Goal: Task Accomplishment & Management: Manage account settings

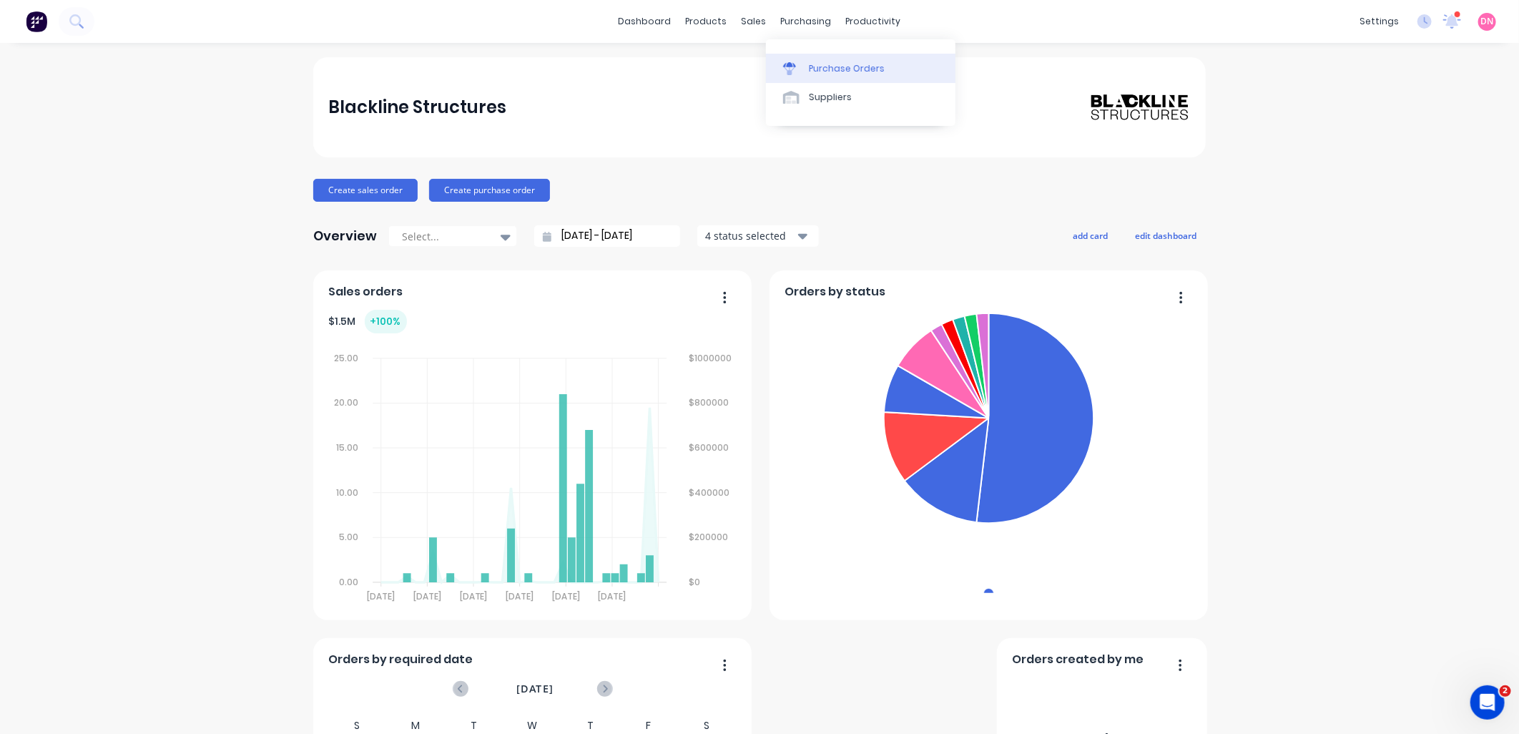
click at [802, 58] on link "Purchase Orders" at bounding box center [860, 68] width 189 height 29
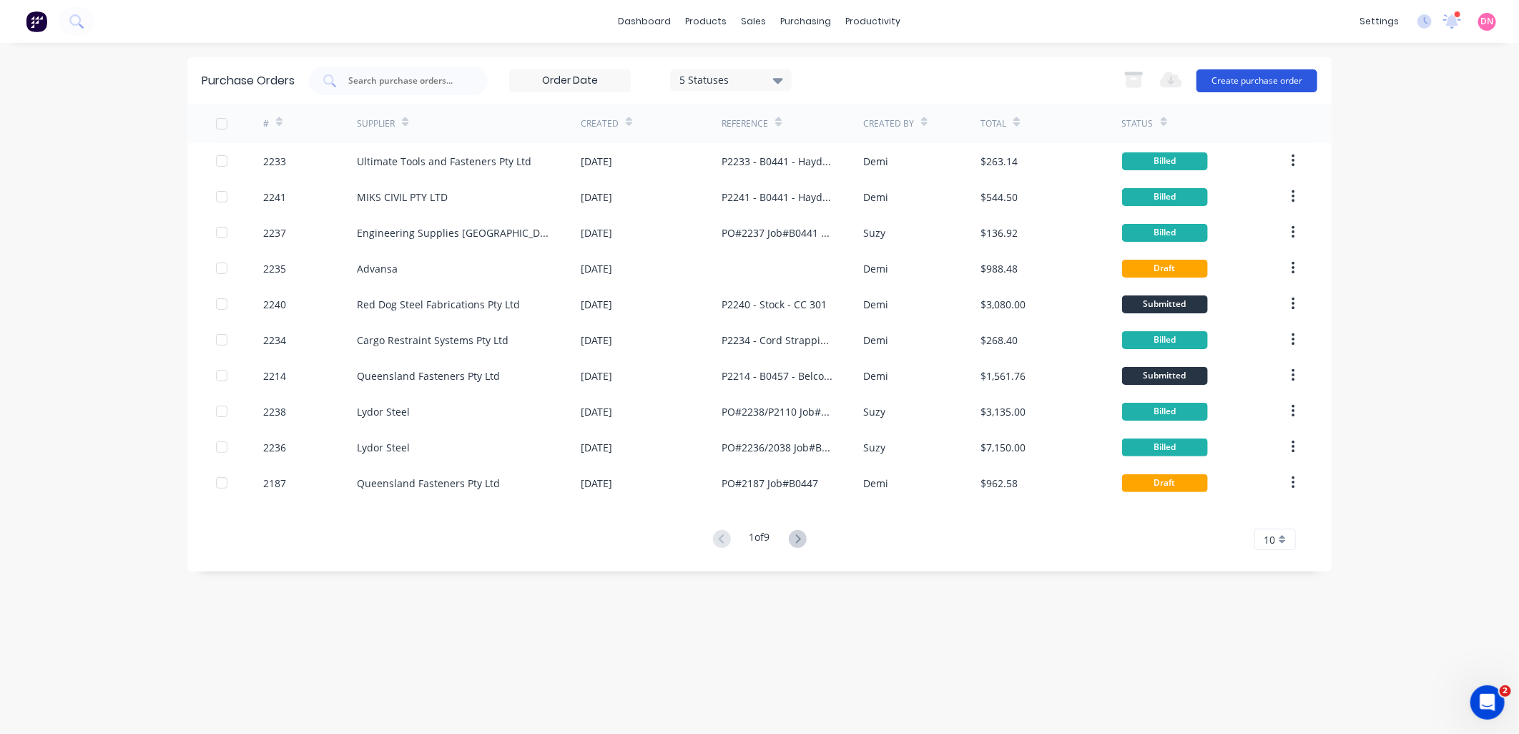
click at [1219, 75] on button "Create purchase order" at bounding box center [1256, 80] width 121 height 23
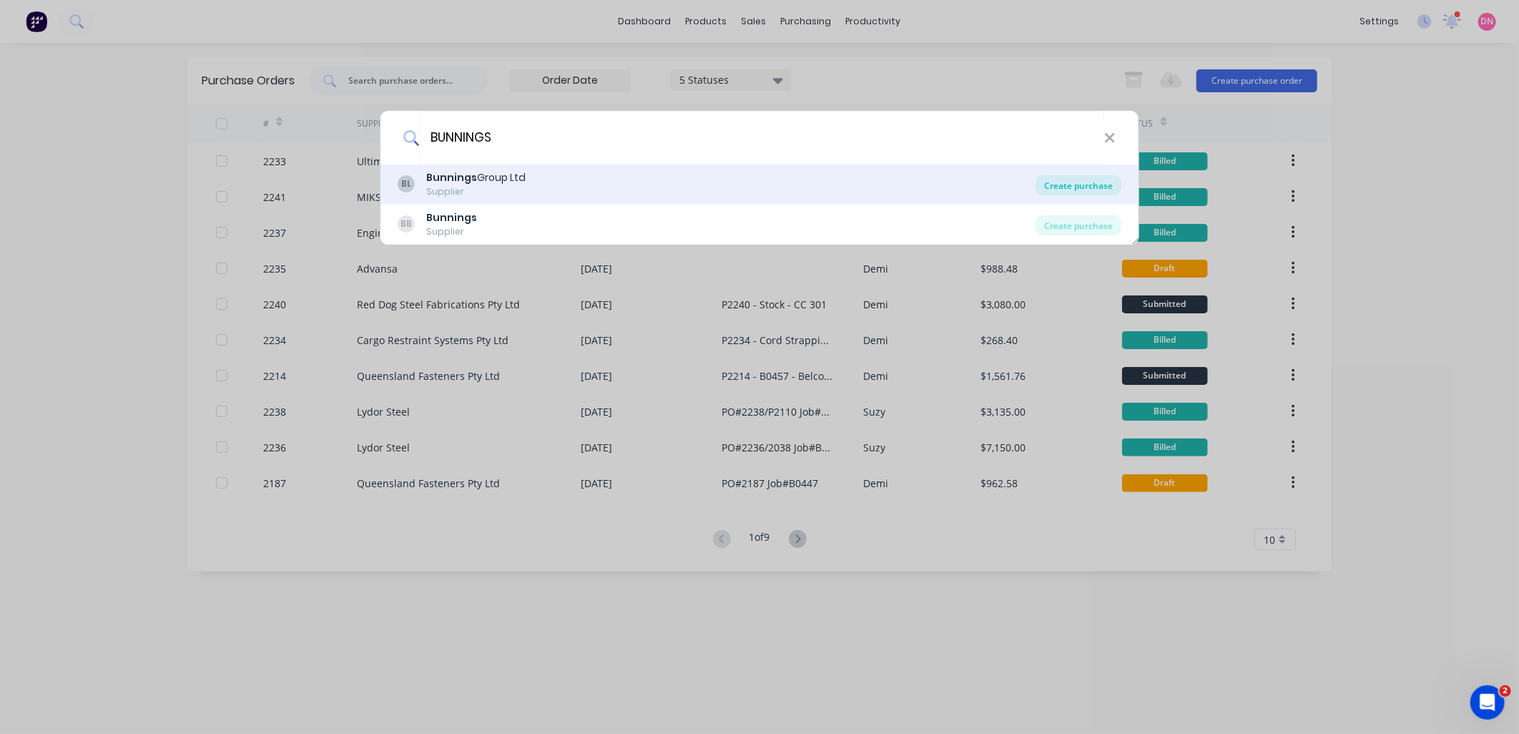
type input "BUNNINGS"
click at [1104, 181] on div "Create purchase" at bounding box center [1078, 185] width 86 height 20
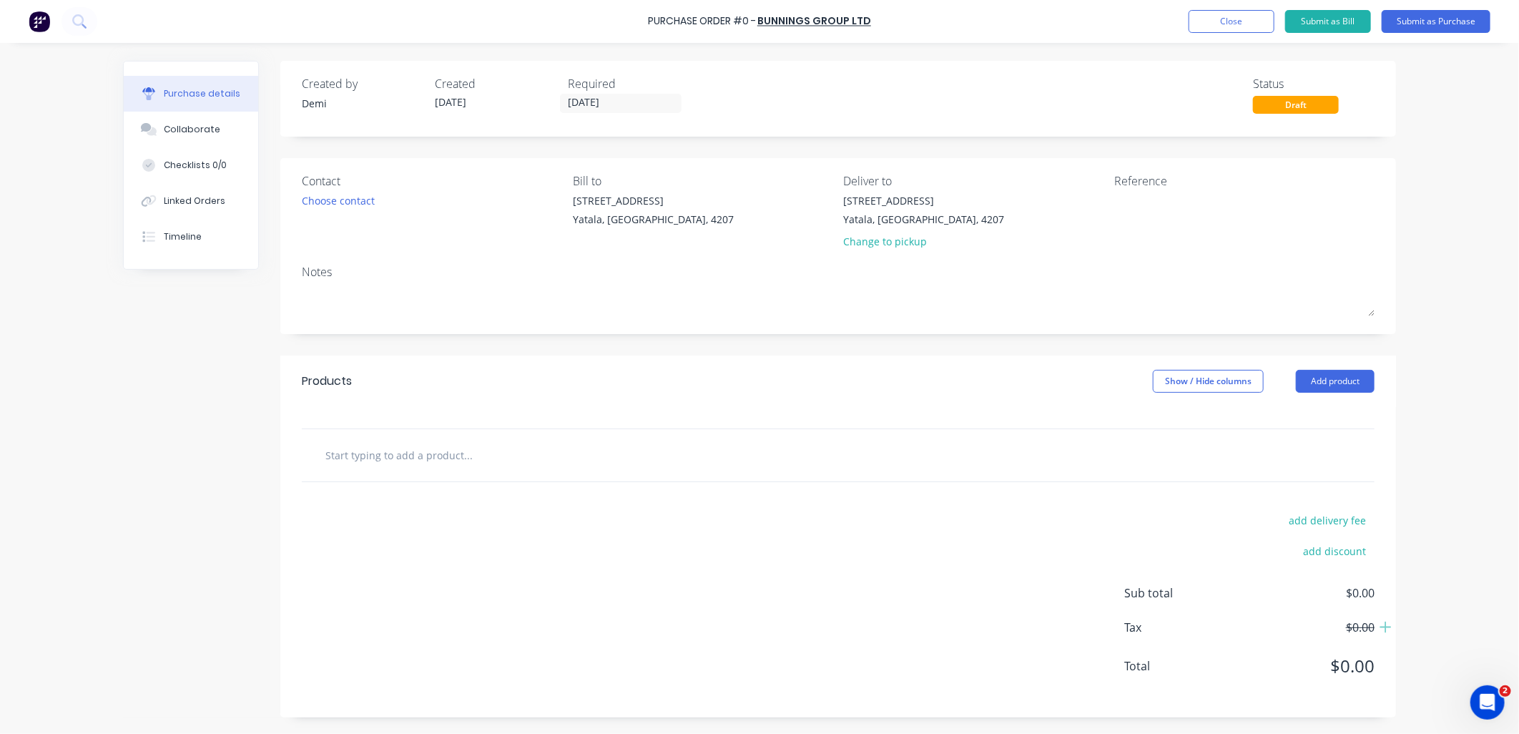
drag, startPoint x: 498, startPoint y: 428, endPoint x: 505, endPoint y: 420, distance: 10.2
click at [505, 420] on div "Products Show / Hide columns Add product add delivery fee add discount Sub tota…" at bounding box center [837, 536] width 1115 height 362
click at [531, 463] on input "text" at bounding box center [468, 454] width 286 height 29
type input "eTCH"
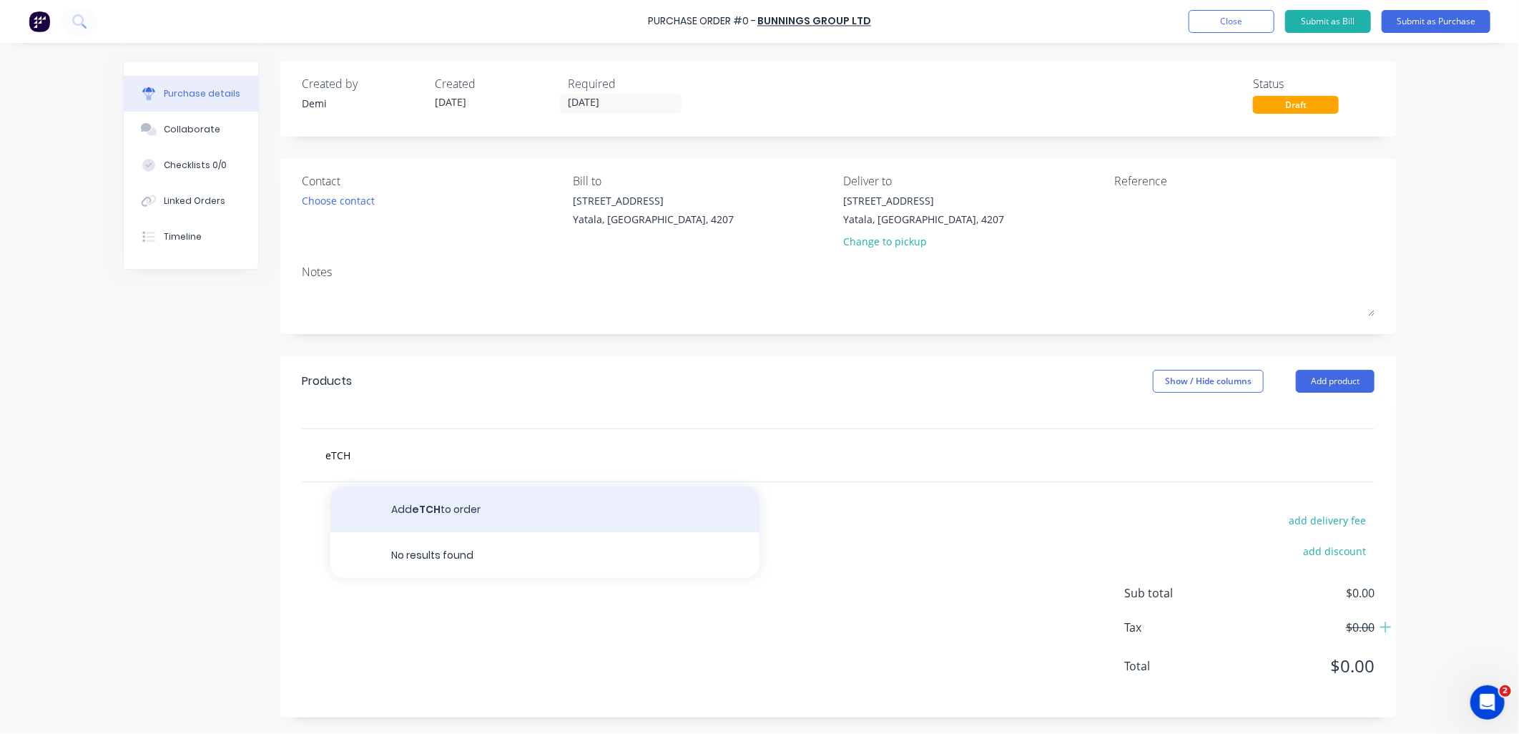
click at [683, 491] on button "Add eTCH to order" at bounding box center [544, 509] width 429 height 46
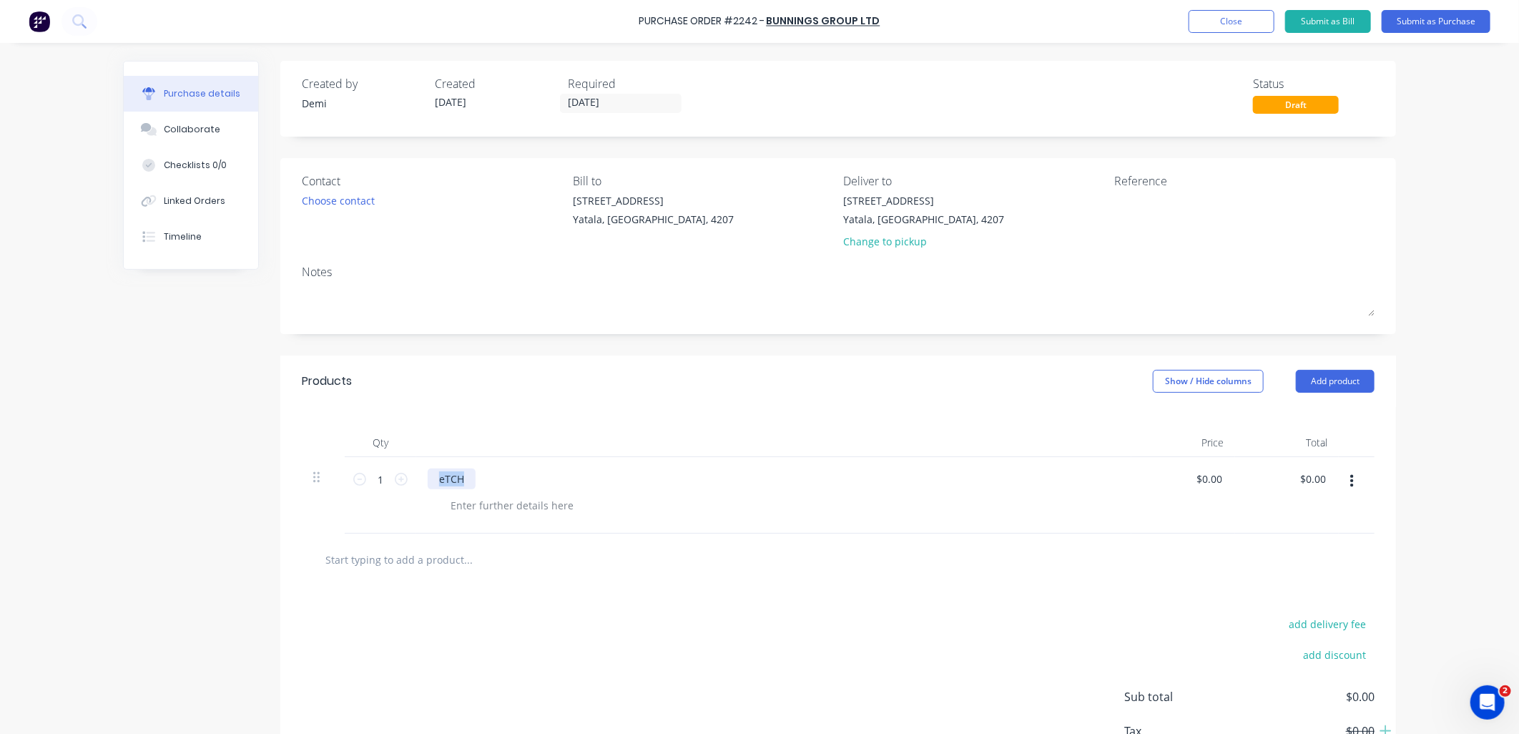
drag, startPoint x: 460, startPoint y: 480, endPoint x: 391, endPoint y: 471, distance: 70.0
click at [393, 472] on div "1 1 eTCH $0.00 $0.00 $0.00 $0.00" at bounding box center [838, 495] width 1073 height 77
paste div
click at [513, 501] on div at bounding box center [512, 505] width 146 height 21
paste div
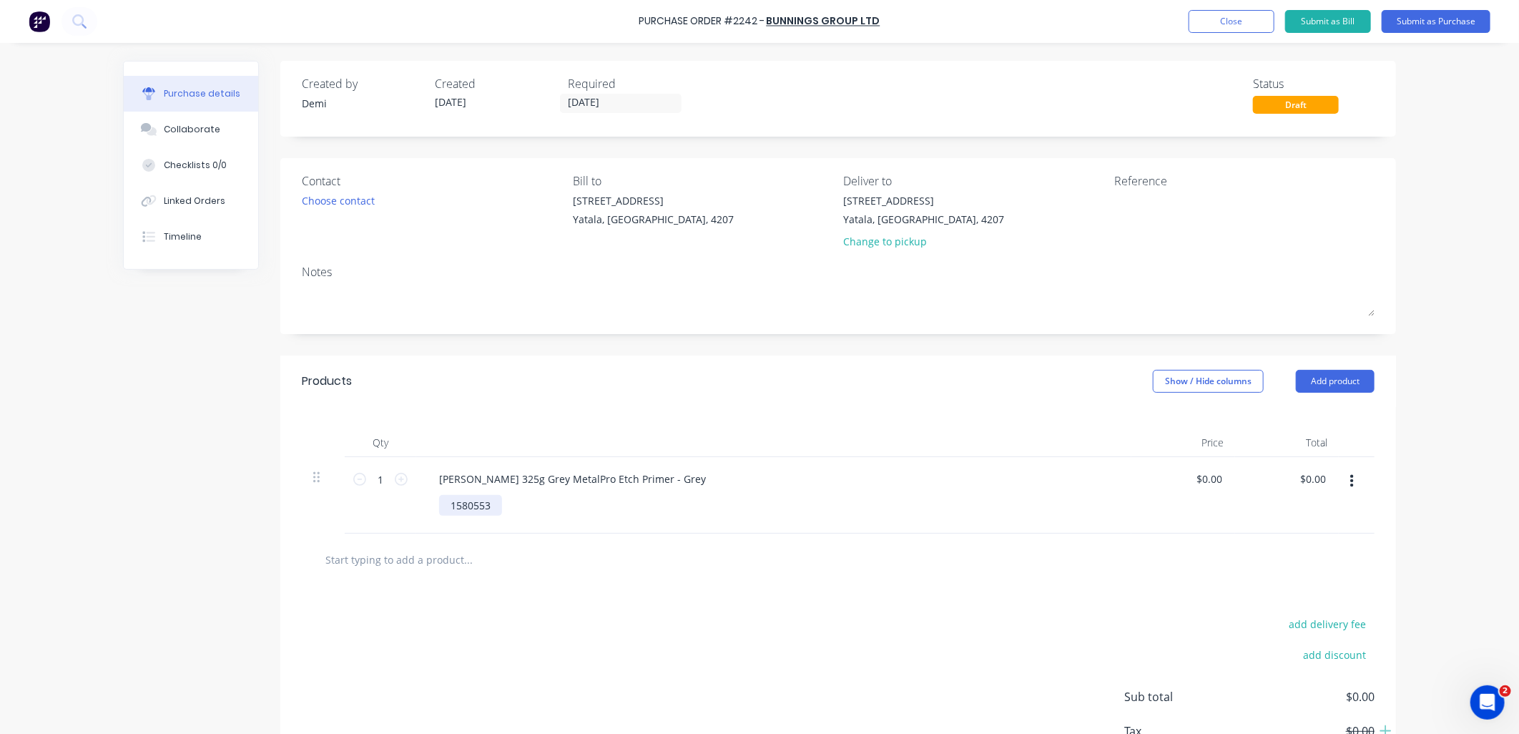
click at [444, 506] on div "1580553" at bounding box center [470, 505] width 63 height 21
click at [1191, 476] on input "0.0000" at bounding box center [1205, 478] width 39 height 21
type input "$15.73"
click at [1183, 663] on div "add discount" at bounding box center [1249, 652] width 250 height 22
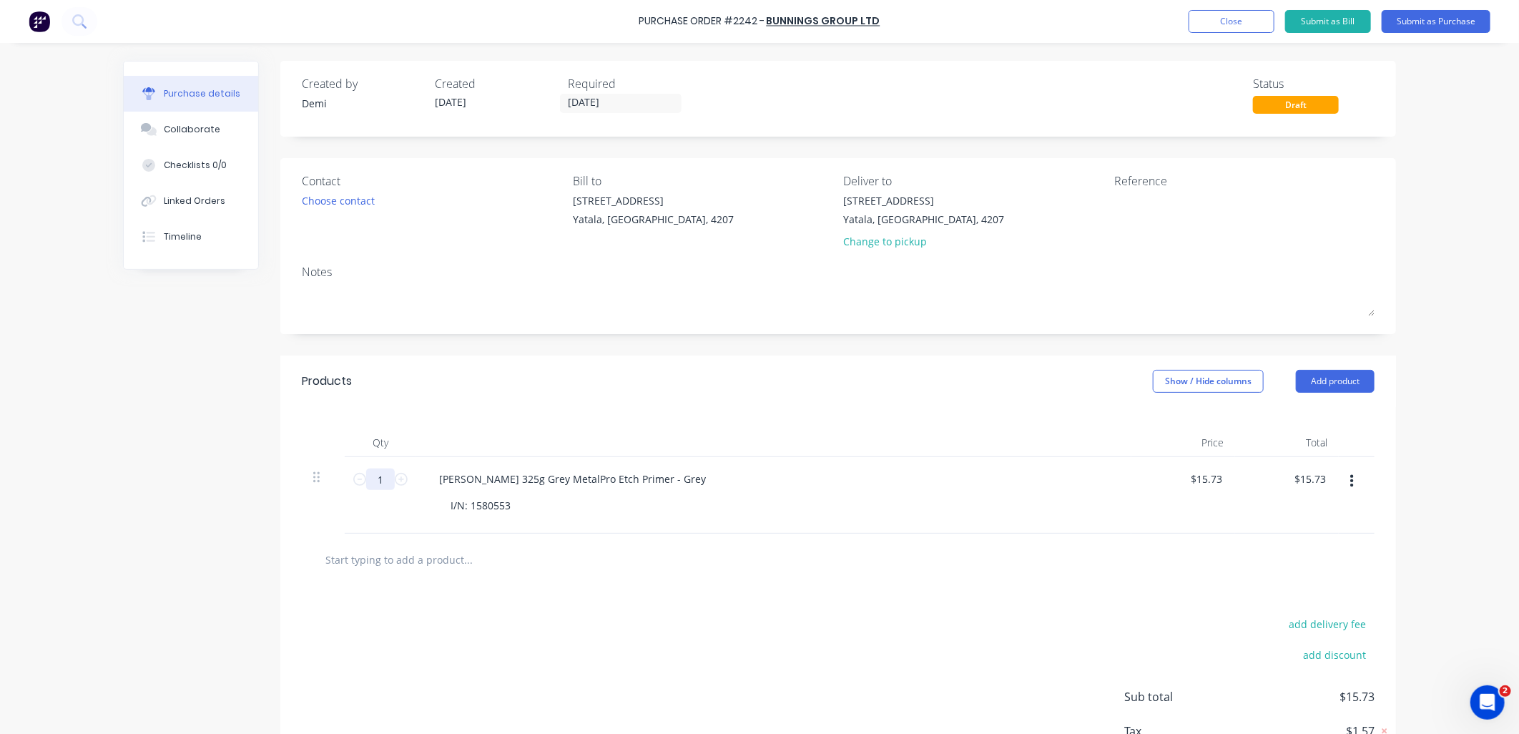
click at [375, 481] on input "1" at bounding box center [380, 478] width 29 height 21
type input "10"
type input "$157.30"
type input "10"
click at [408, 595] on div "add delivery fee add discount Sub total $157.30 Tax $15.73 Total $173.03" at bounding box center [837, 703] width 1115 height 235
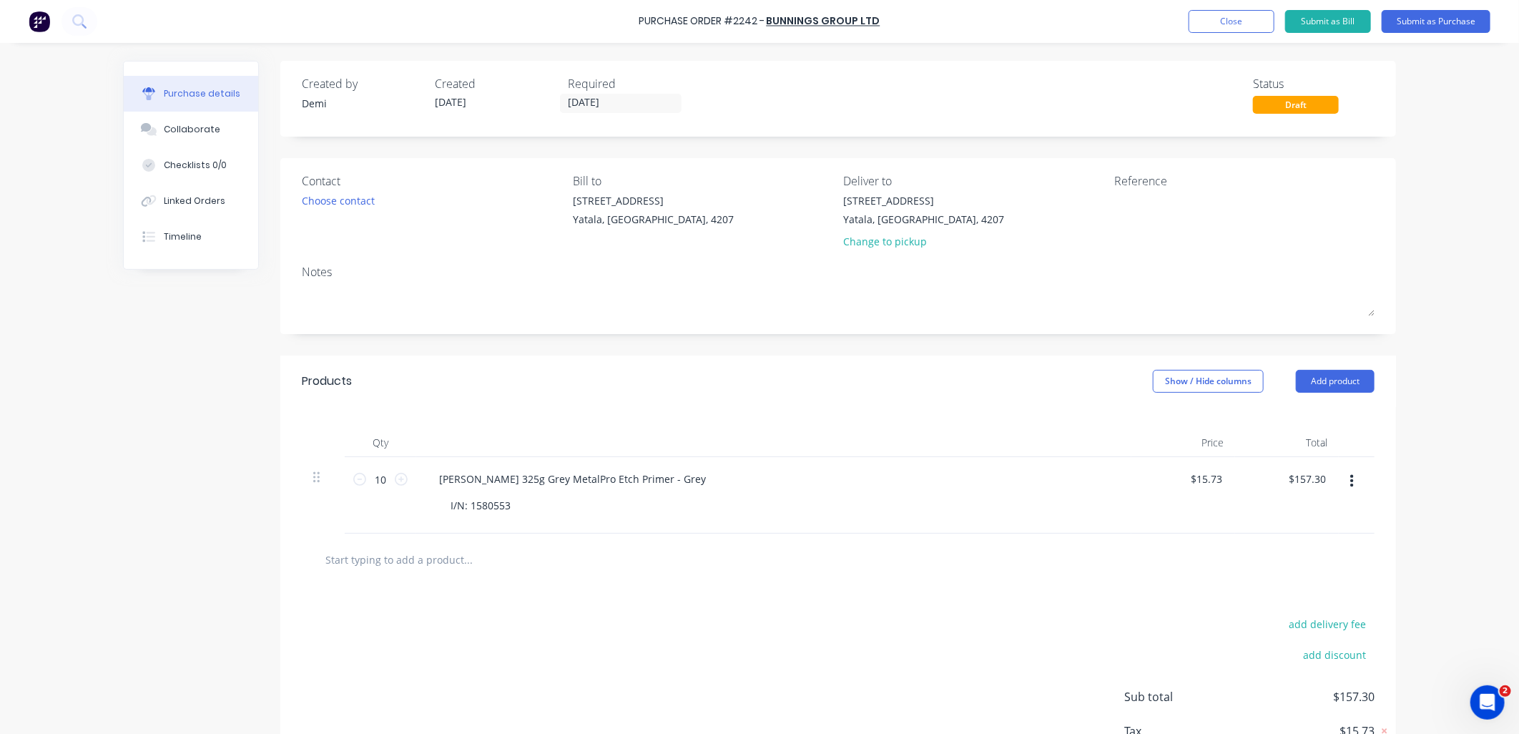
click at [449, 565] on input "text" at bounding box center [468, 559] width 286 height 29
click at [476, 479] on div "Dy-Mark 325g Grey MetalPro Etch Primer - Grey" at bounding box center [573, 478] width 290 height 21
click at [1349, 483] on button "button" at bounding box center [1352, 481] width 34 height 26
click at [1339, 509] on button "Save to catalogue" at bounding box center [1308, 519] width 122 height 29
click at [1350, 485] on icon "button" at bounding box center [1352, 481] width 4 height 16
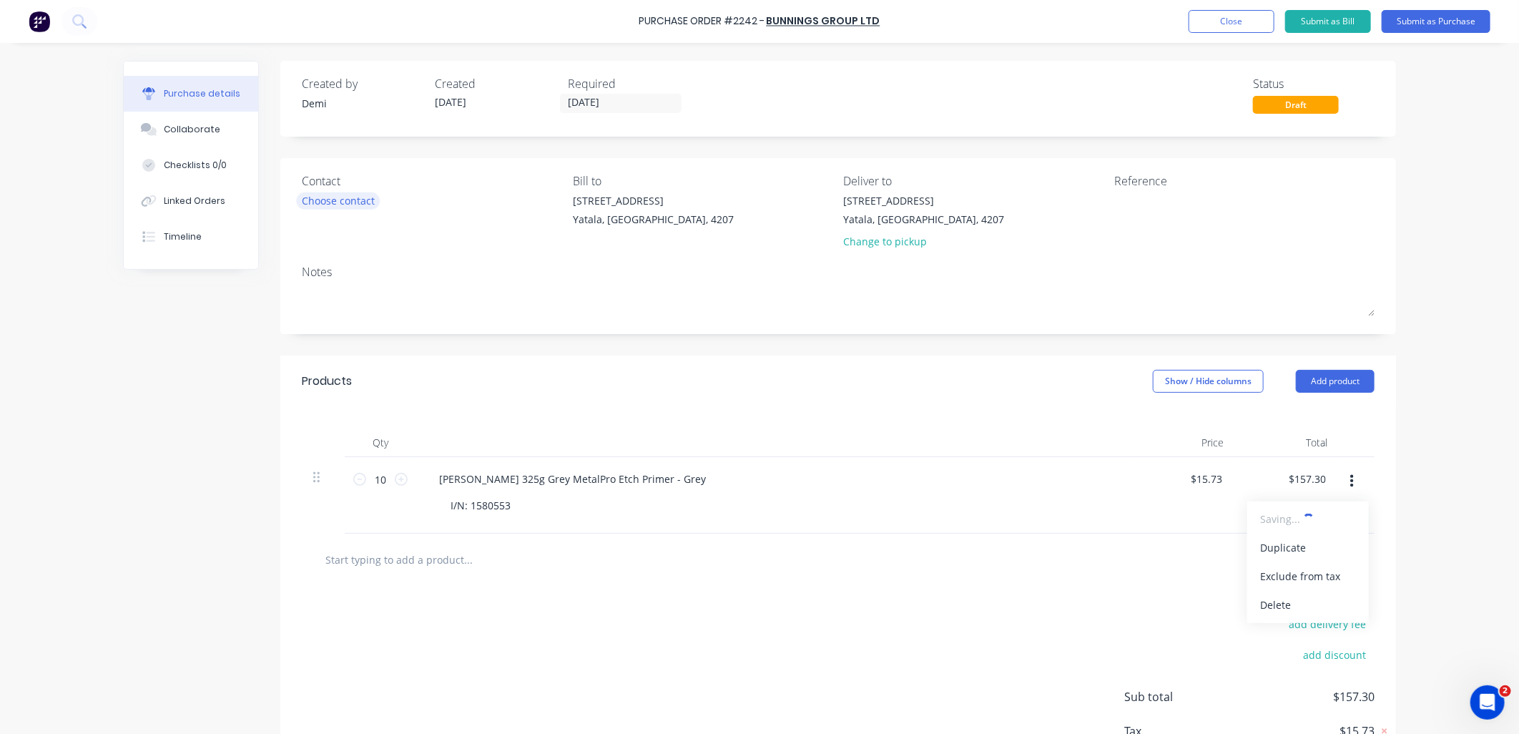
click at [351, 205] on div "Choose contact" at bounding box center [338, 200] width 73 height 15
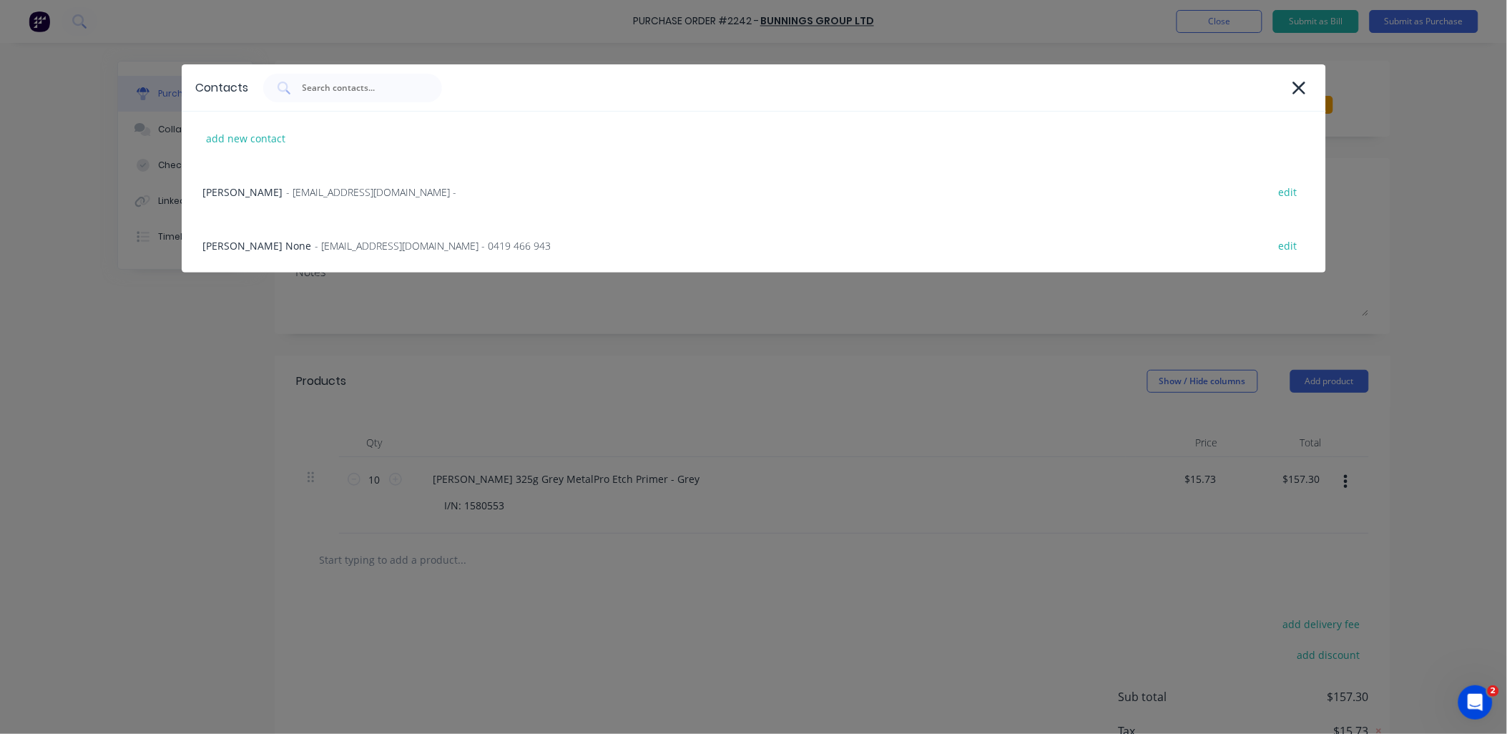
click at [977, 395] on div "Contacts add new contact Rochelle - ACCOUNTS@BLACKLINESTEEL.COM.AU - edit Sally…" at bounding box center [753, 367] width 1507 height 734
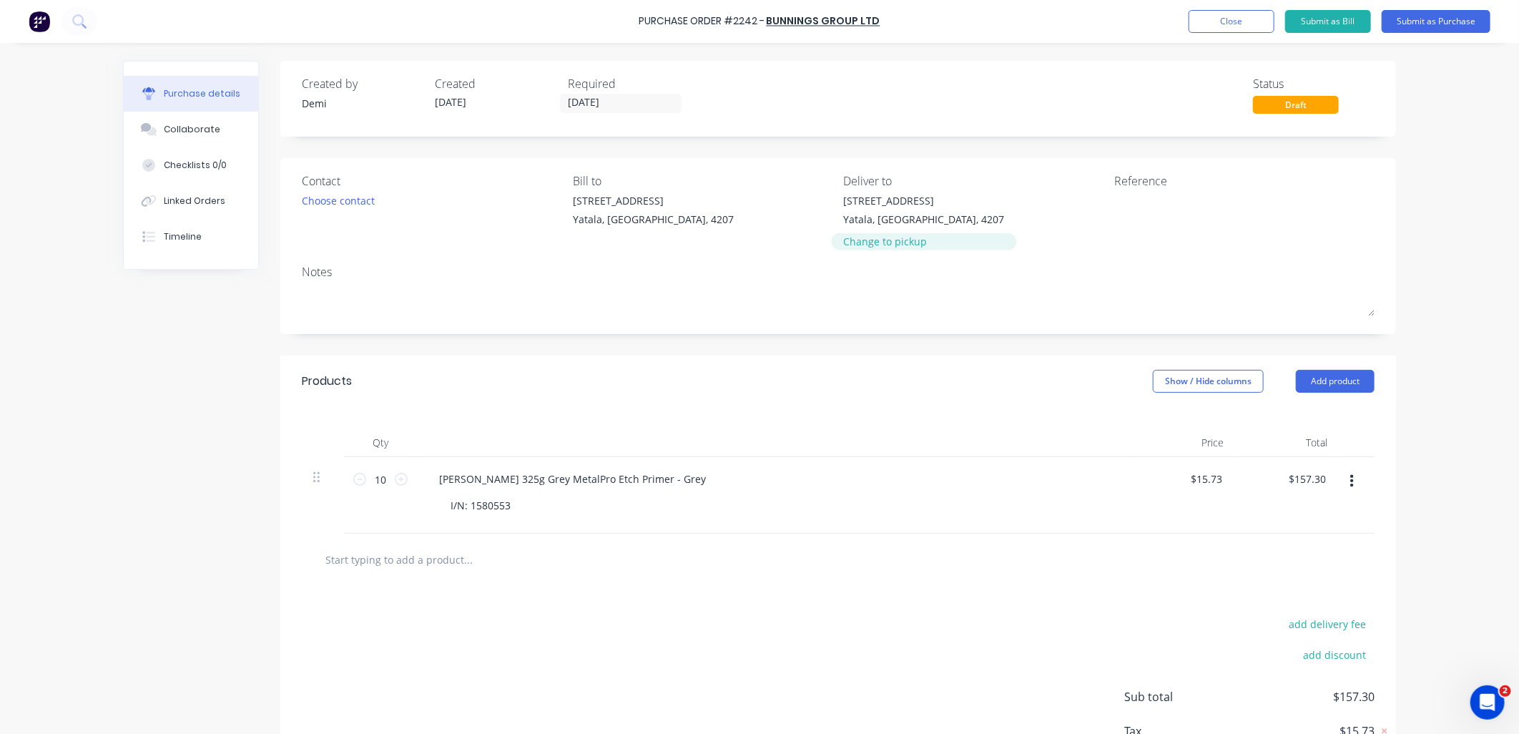
click at [920, 247] on div "Change to pickup" at bounding box center [924, 241] width 161 height 15
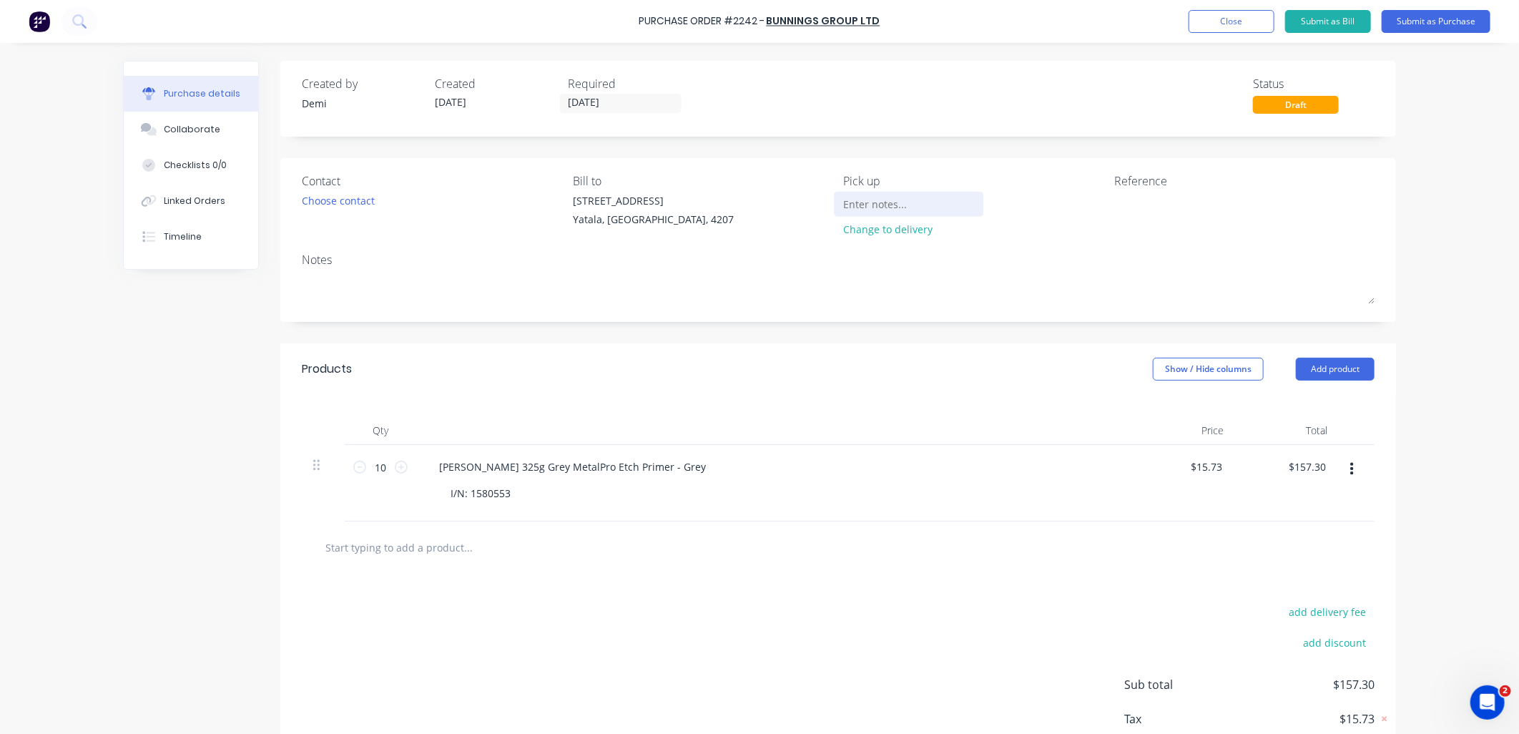
click at [890, 208] on input at bounding box center [909, 203] width 130 height 21
type input "b"
drag, startPoint x: 882, startPoint y: 205, endPoint x: 898, endPoint y: 212, distance: 17.0
click at [887, 207] on input "Bunnings Pimpama" at bounding box center [909, 203] width 130 height 21
paste input "Map of bunnings pimpama www.bunnings.com.au Bunnings 2 Yawalpah Rd, Pimpama Que…"
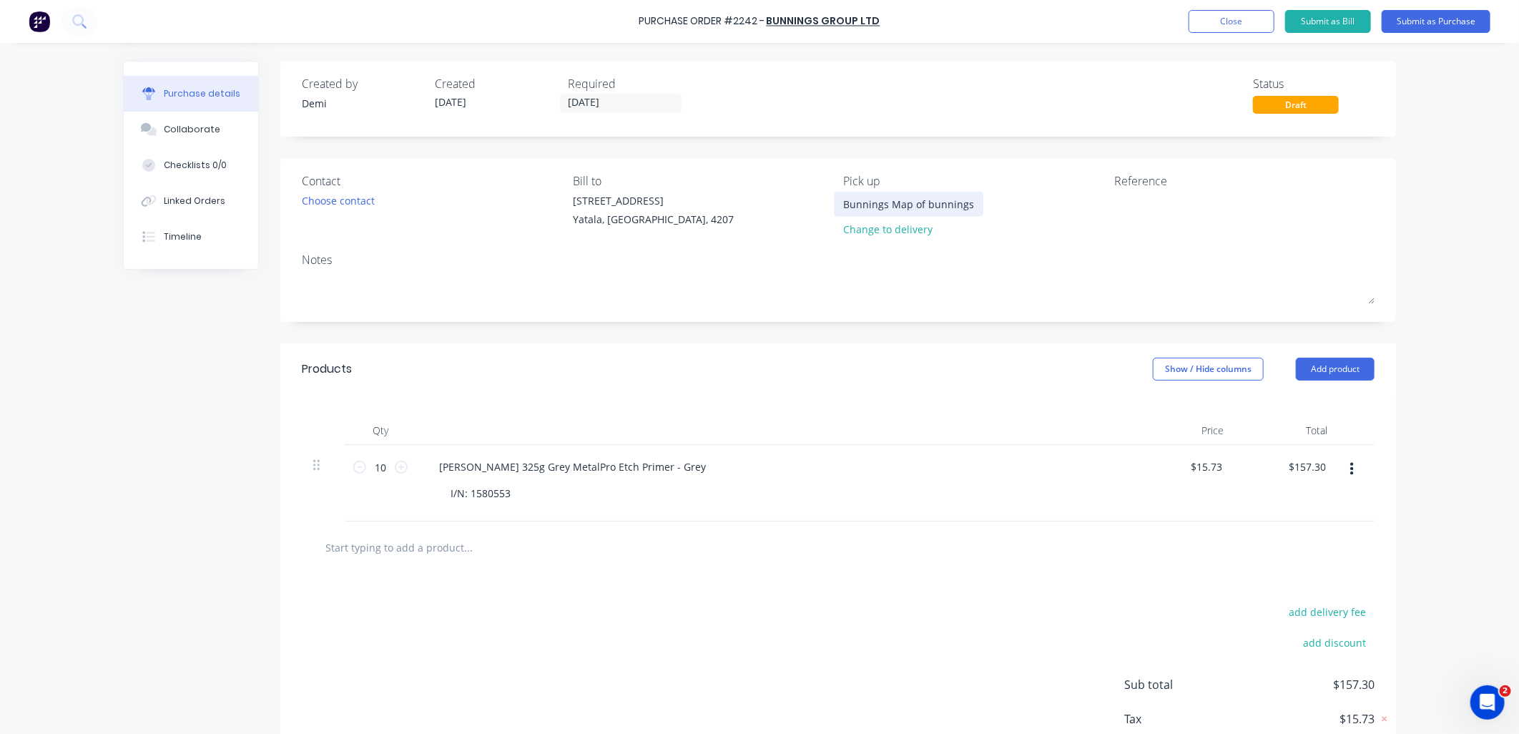
scroll to position [0, 1536]
paste input "Map of bunnings pimpama www.bunnings.com.au Bunnings 2 Yawalpah Rd, Pimpama Que…"
click at [873, 198] on input "Map of bunnings pimpama www.bunnings.com.au Bunnings 2 Yawalpah Rd, Pimpama Que…" at bounding box center [909, 203] width 130 height 21
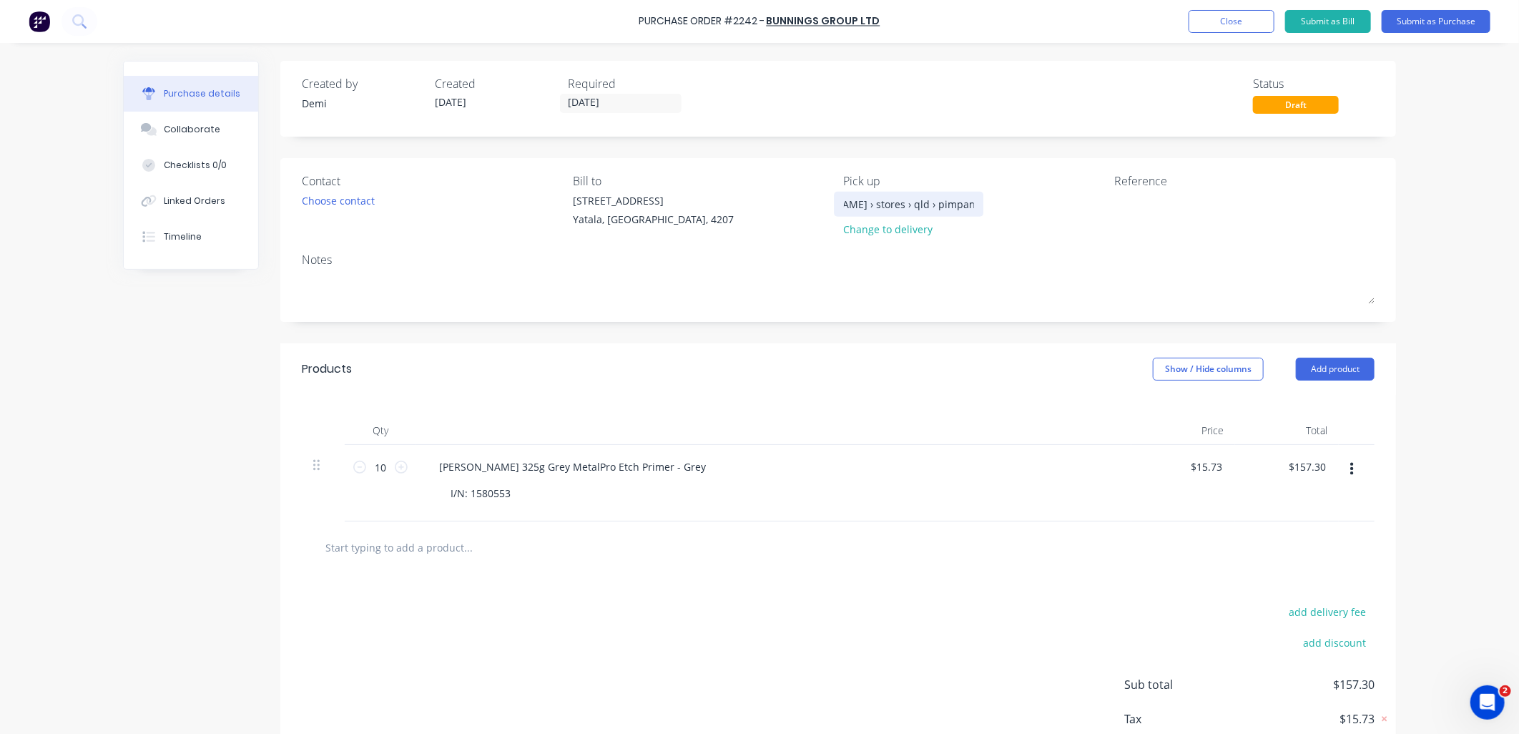
drag, startPoint x: 873, startPoint y: 198, endPoint x: 840, endPoint y: 197, distance: 32.9
click at [844, 197] on input "Map of bunnings pimpama www.bunnings.com.au Bunnings 2 Yawalpah Rd, Pimpama Que…" at bounding box center [909, 203] width 130 height 21
click at [862, 197] on input "Map of bunnings pimpama www.bunnings.com.au Bunnings 2 Yawalpah Rd, Pimpama Que…" at bounding box center [909, 203] width 130 height 21
type input "Bunnings - Pimpama"
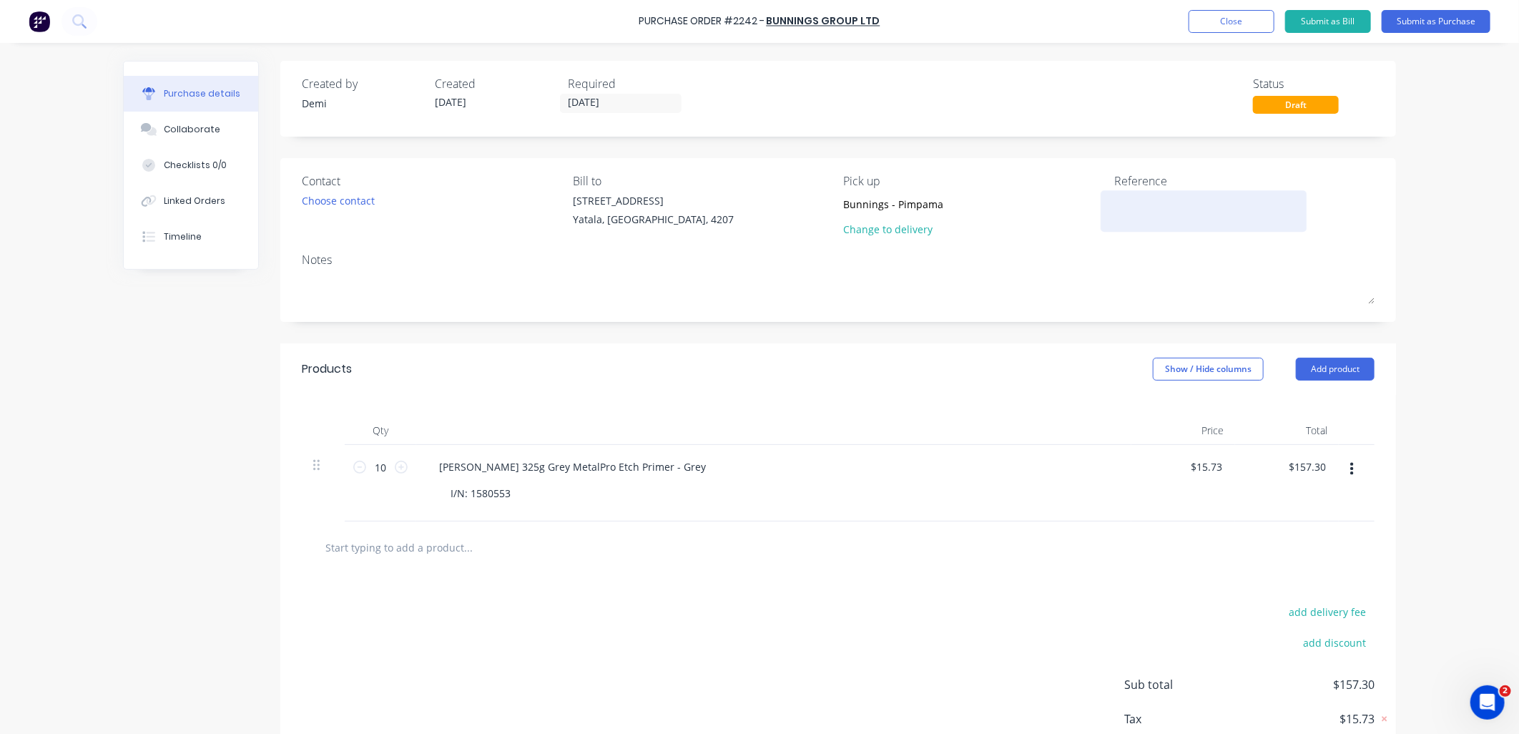
click at [1162, 195] on textarea at bounding box center [1203, 209] width 179 height 32
type textarea "P2242 - B0441 - Haydens - CC 303"
type textarea "x"
type textarea "P2242 - B0441 - Haydens - CC 303"
click at [1279, 204] on textarea "P2242 - B0441 - Haydens - CC 303" at bounding box center [1203, 209] width 179 height 32
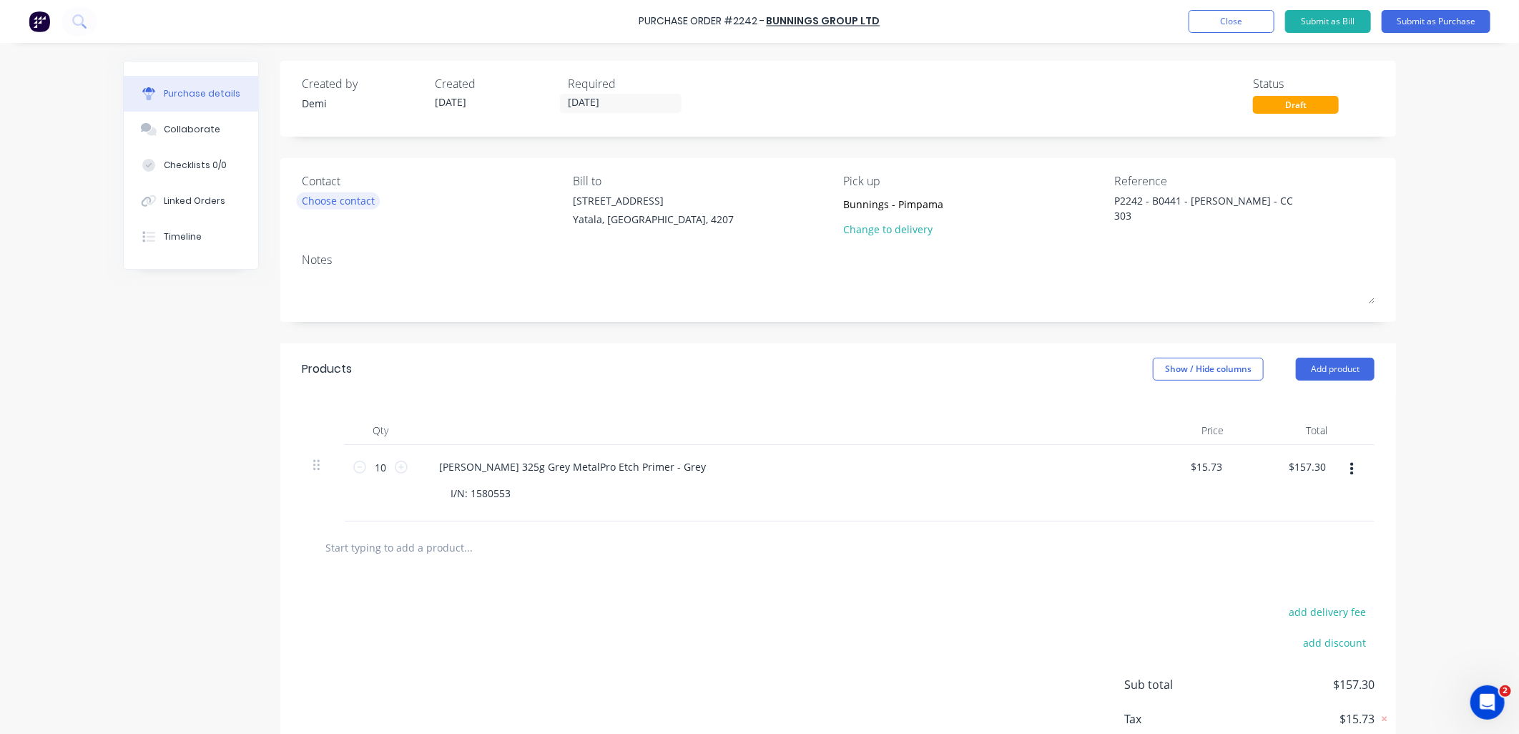
click at [334, 196] on div "Choose contact" at bounding box center [338, 200] width 73 height 15
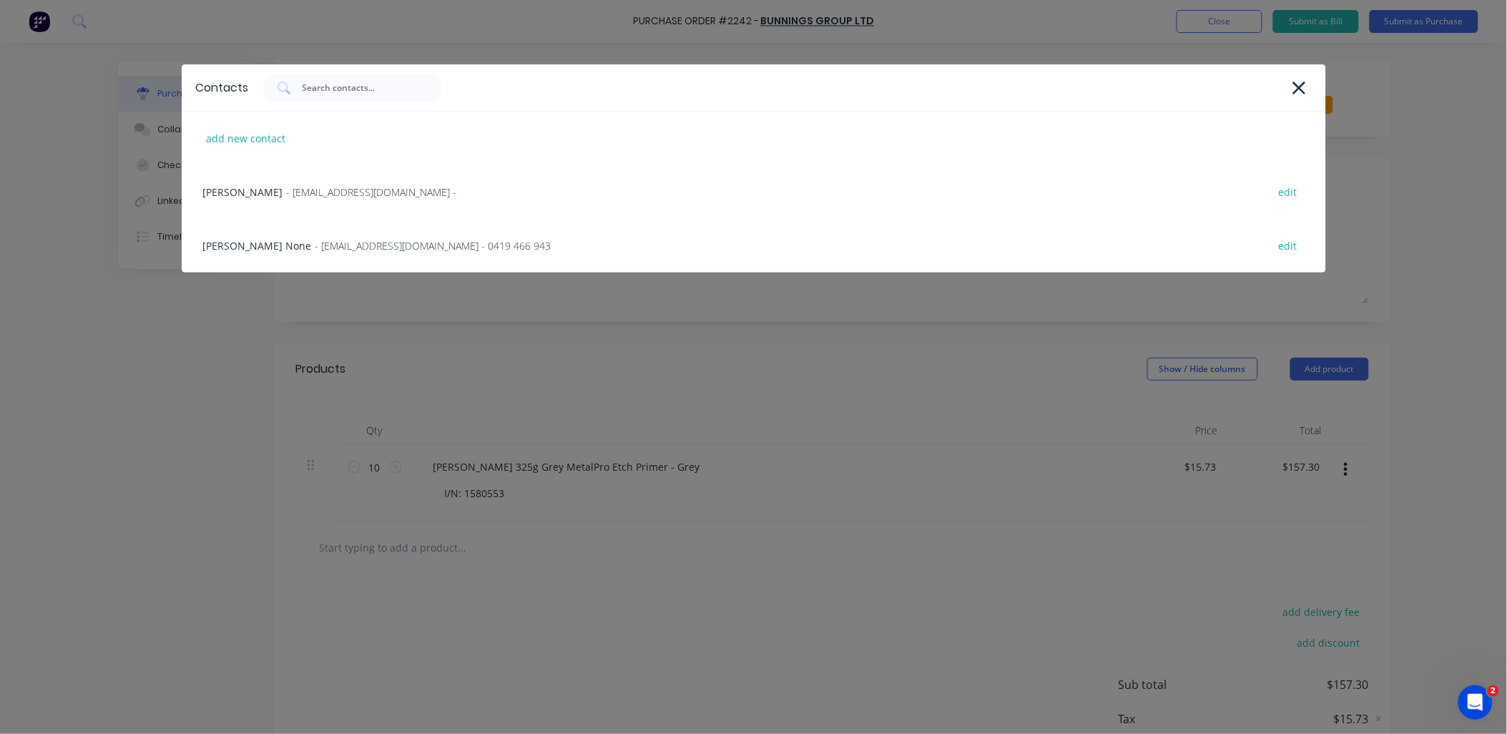
click at [616, 338] on div "Contacts add new contact Rochelle - ACCOUNTS@BLACKLINESTEEL.COM.AU - edit Sally…" at bounding box center [753, 367] width 1507 height 734
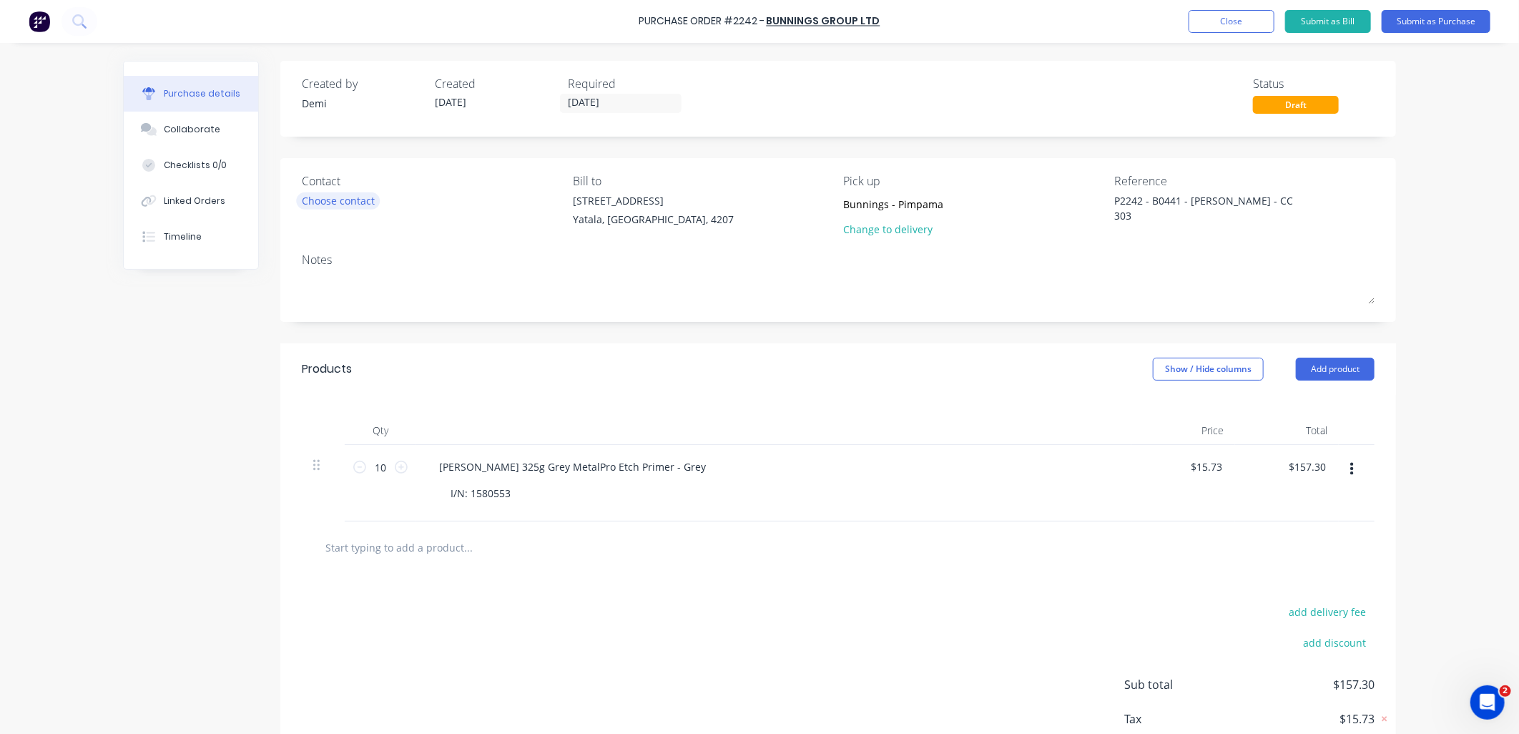
click at [356, 196] on div "Choose contact" at bounding box center [338, 200] width 73 height 15
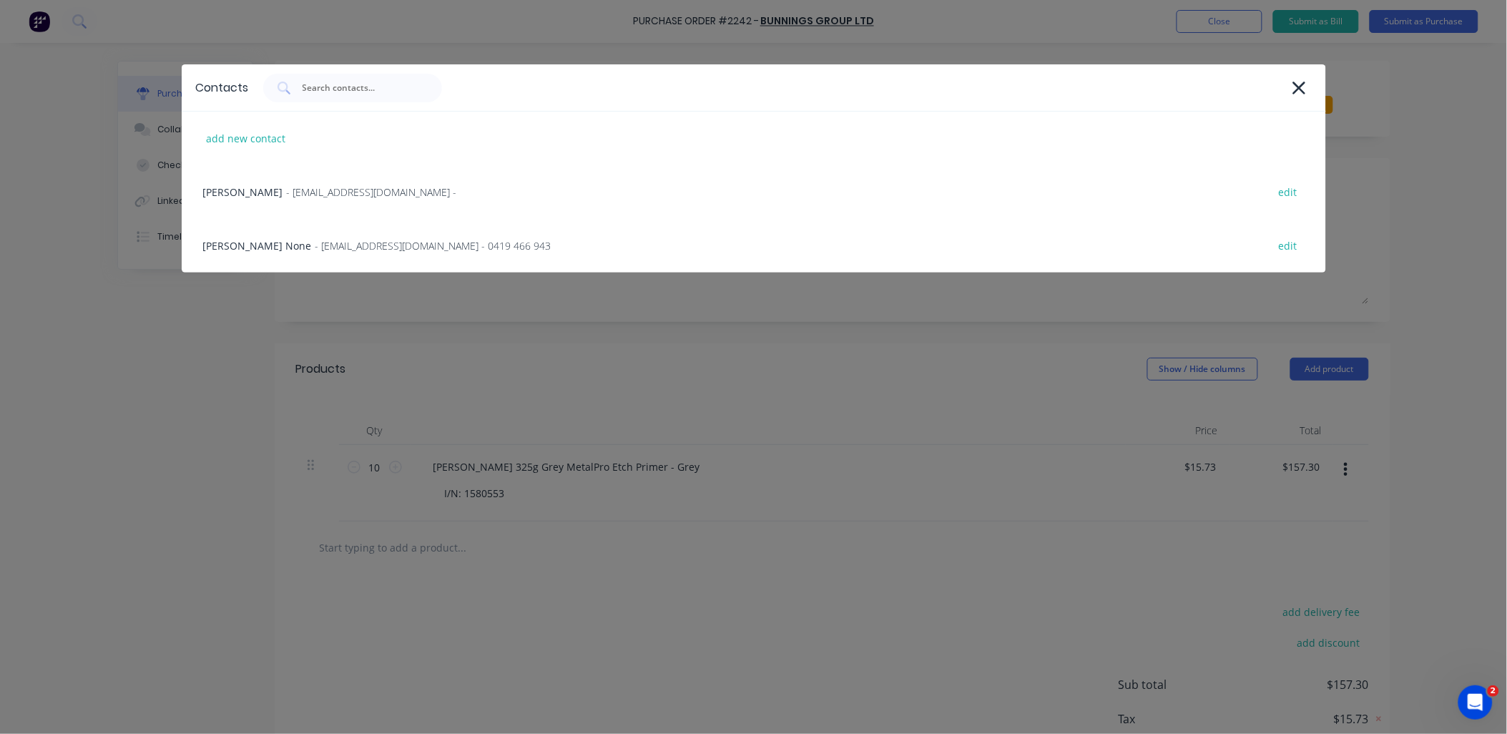
click at [356, 196] on span "- ACCOUNTS@BLACKLINESTEEL.COM.AU -" at bounding box center [372, 191] width 170 height 15
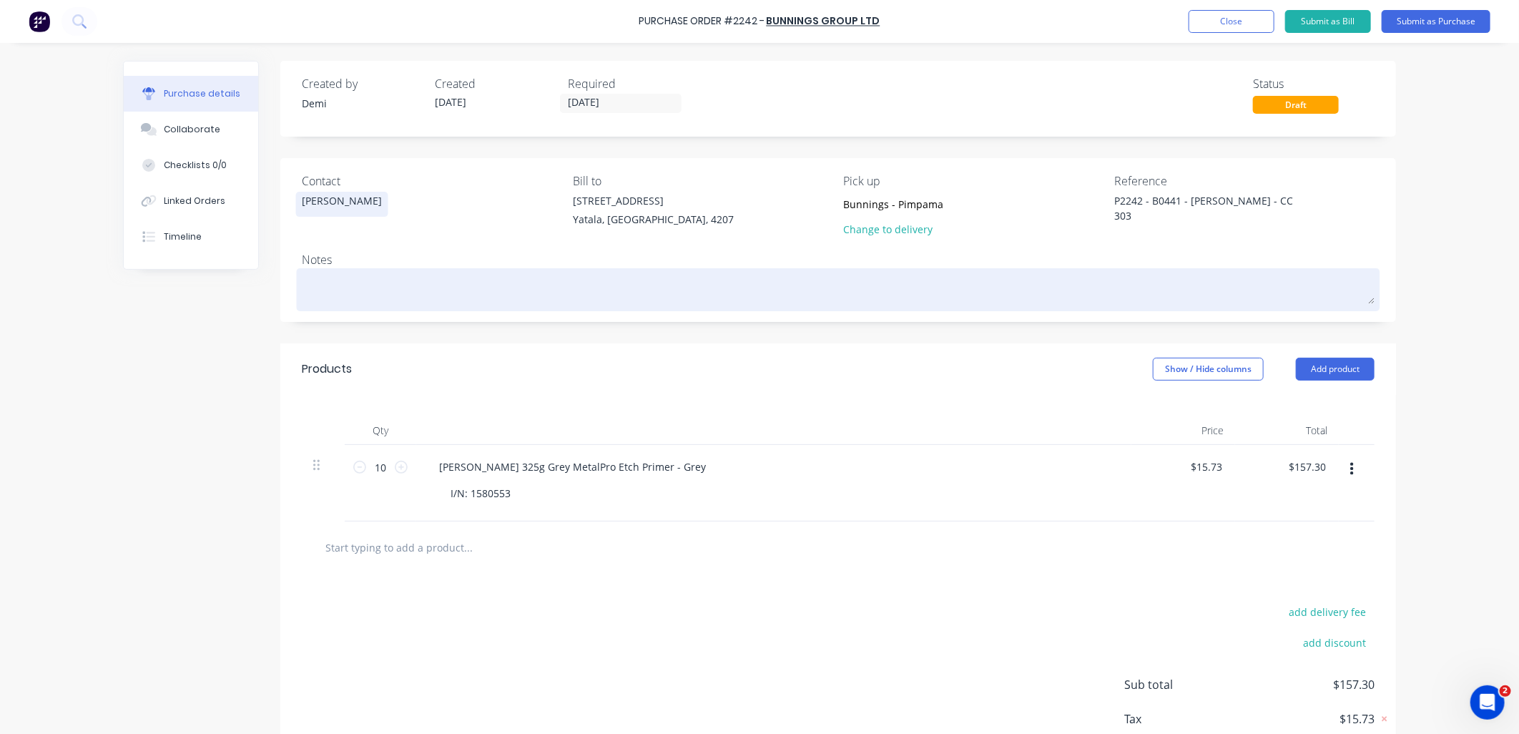
click at [312, 276] on textarea at bounding box center [838, 288] width 1073 height 32
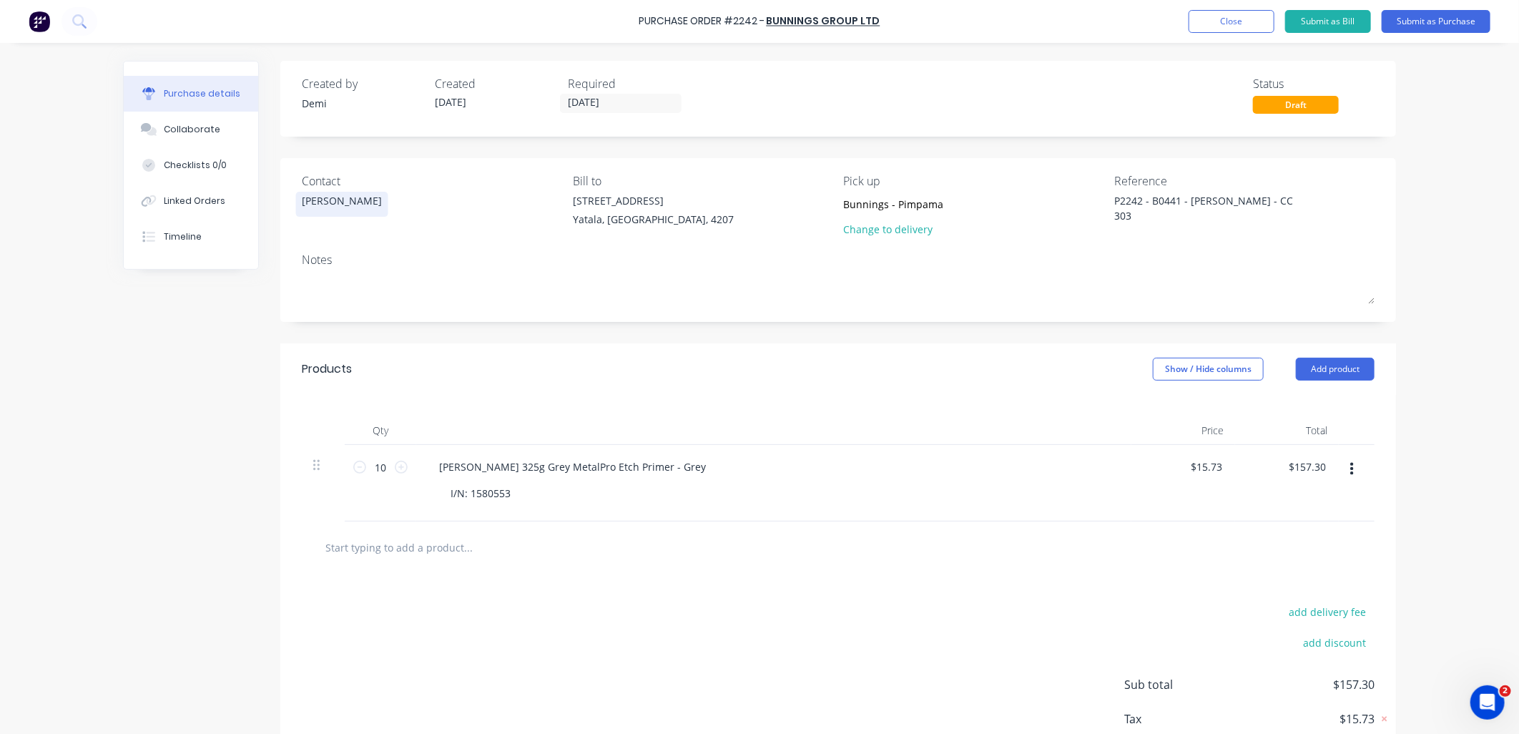
click at [302, 209] on div "Rochelle" at bounding box center [342, 204] width 80 height 22
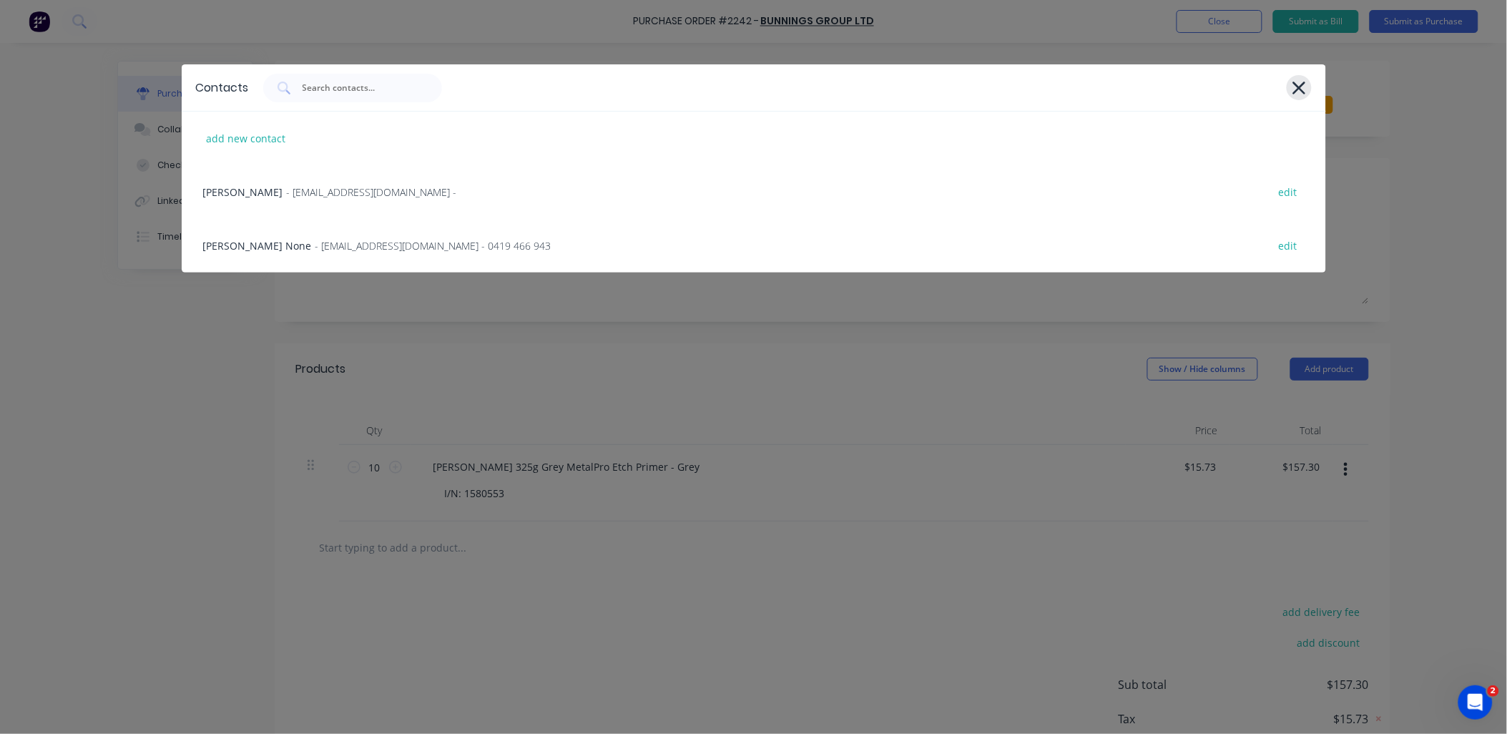
click at [1288, 89] on div at bounding box center [1298, 87] width 25 height 25
click at [1304, 93] on icon at bounding box center [1298, 88] width 15 height 20
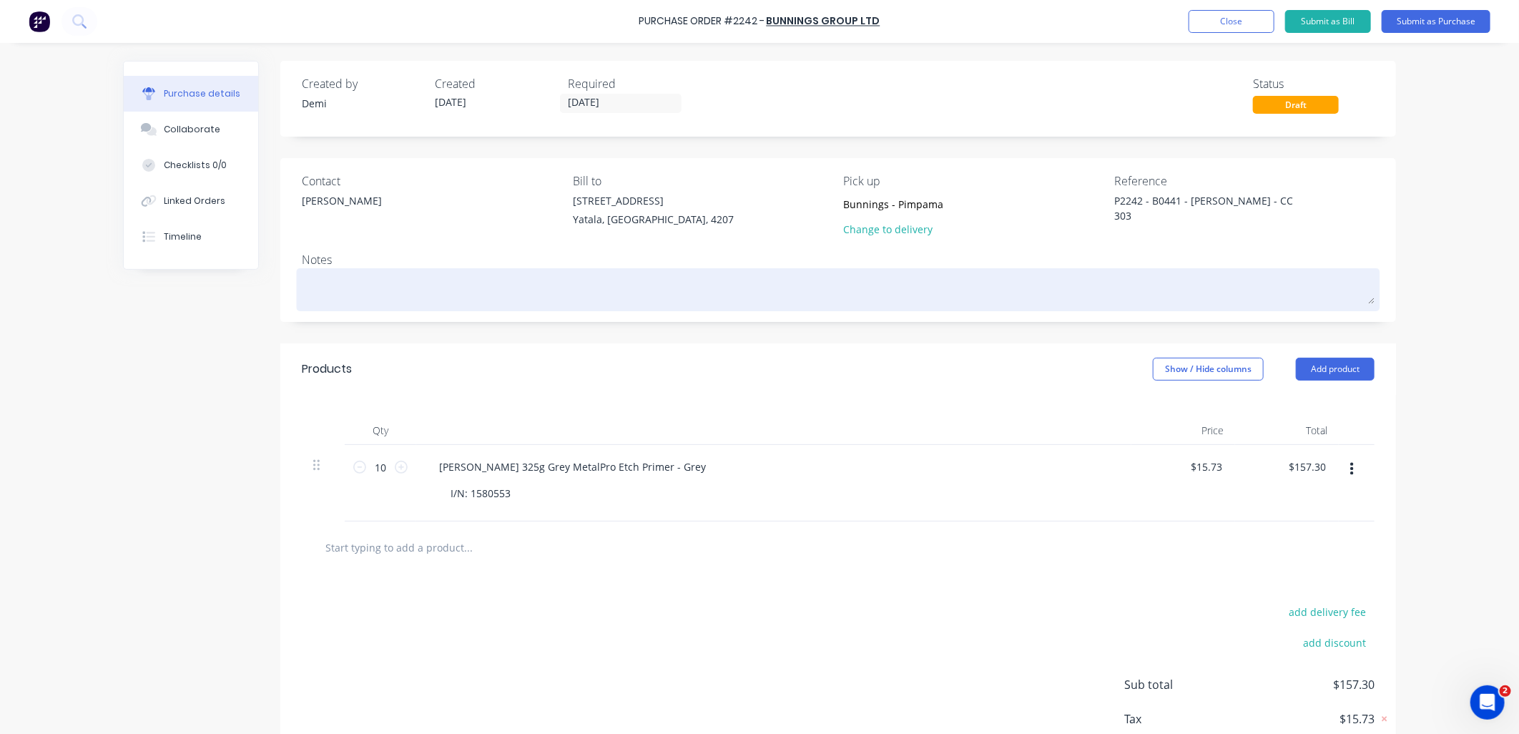
click at [320, 295] on textarea at bounding box center [838, 288] width 1073 height 32
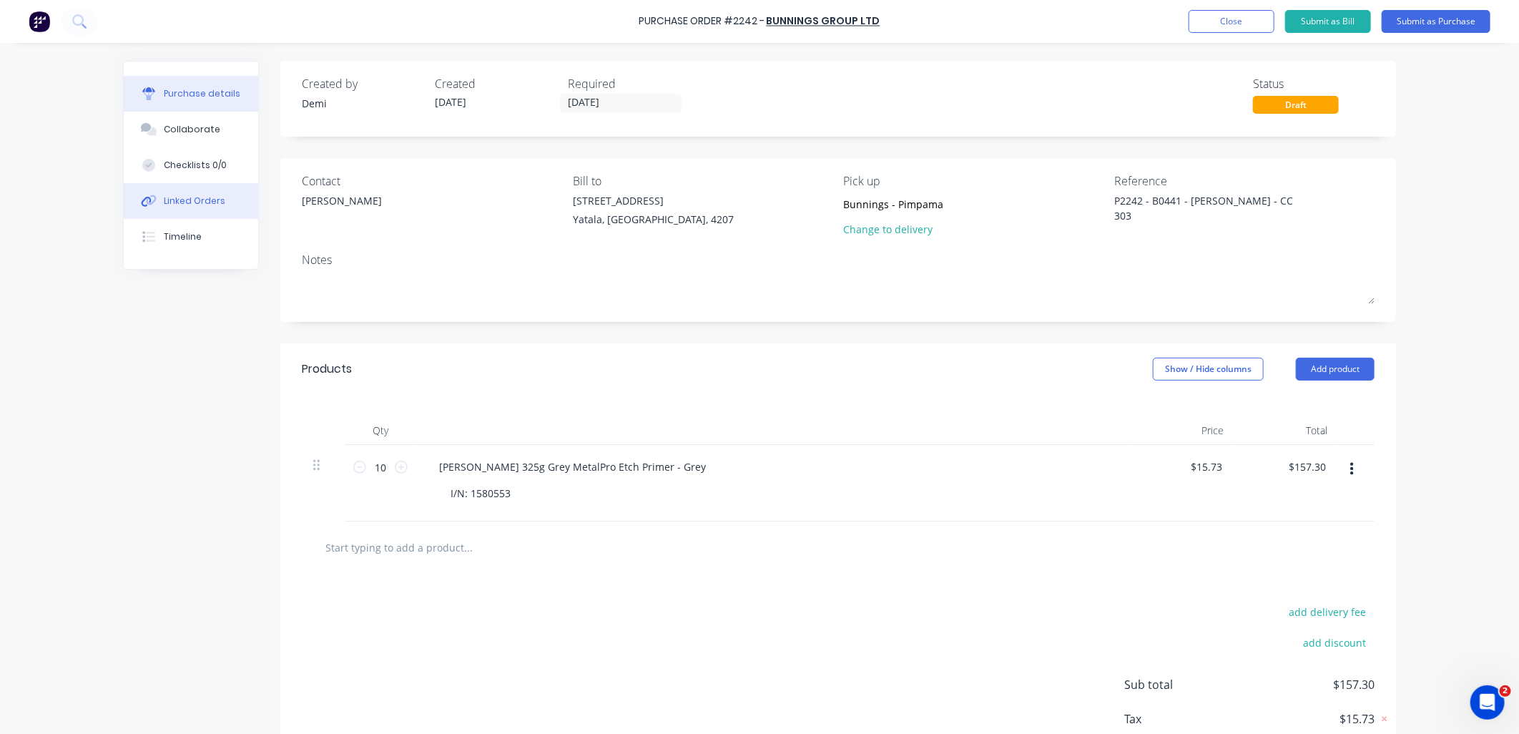
type textarea "x"
click at [206, 187] on button "Linked Orders" at bounding box center [191, 201] width 134 height 36
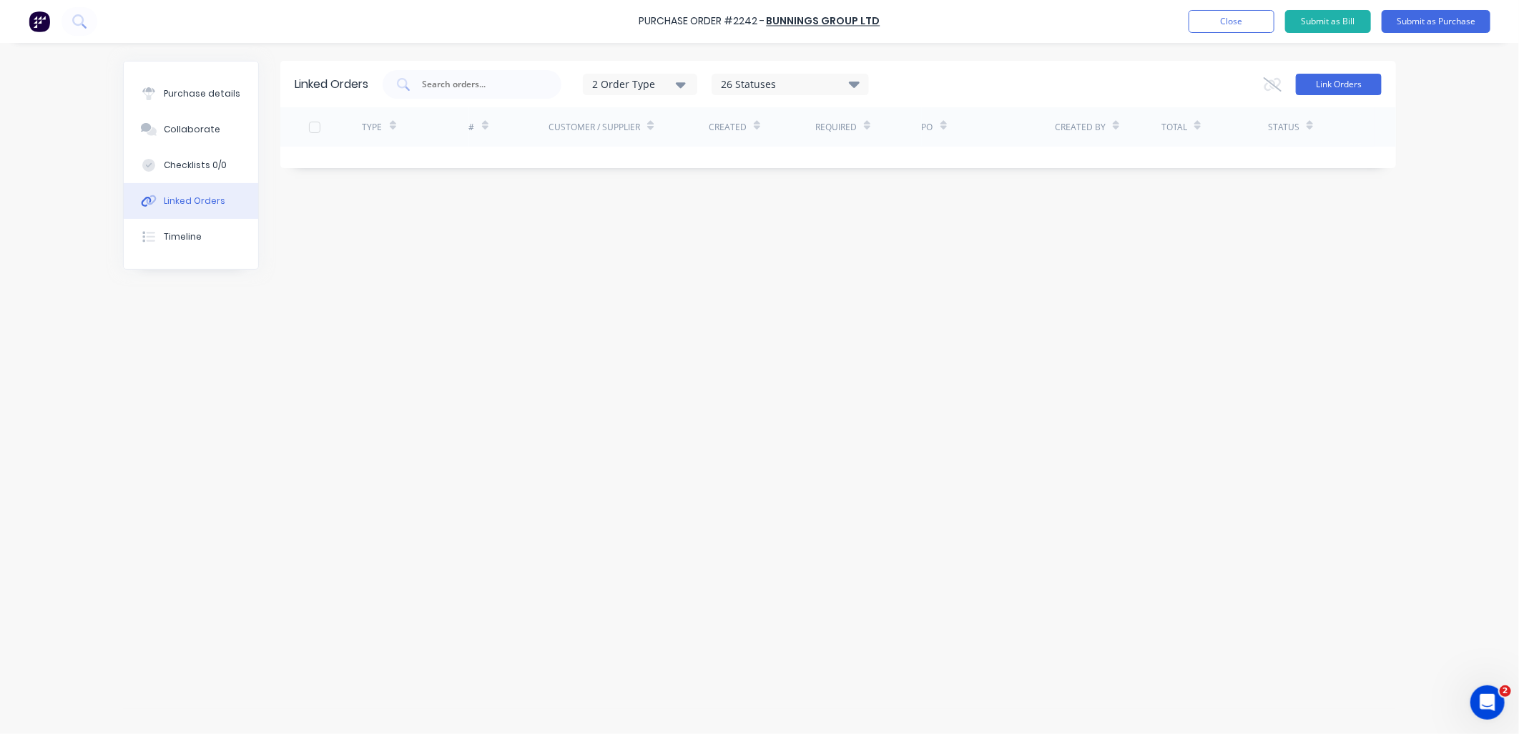
click at [1321, 84] on button "Link Orders" at bounding box center [1339, 84] width 86 height 21
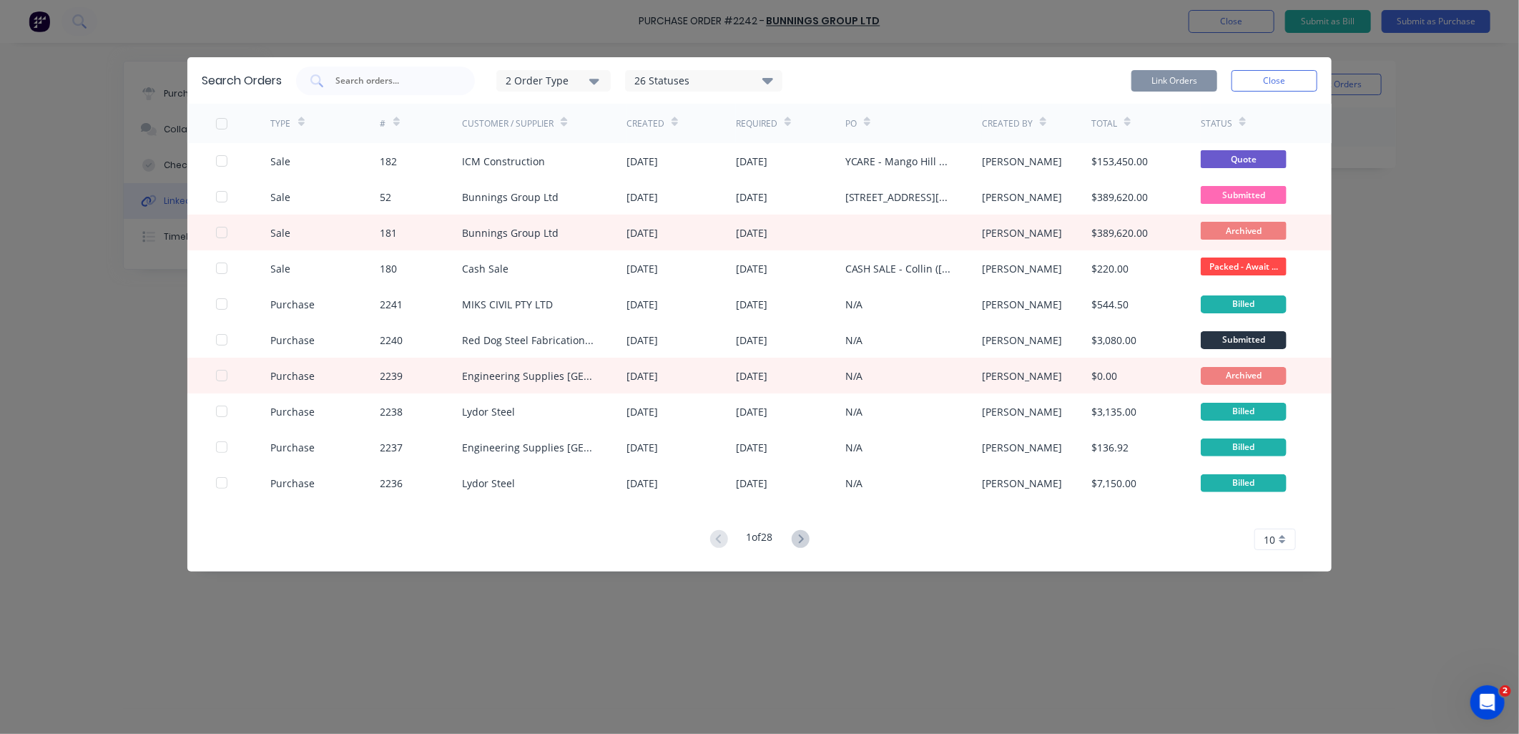
click at [559, 98] on div "Search Orders 2 Order Type 26 Statuses Sales Order Status All Archived Draft Qu…" at bounding box center [759, 80] width 1144 height 46
click at [443, 79] on input "text" at bounding box center [393, 81] width 119 height 14
type input "raymess"
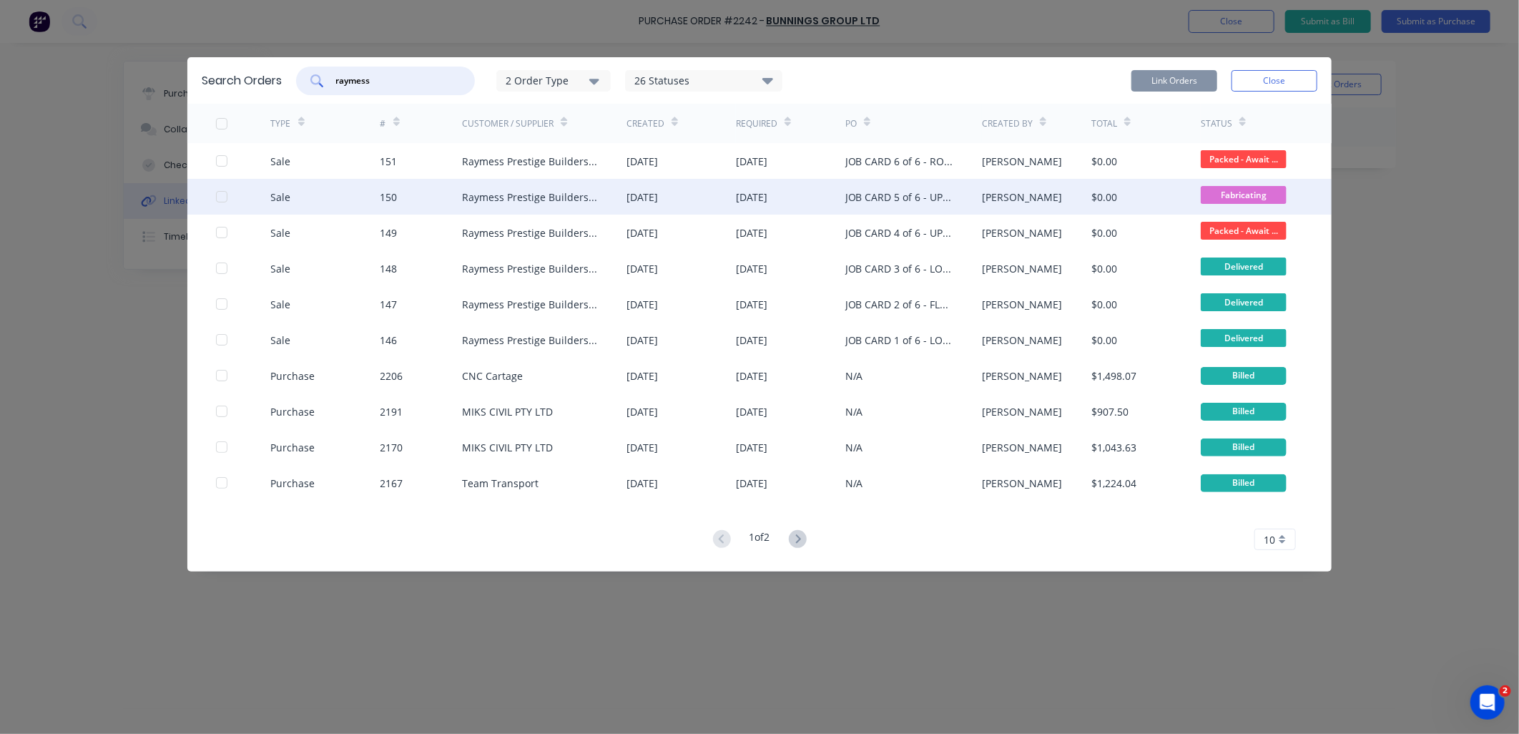
click at [215, 197] on div "Sale 150 Raymess Prestige Builders Pty Ltd 28 Aug 2025 11 Sep 2025 JOB CARD 5 o…" at bounding box center [759, 197] width 1144 height 36
click at [225, 198] on div at bounding box center [221, 196] width 29 height 29
click at [804, 543] on icon at bounding box center [798, 539] width 18 height 18
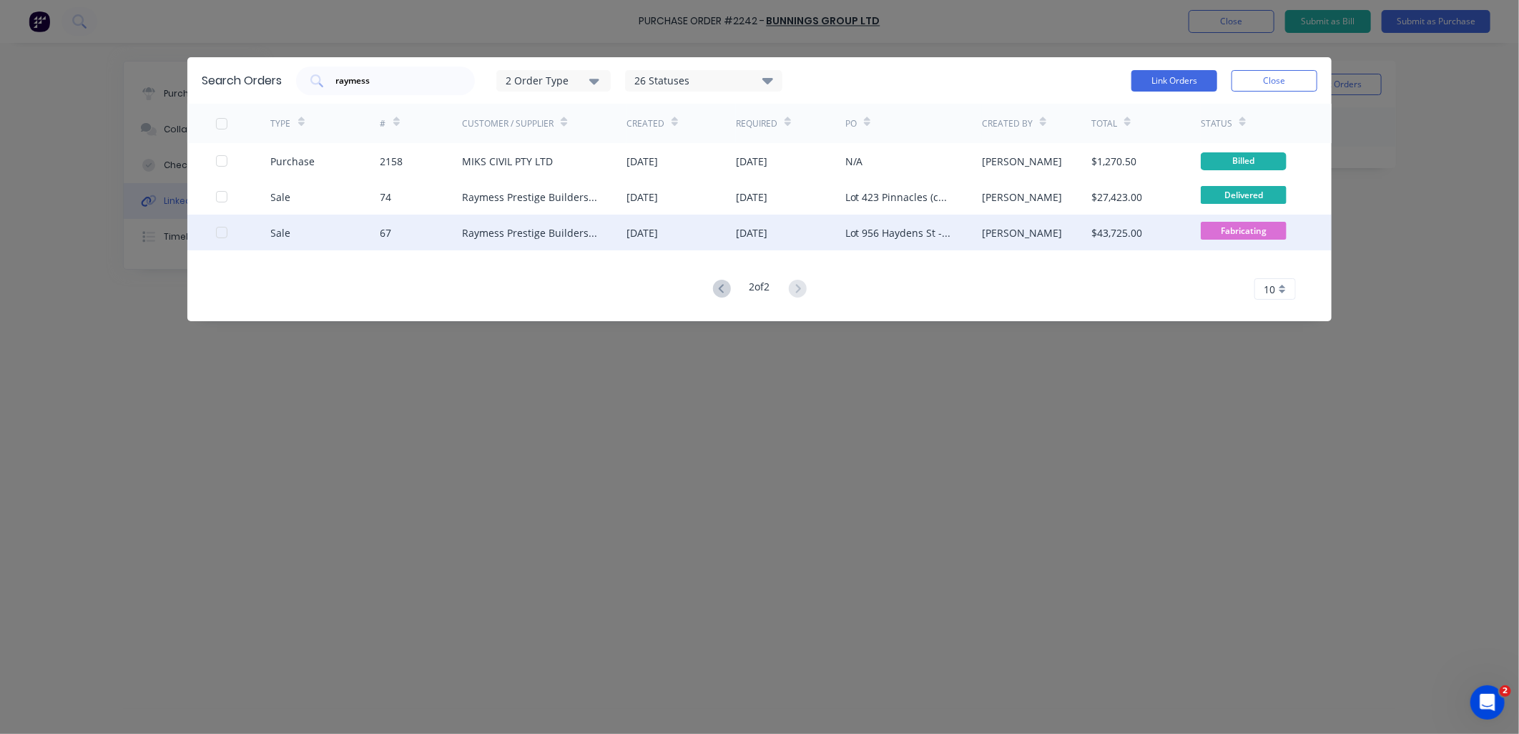
click at [222, 235] on div at bounding box center [221, 232] width 29 height 29
click at [1171, 84] on button "Link Orders" at bounding box center [1174, 80] width 86 height 21
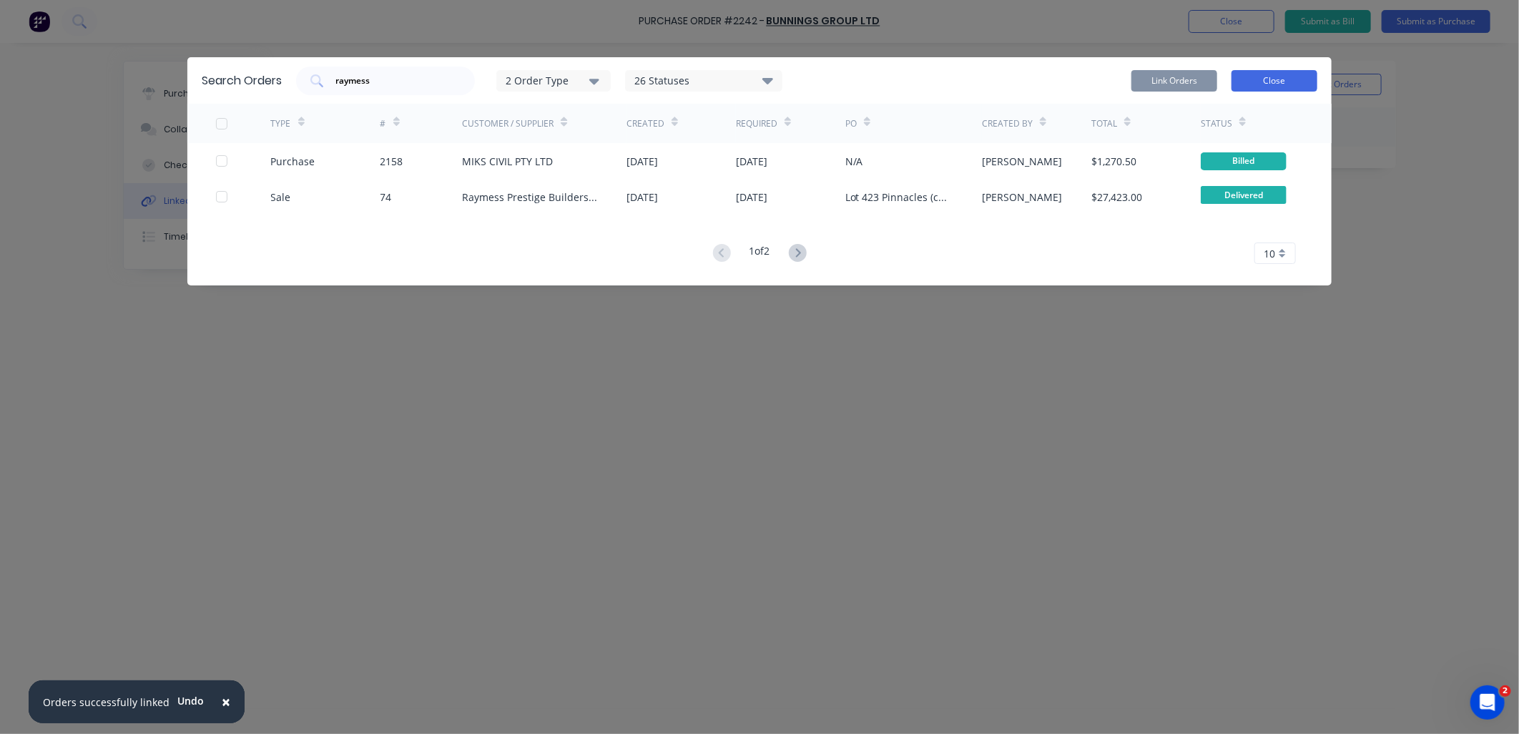
click at [1268, 80] on button "Close" at bounding box center [1274, 80] width 86 height 21
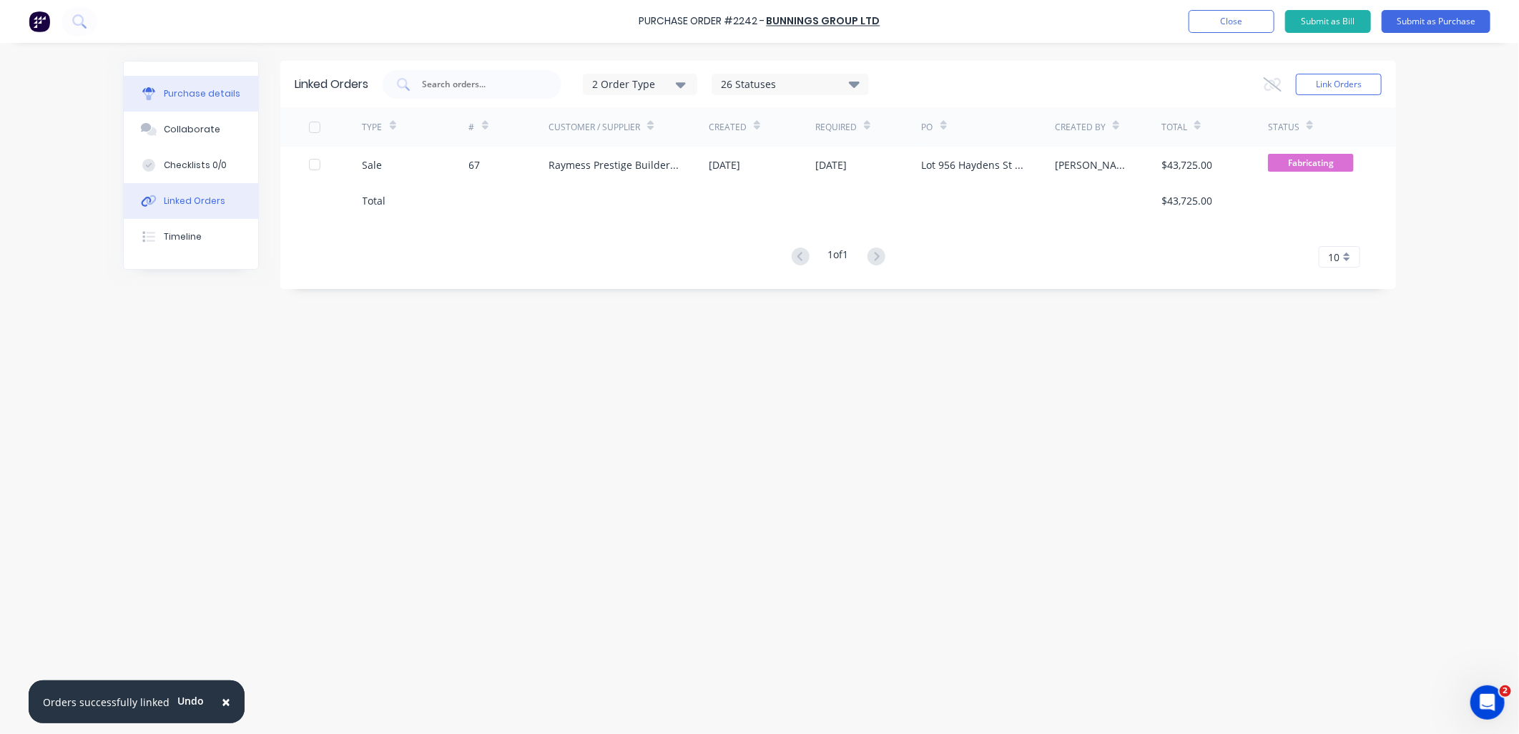
click at [158, 103] on button "Purchase details" at bounding box center [191, 94] width 134 height 36
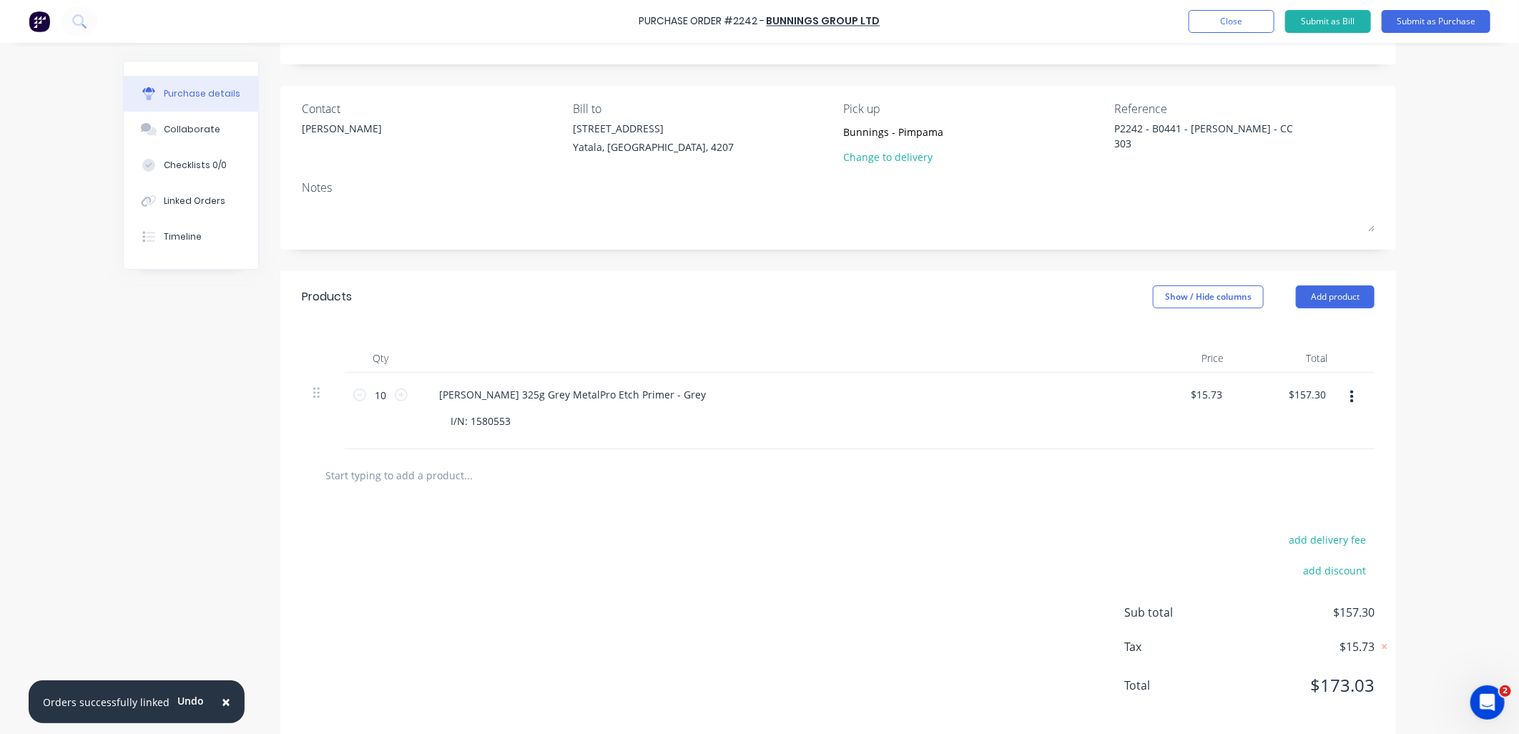
scroll to position [90, 0]
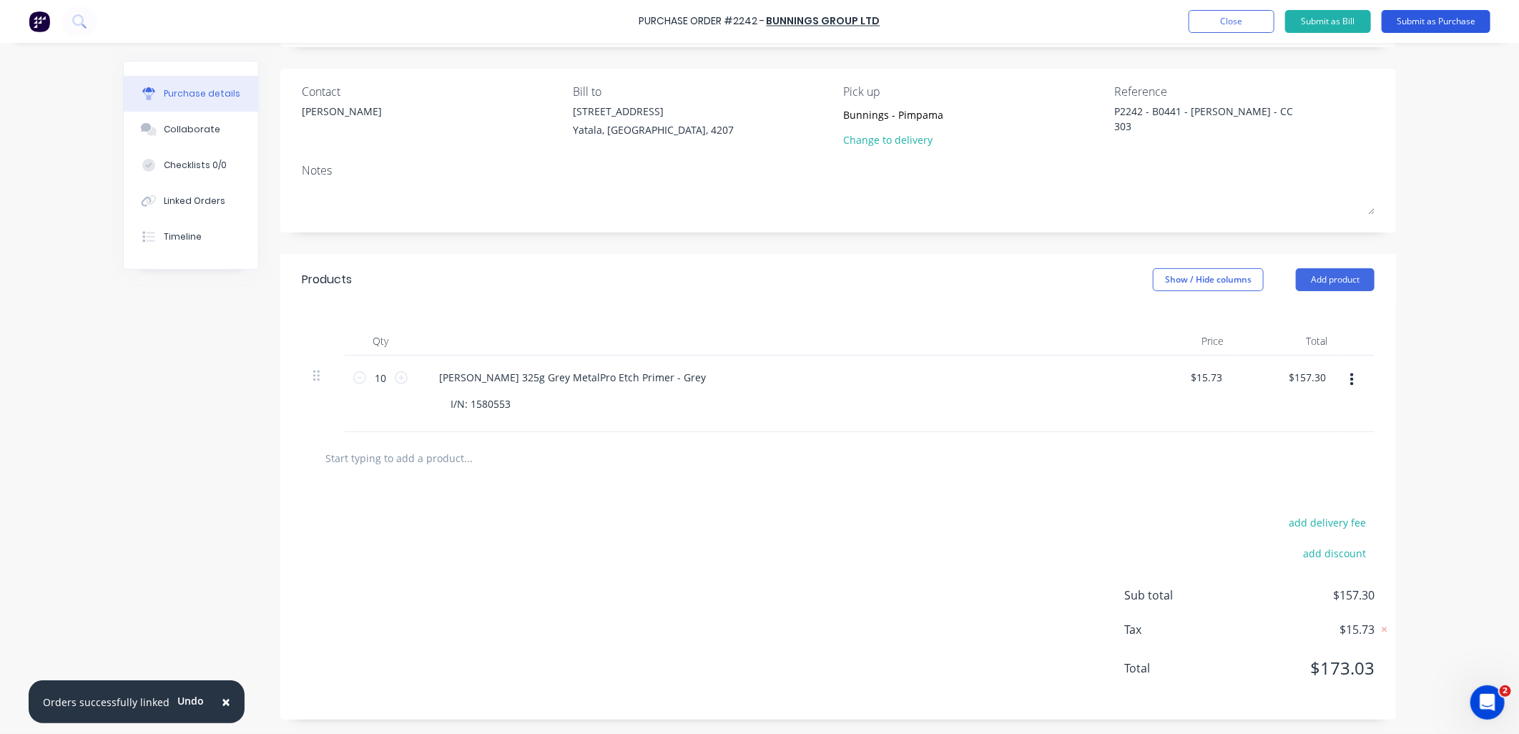
click at [1406, 16] on button "Submit as Purchase" at bounding box center [1435, 21] width 109 height 23
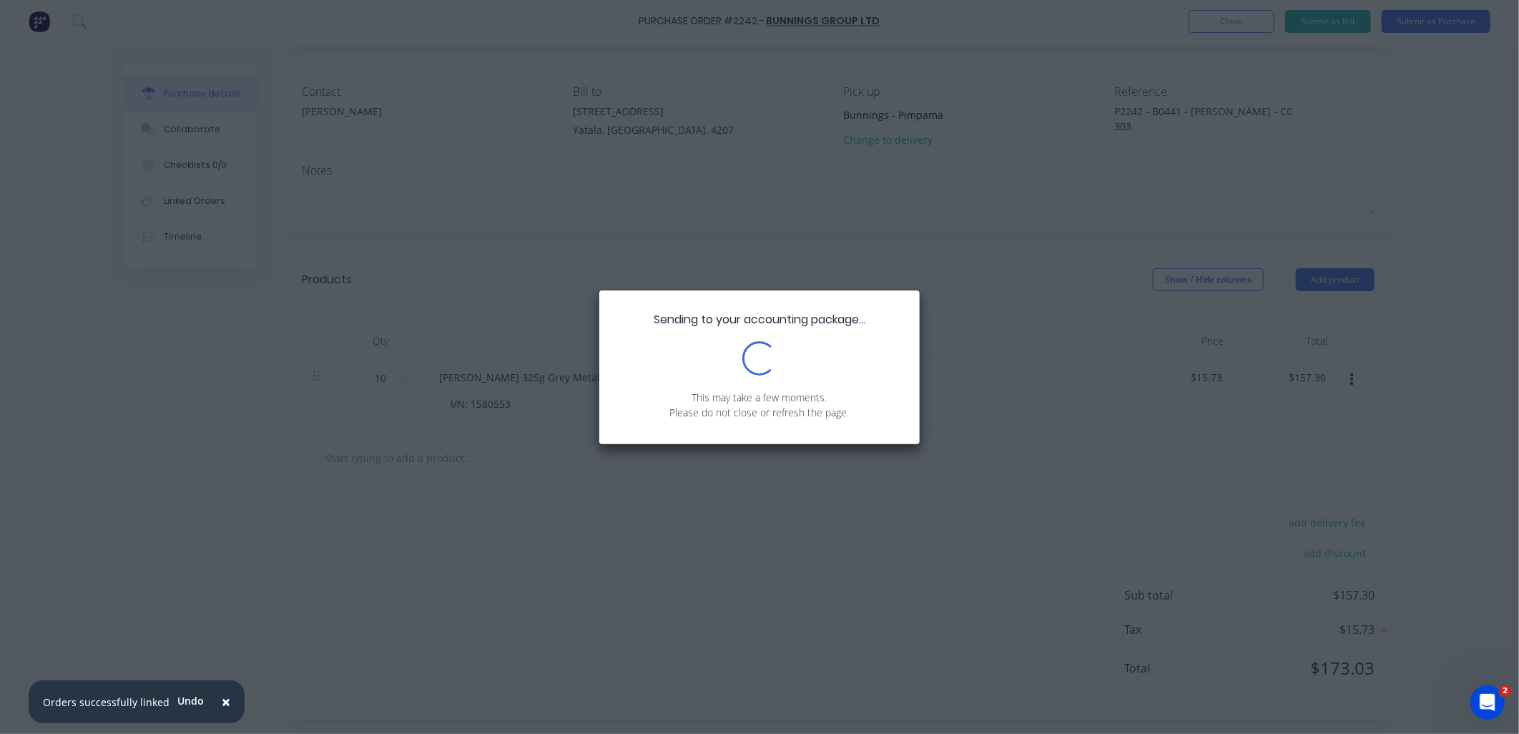
type textarea "x"
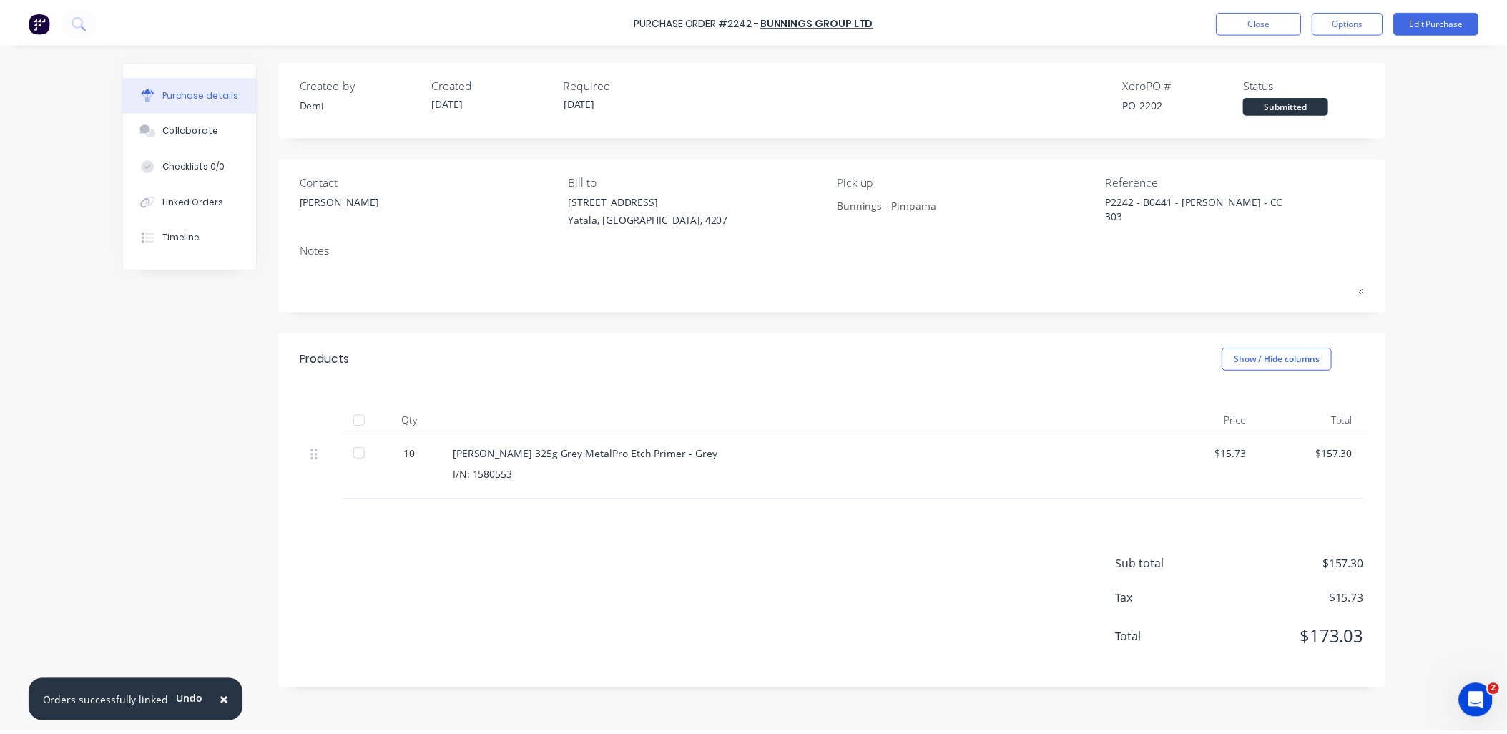
scroll to position [0, 0]
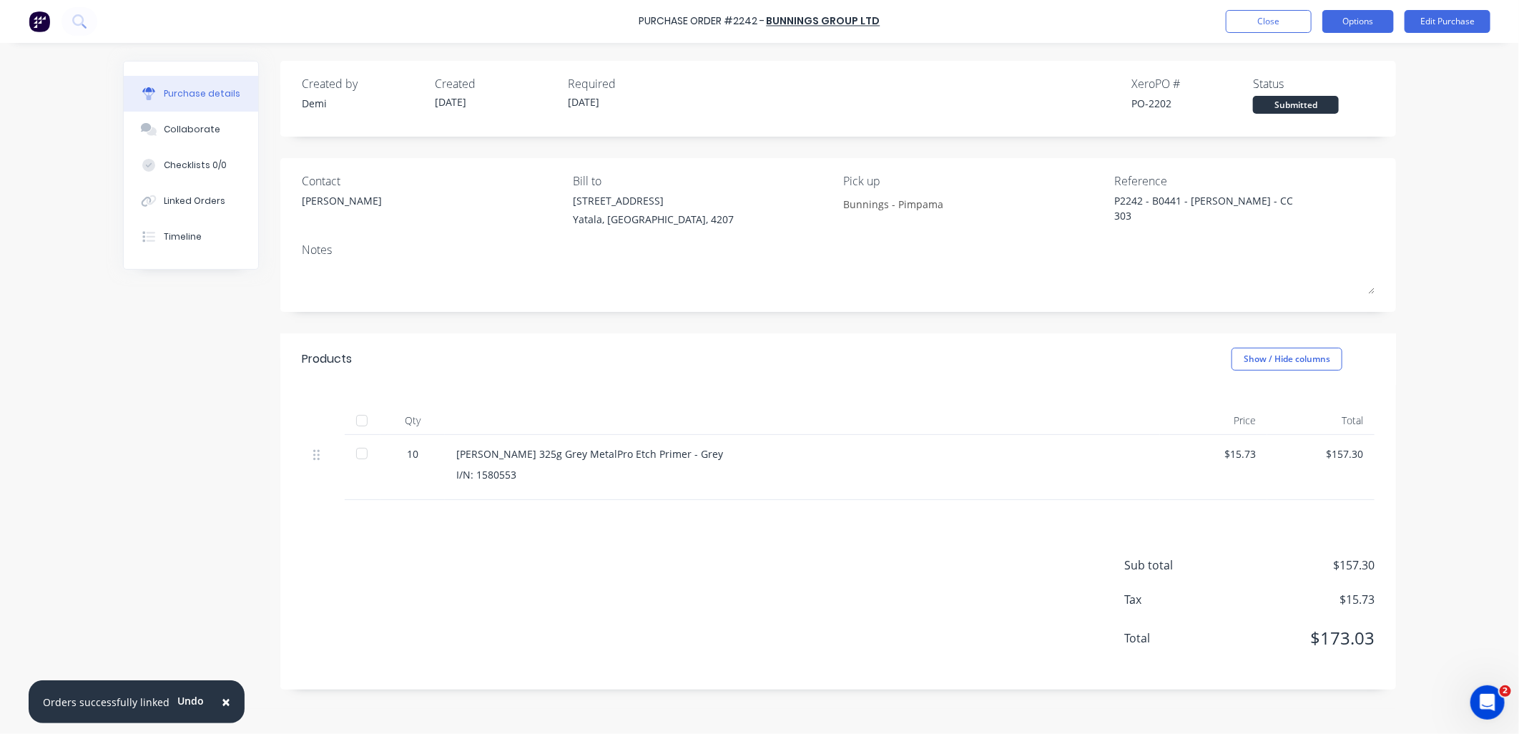
click at [1374, 23] on button "Options" at bounding box center [1358, 21] width 72 height 23
click at [1275, 19] on button "Close" at bounding box center [1269, 21] width 86 height 23
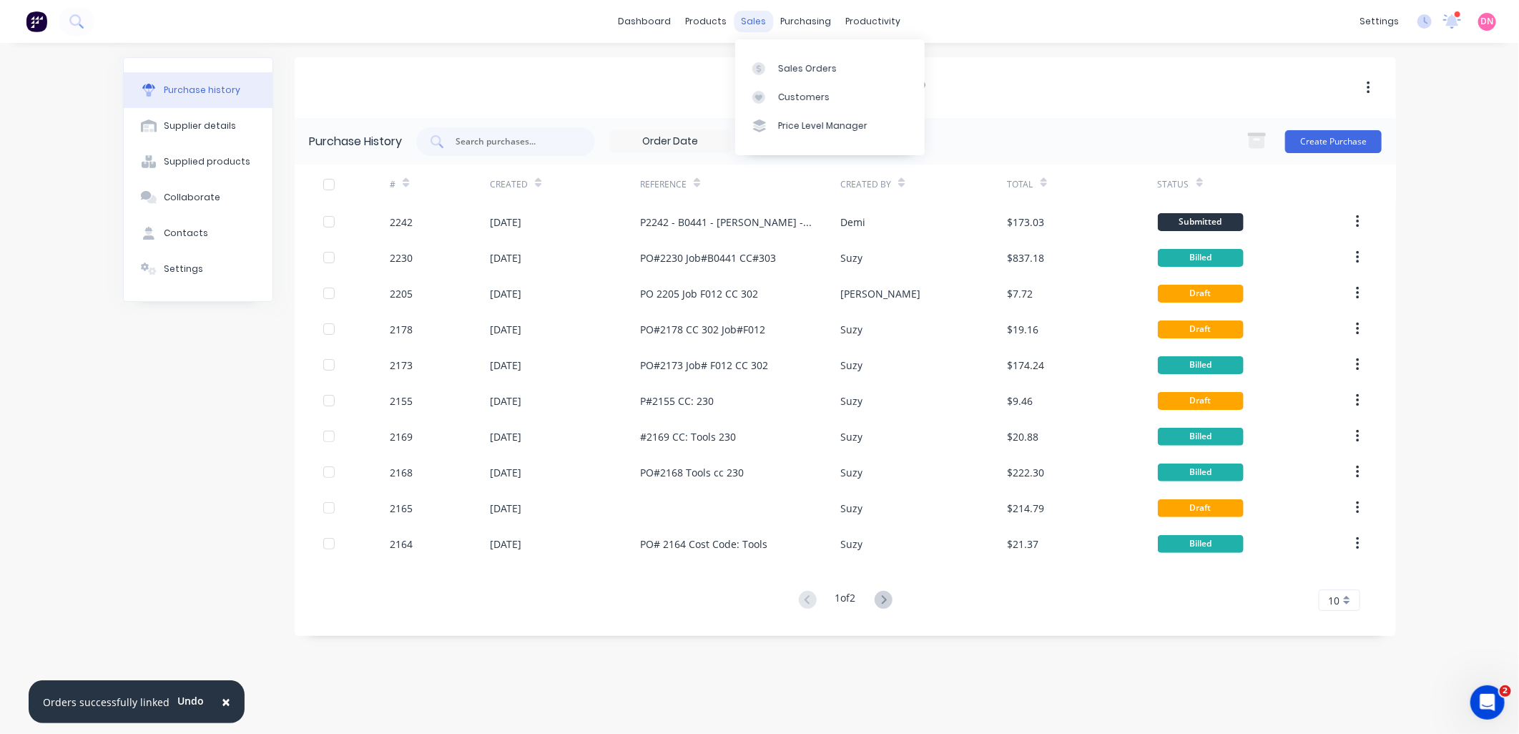
click at [752, 29] on div "sales" at bounding box center [753, 21] width 39 height 21
click at [780, 63] on div "Sales Orders" at bounding box center [807, 68] width 59 height 13
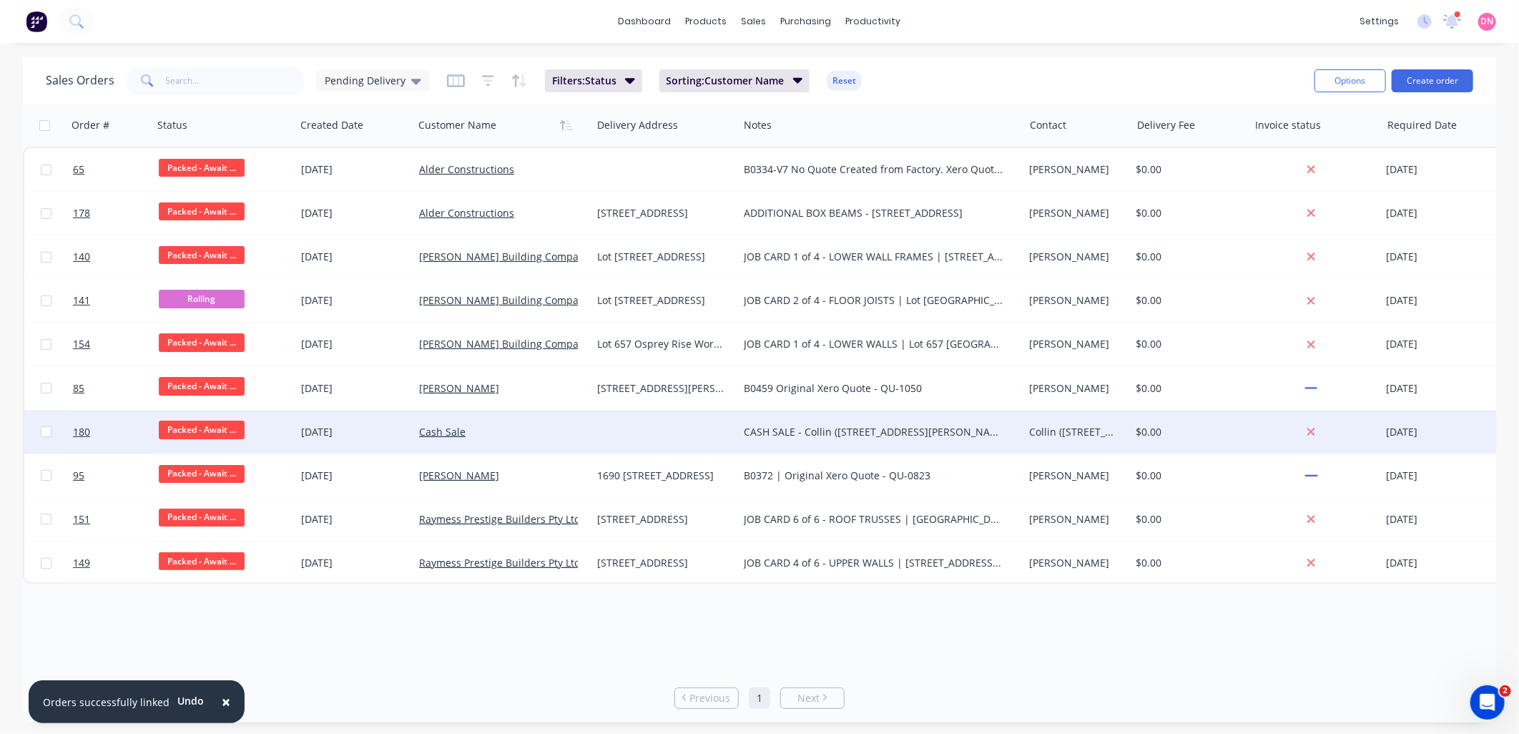
click at [506, 426] on div "Cash Sale" at bounding box center [498, 432] width 159 height 14
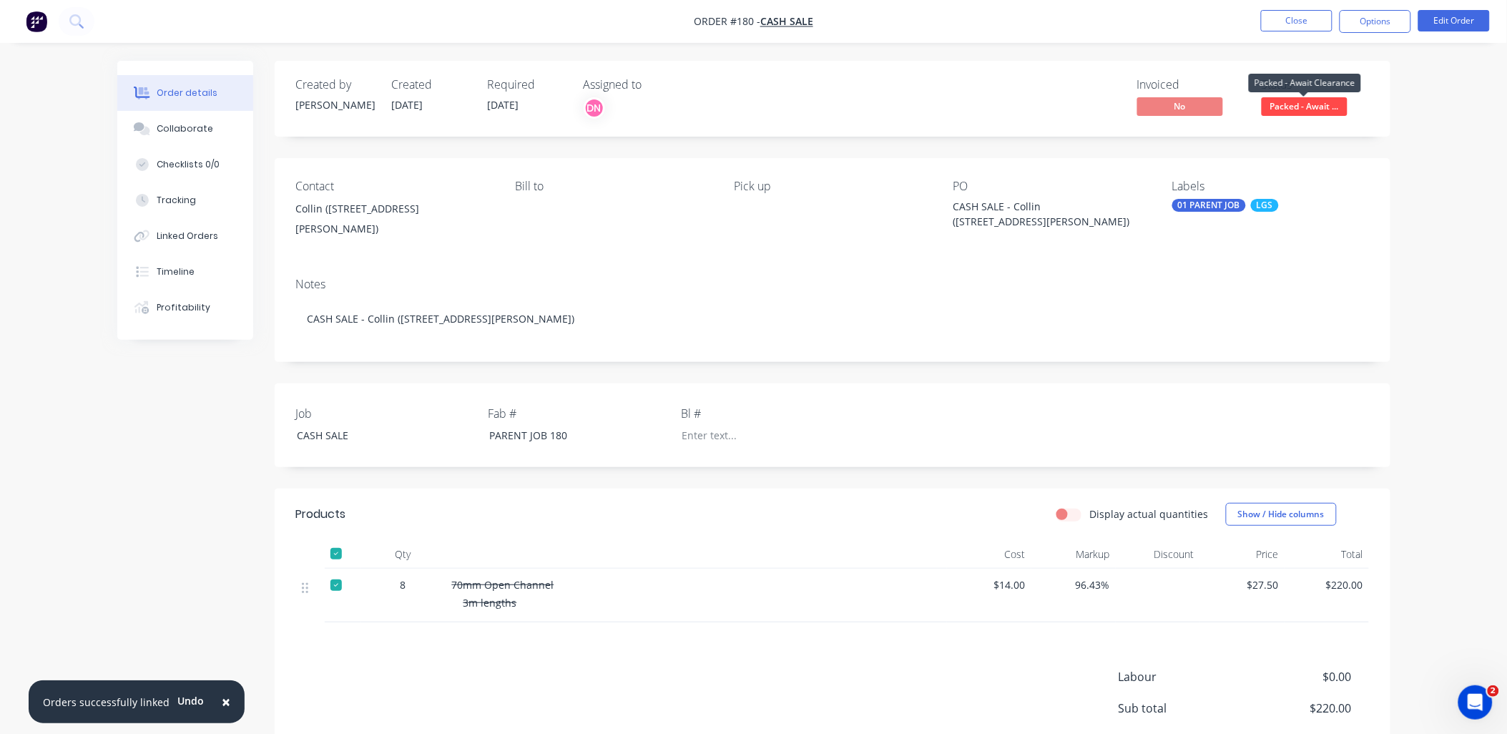
click at [1296, 102] on span "Packed - Await ..." at bounding box center [1304, 106] width 86 height 18
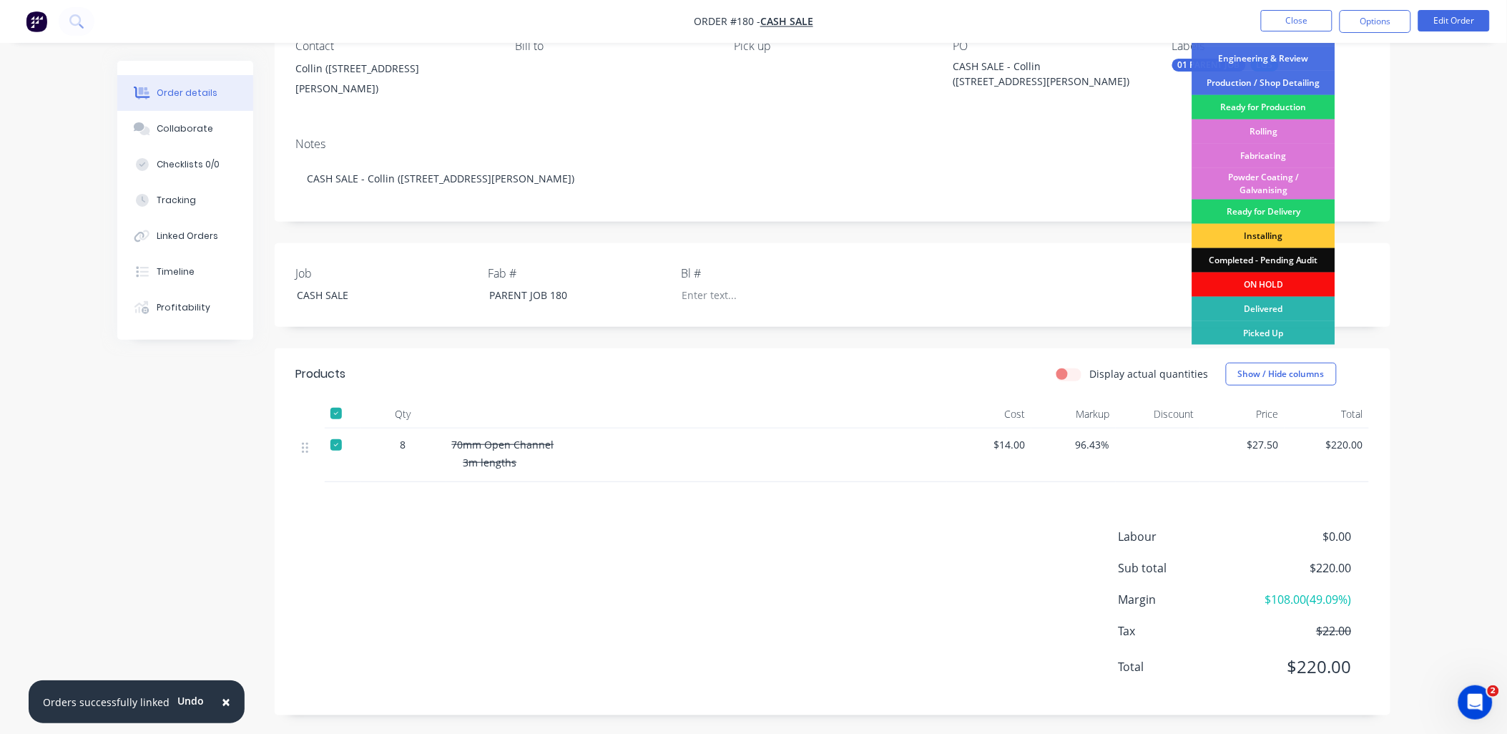
scroll to position [144, 0]
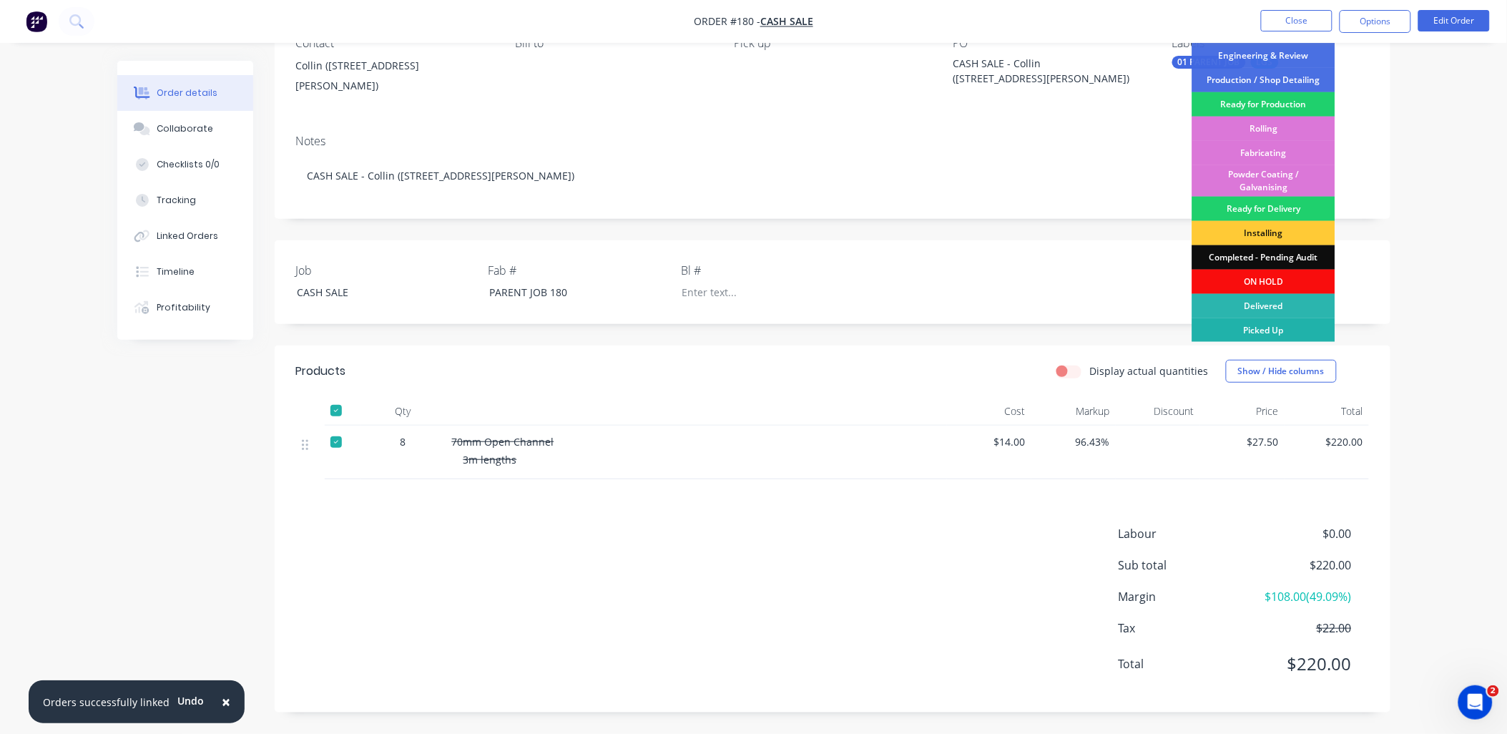
click at [1289, 336] on div "Picked Up" at bounding box center [1263, 330] width 143 height 24
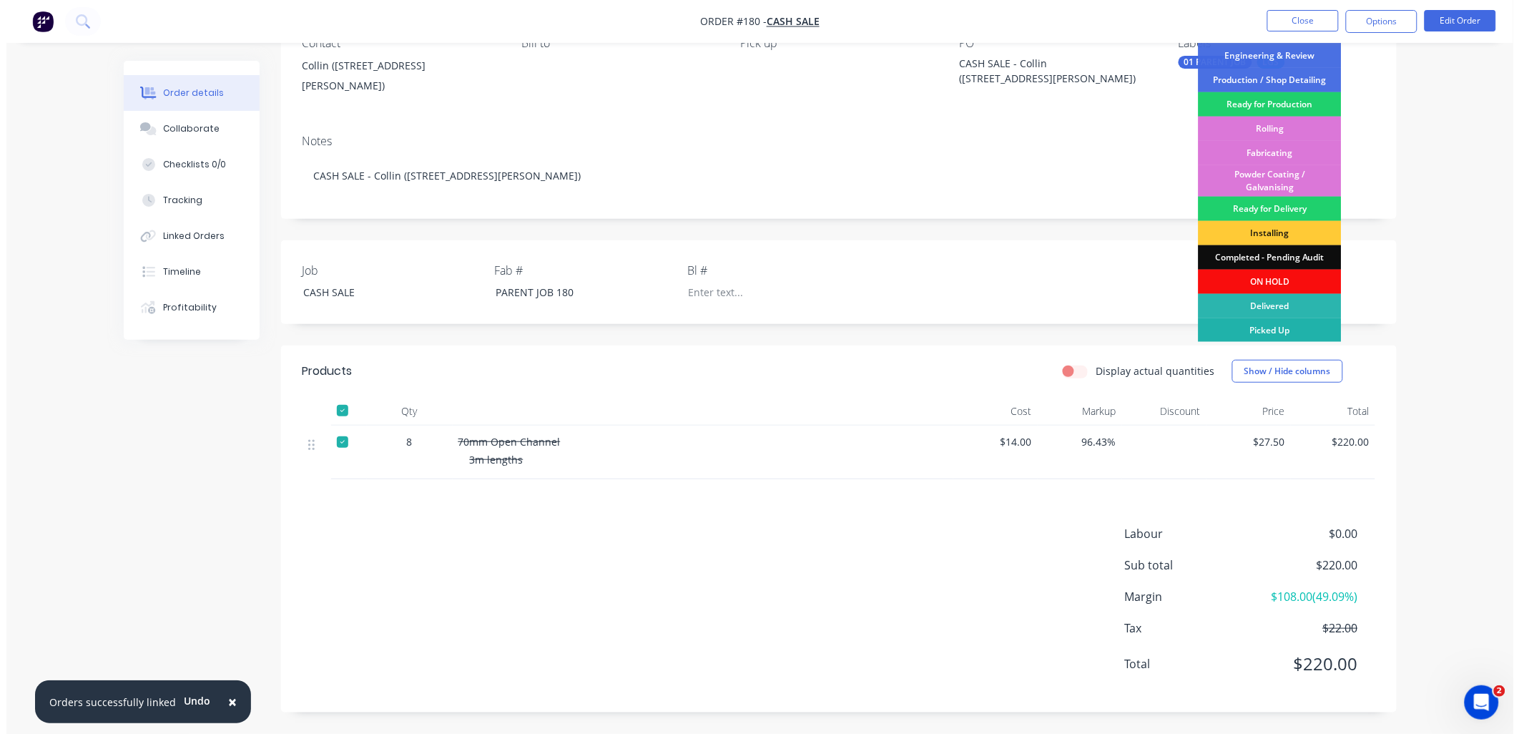
scroll to position [0, 0]
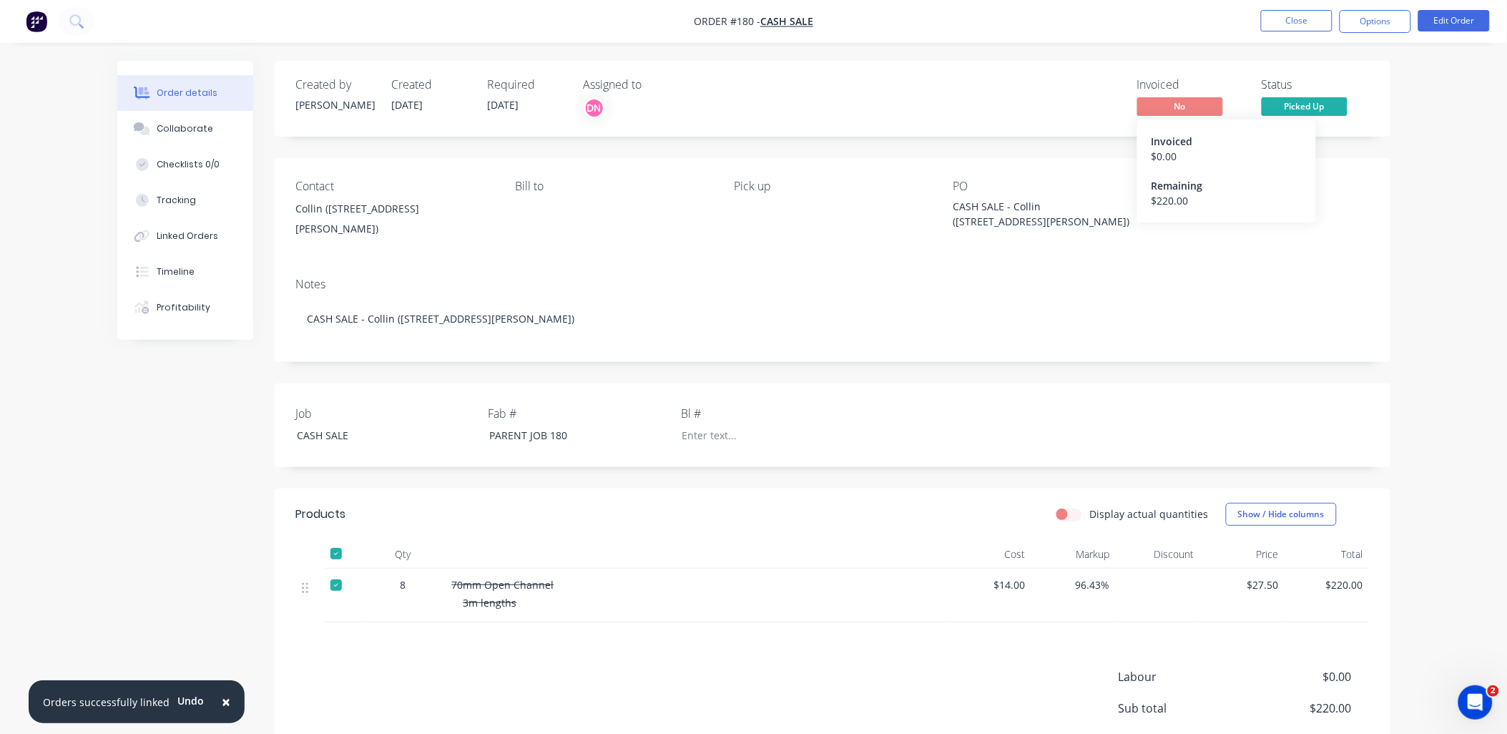
click at [1206, 102] on span "No" at bounding box center [1180, 106] width 86 height 18
click at [169, 138] on button "Collaborate" at bounding box center [185, 129] width 136 height 36
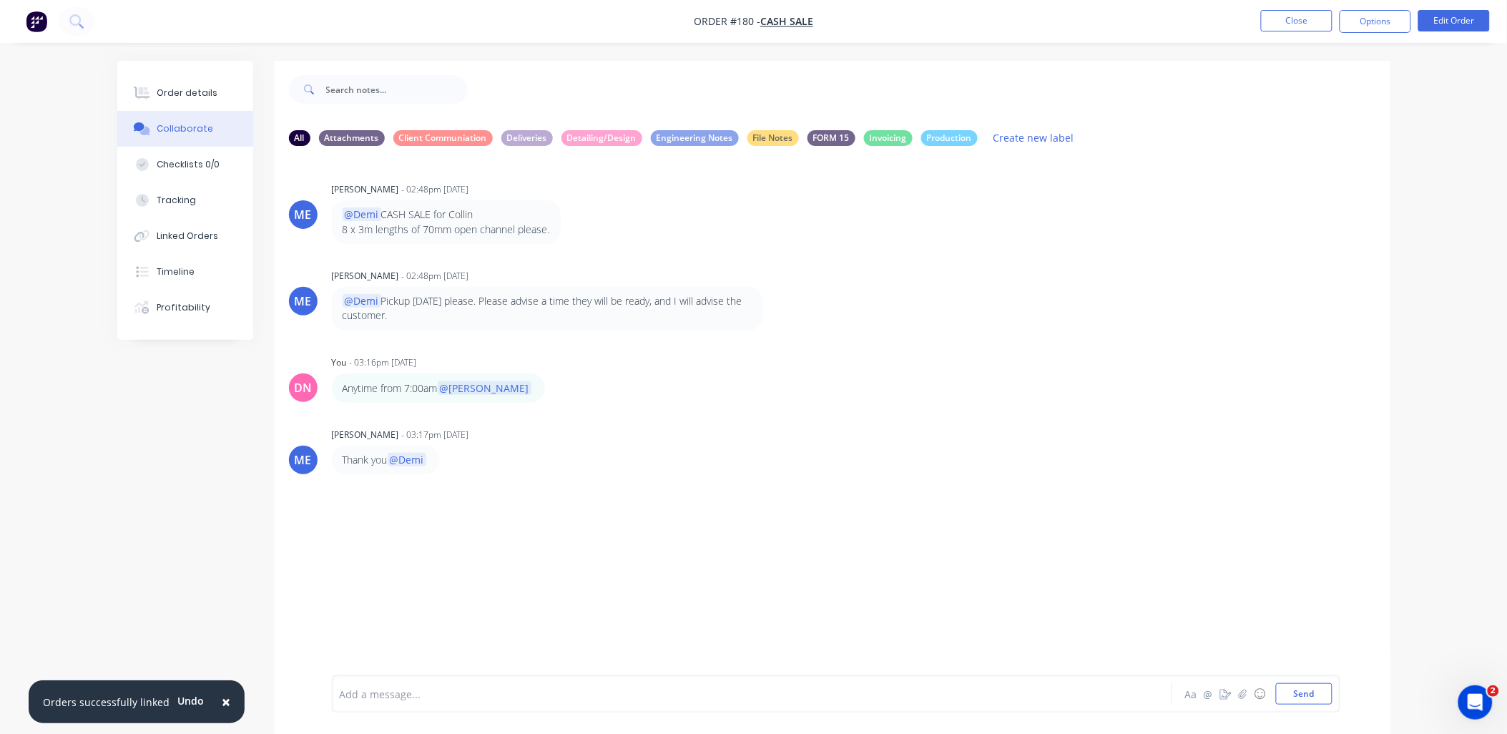
click at [413, 701] on div at bounding box center [712, 693] width 744 height 15
click at [1314, 697] on button "Send" at bounding box center [1304, 693] width 56 height 21
click at [1299, 24] on button "Close" at bounding box center [1297, 20] width 72 height 21
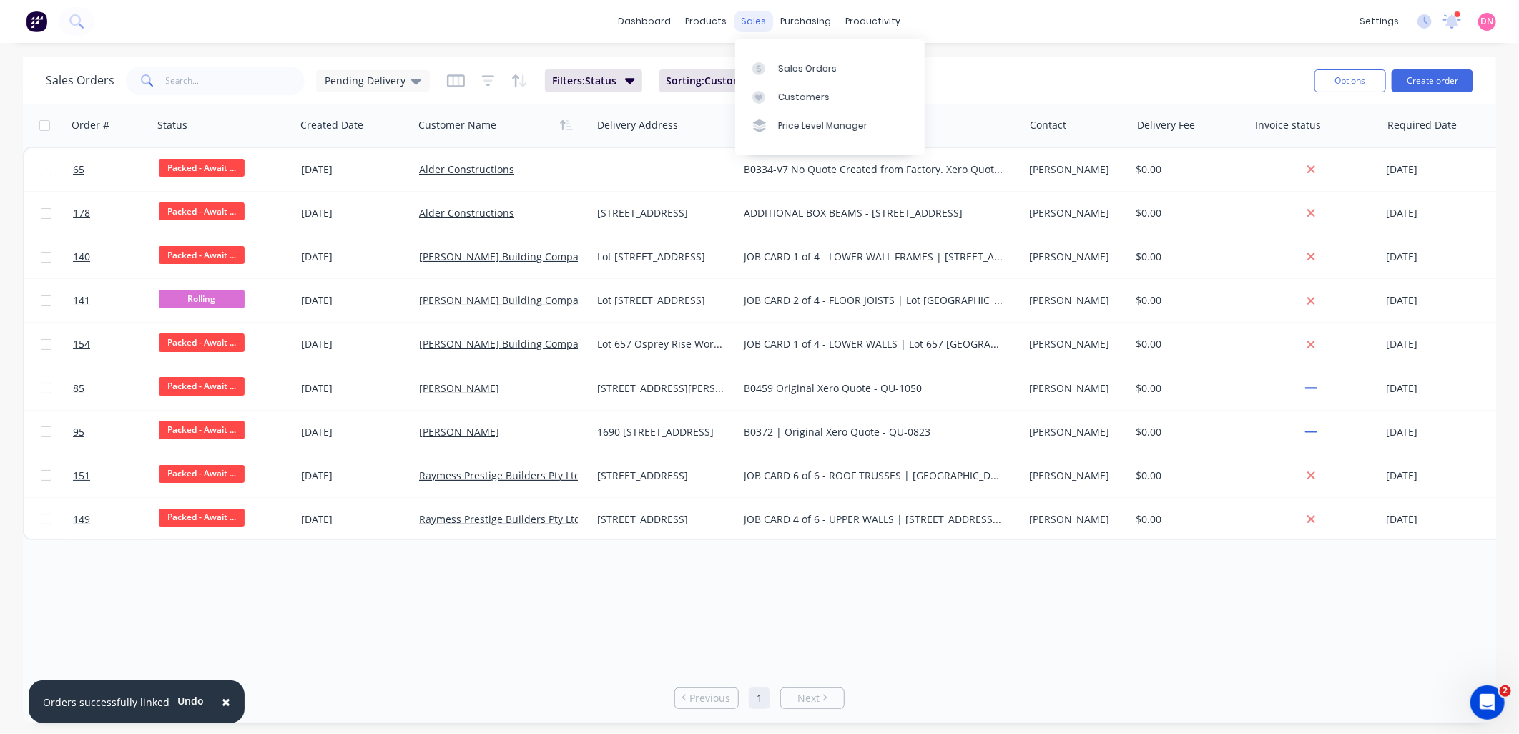
click at [755, 27] on div "sales" at bounding box center [753, 21] width 39 height 21
click at [782, 72] on div "Sales Orders" at bounding box center [807, 68] width 59 height 13
click at [789, 73] on div "Sales Orders" at bounding box center [807, 68] width 59 height 13
click at [396, 86] on span "Pending Delivery" at bounding box center [365, 80] width 81 height 15
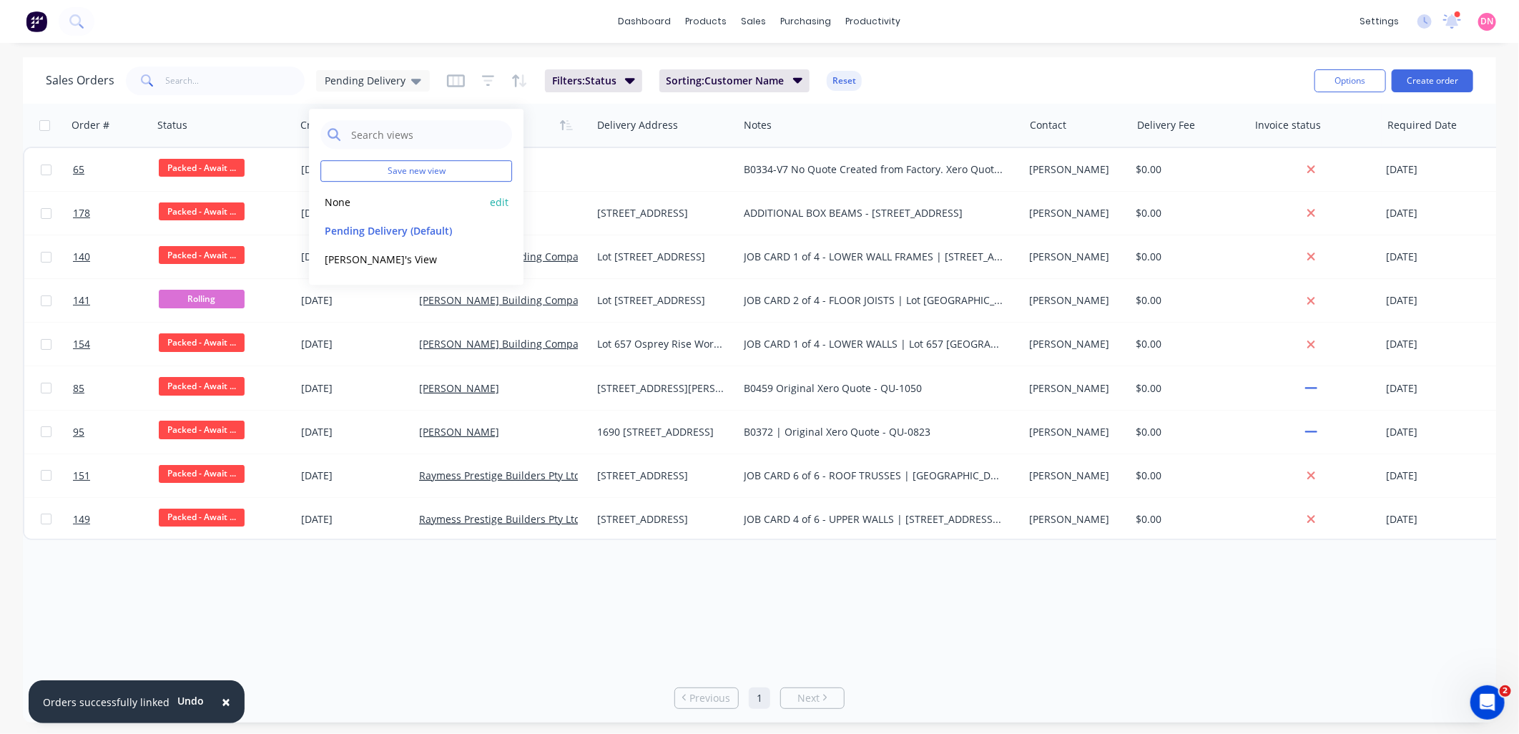
click at [398, 196] on button "None" at bounding box center [401, 202] width 163 height 16
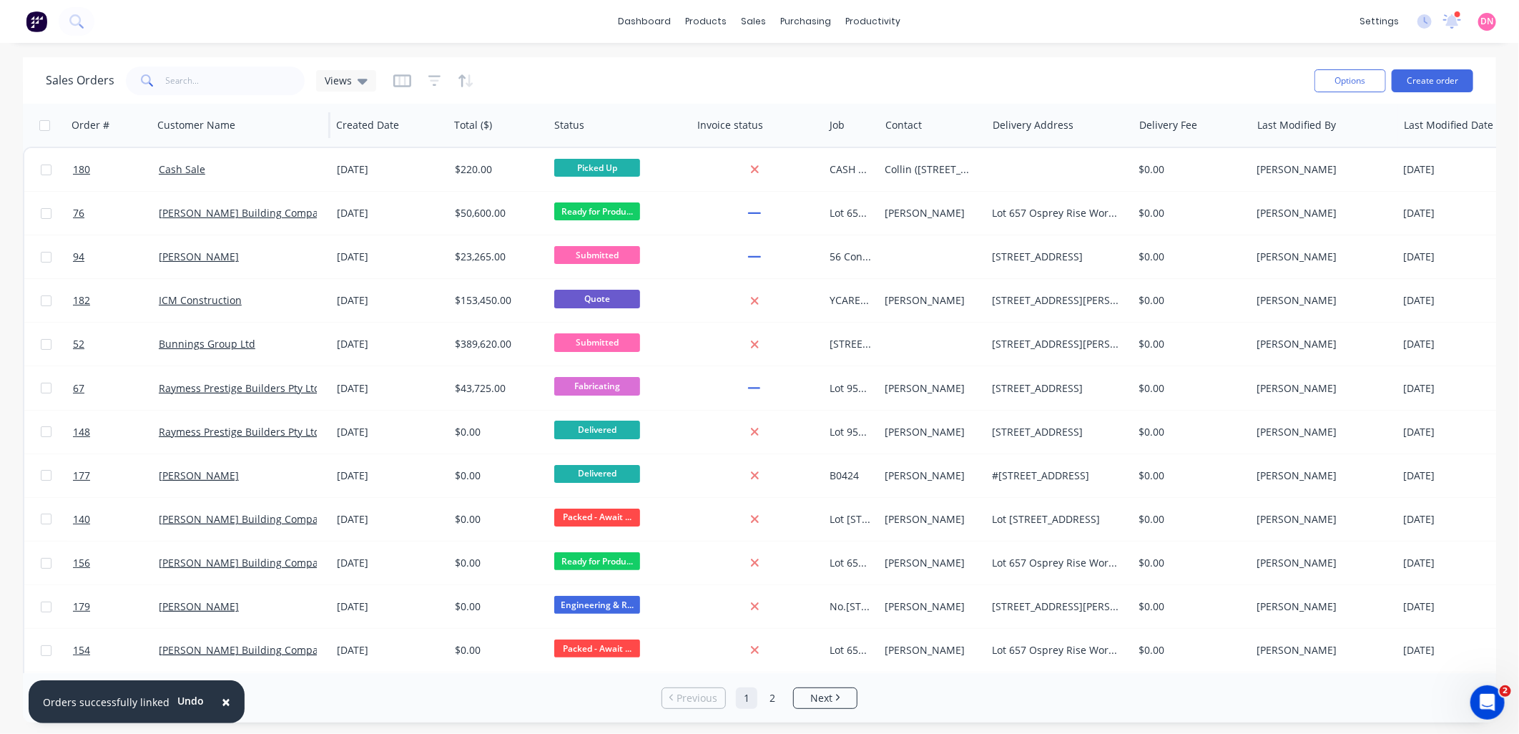
click at [322, 119] on div "Customer Name" at bounding box center [241, 125] width 179 height 43
click at [393, 215] on button "Hide column" at bounding box center [389, 218] width 107 height 29
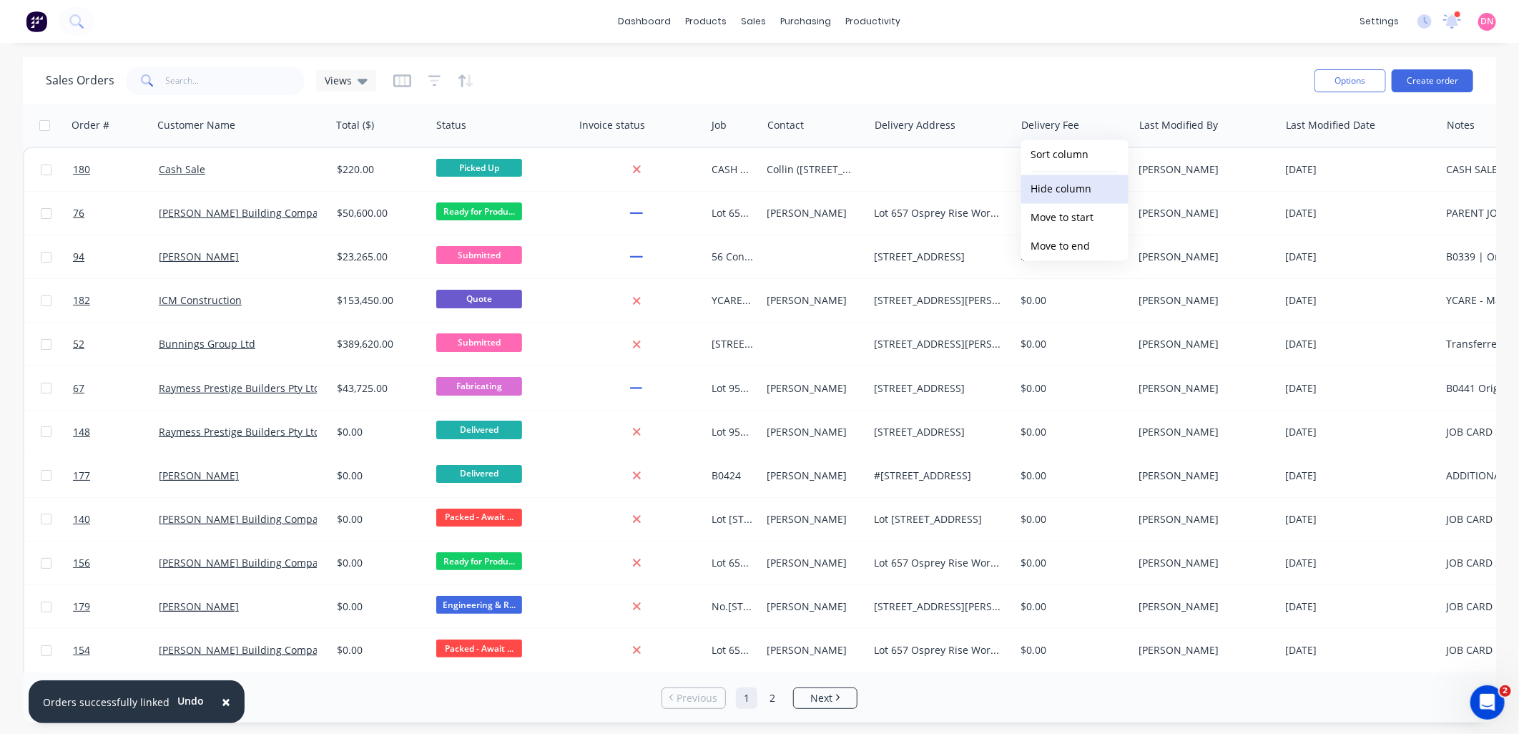
click at [1065, 179] on button "Hide column" at bounding box center [1074, 189] width 107 height 29
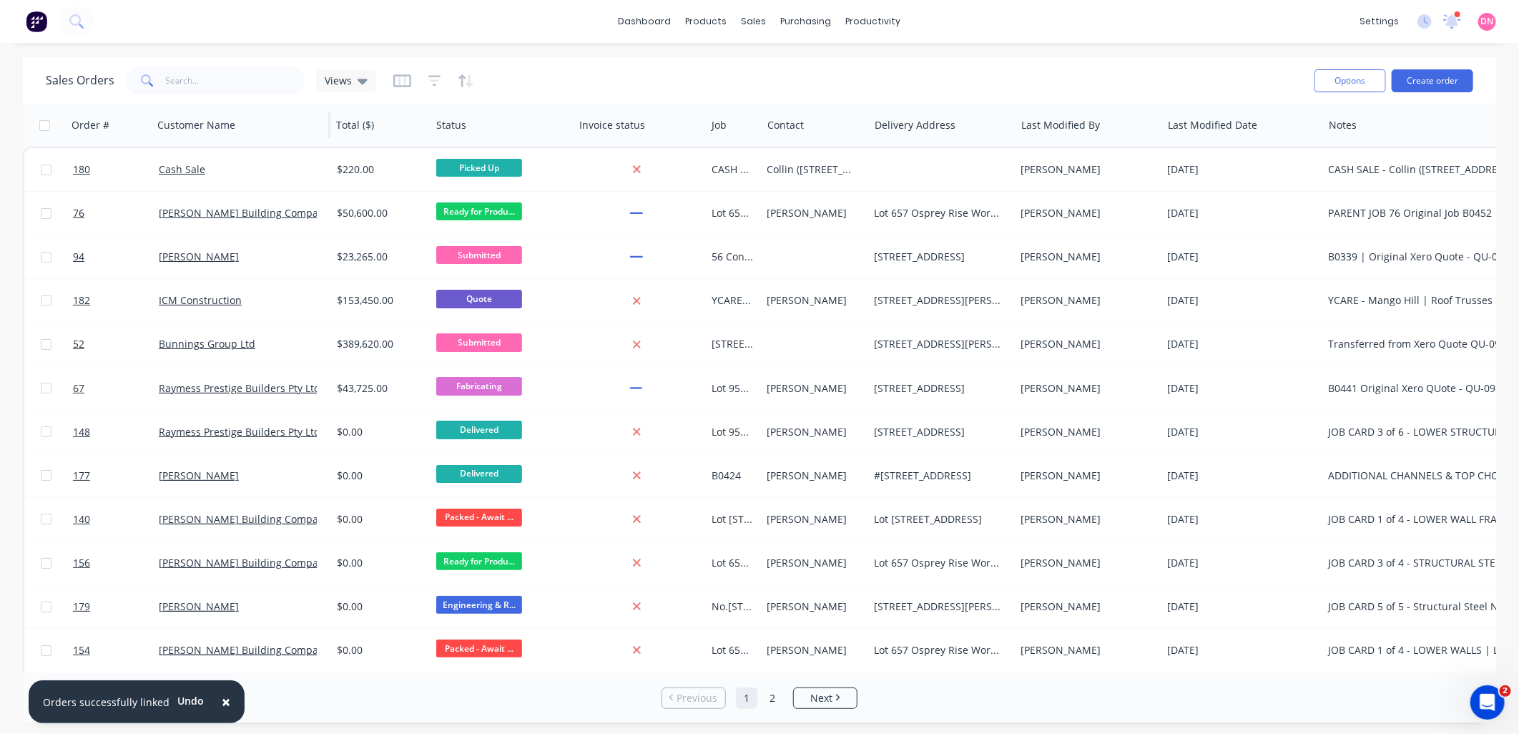
click at [325, 131] on div "Customer Name" at bounding box center [241, 125] width 179 height 43
drag, startPoint x: 302, startPoint y: 126, endPoint x: 305, endPoint y: 134, distance: 9.0
click at [305, 134] on button "button" at bounding box center [305, 124] width 21 height 21
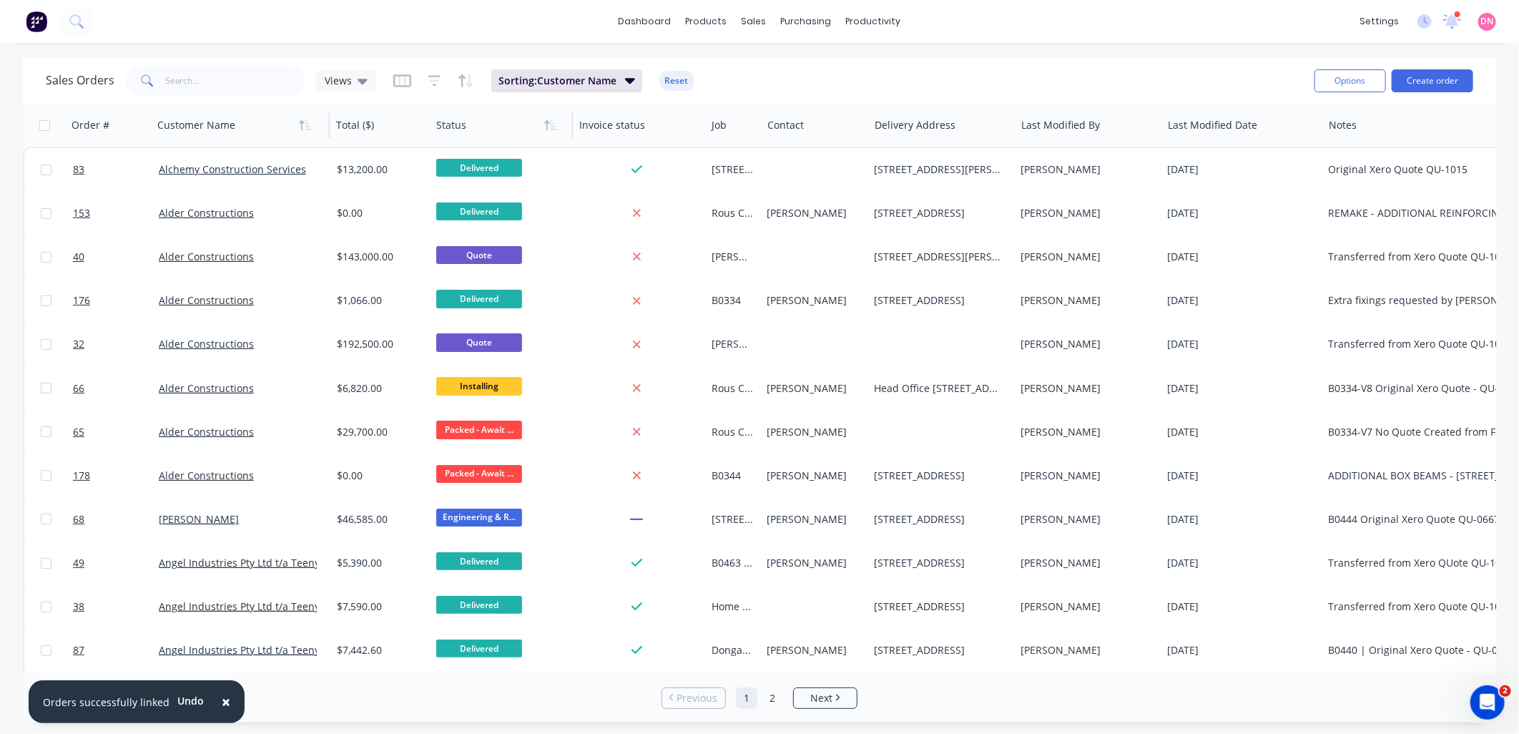
click at [489, 123] on div at bounding box center [498, 125] width 125 height 29
click at [540, 123] on button "button" at bounding box center [550, 124] width 21 height 21
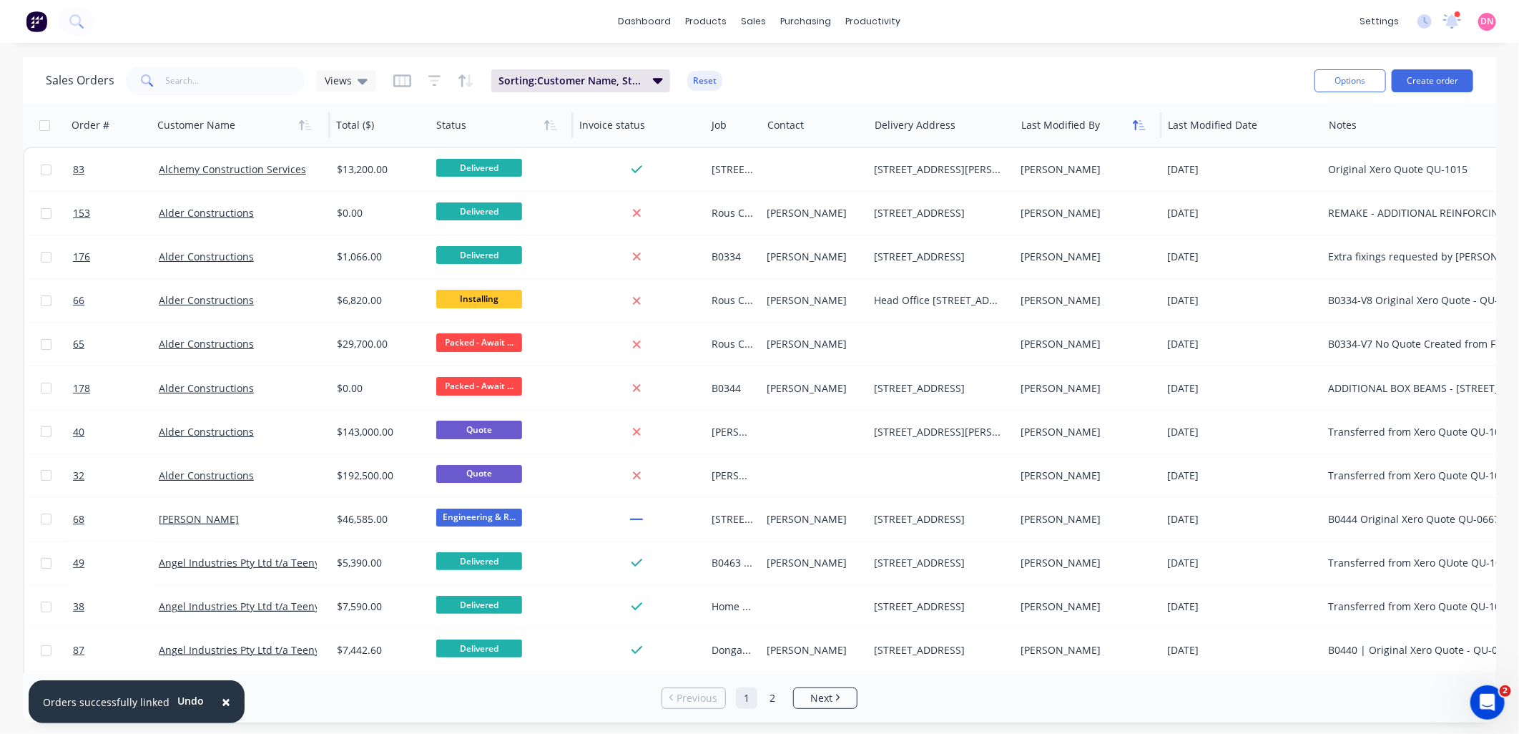
click at [1128, 125] on button "button" at bounding box center [1138, 124] width 21 height 21
click at [1289, 124] on button "button" at bounding box center [1299, 124] width 21 height 21
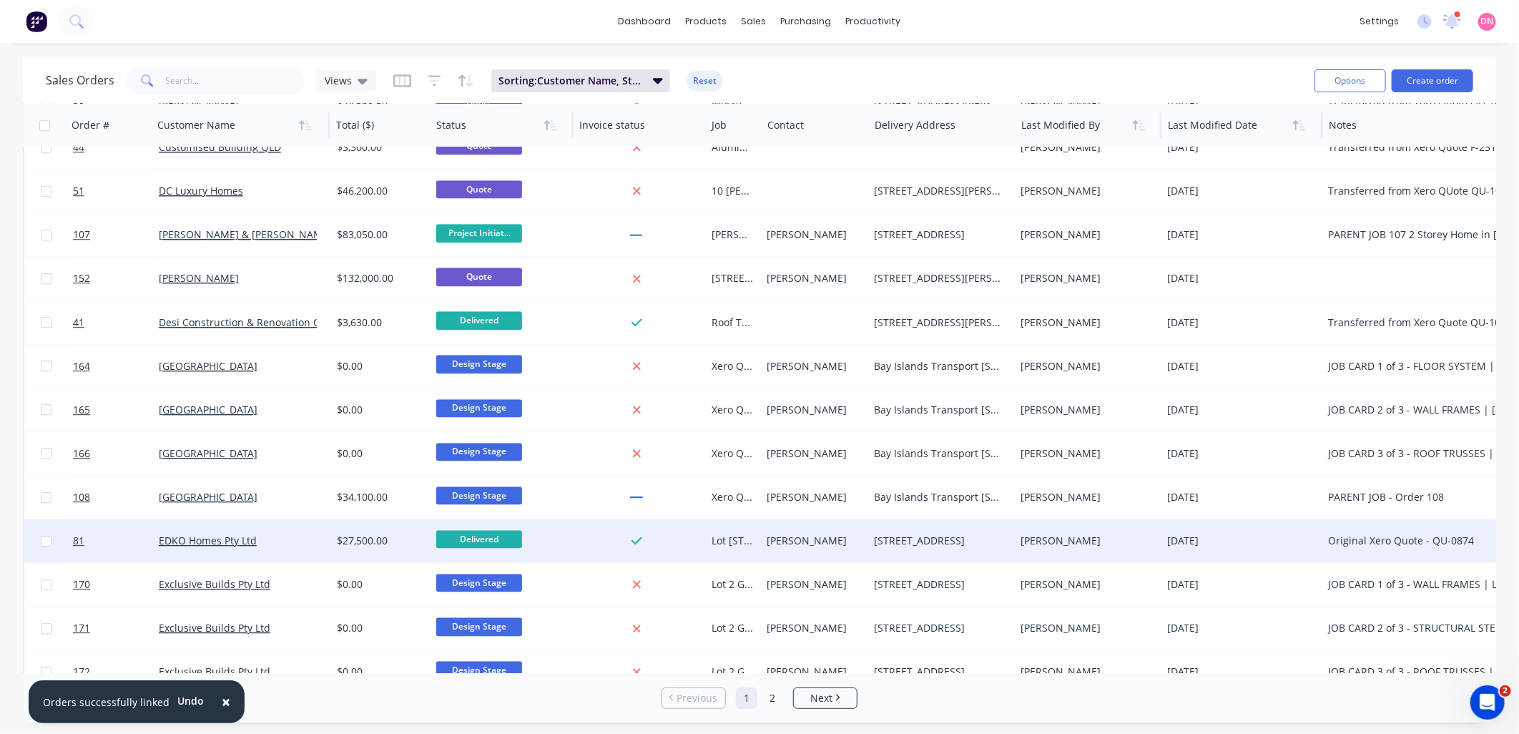
scroll to position [2621, 0]
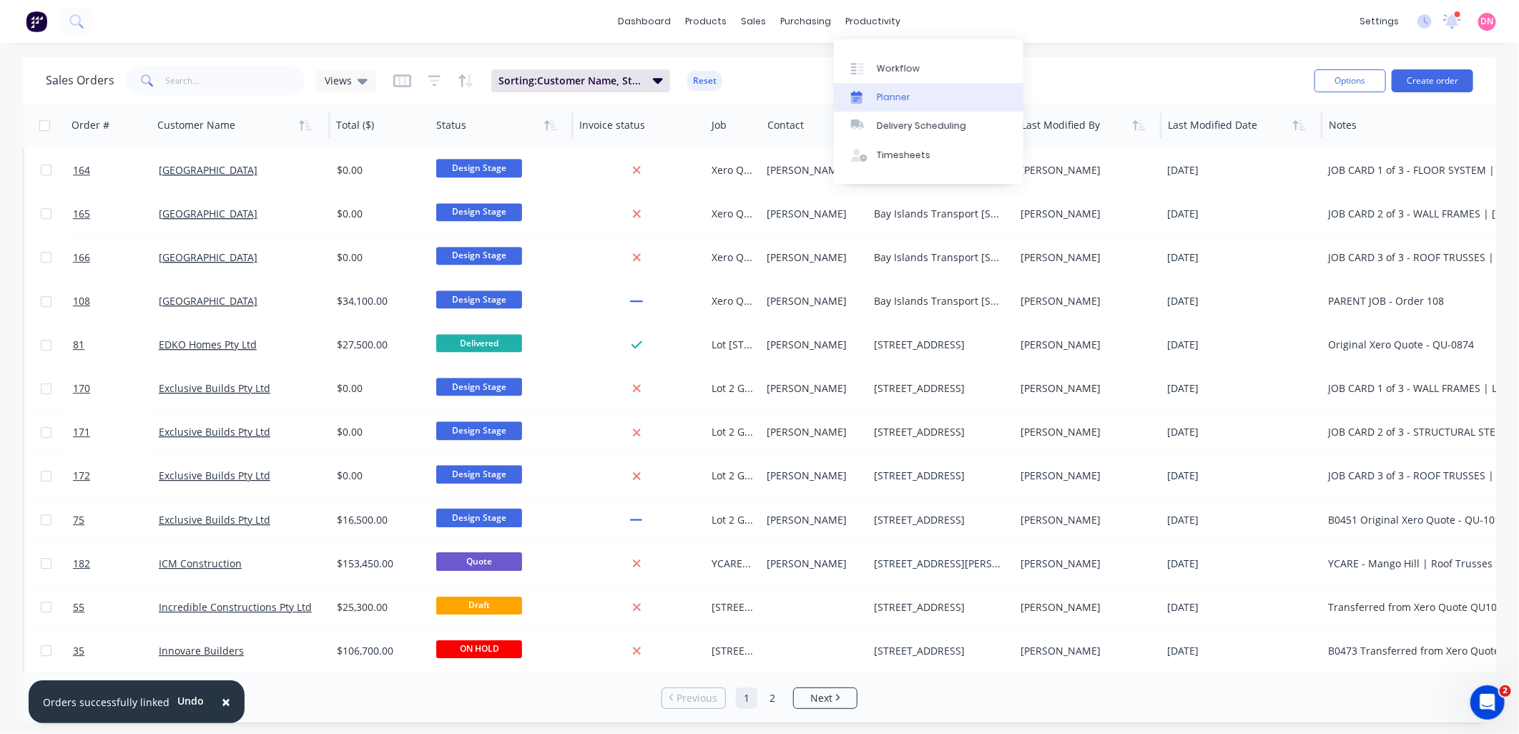
click at [870, 89] on link "Planner" at bounding box center [928, 97] width 189 height 29
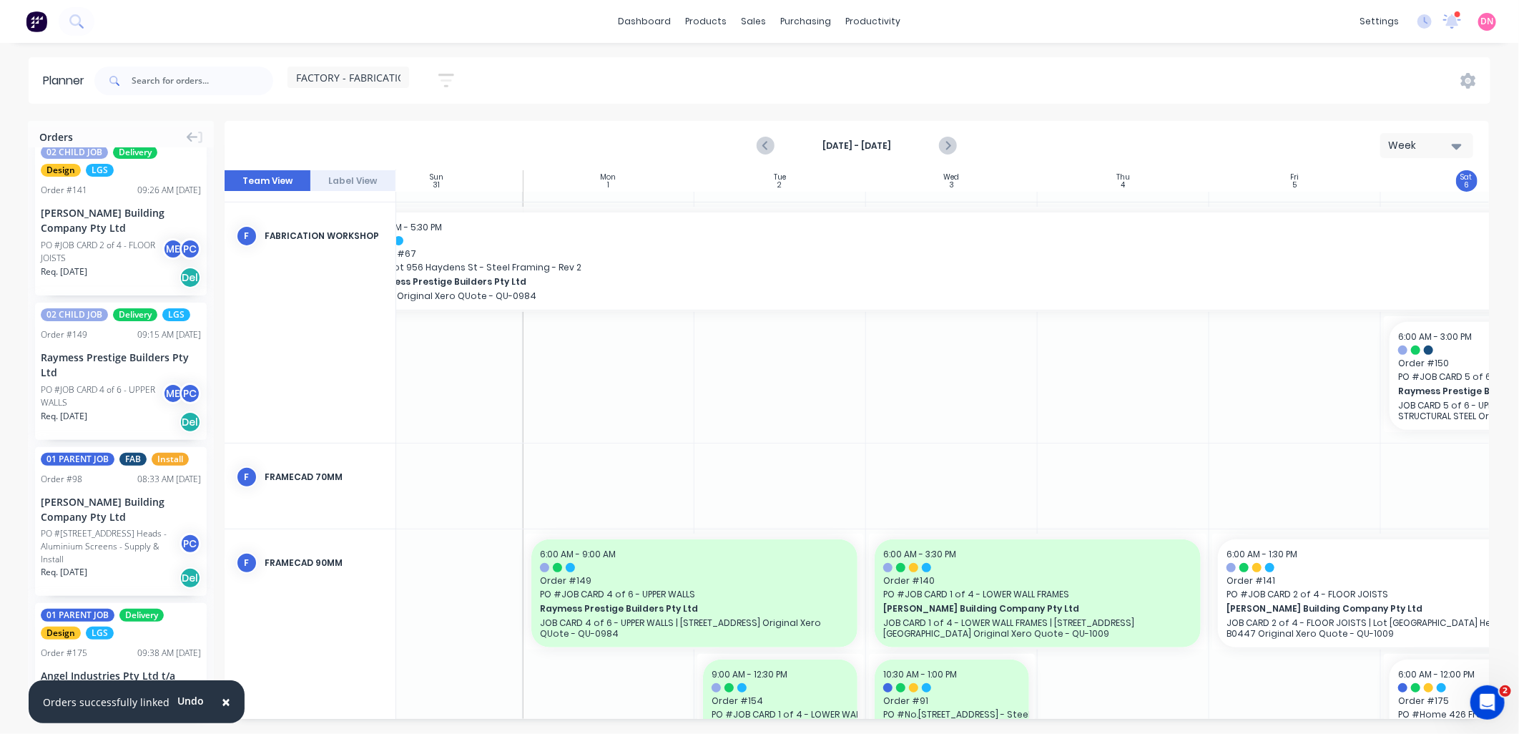
scroll to position [1668, 0]
click at [358, 80] on span "FACTORY - FABRICATION" at bounding box center [354, 77] width 117 height 15
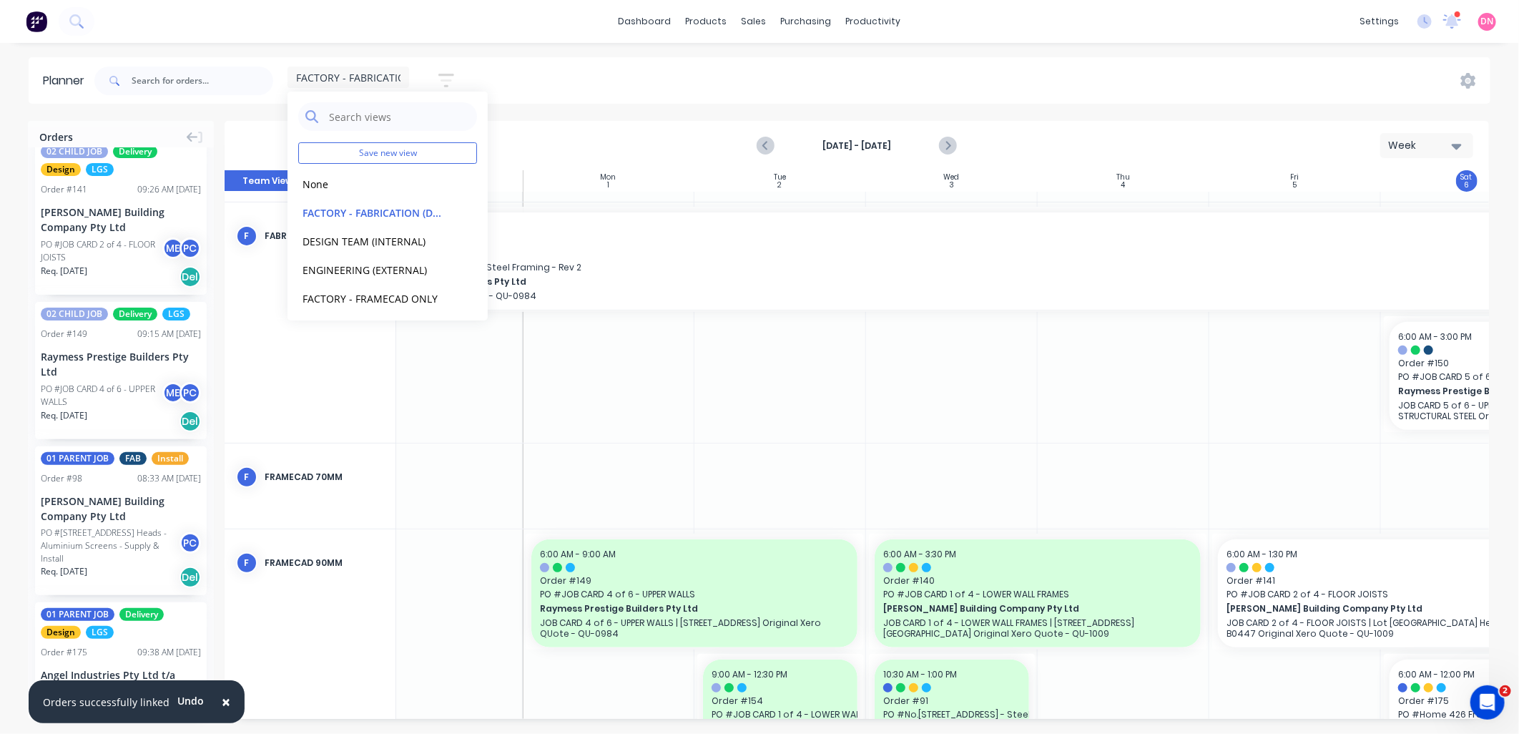
click at [453, 74] on icon "button" at bounding box center [446, 81] width 16 height 14
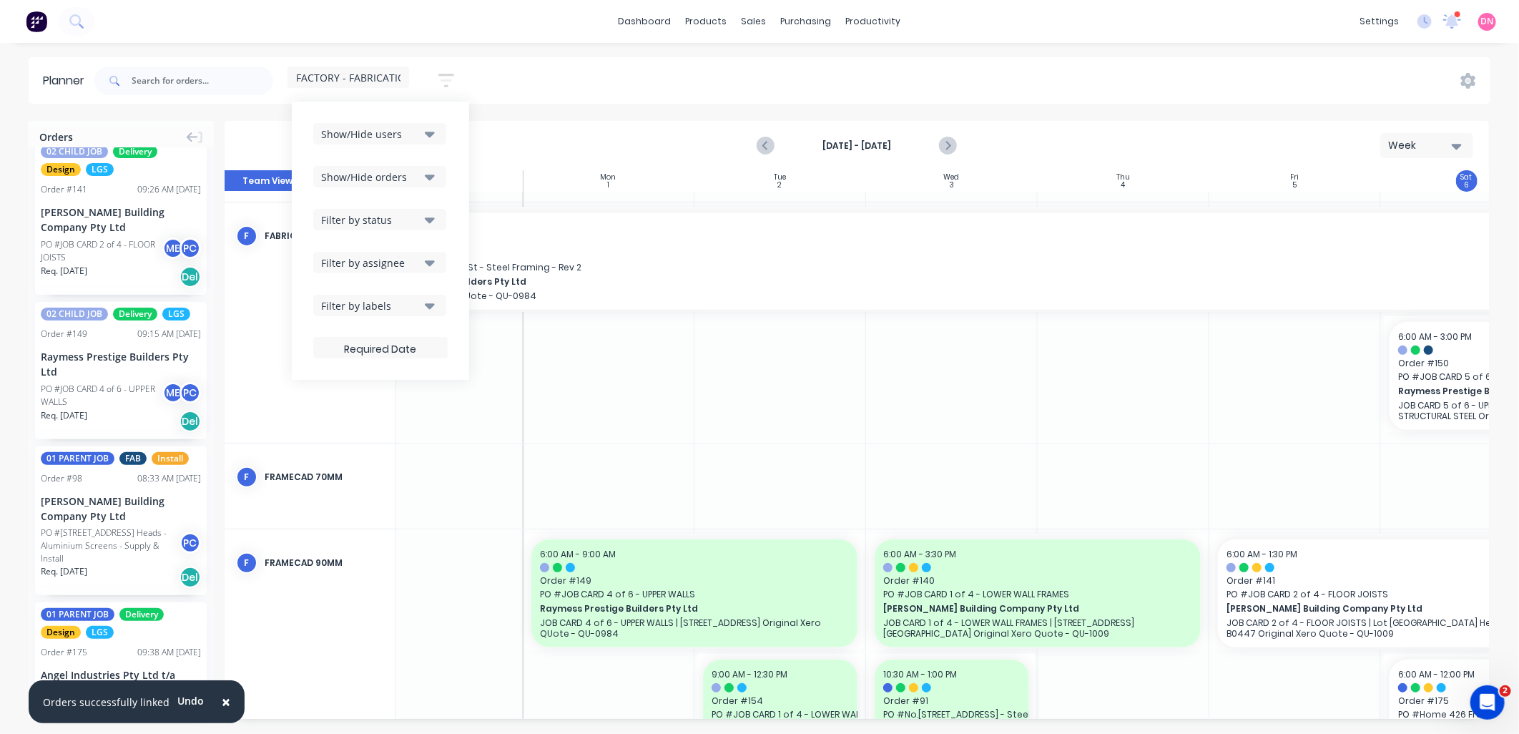
click at [450, 77] on icon "button" at bounding box center [446, 81] width 16 height 18
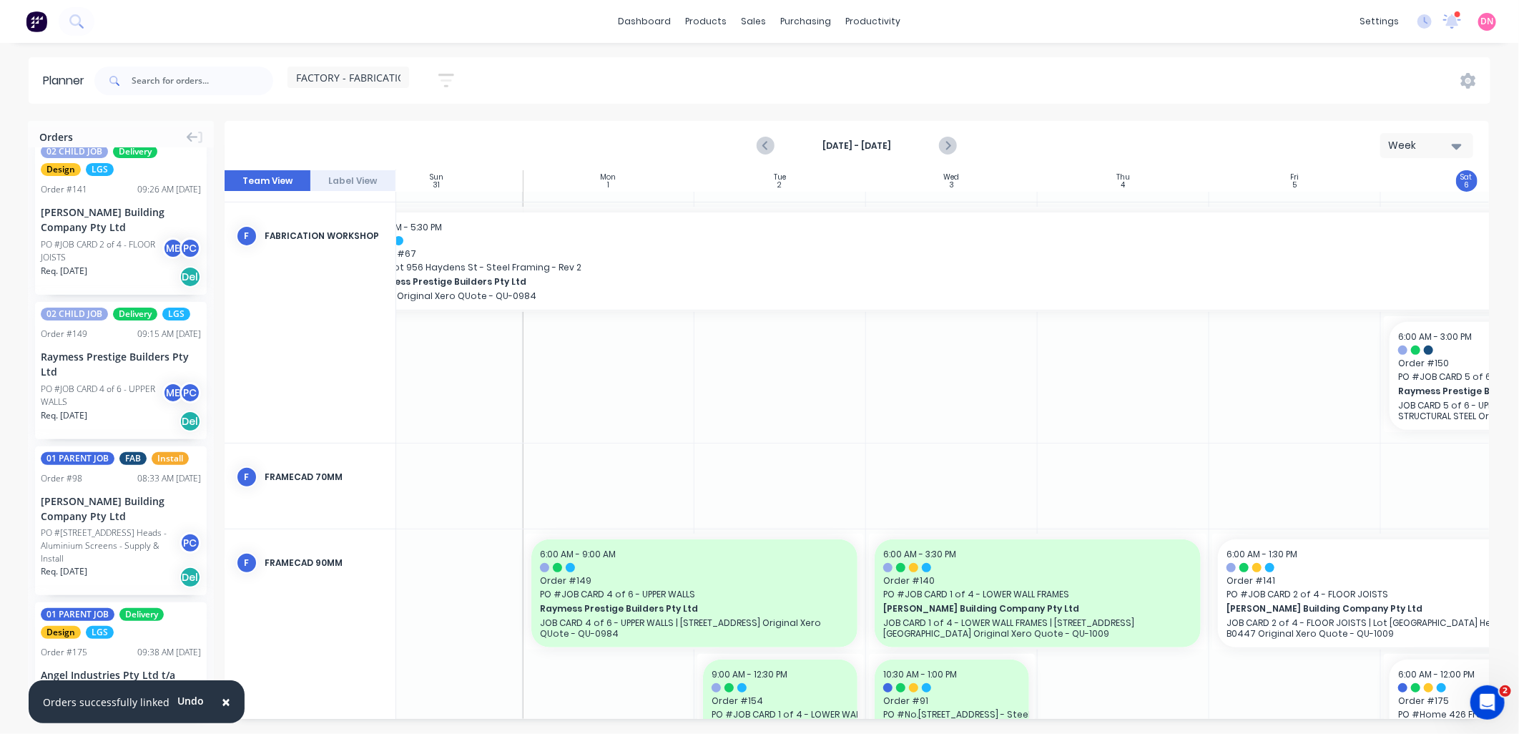
click at [450, 77] on icon "button" at bounding box center [446, 81] width 16 height 18
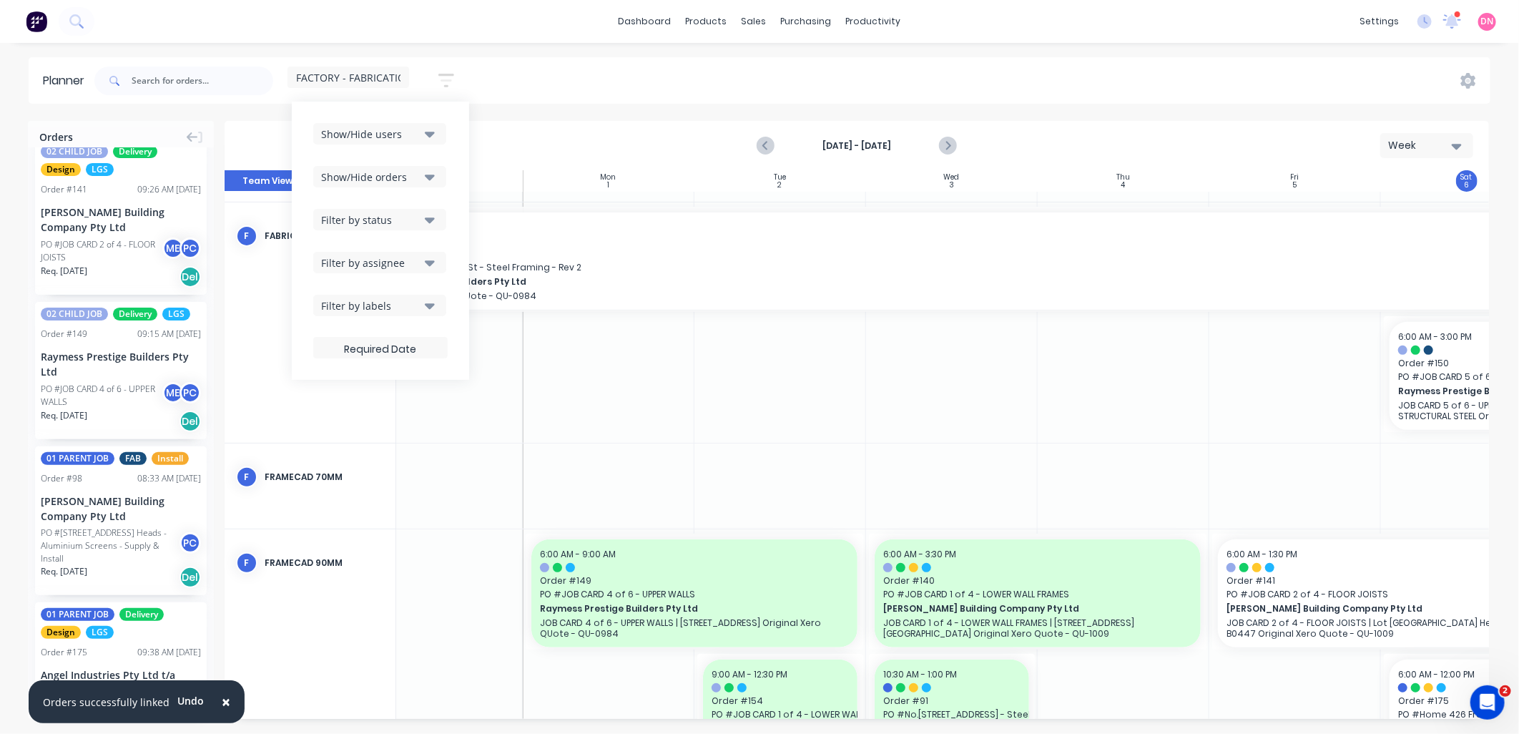
click at [429, 216] on icon "button" at bounding box center [430, 220] width 10 height 16
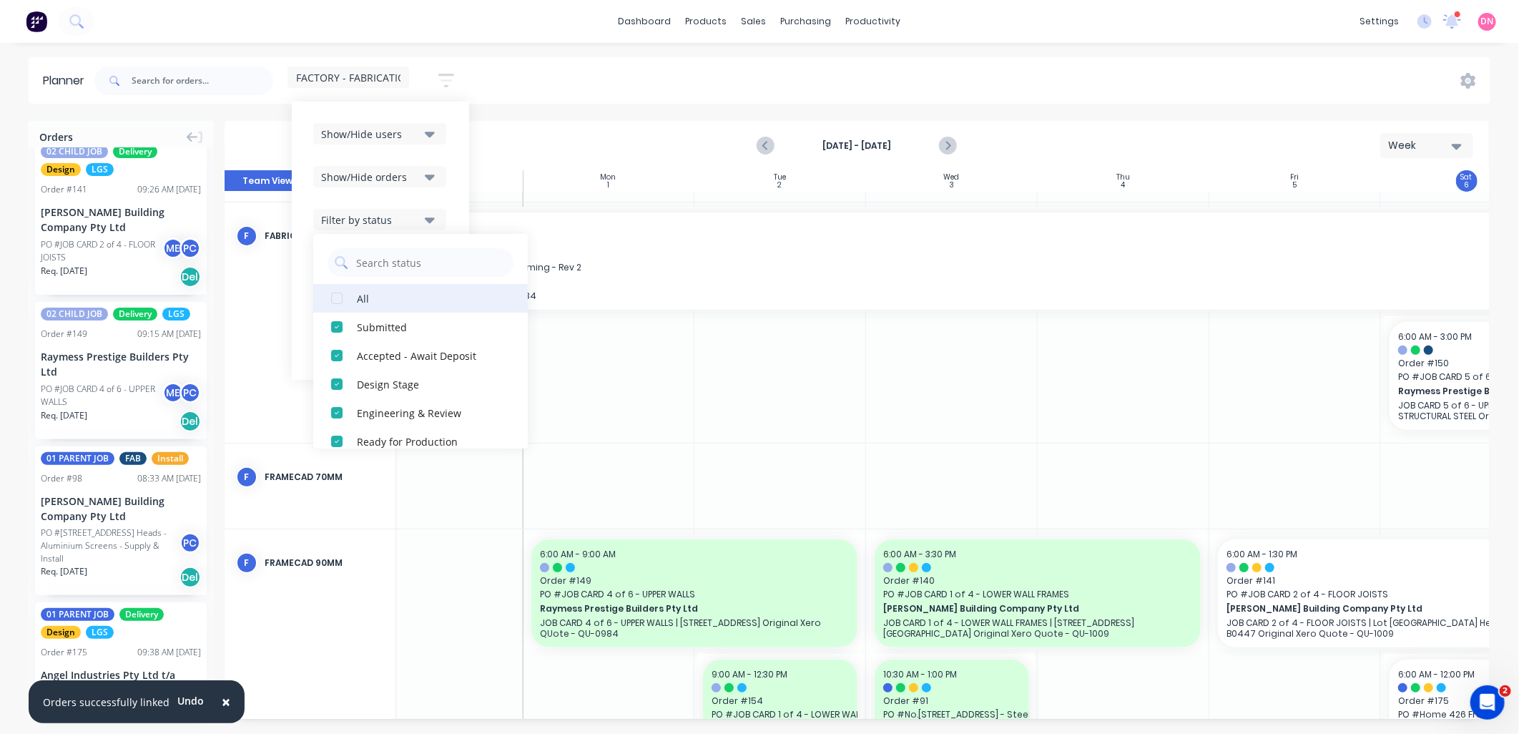
click at [346, 298] on div "button" at bounding box center [336, 298] width 29 height 29
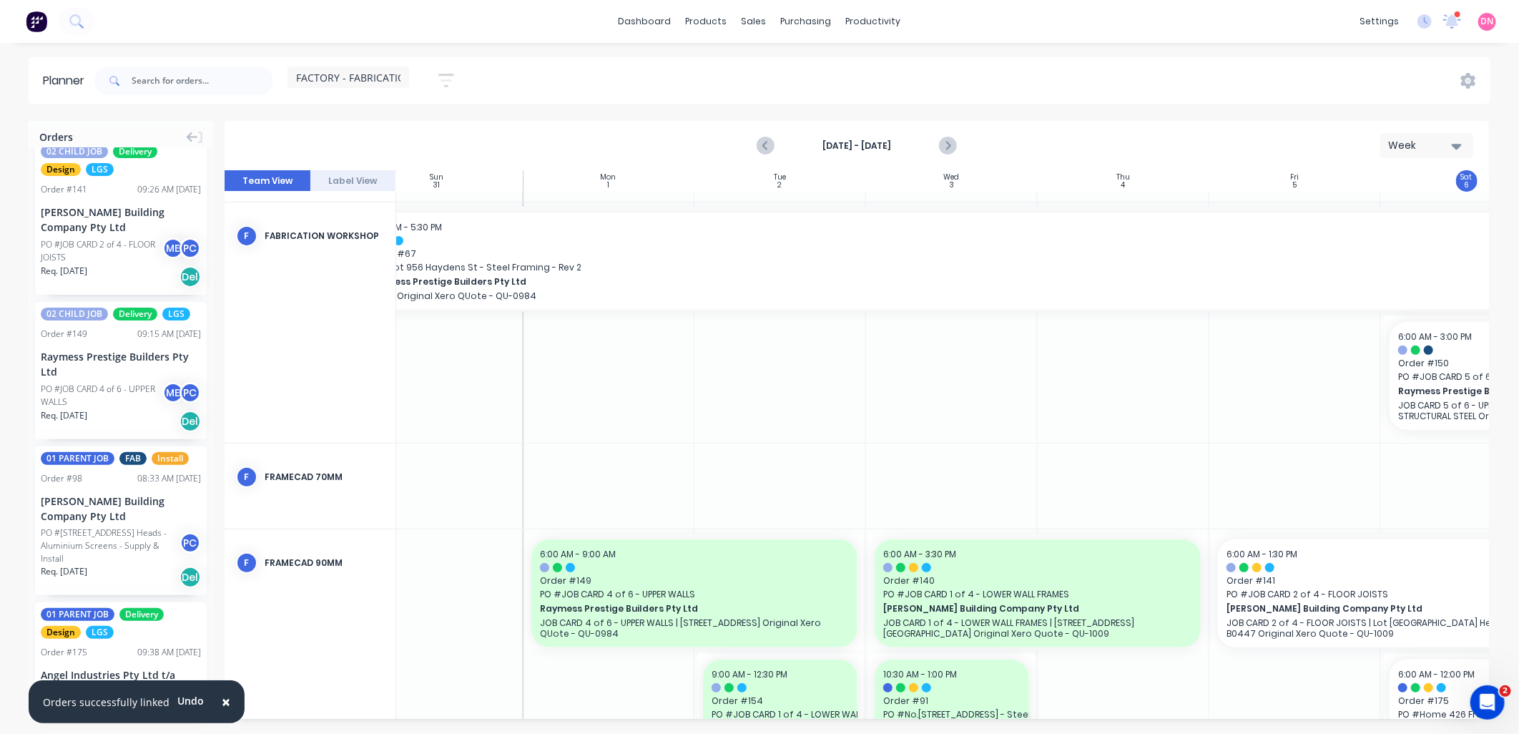
click at [497, 143] on div "Aug 31st - Sep 6th Week" at bounding box center [856, 145] width 1261 height 46
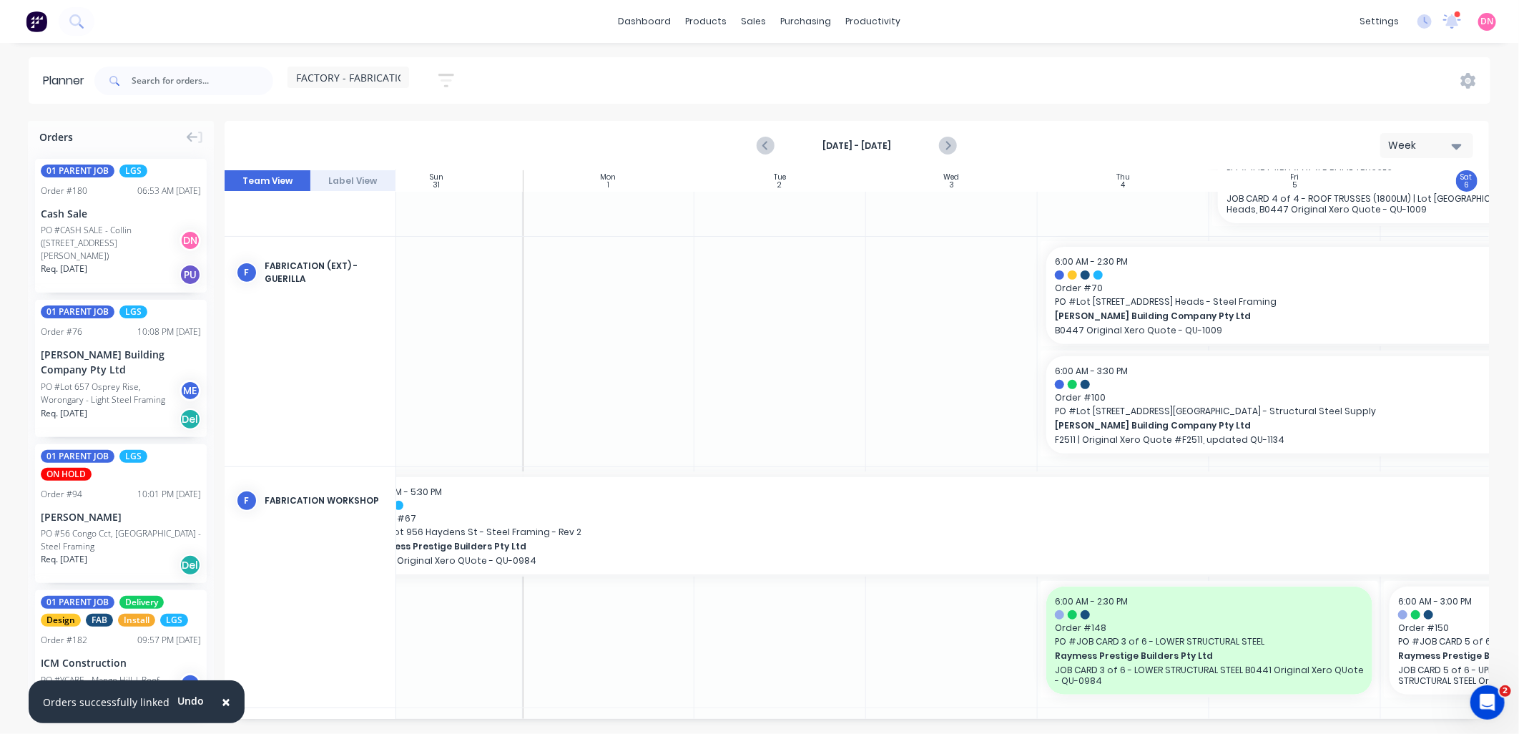
scroll to position [591, 45]
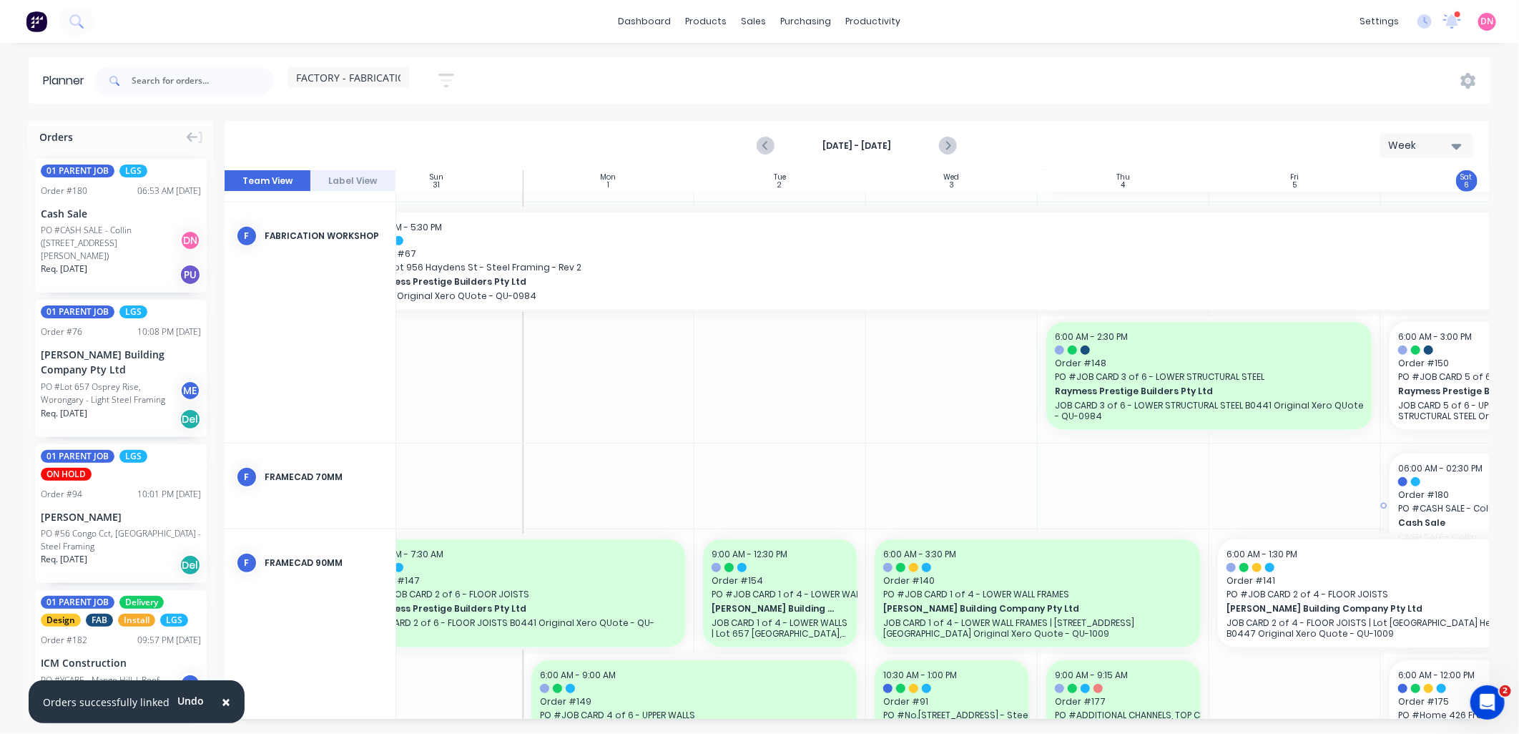
drag, startPoint x: 108, startPoint y: 235, endPoint x: 1405, endPoint y: 498, distance: 1323.7
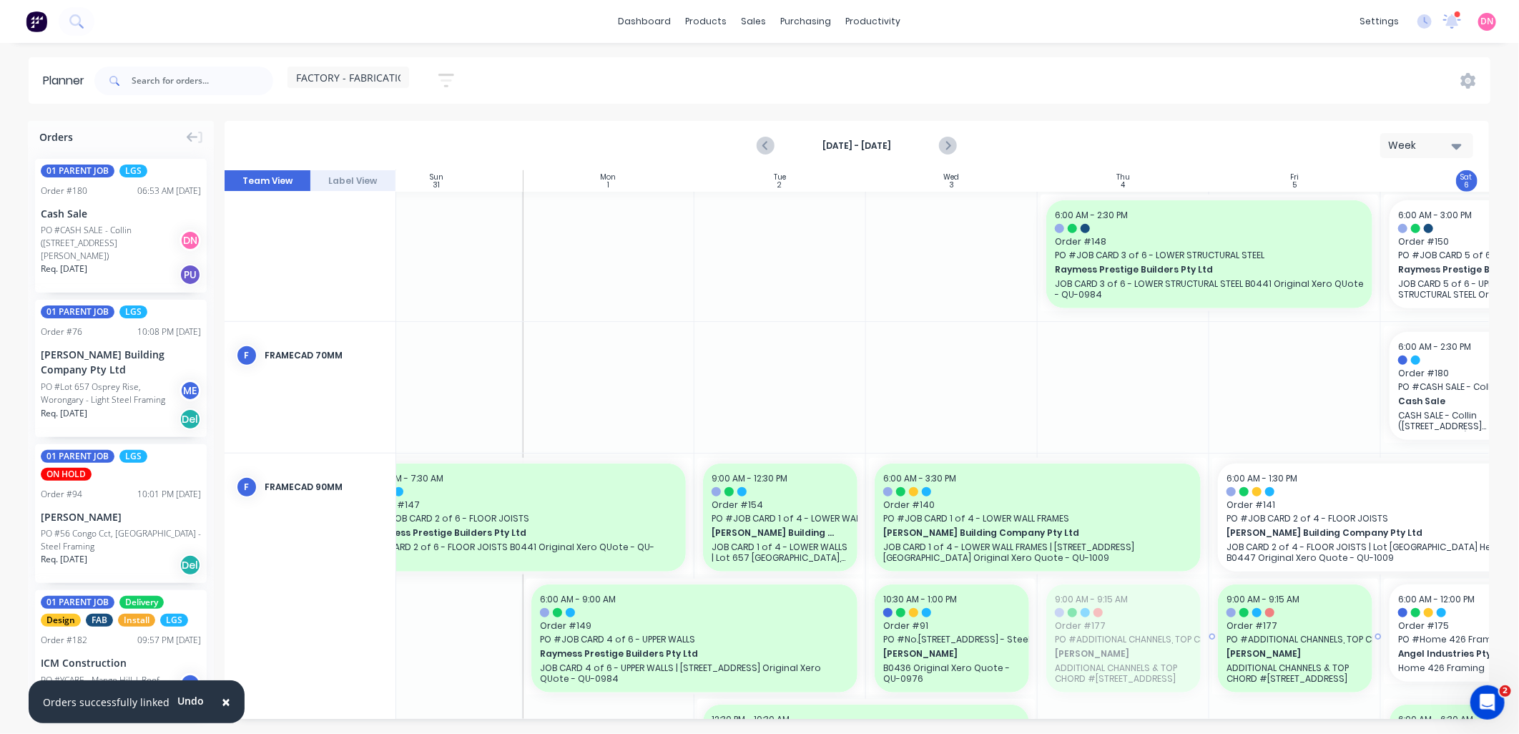
drag, startPoint x: 1141, startPoint y: 720, endPoint x: 1213, endPoint y: 726, distance: 73.2
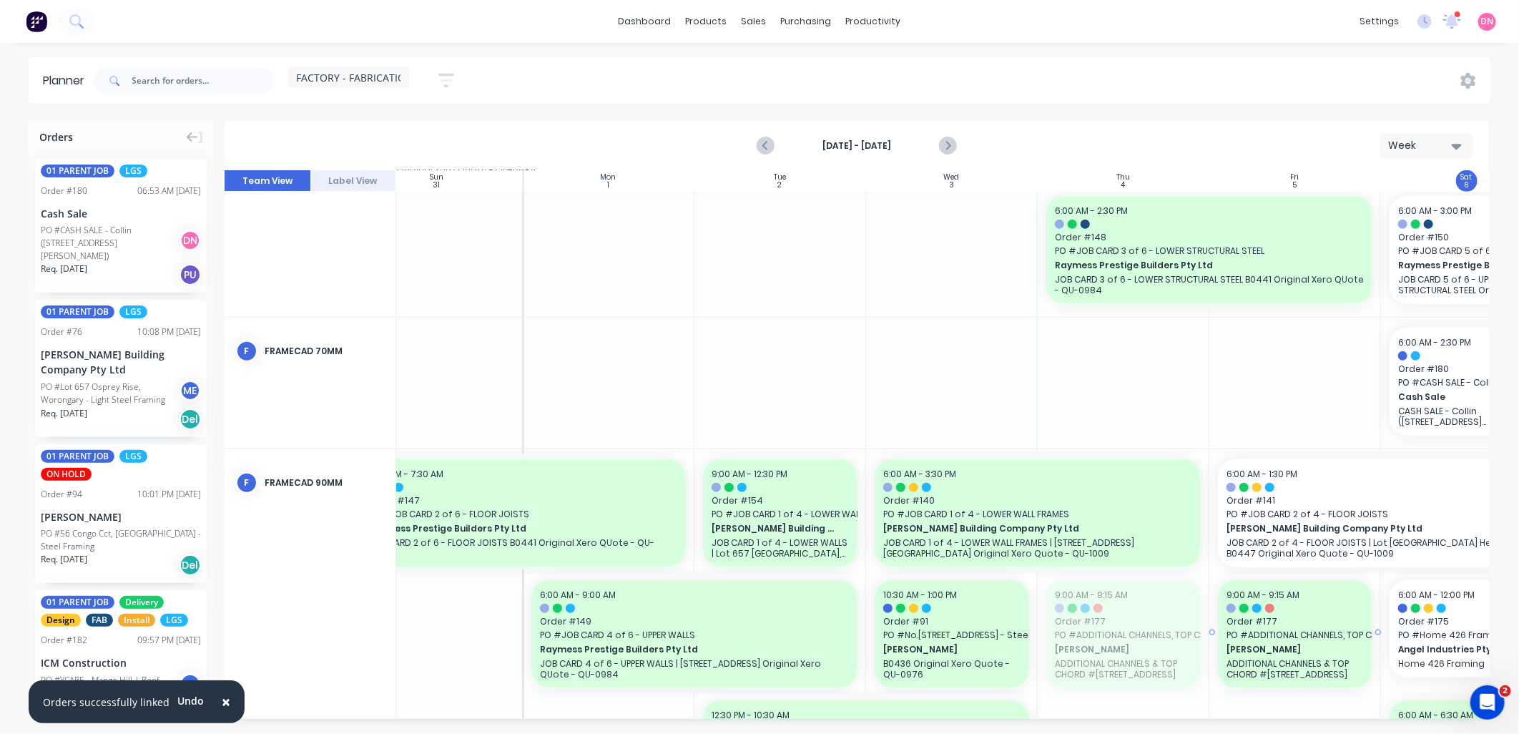
click at [1213, 726] on div "Orders 01 PARENT JOB LGS Order # 180 06:53 AM 06/09/25 Cash Sale PO #CASH SALE …" at bounding box center [759, 427] width 1519 height 612
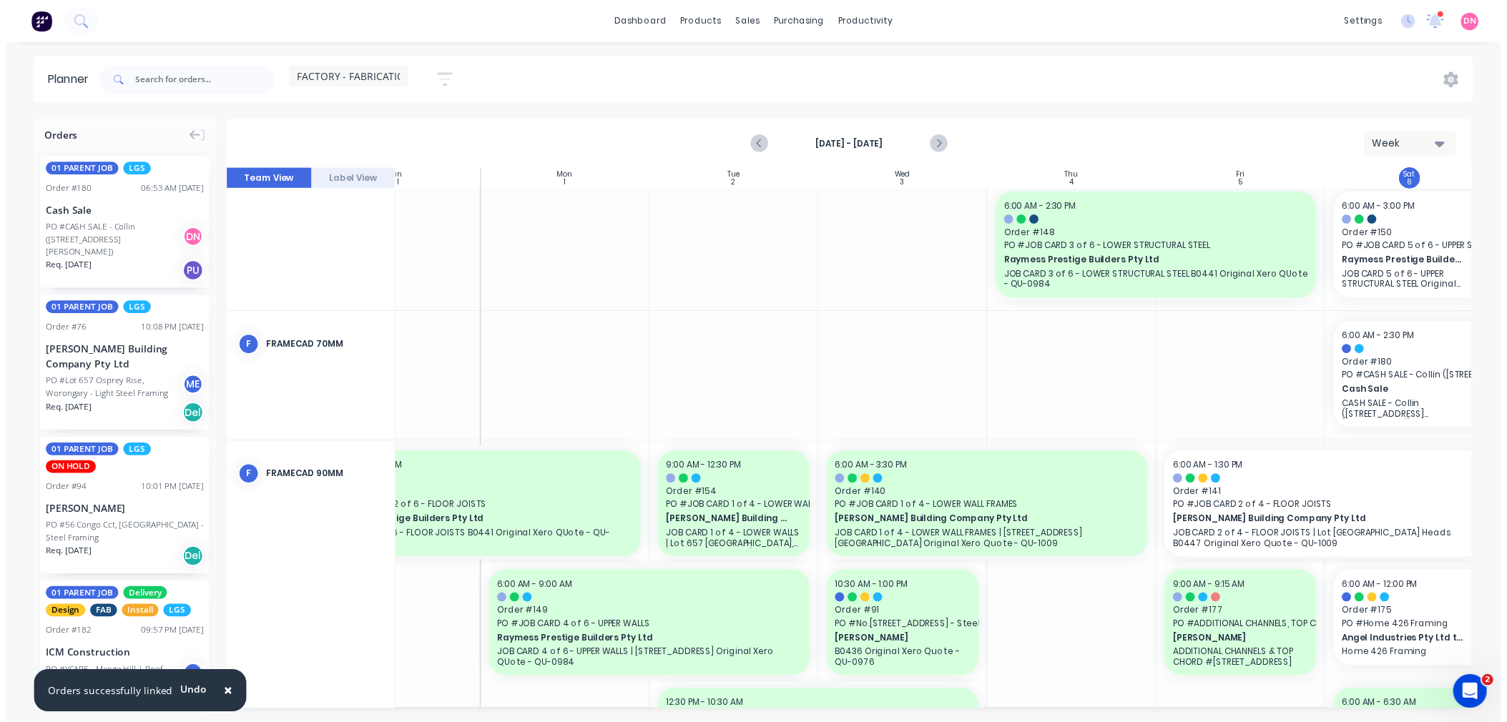
scroll to position [719, 113]
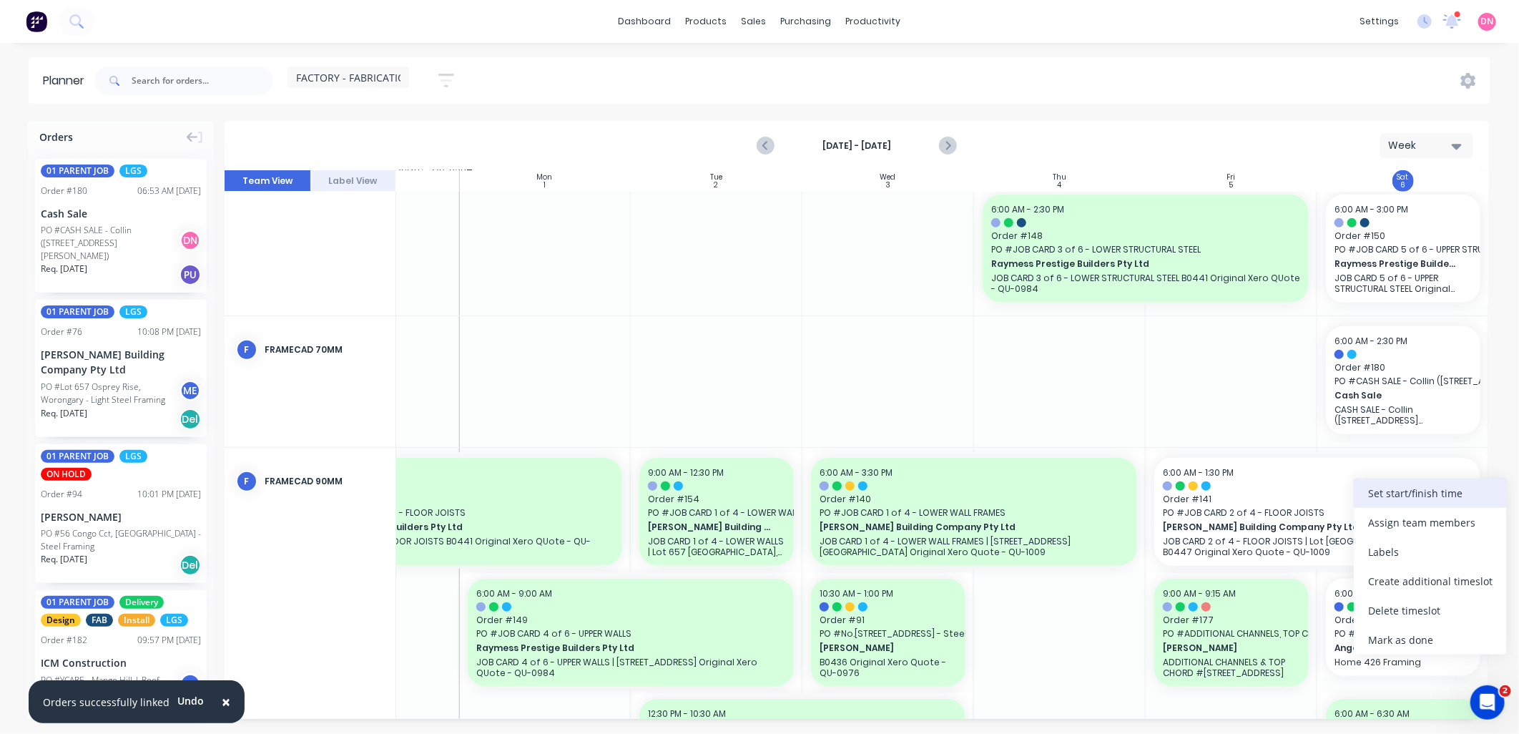
click at [1399, 491] on div "Set start/finish time" at bounding box center [1430, 492] width 153 height 29
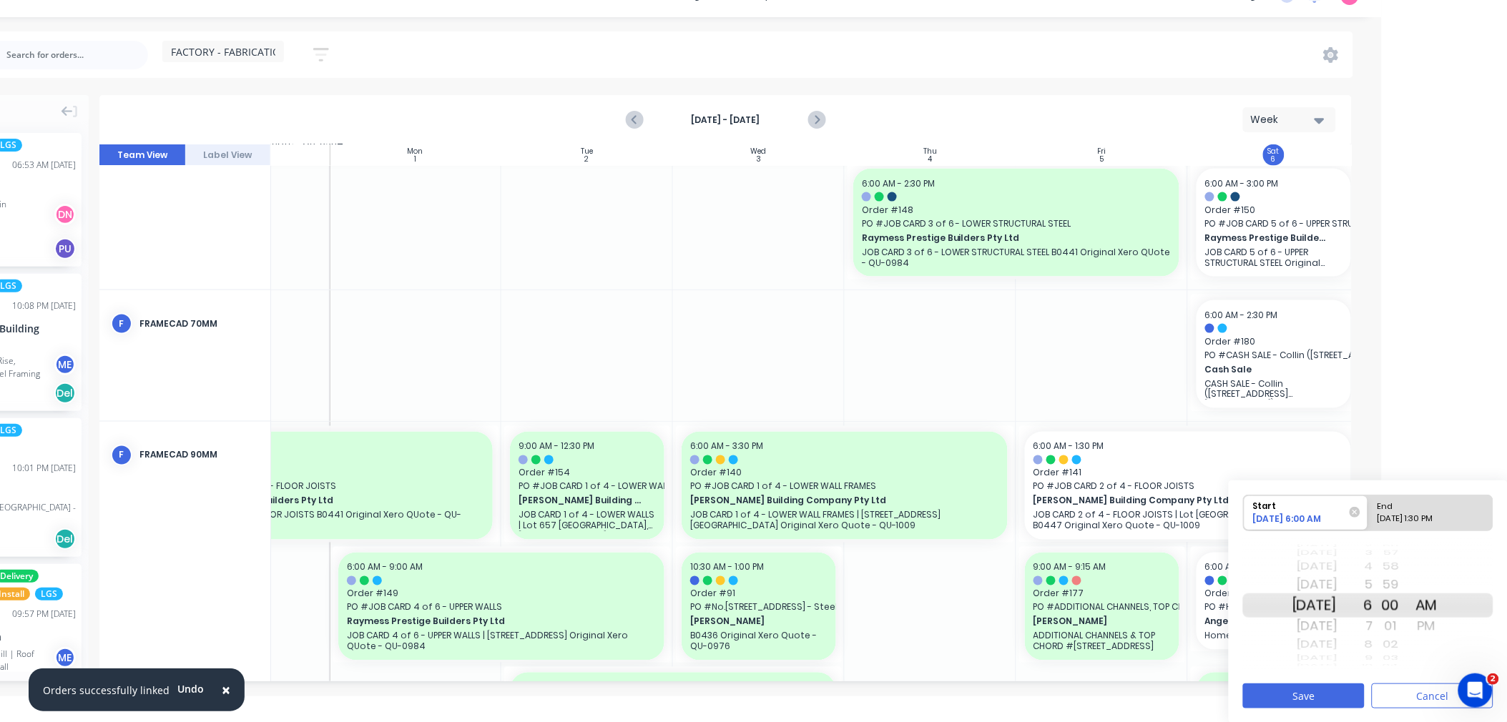
scroll to position [26, 125]
click at [1349, 689] on button "Save" at bounding box center [1304, 695] width 122 height 25
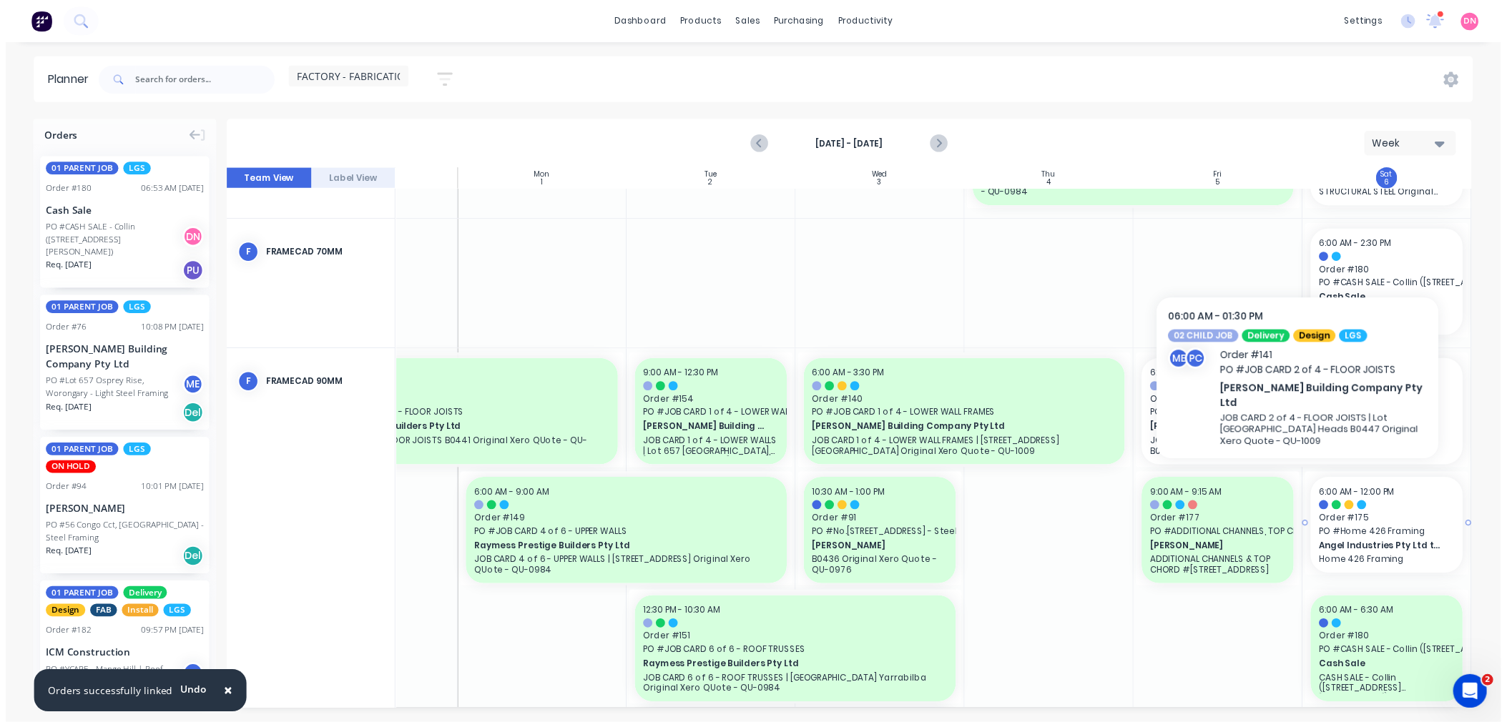
scroll to position [877, 113]
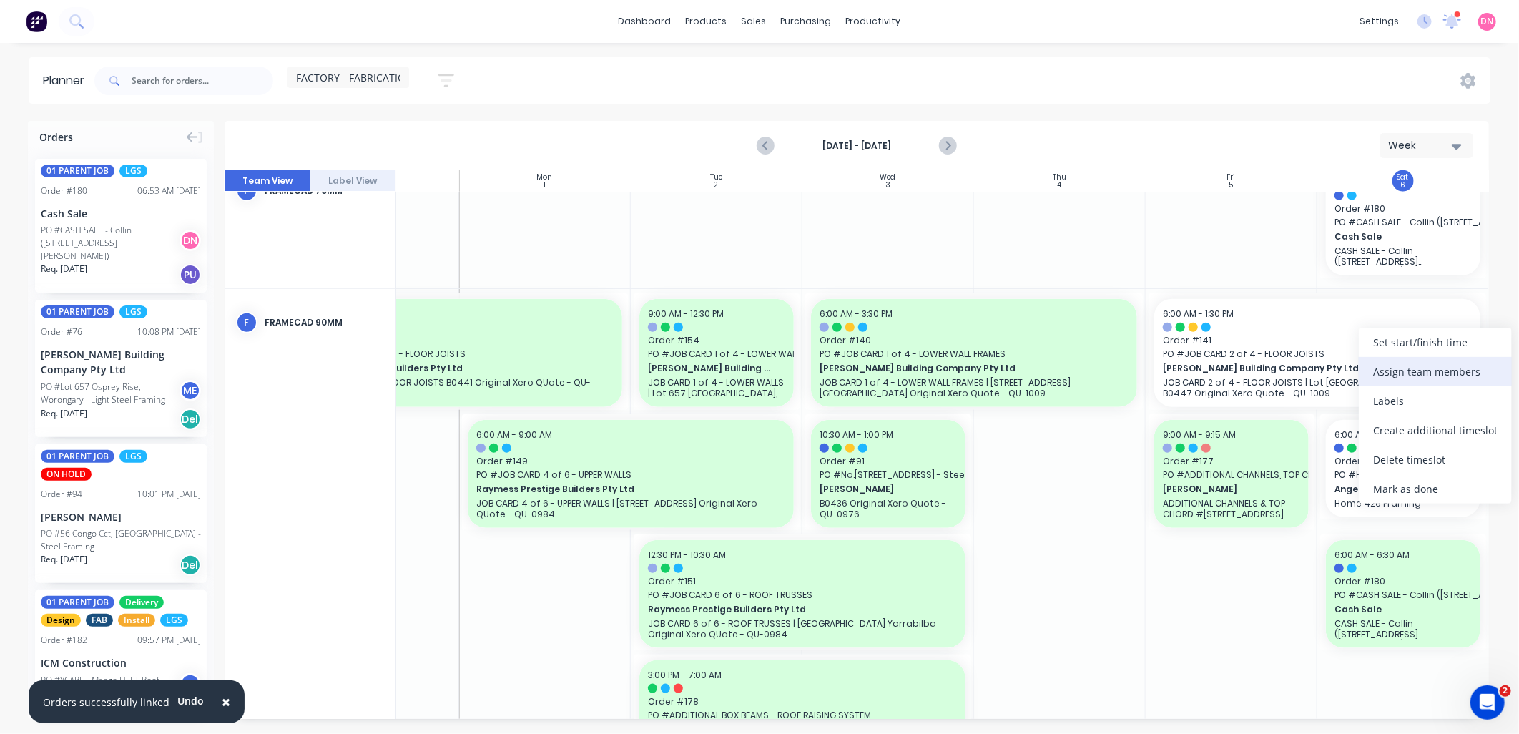
click at [1396, 357] on div "Assign team members" at bounding box center [1435, 371] width 153 height 29
click at [1376, 334] on div "Set start/finish time" at bounding box center [1437, 325] width 153 height 29
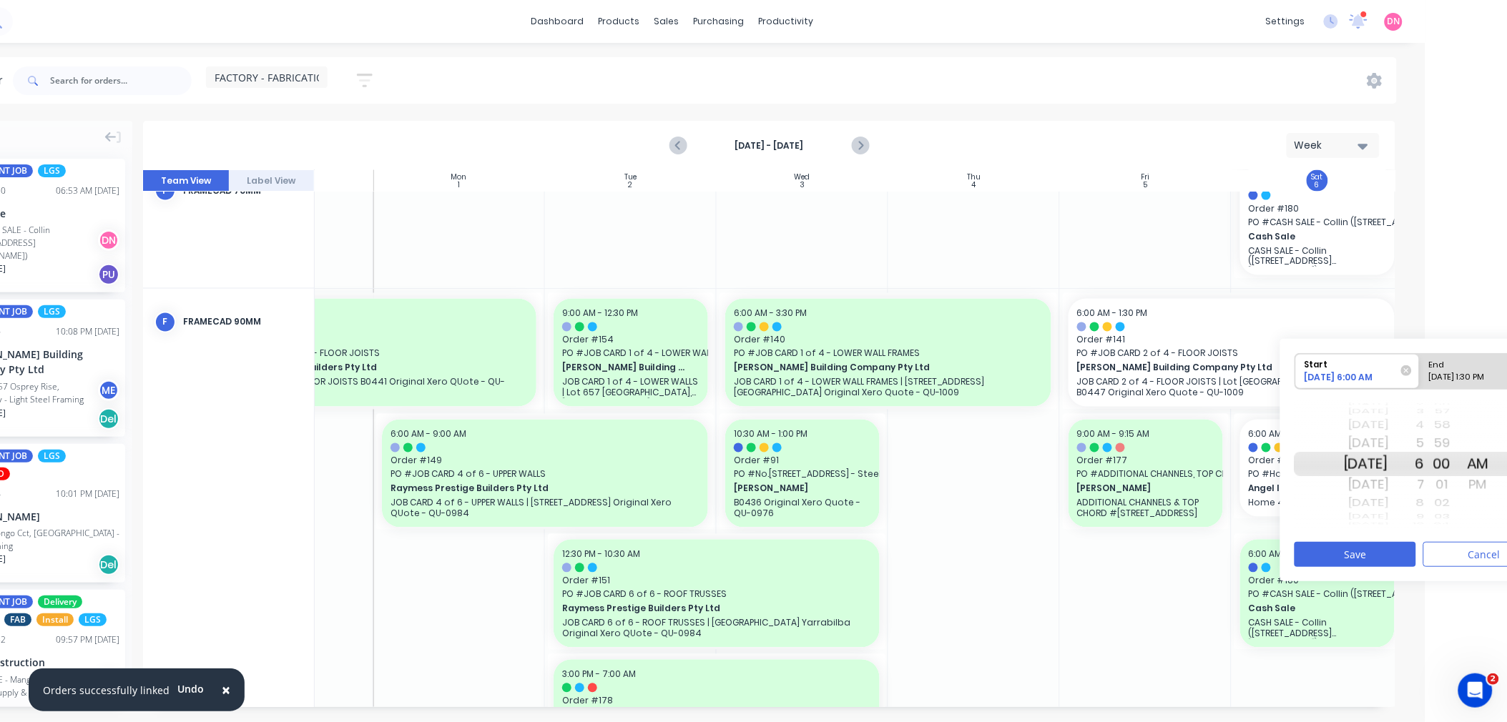
scroll to position [0, 133]
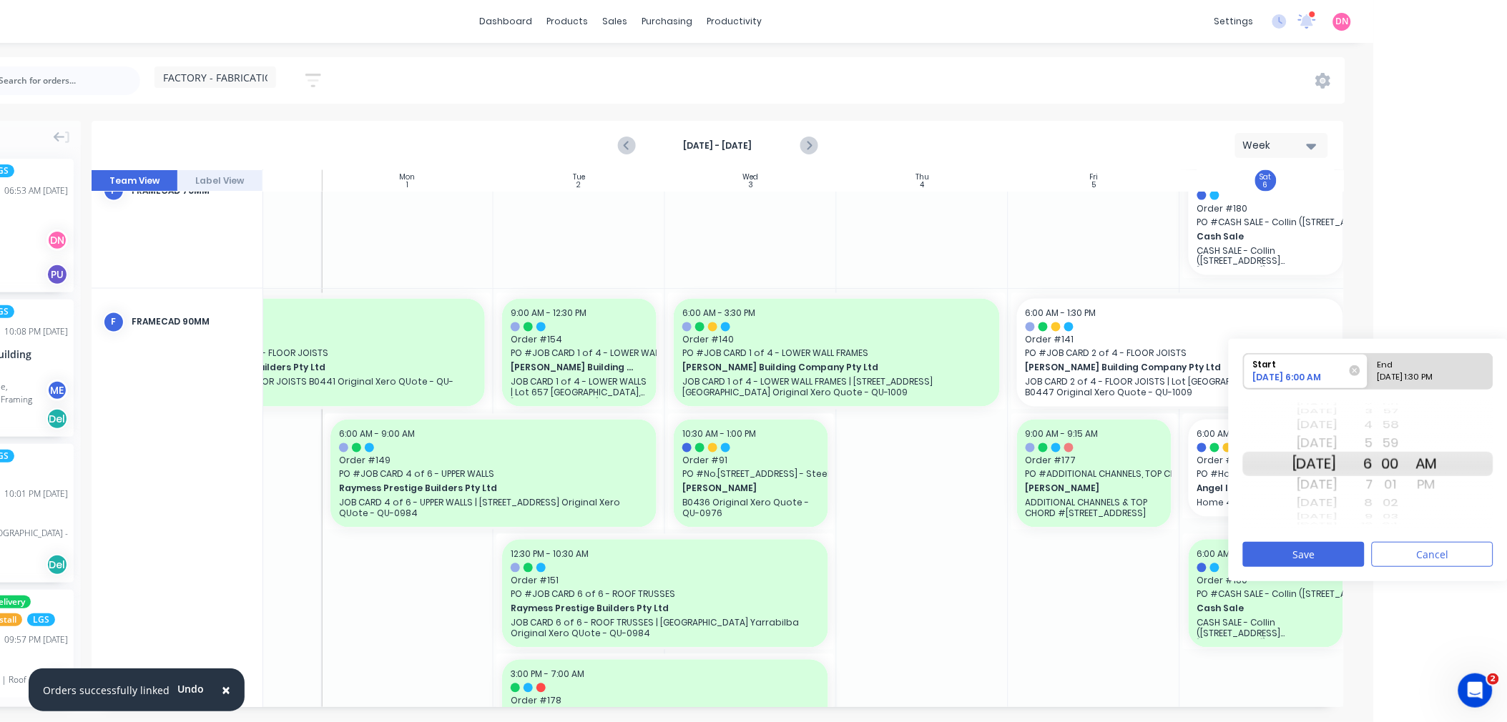
click at [1453, 370] on div "End" at bounding box center [1424, 363] width 104 height 18
click at [1369, 370] on input "End 09/06/2025 1:30 PM" at bounding box center [1368, 371] width 1 height 35
radio input "true"
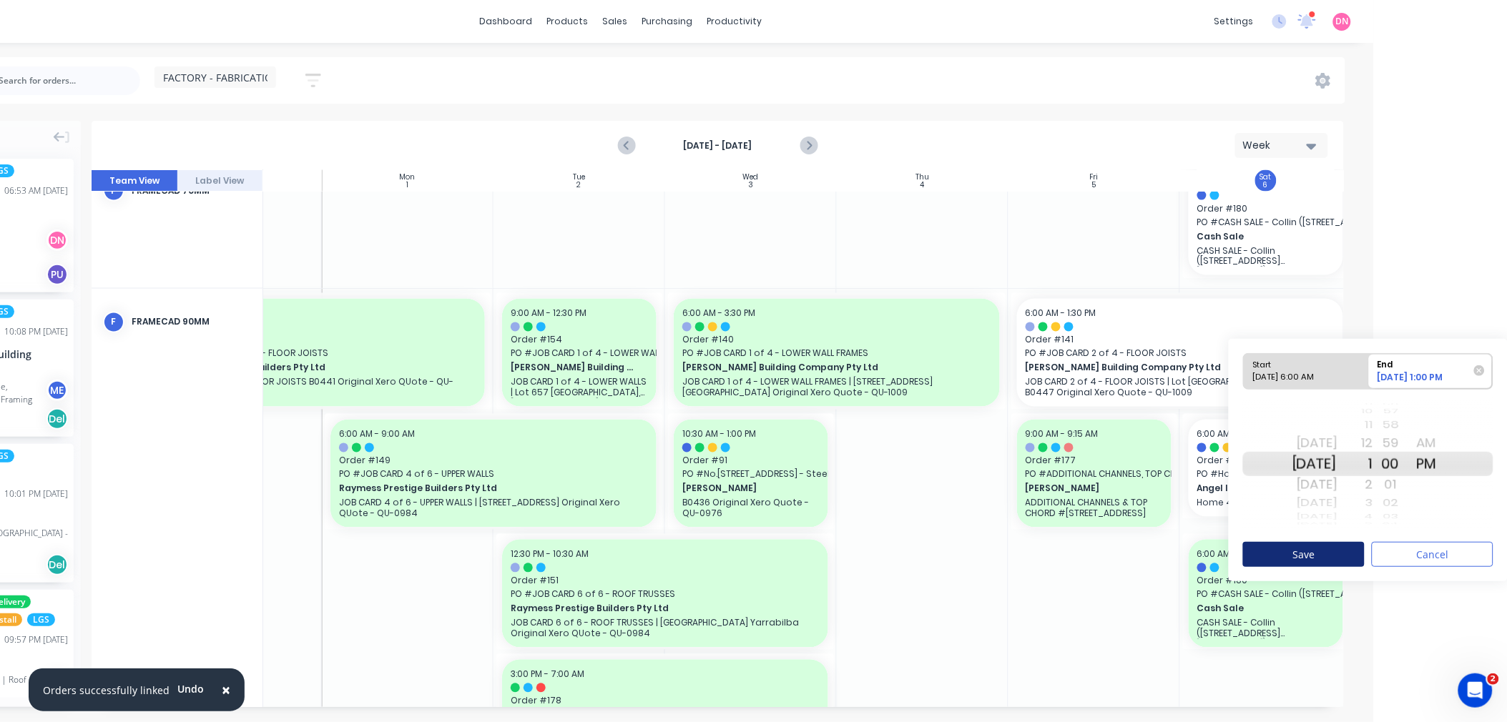
click at [1348, 551] on button "Save" at bounding box center [1304, 554] width 122 height 25
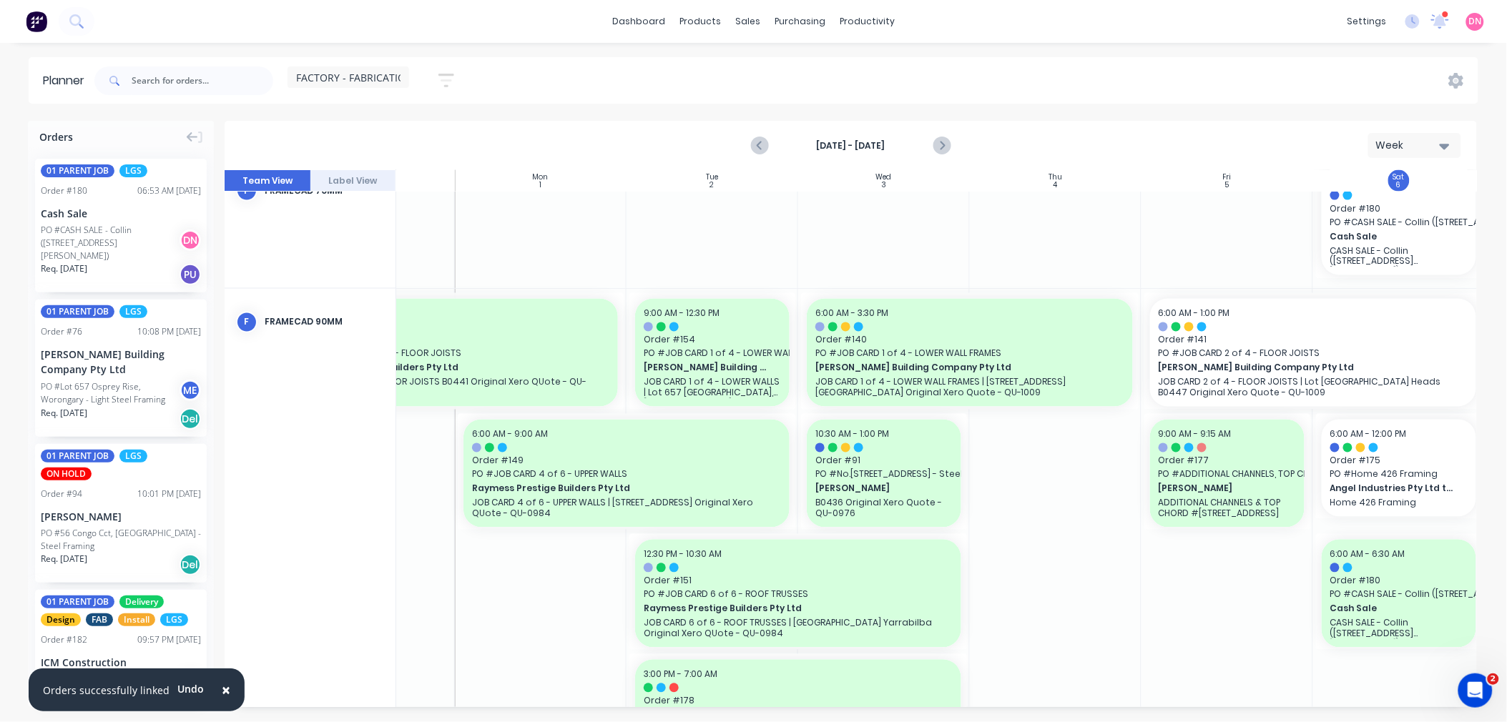
scroll to position [0, 0]
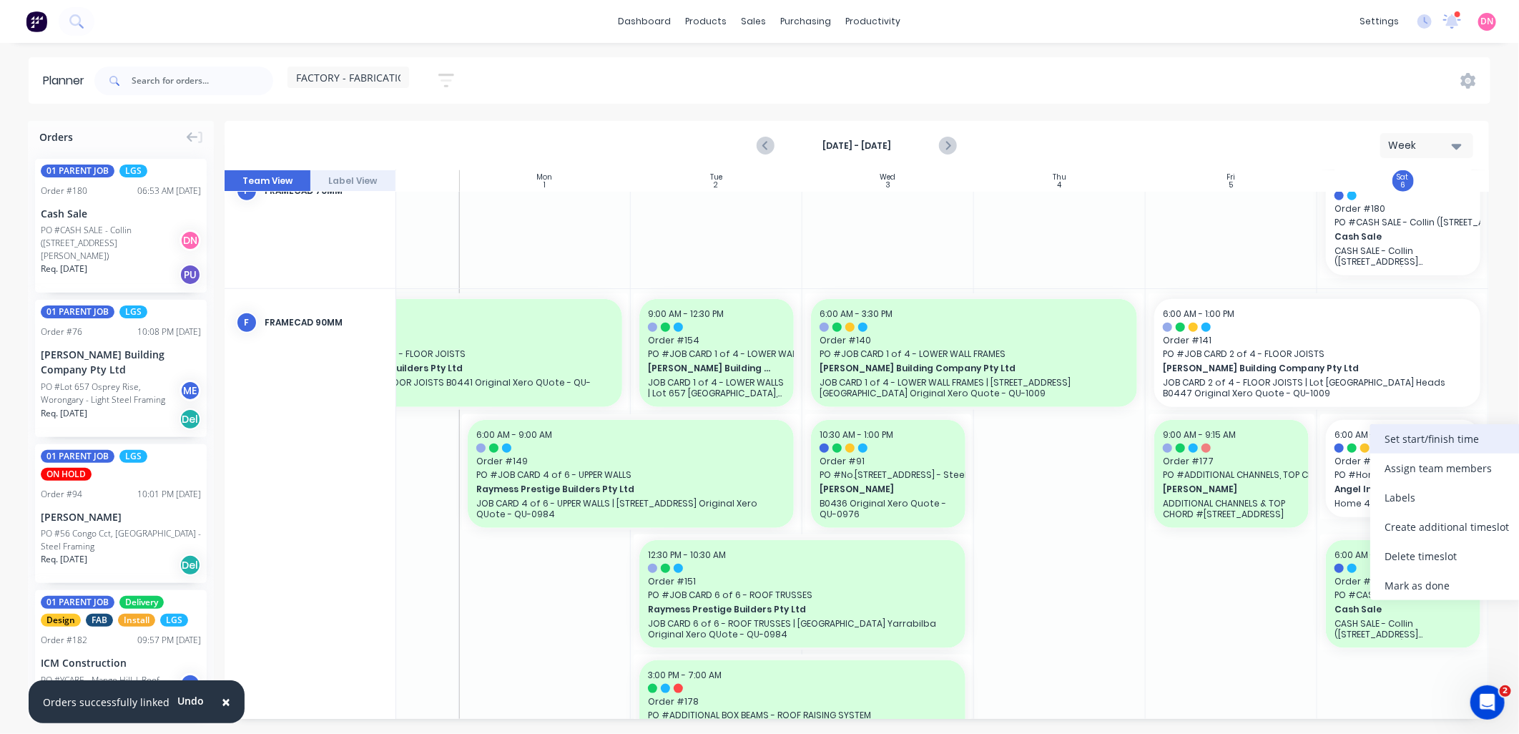
click at [1391, 449] on div "Set start/finish time" at bounding box center [1446, 438] width 153 height 29
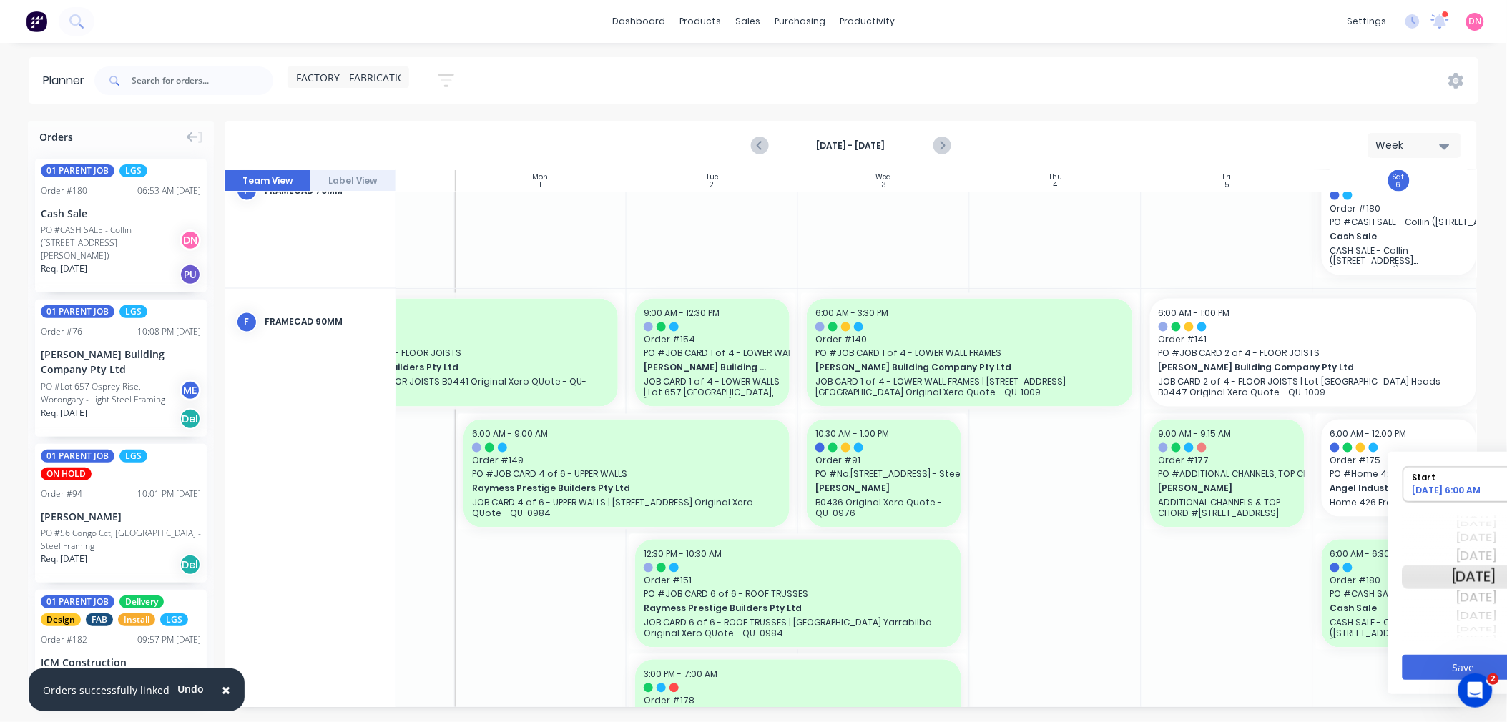
click at [1474, 620] on div "Mon Sep 8" at bounding box center [1474, 616] width 45 height 19
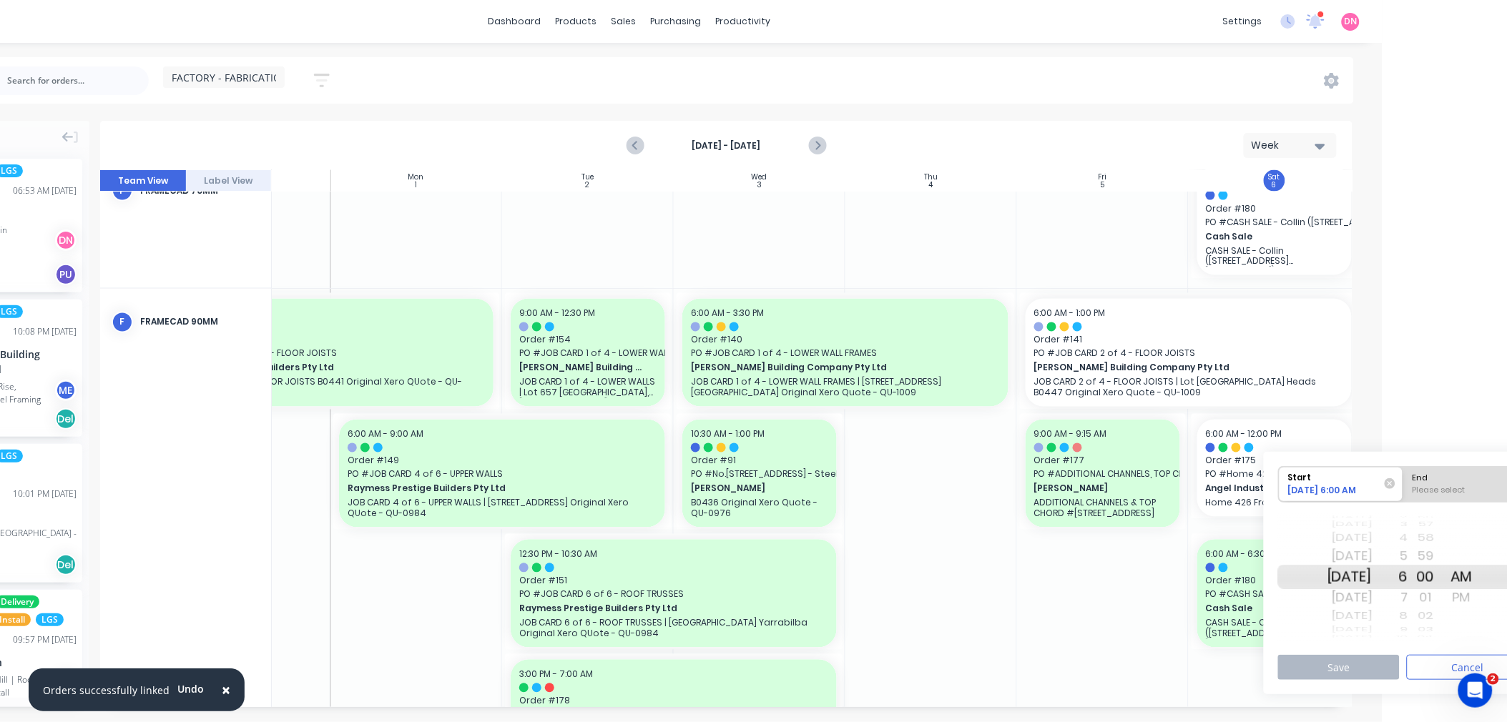
scroll to position [0, 159]
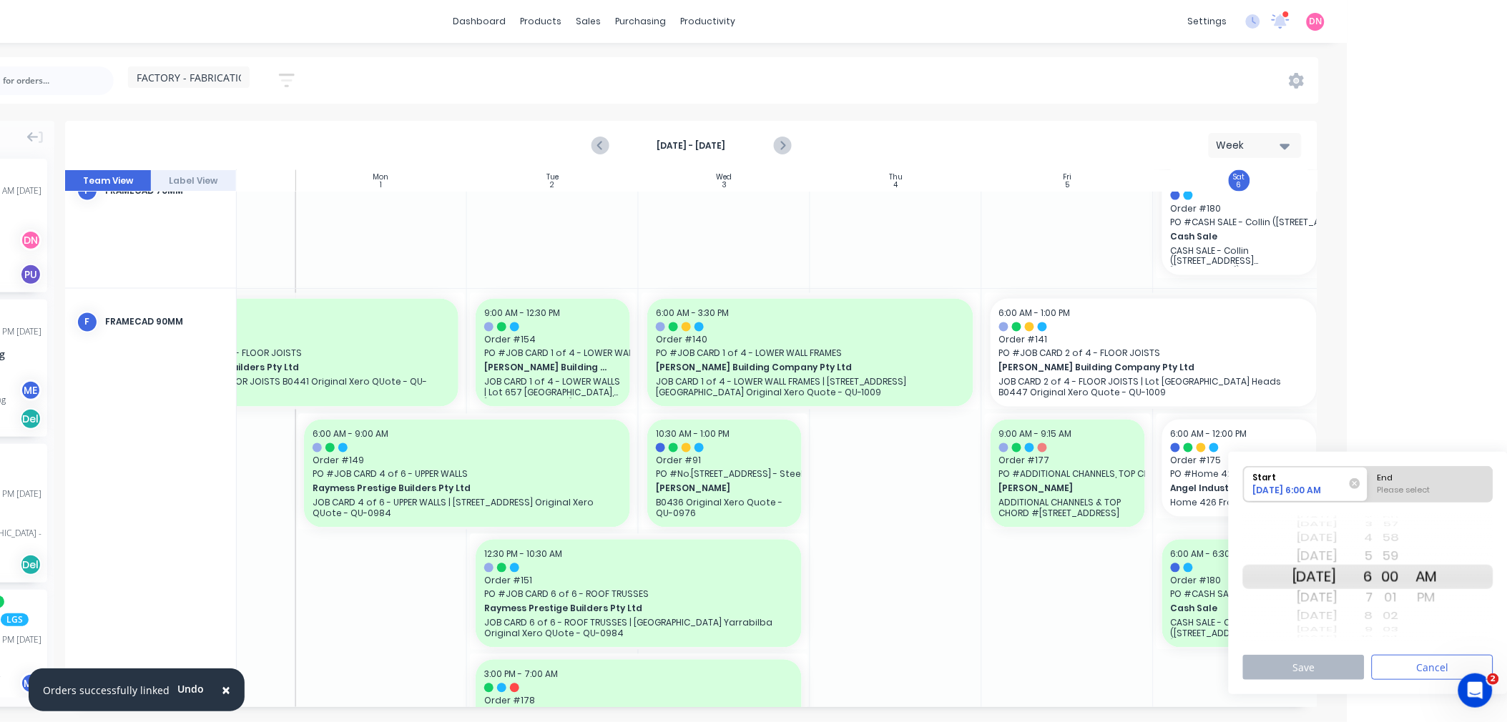
click at [1429, 471] on div "End" at bounding box center [1430, 476] width 117 height 18
click at [1369, 471] on input "End Please select" at bounding box center [1368, 484] width 1 height 35
radio input "true"
click at [1334, 666] on button "Save" at bounding box center [1304, 667] width 122 height 25
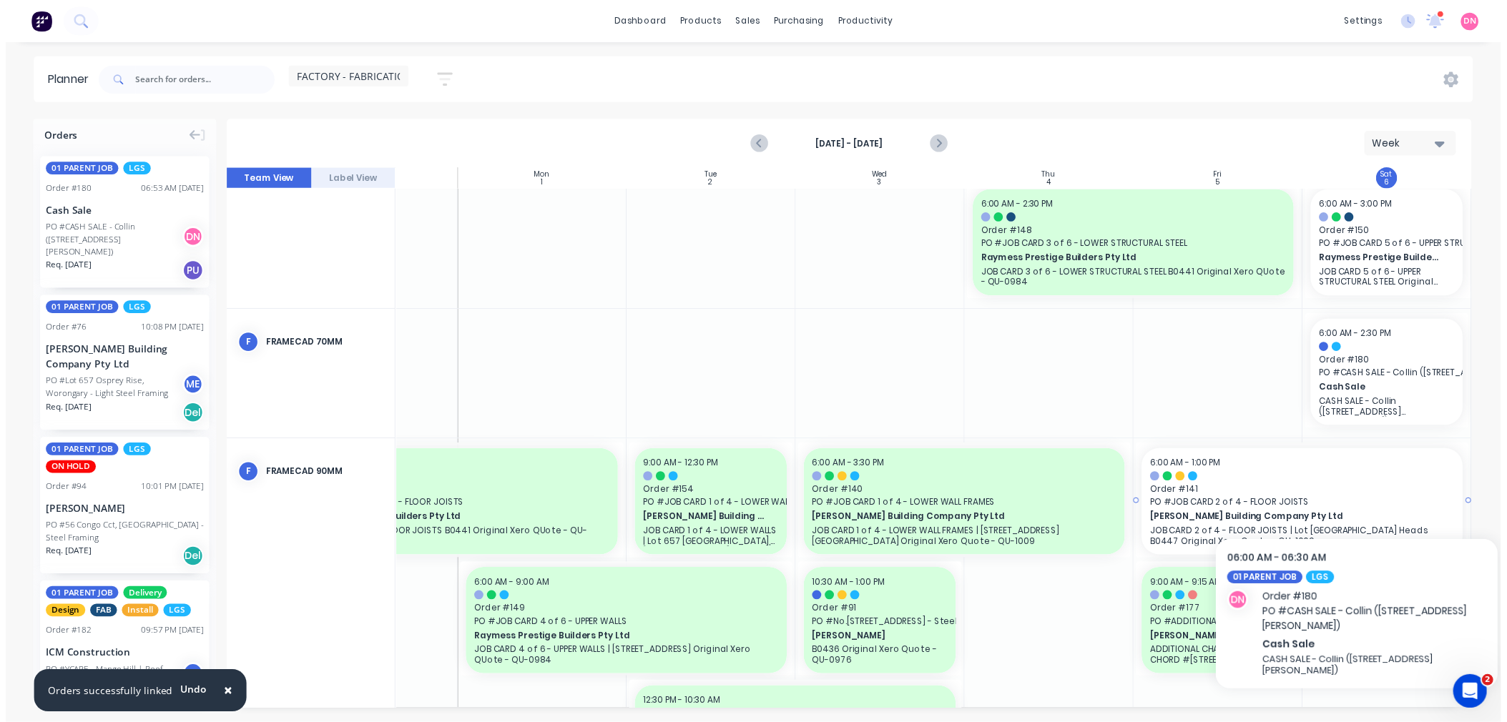
scroll to position [719, 113]
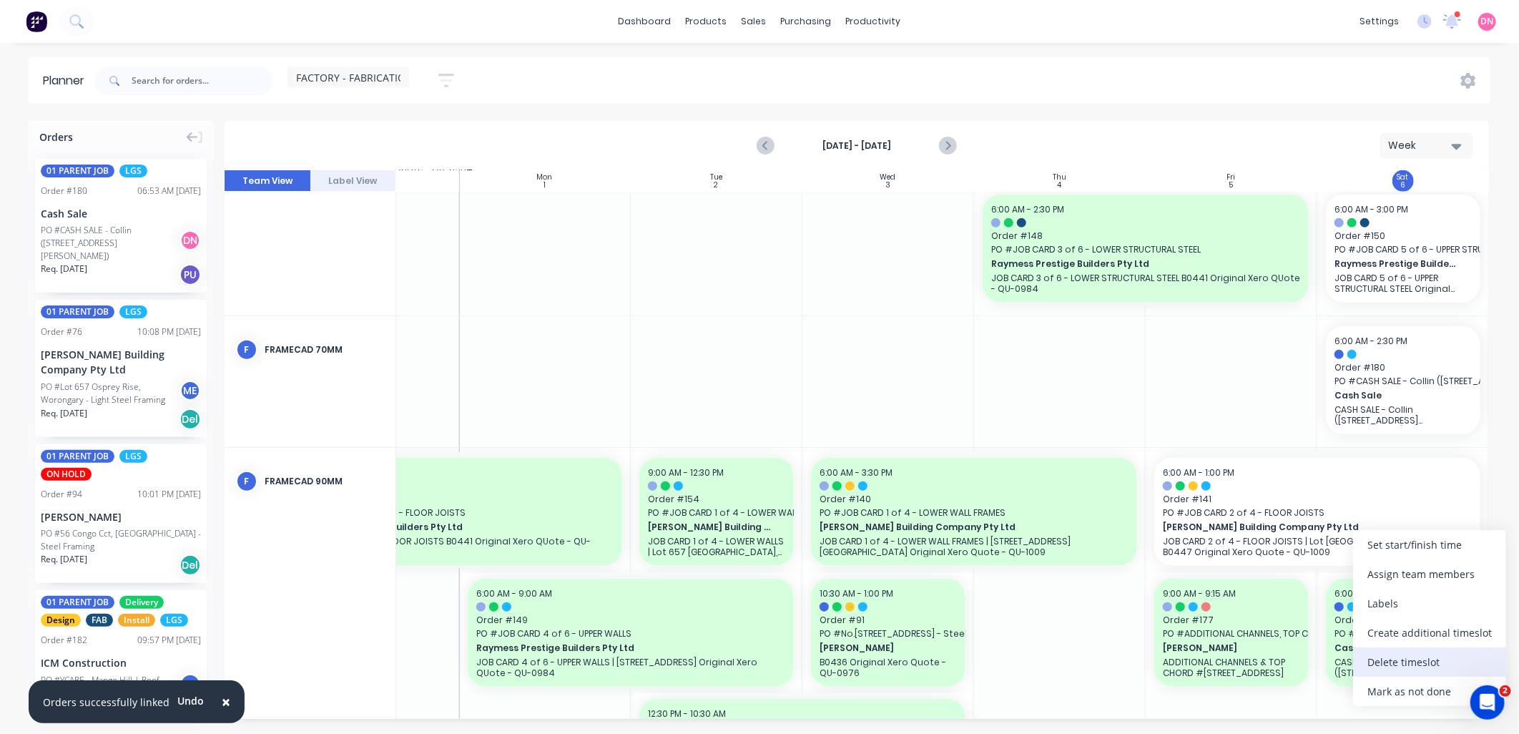
click at [1402, 665] on div "Delete timeslot" at bounding box center [1429, 661] width 153 height 29
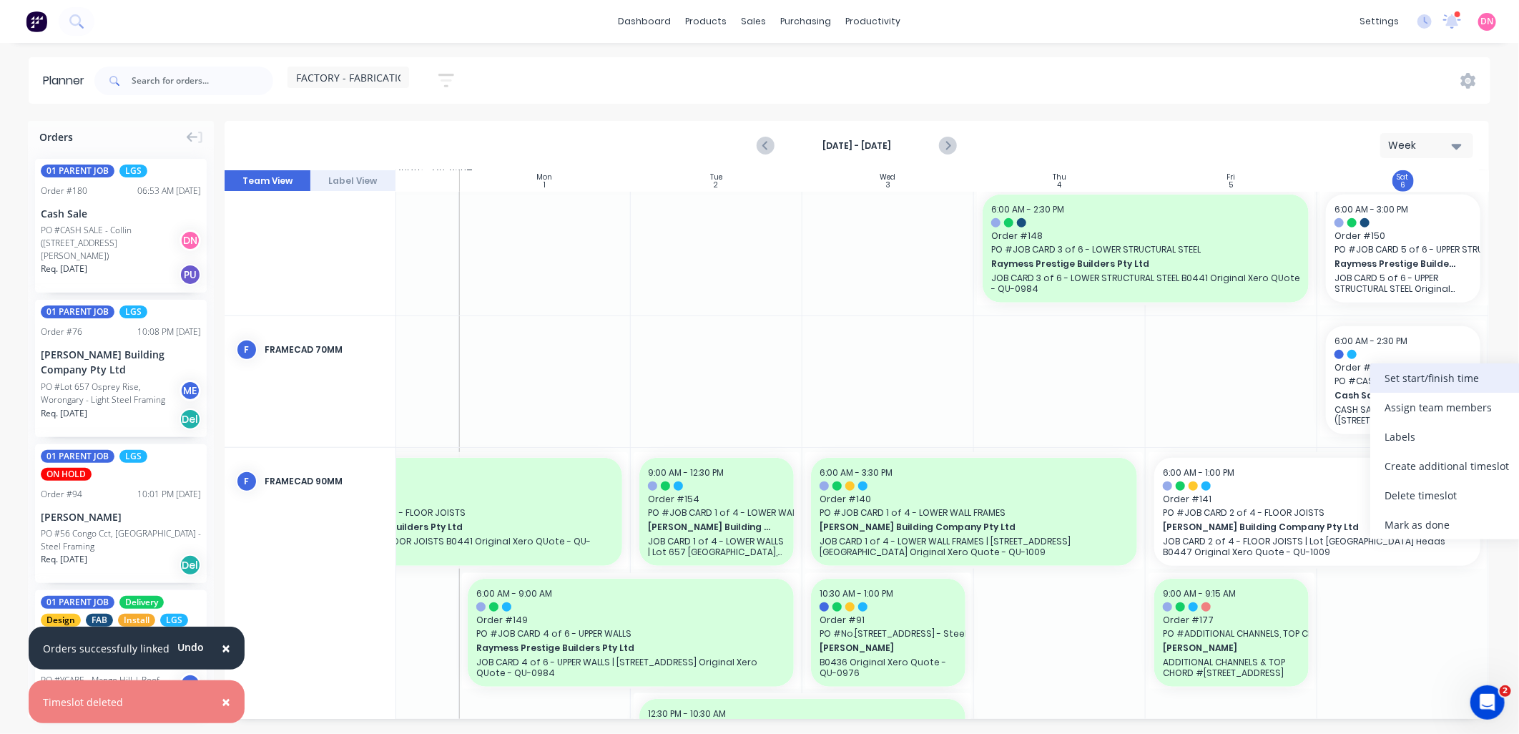
click at [1438, 380] on div "Set start/finish time" at bounding box center [1446, 377] width 153 height 29
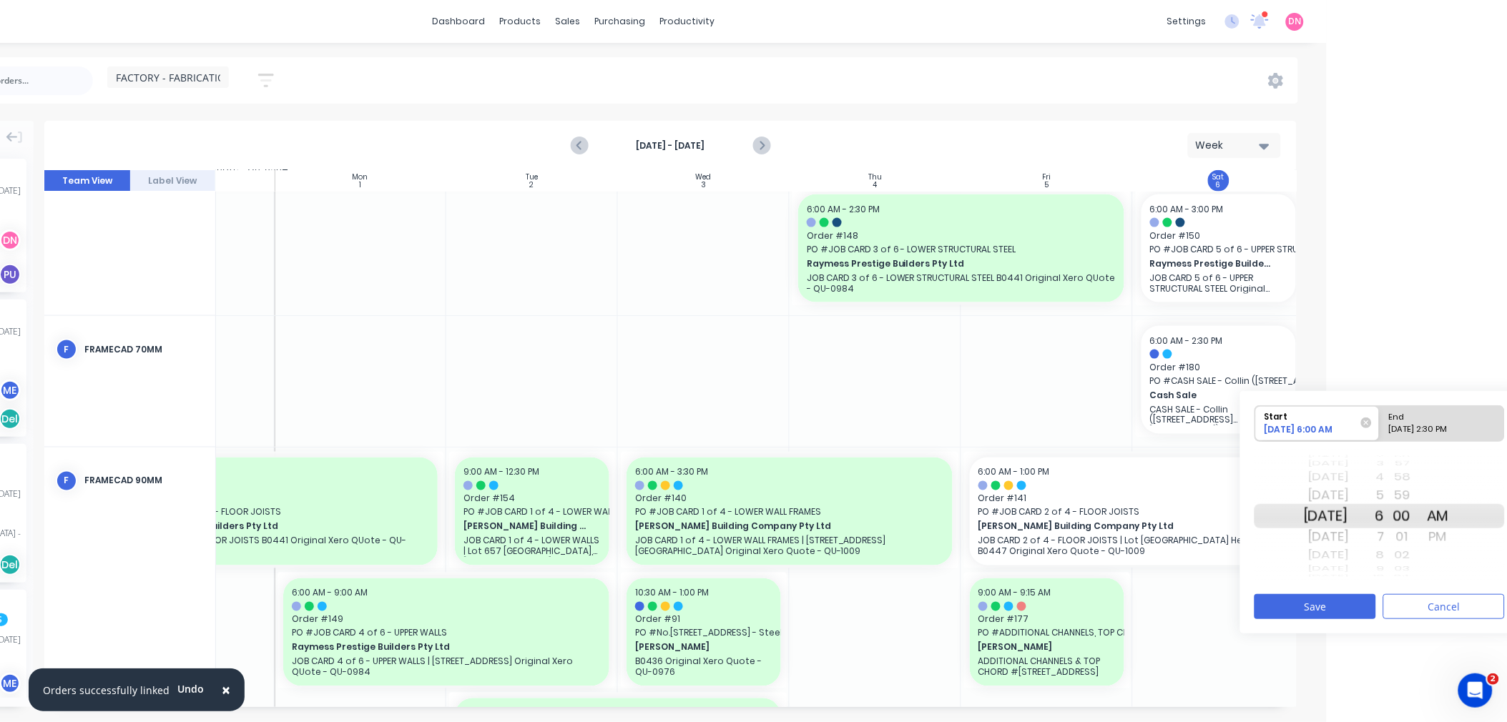
scroll to position [0, 181]
click at [1442, 430] on div "09/06/2025 2:30 PM" at bounding box center [1435, 432] width 104 height 18
click at [1379, 430] on input "End 09/06/2025 2:30 PM" at bounding box center [1379, 423] width 1 height 35
radio input "true"
click at [1455, 496] on div "AM" at bounding box center [1437, 495] width 36 height 23
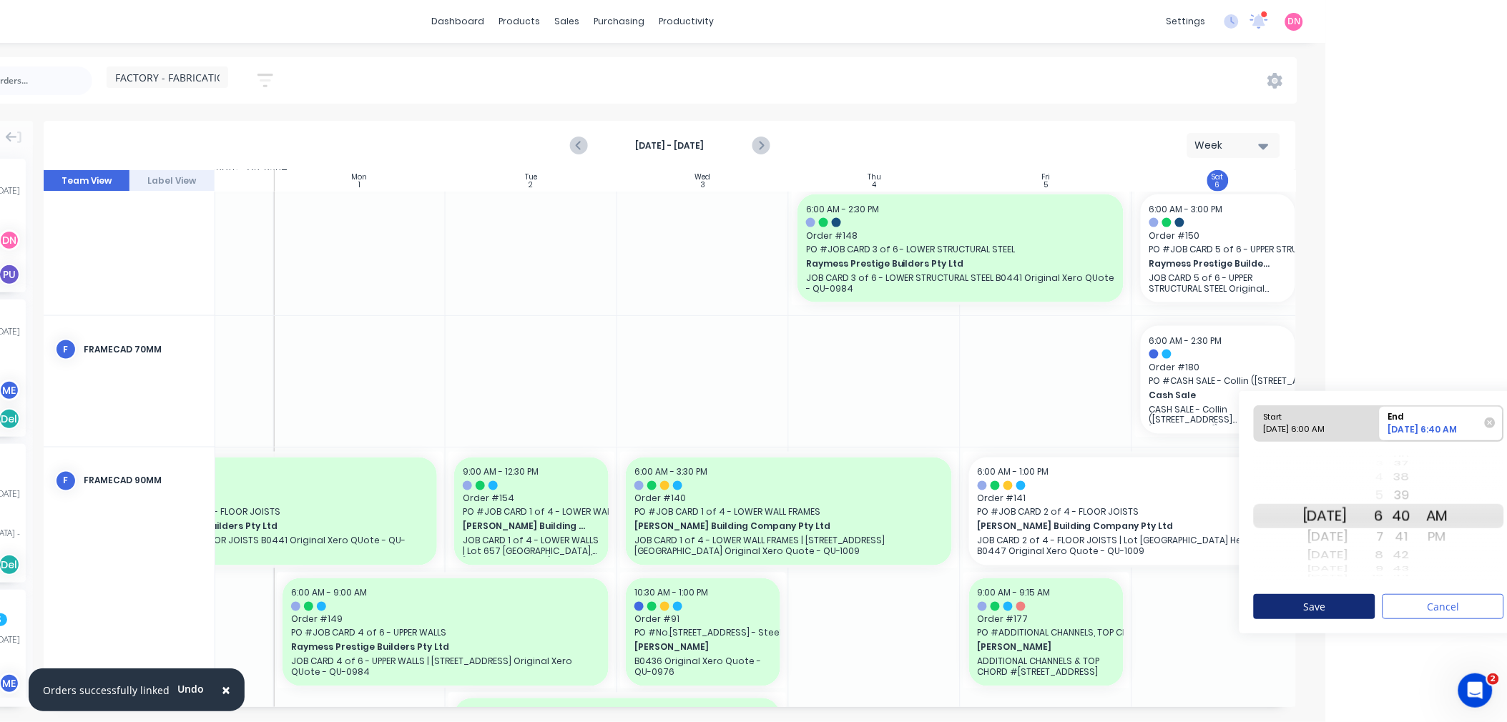
click at [1364, 599] on button "Save" at bounding box center [1314, 606] width 122 height 25
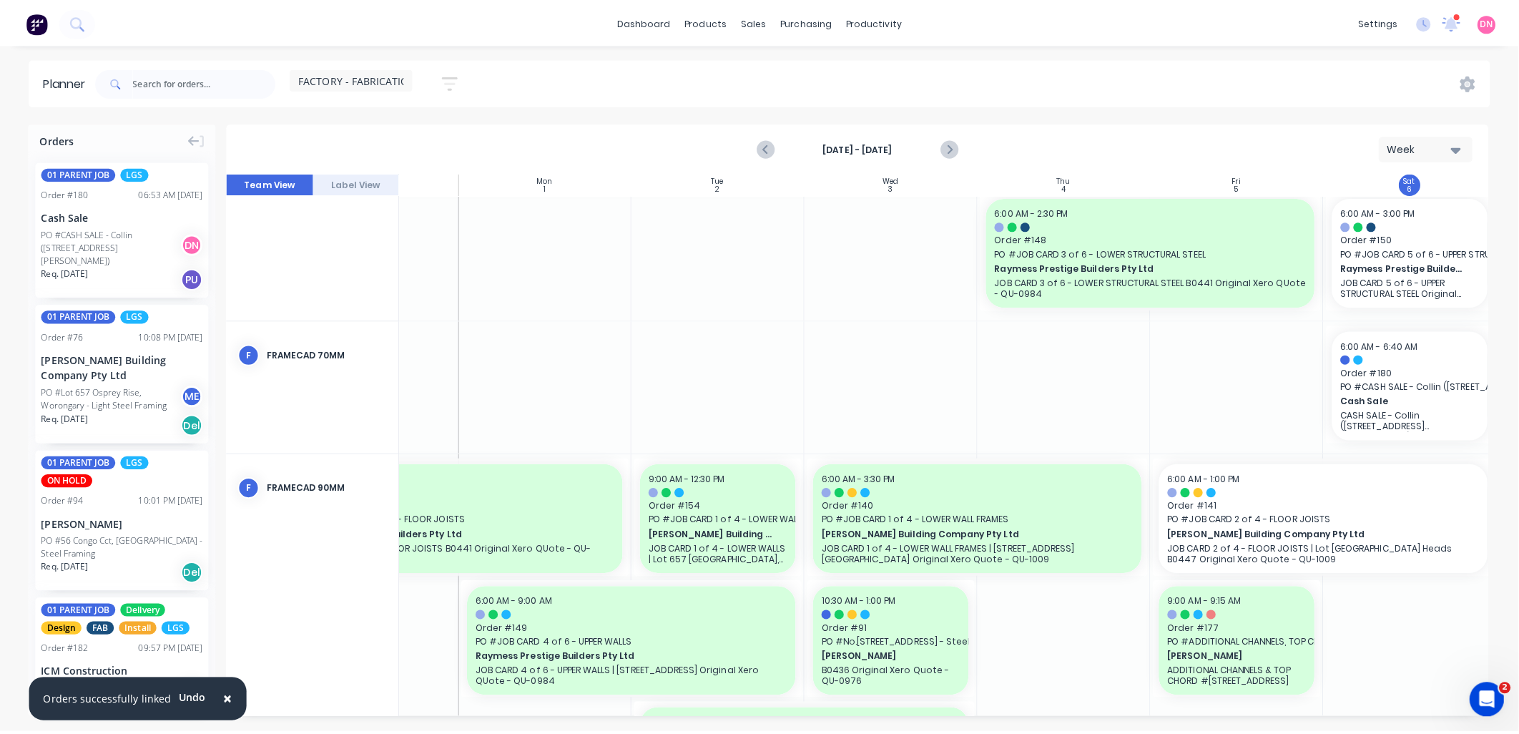
scroll to position [0, 0]
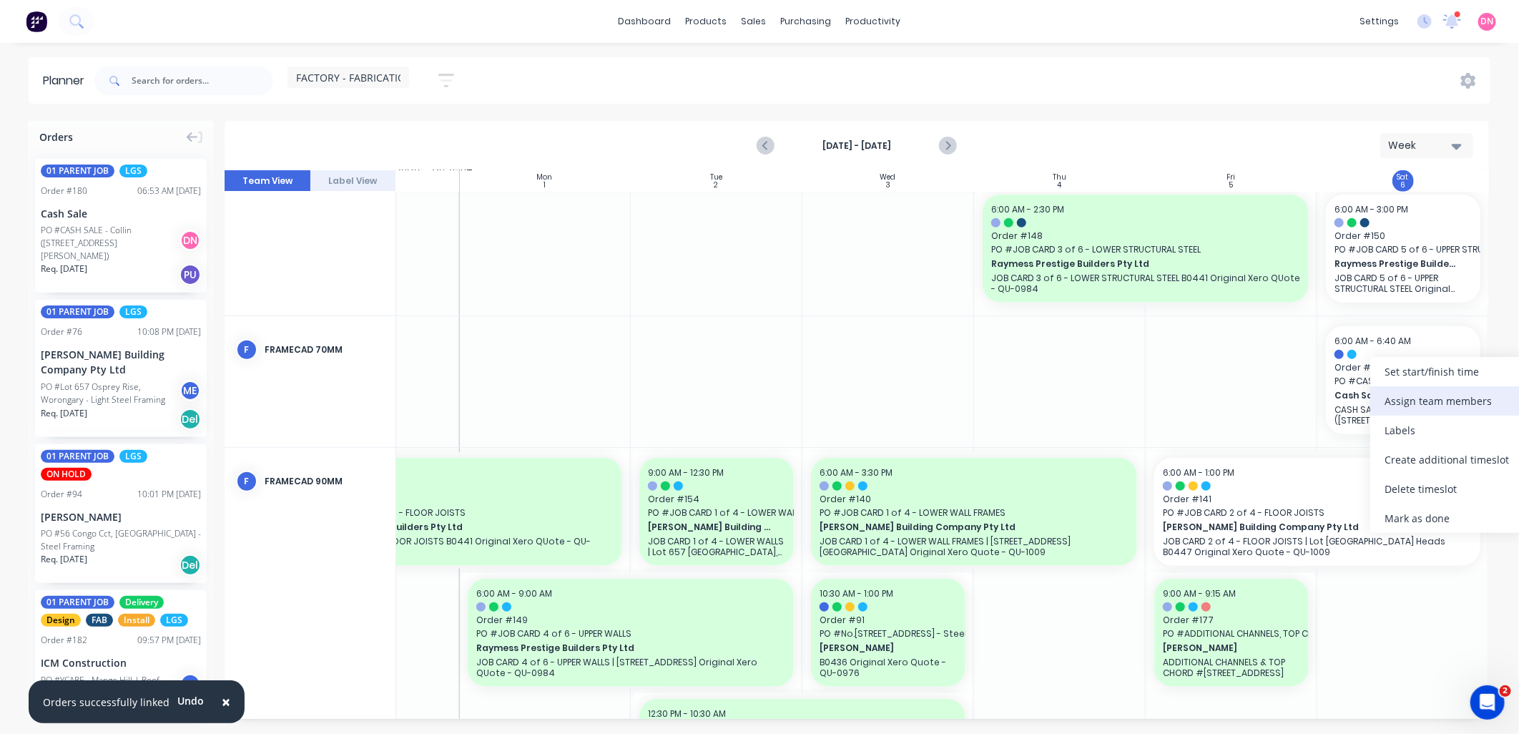
click at [1433, 406] on div "Assign team members" at bounding box center [1446, 400] width 153 height 29
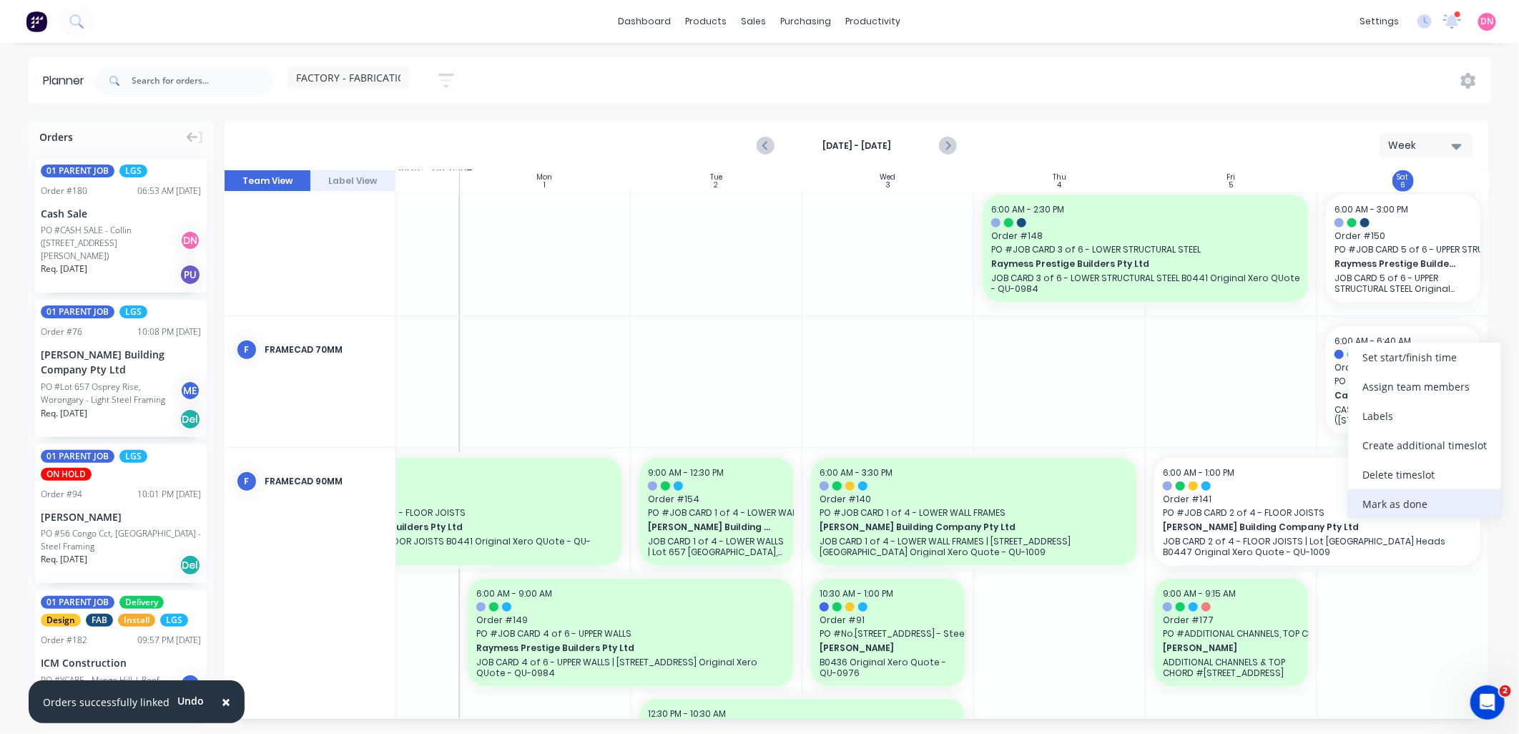
click at [1381, 498] on div "Mark as done" at bounding box center [1424, 503] width 153 height 29
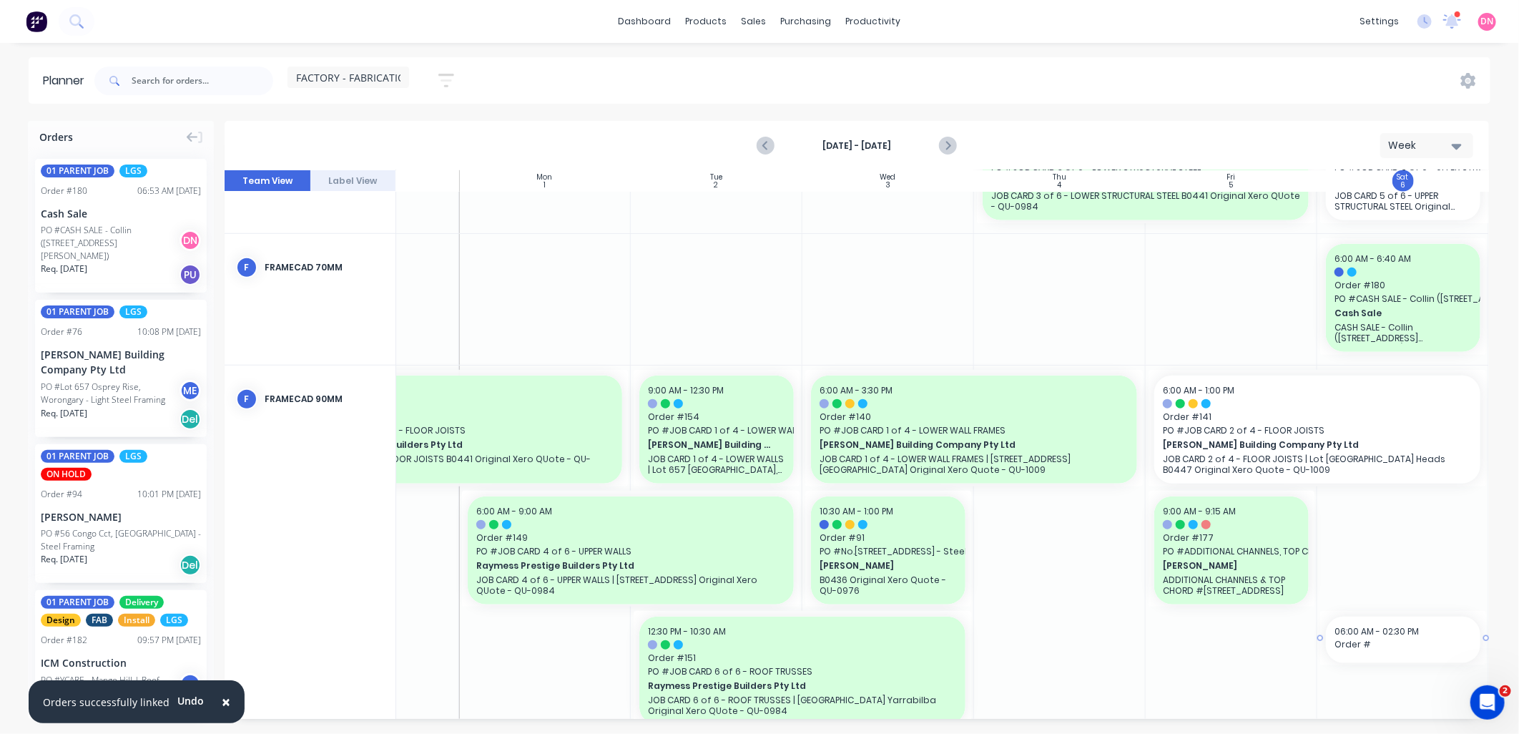
drag, startPoint x: 1313, startPoint y: 712, endPoint x: 1403, endPoint y: 716, distance: 90.2
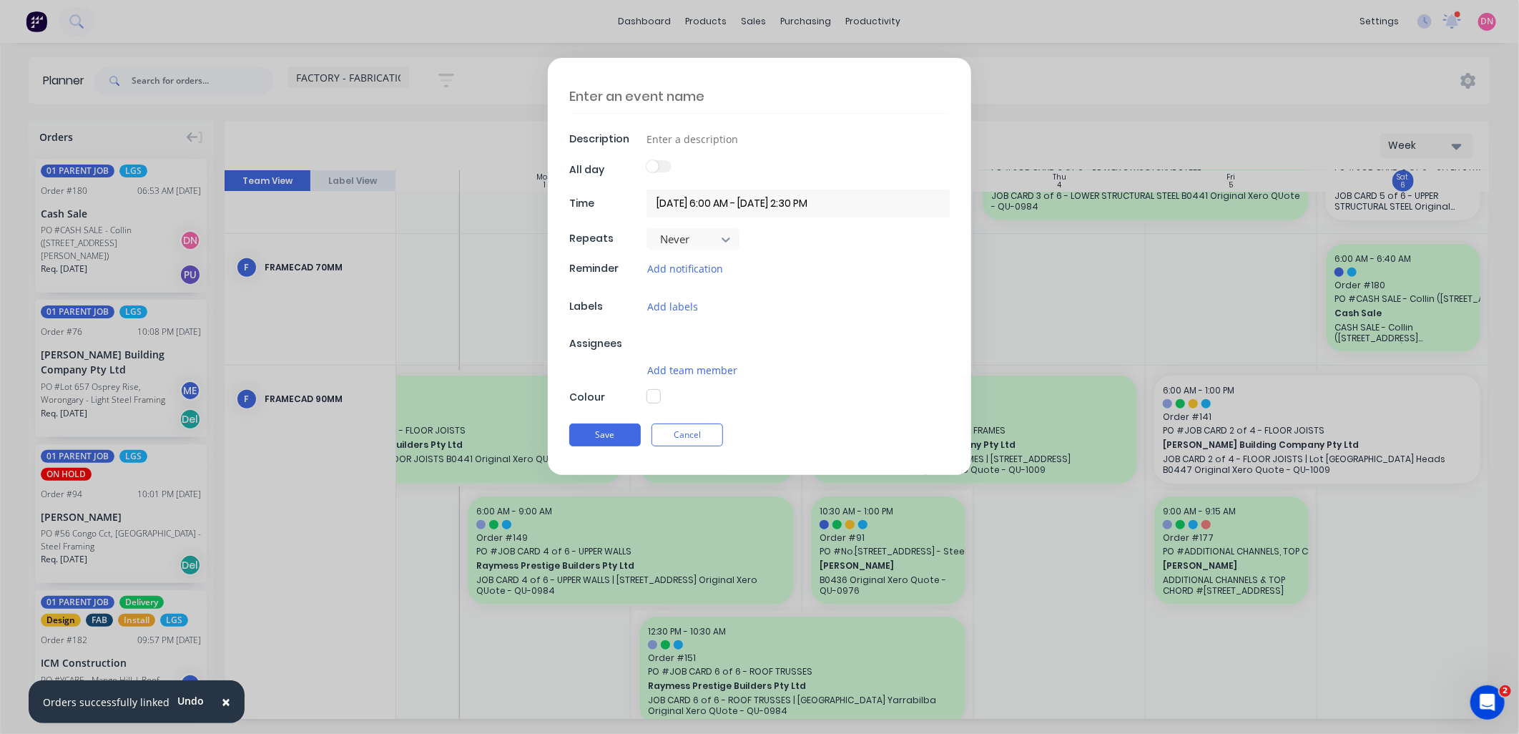
type textarea "x"
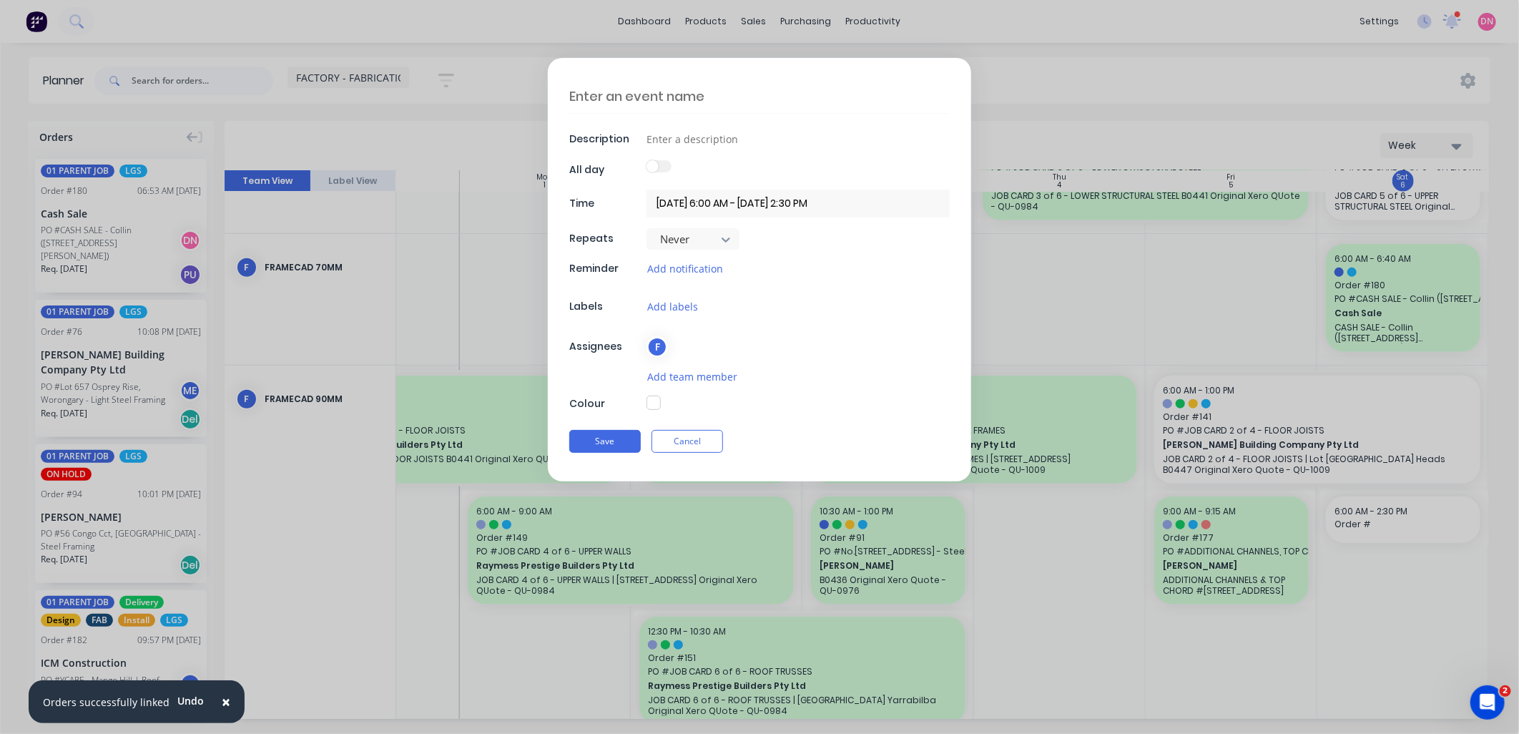
scroll to position [816, 113]
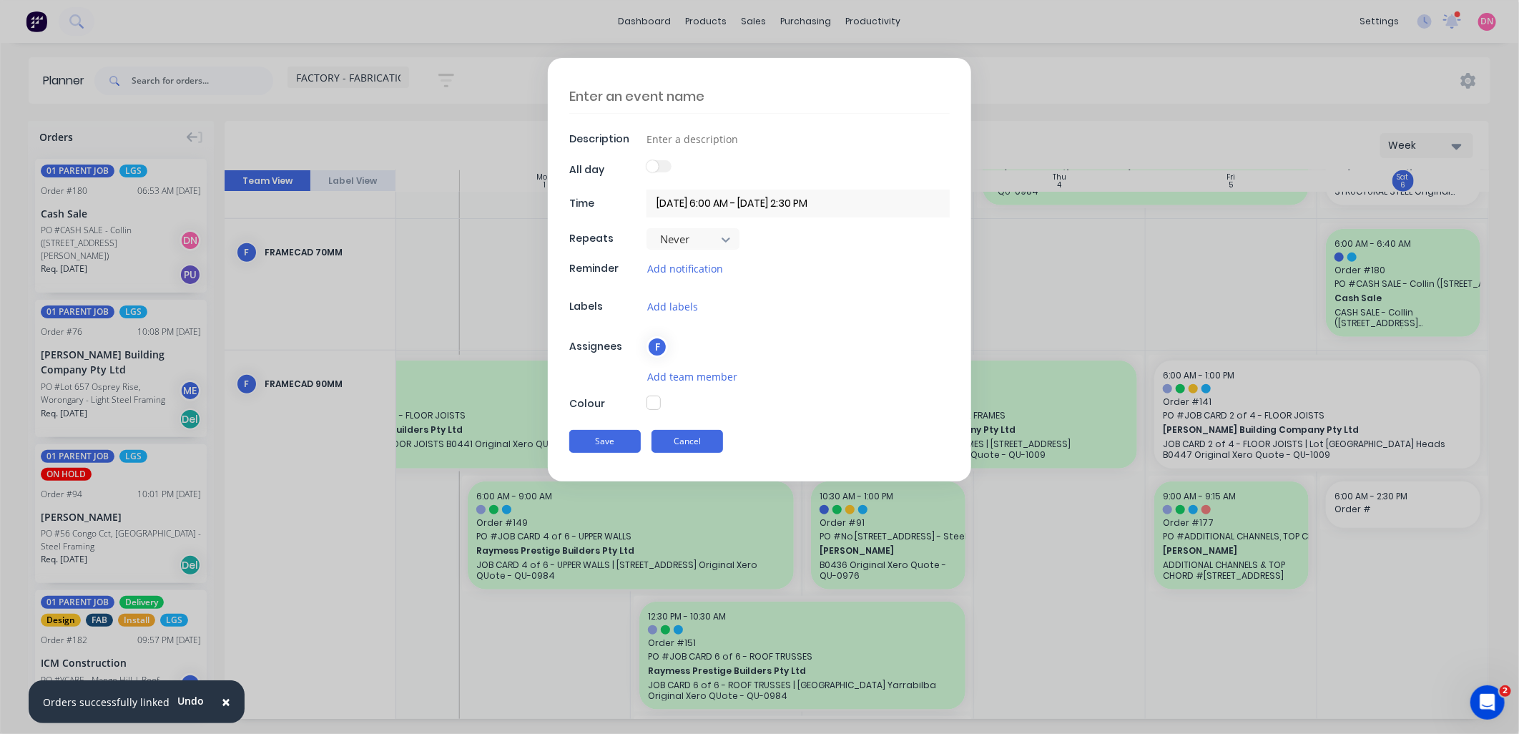
click at [711, 434] on button "Cancel" at bounding box center [687, 441] width 72 height 23
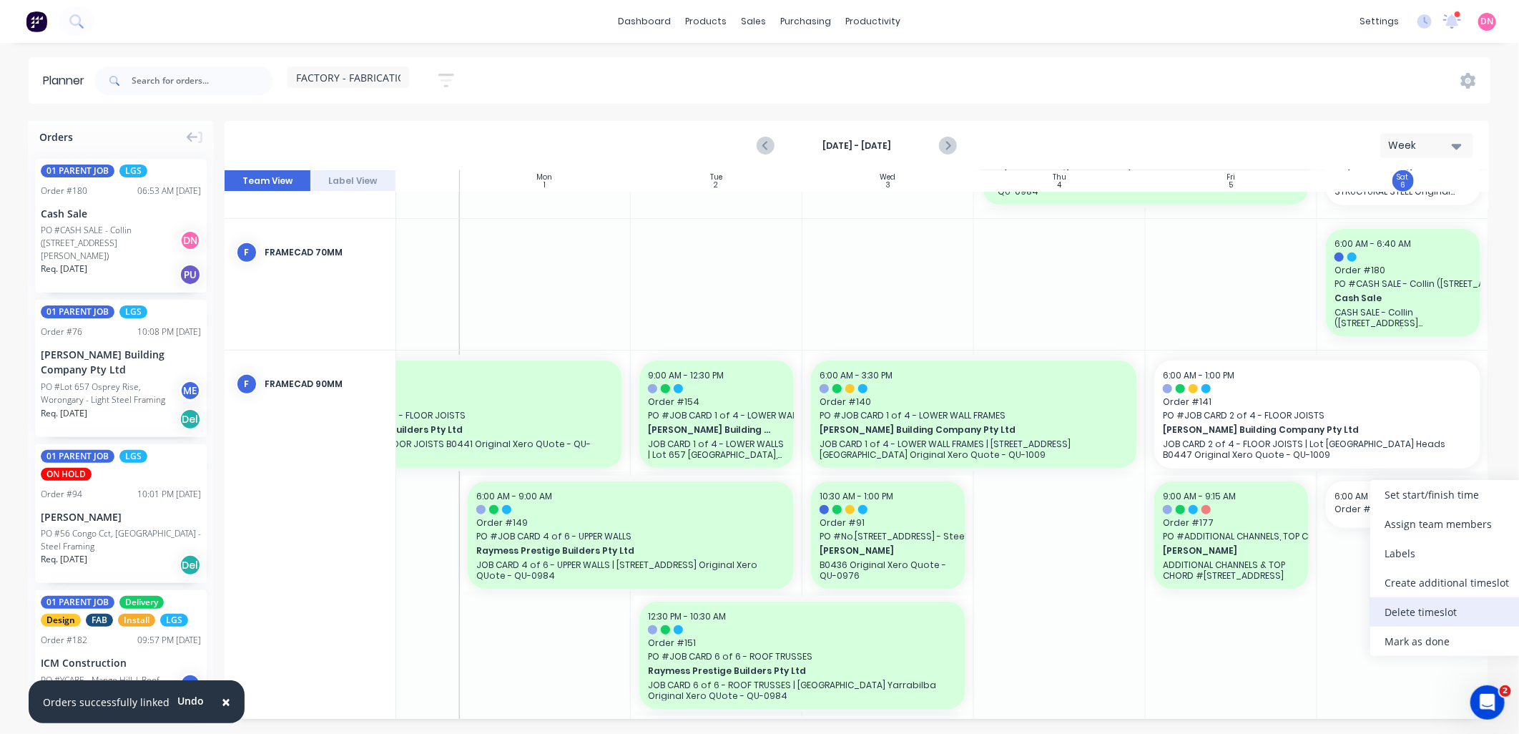
click at [1410, 617] on div "Delete timeslot" at bounding box center [1446, 611] width 153 height 29
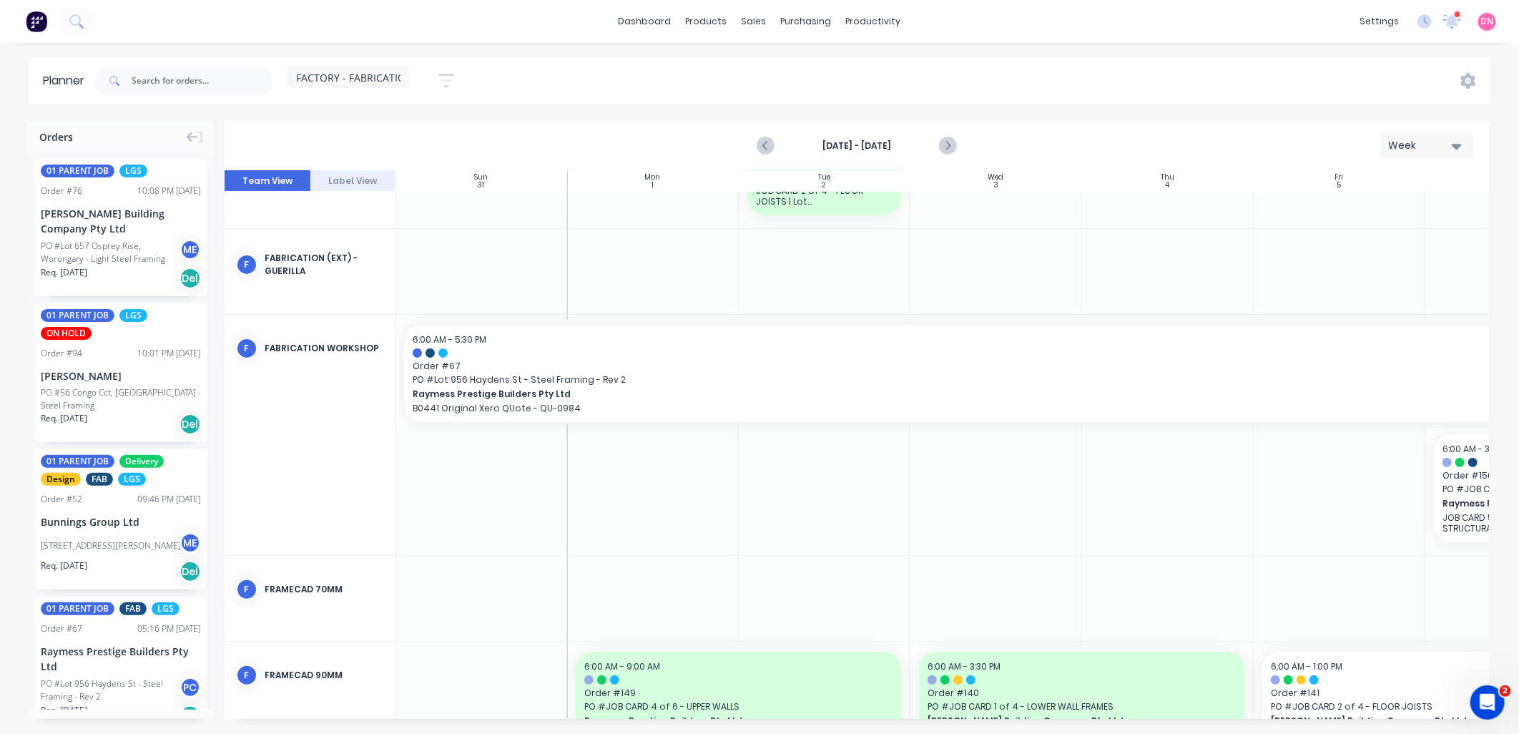
scroll to position [476, 1]
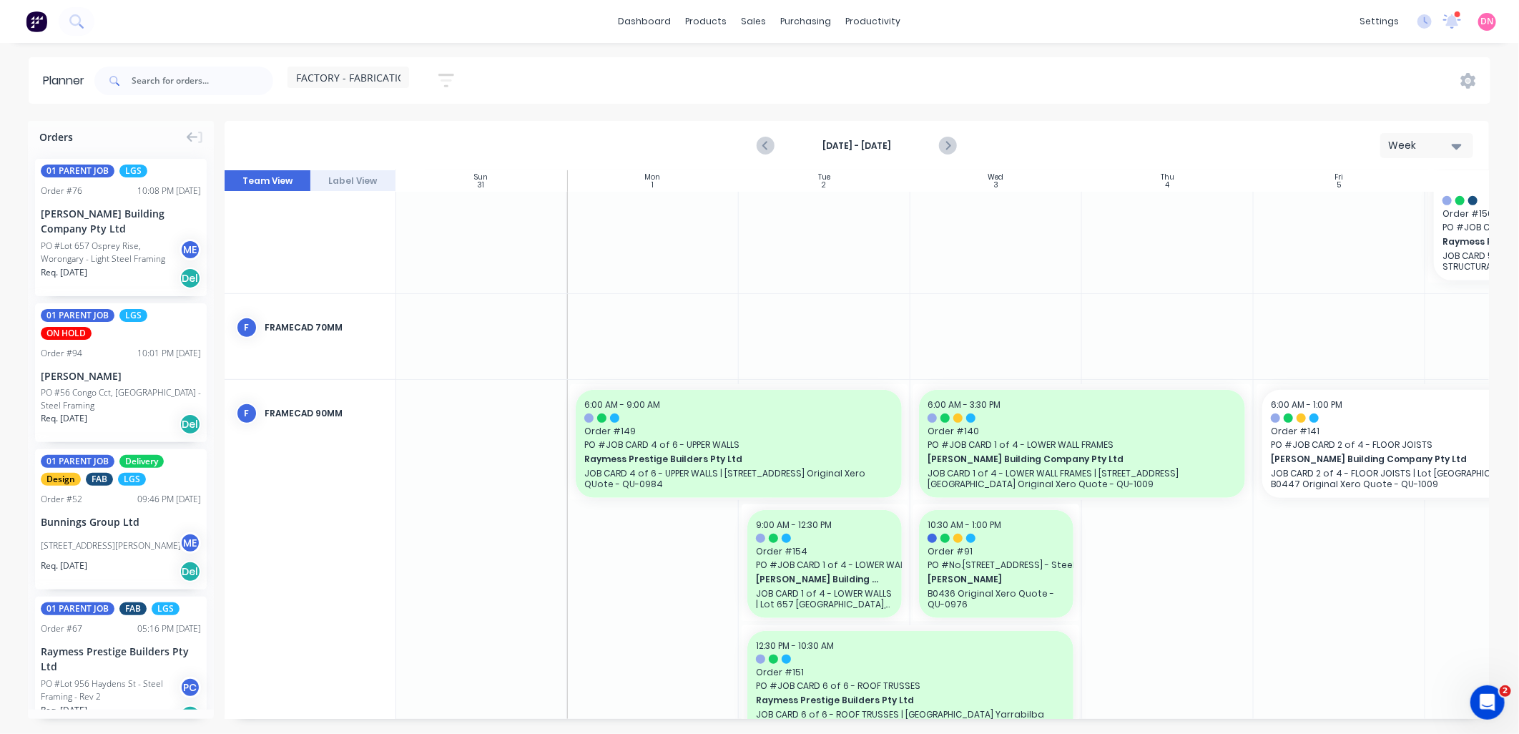
click at [1405, 152] on div "Week" at bounding box center [1421, 145] width 66 height 15
click at [1406, 194] on div "Day" at bounding box center [1401, 183] width 142 height 29
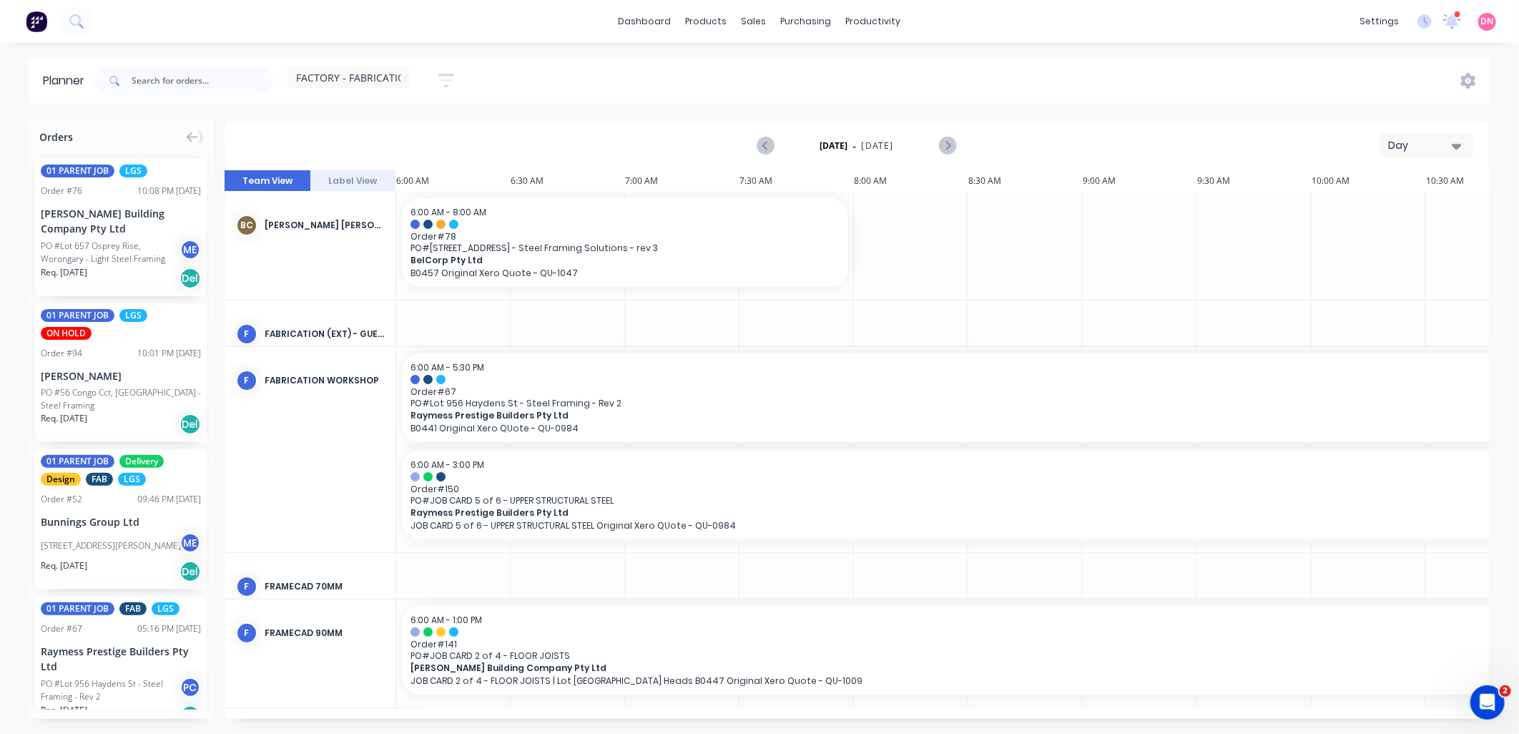
scroll to position [0, 857]
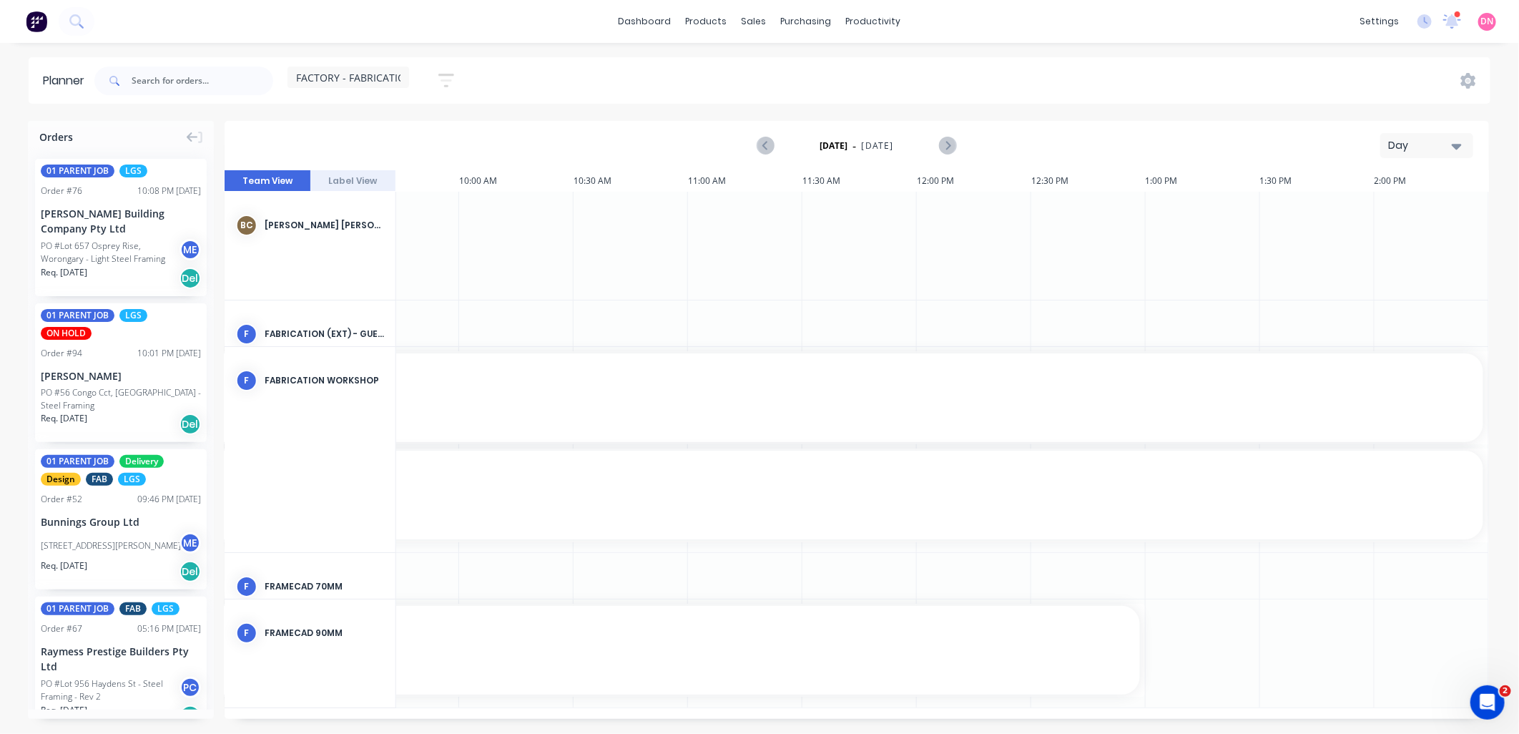
drag, startPoint x: 915, startPoint y: 719, endPoint x: 581, endPoint y: 719, distance: 334.6
click at [537, 723] on div "Orders 01 PARENT JOB LGS Order # 76 10:08 PM 05/09/25 Blackwood Building Compan…" at bounding box center [759, 427] width 1519 height 612
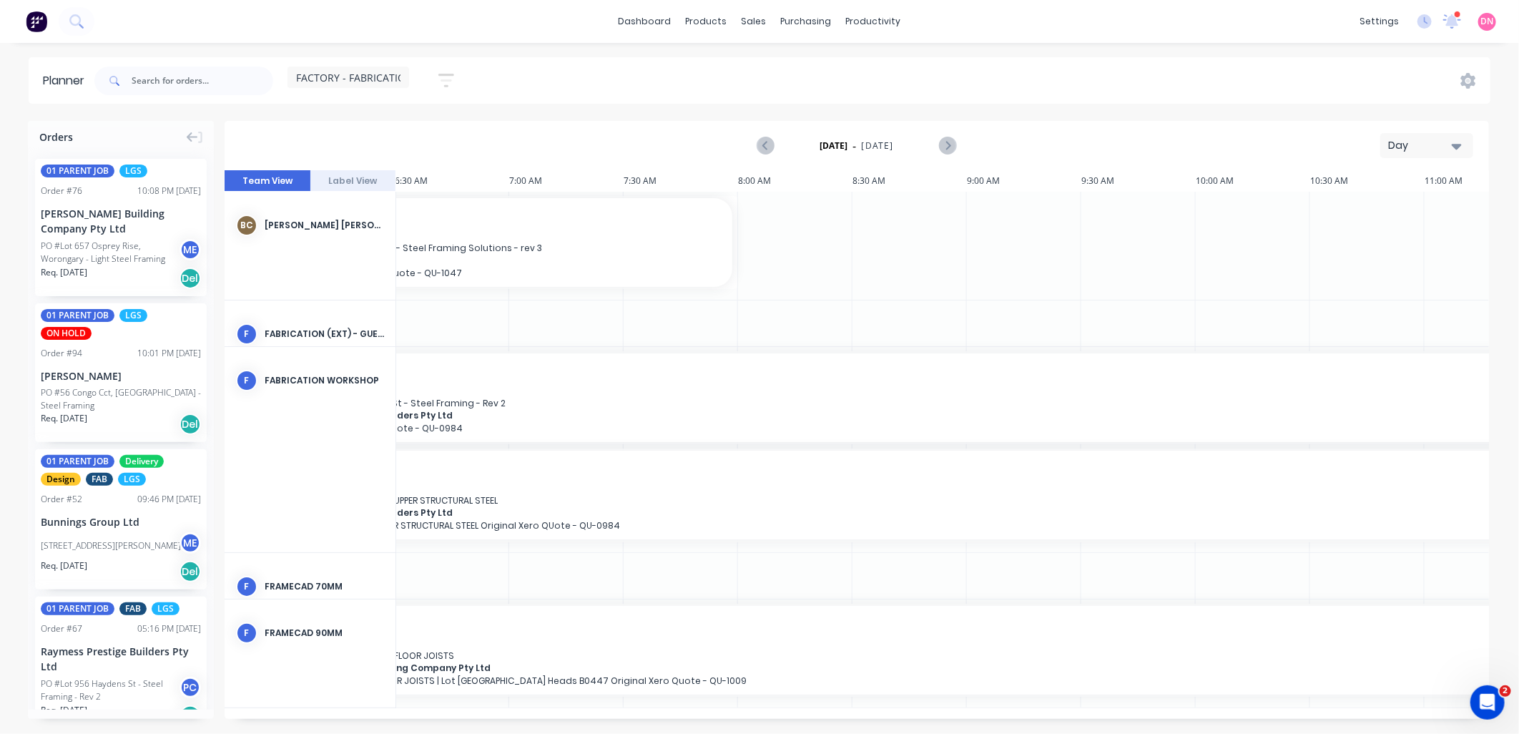
scroll to position [0, 0]
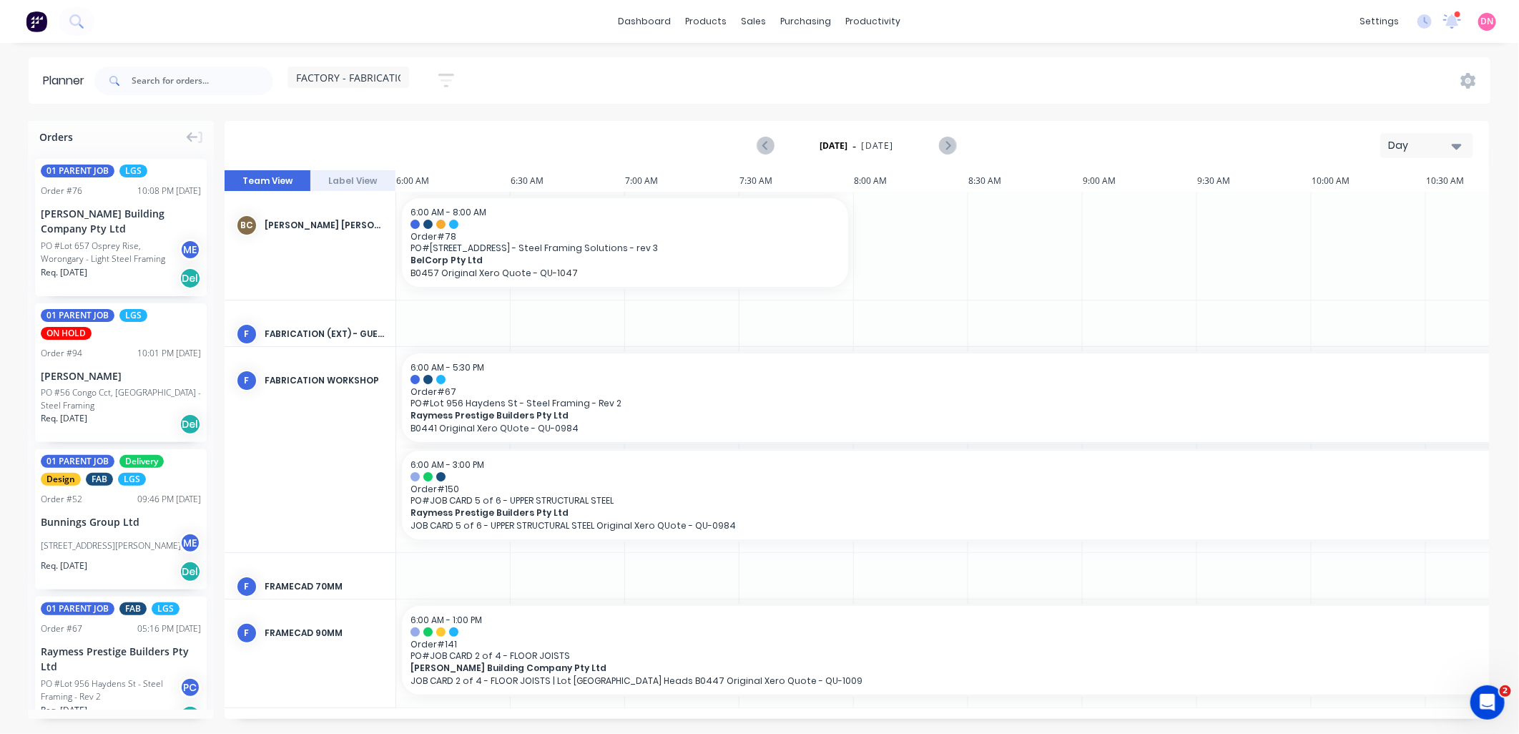
click at [1436, 152] on div "Day" at bounding box center [1421, 145] width 66 height 15
click at [1407, 203] on div "Week" at bounding box center [1401, 212] width 142 height 29
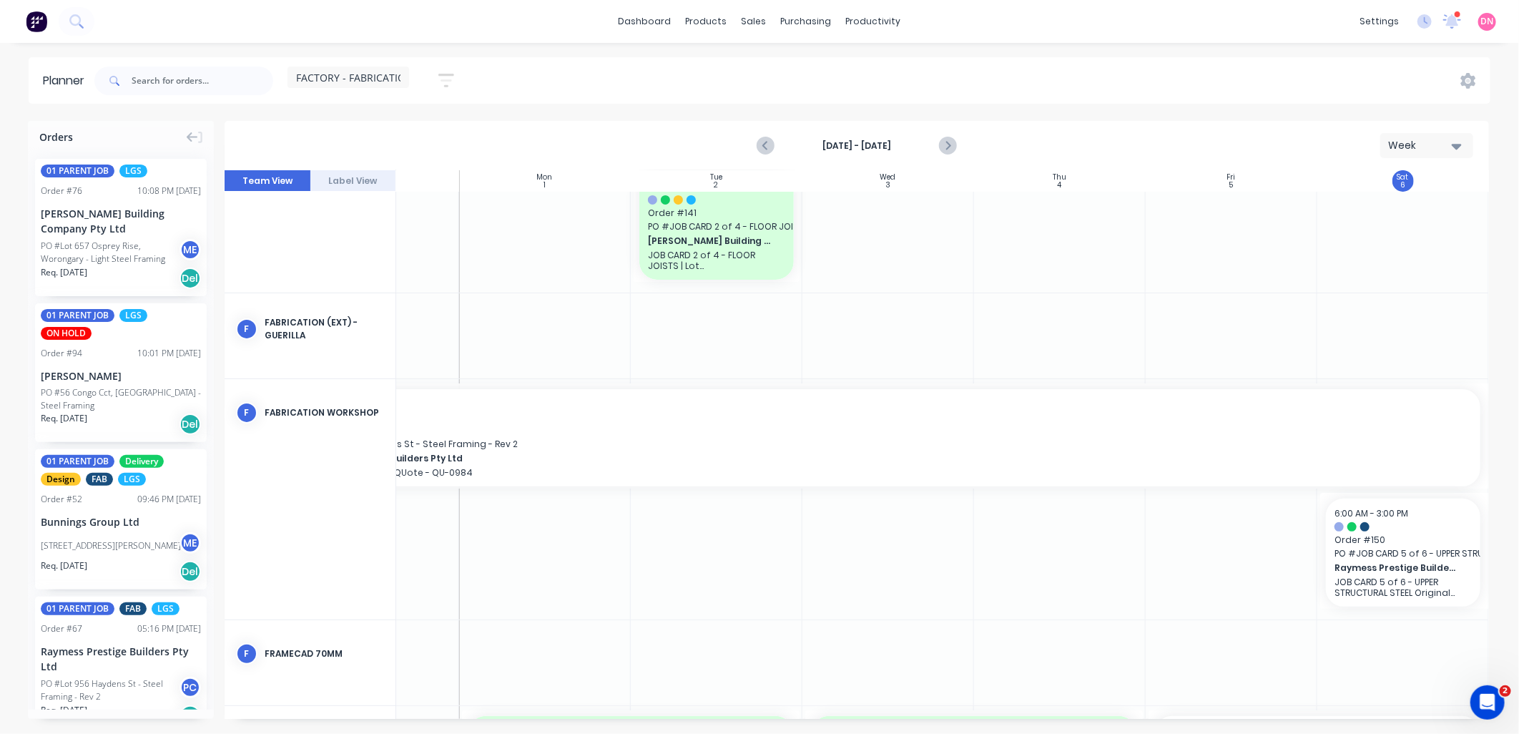
scroll to position [159, 113]
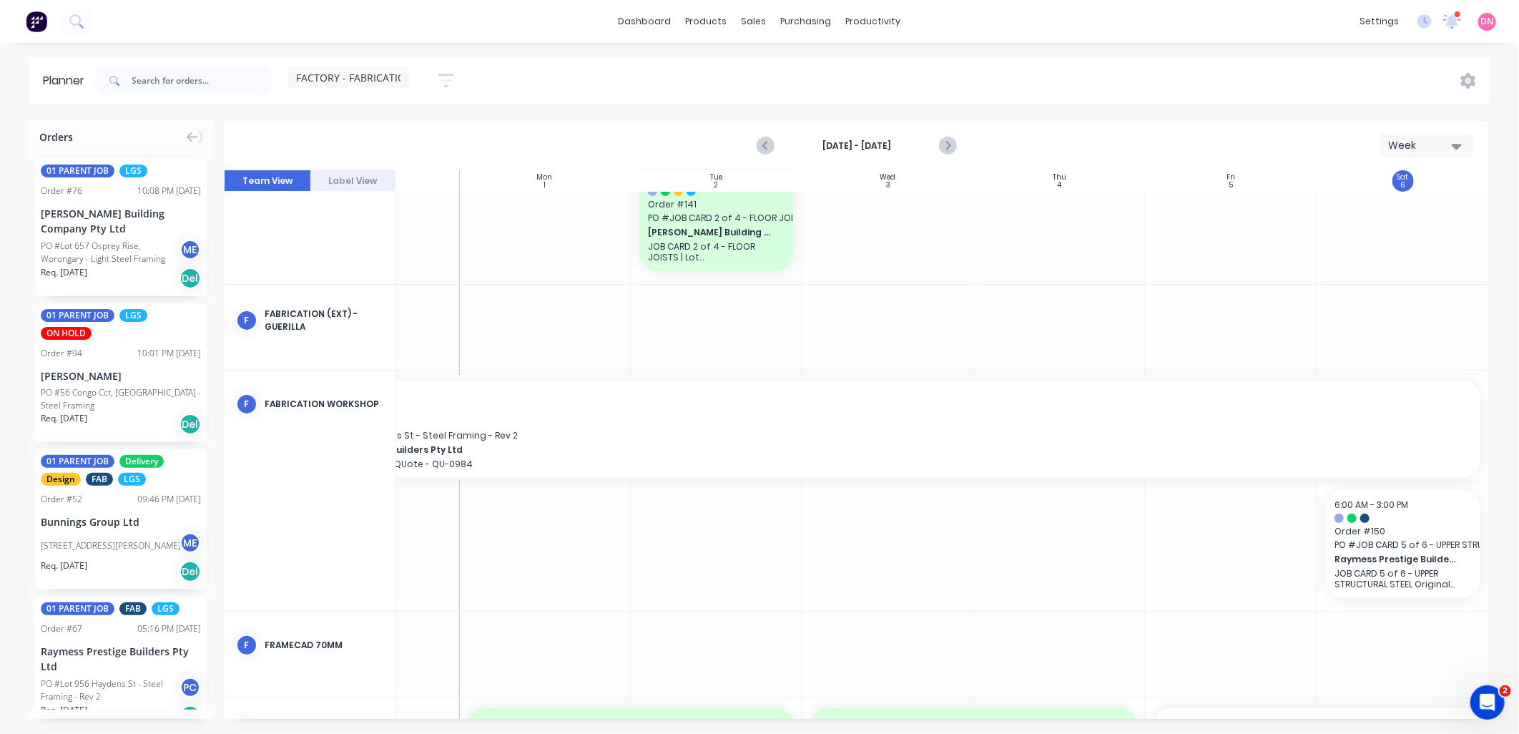
click at [391, 80] on span "FACTORY - FABRICATION" at bounding box center [354, 77] width 117 height 15
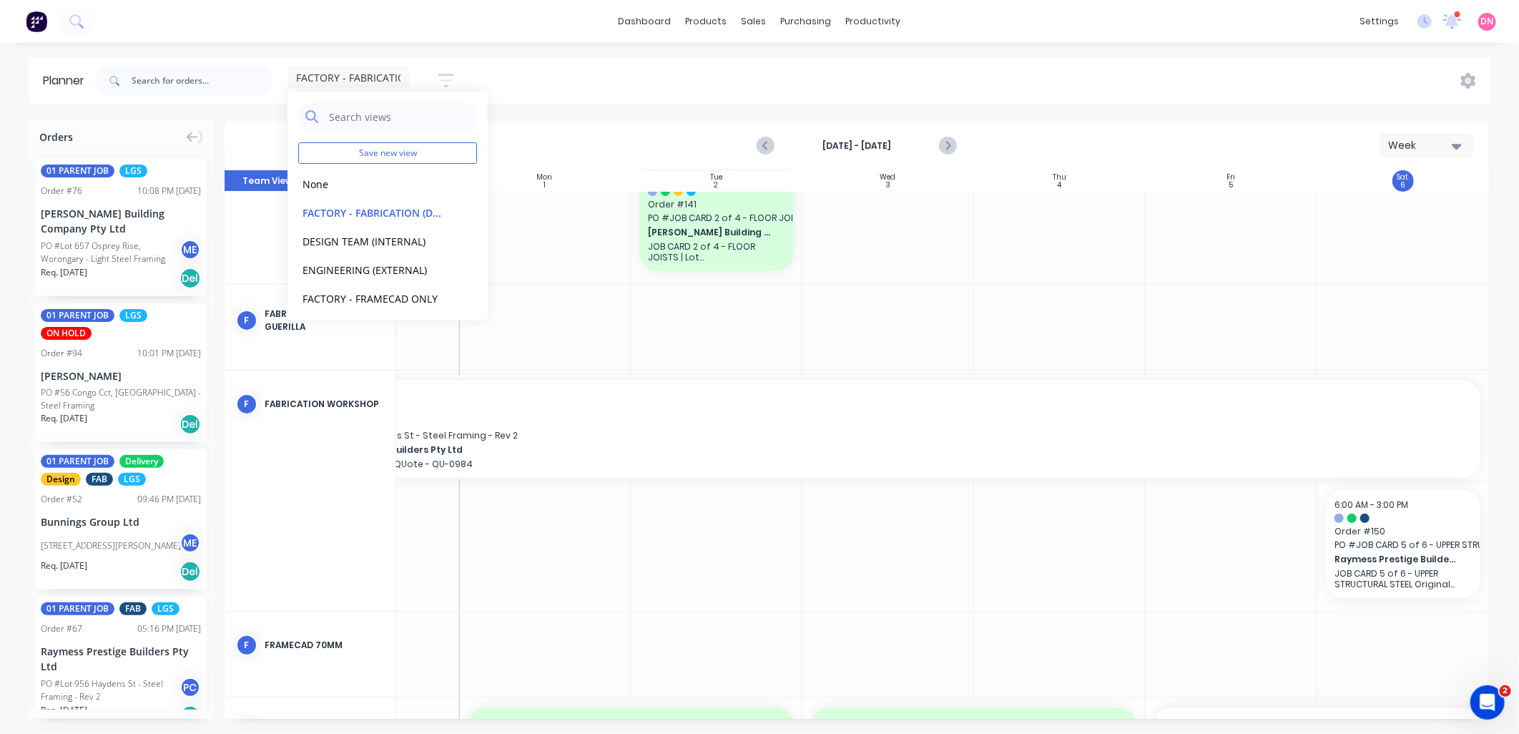
click at [458, 82] on button "button" at bounding box center [446, 81] width 46 height 28
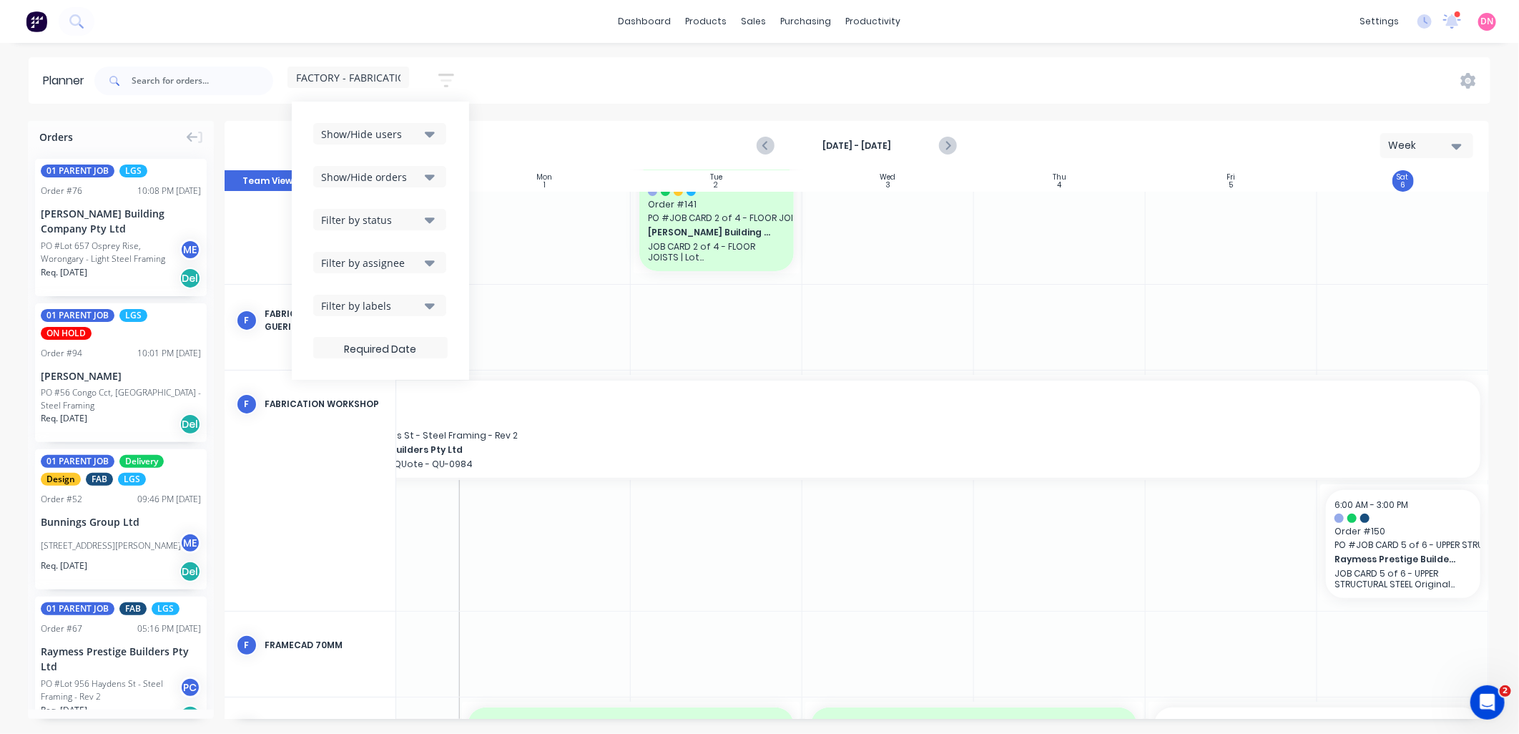
click at [426, 182] on icon "button" at bounding box center [430, 177] width 10 height 16
click at [425, 211] on button "Filter by status" at bounding box center [379, 219] width 133 height 21
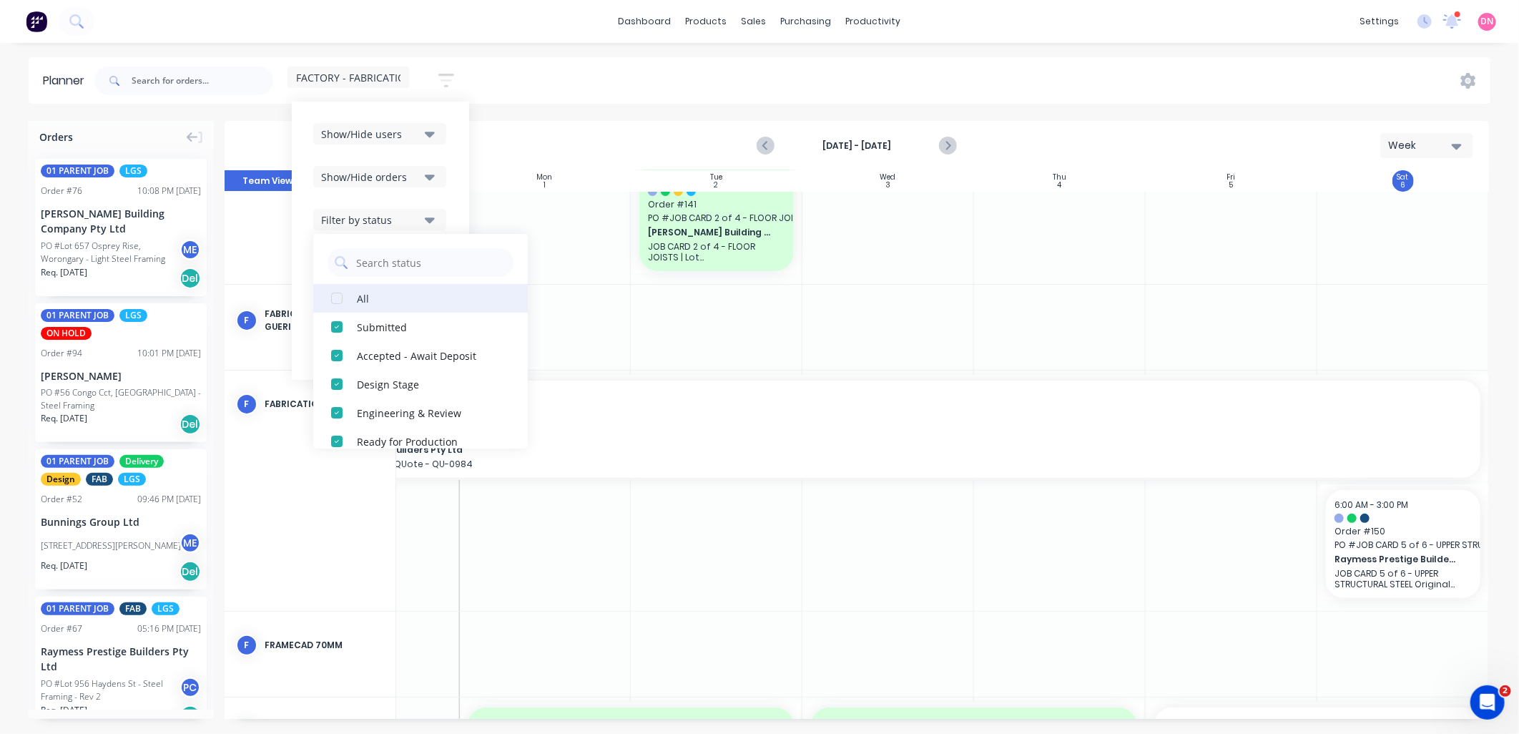
click at [333, 300] on div "button" at bounding box center [336, 298] width 29 height 29
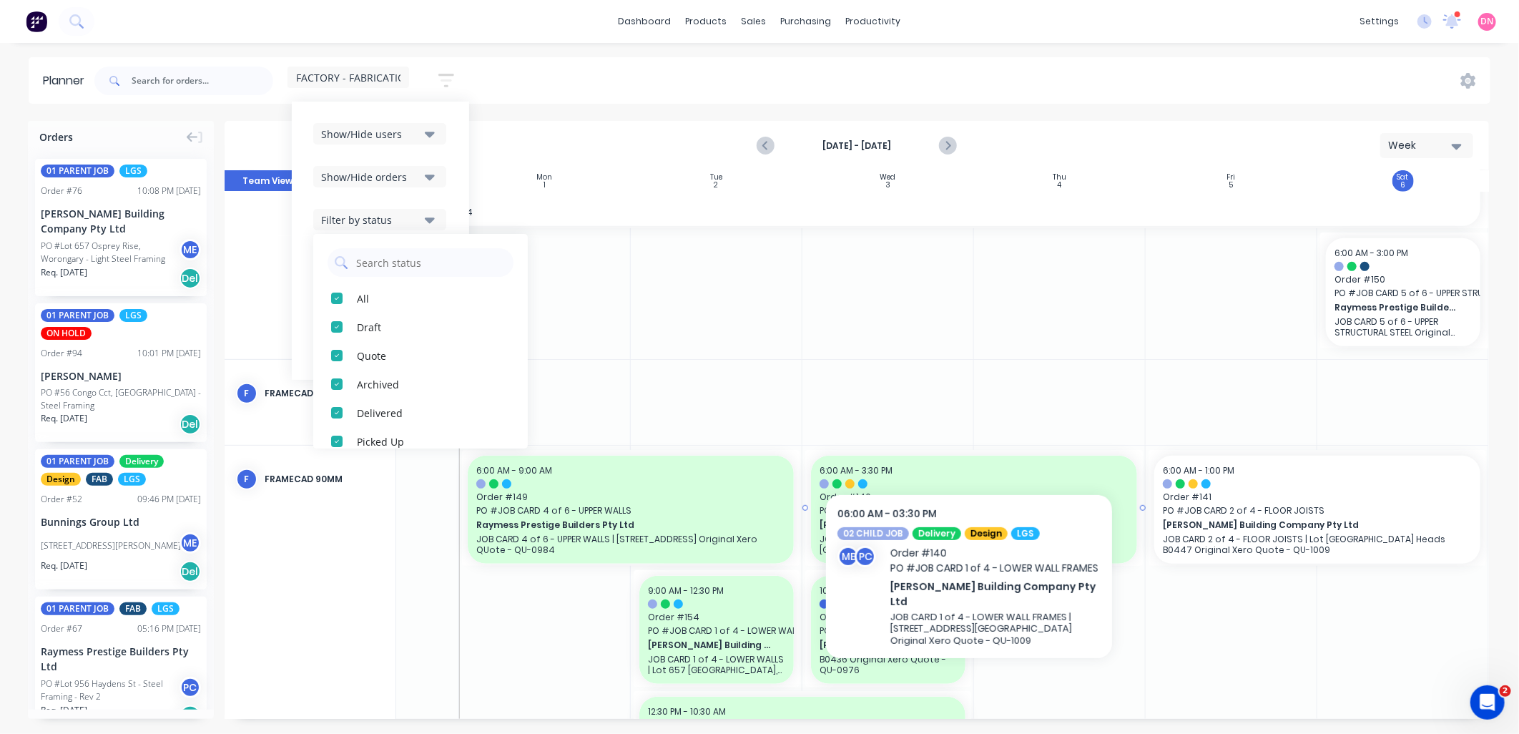
scroll to position [406, 113]
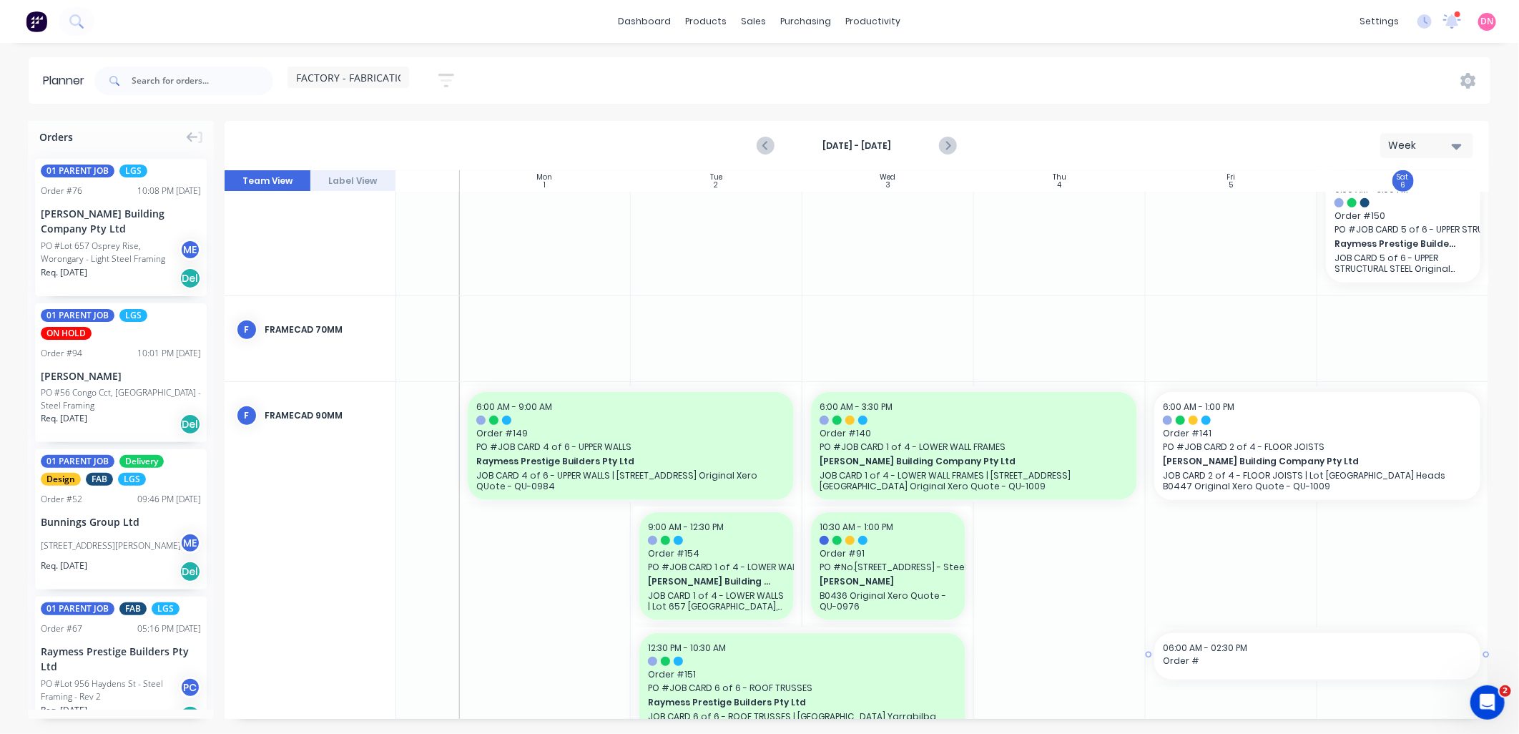
drag, startPoint x: 1240, startPoint y: 716, endPoint x: 1250, endPoint y: 716, distance: 10.0
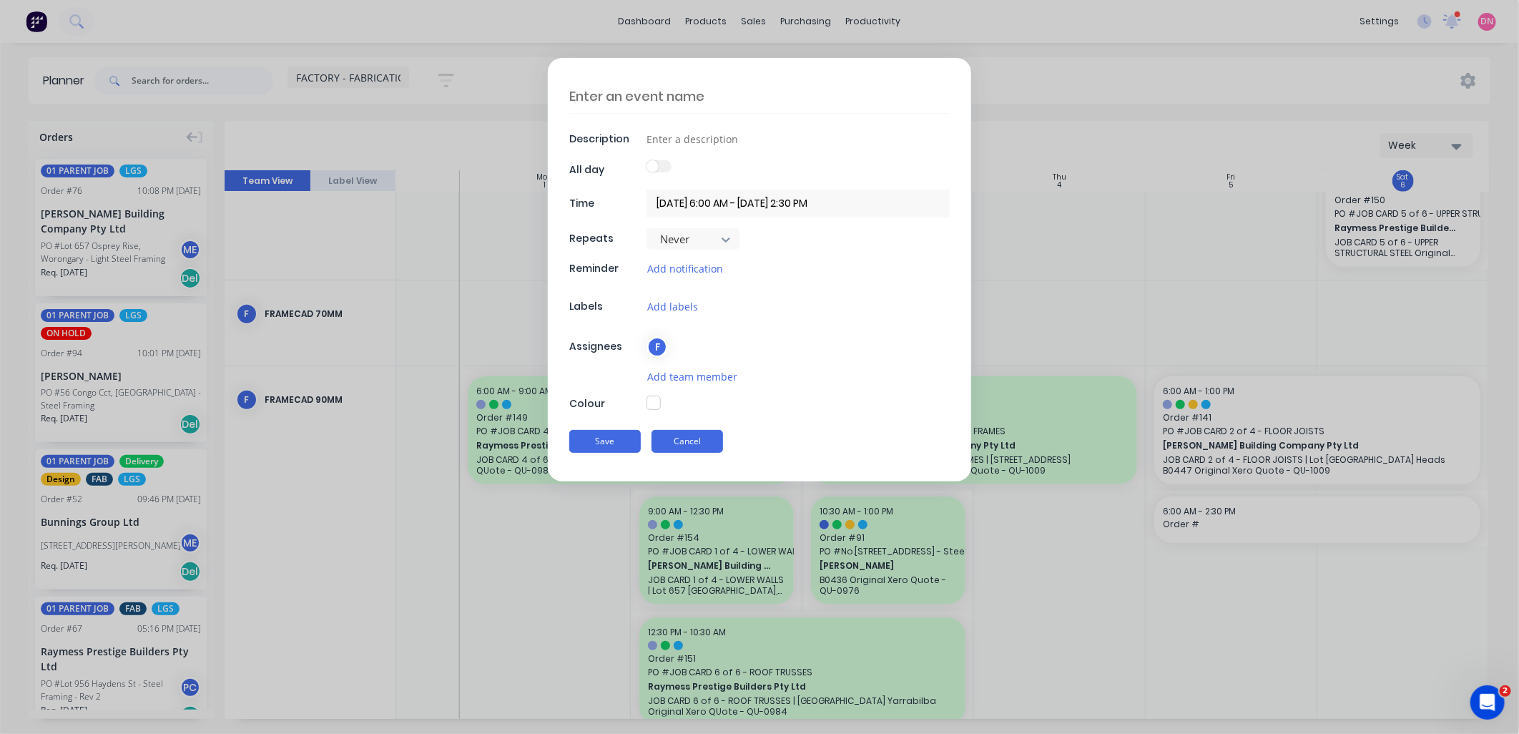
click at [710, 434] on button "Cancel" at bounding box center [687, 441] width 72 height 23
type textarea "x"
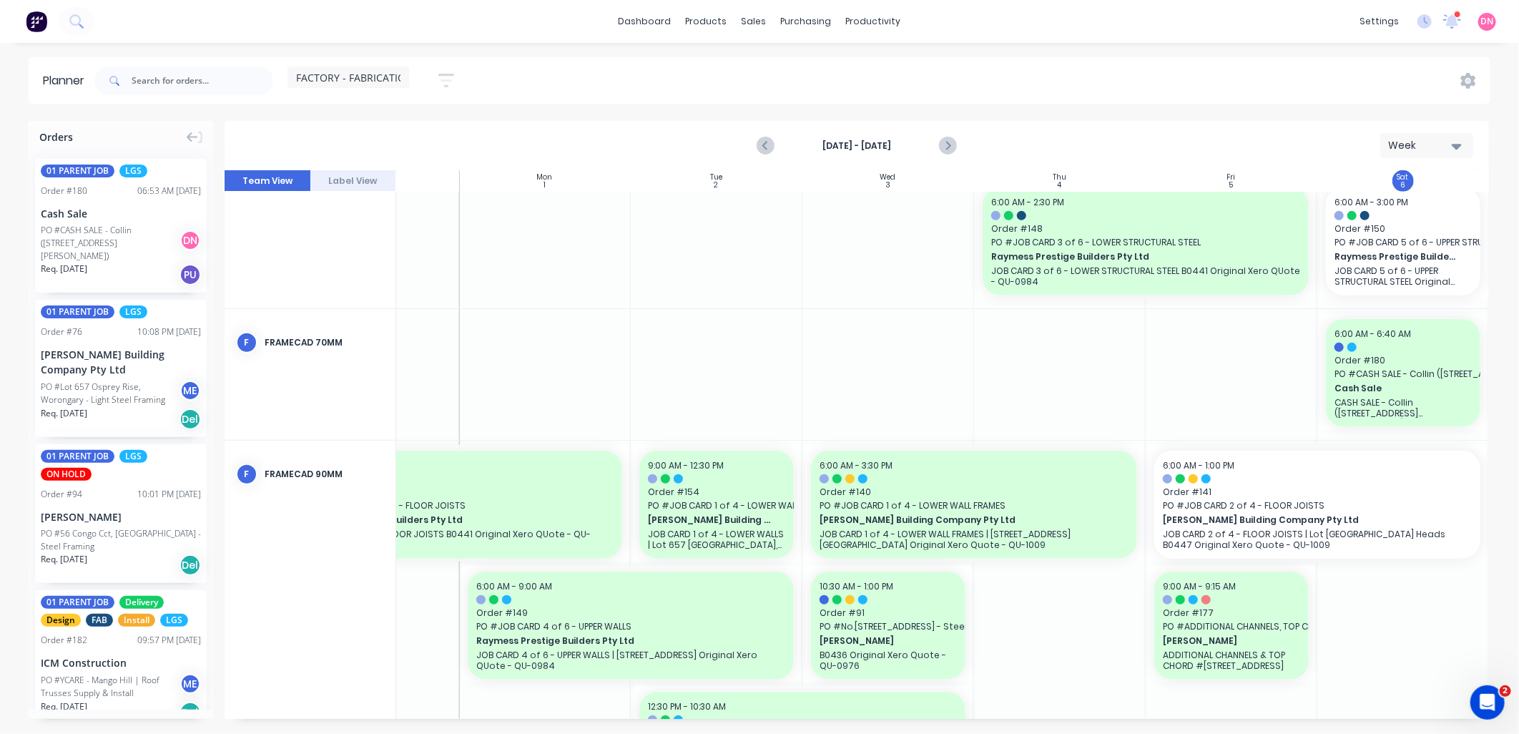
scroll to position [717, 113]
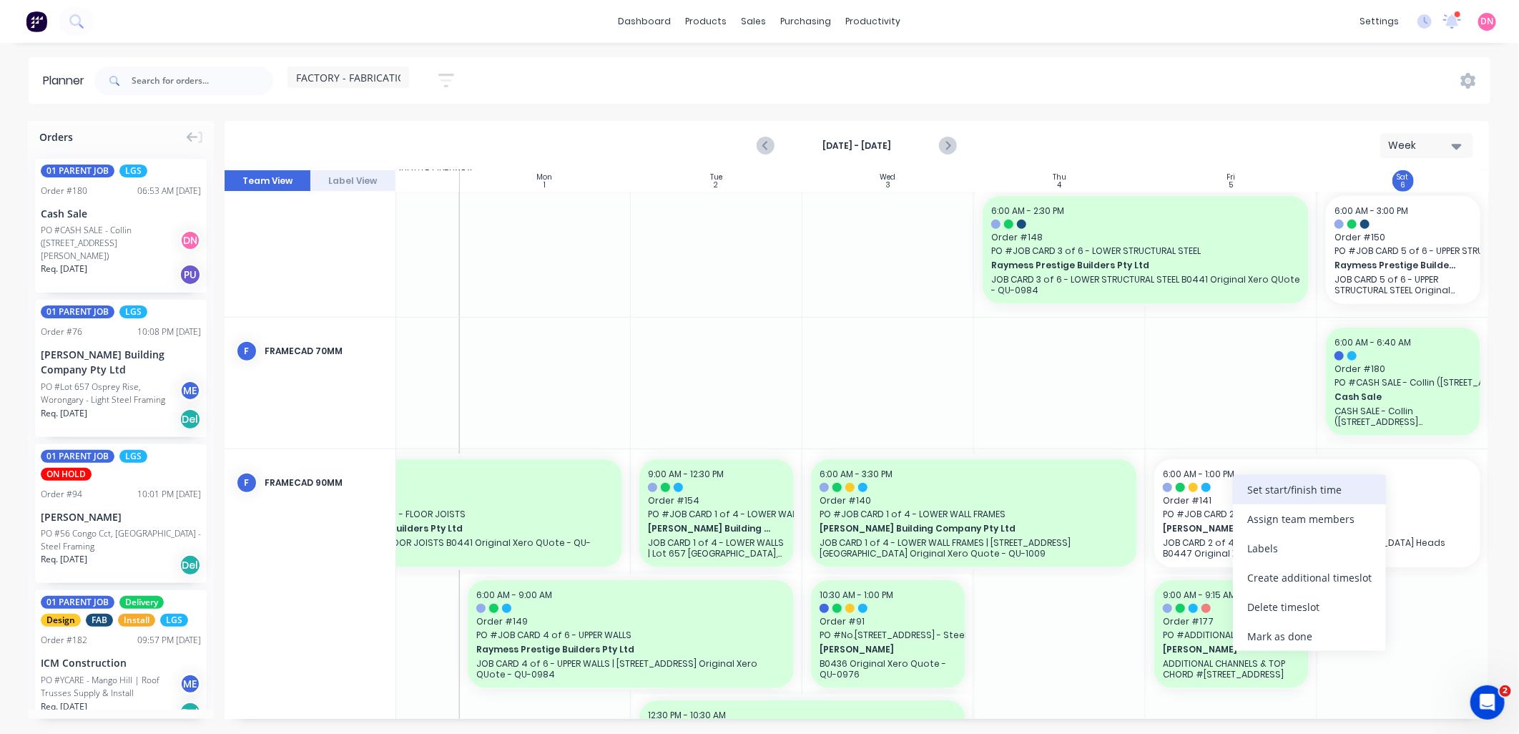
click at [1264, 497] on div "Set start/finish time" at bounding box center [1309, 489] width 153 height 29
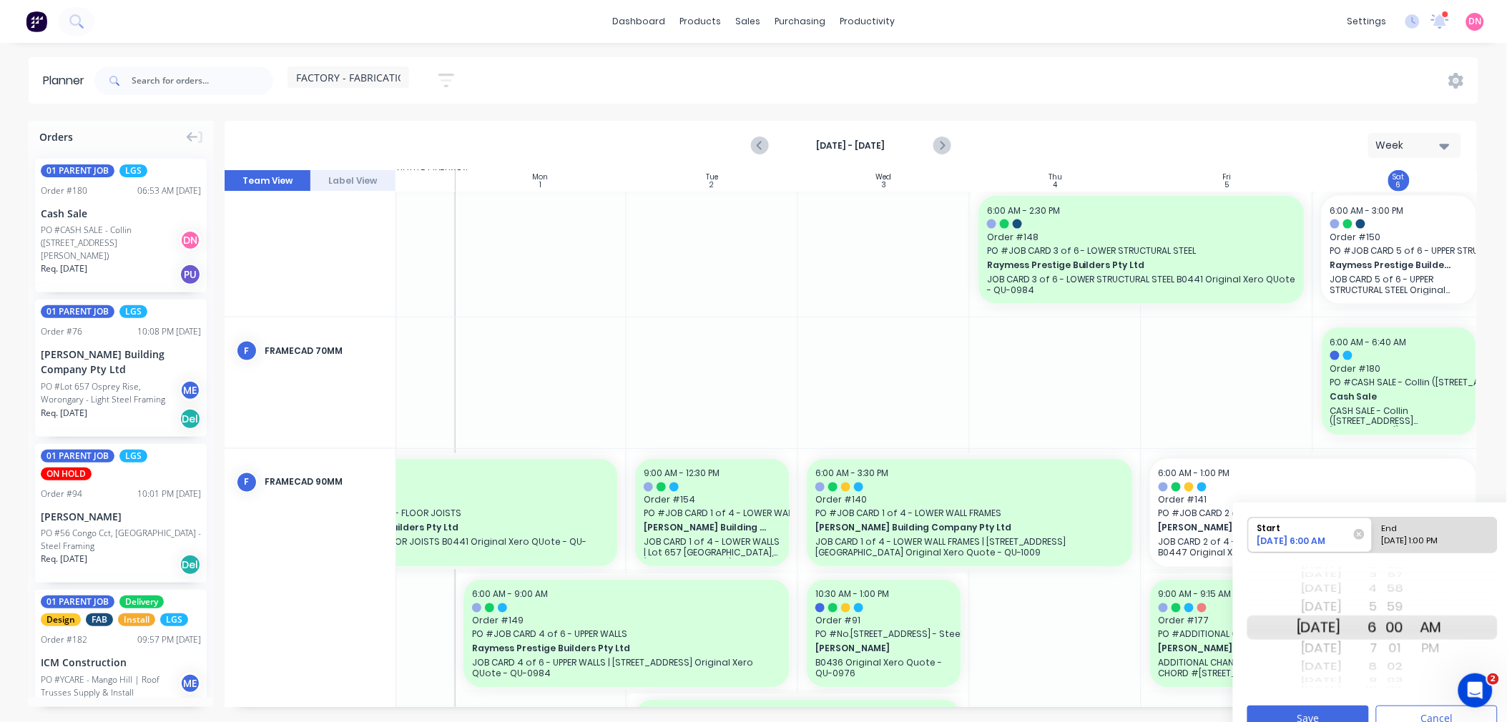
click at [1417, 540] on div "09/06/2025 1:00 PM" at bounding box center [1428, 544] width 104 height 18
click at [1373, 540] on input "End 09/06/2025 1:00 PM" at bounding box center [1372, 535] width 1 height 35
radio input "true"
click at [1341, 668] on div "Mon Sep 8" at bounding box center [1318, 667] width 45 height 19
click at [1377, 651] on div "2" at bounding box center [1359, 648] width 36 height 23
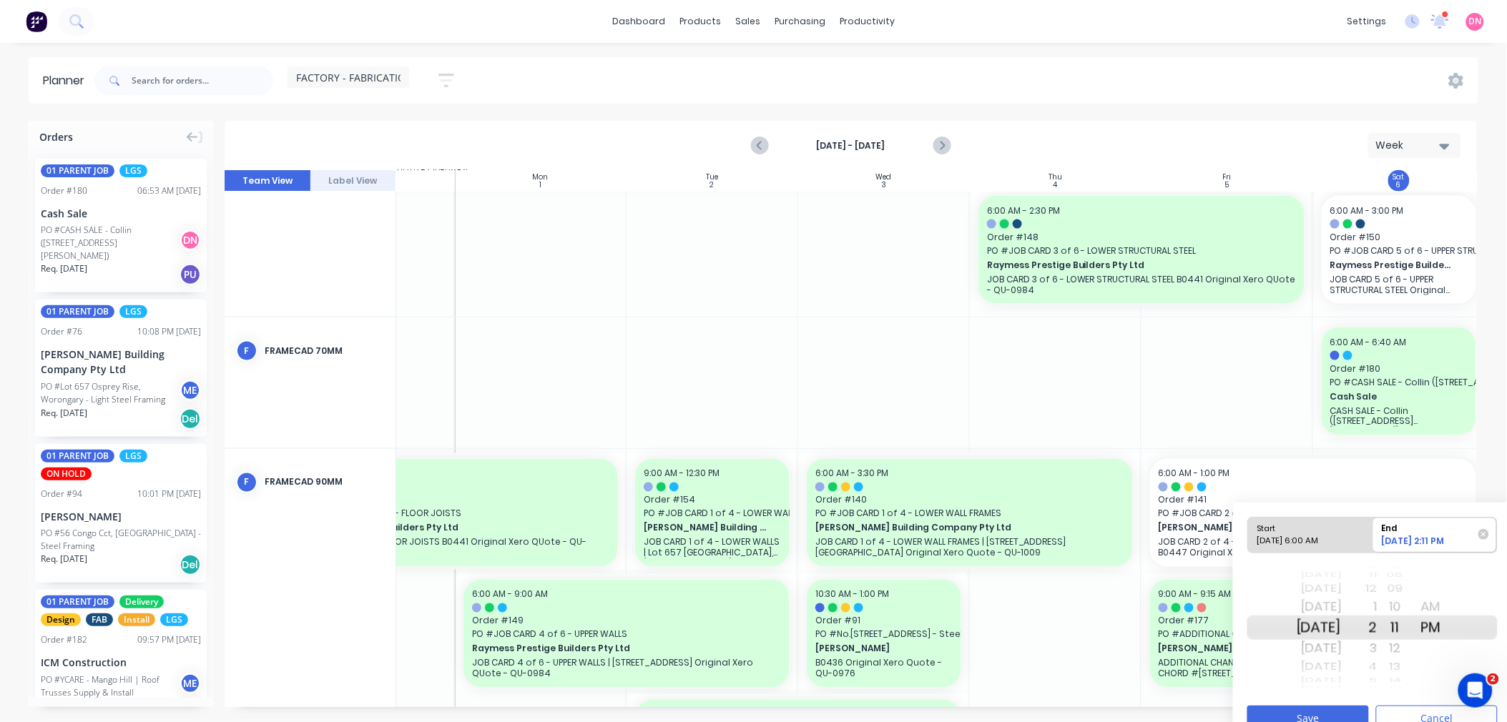
click at [1377, 655] on div "3" at bounding box center [1359, 648] width 36 height 23
click at [1345, 711] on button "Save" at bounding box center [1308, 718] width 122 height 25
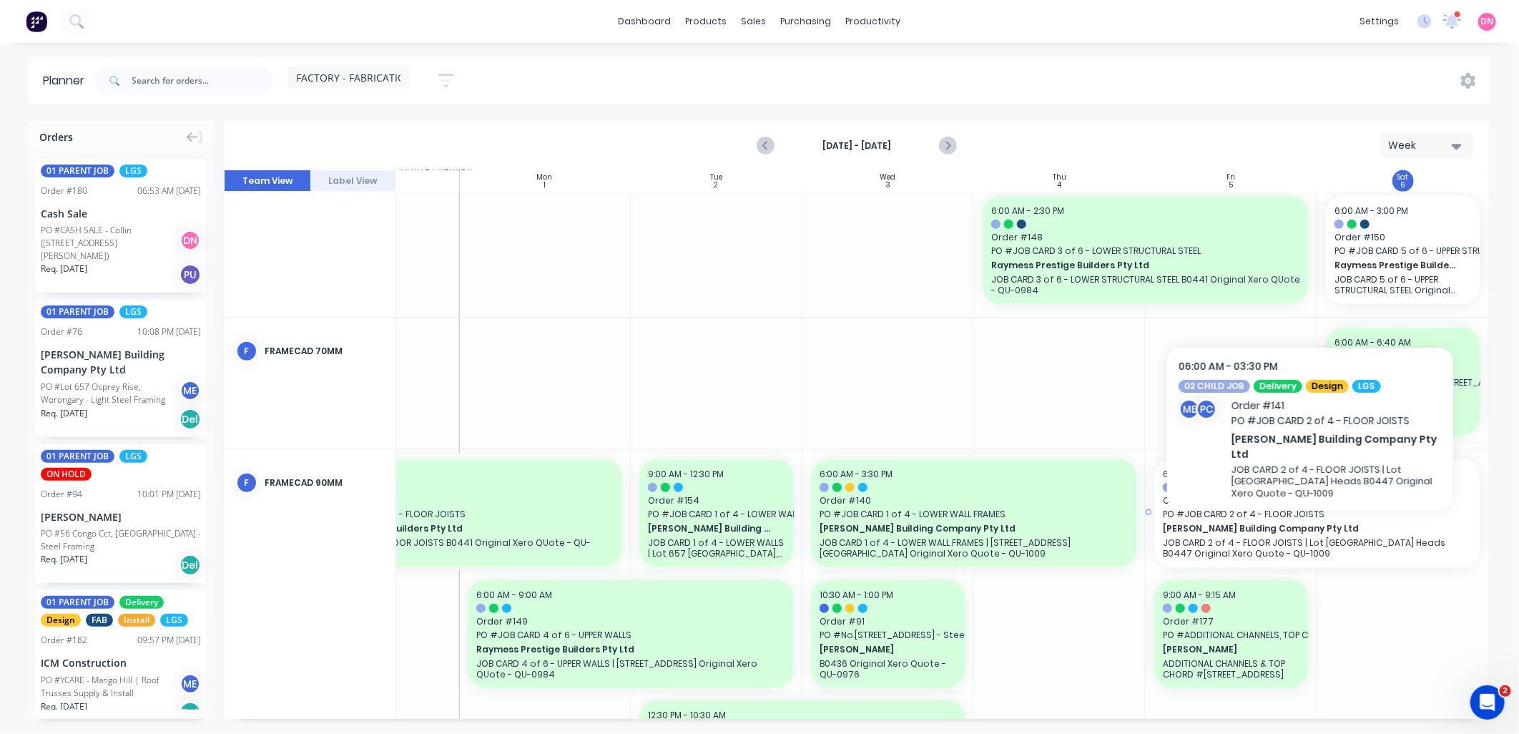
click at [1310, 522] on span "[PERSON_NAME] Building Company Pty Ltd" at bounding box center [1302, 528] width 278 height 13
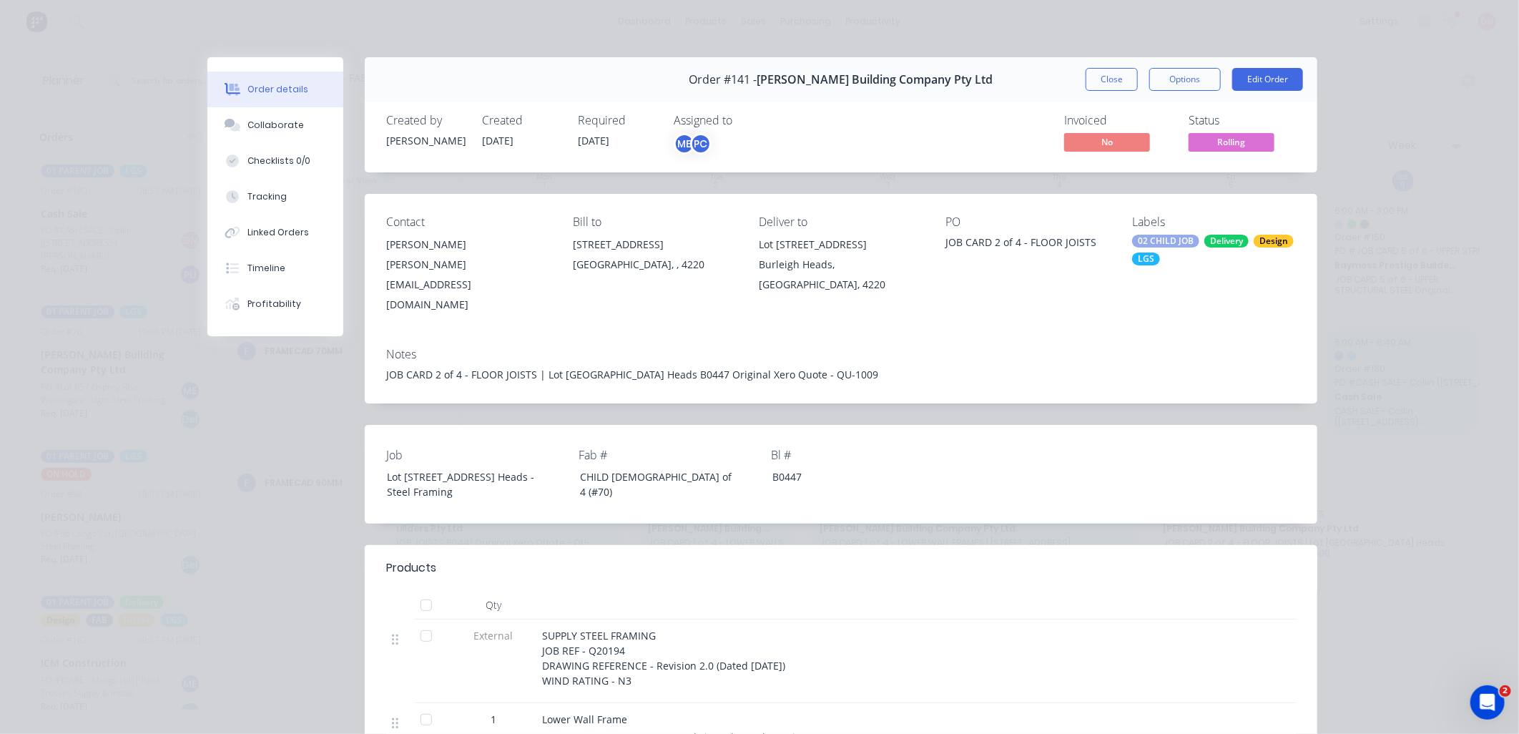
click at [1113, 65] on div "Order #141 - Blackwood Building Company Pty Ltd Close Options Edit Order" at bounding box center [841, 79] width 952 height 45
click at [1120, 84] on button "Close" at bounding box center [1111, 79] width 52 height 23
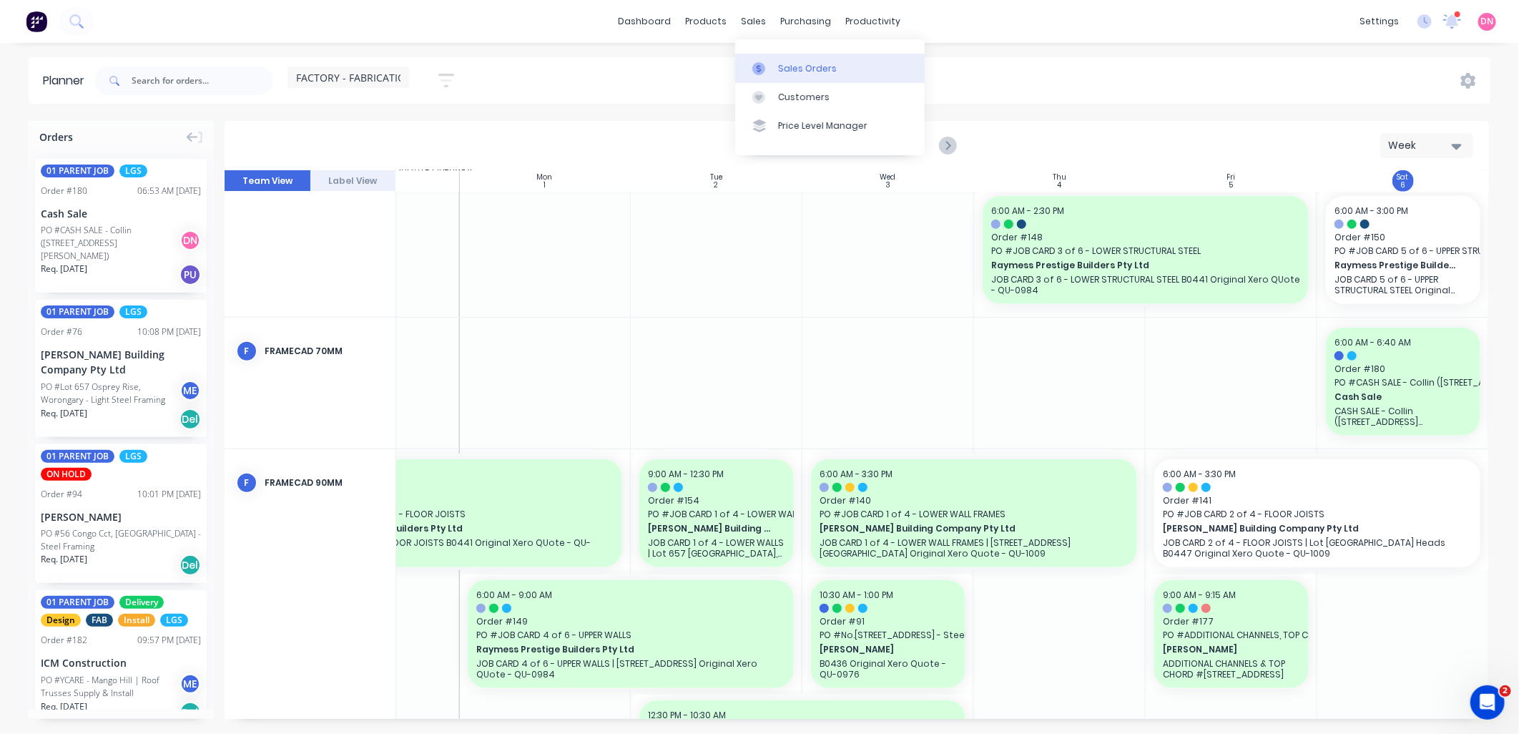
click at [765, 69] on div at bounding box center [762, 68] width 21 height 13
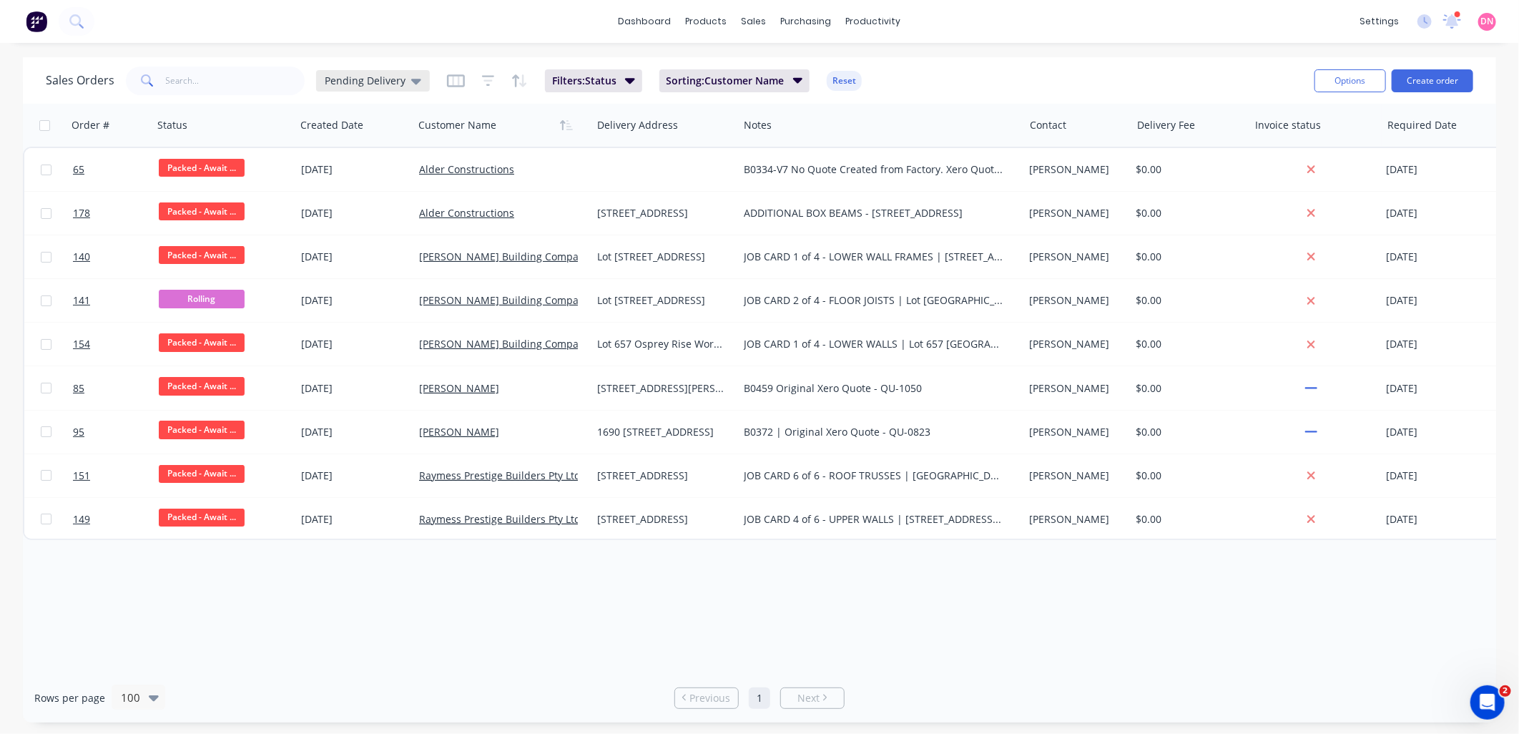
click at [396, 87] on div "Pending Delivery" at bounding box center [373, 80] width 114 height 21
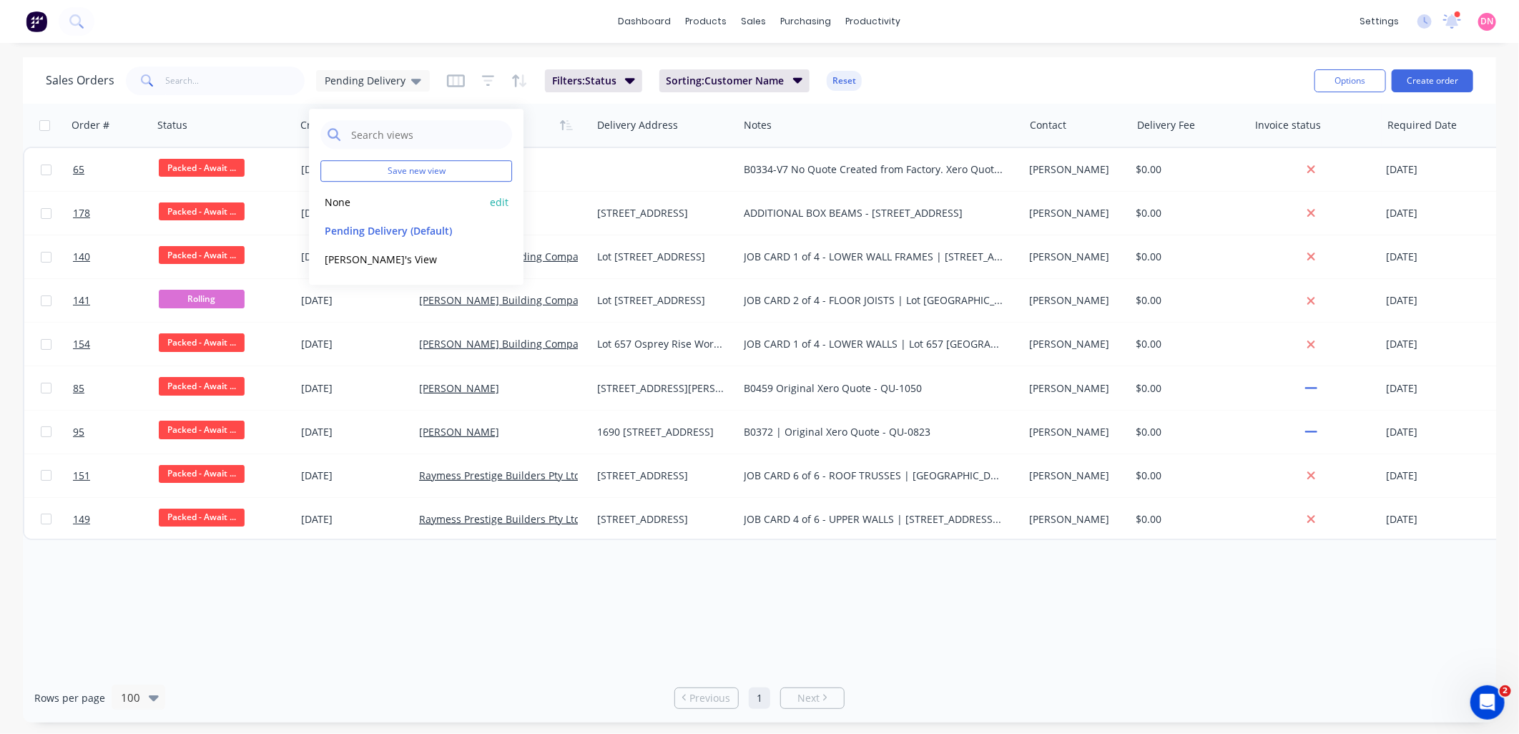
click at [377, 209] on button "None" at bounding box center [401, 202] width 163 height 16
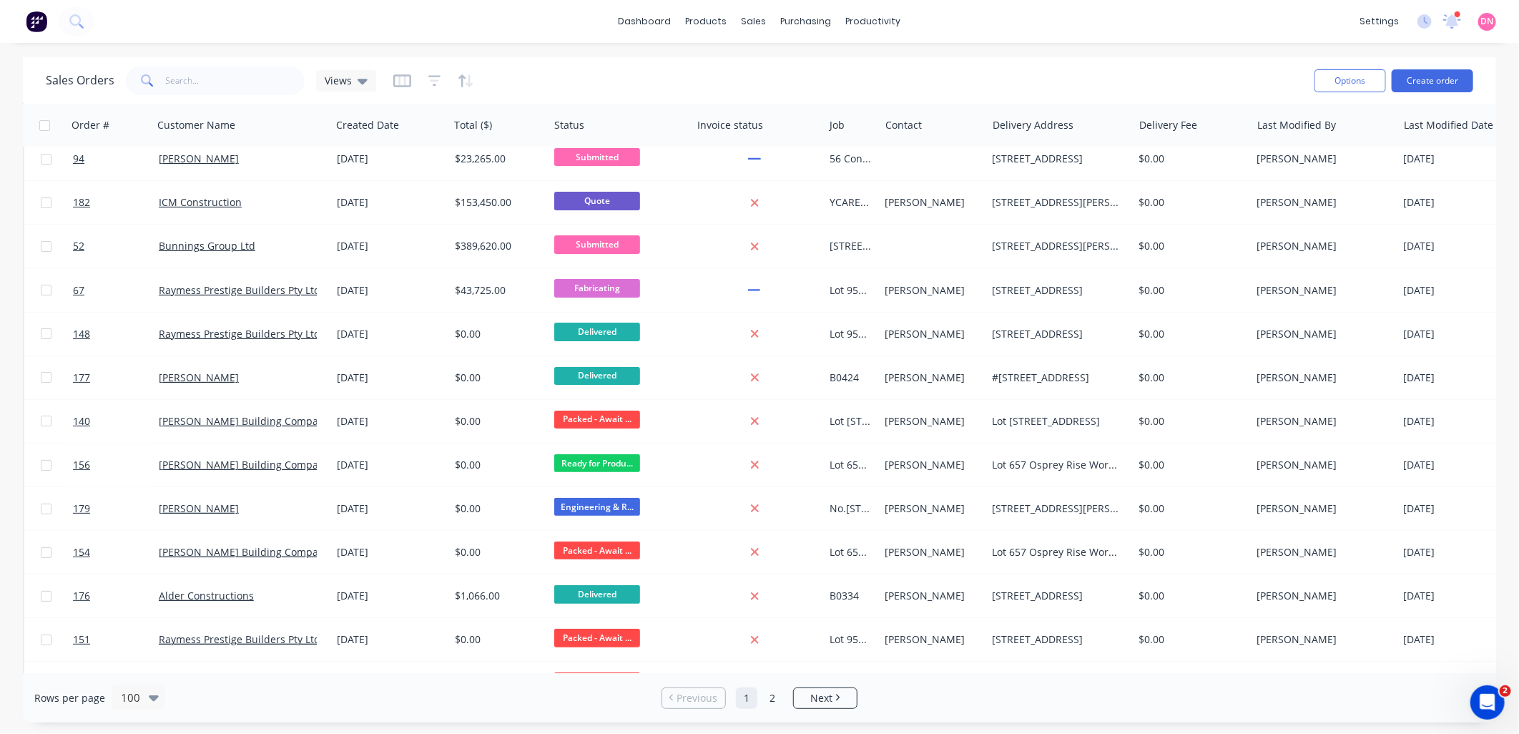
scroll to position [79, 0]
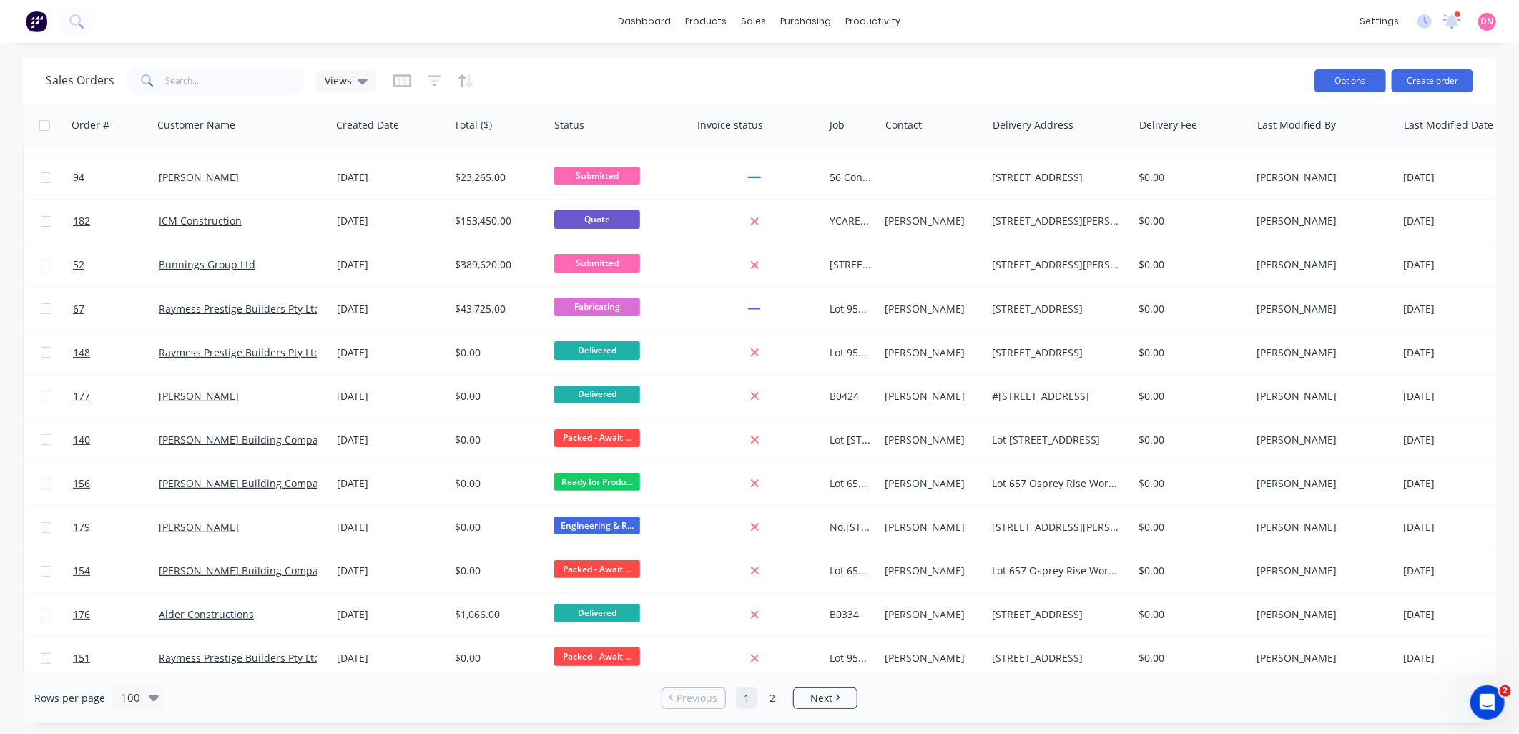
click at [1366, 69] on button "Options" at bounding box center [1350, 80] width 72 height 23
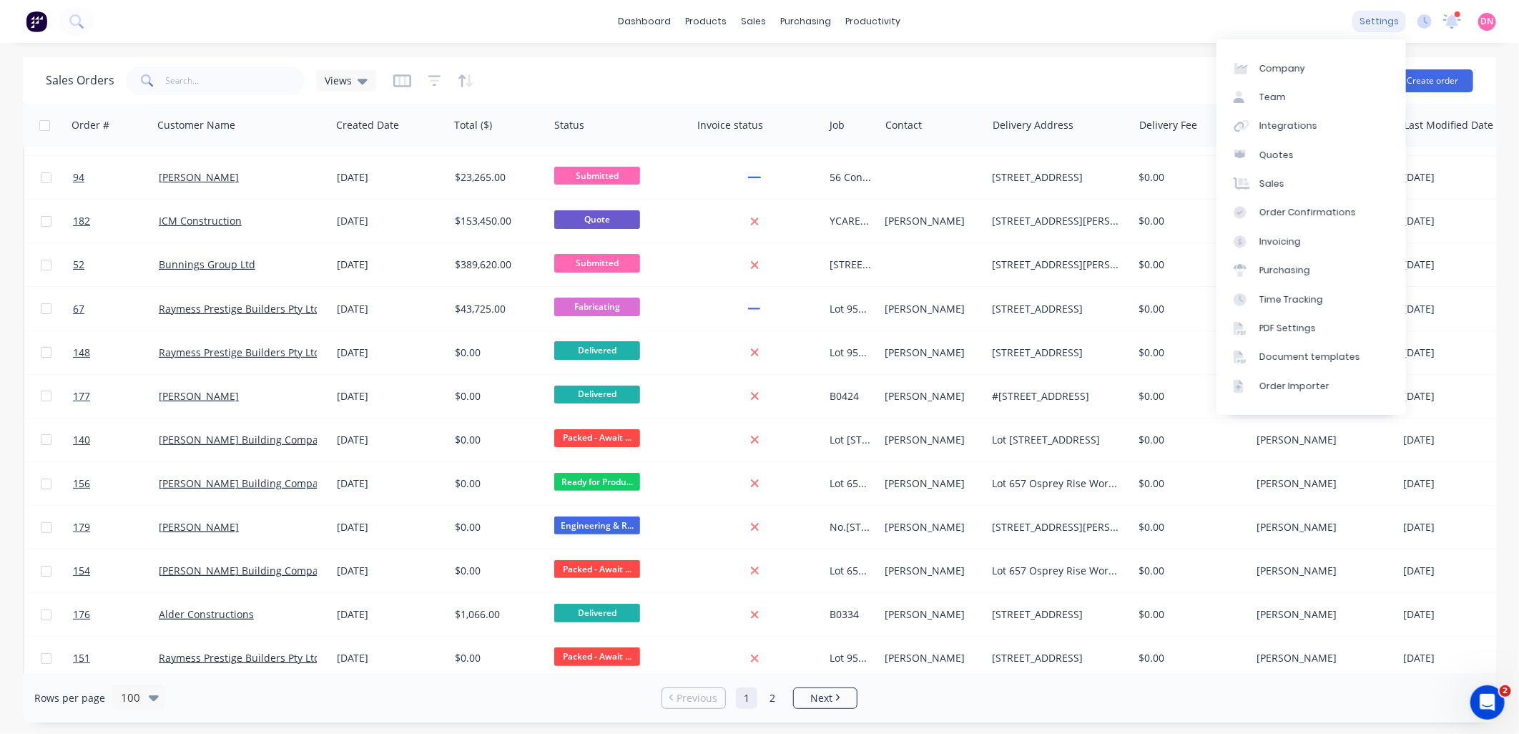
click at [1405, 20] on div "settings" at bounding box center [1379, 21] width 54 height 21
click at [1324, 294] on link "Time Tracking" at bounding box center [1310, 299] width 189 height 29
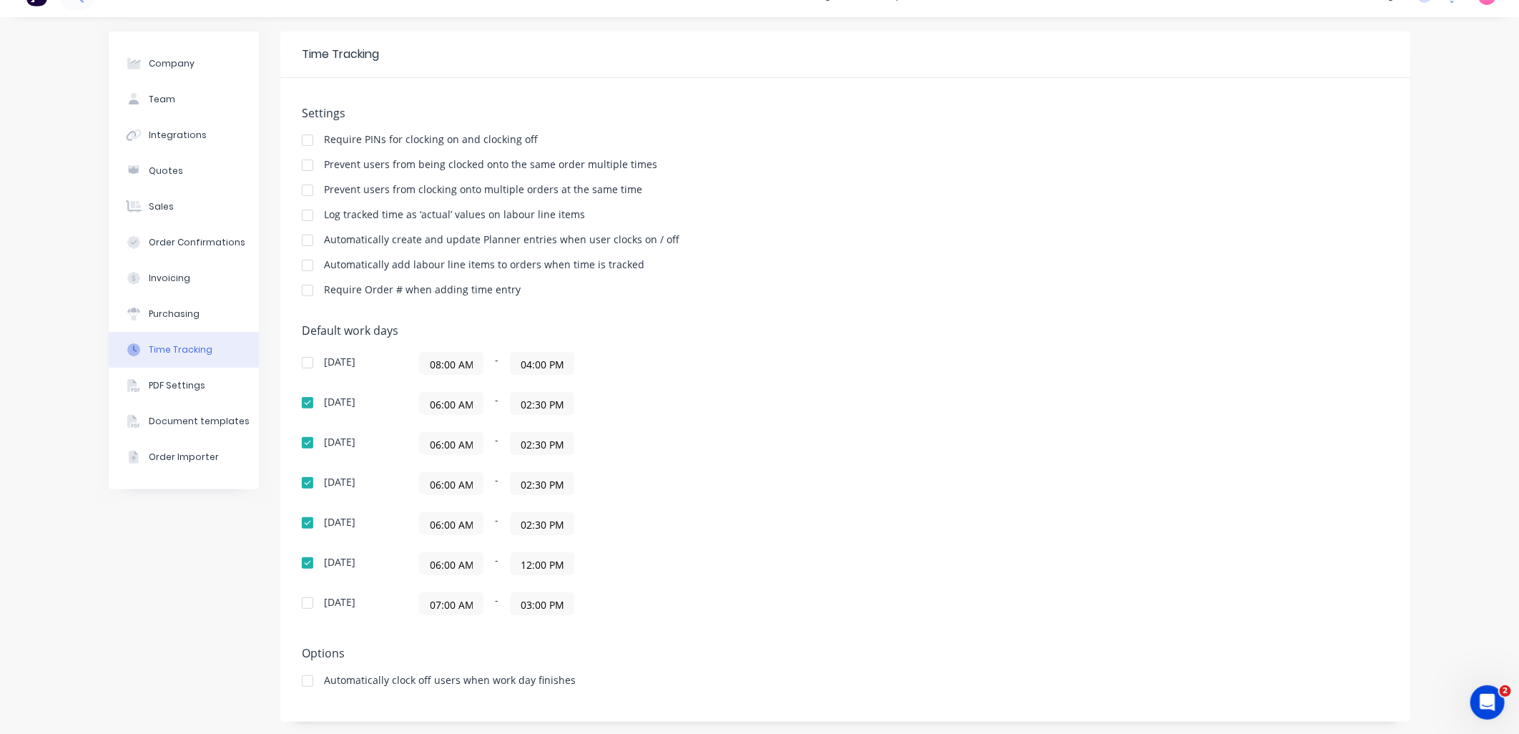
scroll to position [27, 0]
click at [298, 608] on div at bounding box center [307, 601] width 29 height 29
click at [436, 606] on input "07:00 AM" at bounding box center [451, 601] width 63 height 21
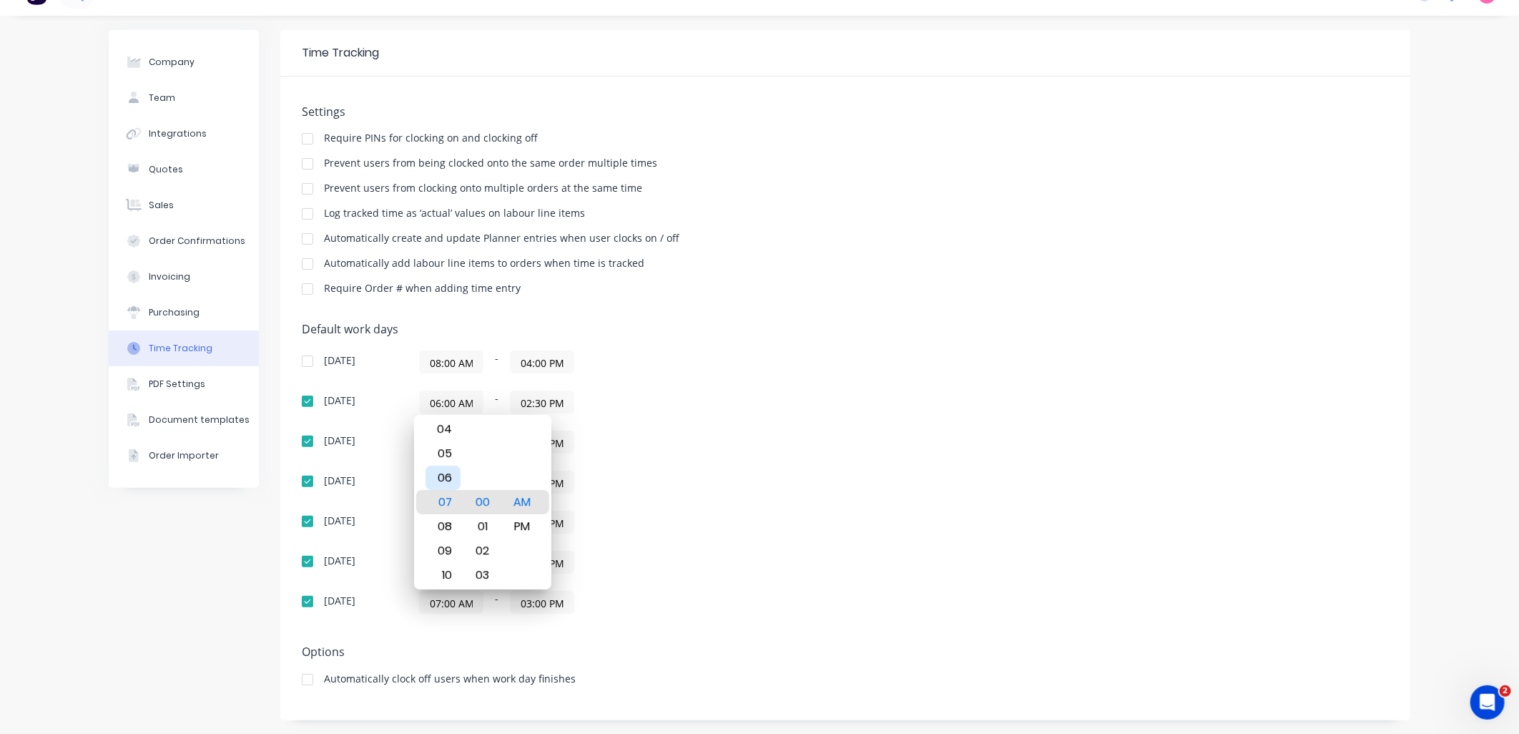
click at [437, 473] on div "06" at bounding box center [442, 478] width 35 height 24
type input "06:00 AM"
click at [558, 624] on div "Default work days Sunday 08:00 AM - 04:00 PM Monday 06:00 AM - 02:30 PM Tuesday…" at bounding box center [845, 476] width 1087 height 308
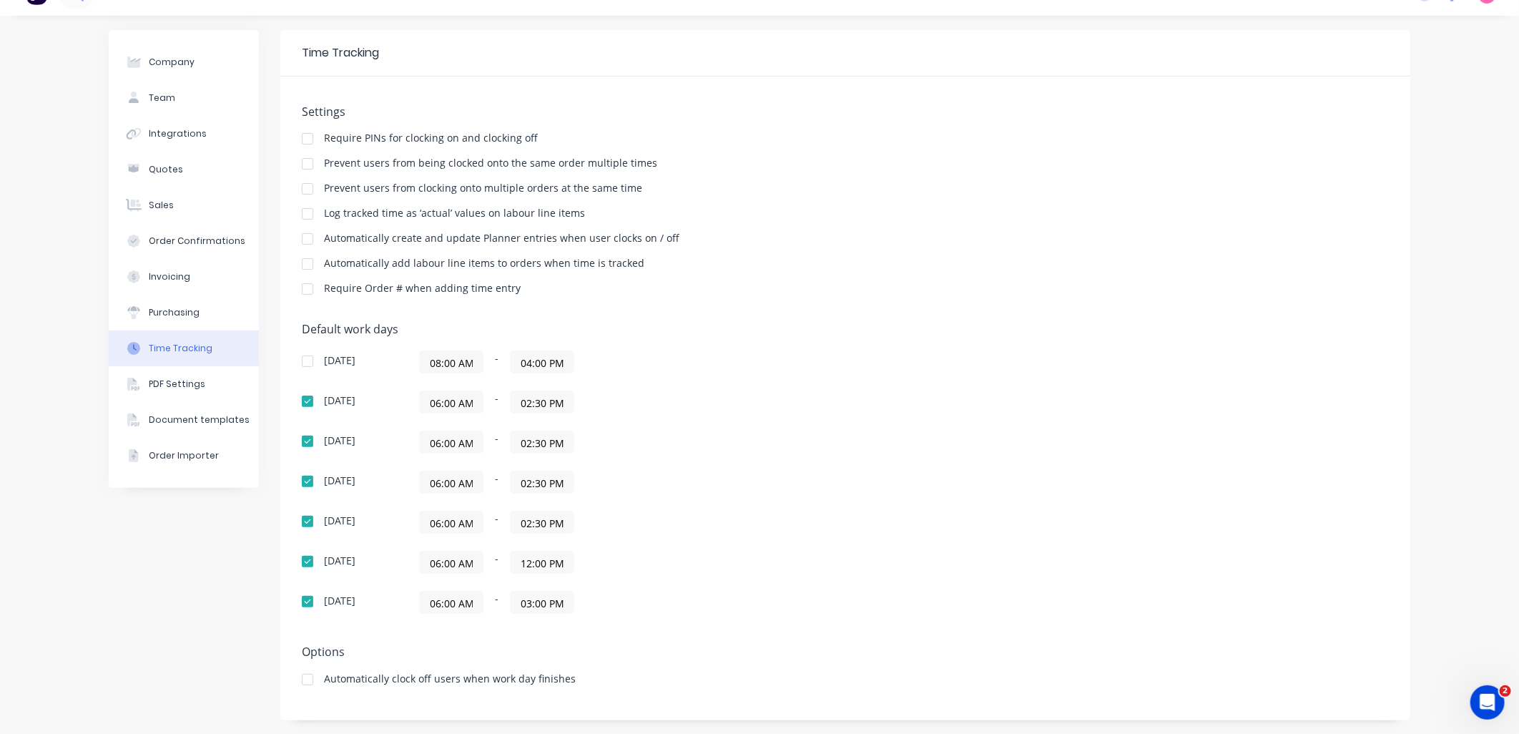
click at [551, 609] on input "03:00 PM" at bounding box center [542, 601] width 63 height 21
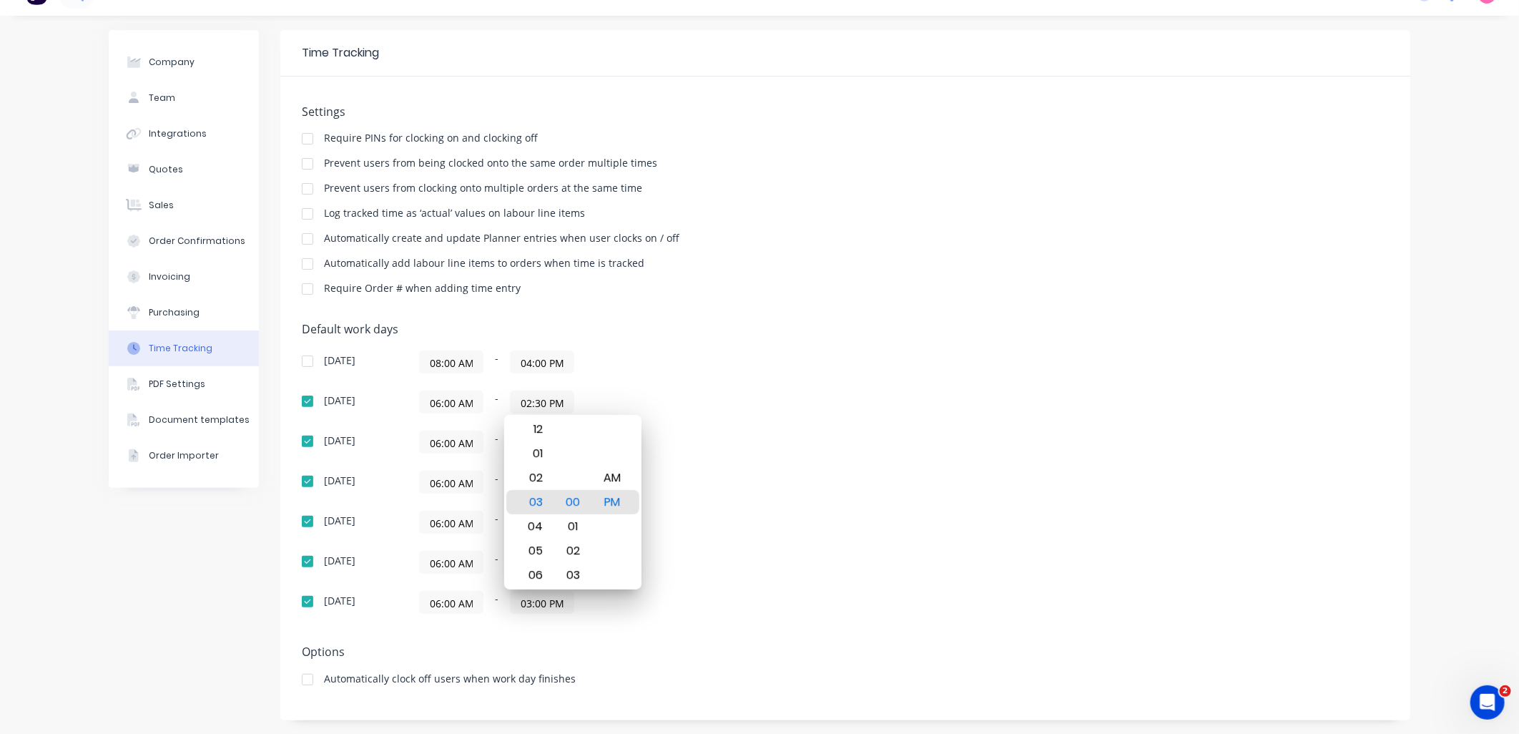
click at [684, 543] on div "Sunday 08:00 AM - 04:00 PM Monday 06:00 AM - 02:30 PM Tuesday 06:00 AM - 02:30 …" at bounding box center [552, 481] width 501 height 263
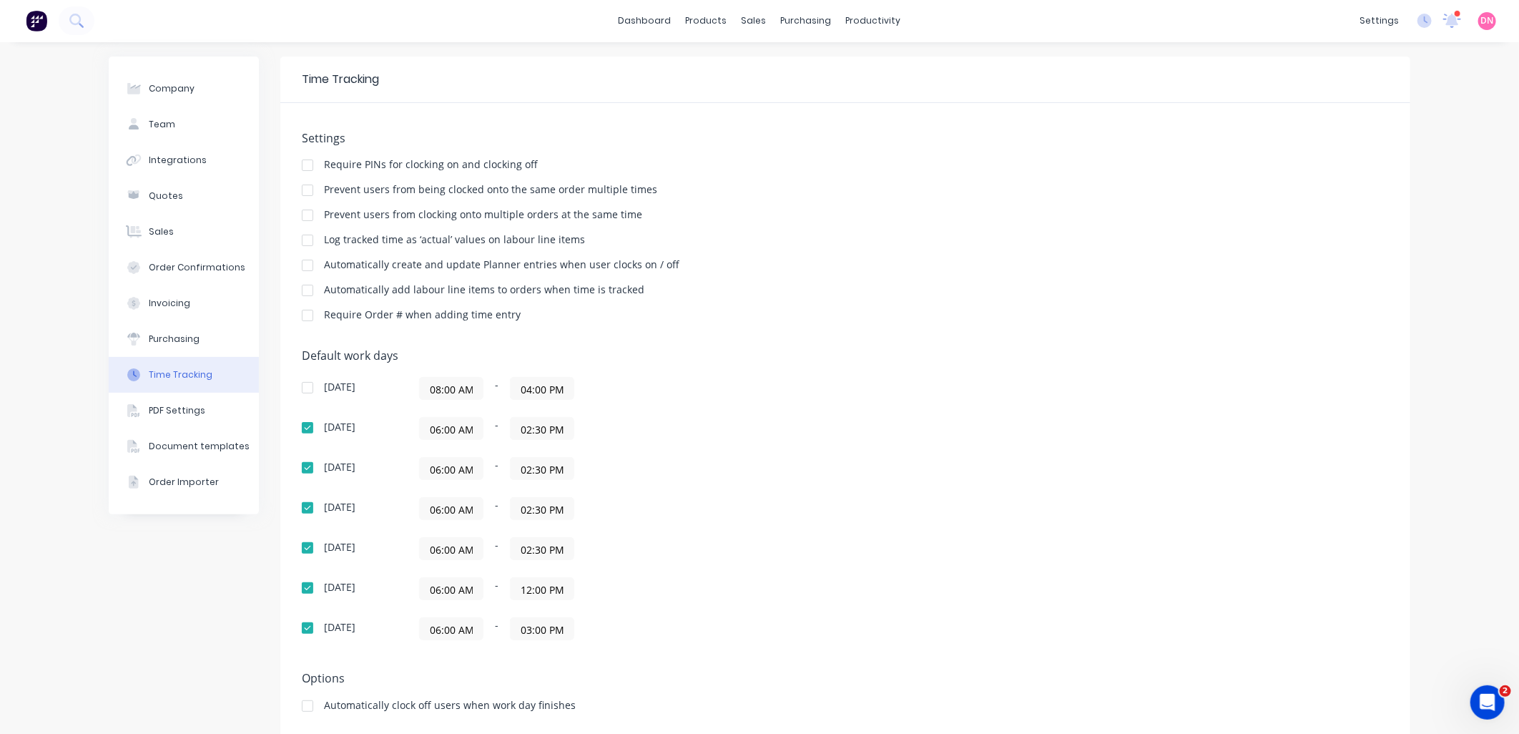
scroll to position [0, 0]
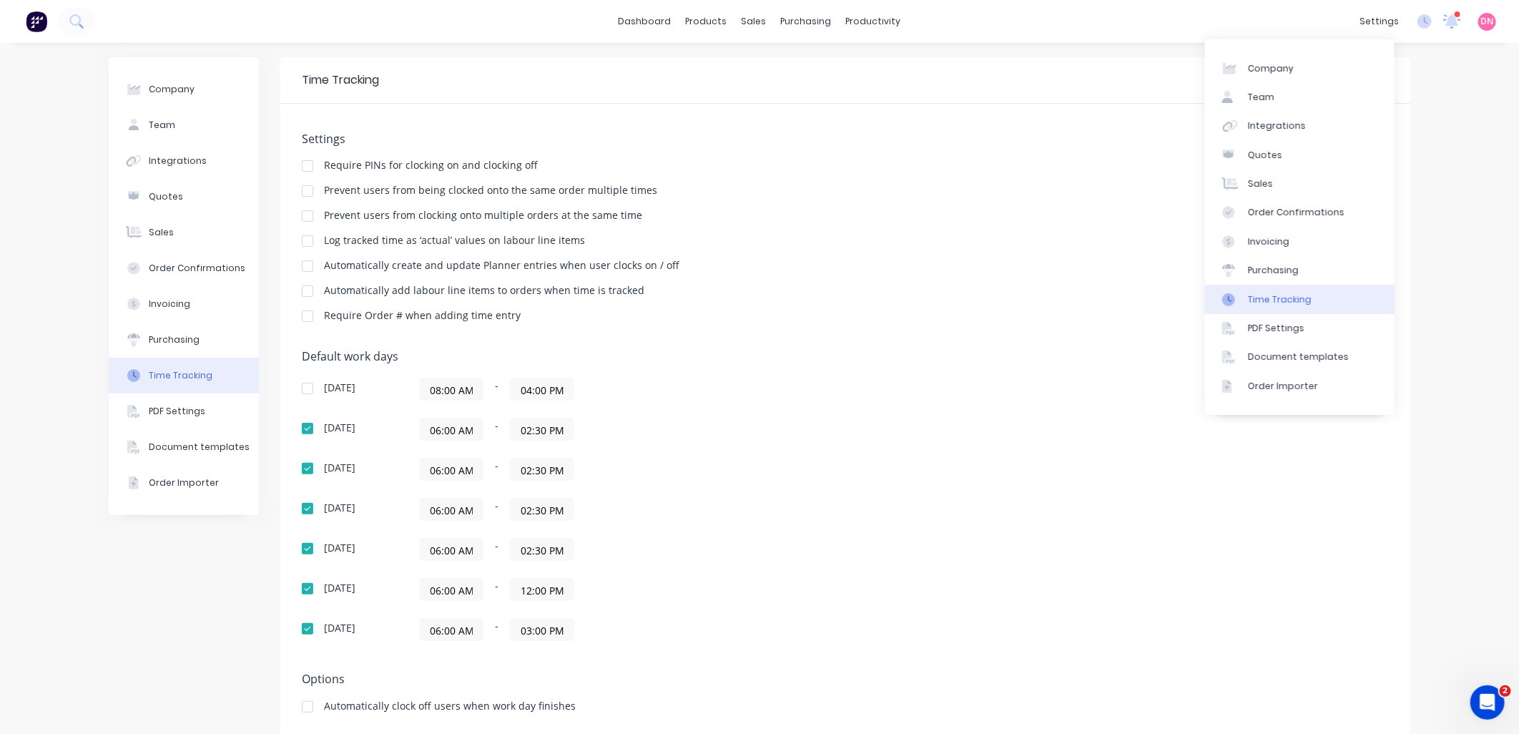
click at [1304, 302] on div "Time Tracking" at bounding box center [1280, 299] width 64 height 13
click at [193, 95] on button "Company" at bounding box center [184, 90] width 150 height 36
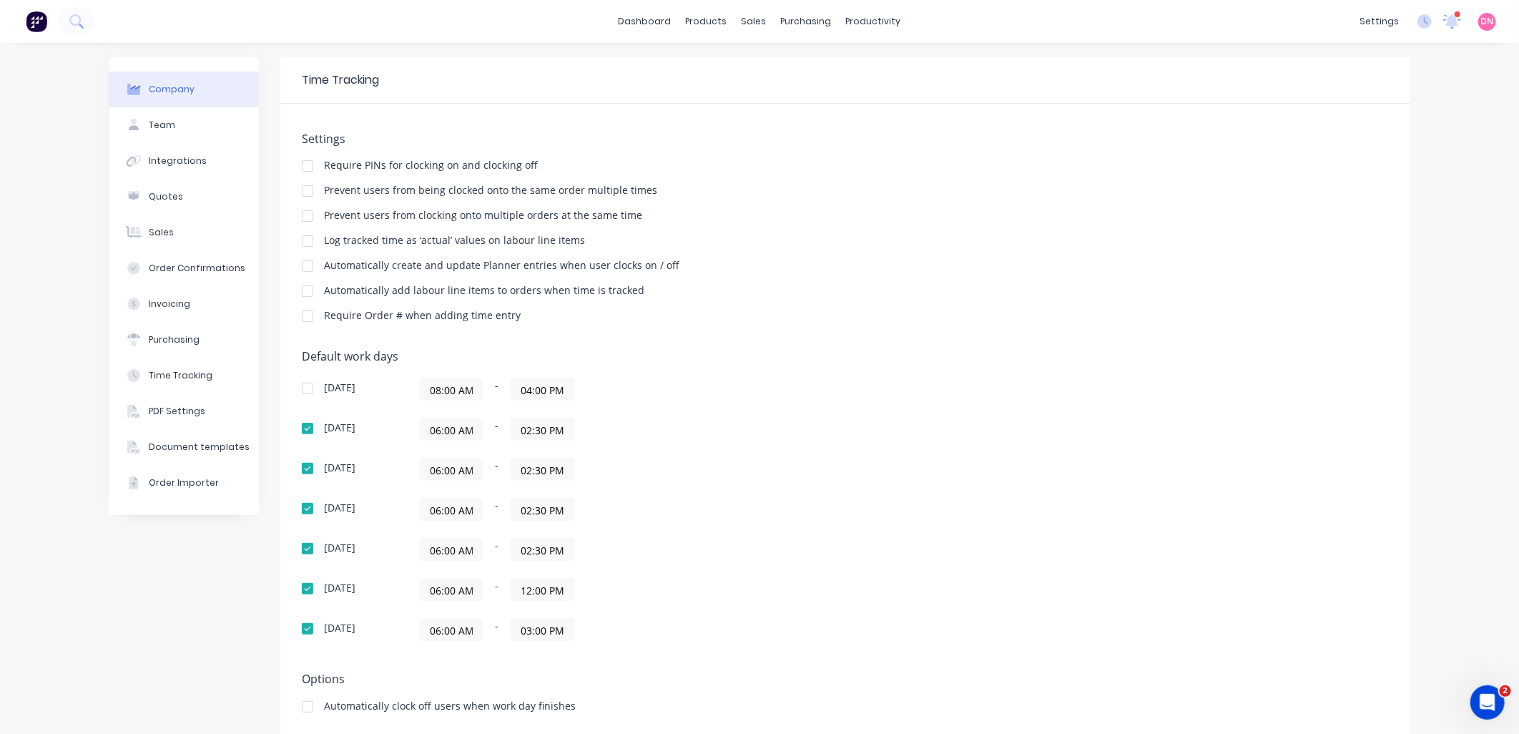
select select "AU"
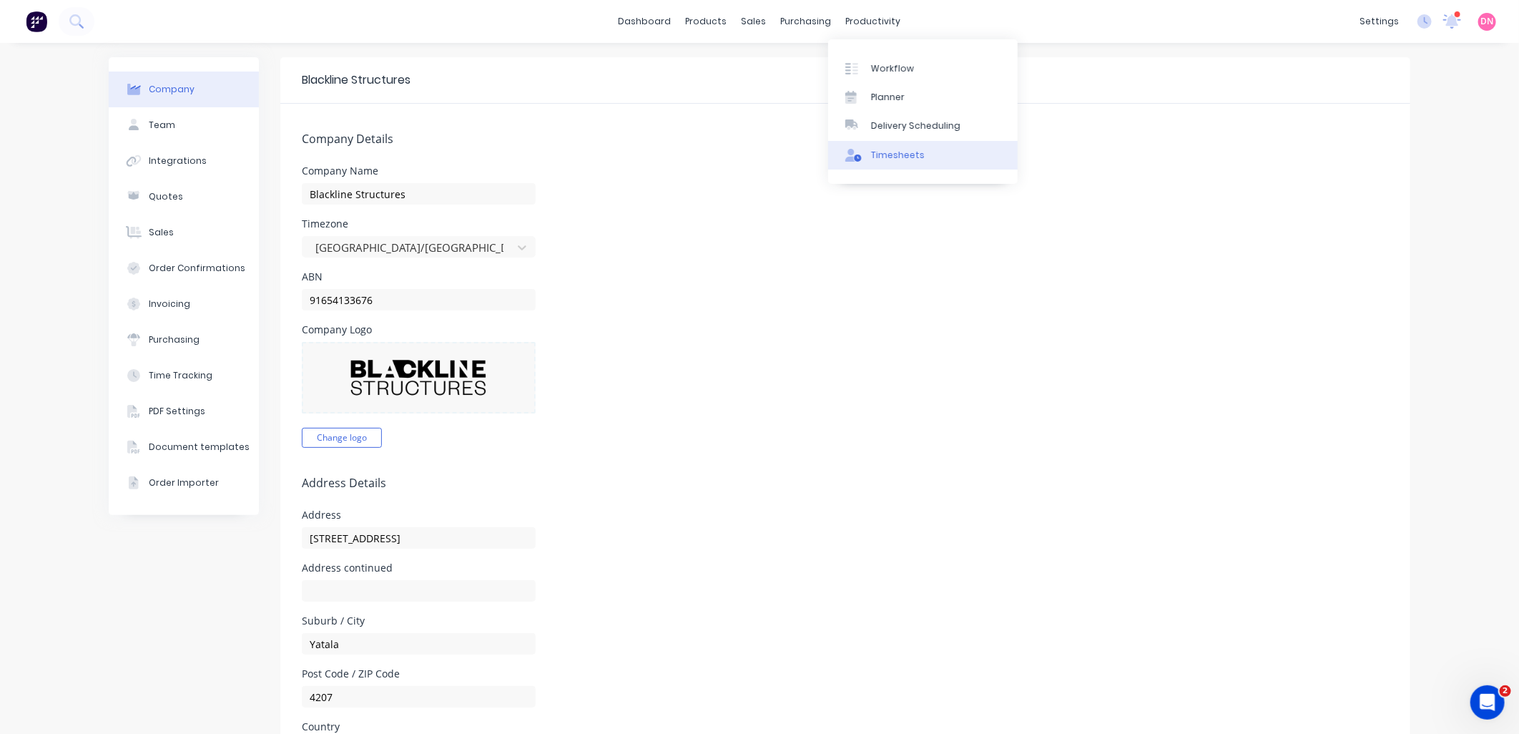
click at [890, 158] on div "Timesheets" at bounding box center [898, 155] width 54 height 13
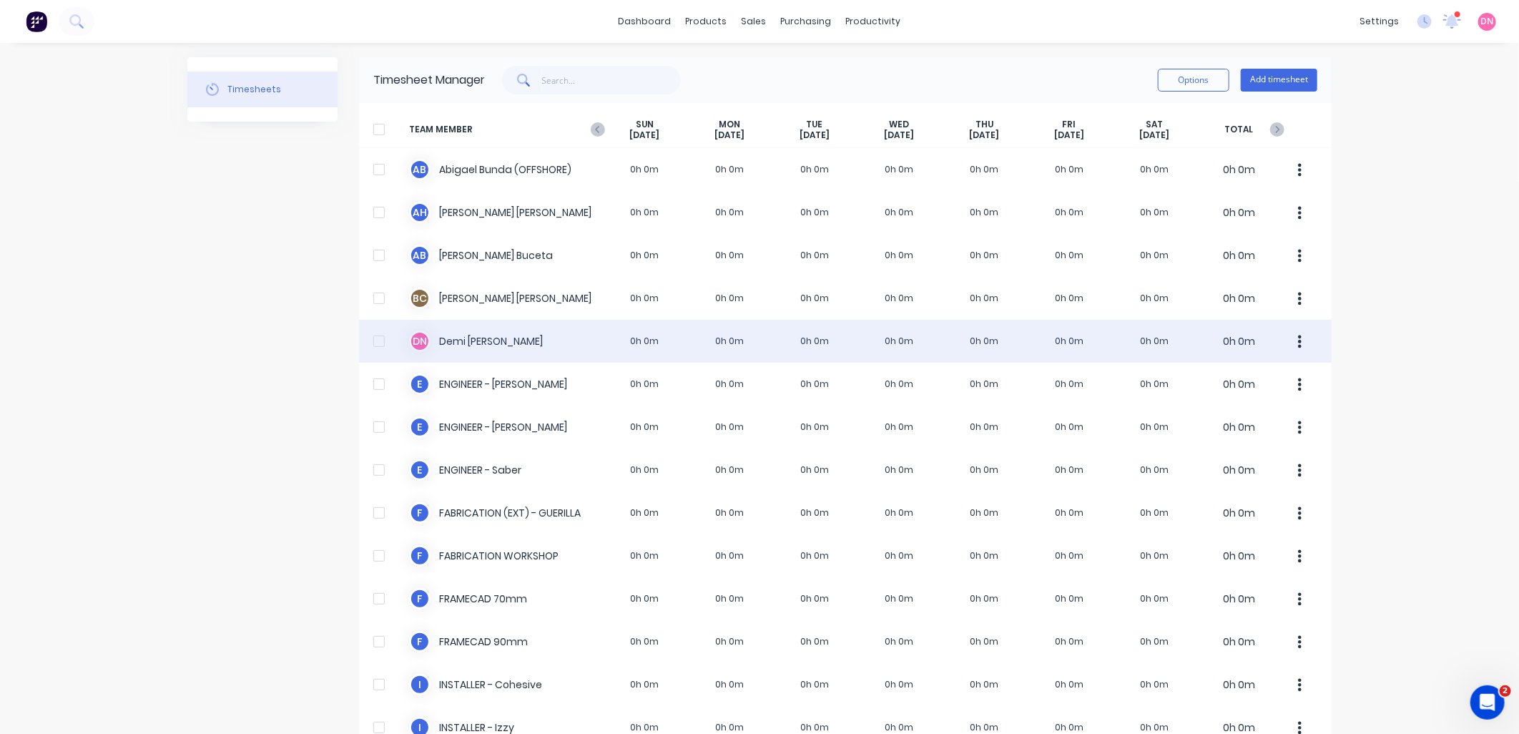
click at [581, 342] on div "D N Demi Nguyen 0h 0m 0h 0m 0h 0m 0h 0m 0h 0m 0h 0m 0h 0m 0h 0m" at bounding box center [845, 341] width 972 height 43
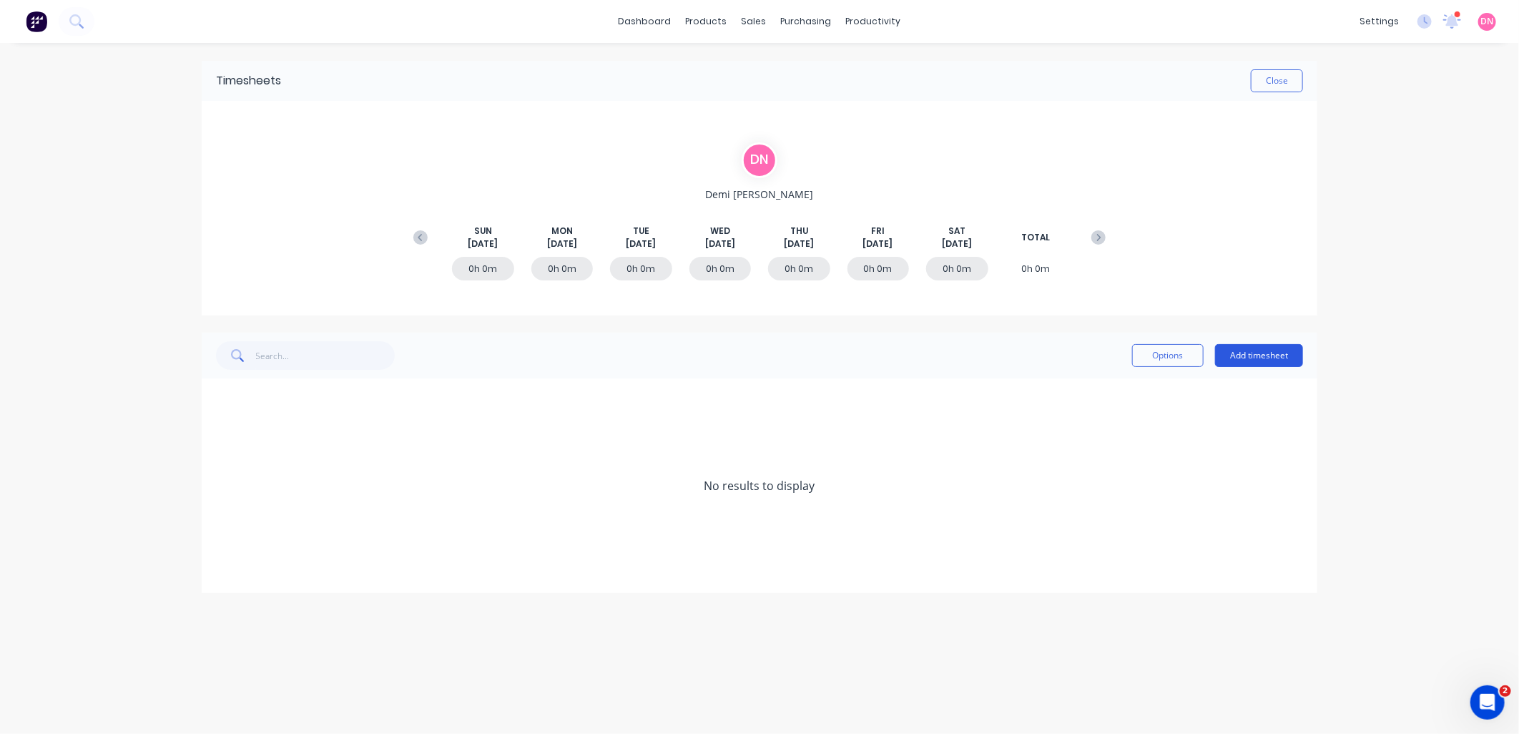
click at [1227, 353] on button "Add timesheet" at bounding box center [1259, 355] width 88 height 23
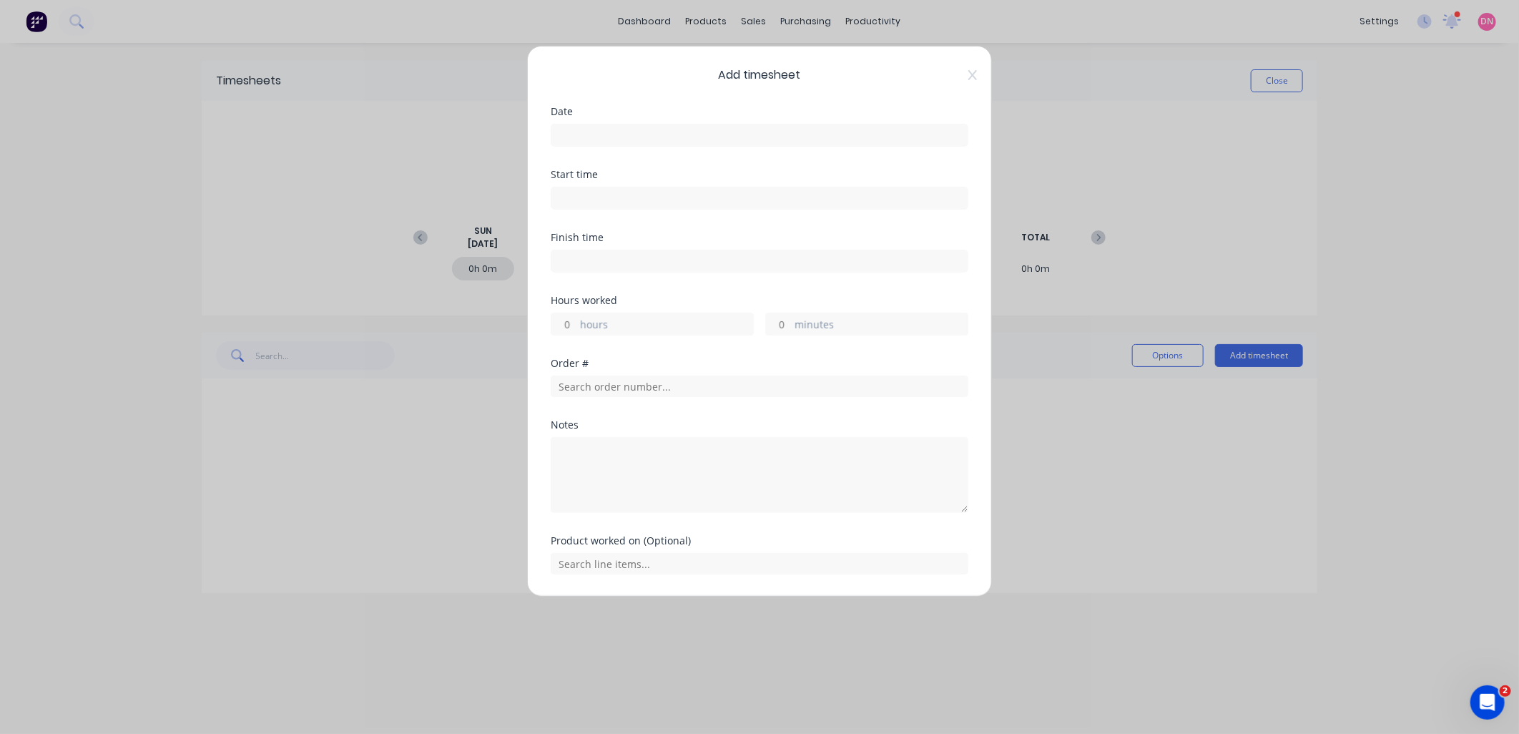
click at [734, 133] on input at bounding box center [759, 134] width 416 height 21
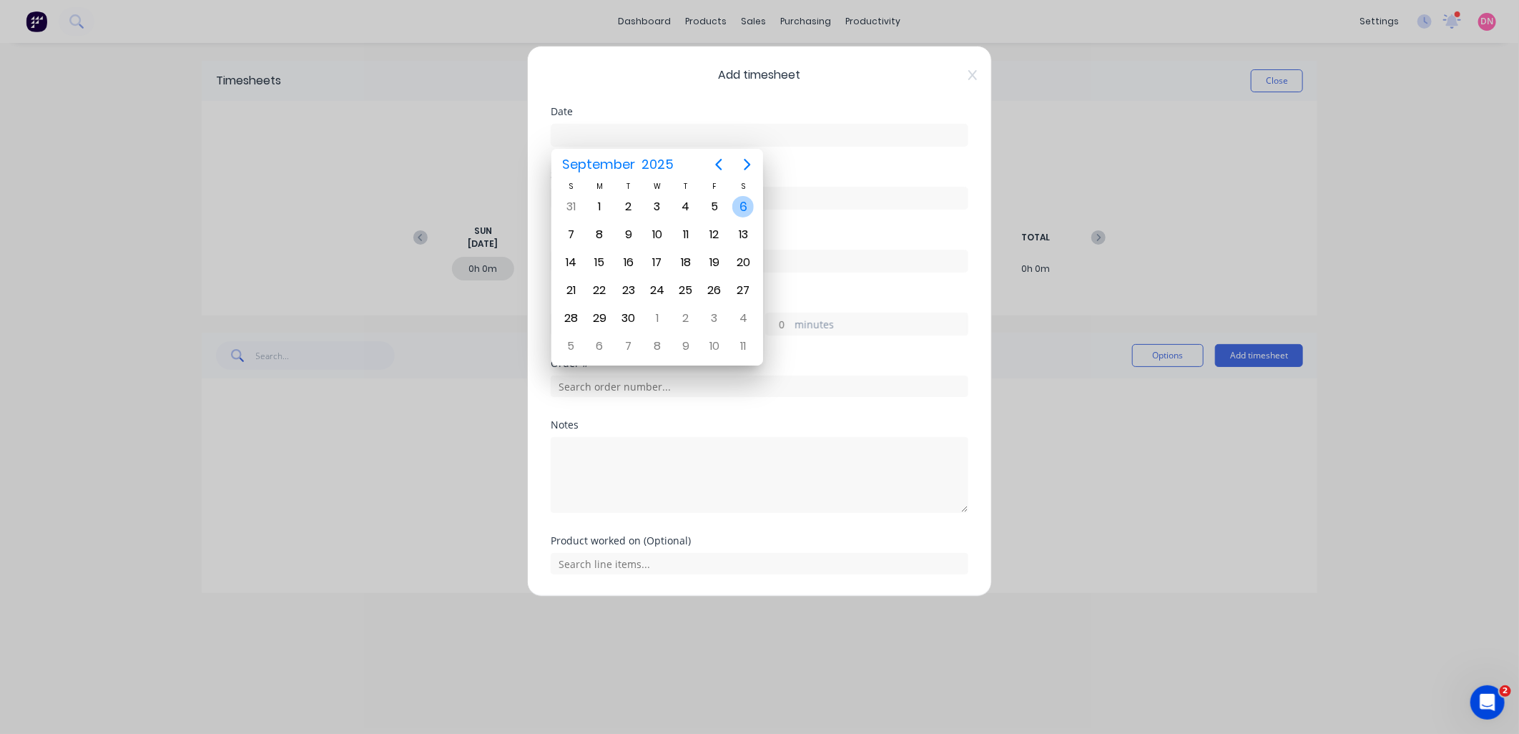
click at [748, 206] on div "6" at bounding box center [742, 206] width 21 height 21
type input "06/09/2025"
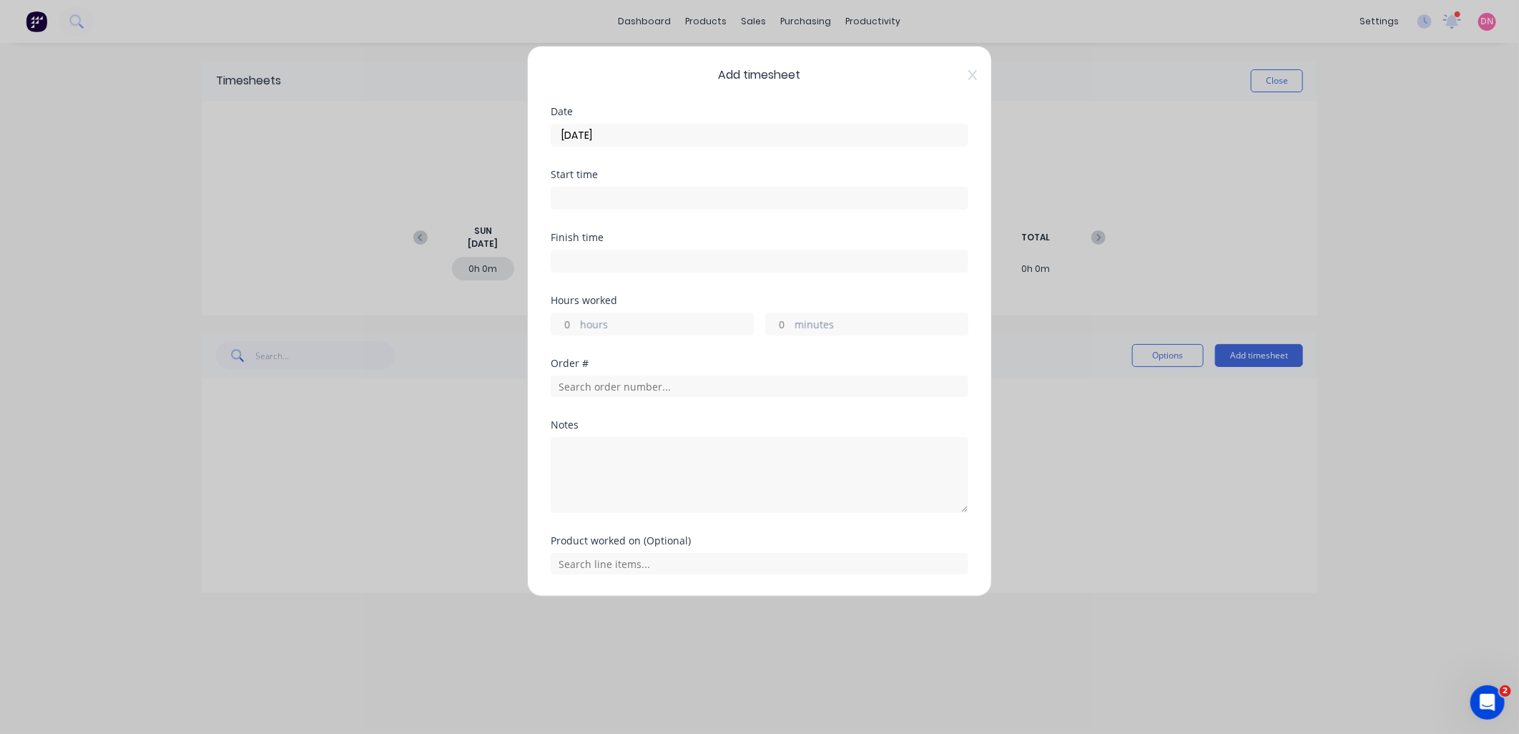
click at [649, 202] on input at bounding box center [759, 197] width 416 height 21
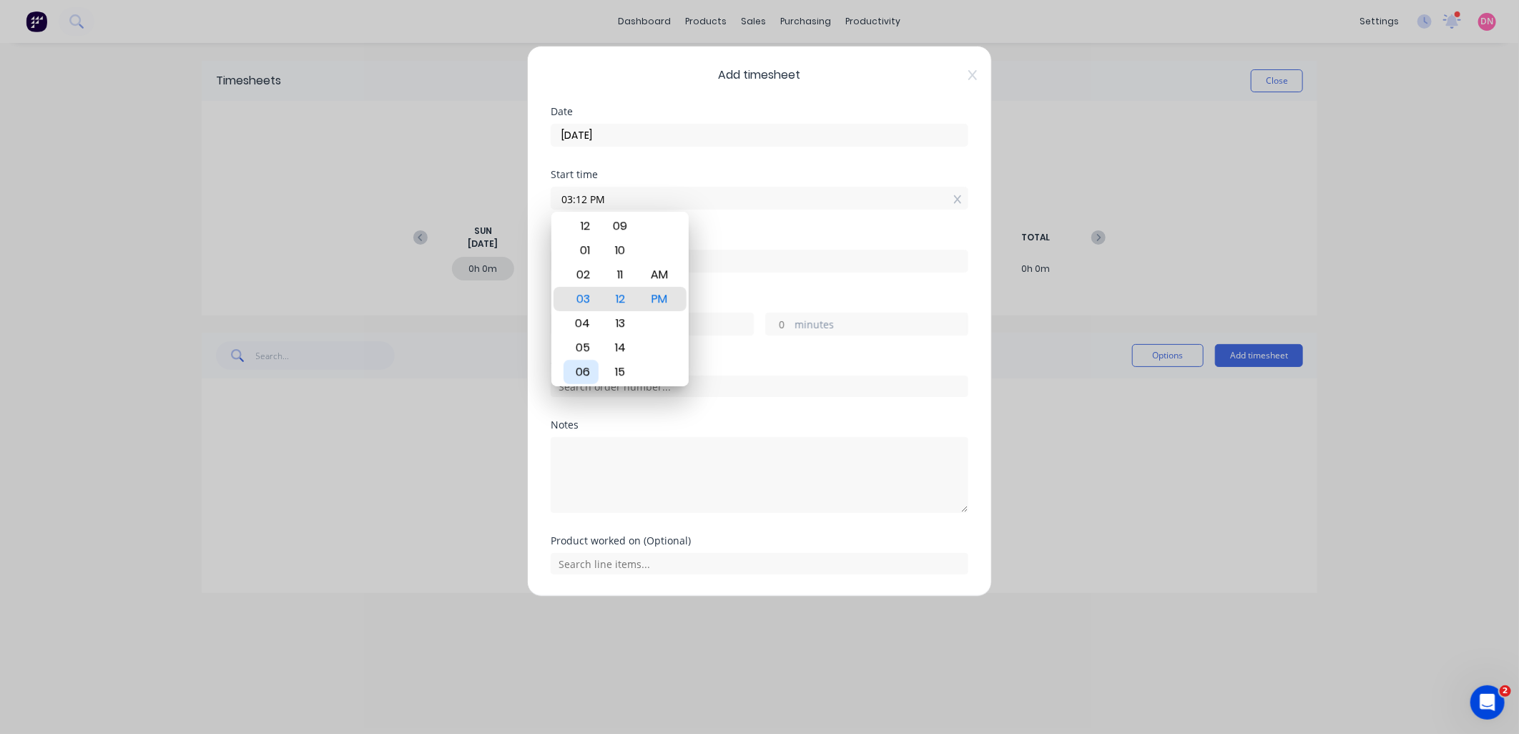
drag, startPoint x: 582, startPoint y: 370, endPoint x: 589, endPoint y: 349, distance: 22.6
click at [583, 370] on div "06" at bounding box center [580, 372] width 35 height 24
click at [621, 340] on div "15" at bounding box center [620, 347] width 35 height 24
click at [661, 281] on div "AM" at bounding box center [659, 274] width 35 height 24
type input "06:15 AM"
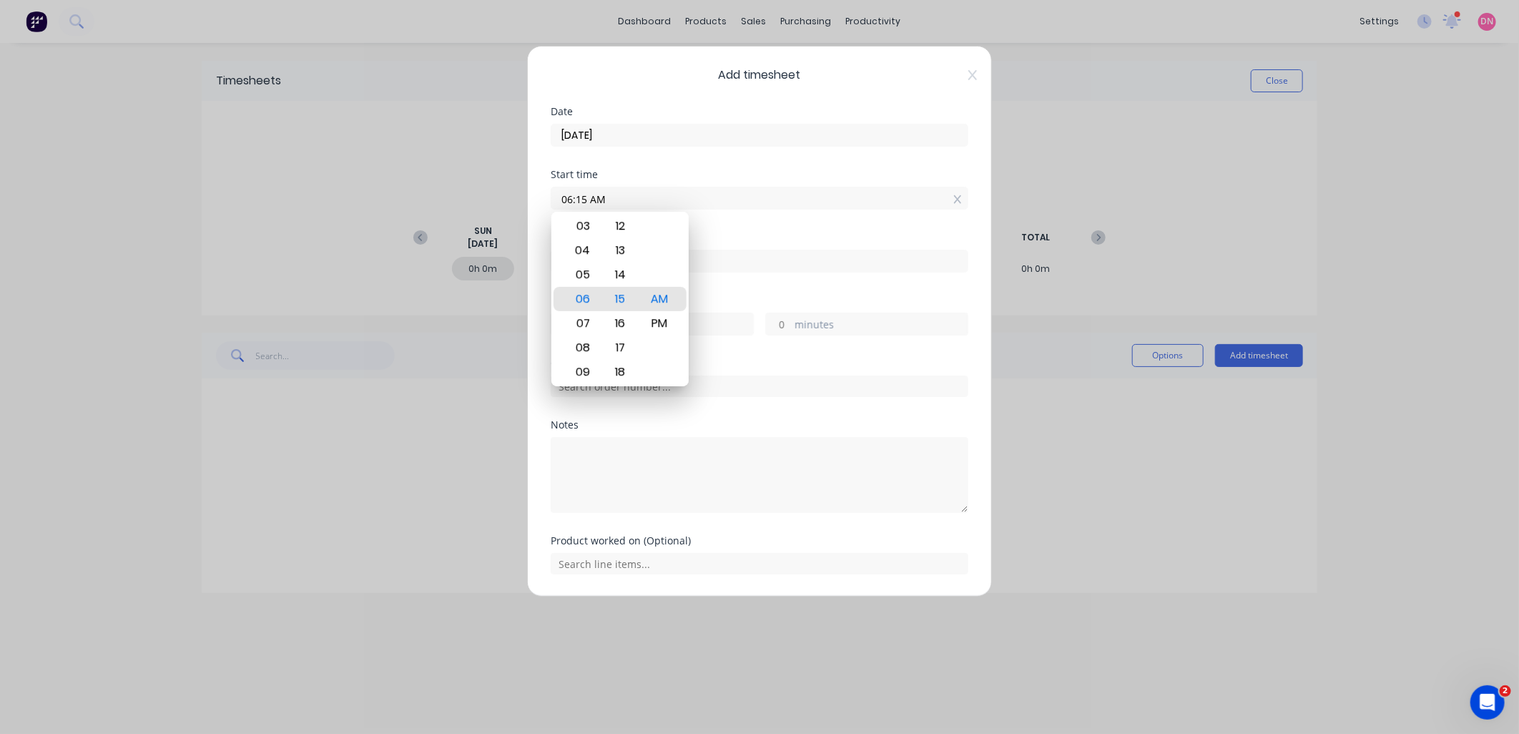
click at [720, 277] on div "Finish time" at bounding box center [760, 263] width 418 height 63
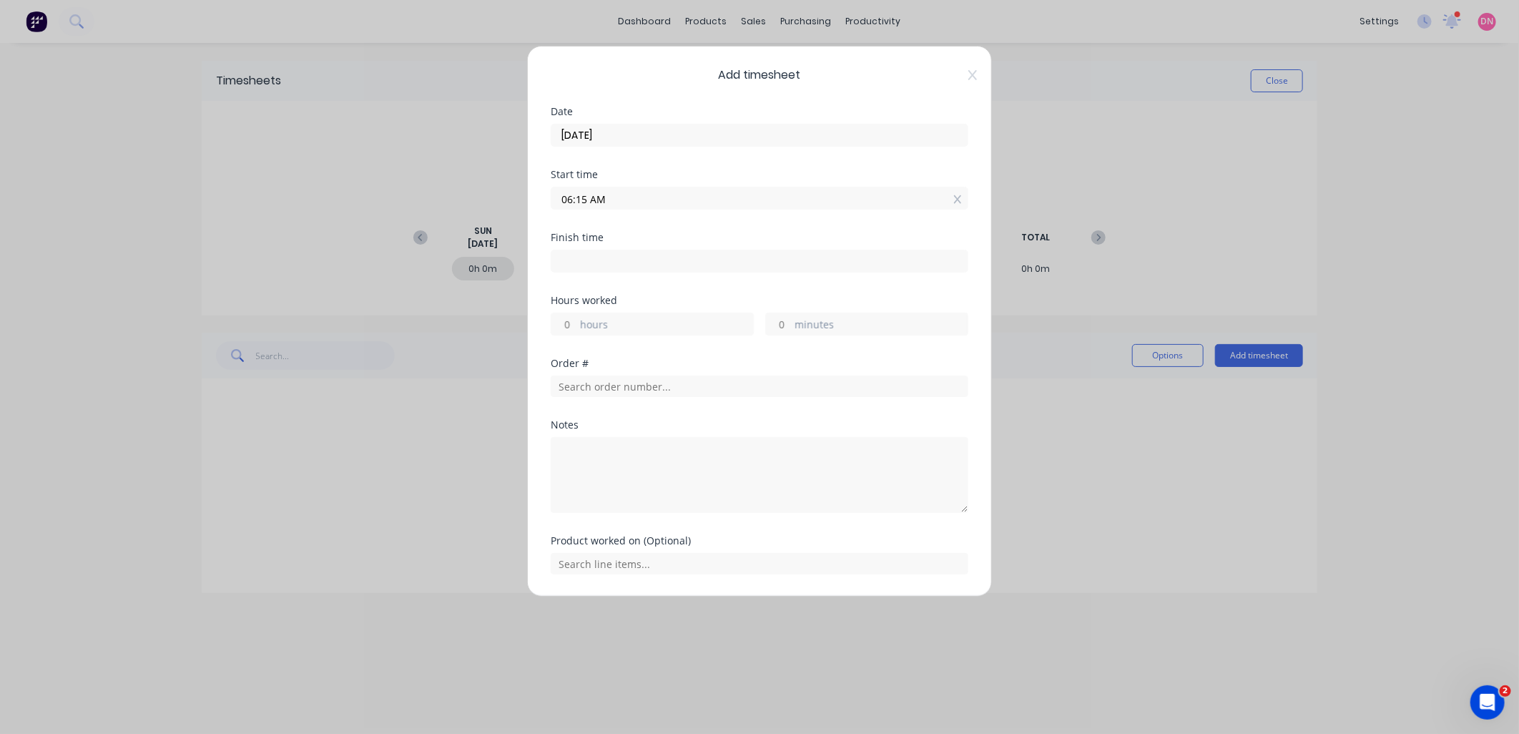
click at [662, 256] on input at bounding box center [759, 260] width 416 height 21
type input "12:12 PM"
type input "5"
type input "57"
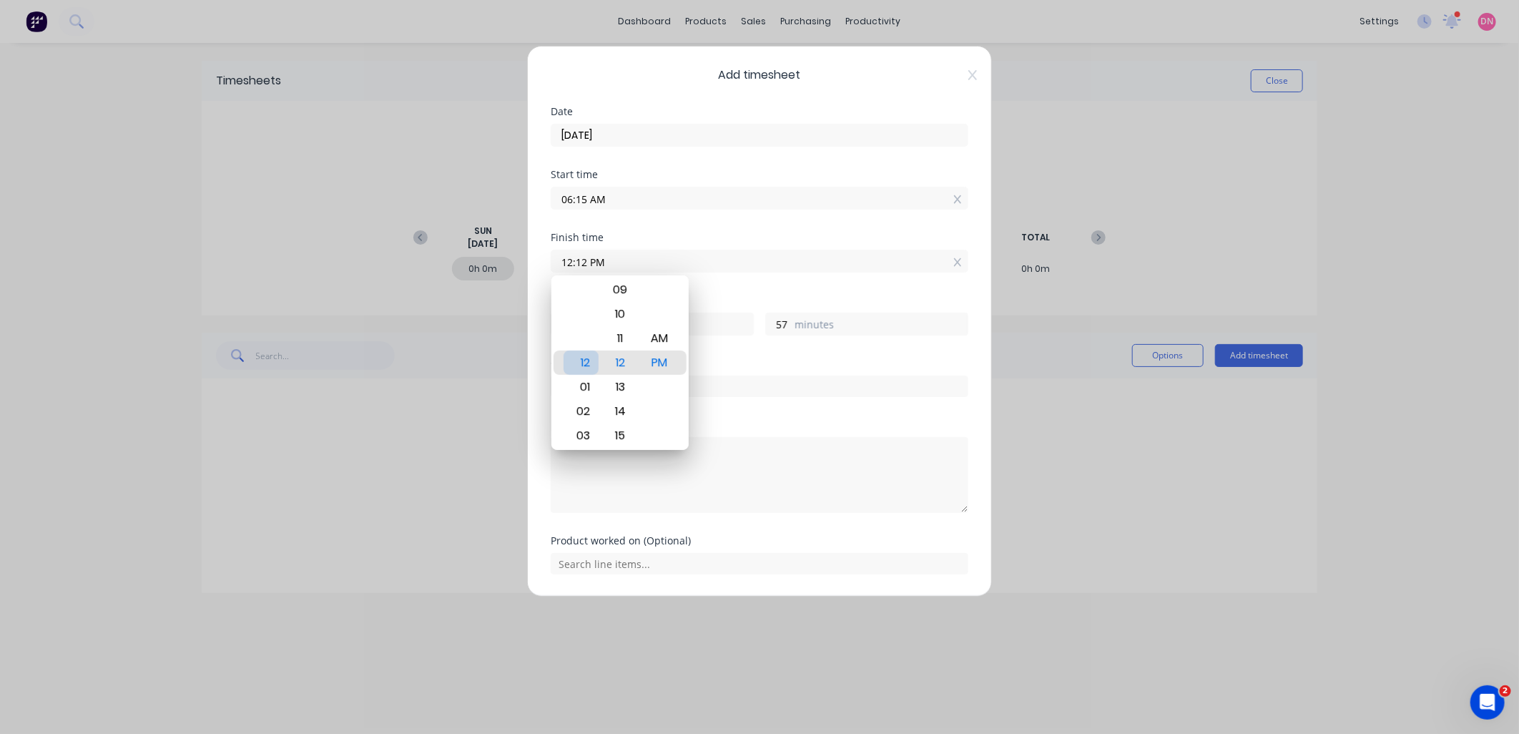
click at [583, 370] on div "12" at bounding box center [580, 362] width 35 height 24
type input "12:13 PM"
type input "58"
type input "12:14 PM"
type input "59"
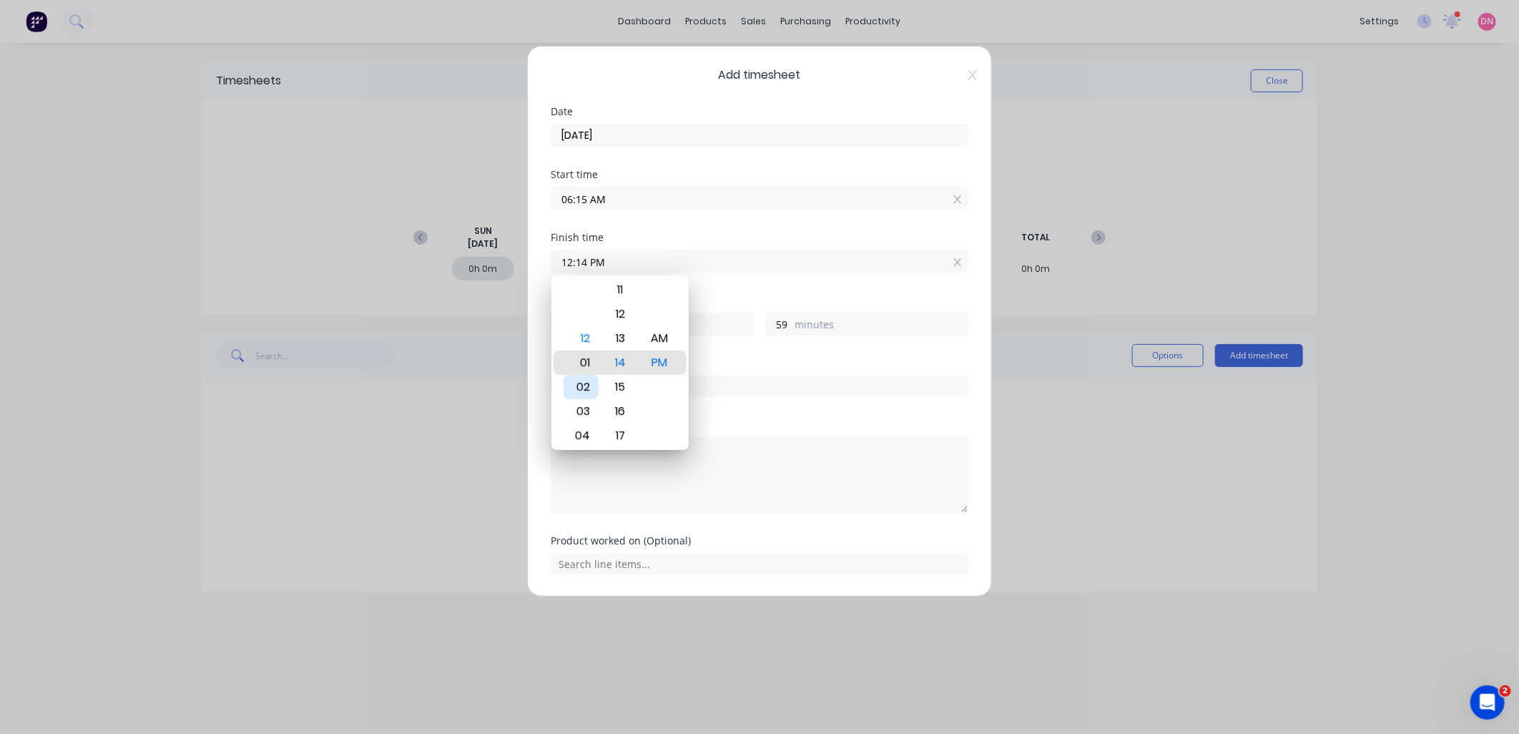
type input "01:14 PM"
type input "6"
type input "12:14 PM"
type input "5"
click at [615, 388] on div "15" at bounding box center [620, 387] width 35 height 24
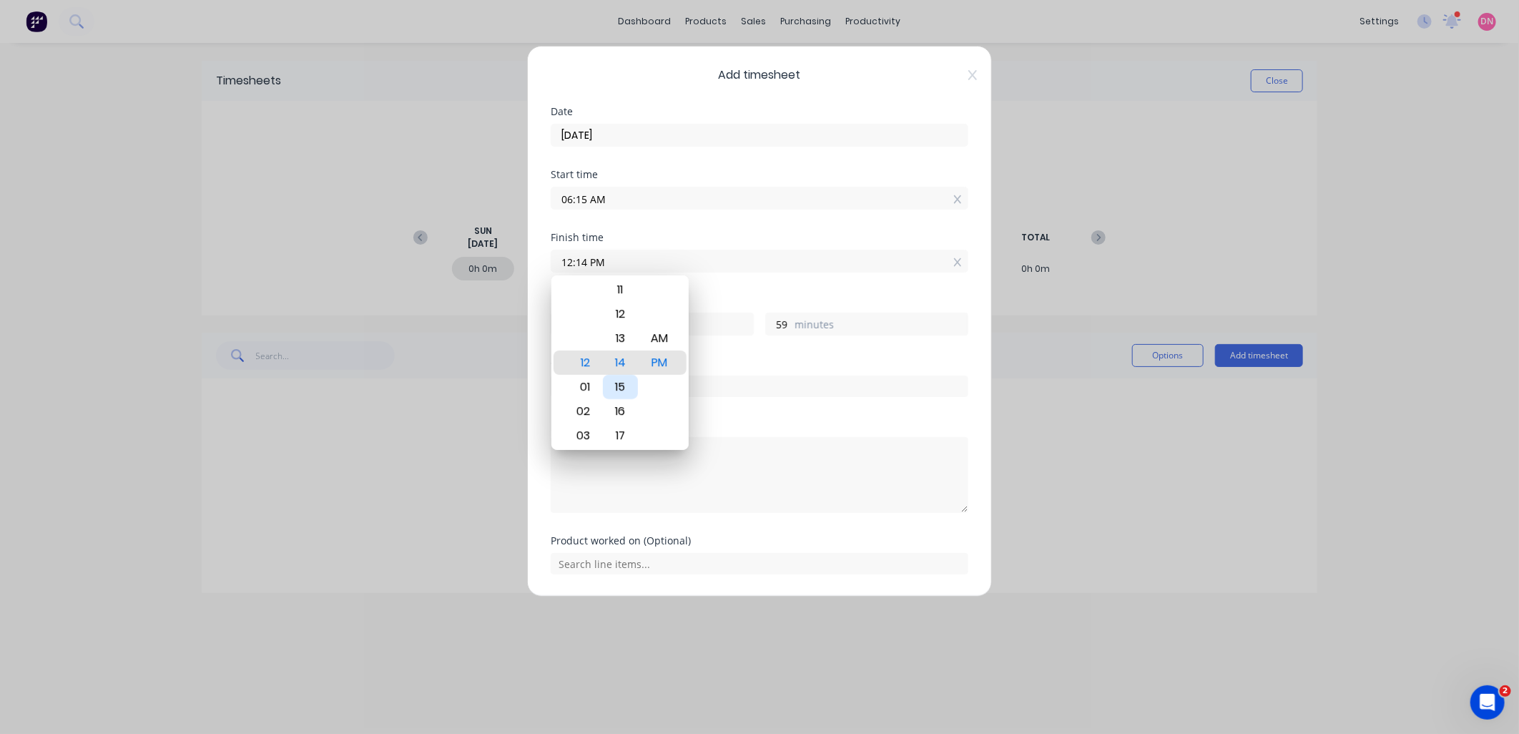
type input "12:15 PM"
type input "6"
type input "0"
click at [648, 358] on div "PM" at bounding box center [659, 362] width 35 height 24
click at [747, 365] on div "Order #" at bounding box center [760, 363] width 418 height 10
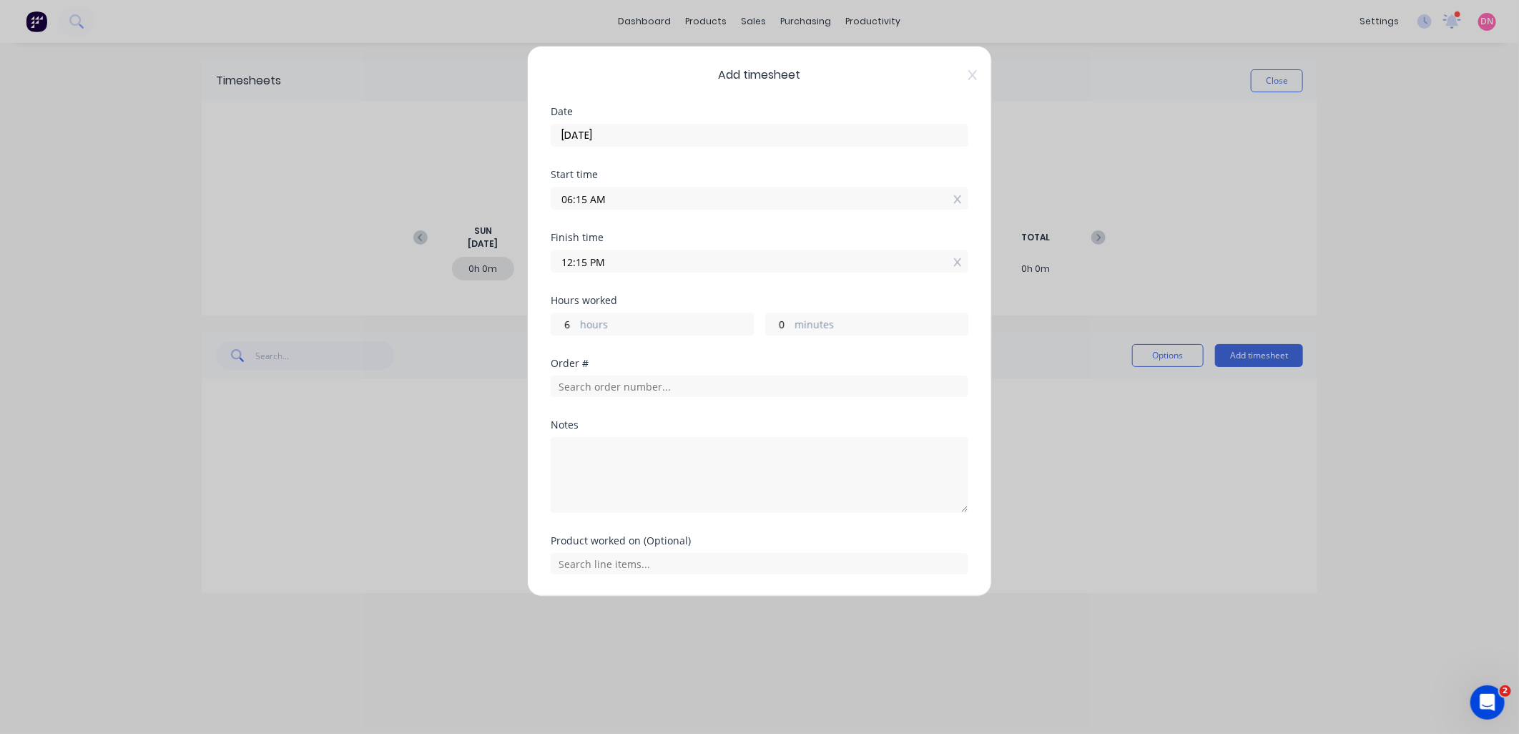
click at [690, 316] on div "6 hours" at bounding box center [652, 323] width 203 height 23
click at [666, 384] on input "text" at bounding box center [760, 385] width 418 height 21
drag, startPoint x: 706, startPoint y: 388, endPoint x: 453, endPoint y: 428, distance: 257.0
click at [453, 428] on div "Add timesheet Date 06/09/2025 Start time 06:15 AM Finish time 12:15 PM Hours wo…" at bounding box center [759, 367] width 1519 height 734
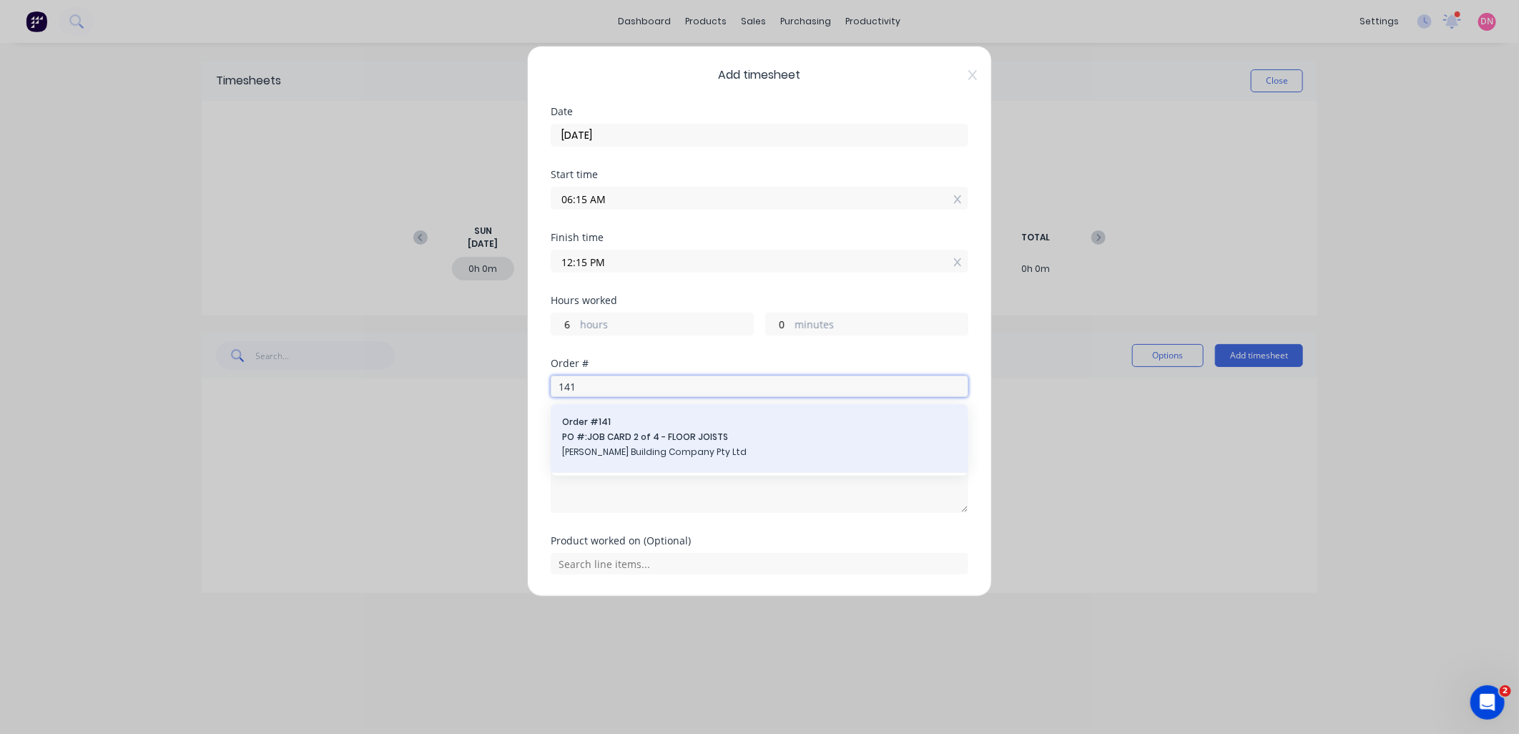
type input "141"
click at [609, 451] on span "[PERSON_NAME] Building Company Pty Ltd" at bounding box center [759, 451] width 395 height 13
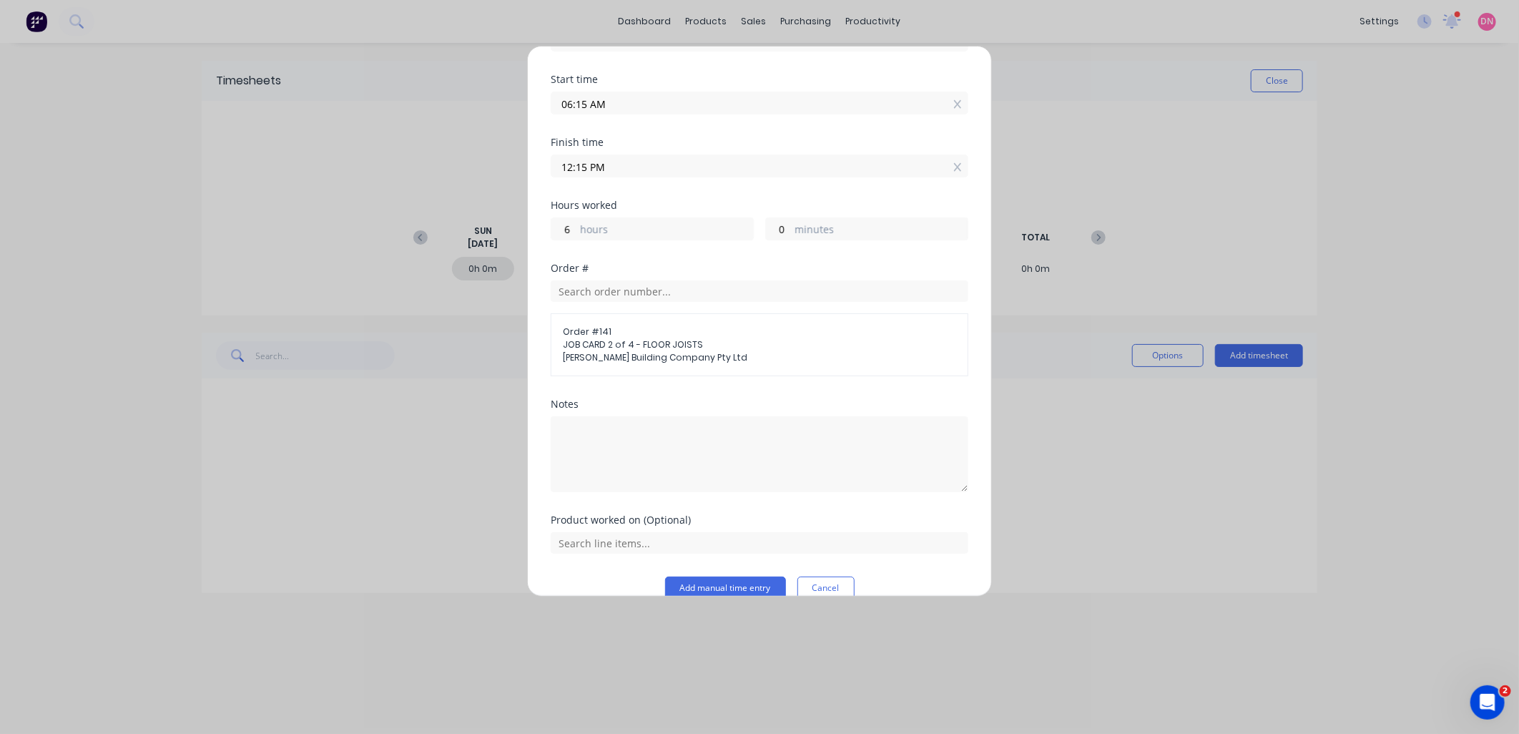
scroll to position [119, 0]
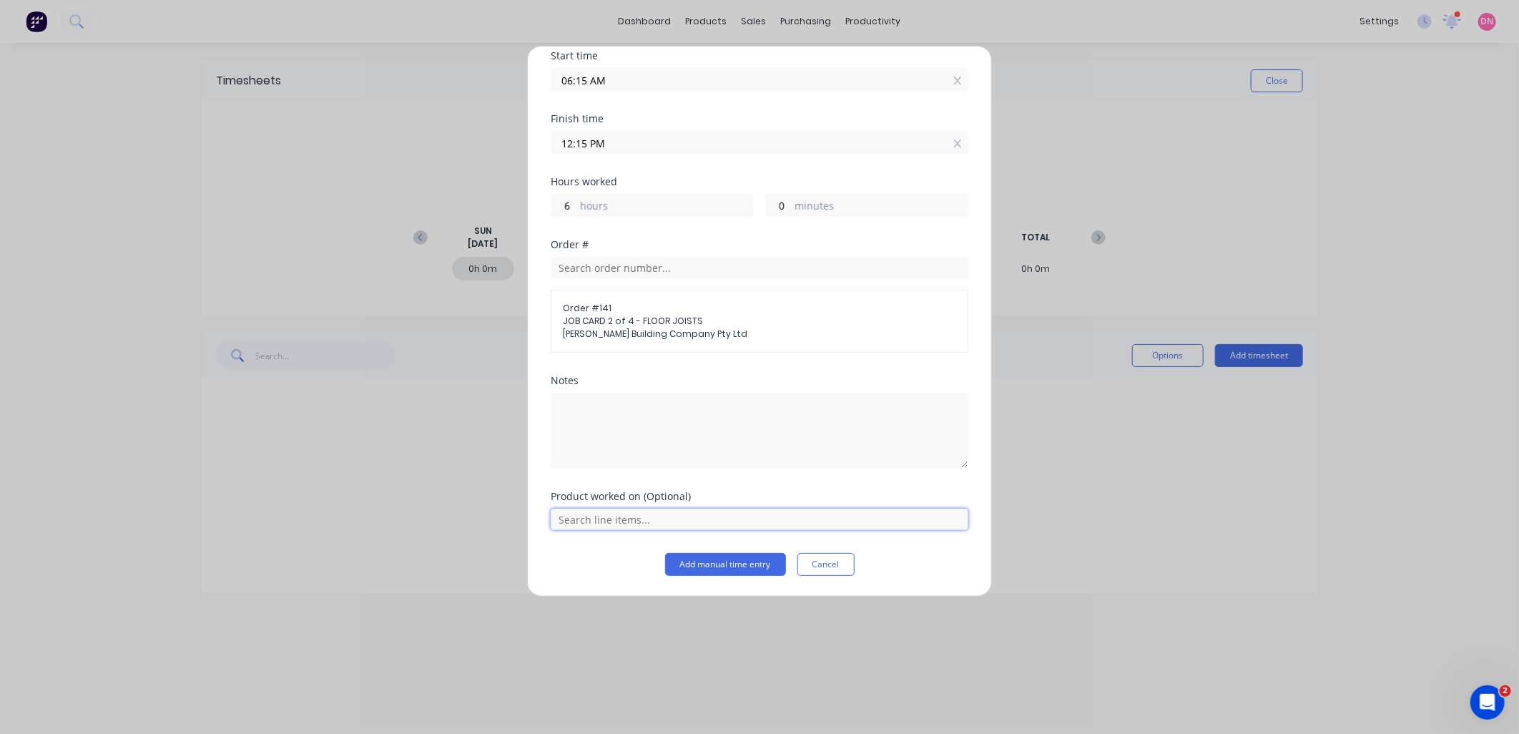
click at [715, 520] on input "text" at bounding box center [760, 518] width 418 height 21
click at [719, 560] on button "Add manual time entry" at bounding box center [725, 564] width 121 height 23
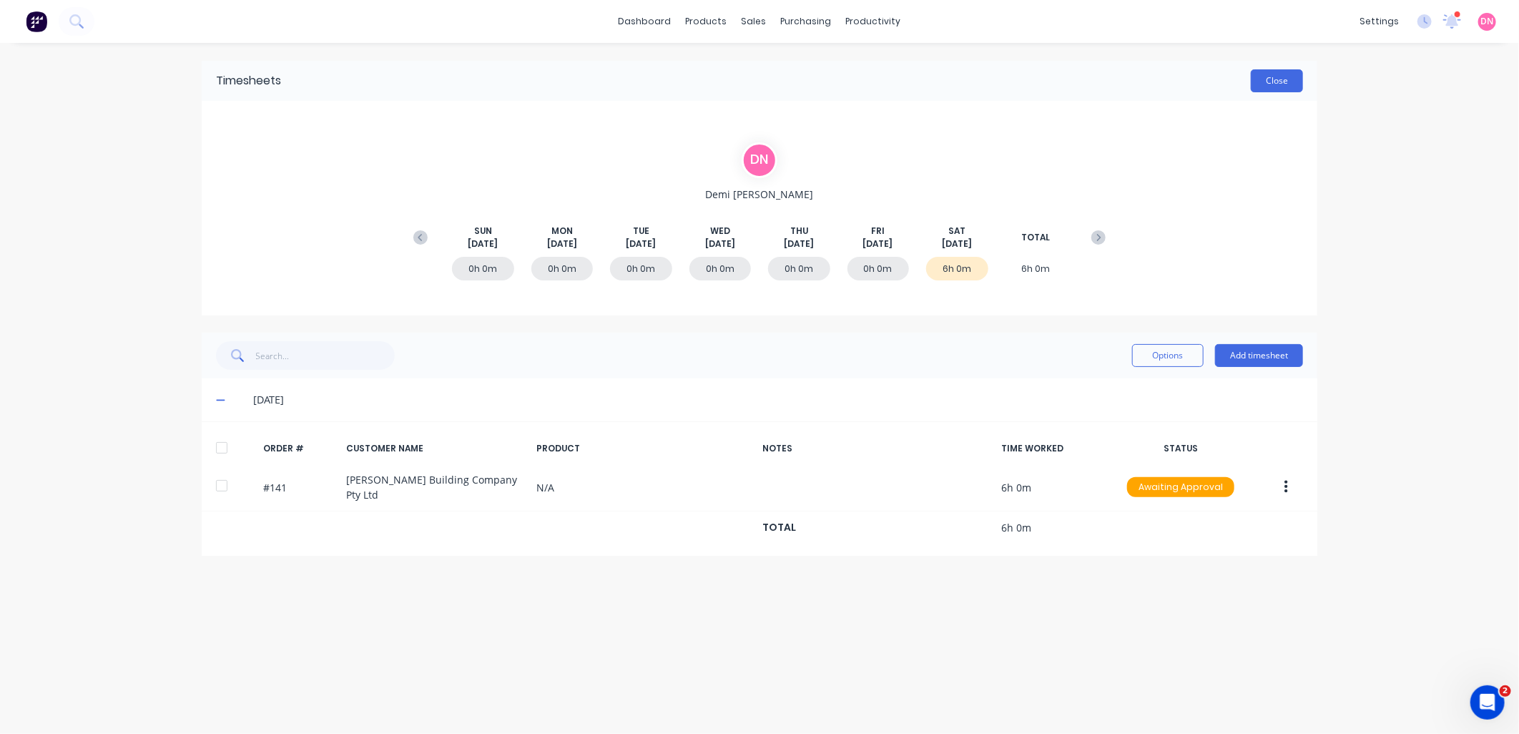
click at [1275, 77] on button "Close" at bounding box center [1277, 80] width 52 height 23
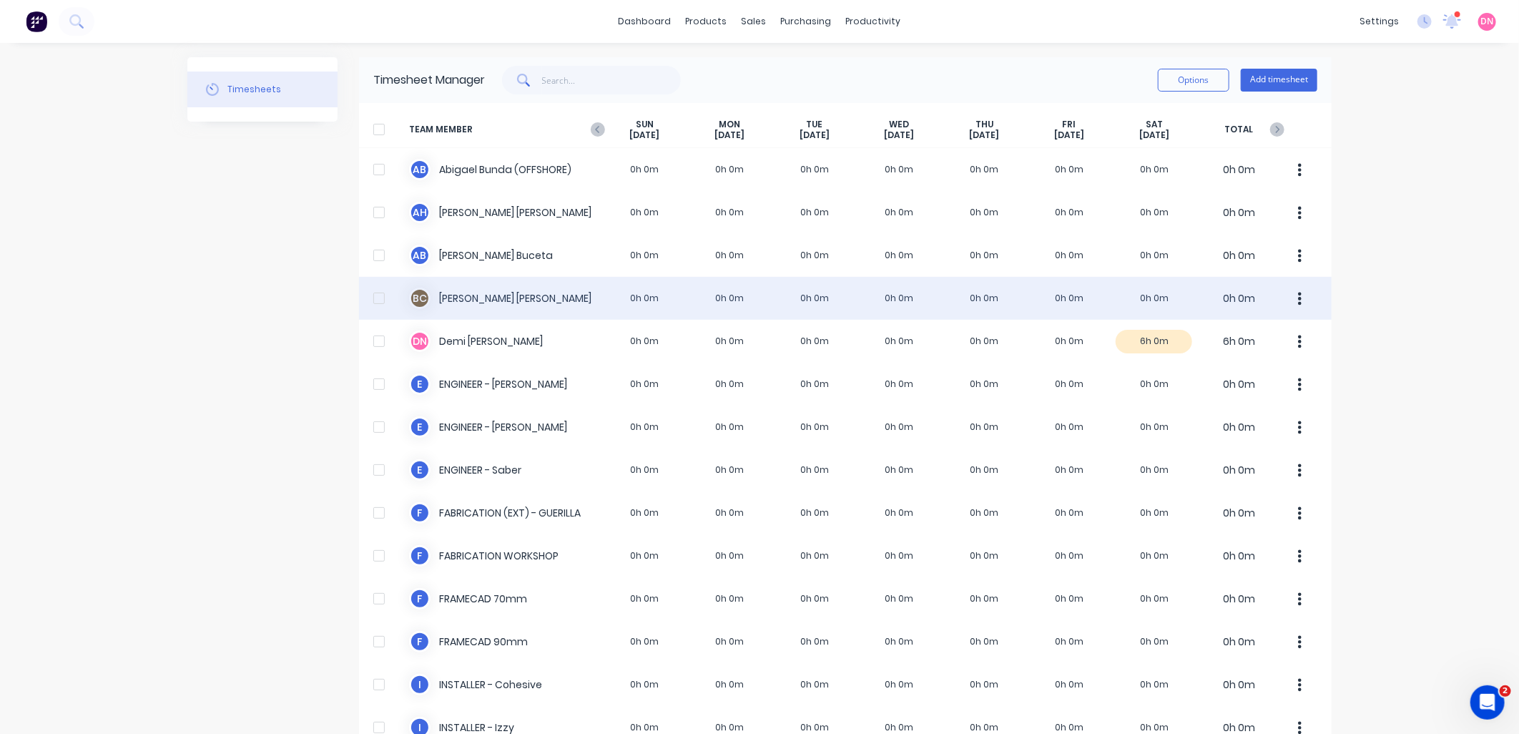
click at [366, 295] on div at bounding box center [379, 298] width 29 height 29
click at [1288, 295] on button "button" at bounding box center [1300, 298] width 30 height 29
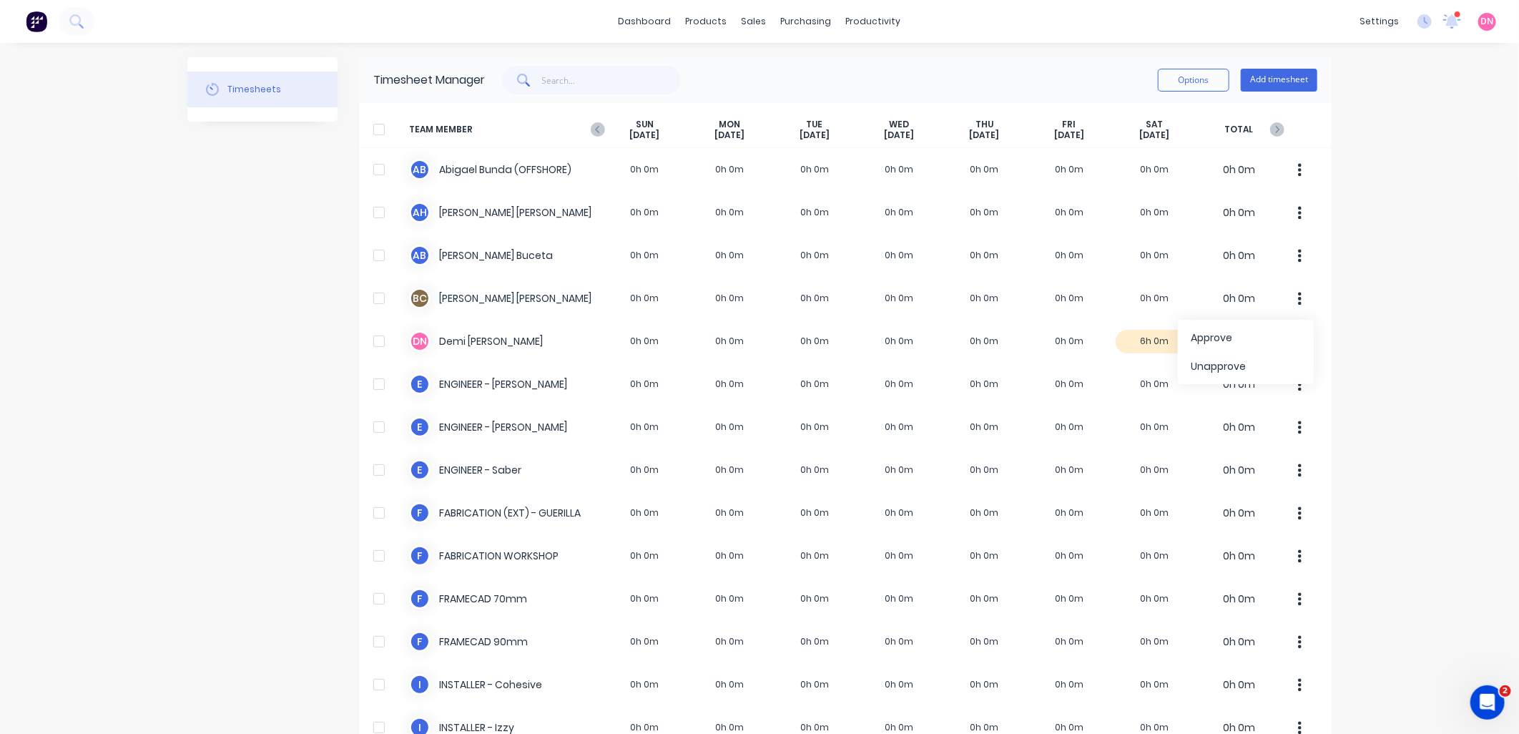
click at [1399, 285] on div "dashboard products sales purchasing productivity dashboard products Product Cat…" at bounding box center [759, 367] width 1519 height 734
click at [1277, 72] on button "Add timesheet" at bounding box center [1279, 80] width 77 height 23
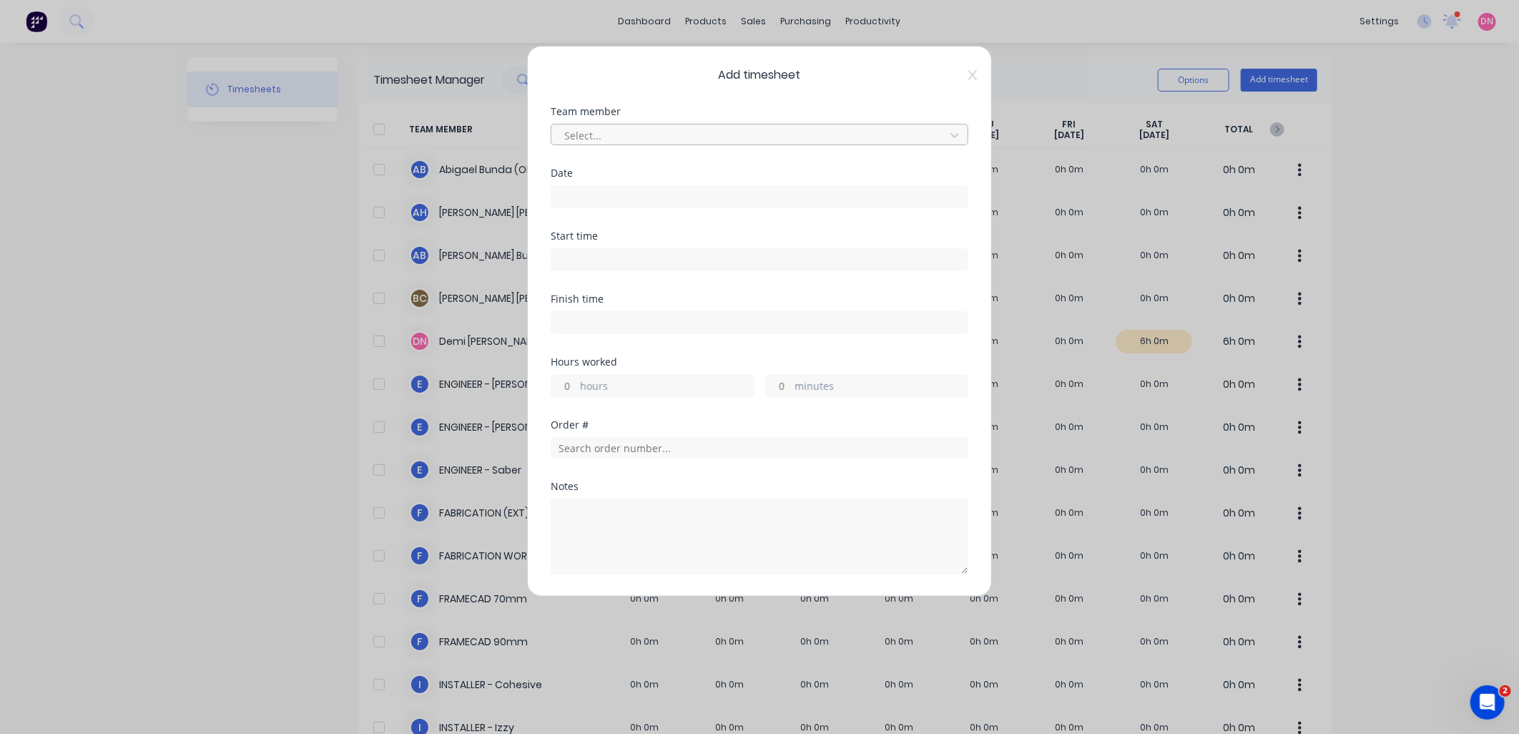
click at [872, 133] on div at bounding box center [750, 136] width 375 height 18
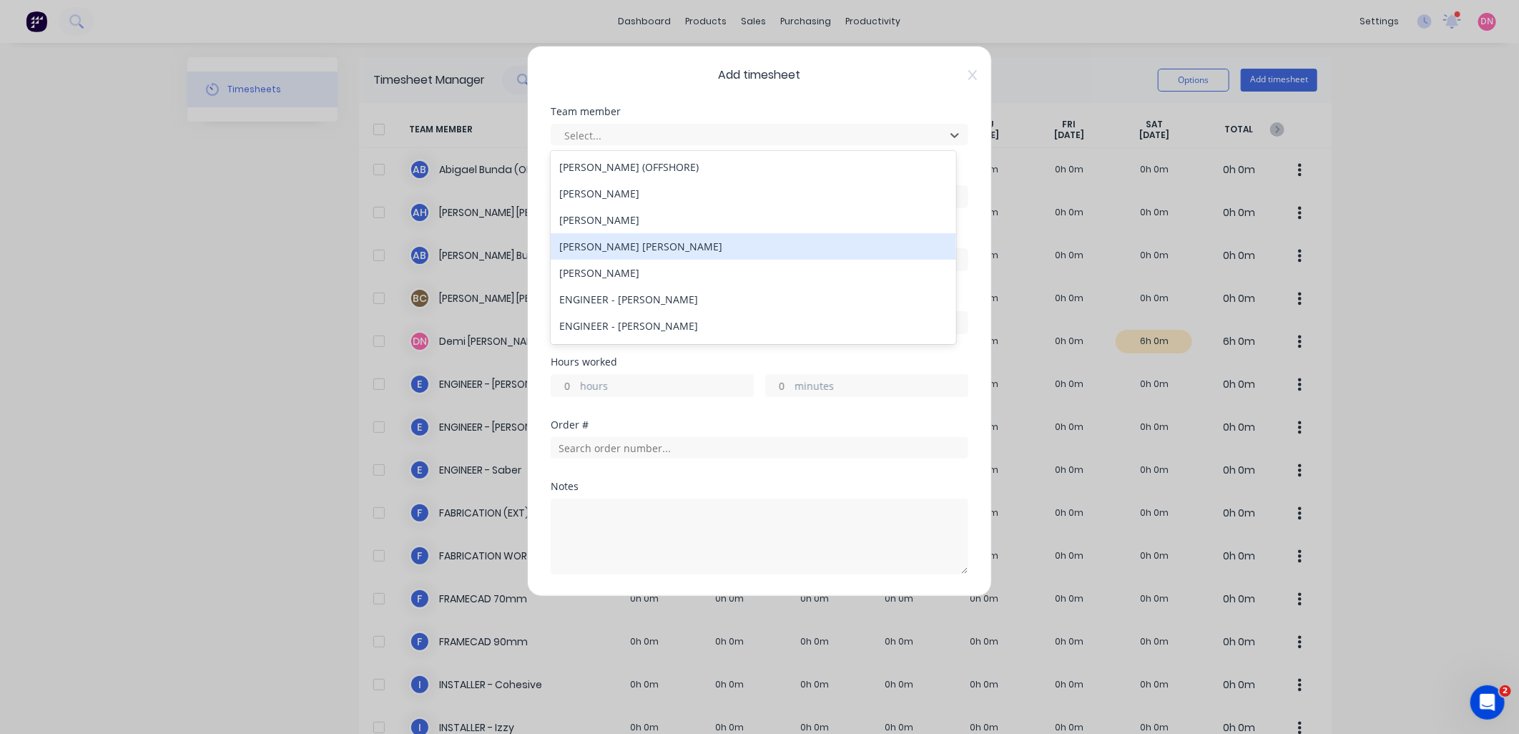
click at [854, 252] on div "Bastian Cuadra" at bounding box center [753, 246] width 405 height 26
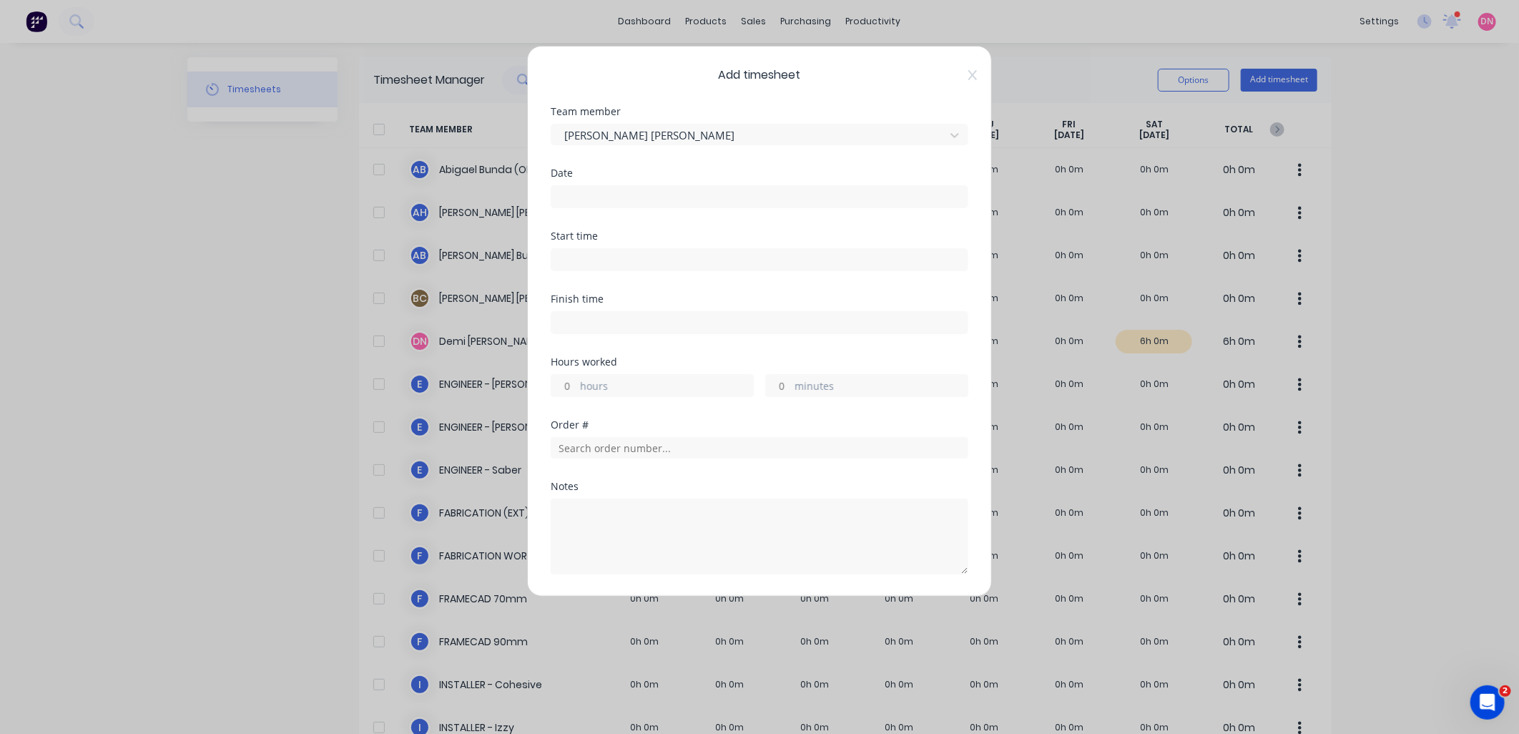
click at [726, 185] on label at bounding box center [760, 196] width 418 height 23
click at [726, 186] on input at bounding box center [759, 196] width 416 height 21
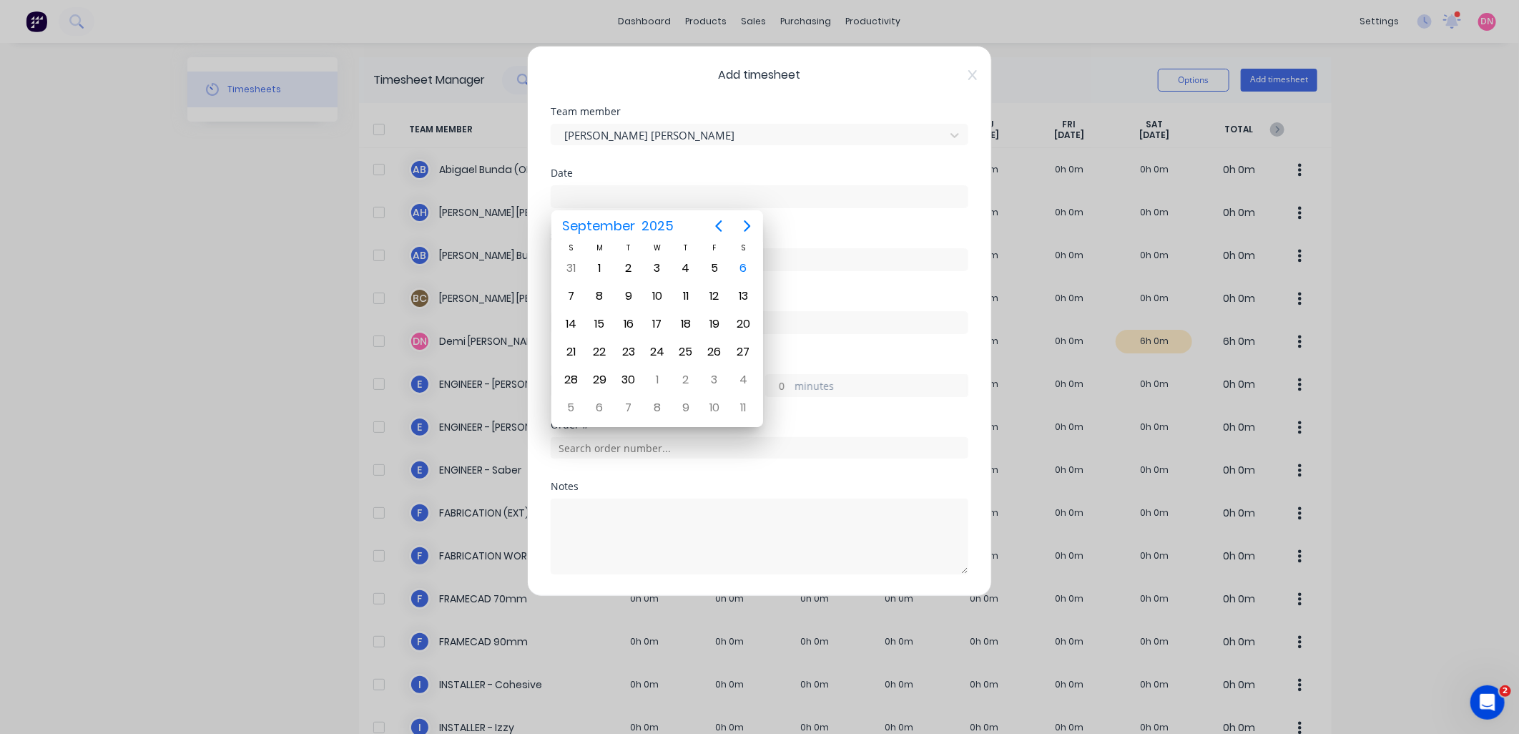
click at [962, 68] on div "Add timesheet Team member Bastian Cuadra Date Start time Finish time Hours work…" at bounding box center [759, 321] width 465 height 551
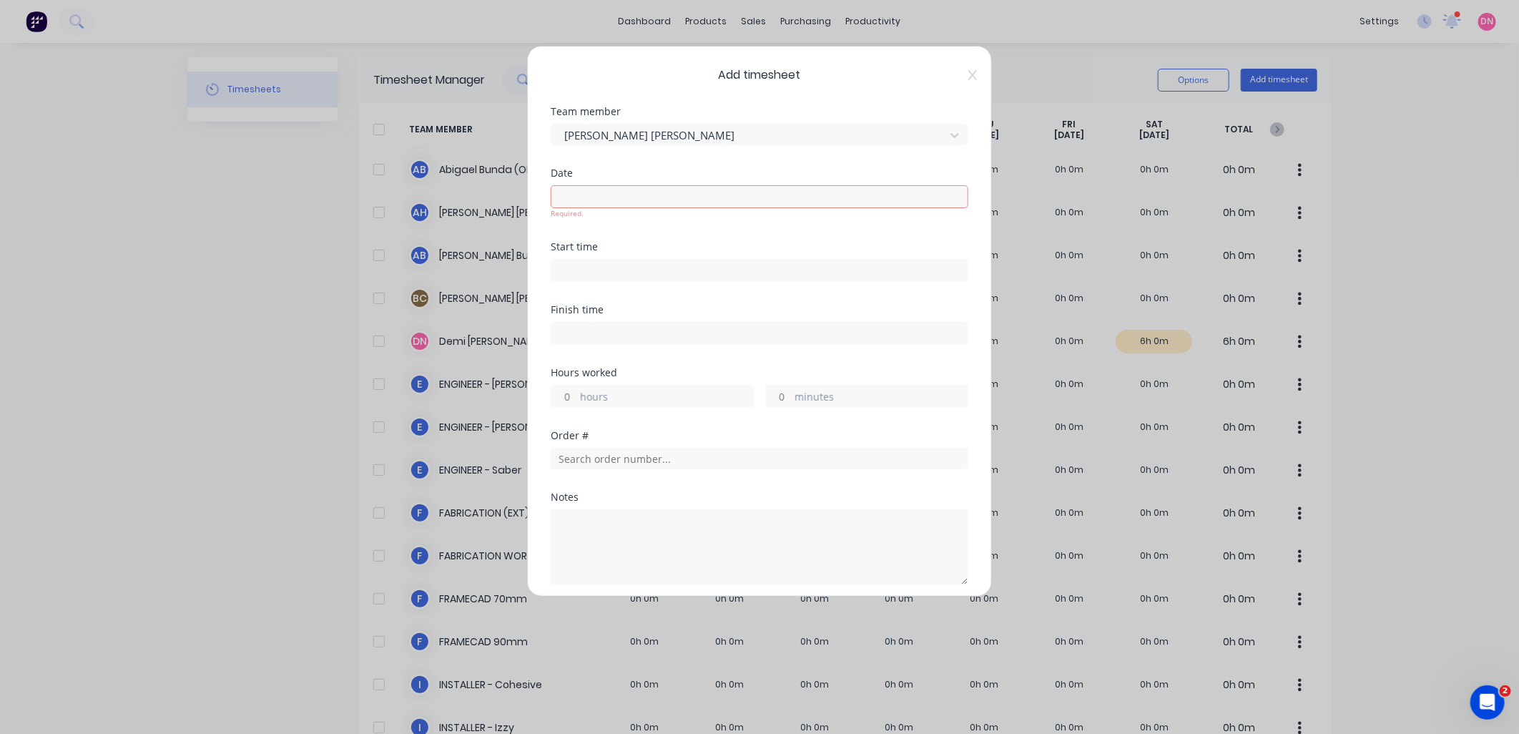
click at [1020, 95] on div "Add timesheet Team member Bastian Cuadra Date Required. Start time Finish time …" at bounding box center [759, 367] width 1519 height 734
click at [968, 75] on icon at bounding box center [972, 74] width 9 height 11
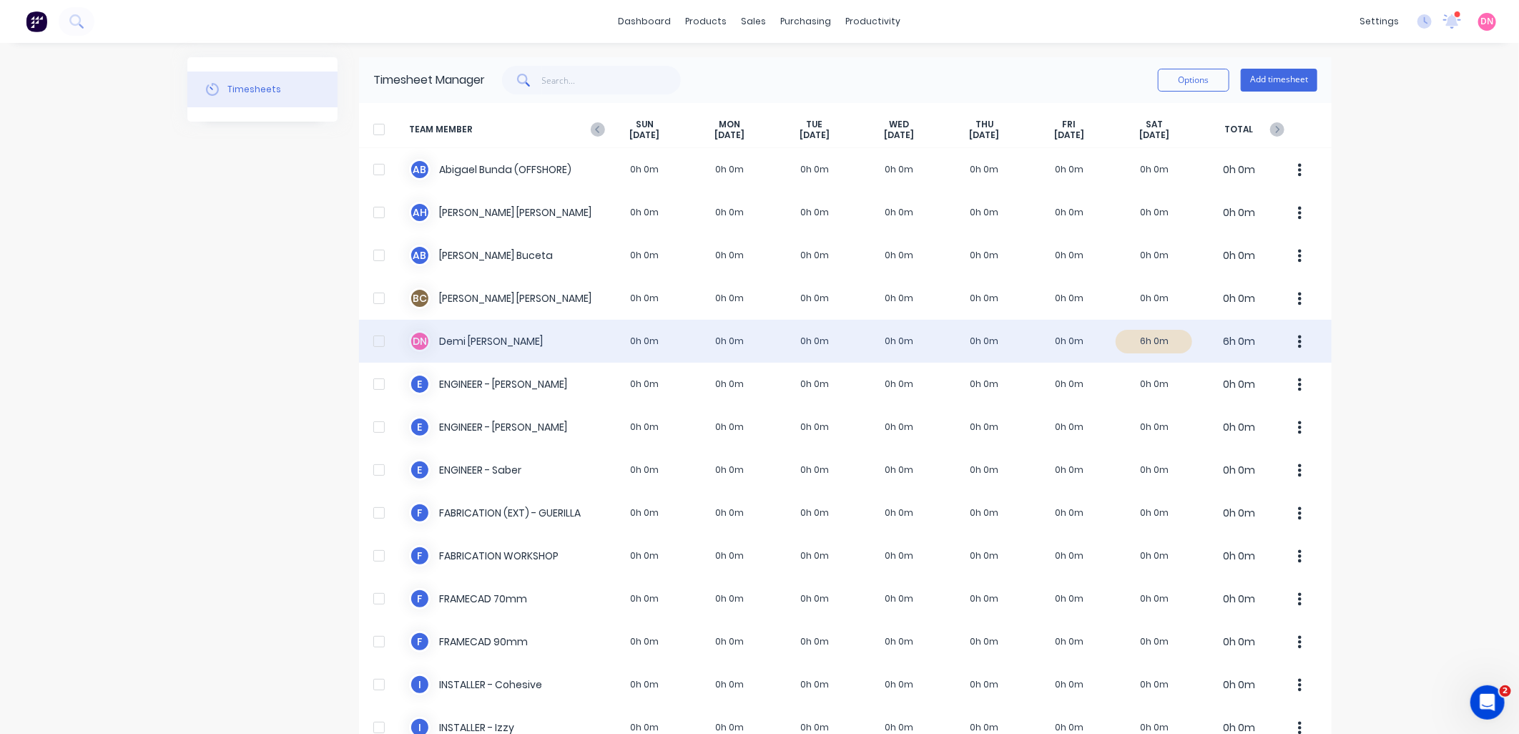
click at [1298, 342] on icon "button" at bounding box center [1300, 342] width 4 height 16
click at [1155, 347] on div "D N Demi Nguyen 0h 0m 0h 0m 0h 0m 0h 0m 0h 0m 0h 0m 6h 0m 6h 0m" at bounding box center [845, 341] width 972 height 43
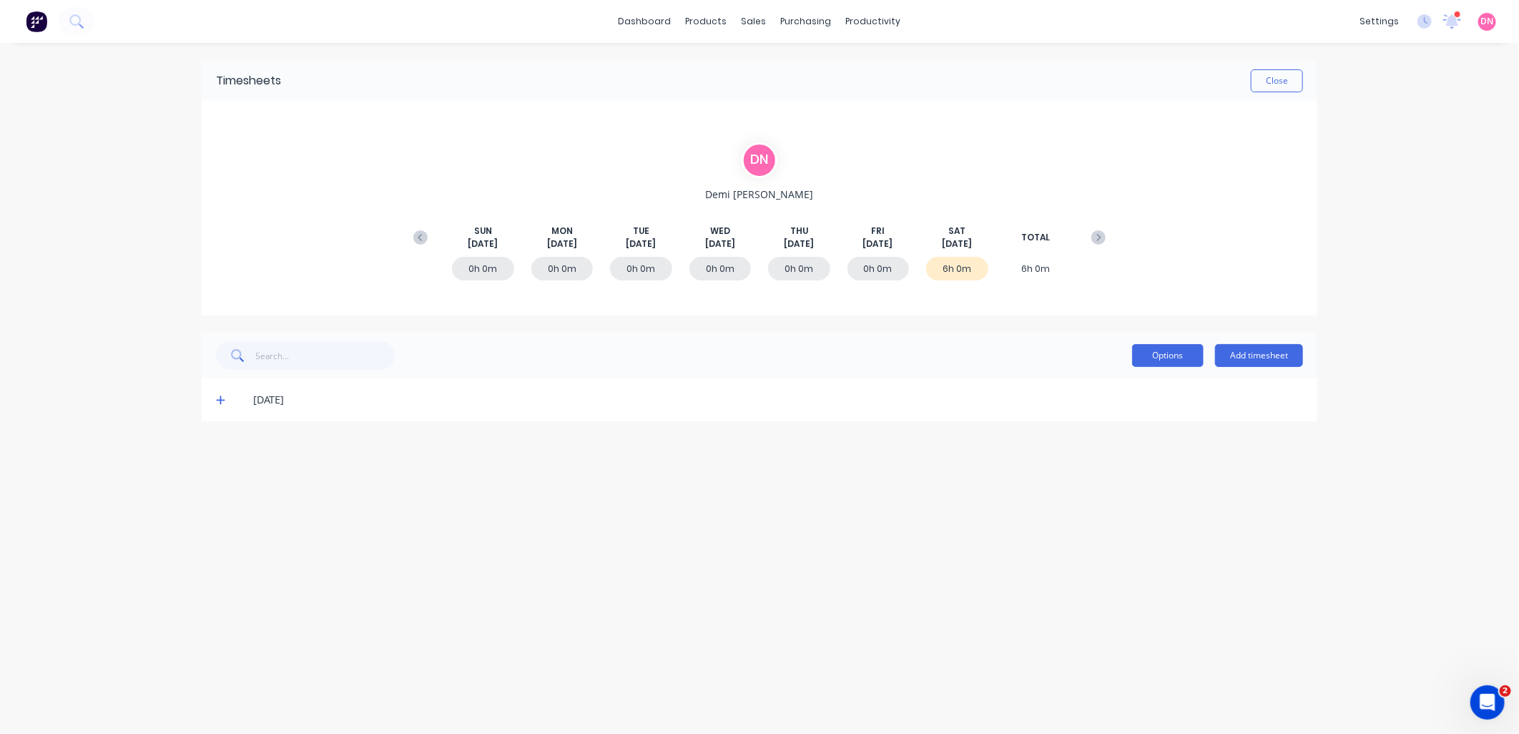
click at [1158, 359] on button "Options" at bounding box center [1168, 355] width 72 height 23
click at [817, 430] on div "Timesheets Close D N Demi Nguyen SUN Aug 31st MON Sep 1st TUE Sep 2nd WED Sep 3…" at bounding box center [759, 374] width 1144 height 662
click at [277, 399] on div "[DATE]" at bounding box center [778, 400] width 1050 height 16
click at [220, 401] on icon at bounding box center [220, 400] width 9 height 9
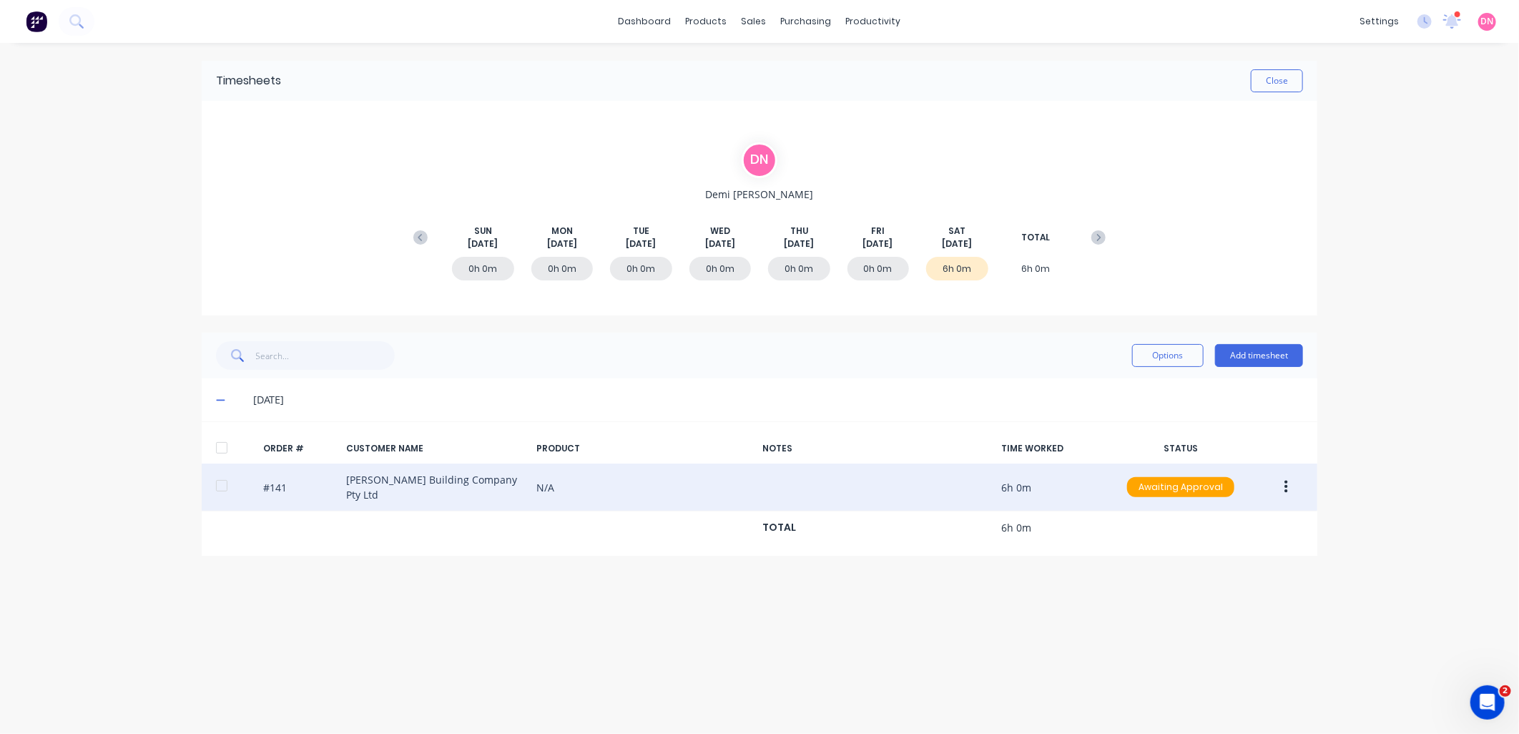
click at [1290, 481] on button "button" at bounding box center [1286, 487] width 34 height 26
click at [1258, 571] on div "Edit" at bounding box center [1235, 581] width 110 height 21
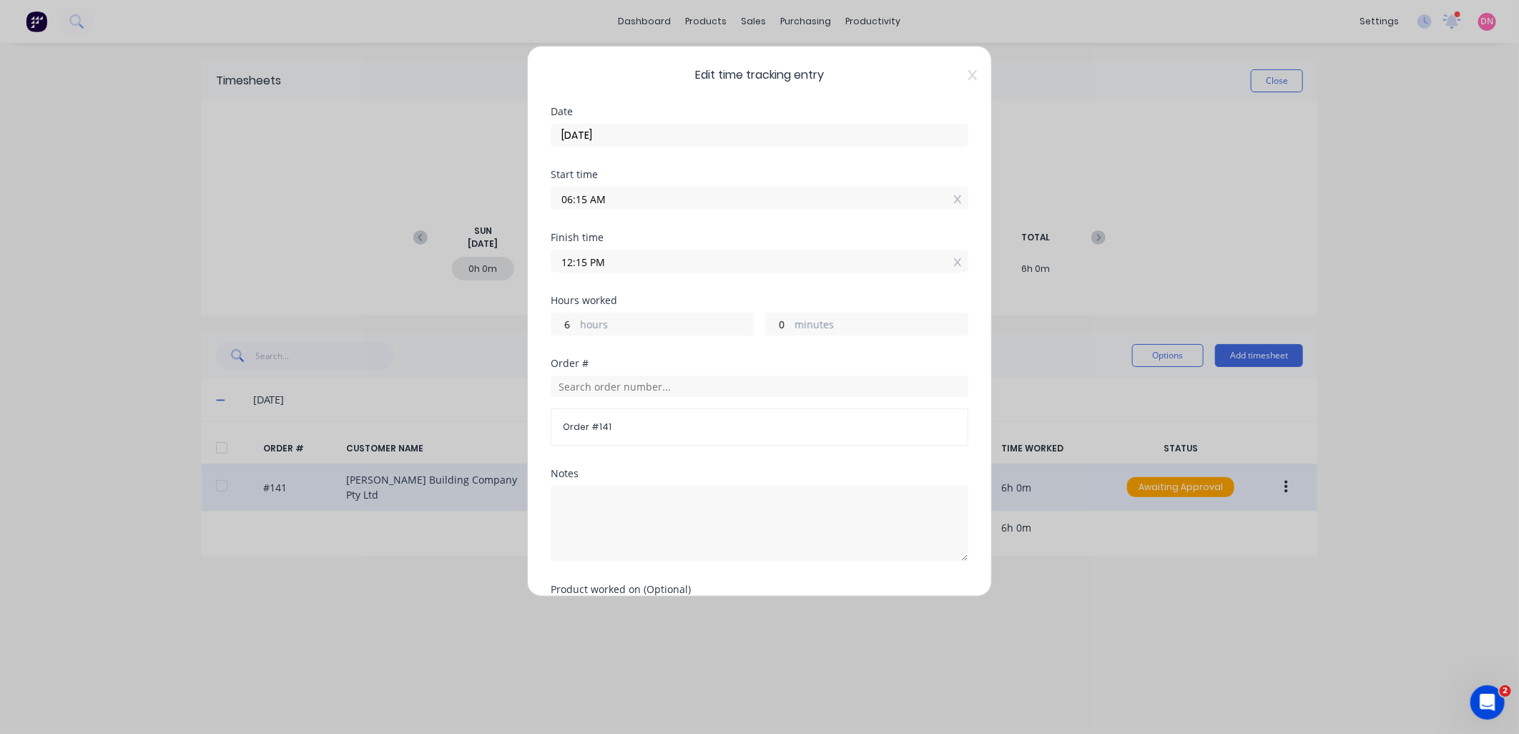
click at [702, 329] on label "hours" at bounding box center [666, 326] width 173 height 18
click at [576, 329] on input "6" at bounding box center [563, 323] width 25 height 21
click at [668, 263] on input "12:15 PM" at bounding box center [759, 260] width 416 height 21
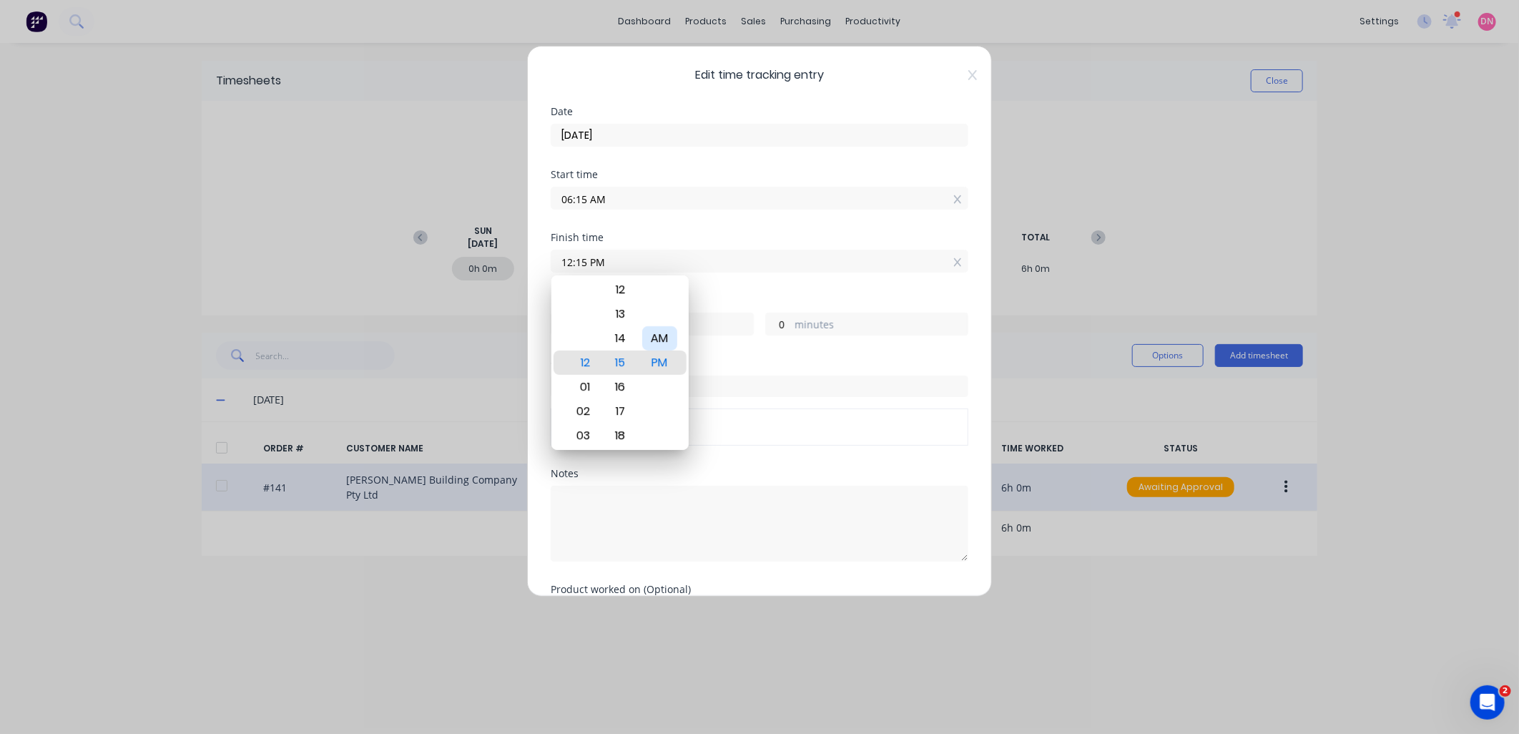
click at [659, 343] on div "AM" at bounding box center [659, 338] width 35 height 24
type input "12:15 AM"
type input "18"
type input "05:15 AM"
type input "23"
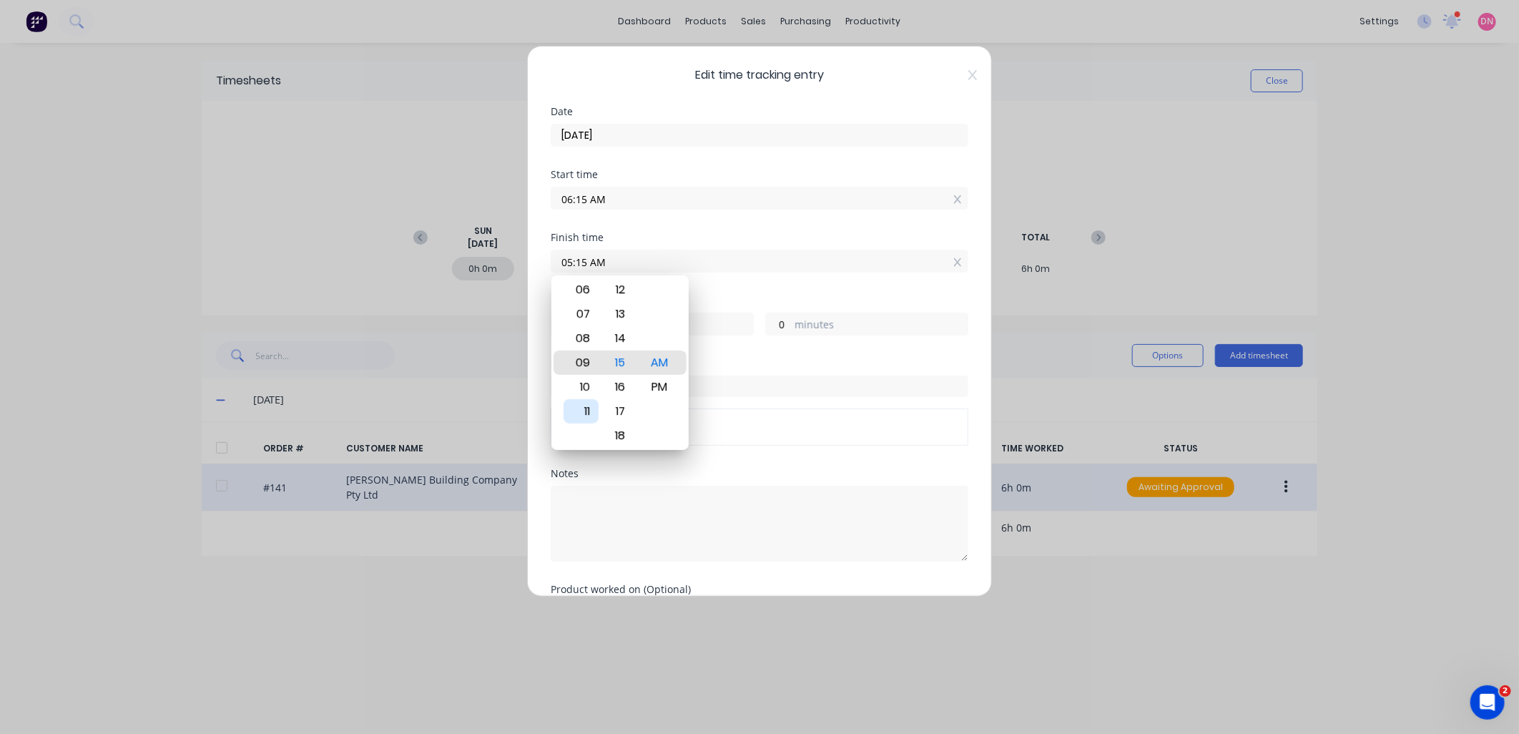
type input "09:15 AM"
type input "3"
click at [591, 405] on div "11" at bounding box center [580, 411] width 35 height 24
type input "11:15 AM"
type input "5"
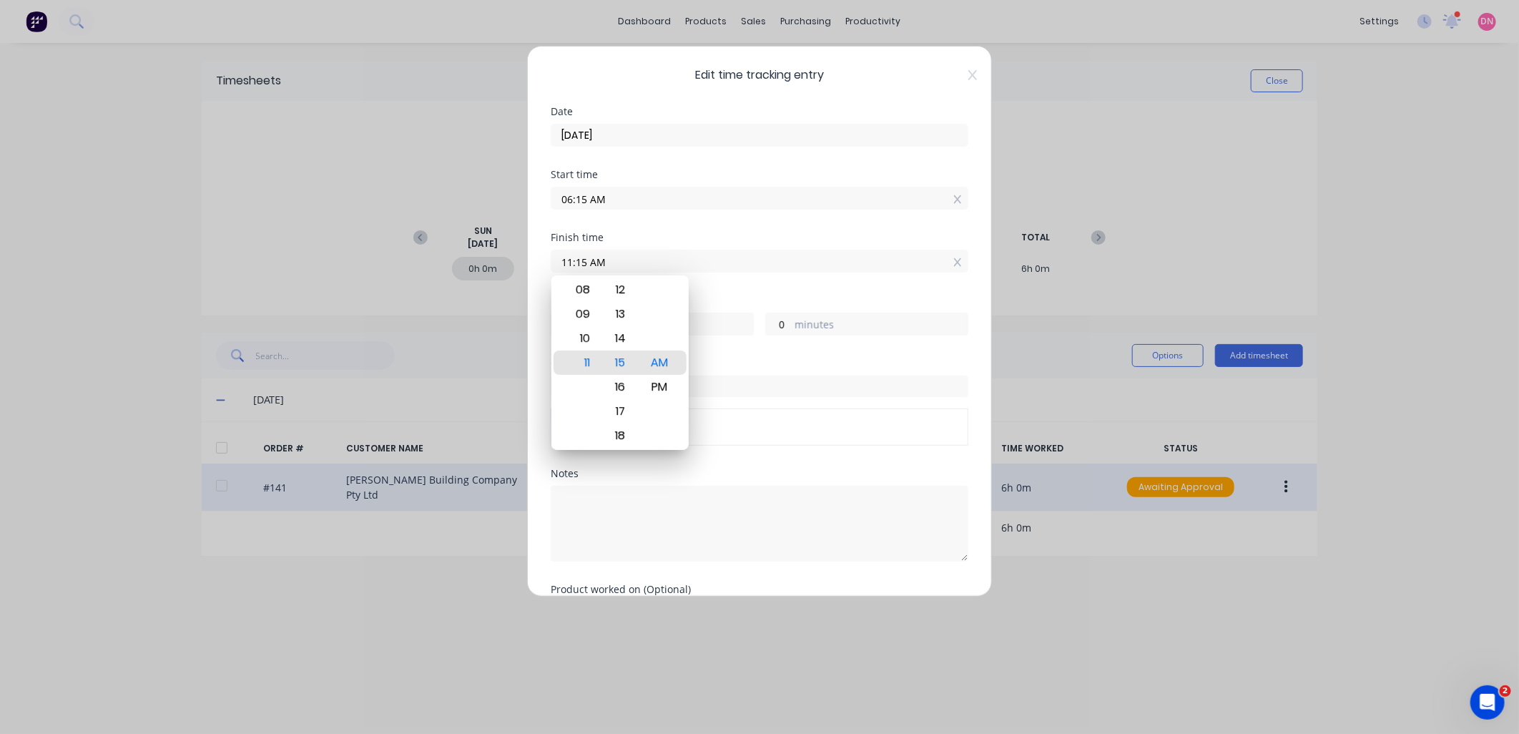
click at [883, 292] on div "Finish time 11:15 AM" at bounding box center [760, 263] width 418 height 63
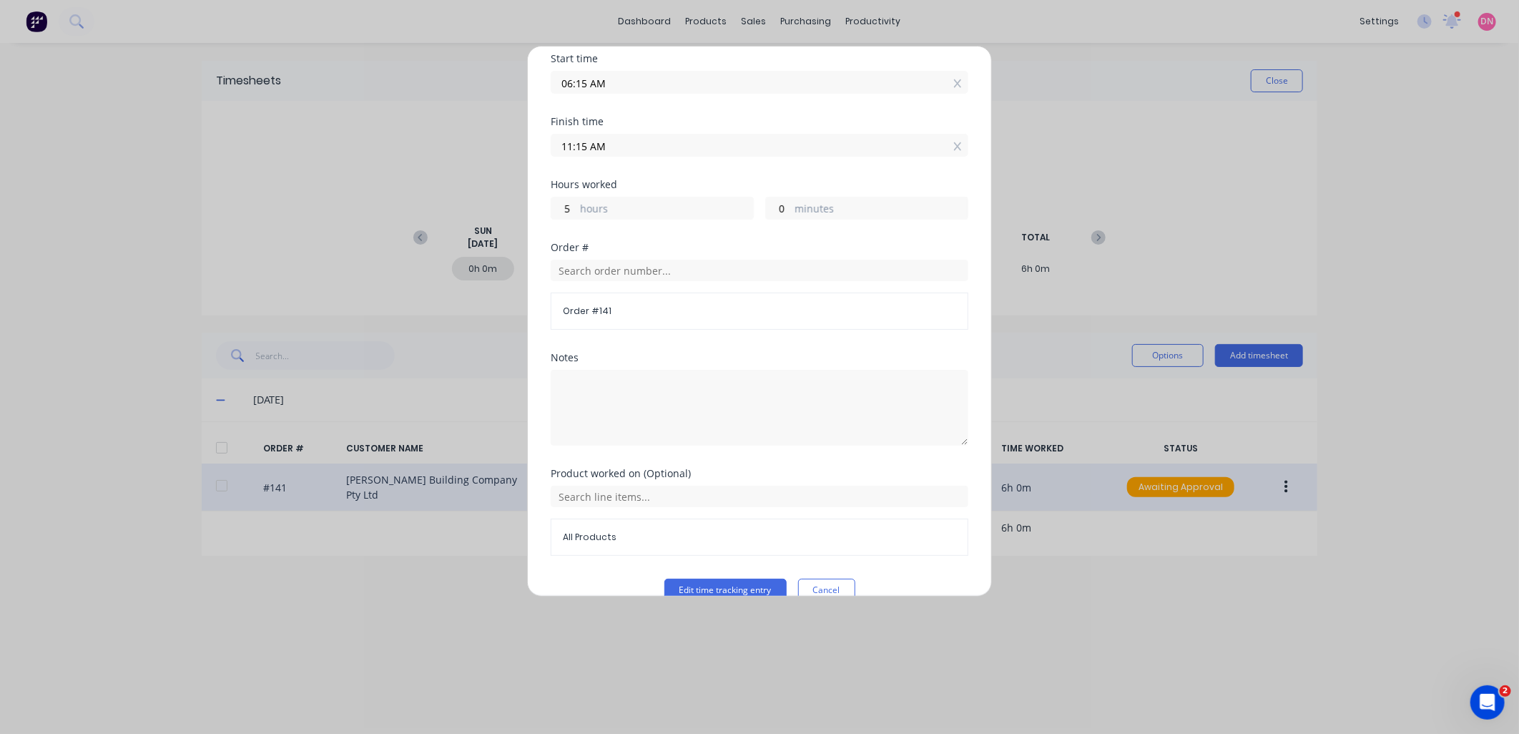
scroll to position [142, 0]
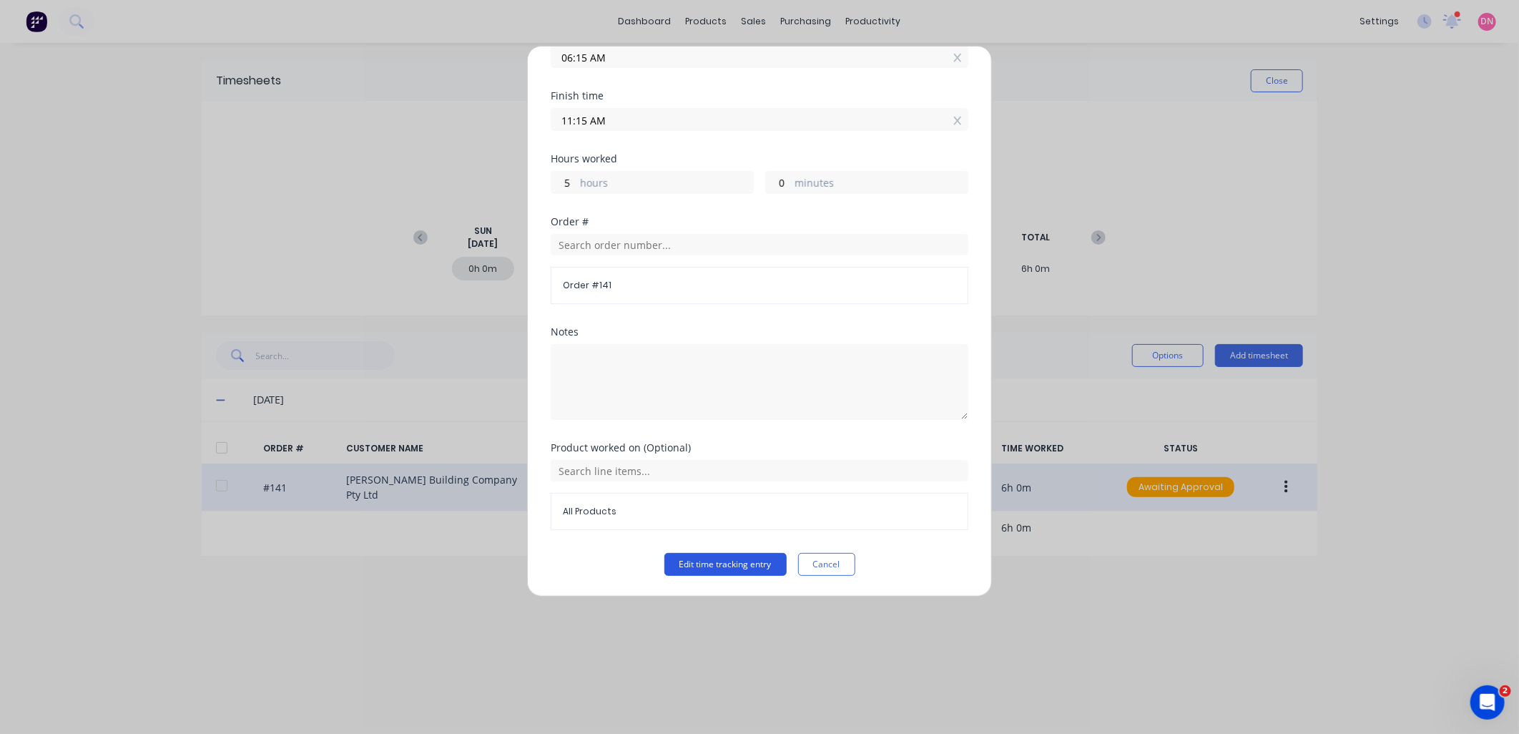
click at [753, 565] on button "Edit time tracking entry" at bounding box center [725, 564] width 122 height 23
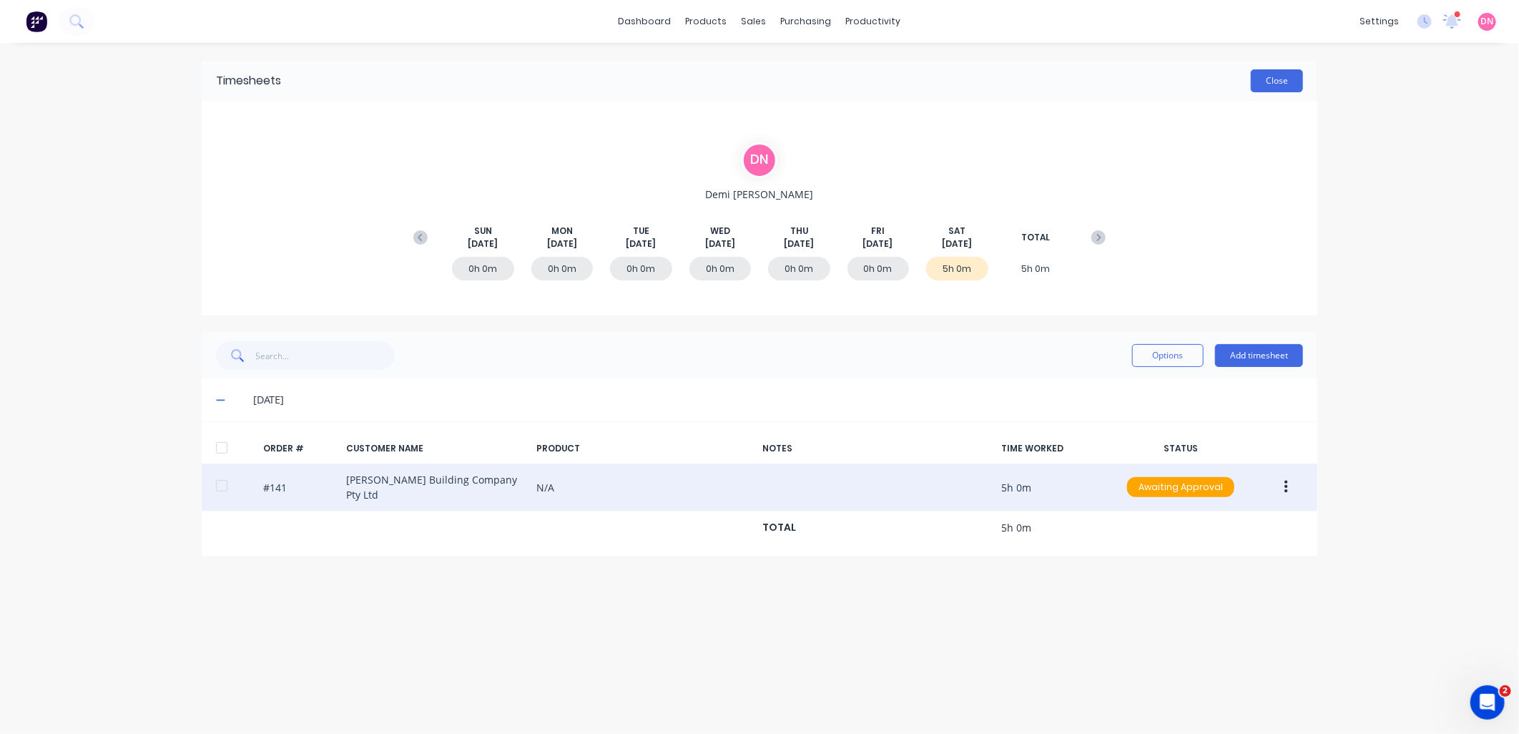
click at [1284, 83] on button "Close" at bounding box center [1277, 80] width 52 height 23
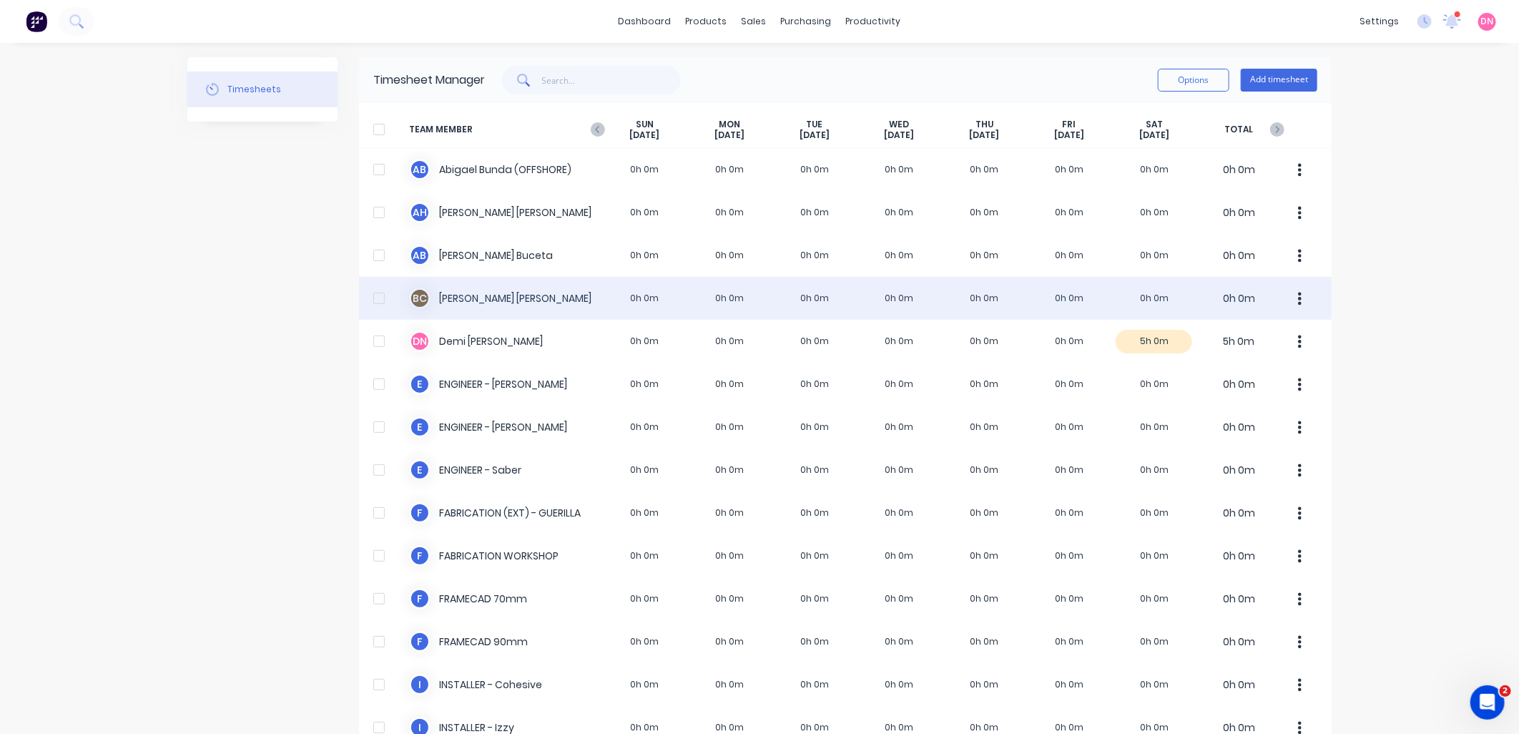
click at [1291, 300] on button "button" at bounding box center [1300, 298] width 30 height 29
click at [566, 287] on div "B C Bastian Cuadra 0h 0m 0h 0m 0h 0m 0h 0m 0h 0m 0h 0m 0h 0m 0h 0m" at bounding box center [845, 298] width 972 height 43
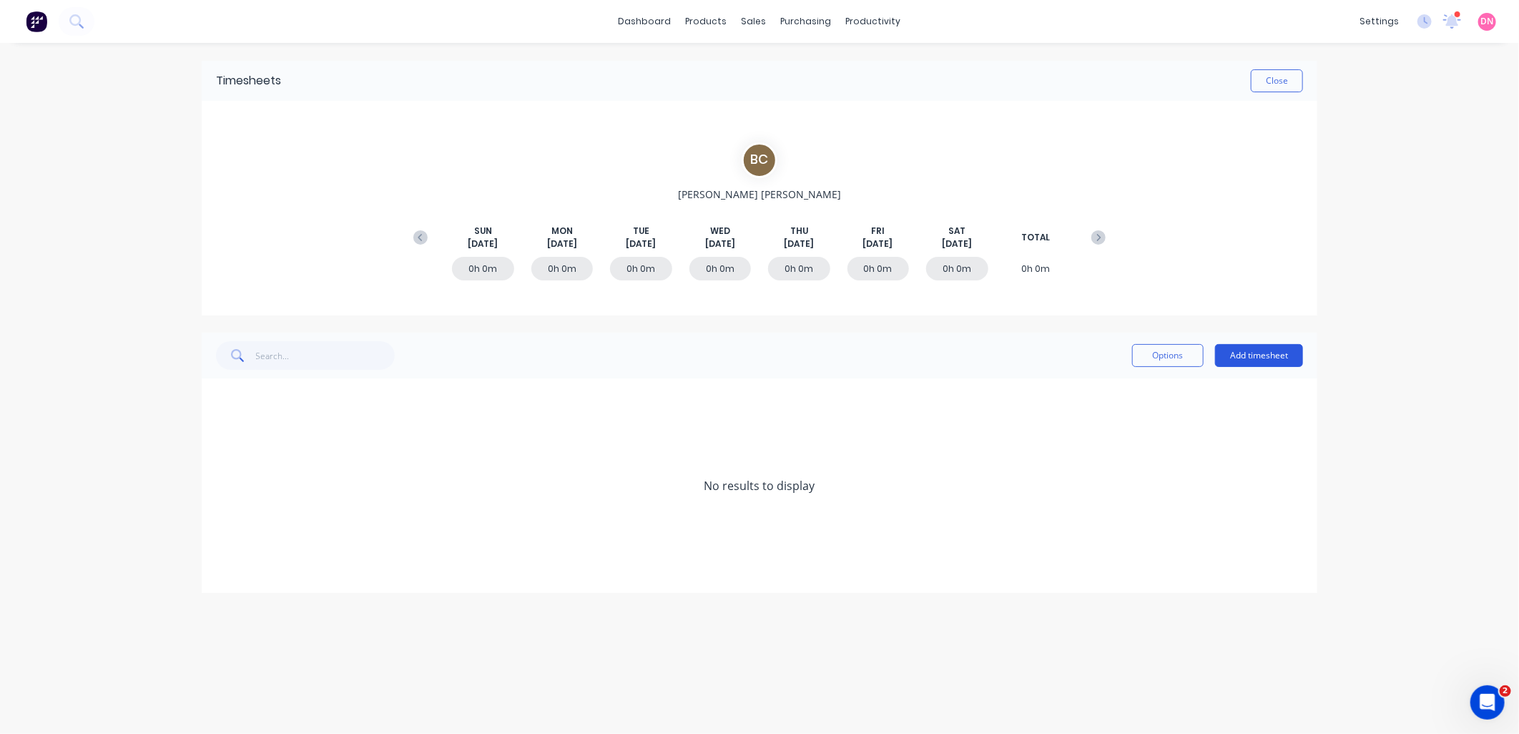
click at [1283, 355] on button "Add timesheet" at bounding box center [1259, 355] width 88 height 23
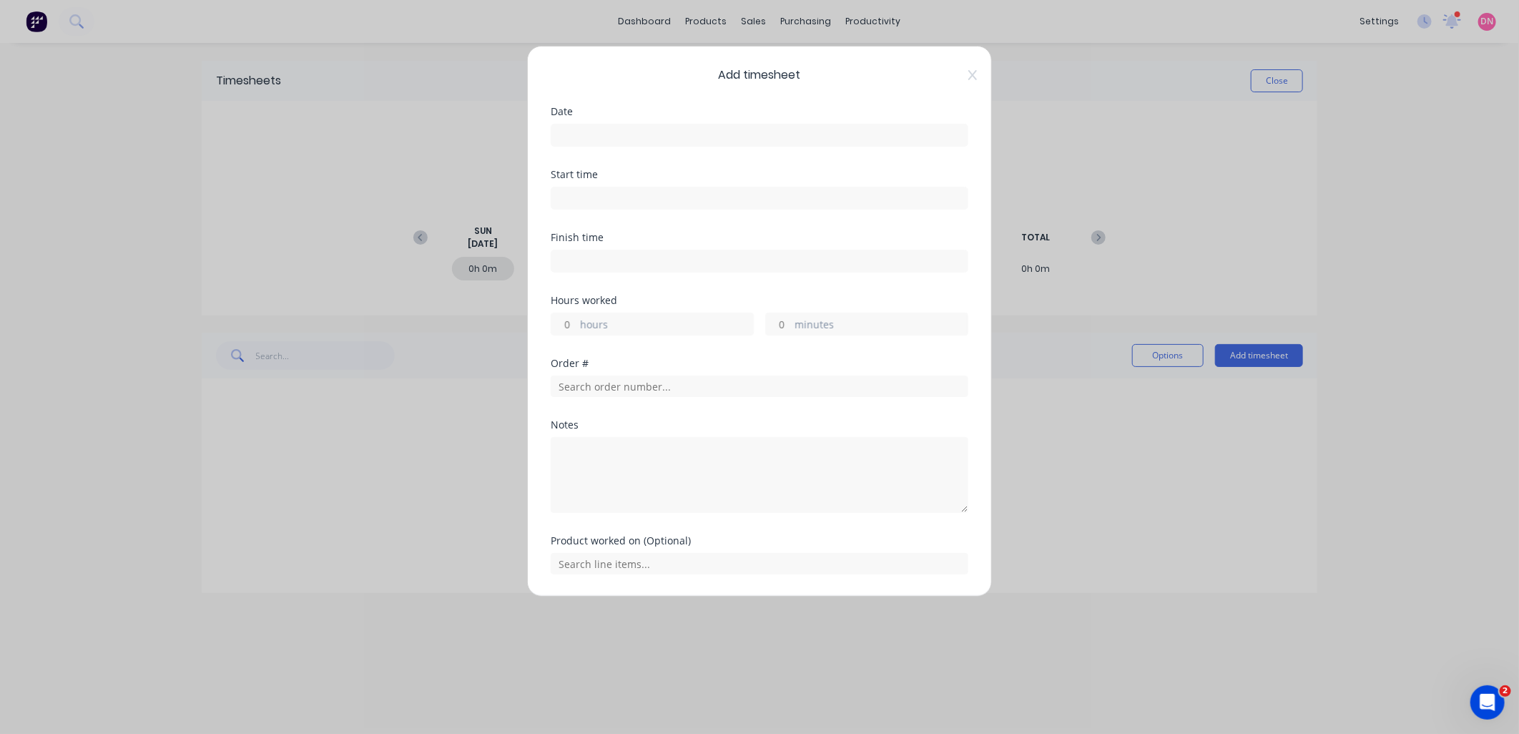
click at [738, 132] on input at bounding box center [759, 134] width 416 height 21
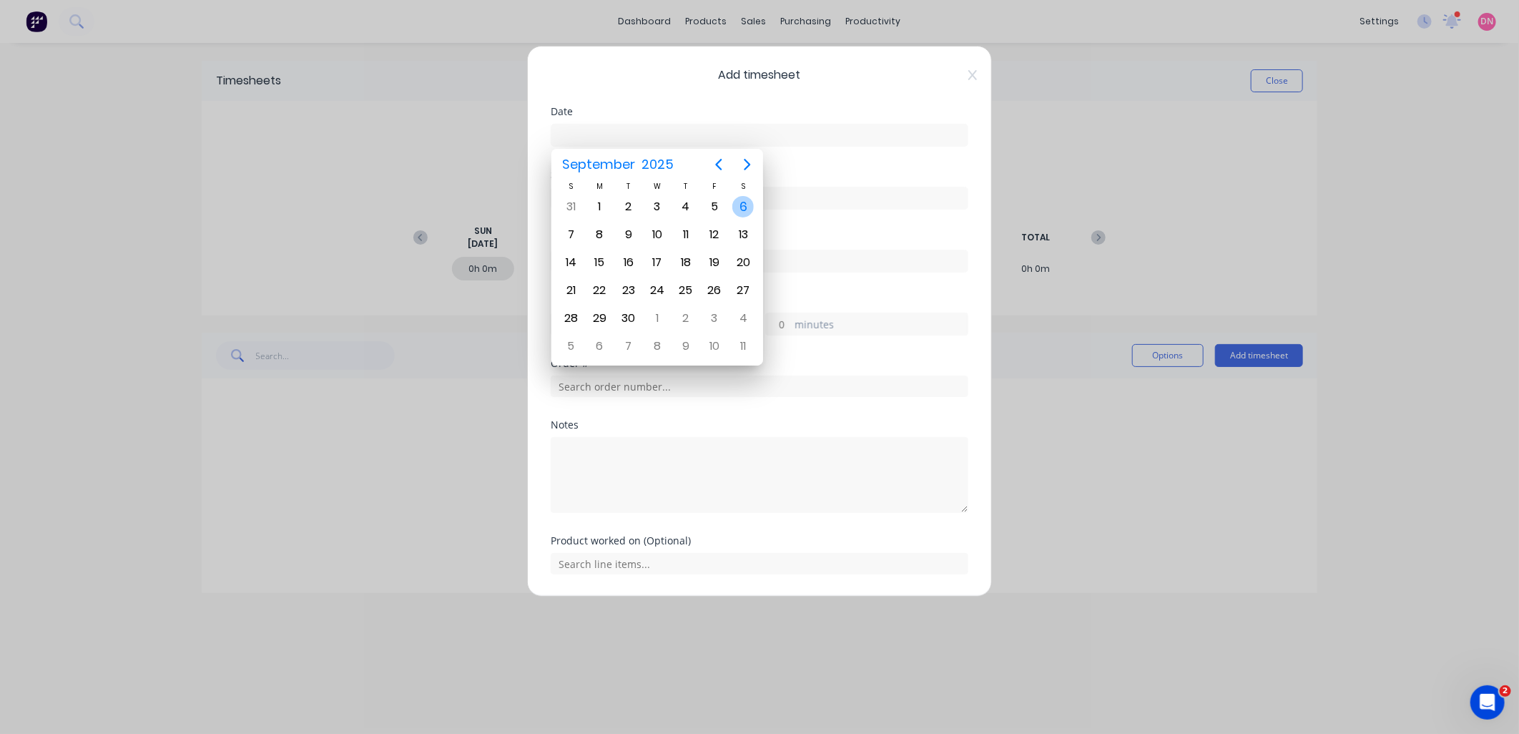
click at [749, 199] on div "6" at bounding box center [742, 206] width 21 height 21
type input "06/09/2025"
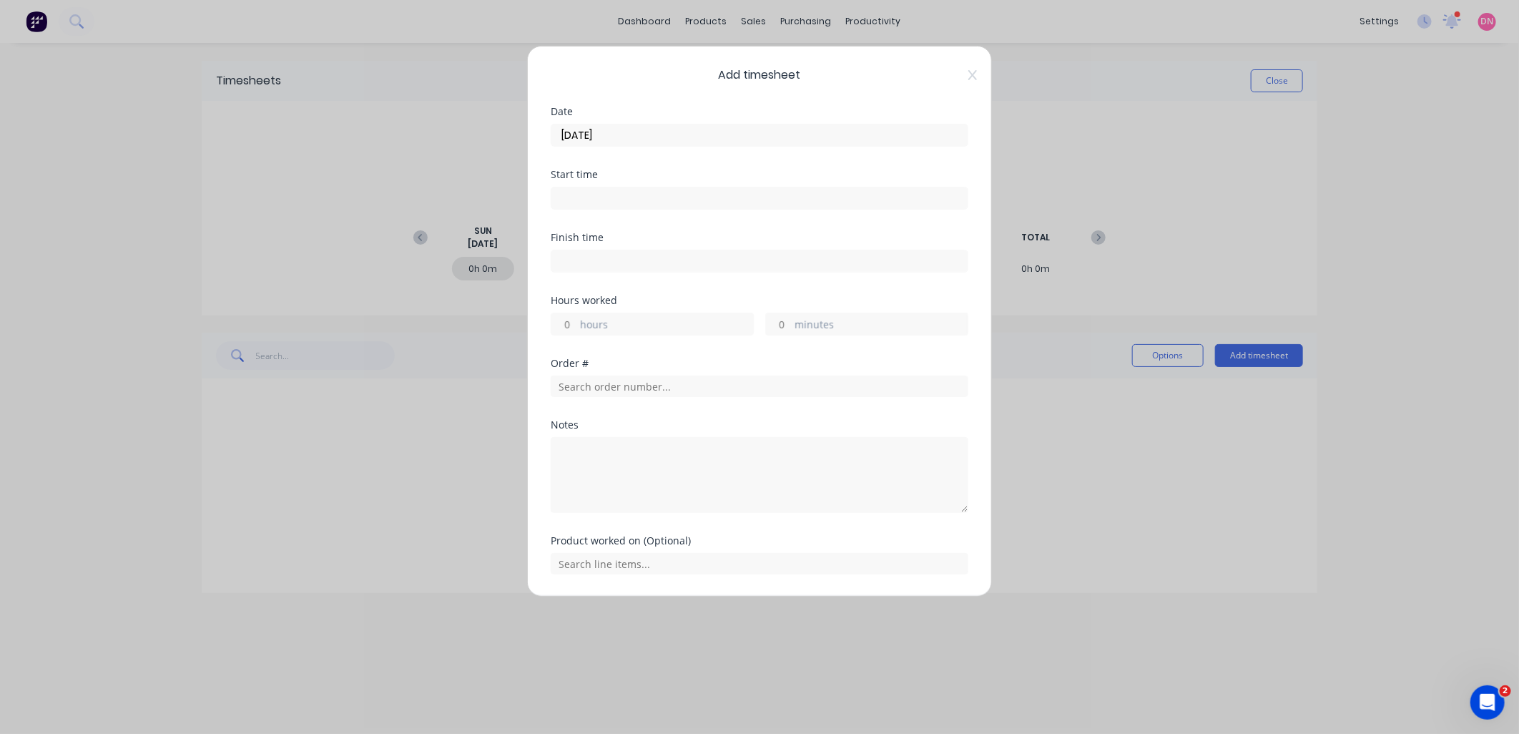
click at [639, 199] on input at bounding box center [759, 197] width 416 height 21
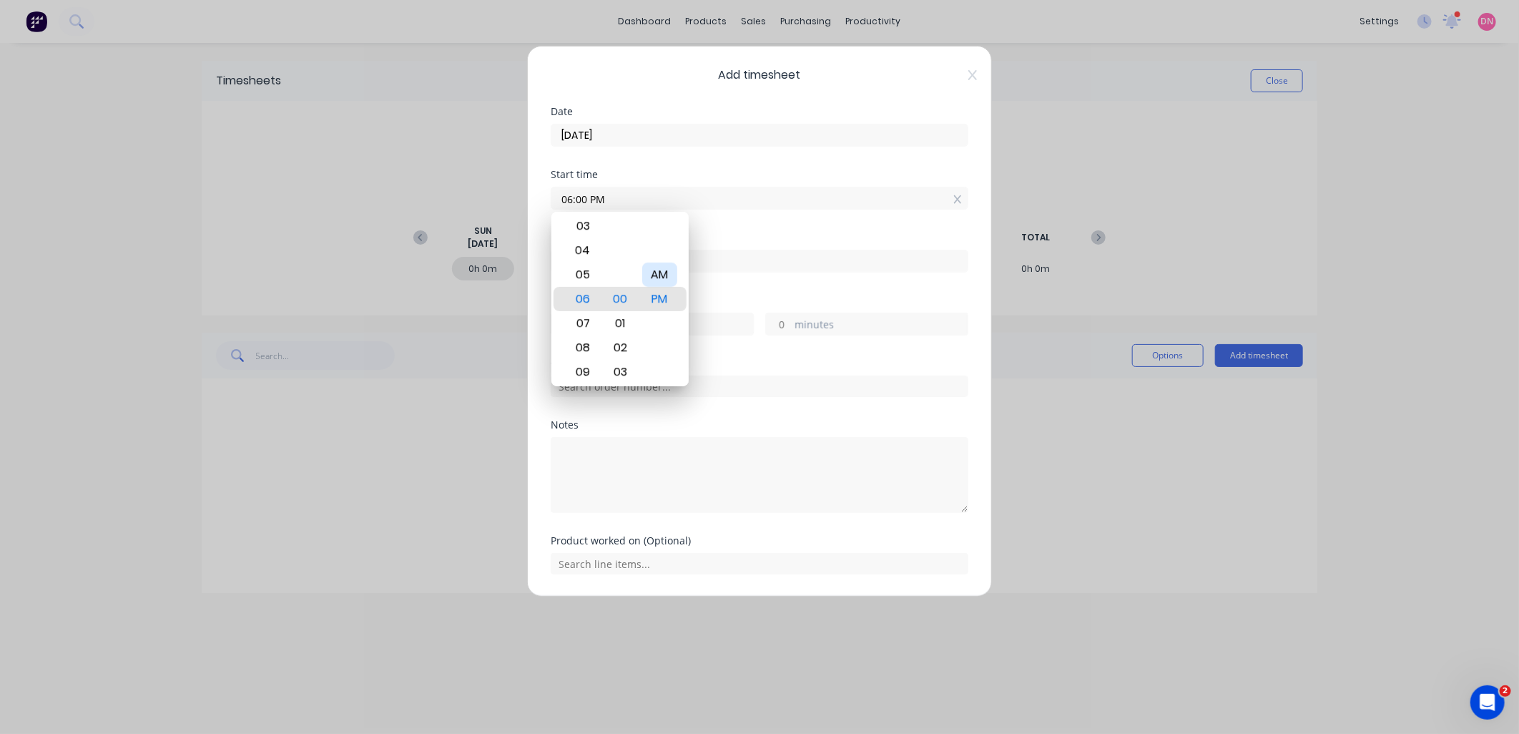
click at [666, 279] on div "AM" at bounding box center [659, 274] width 35 height 24
type input "06:00 AM"
click at [734, 287] on div "Finish time" at bounding box center [760, 263] width 418 height 63
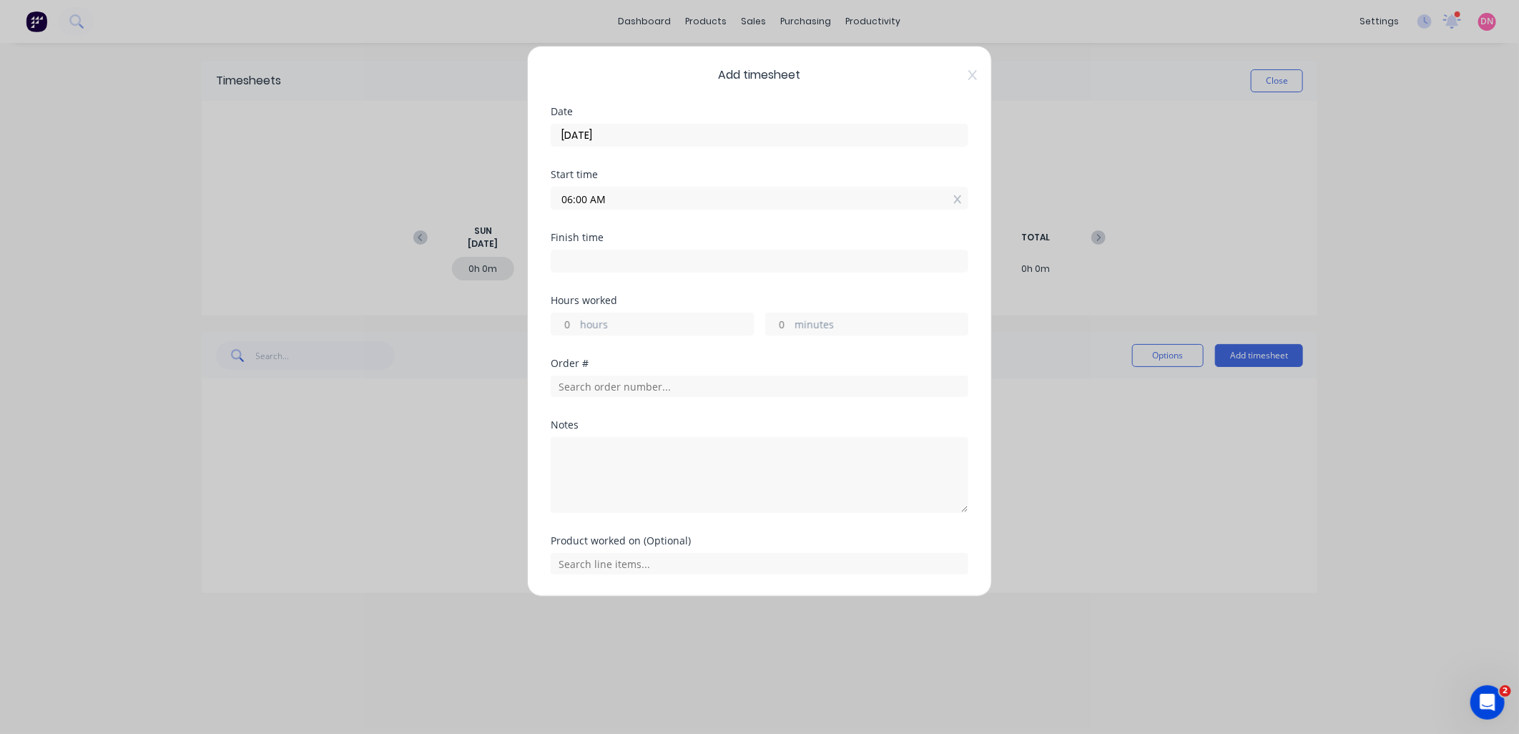
click at [642, 325] on label "hours" at bounding box center [666, 326] width 173 height 18
click at [576, 325] on input "hours" at bounding box center [563, 323] width 25 height 21
click at [605, 261] on input "06:00 AM" at bounding box center [759, 260] width 416 height 21
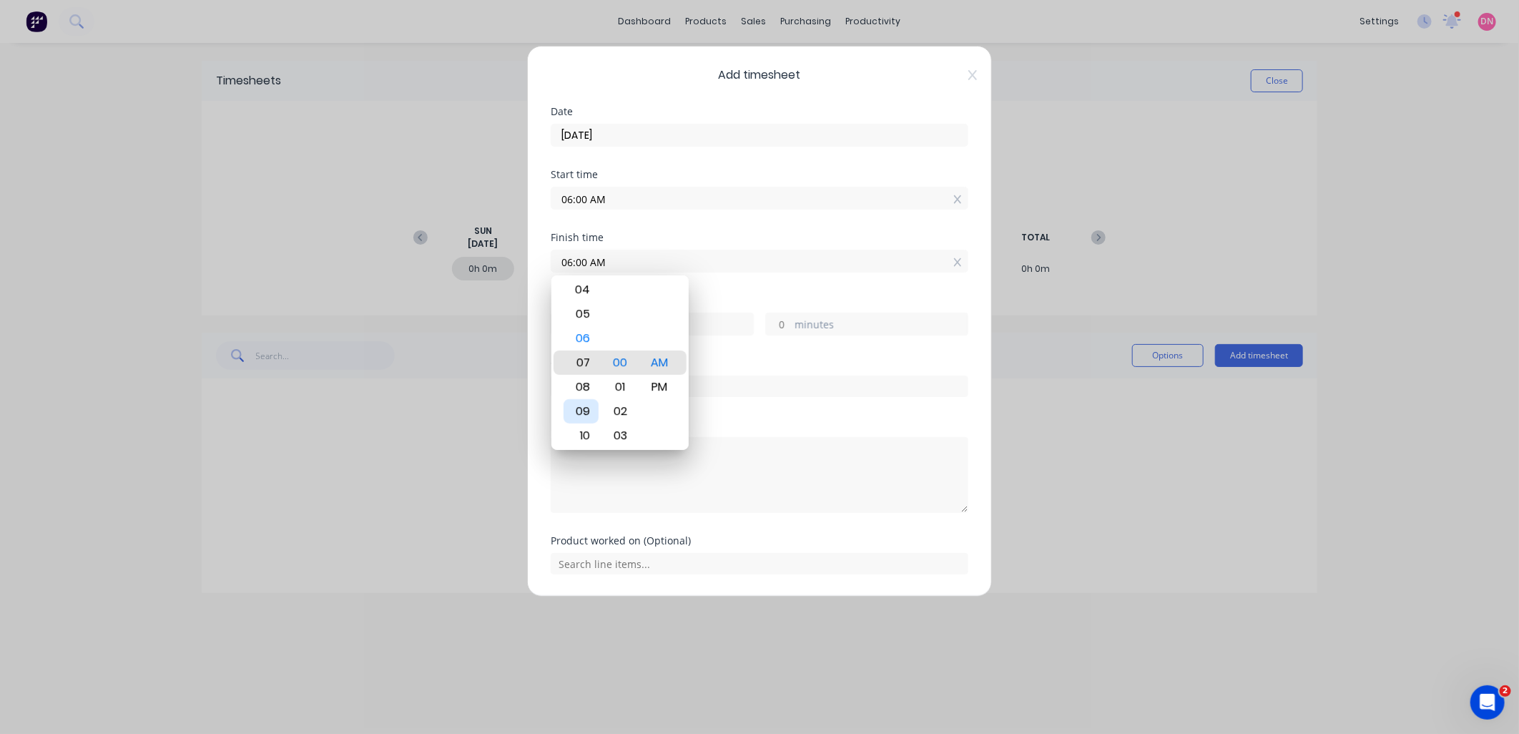
type input "07:00 AM"
type input "1"
type input "0"
type input "09:00 AM"
type input "3"
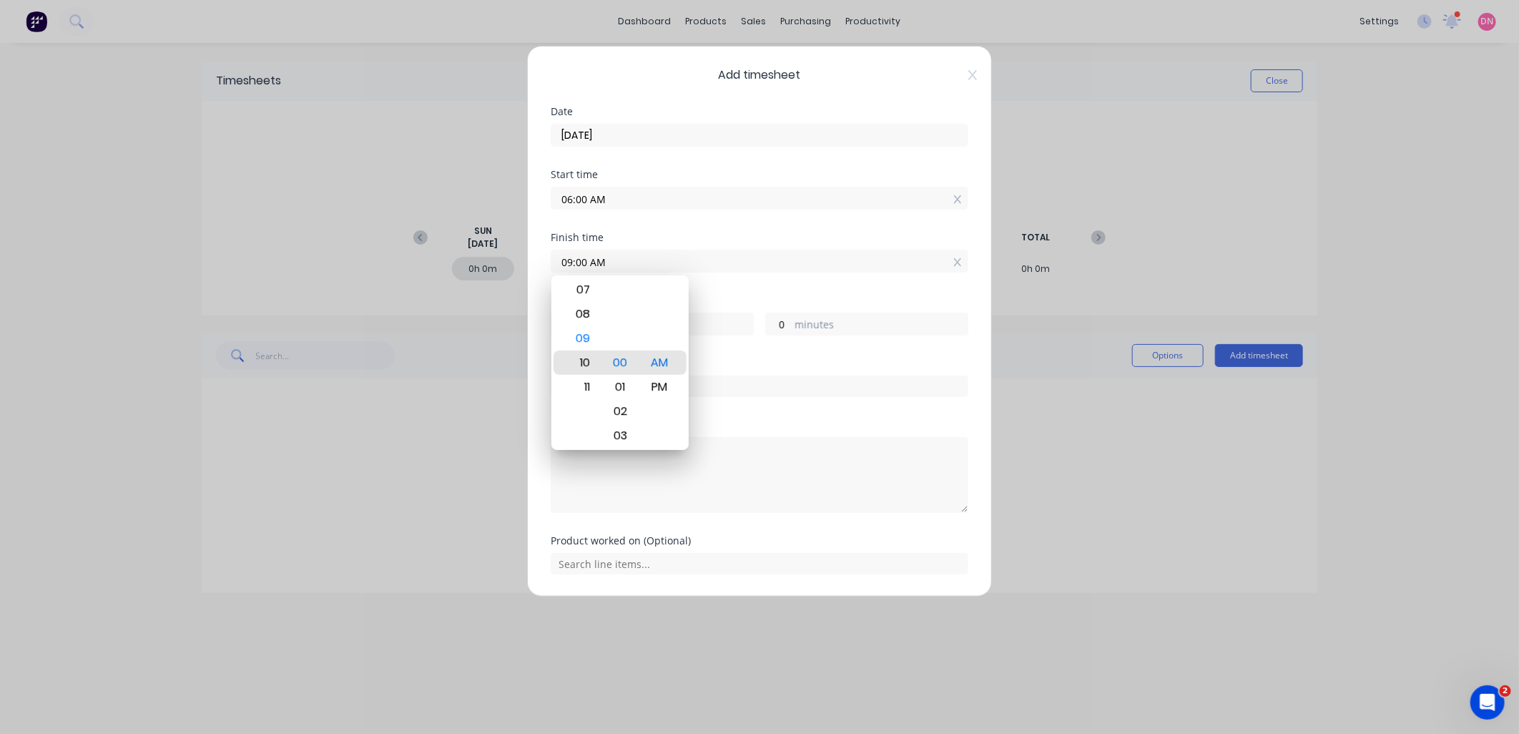
type input "10:00 AM"
type input "4"
type input "09:00 AM"
type input "3"
type input "11:00 AM"
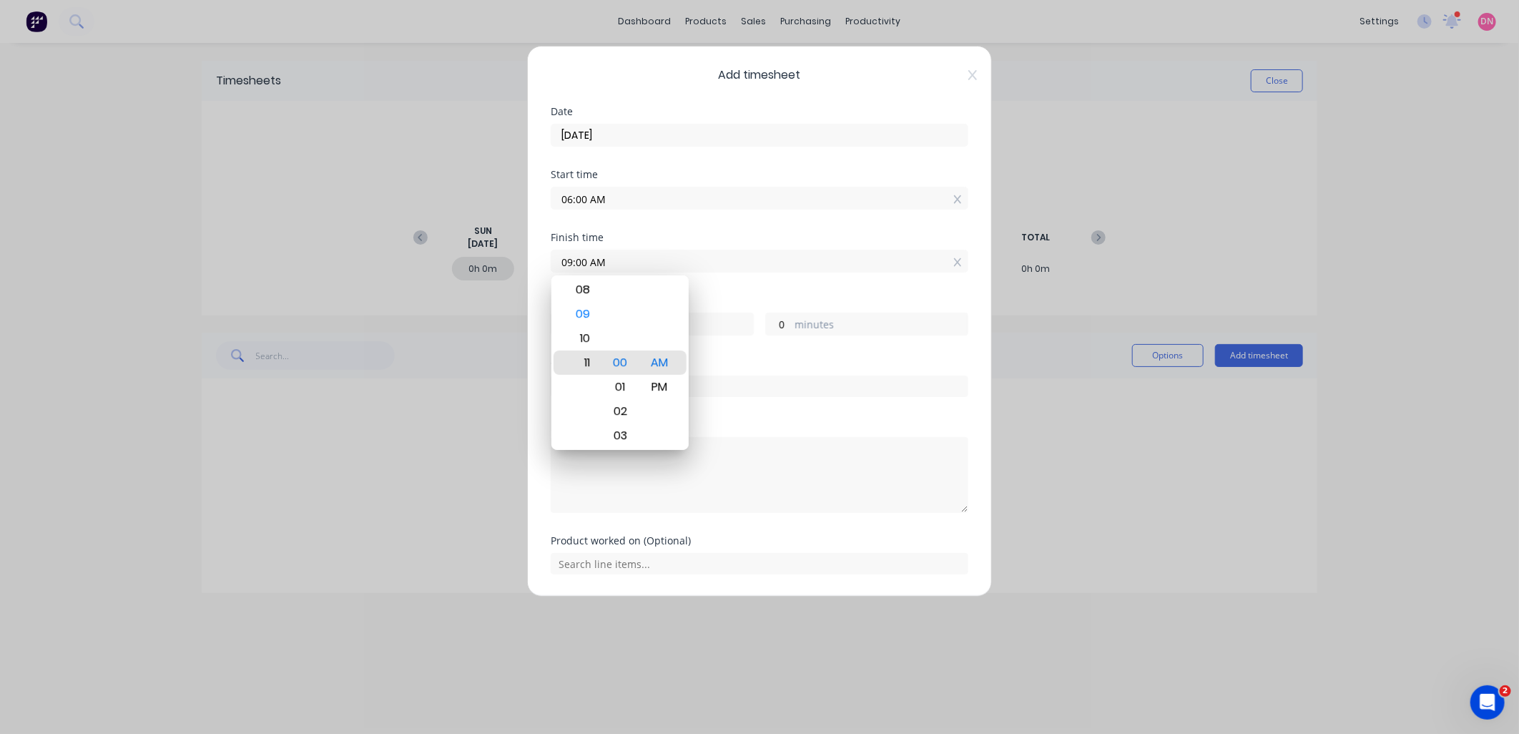
type input "5"
click at [651, 388] on div "PM" at bounding box center [659, 387] width 35 height 24
type input "11:00 PM"
type input "17"
type input "10:00 PM"
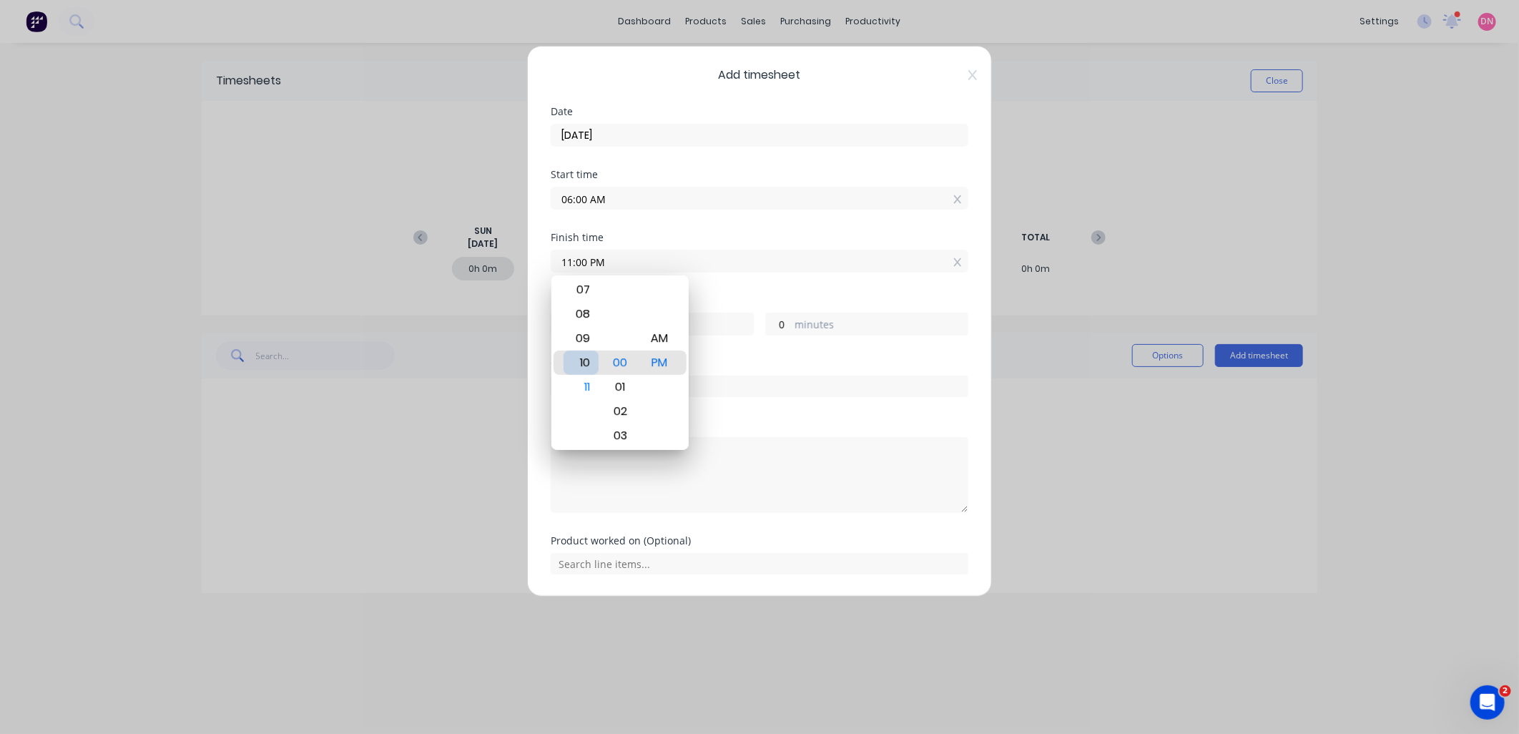
type input "16"
type input "08:00 PM"
type input "14"
type input "07:00 PM"
type input "13"
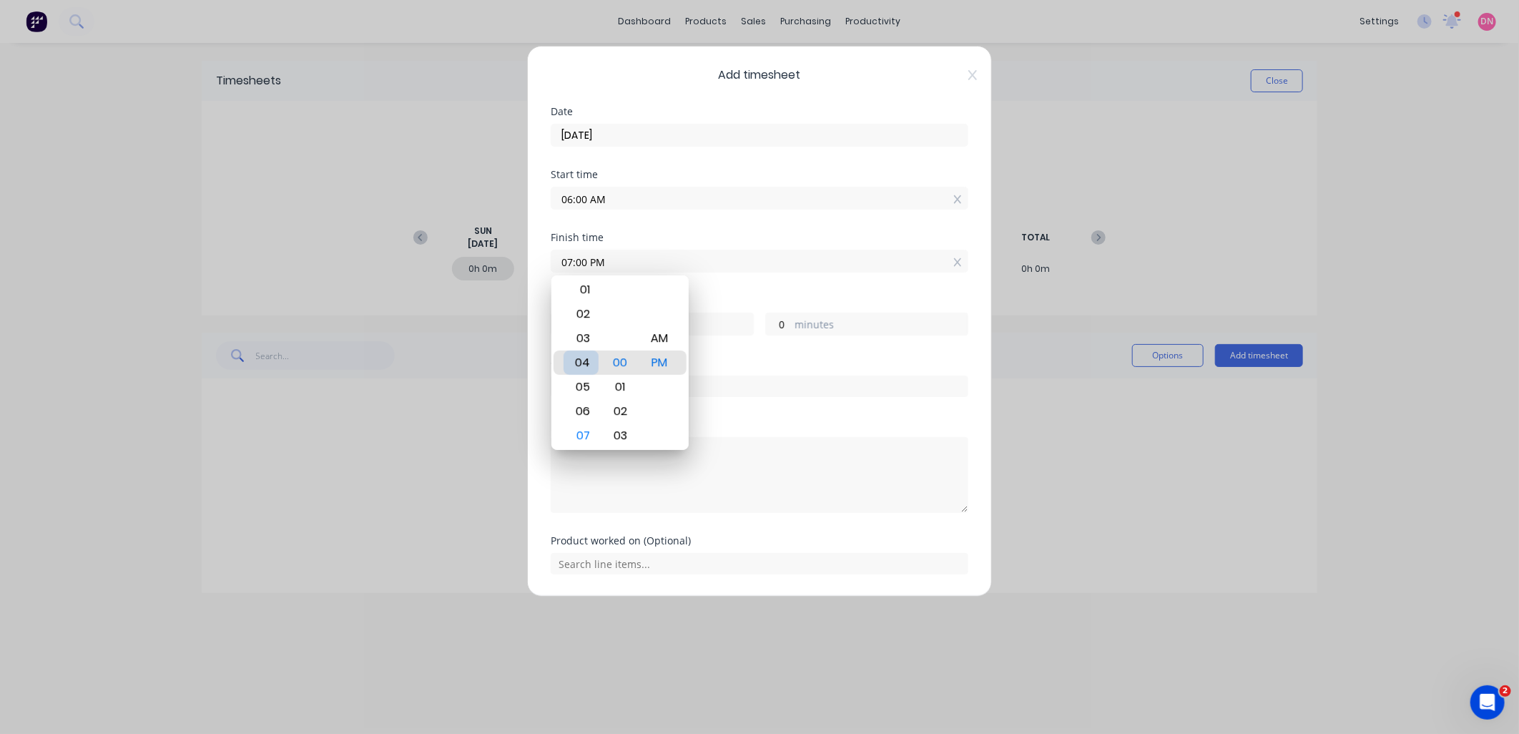
type input "04:00 PM"
type input "10"
click at [595, 298] on div "01" at bounding box center [580, 289] width 35 height 24
type input "01:00 PM"
type input "7"
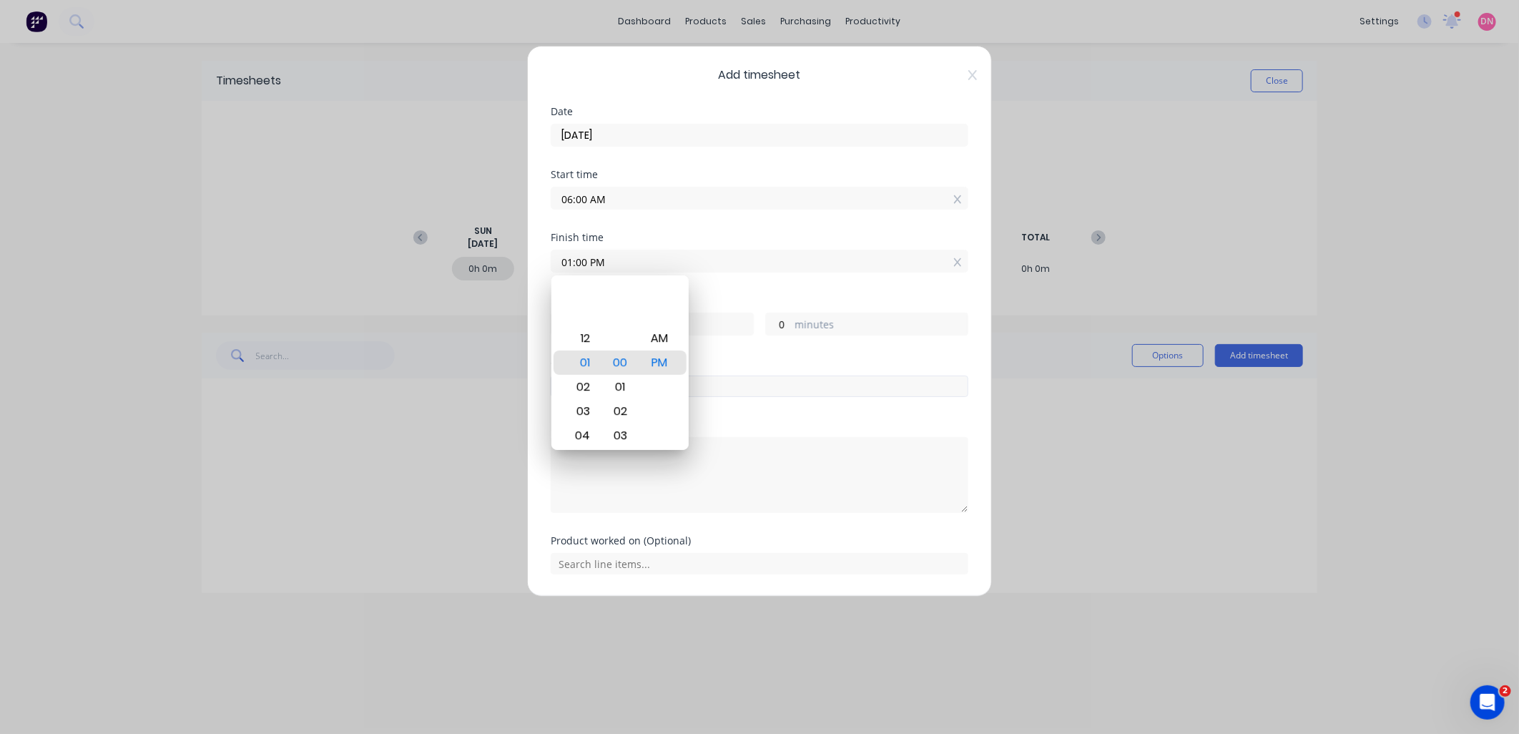
click at [737, 391] on input "text" at bounding box center [760, 385] width 418 height 21
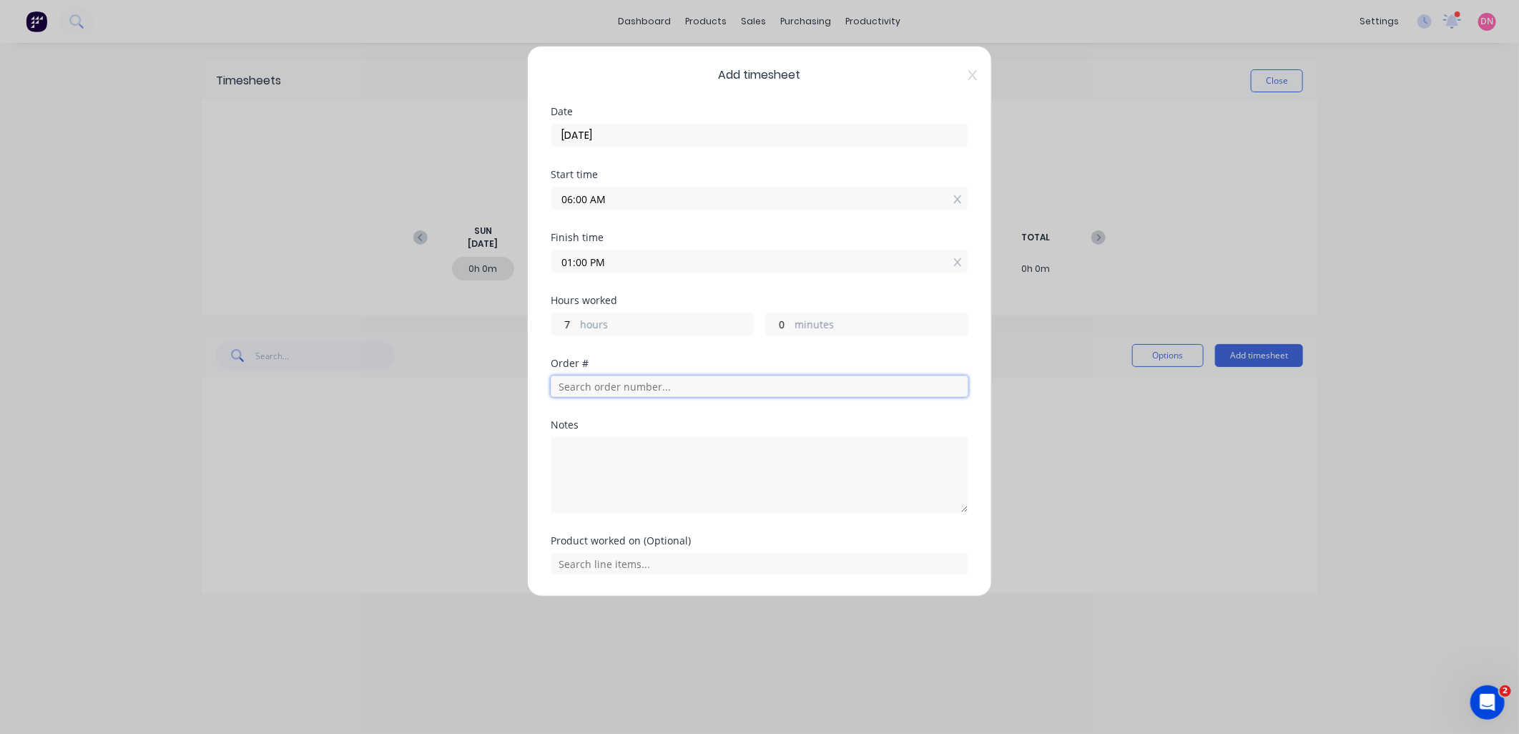
click at [706, 385] on input "text" at bounding box center [760, 385] width 418 height 21
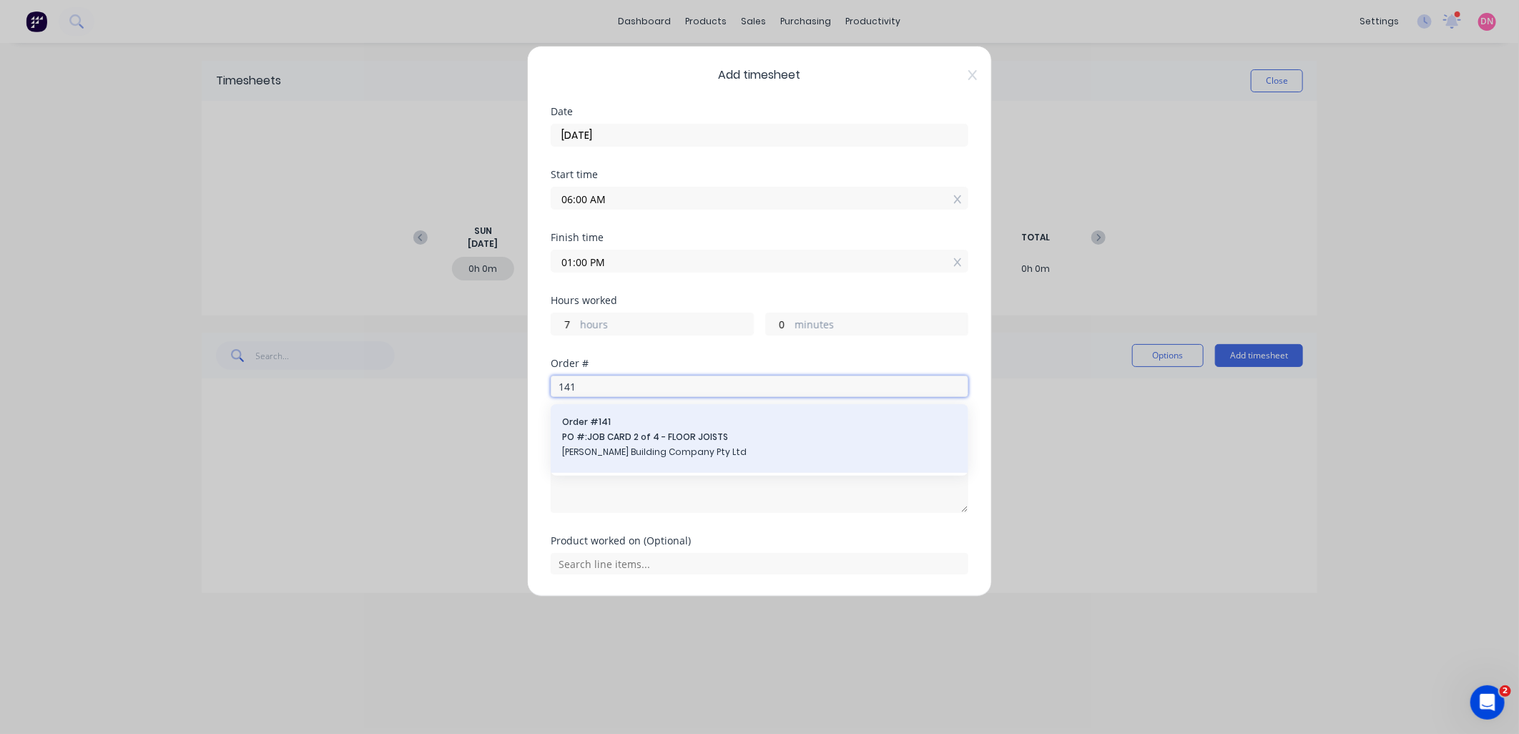
type input "141"
click at [734, 436] on span "PO #: JOB CARD 2 of 4 - FLOOR JOISTS" at bounding box center [759, 436] width 395 height 13
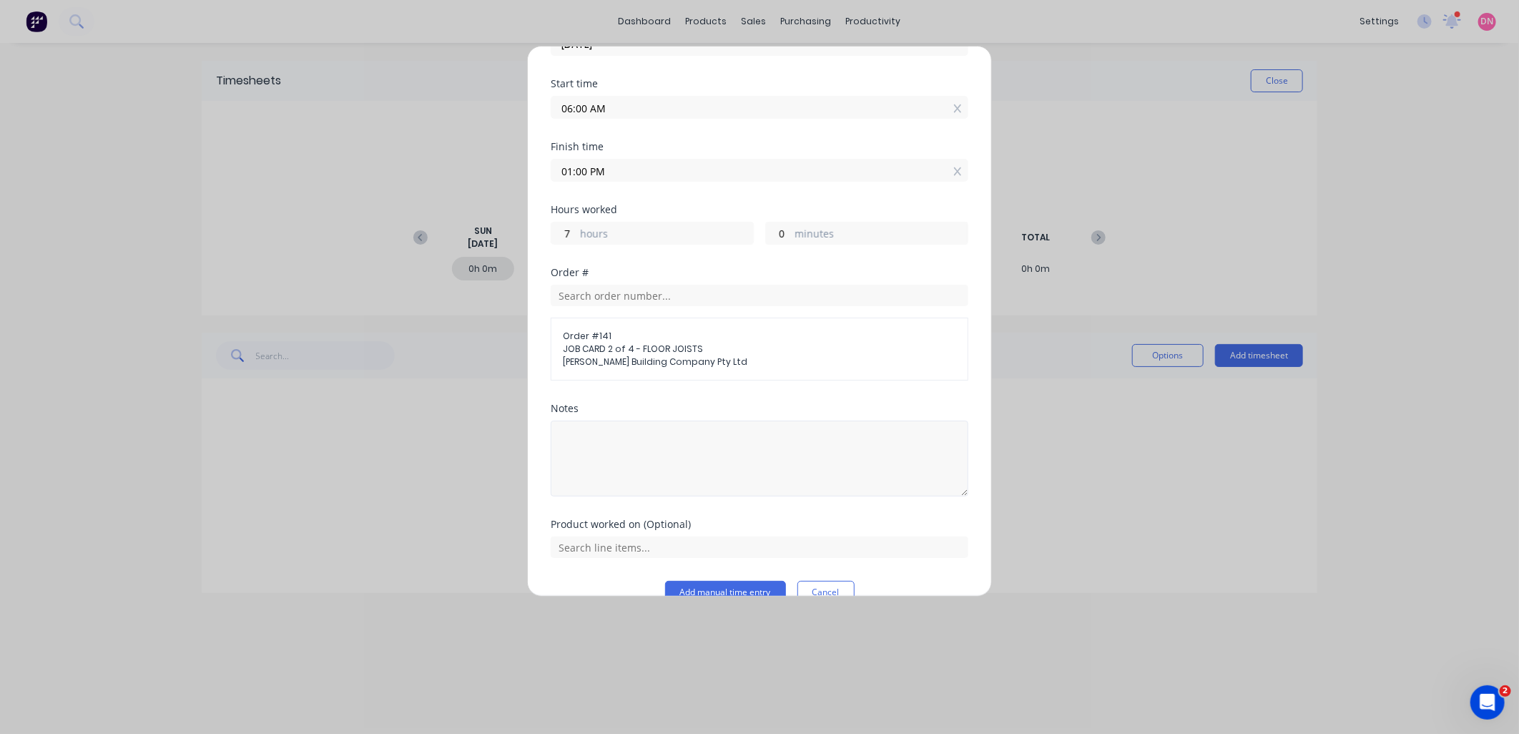
scroll to position [119, 0]
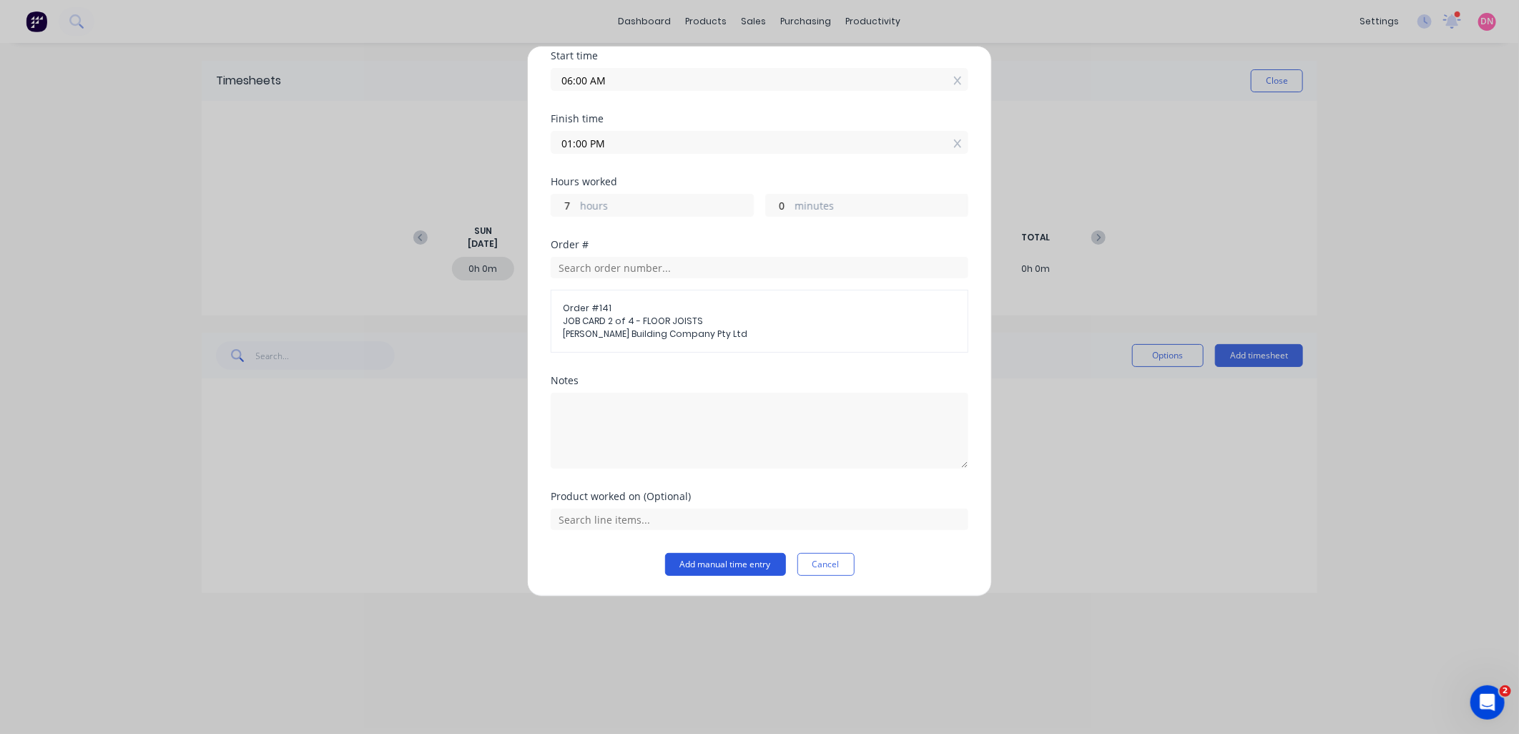
click at [709, 559] on button "Add manual time entry" at bounding box center [725, 564] width 121 height 23
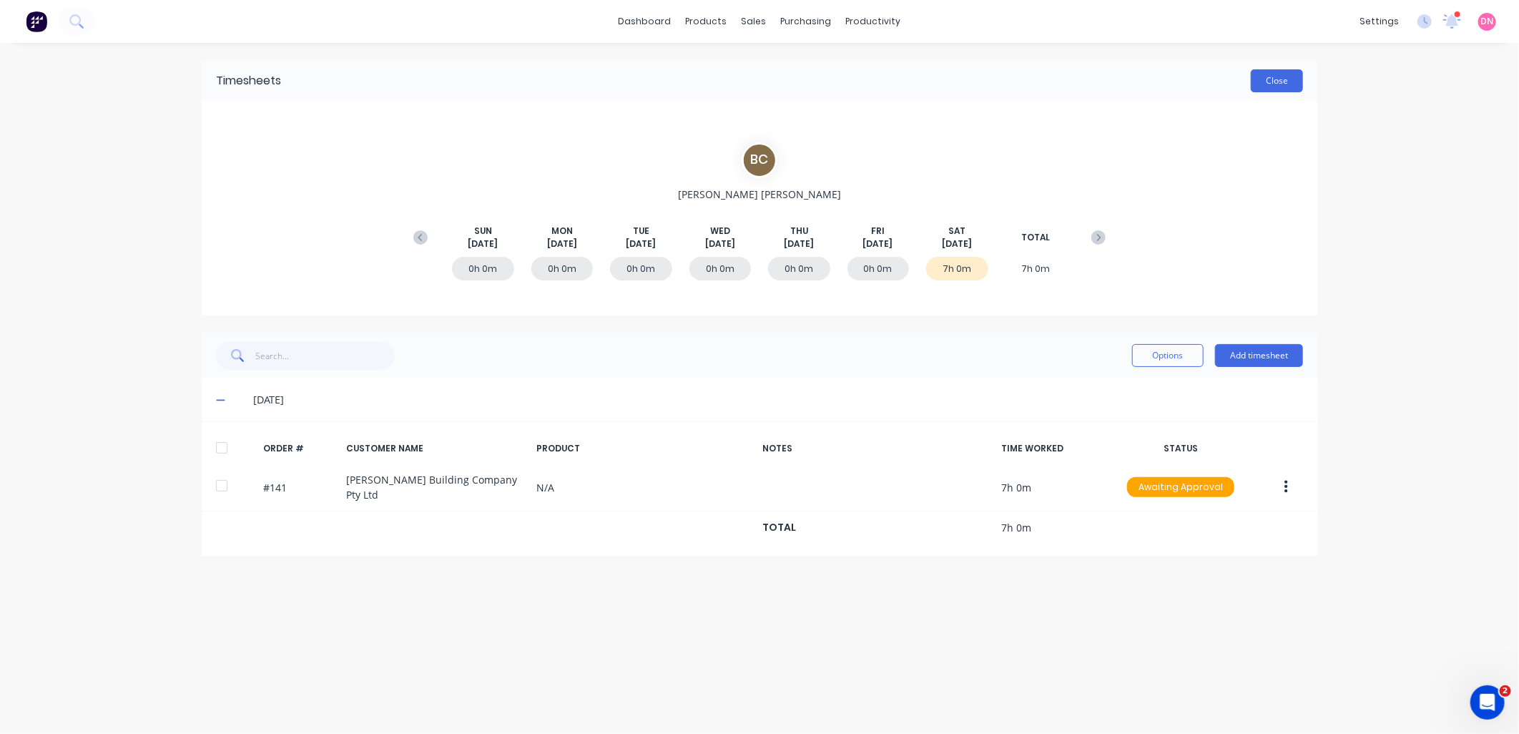
click at [1281, 77] on button "Close" at bounding box center [1277, 80] width 52 height 23
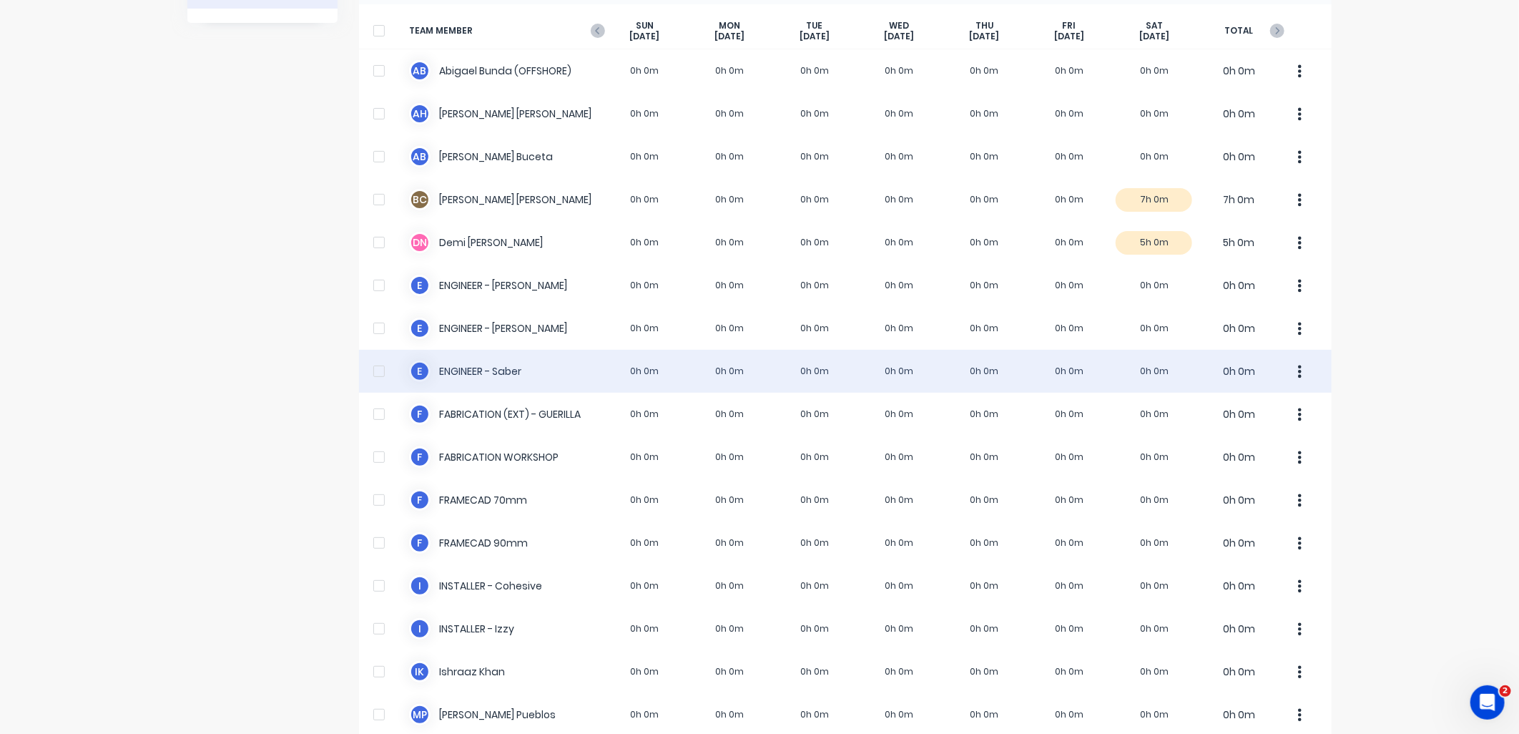
scroll to position [381, 0]
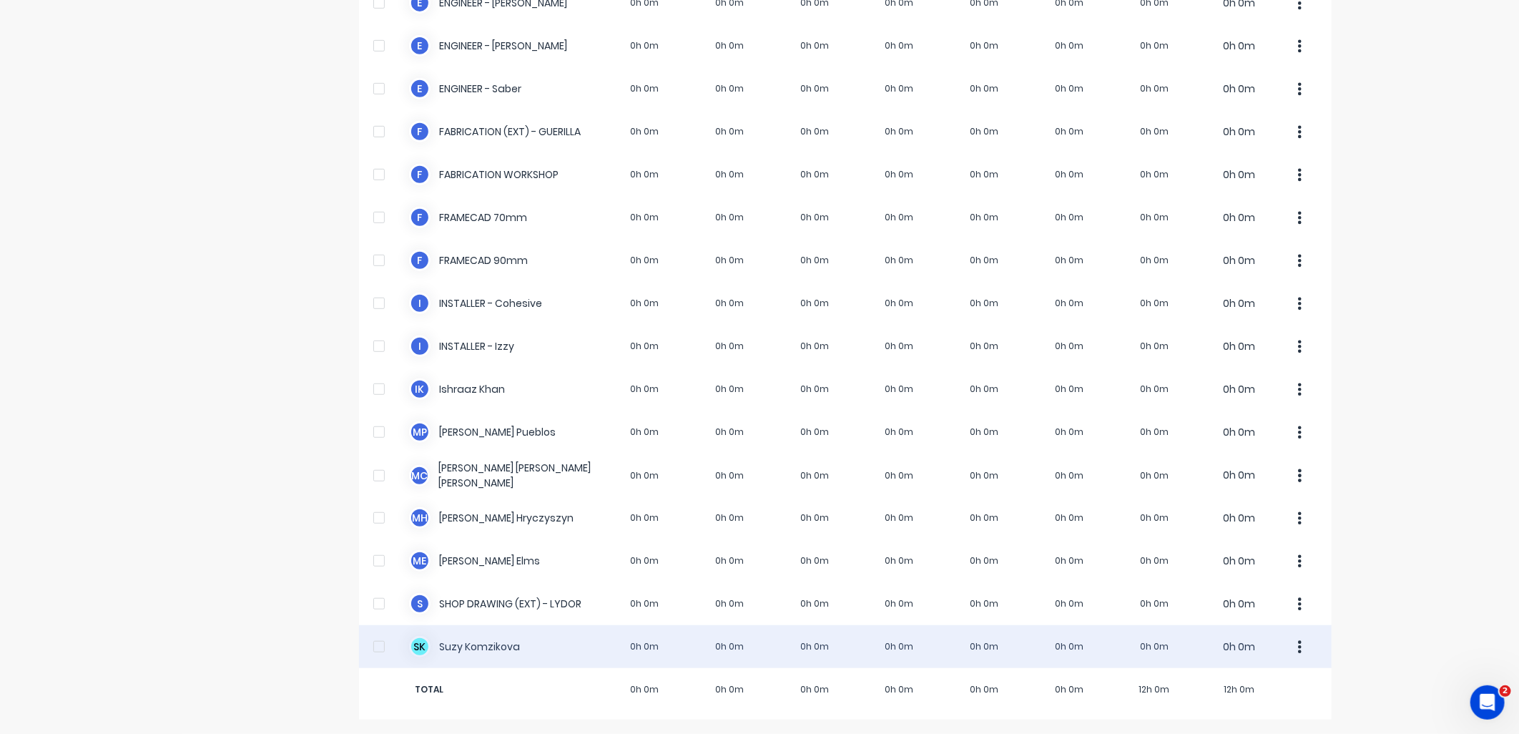
click at [1290, 648] on button "button" at bounding box center [1300, 646] width 30 height 29
click at [471, 644] on div "S K Suzy Komzikova 0h 0m 0h 0m 0h 0m 0h 0m 0h 0m 0h 0m 0h 0m 0h 0m Approve Unap…" at bounding box center [845, 646] width 972 height 43
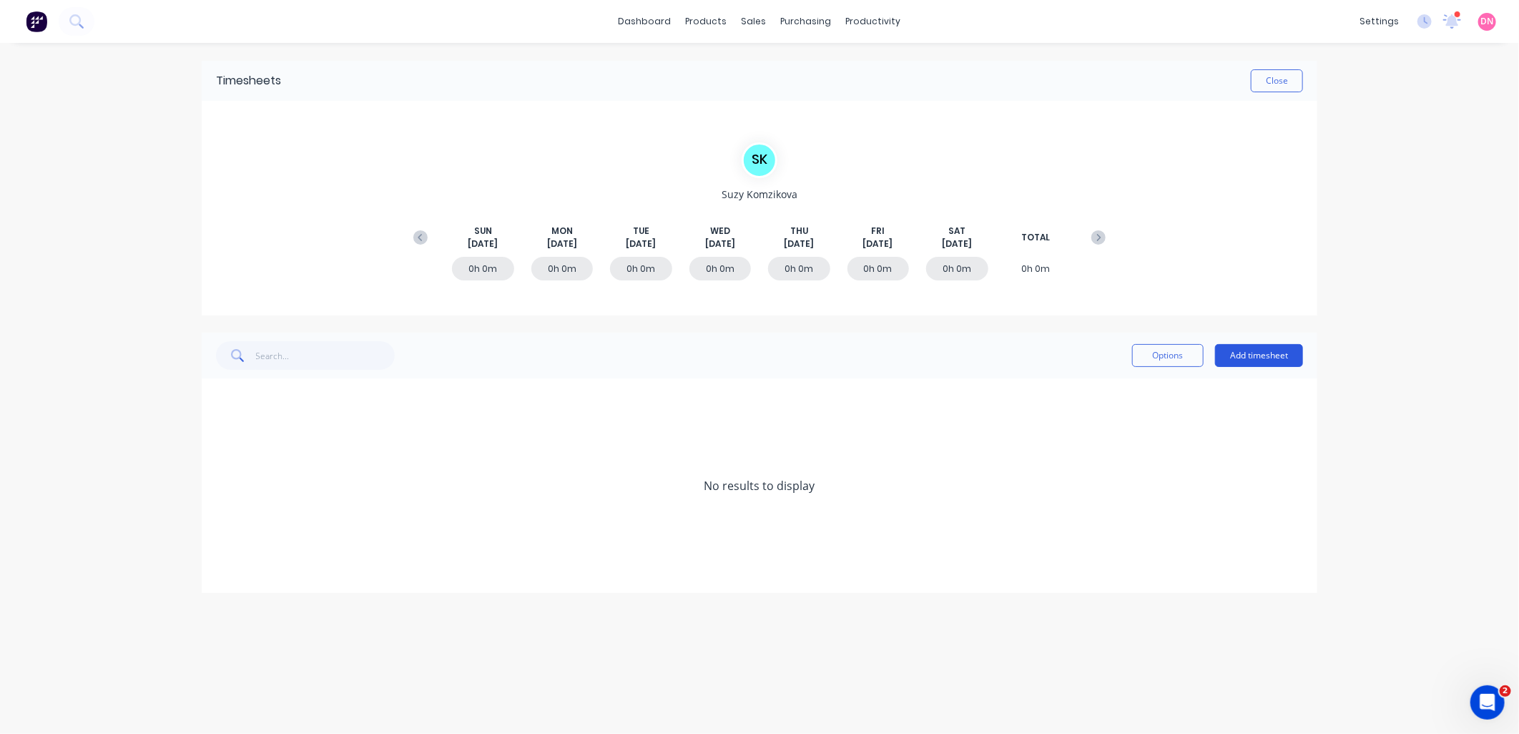
click at [1254, 356] on button "Add timesheet" at bounding box center [1259, 355] width 88 height 23
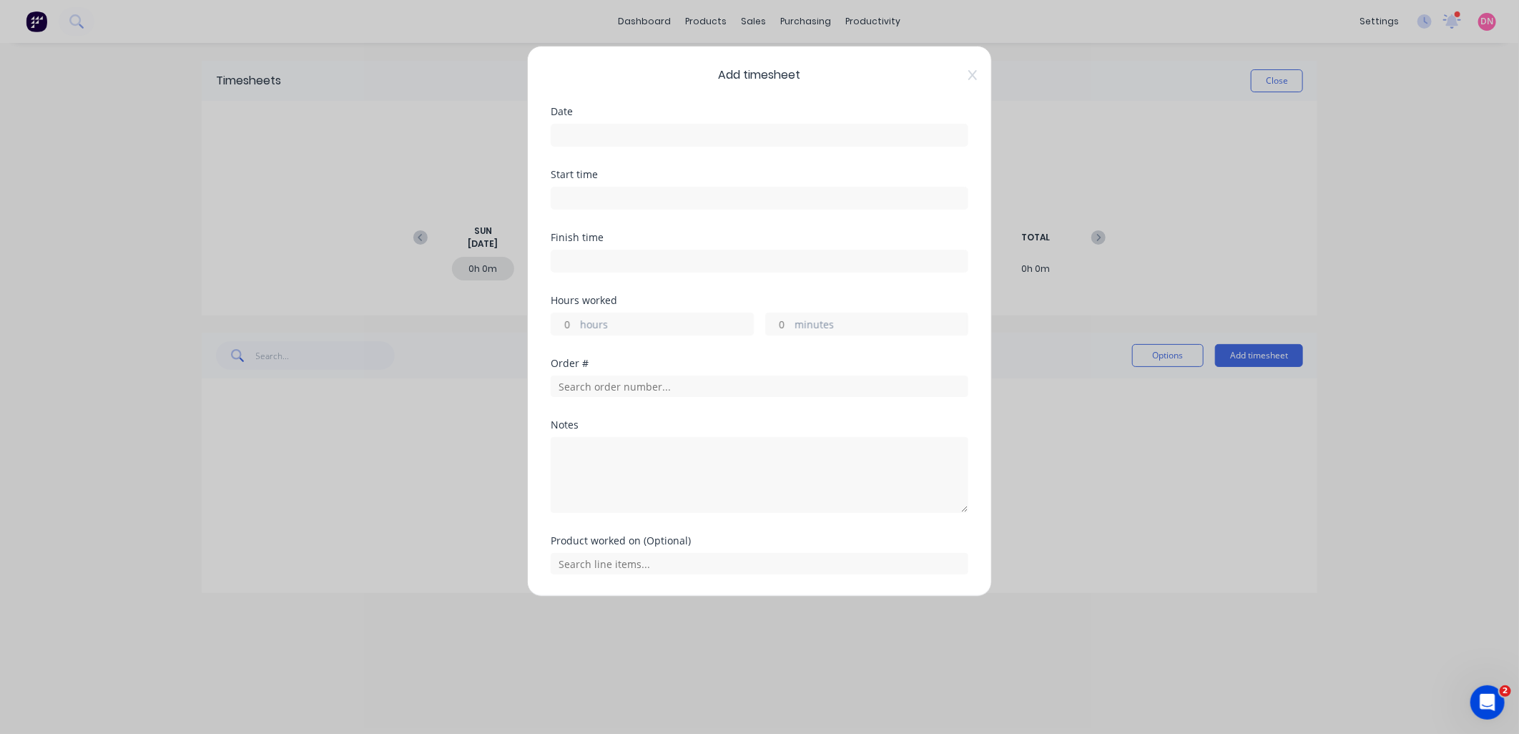
click at [701, 139] on input at bounding box center [759, 134] width 416 height 21
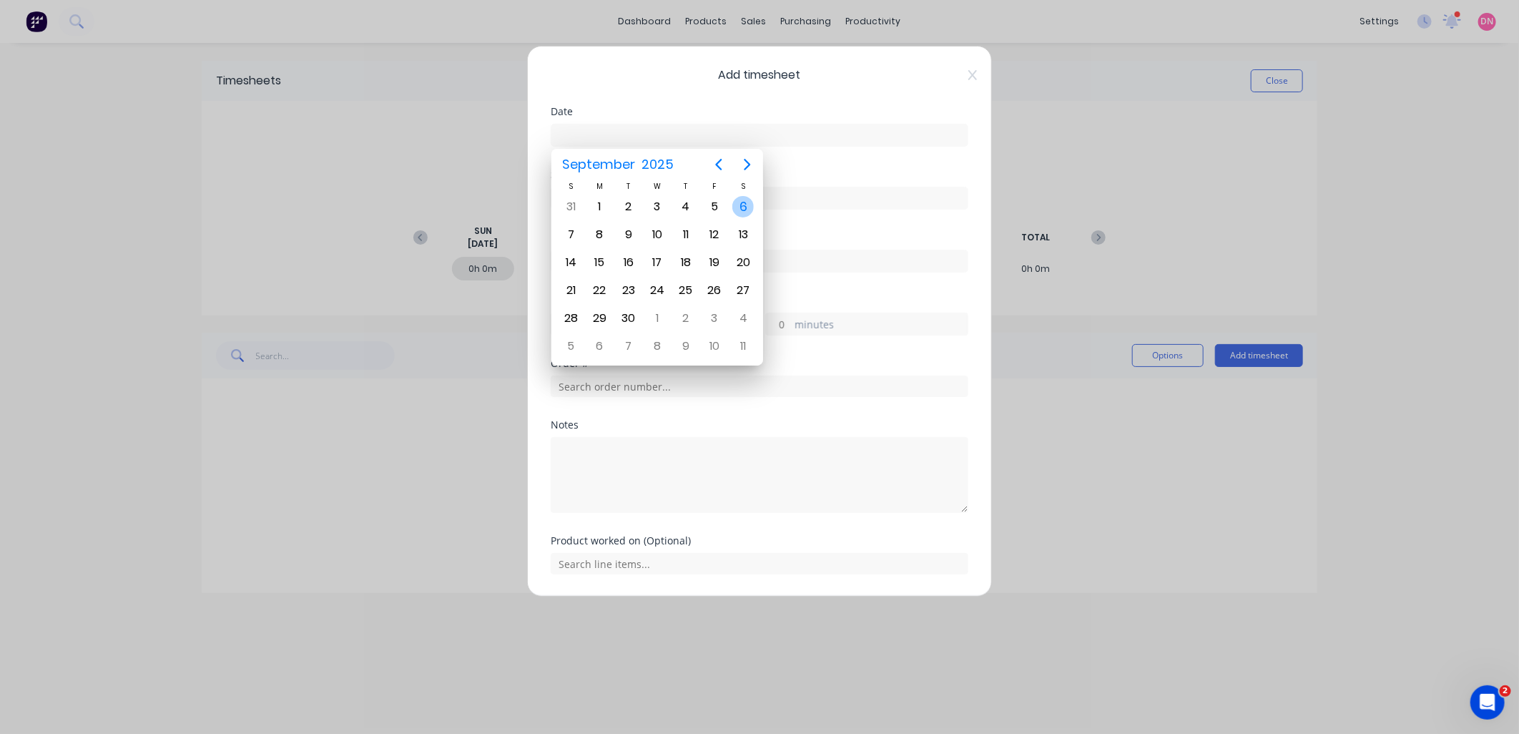
click at [731, 206] on div "6" at bounding box center [743, 206] width 29 height 27
type input "06/09/2025"
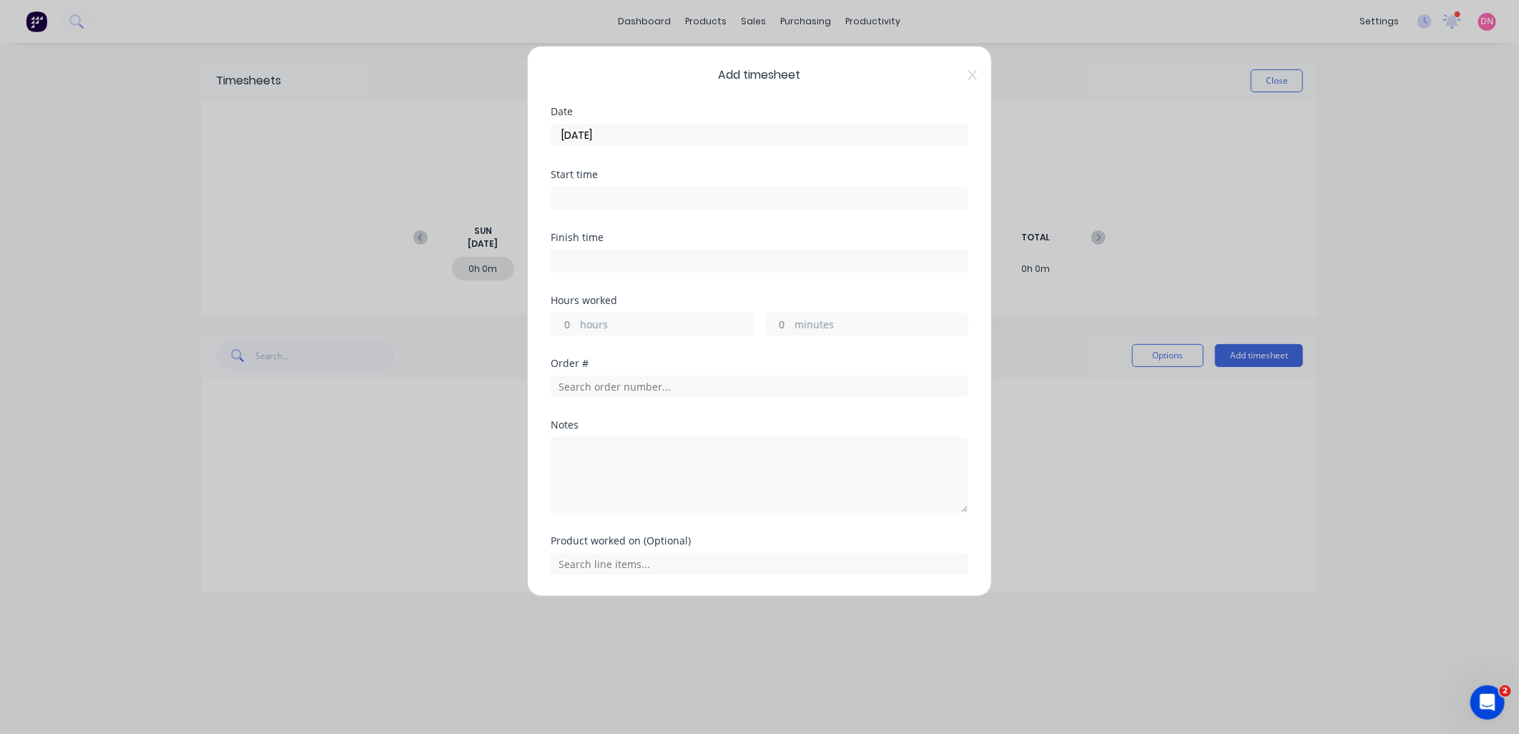
click at [714, 205] on input at bounding box center [759, 197] width 416 height 21
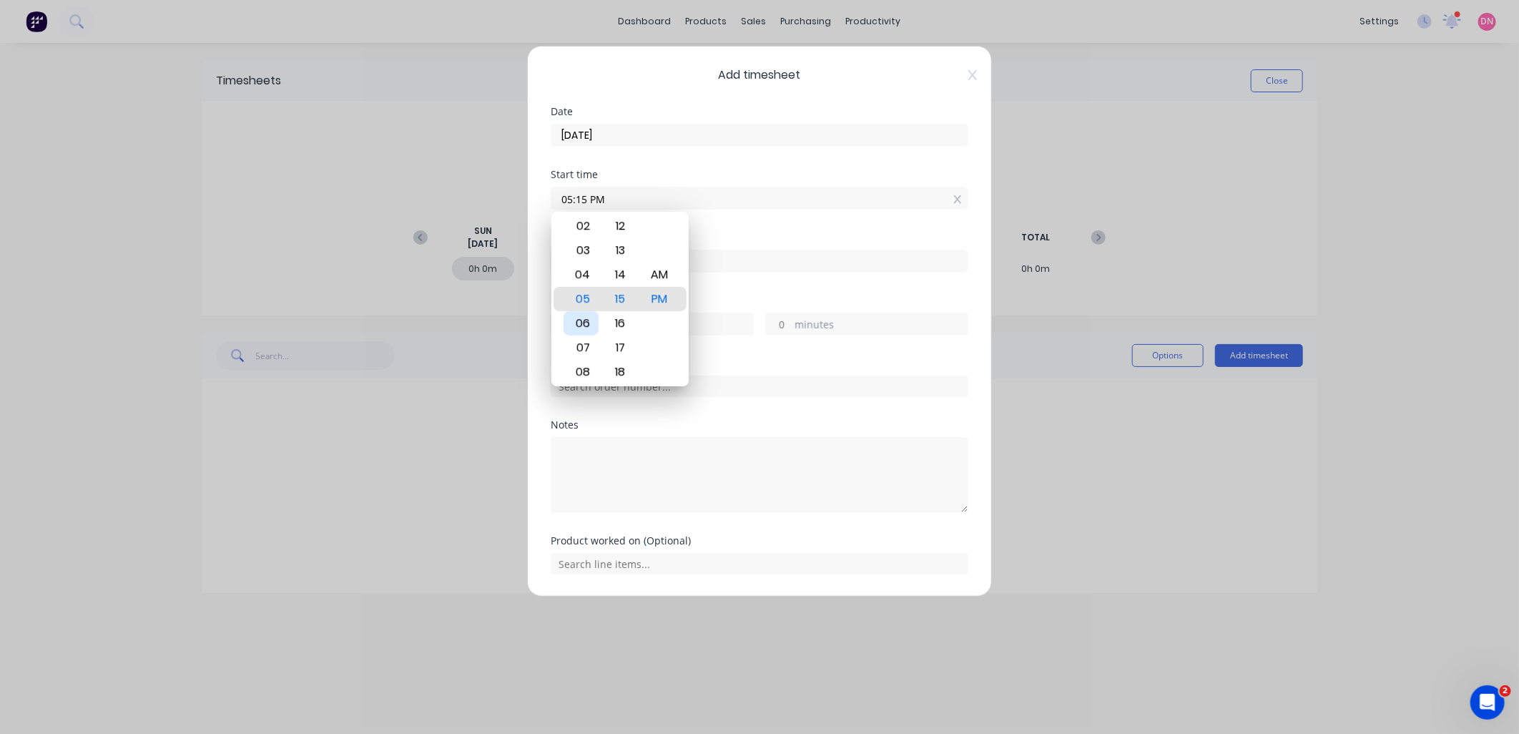
click at [584, 325] on div "06" at bounding box center [580, 323] width 35 height 24
click at [619, 265] on div "01" at bounding box center [620, 274] width 35 height 24
click at [629, 280] on div "00" at bounding box center [620, 274] width 35 height 24
click at [674, 279] on div "AM" at bounding box center [659, 274] width 35 height 24
type input "06:00 AM"
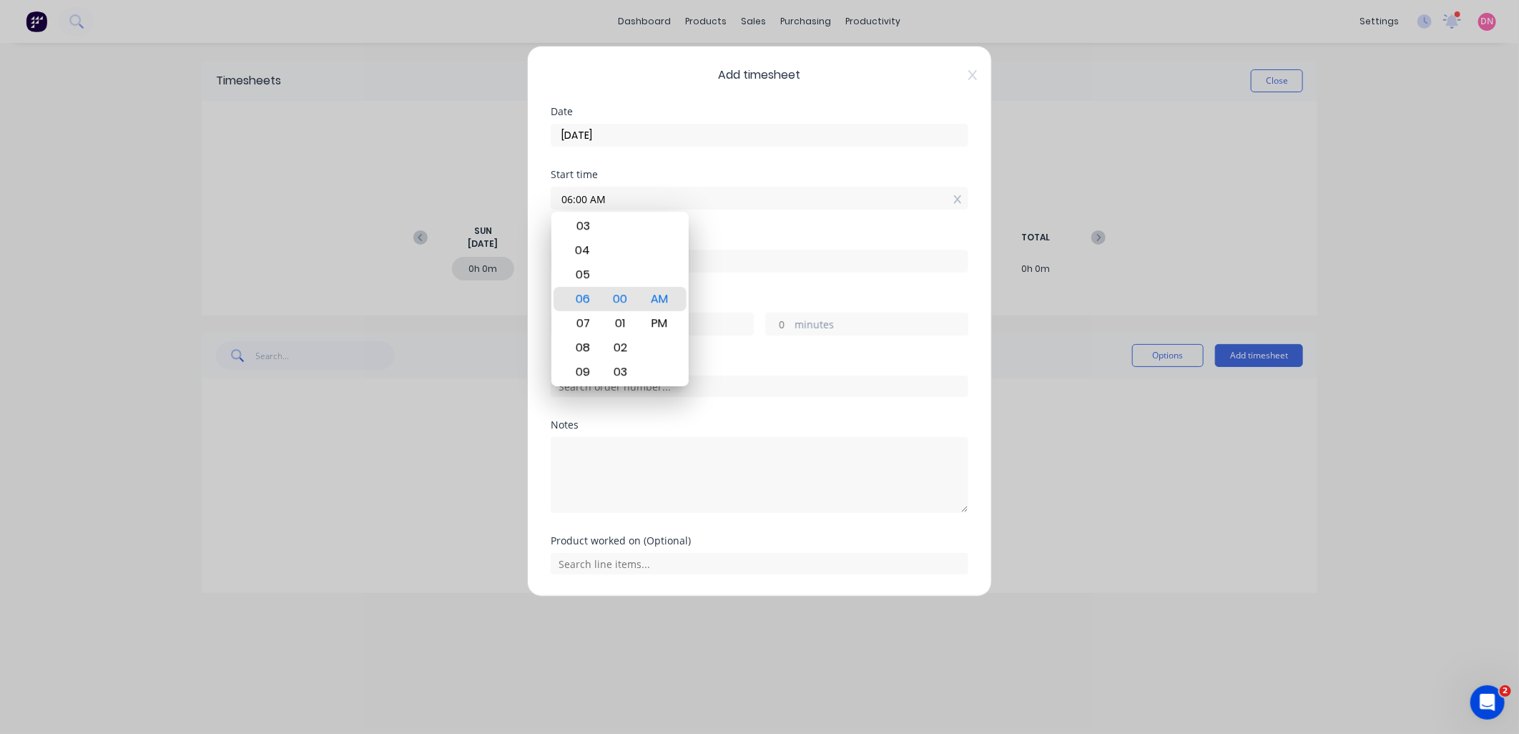
click at [739, 275] on div "Finish time" at bounding box center [760, 263] width 418 height 63
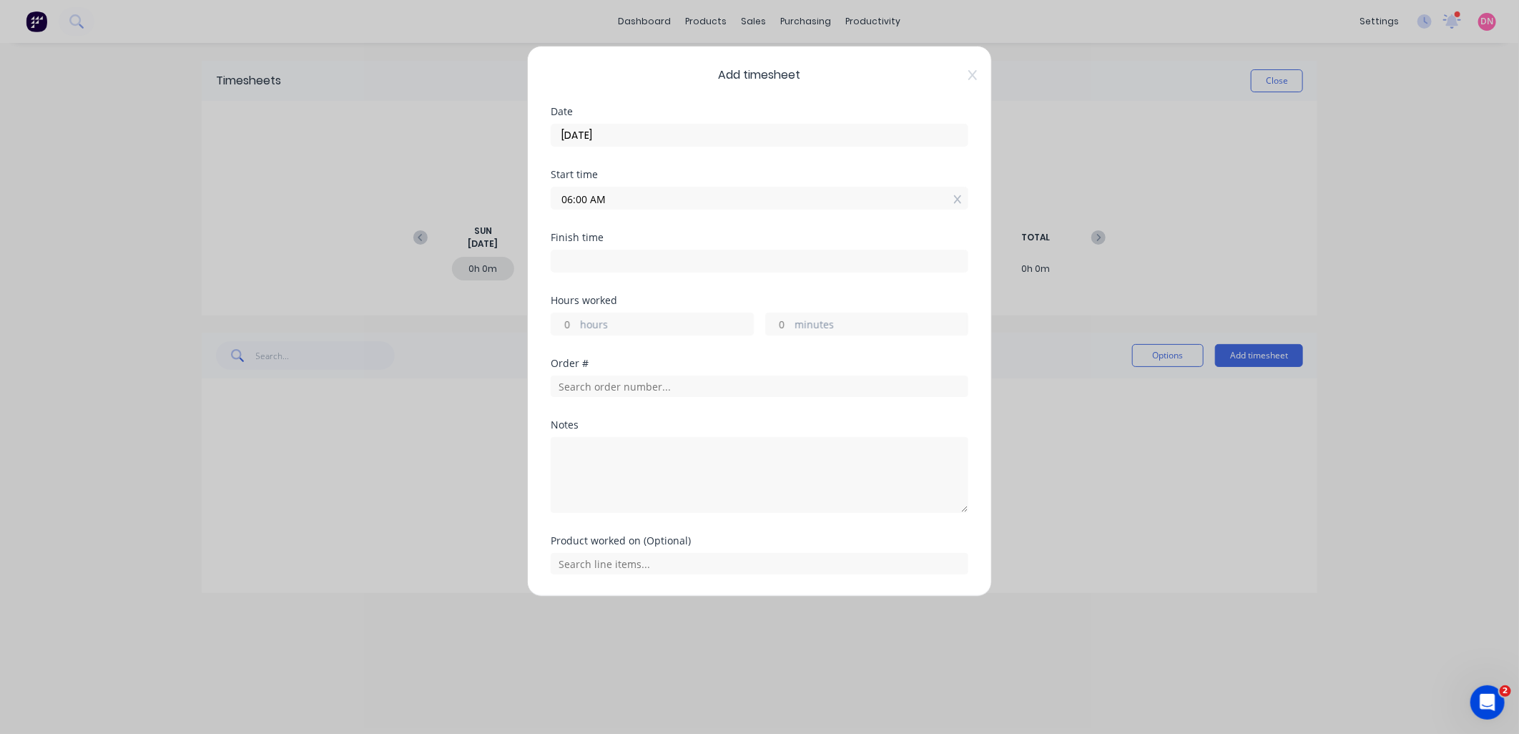
click at [654, 255] on input at bounding box center [759, 260] width 416 height 21
type input "12:15 PM"
type input "6"
type input "15"
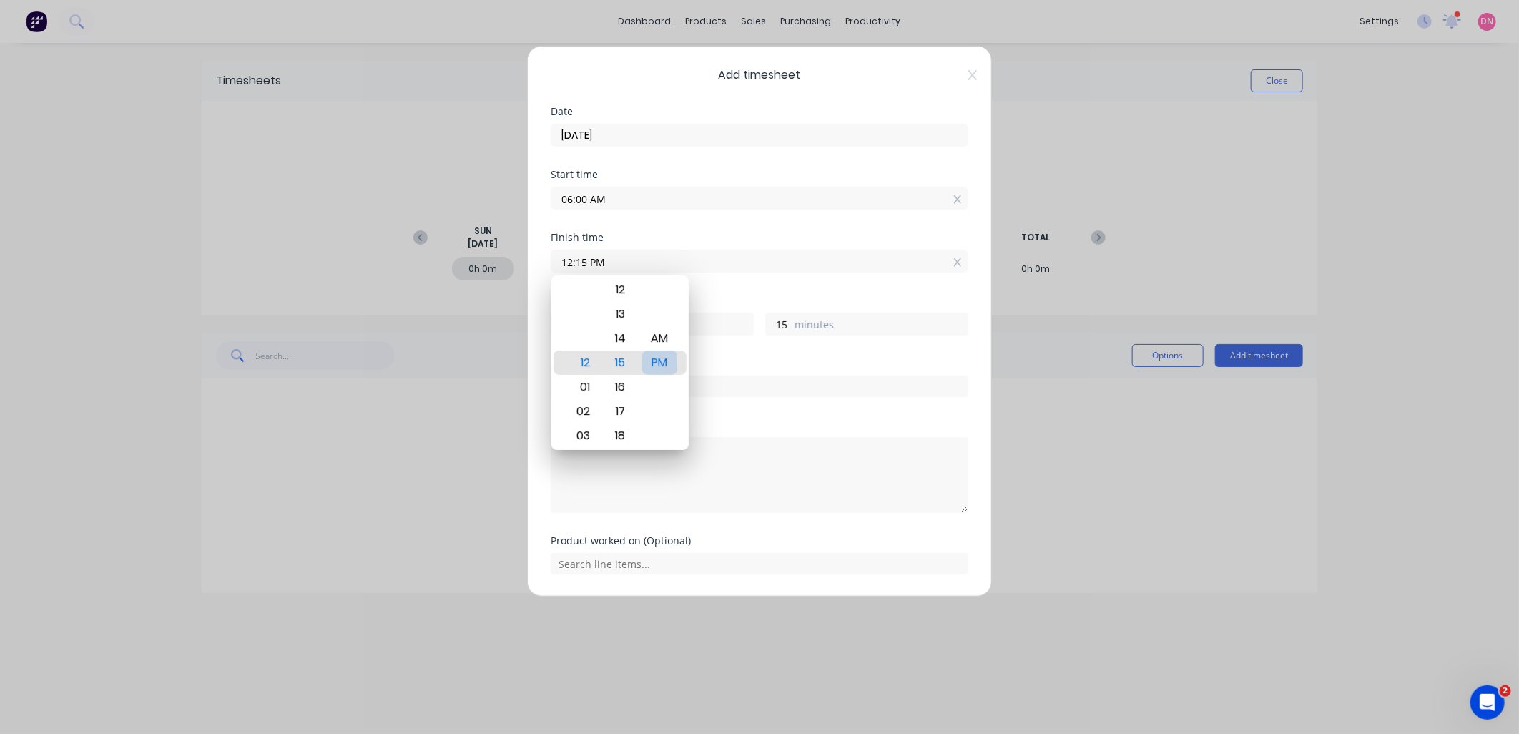
type input "12:15 AM"
type input "18"
type input "12:11 AM"
type input "11"
type input "12:06 AM"
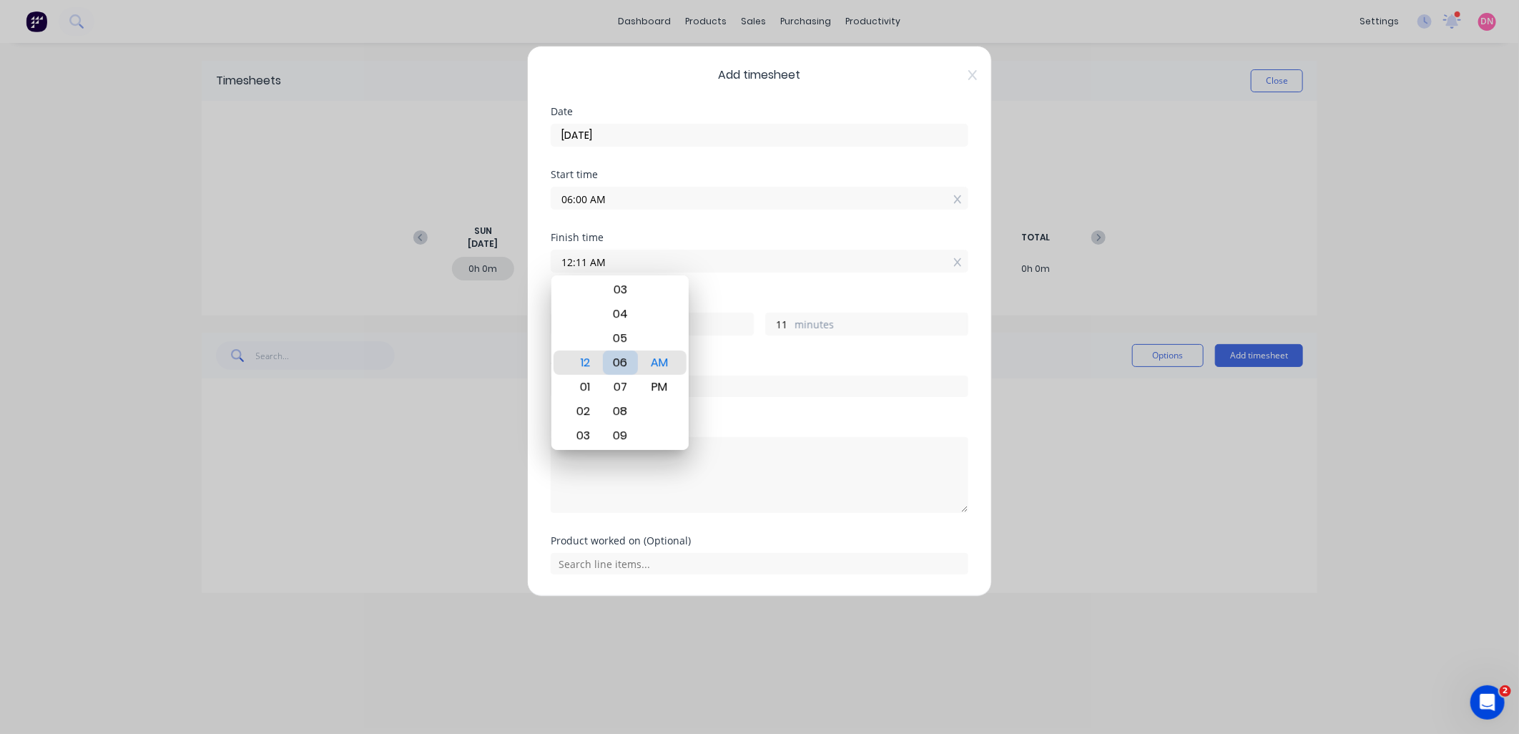
type input "6"
type input "12:04 AM"
type input "4"
type input "12:02 AM"
type input "2"
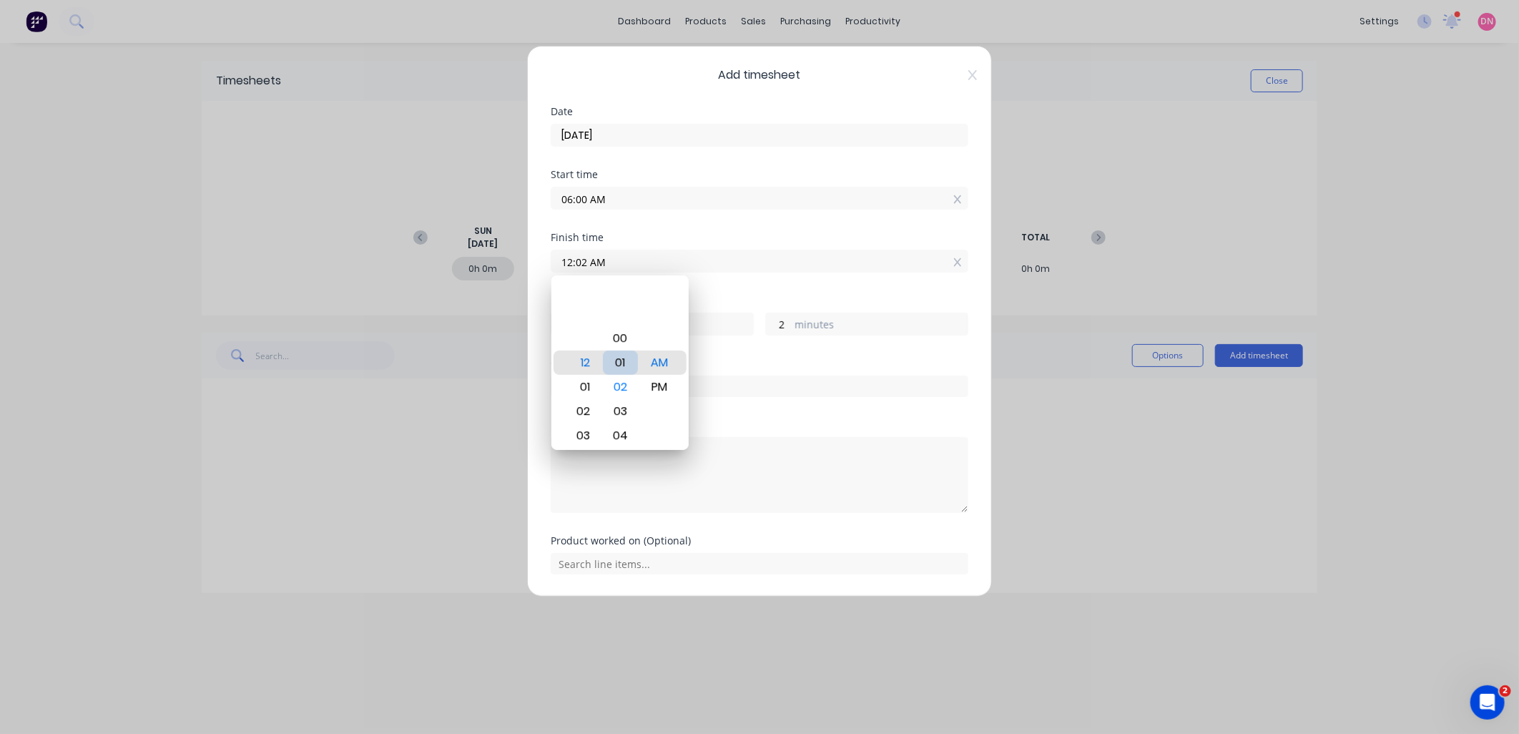
type input "12:00 AM"
type input "0"
click at [655, 383] on div "PM" at bounding box center [659, 387] width 35 height 24
type input "12:00 PM"
type input "6"
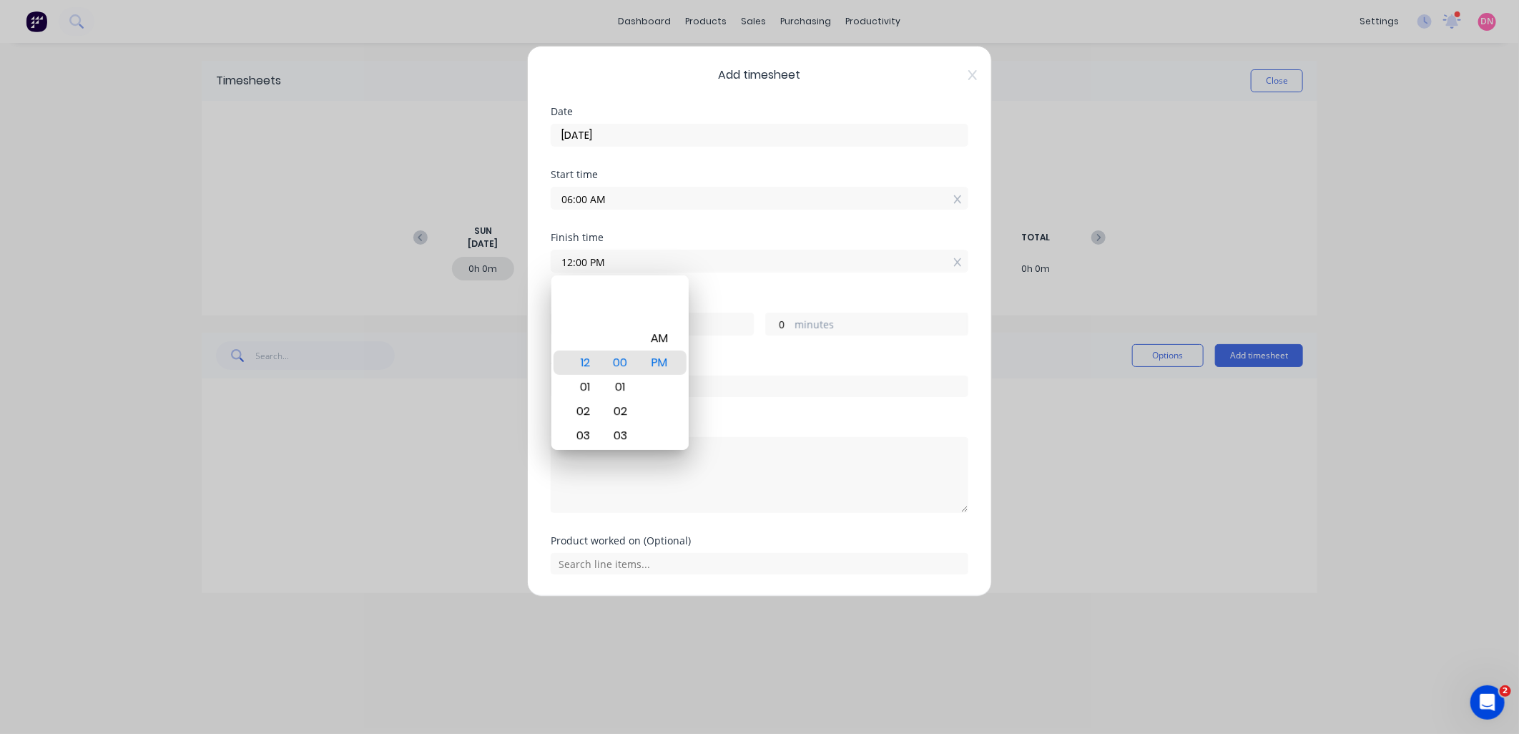
click at [833, 374] on div at bounding box center [760, 384] width 418 height 25
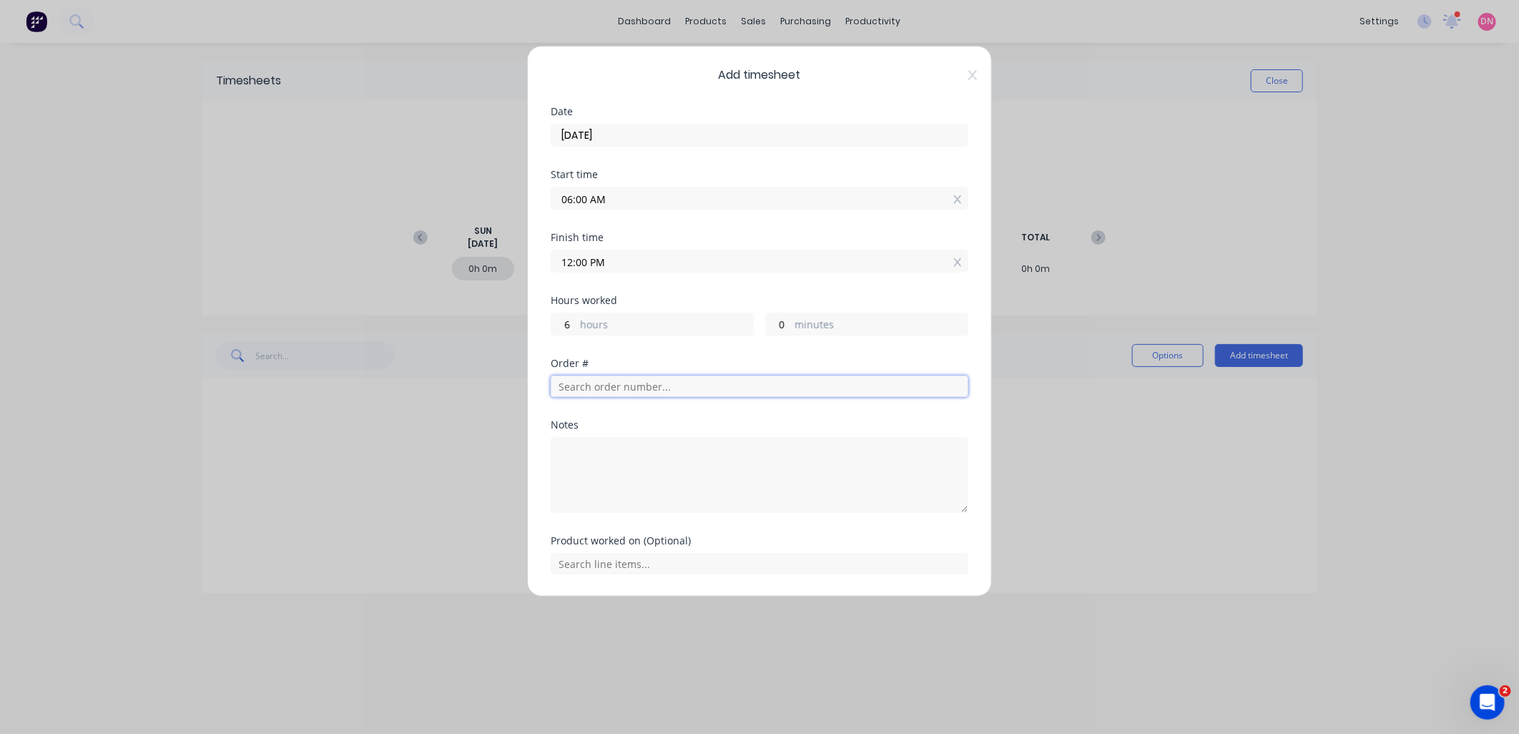
click at [634, 389] on input "text" at bounding box center [760, 385] width 418 height 21
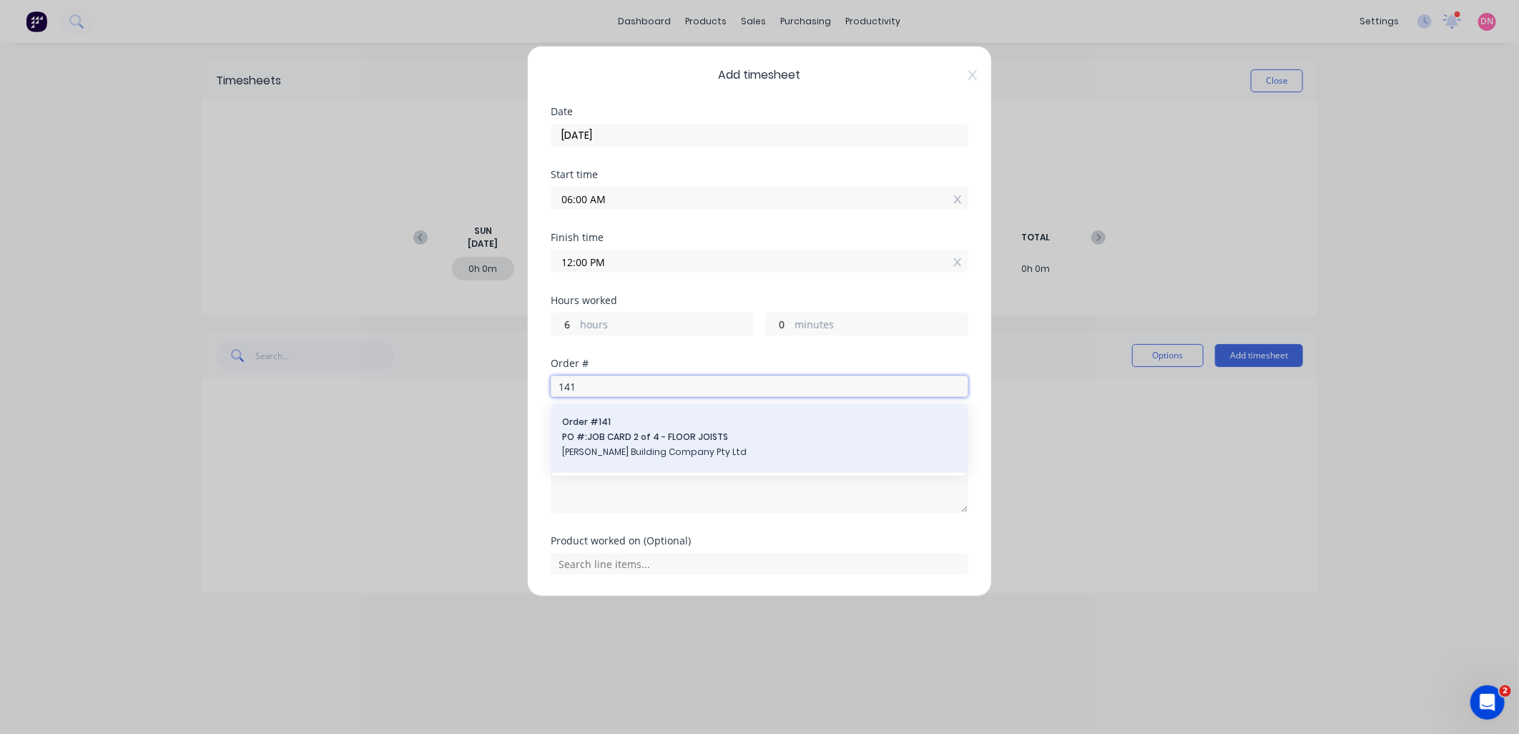
type input "141"
click at [611, 424] on span "Order # 141" at bounding box center [759, 421] width 395 height 13
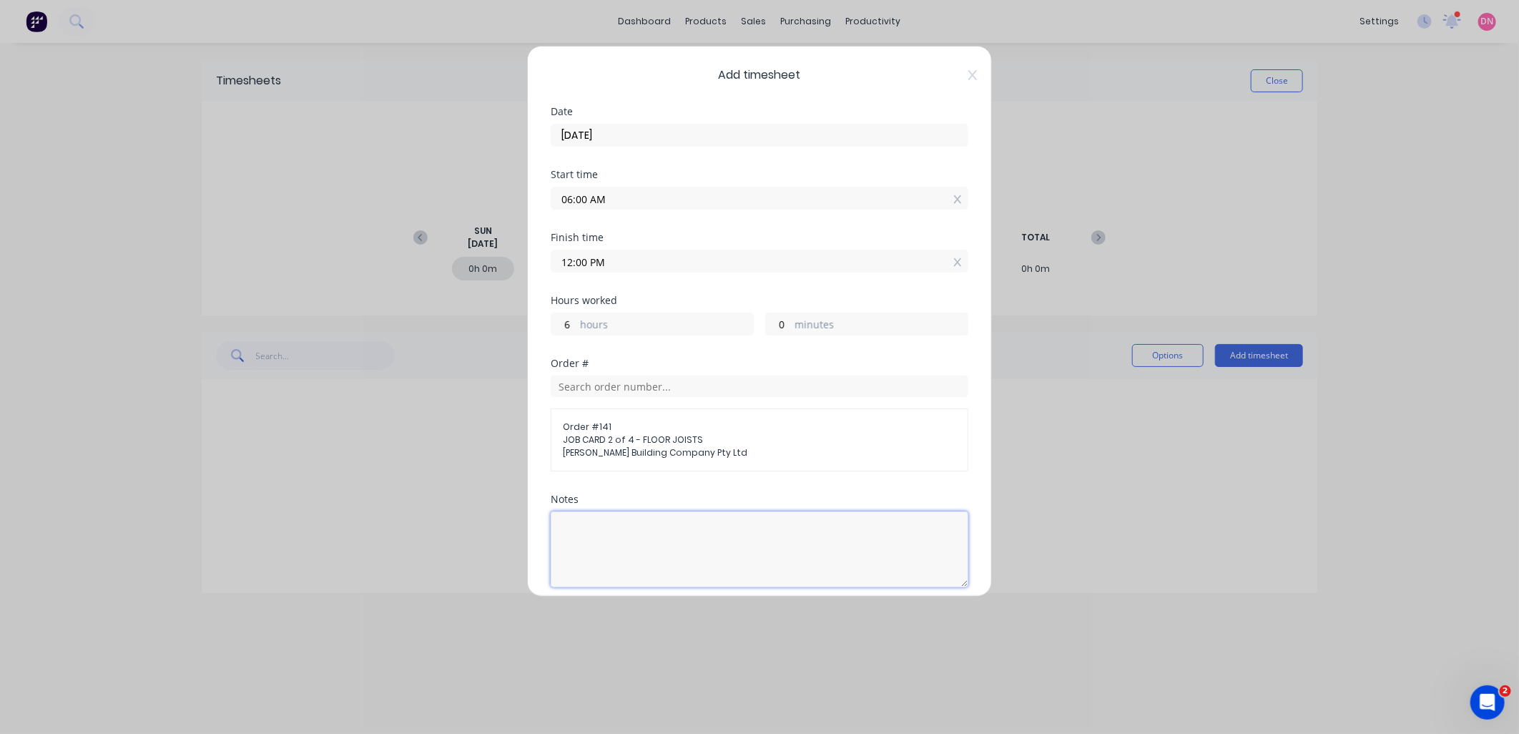
click at [649, 536] on textarea at bounding box center [760, 549] width 418 height 76
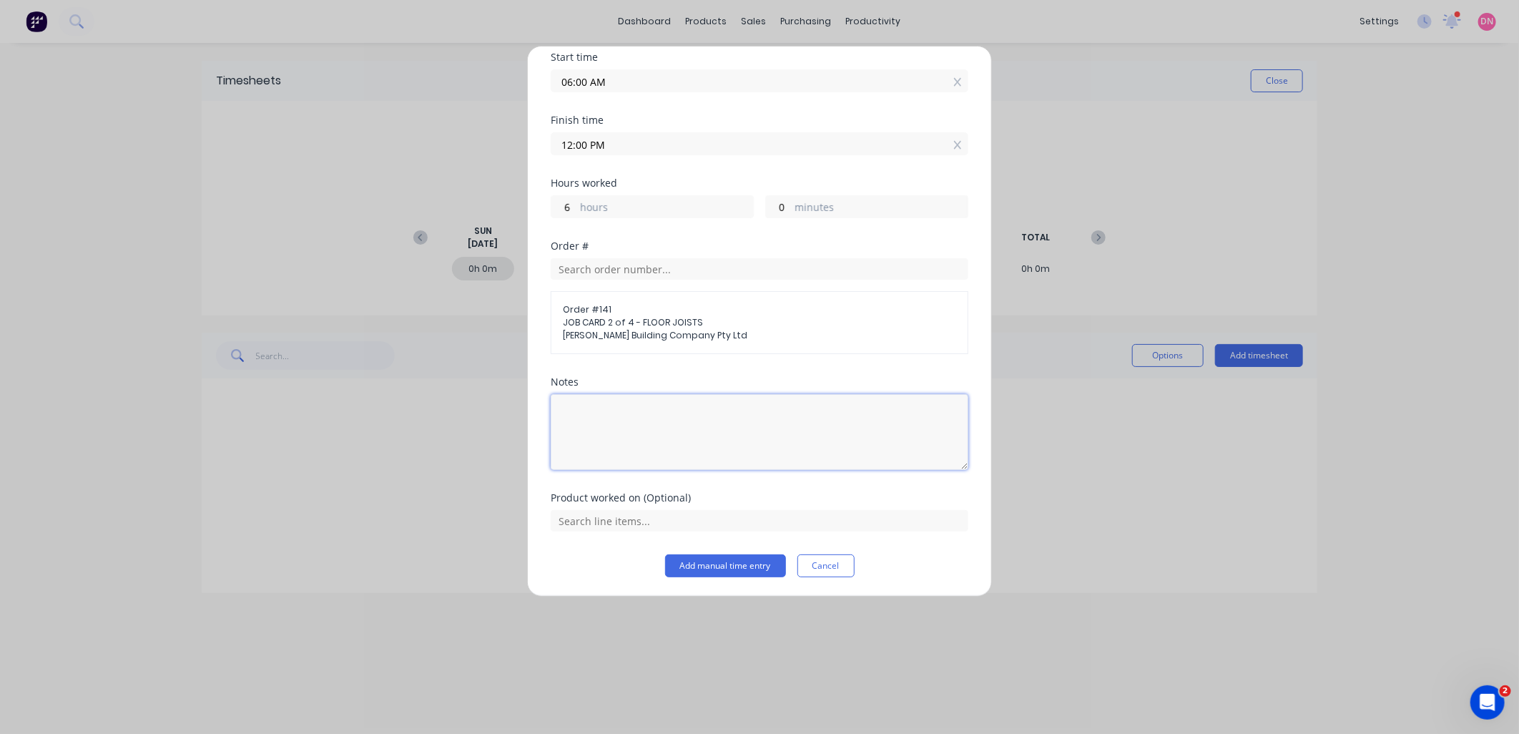
scroll to position [119, 0]
type textarea "Bunnings Run"
click at [701, 561] on button "Add manual time entry" at bounding box center [725, 564] width 121 height 23
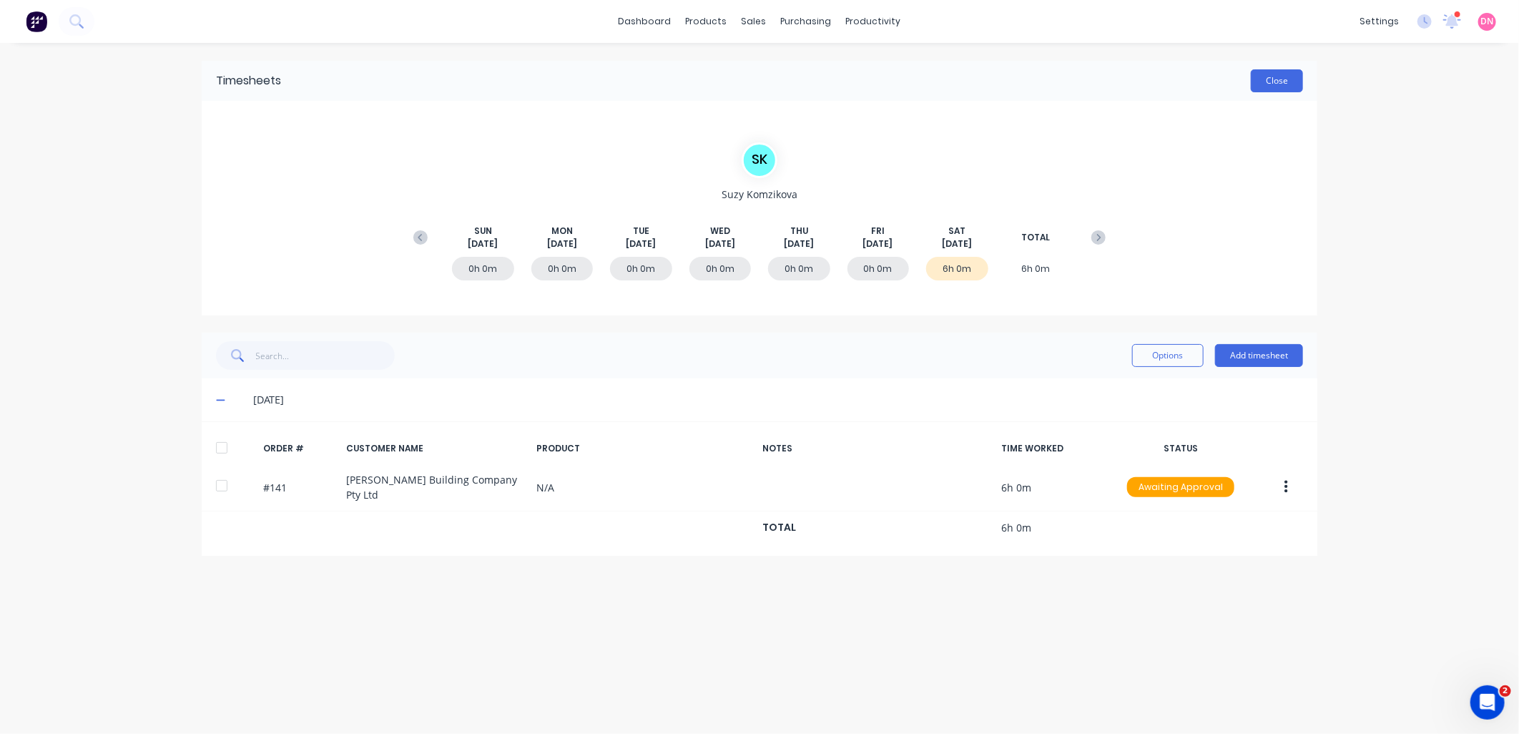
click at [1282, 82] on button "Close" at bounding box center [1277, 80] width 52 height 23
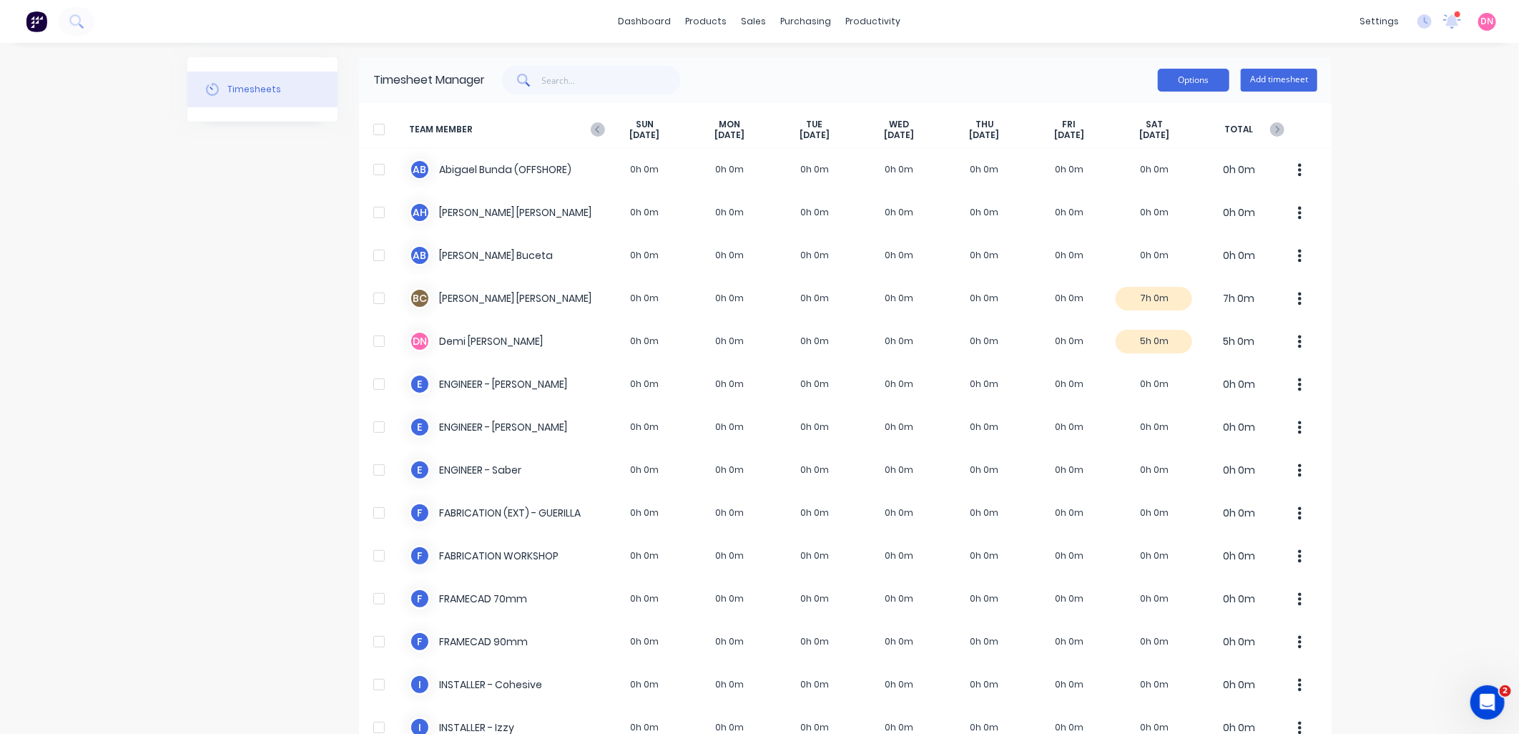
click at [1193, 79] on button "Options" at bounding box center [1194, 80] width 72 height 23
click at [1099, 69] on div "Options Add timesheet" at bounding box center [901, 80] width 832 height 29
click at [880, 112] on link "Delivery Scheduling" at bounding box center [922, 126] width 189 height 29
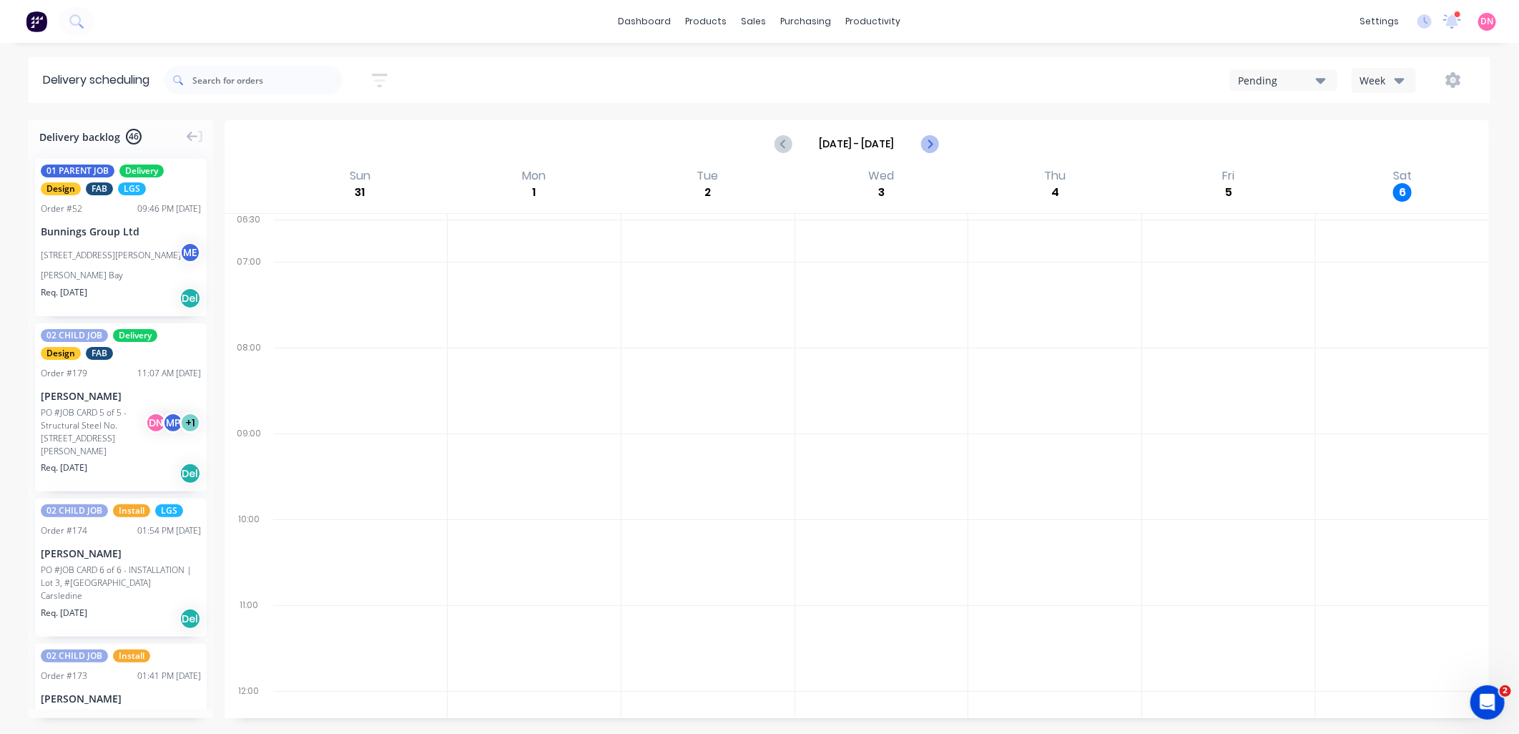
click at [927, 137] on icon "Next page" at bounding box center [928, 143] width 17 height 17
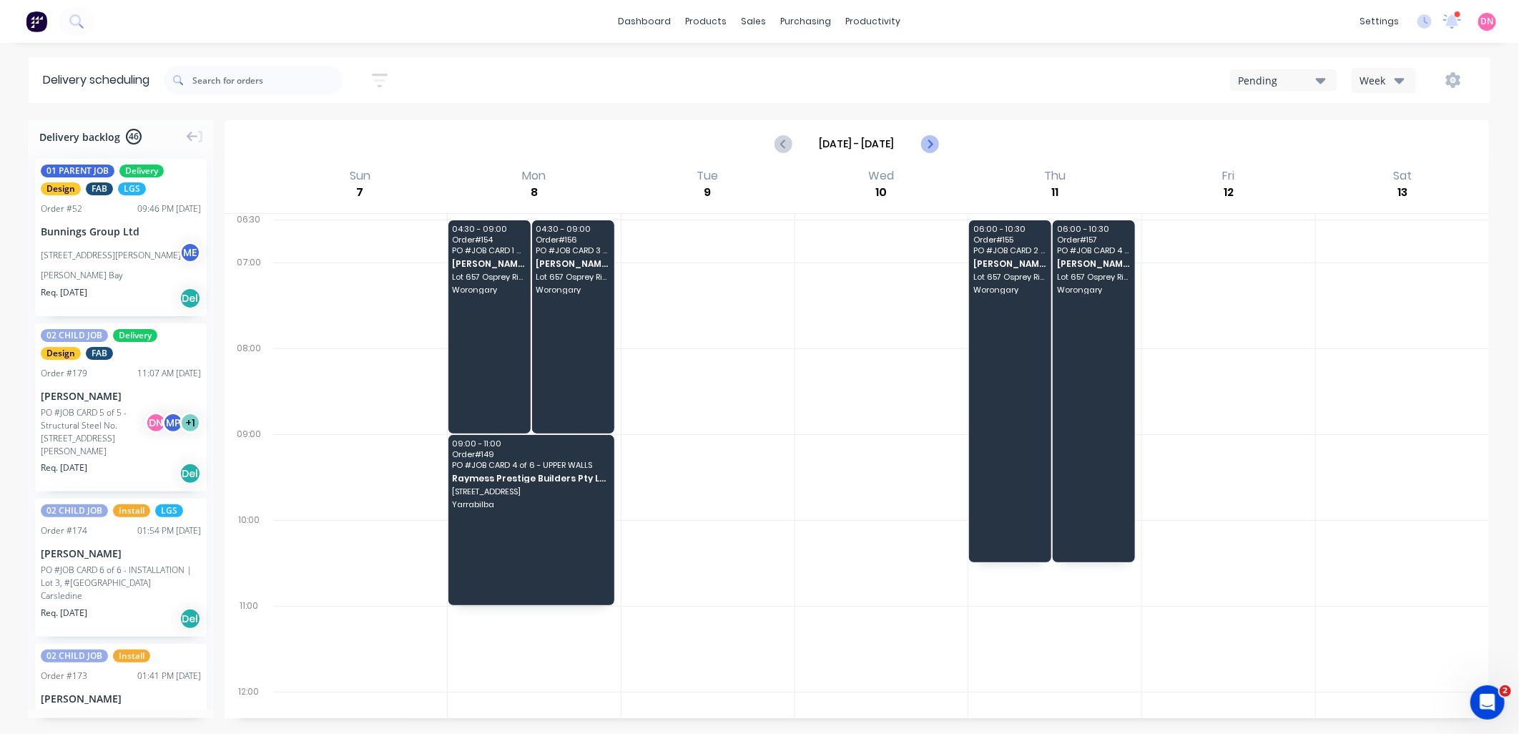
click at [927, 137] on icon "Next page" at bounding box center [928, 143] width 17 height 17
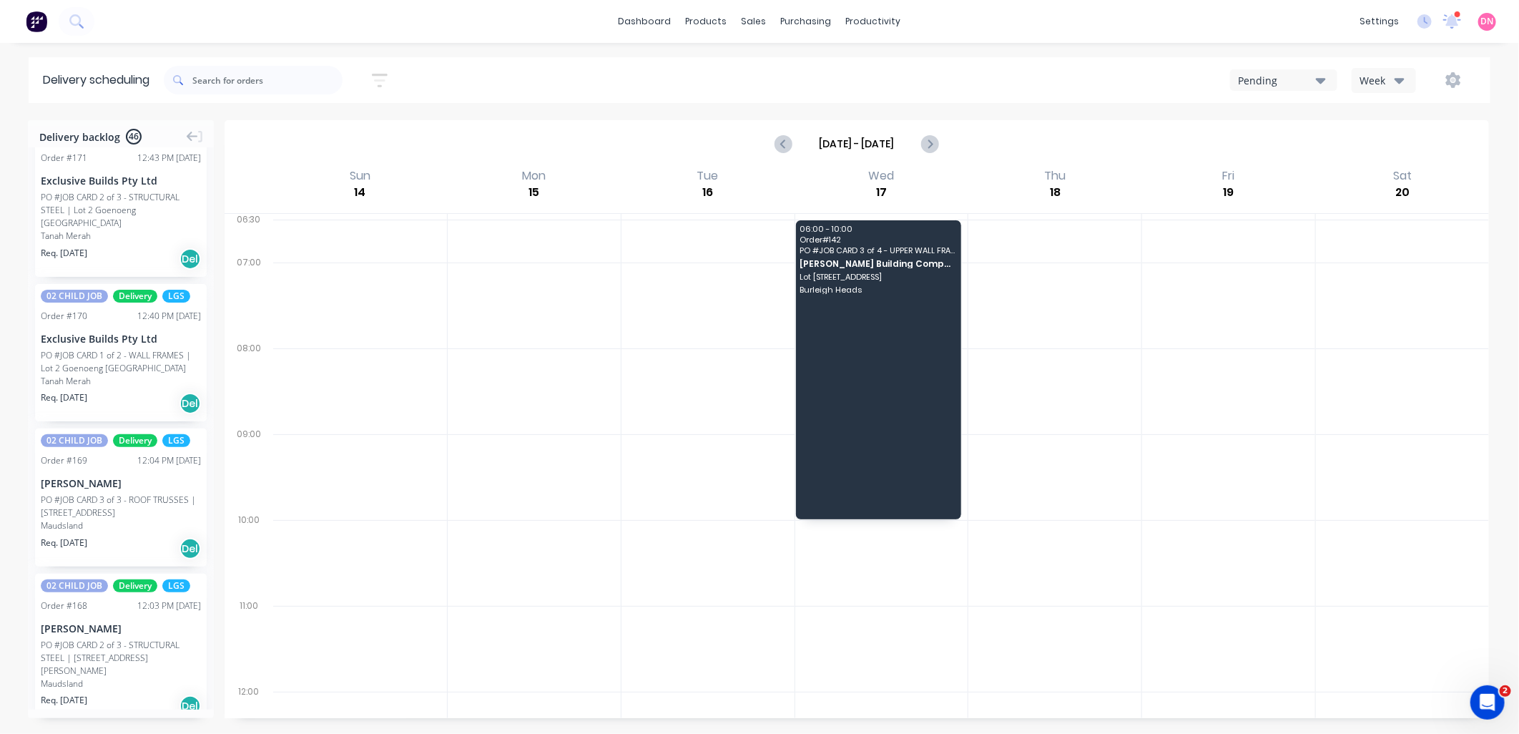
scroll to position [874, 0]
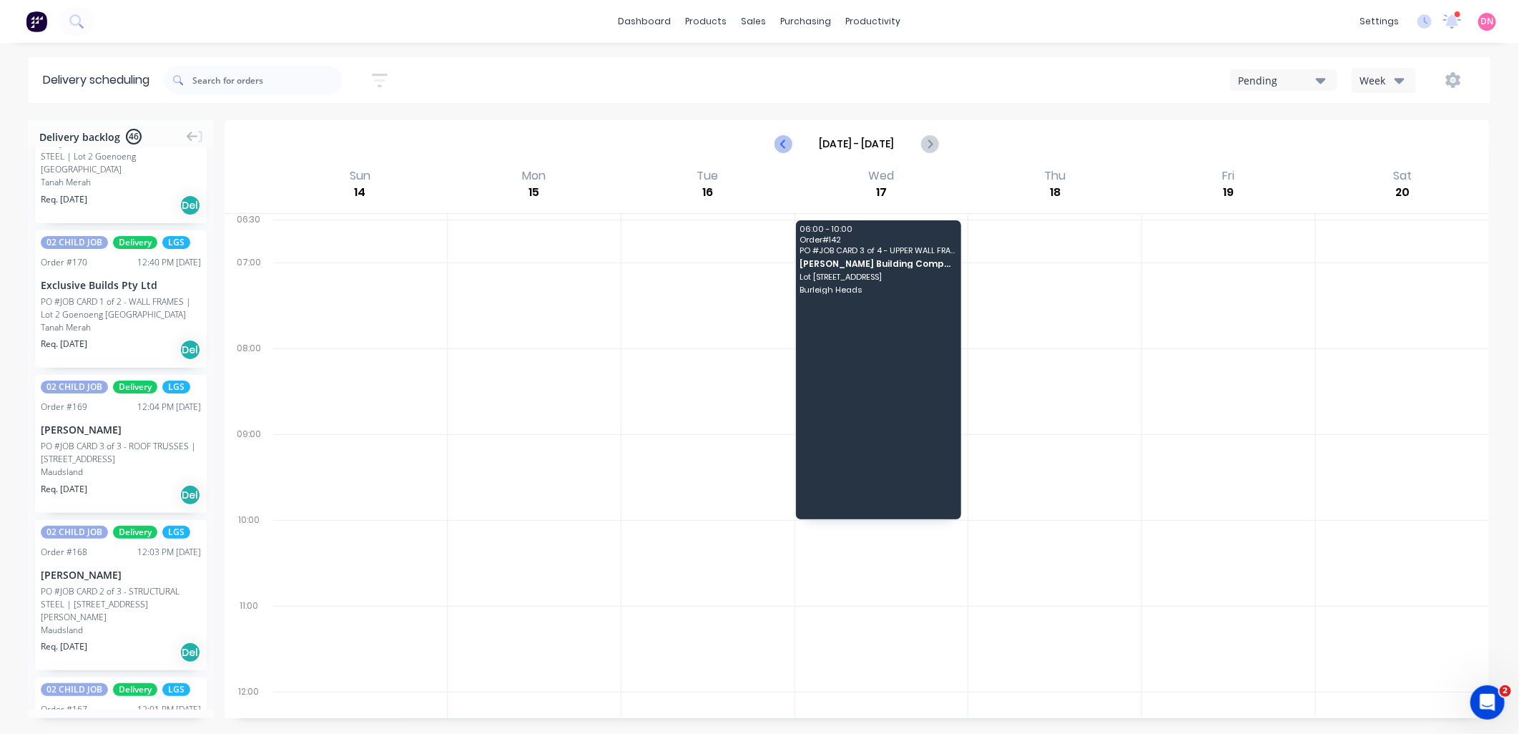
click at [785, 139] on icon "Previous page" at bounding box center [784, 143] width 6 height 11
type input "[DATE] - [DATE]"
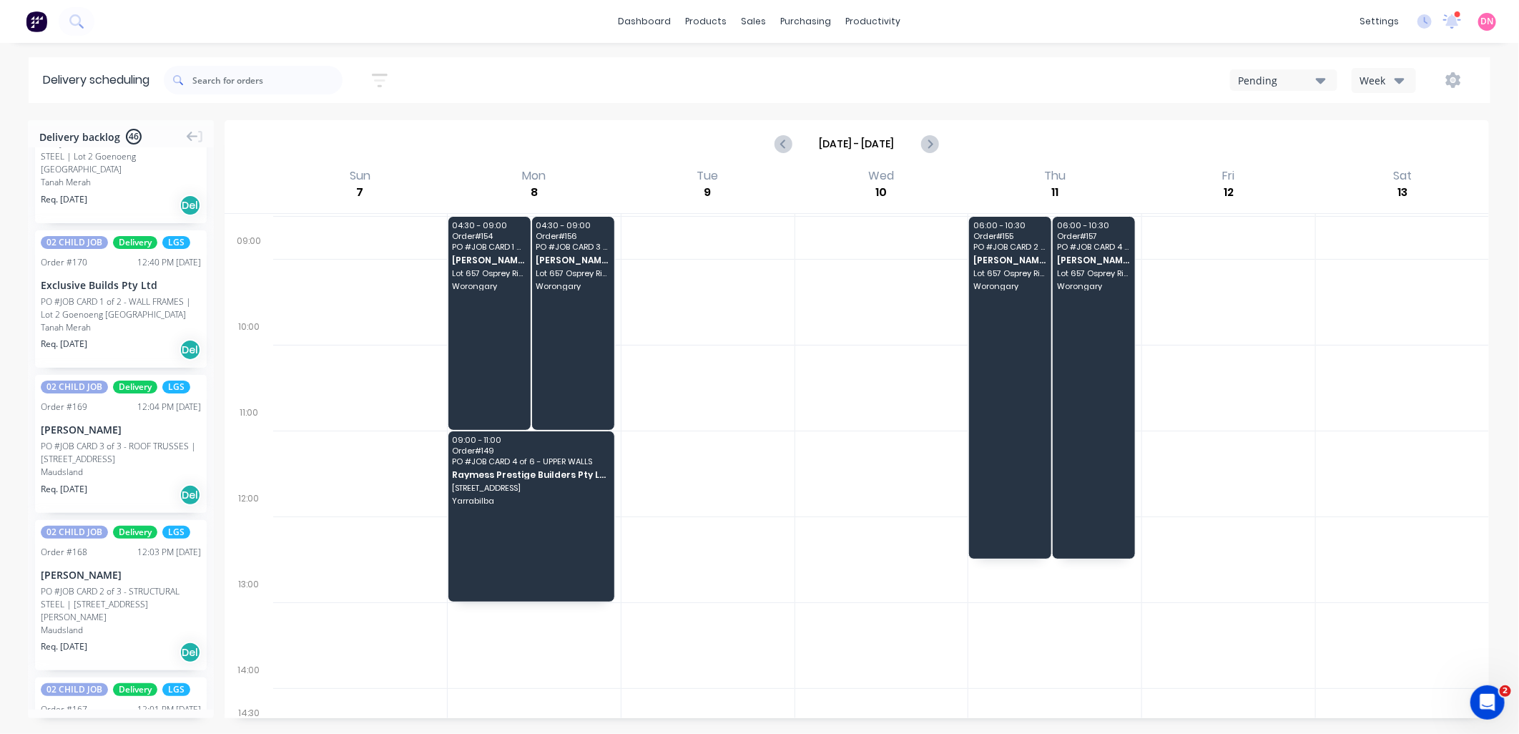
scroll to position [0, 0]
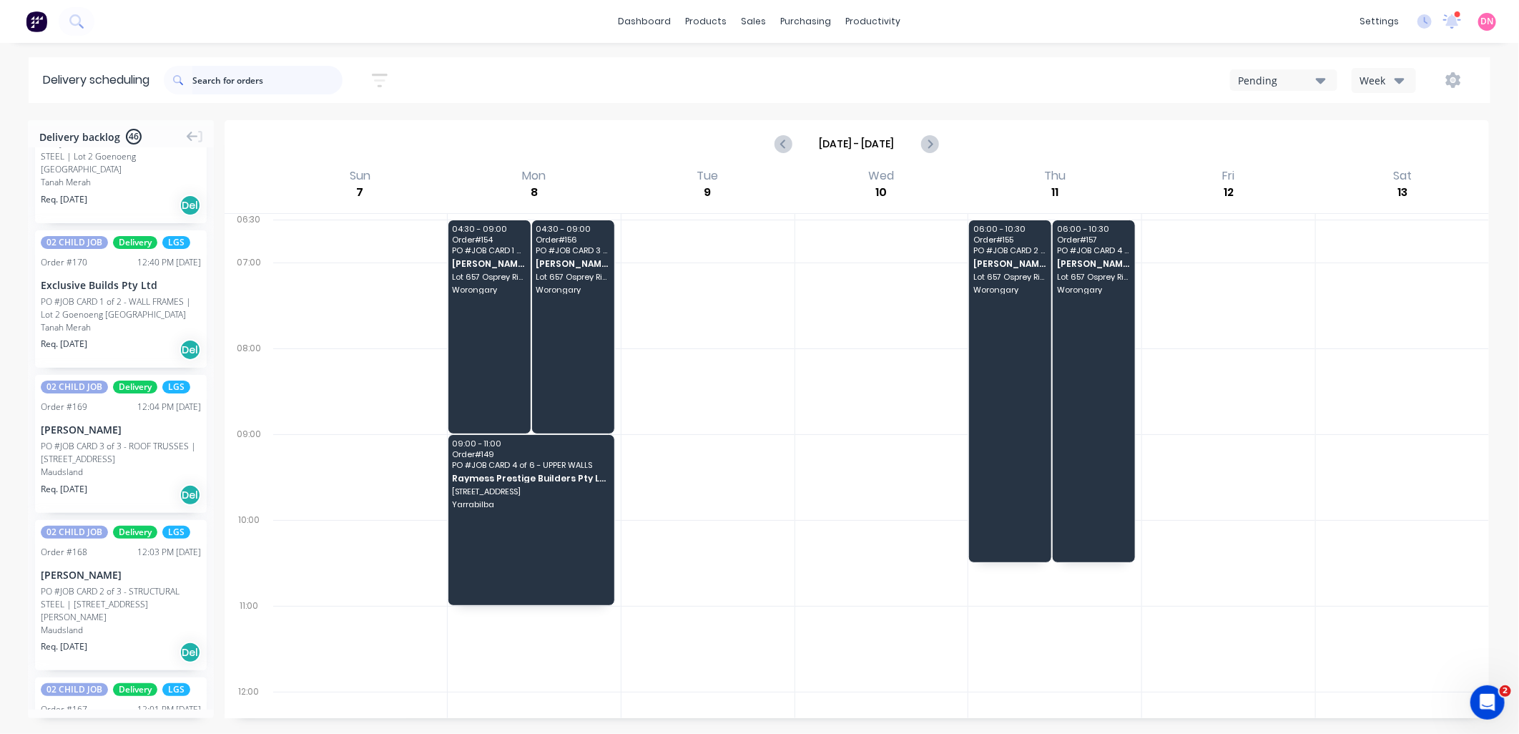
click at [256, 75] on input "text" at bounding box center [267, 80] width 150 height 29
type input "blackwood"
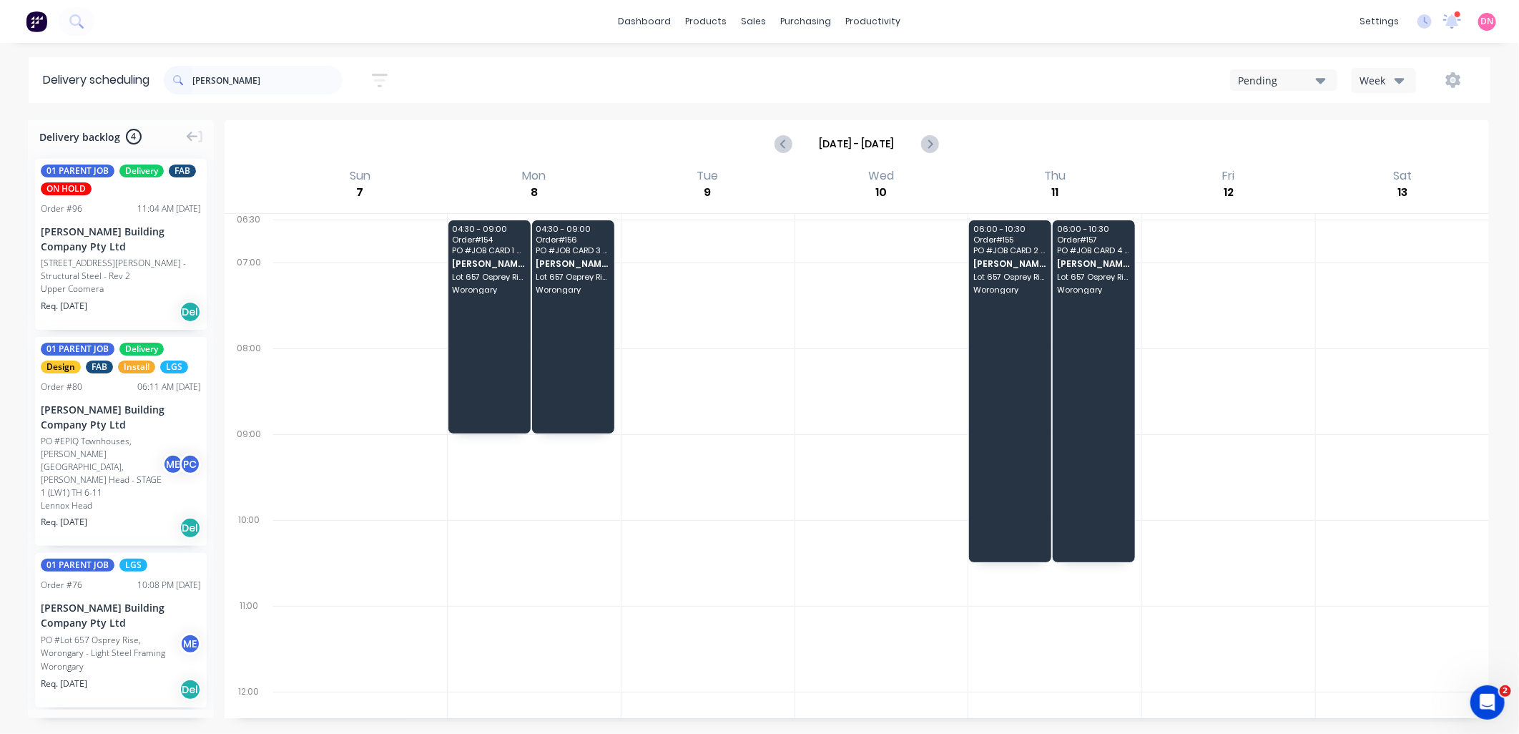
click at [388, 74] on icon "button" at bounding box center [380, 81] width 16 height 14
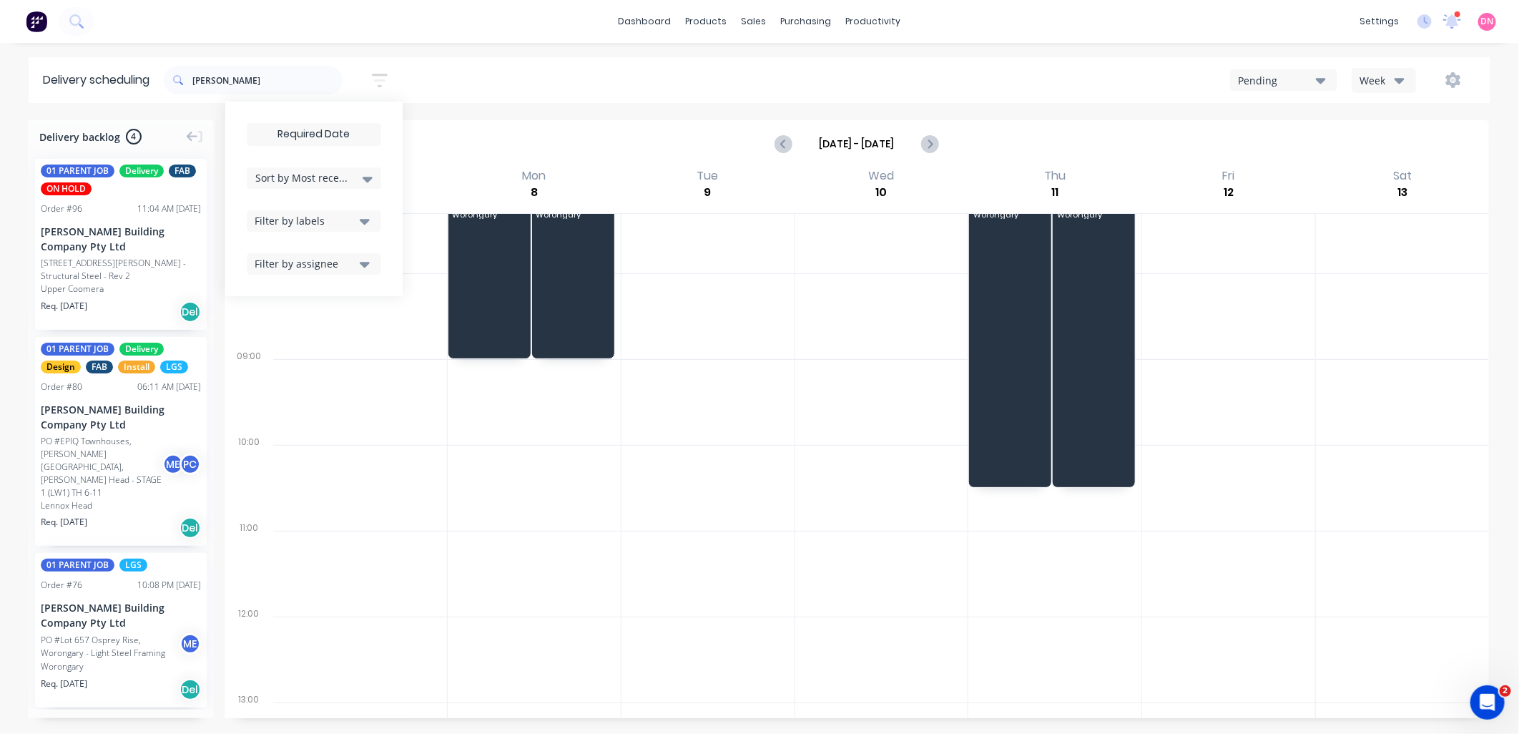
scroll to position [79, 0]
click at [363, 179] on div "Sort by Most recent" at bounding box center [313, 177] width 117 height 17
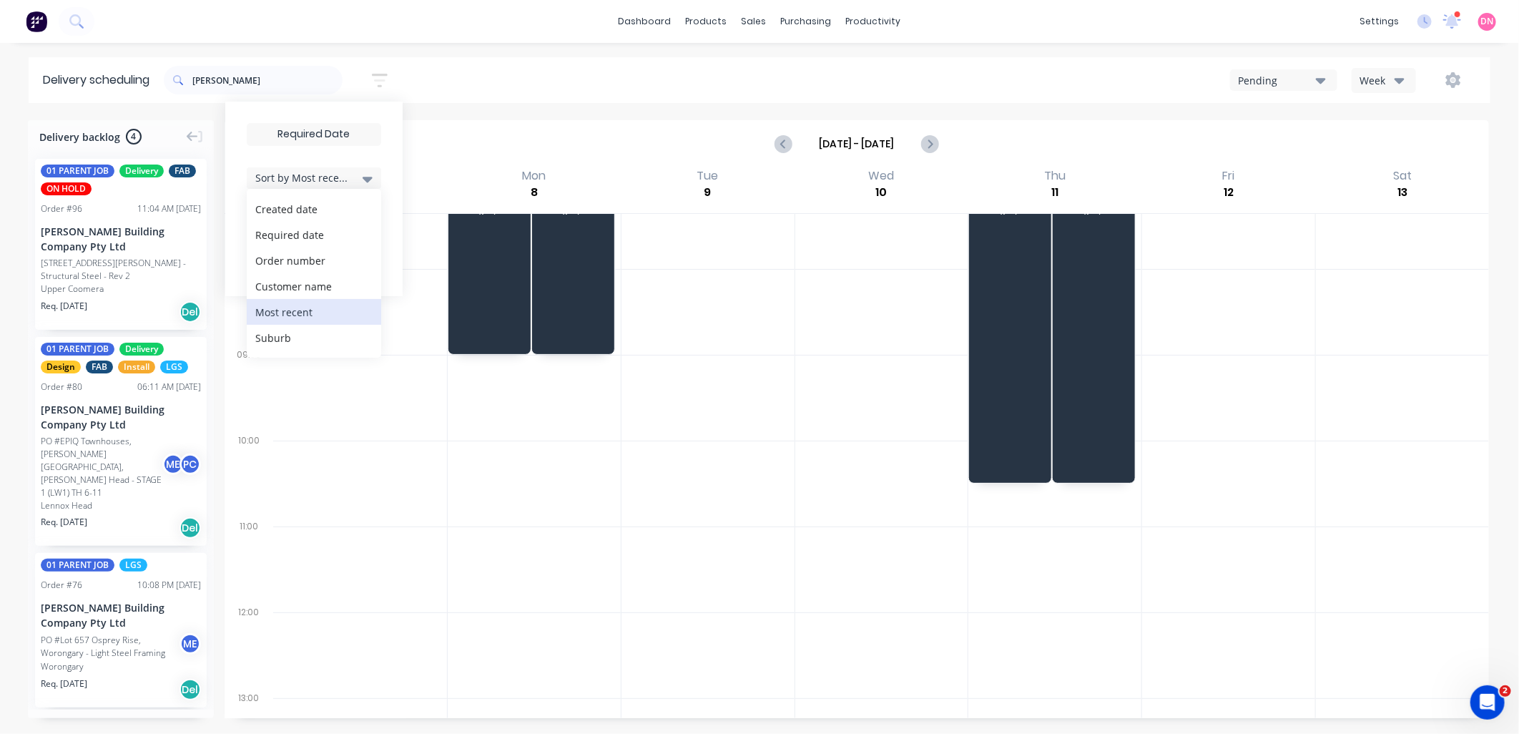
click at [363, 179] on div "Sort by Most recent" at bounding box center [313, 177] width 117 height 17
click at [362, 219] on button "Filter by labels" at bounding box center [314, 220] width 134 height 21
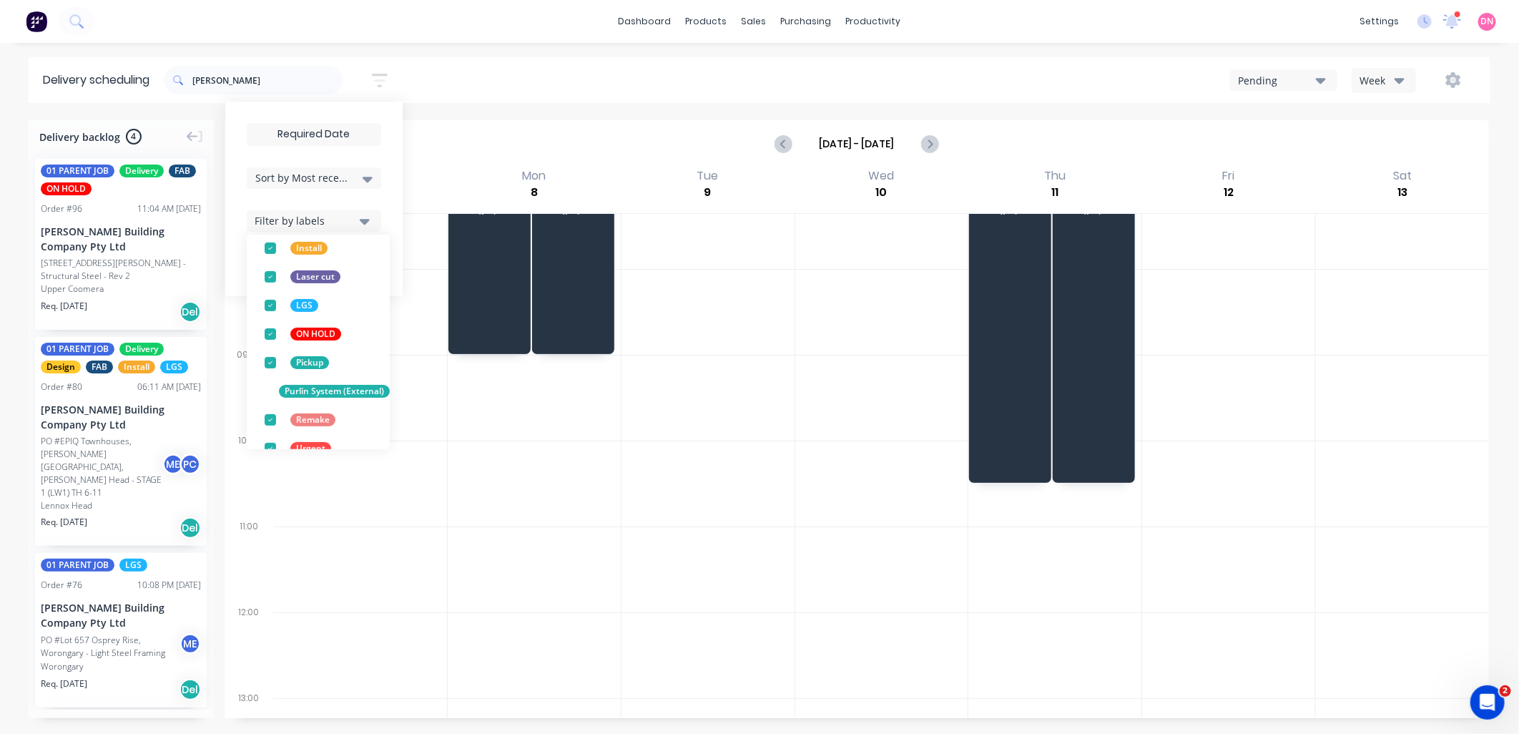
scroll to position [272, 0]
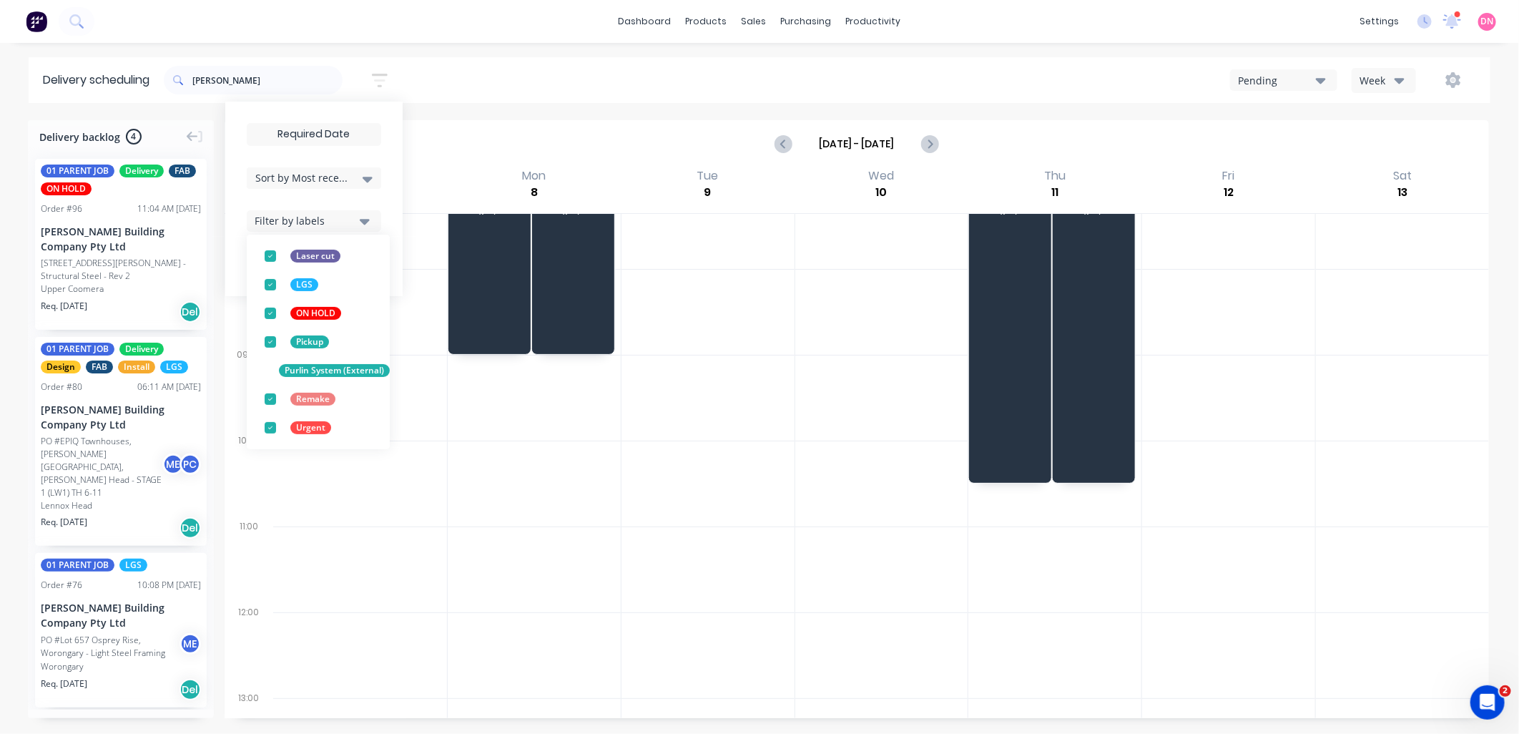
click at [355, 216] on div "Filter by labels" at bounding box center [305, 220] width 101 height 15
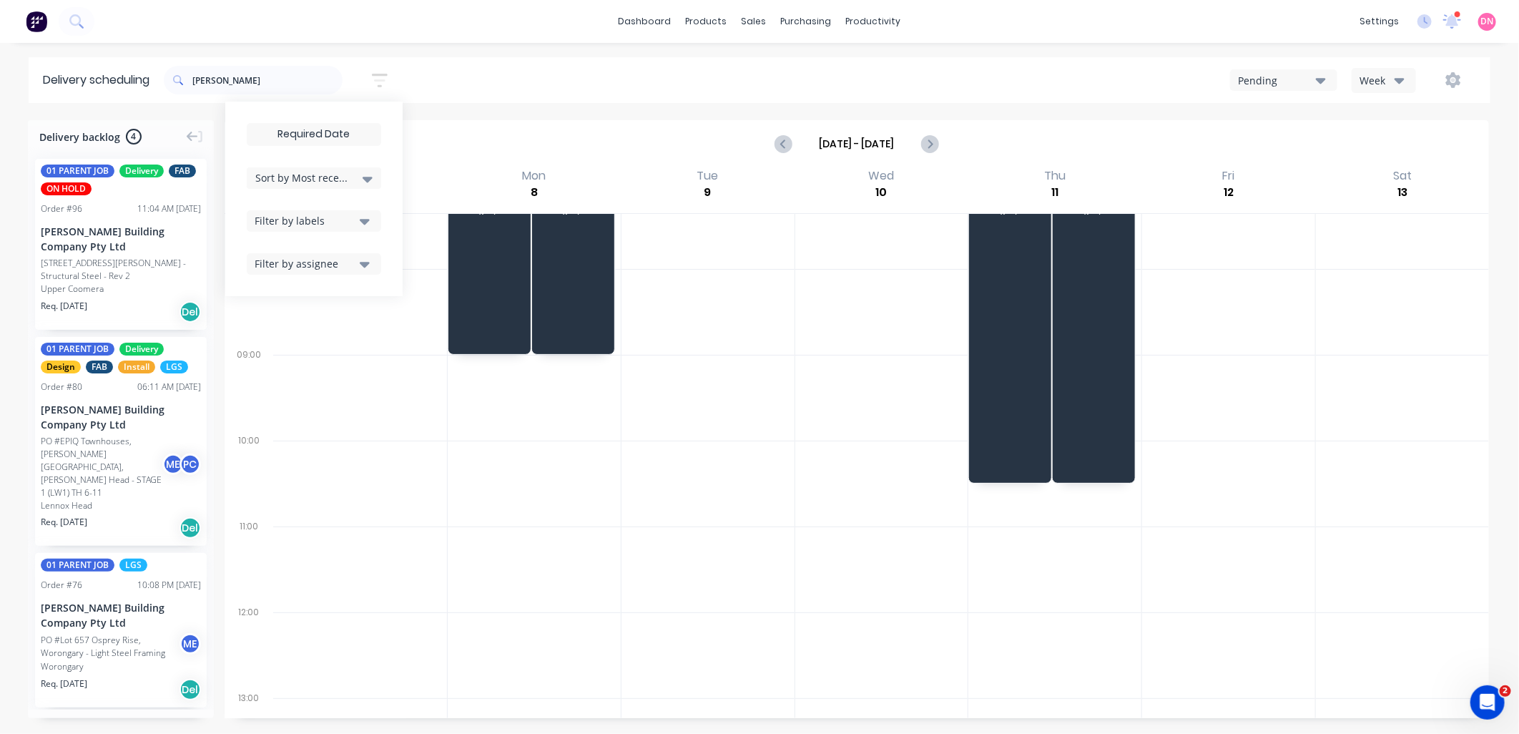
click at [365, 266] on icon "button" at bounding box center [365, 264] width 10 height 16
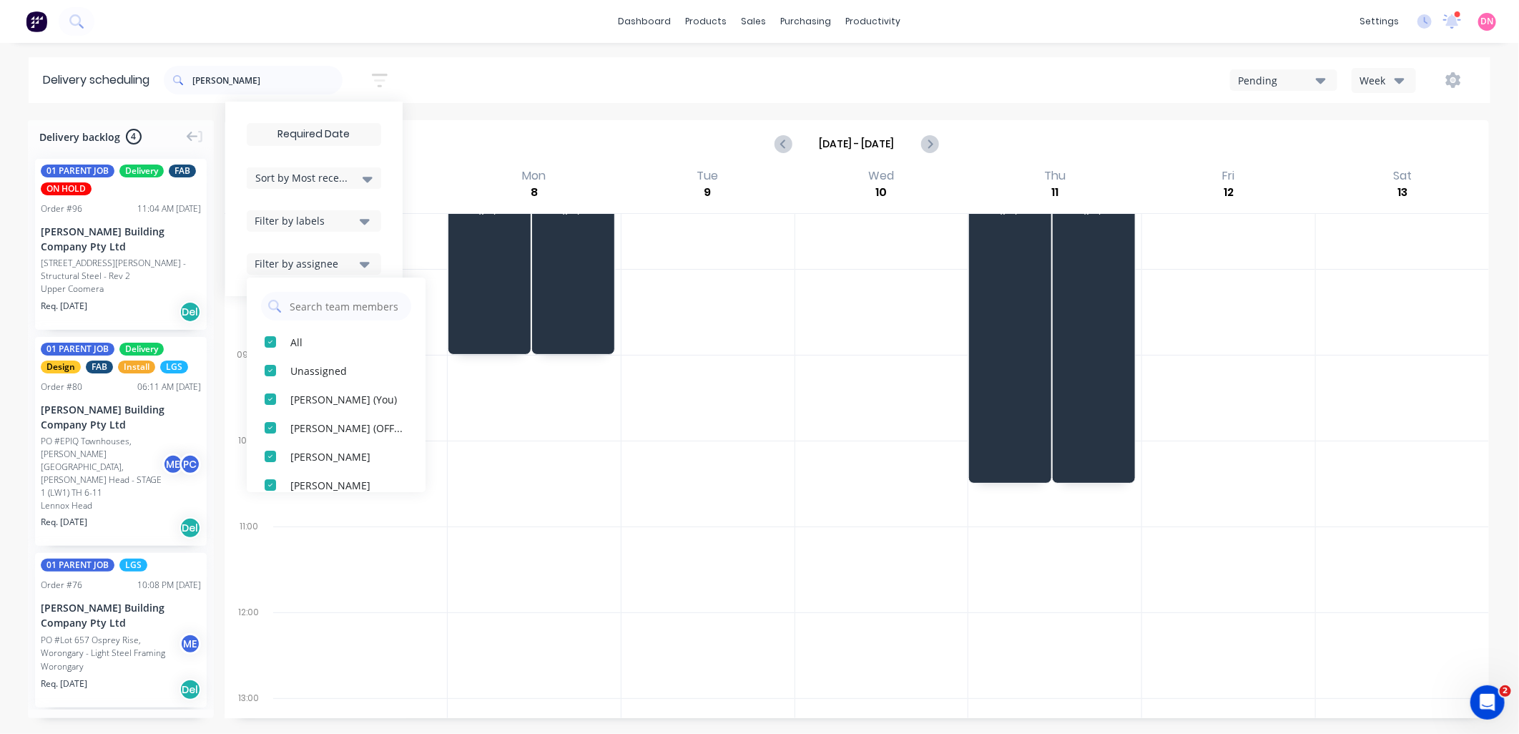
click at [365, 266] on icon "button" at bounding box center [365, 264] width 10 height 16
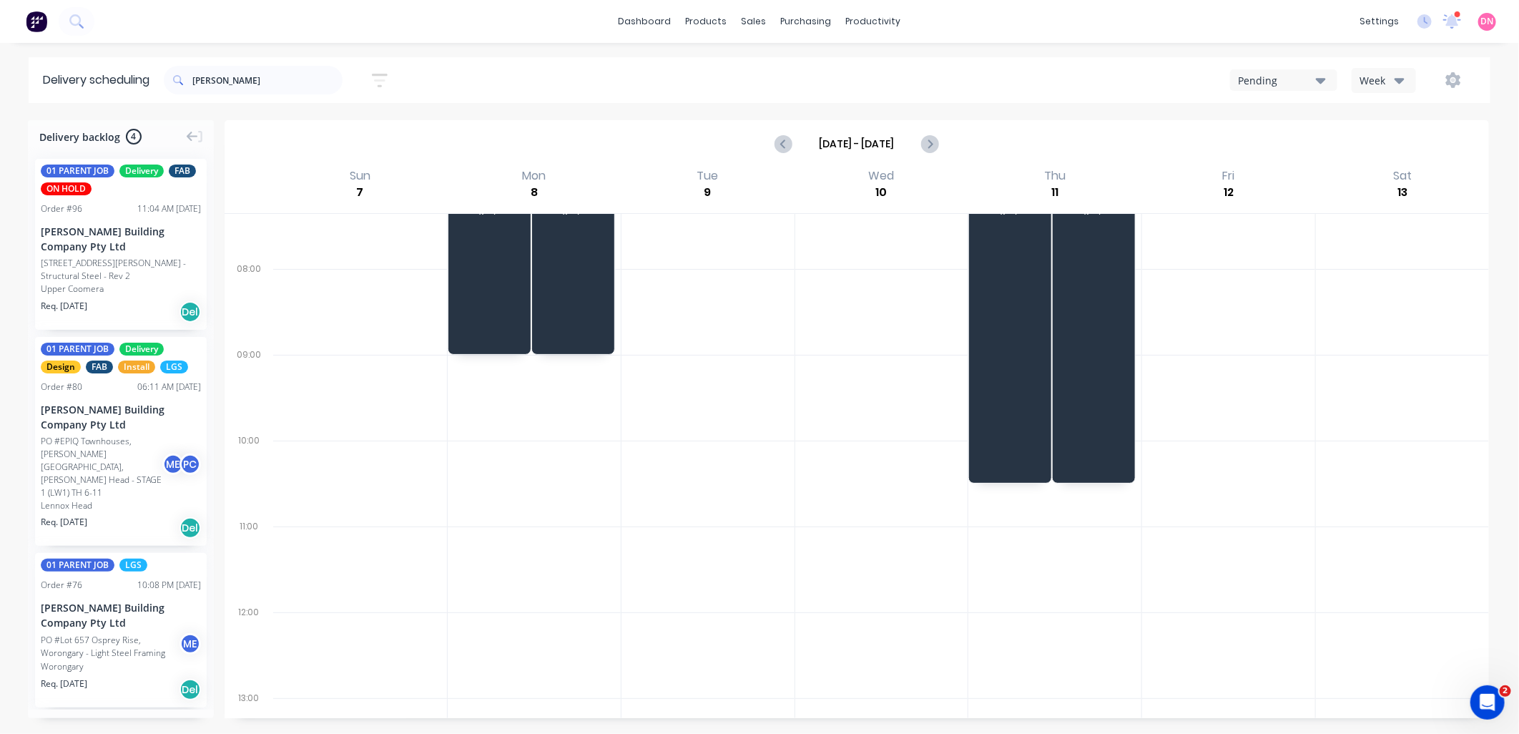
click at [615, 131] on div "[DATE] - [DATE]" at bounding box center [856, 144] width 1261 height 44
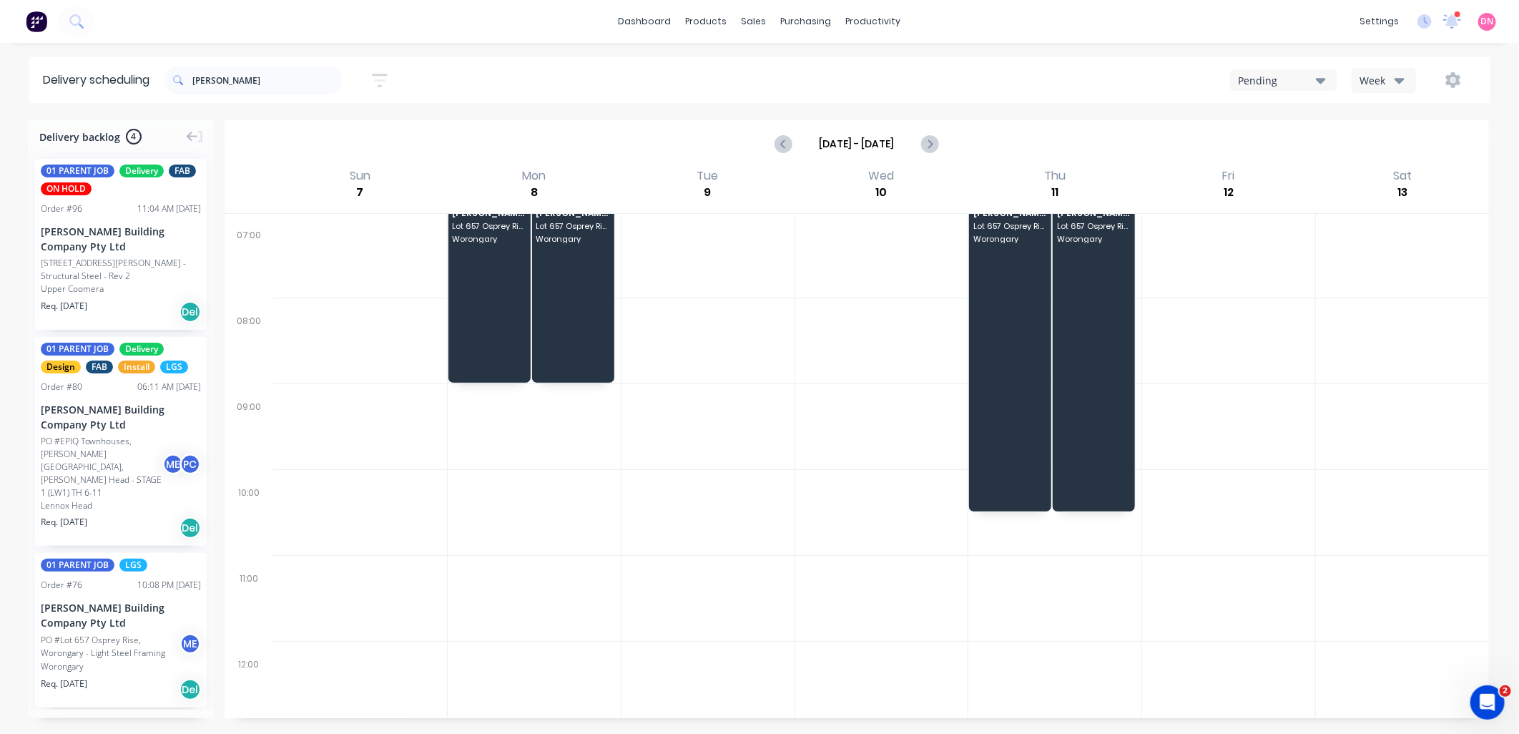
scroll to position [0, 0]
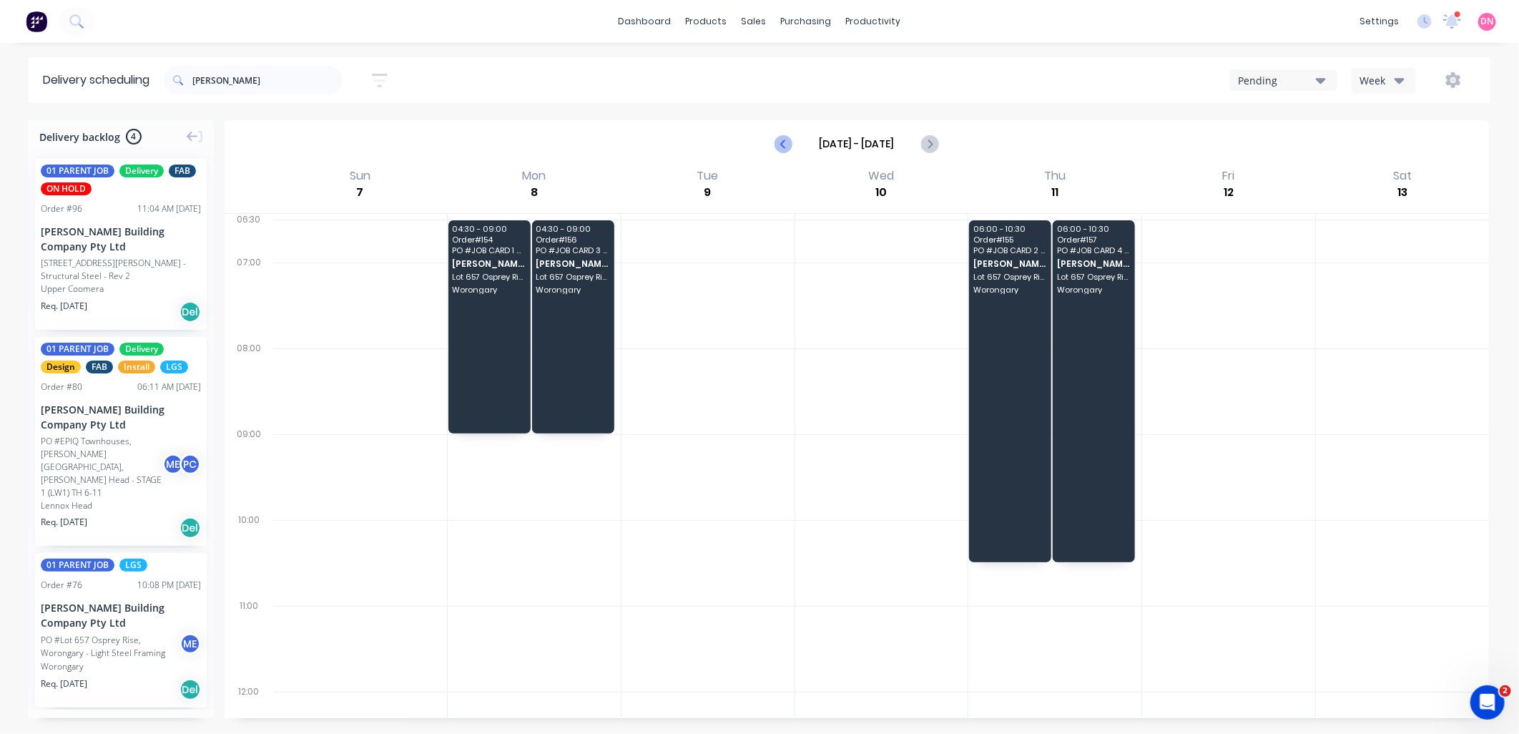
click at [781, 139] on icon "Previous page" at bounding box center [783, 143] width 17 height 17
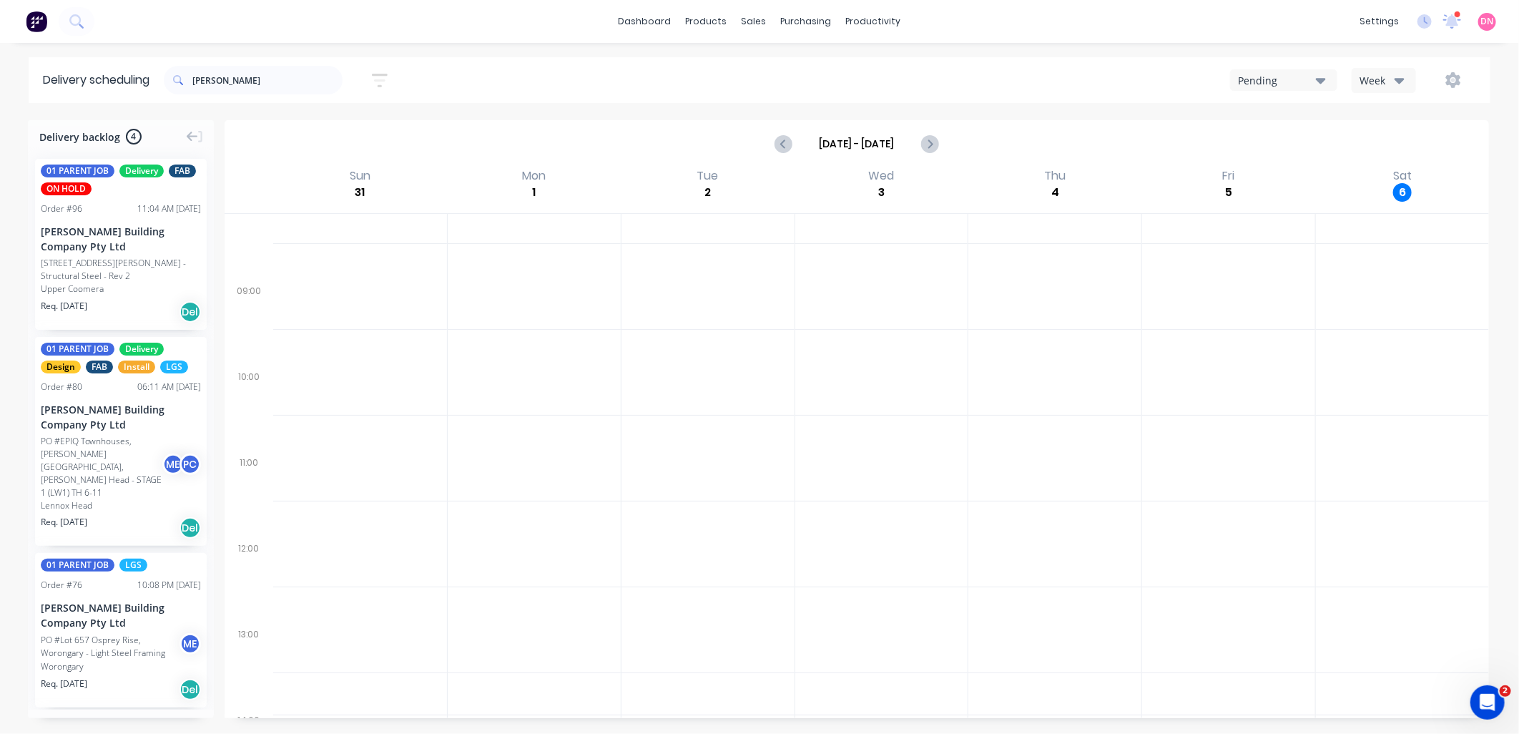
scroll to position [193, 0]
click at [784, 151] on icon "Previous page" at bounding box center [783, 143] width 17 height 17
click at [924, 155] on button "Next page" at bounding box center [929, 143] width 29 height 29
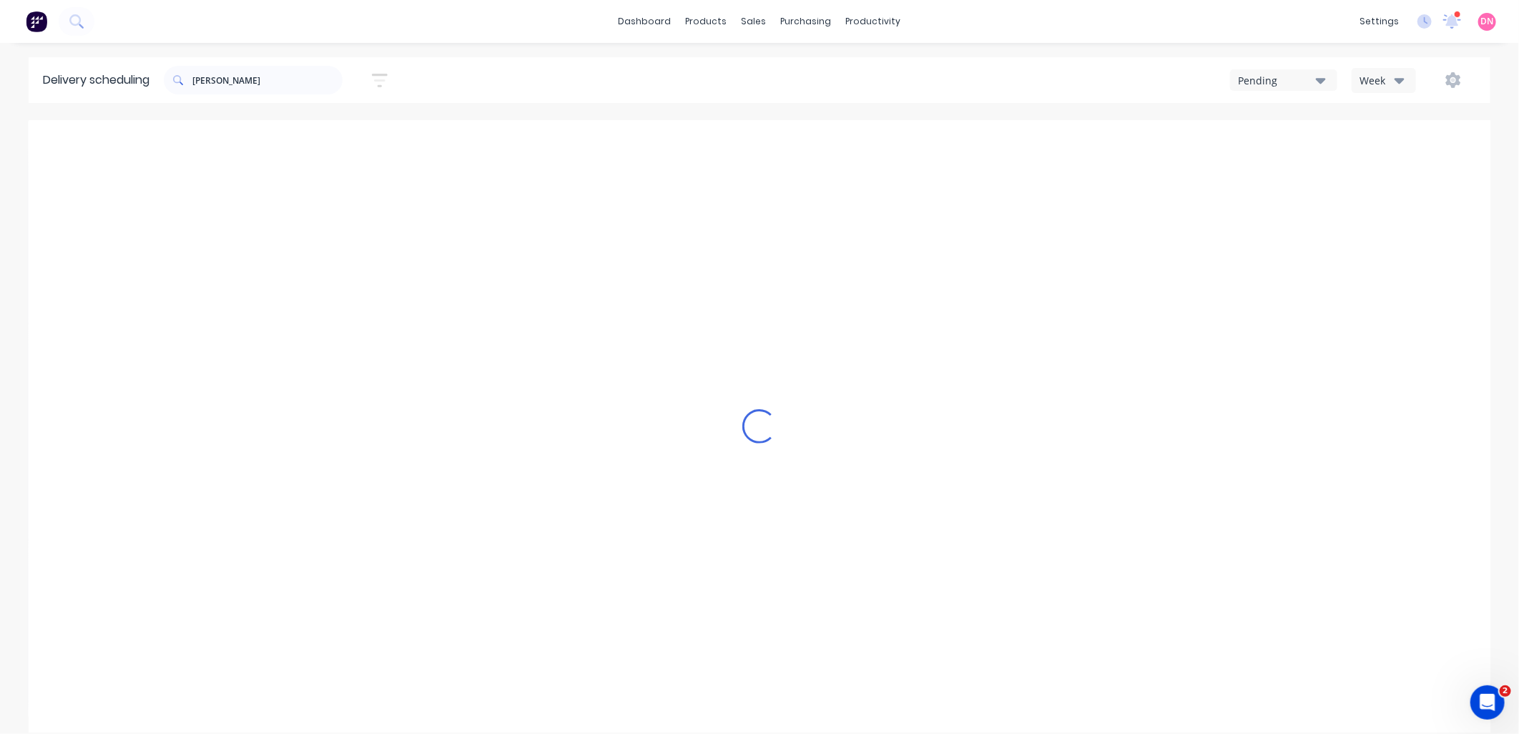
type input "[DATE] - [DATE]"
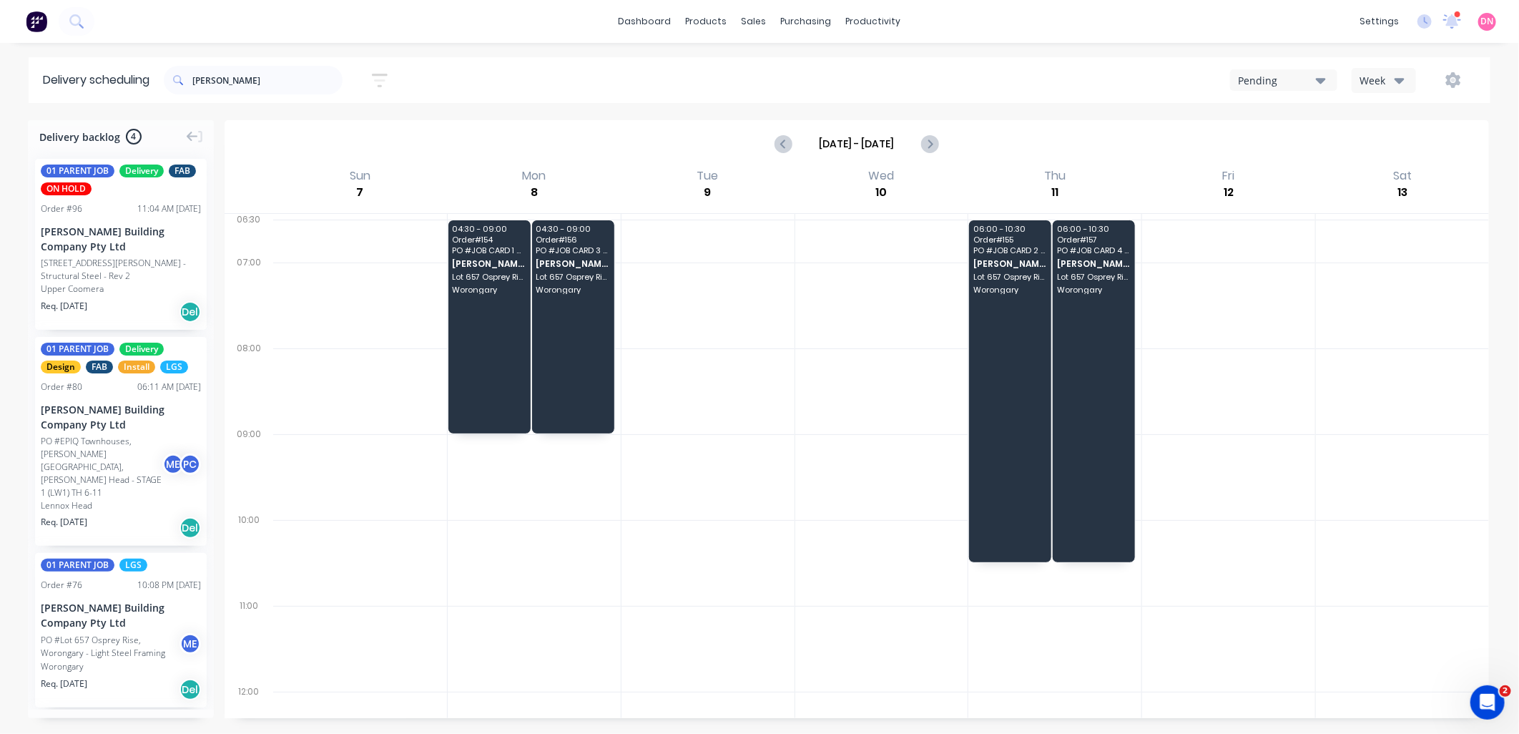
click at [1371, 76] on div "Week" at bounding box center [1379, 80] width 41 height 15
click at [1410, 142] on div "Vehicle" at bounding box center [1423, 146] width 142 height 29
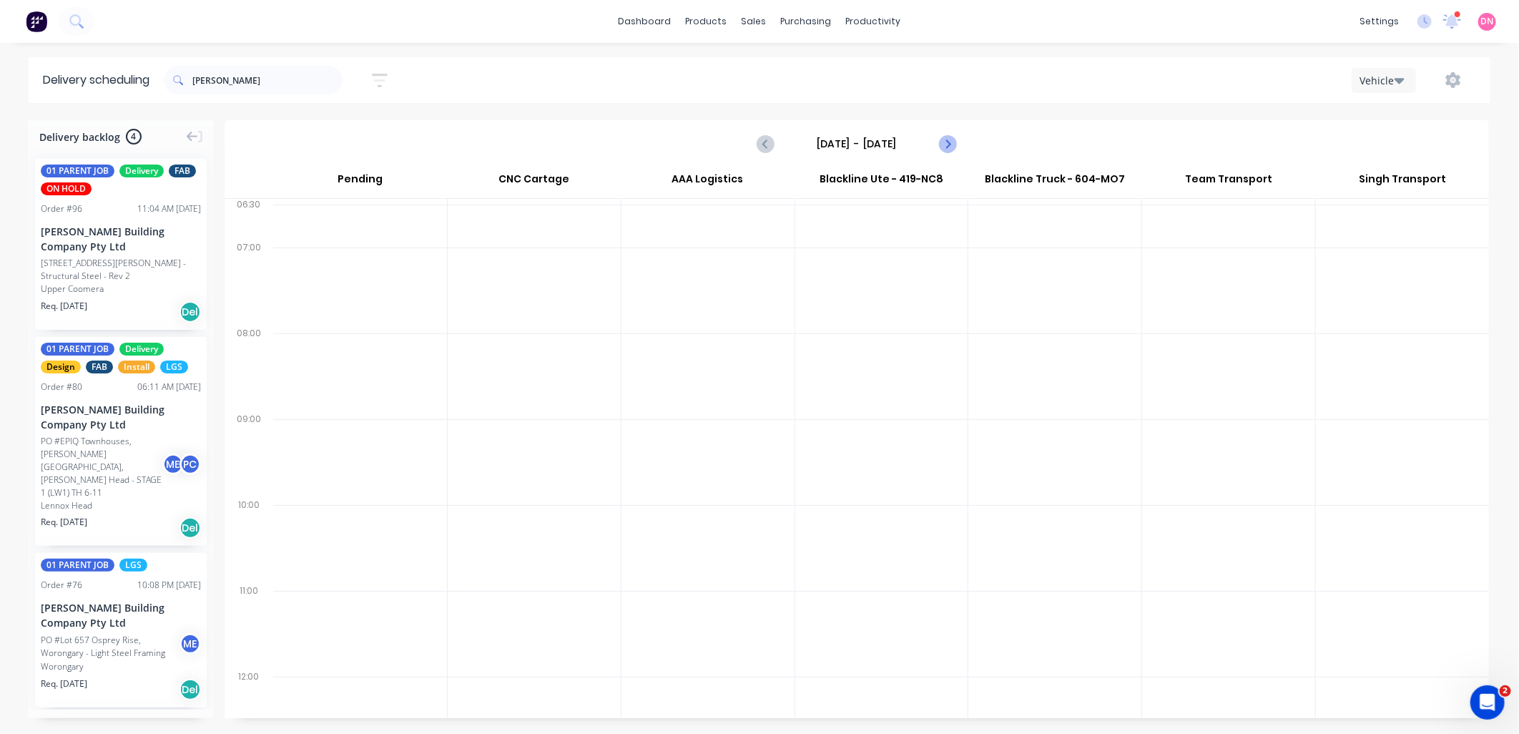
click at [954, 144] on icon "Next page" at bounding box center [946, 143] width 17 height 17
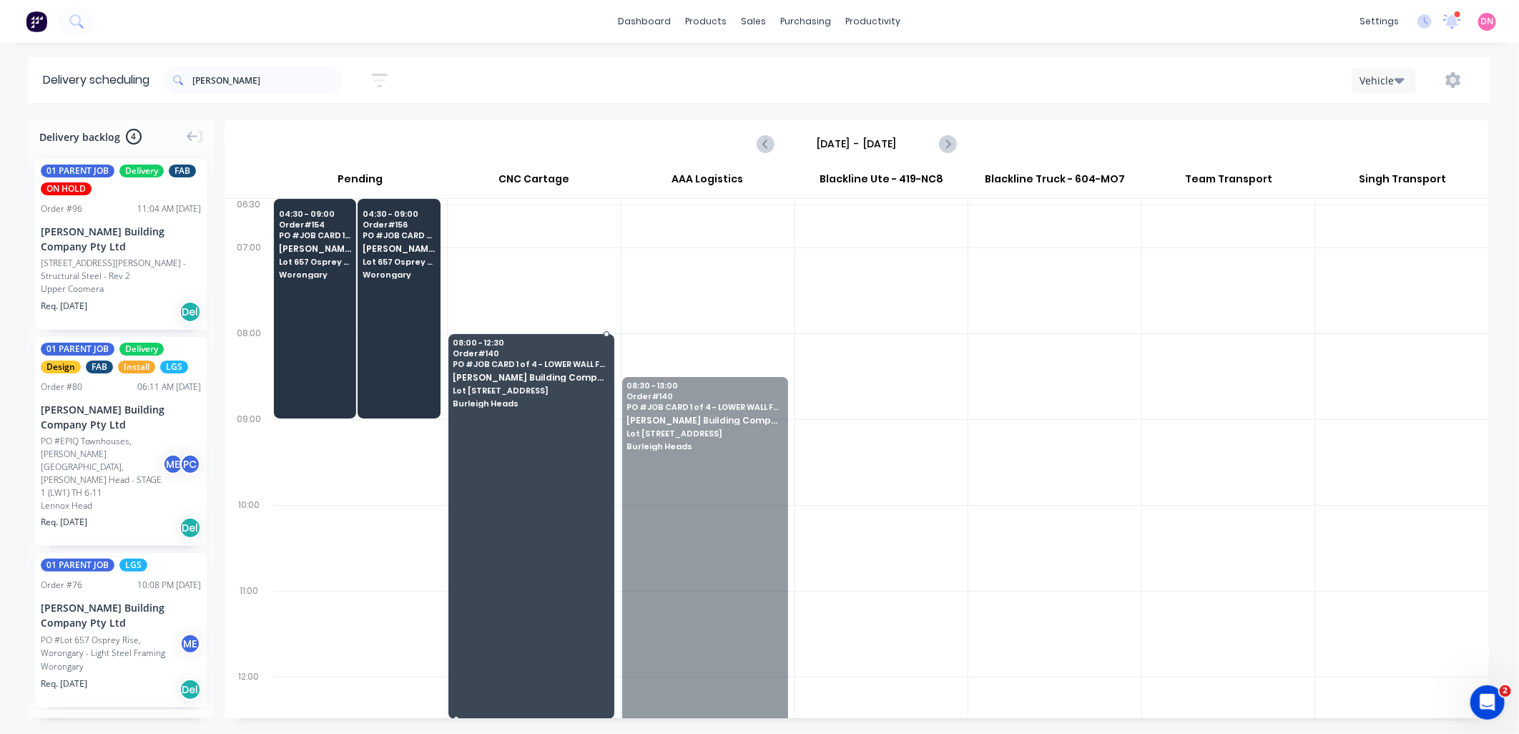
drag, startPoint x: 659, startPoint y: 473, endPoint x: 520, endPoint y: 416, distance: 150.1
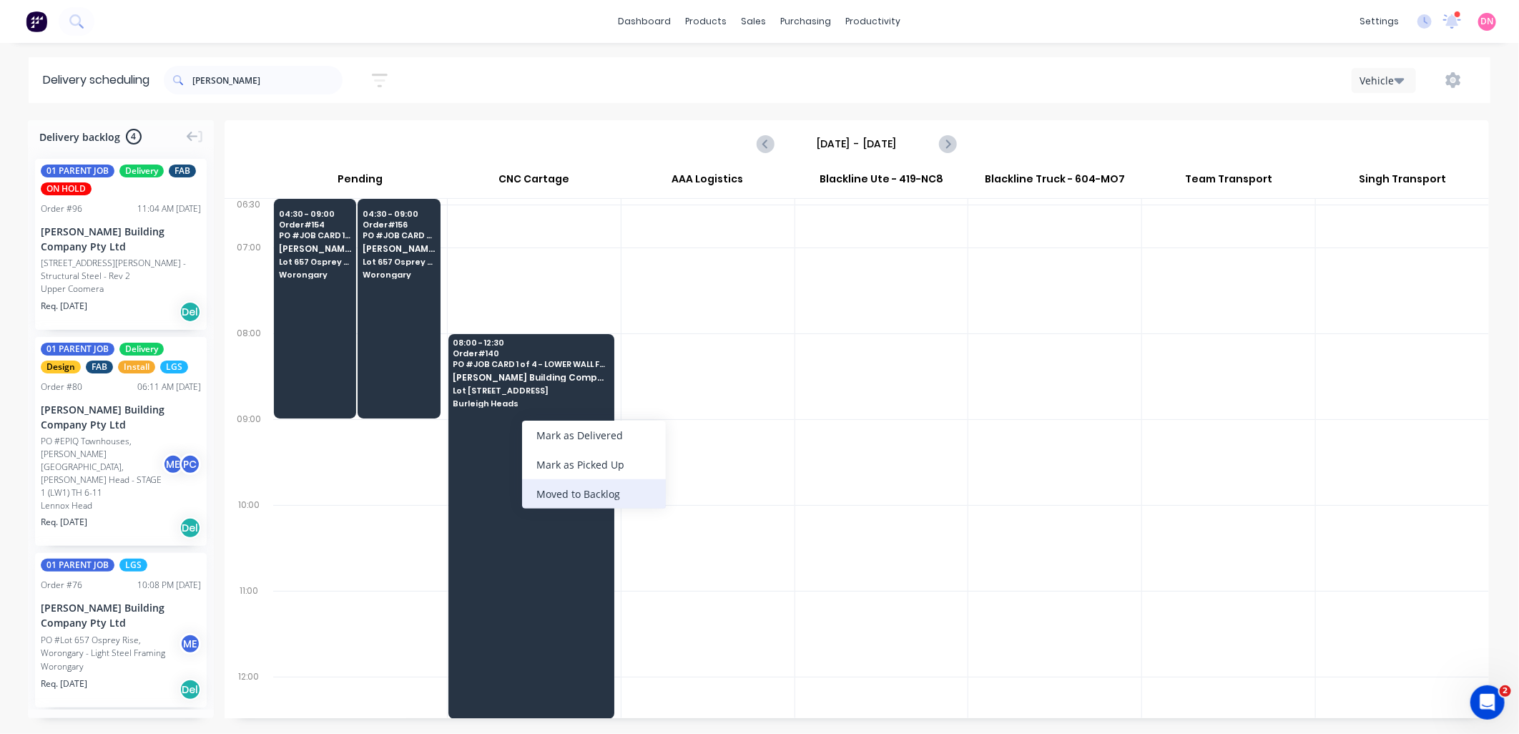
click at [580, 490] on div "Moved to Backlog" at bounding box center [594, 493] width 144 height 29
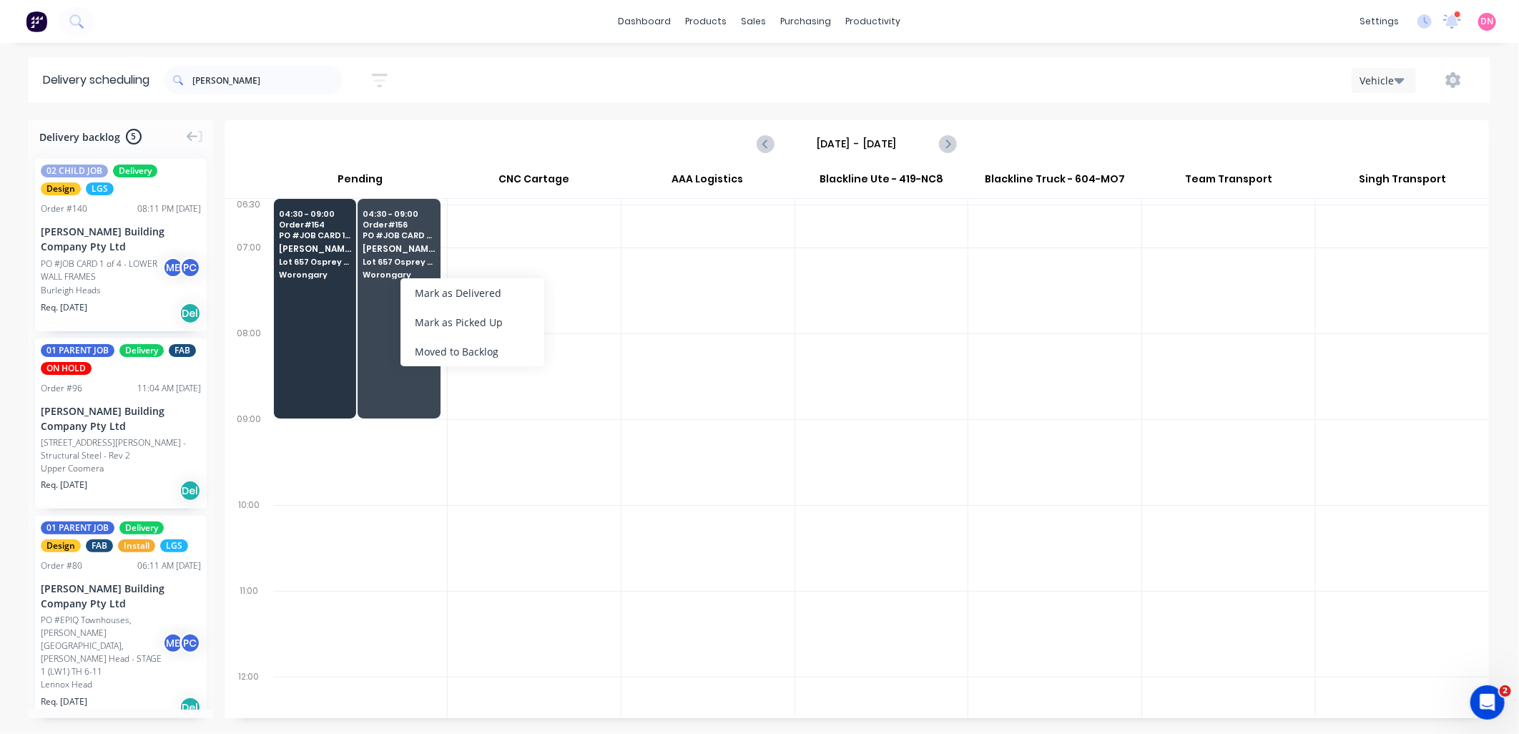
click at [473, 348] on div "Moved to Backlog" at bounding box center [472, 351] width 144 height 29
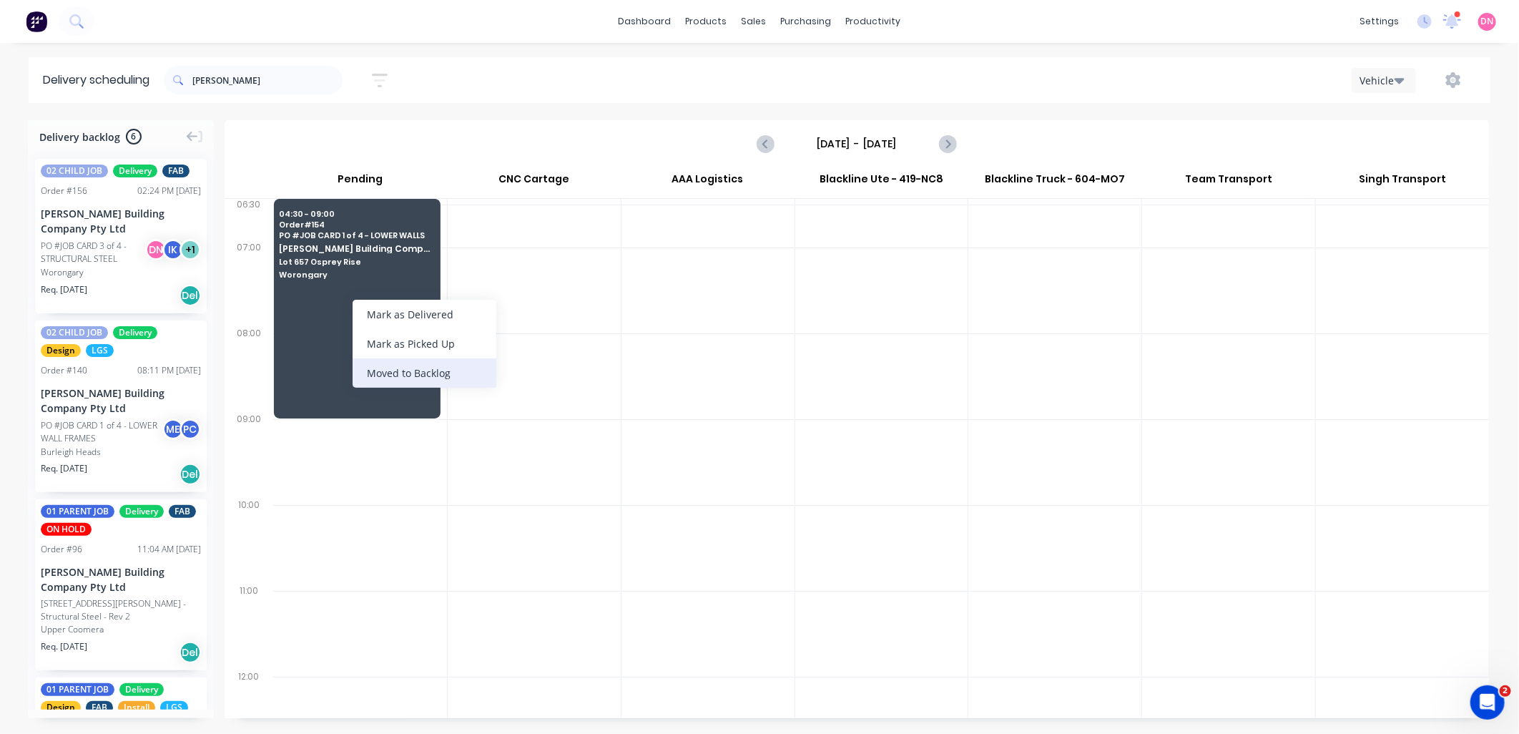
click at [405, 380] on div "Moved to Backlog" at bounding box center [425, 372] width 144 height 29
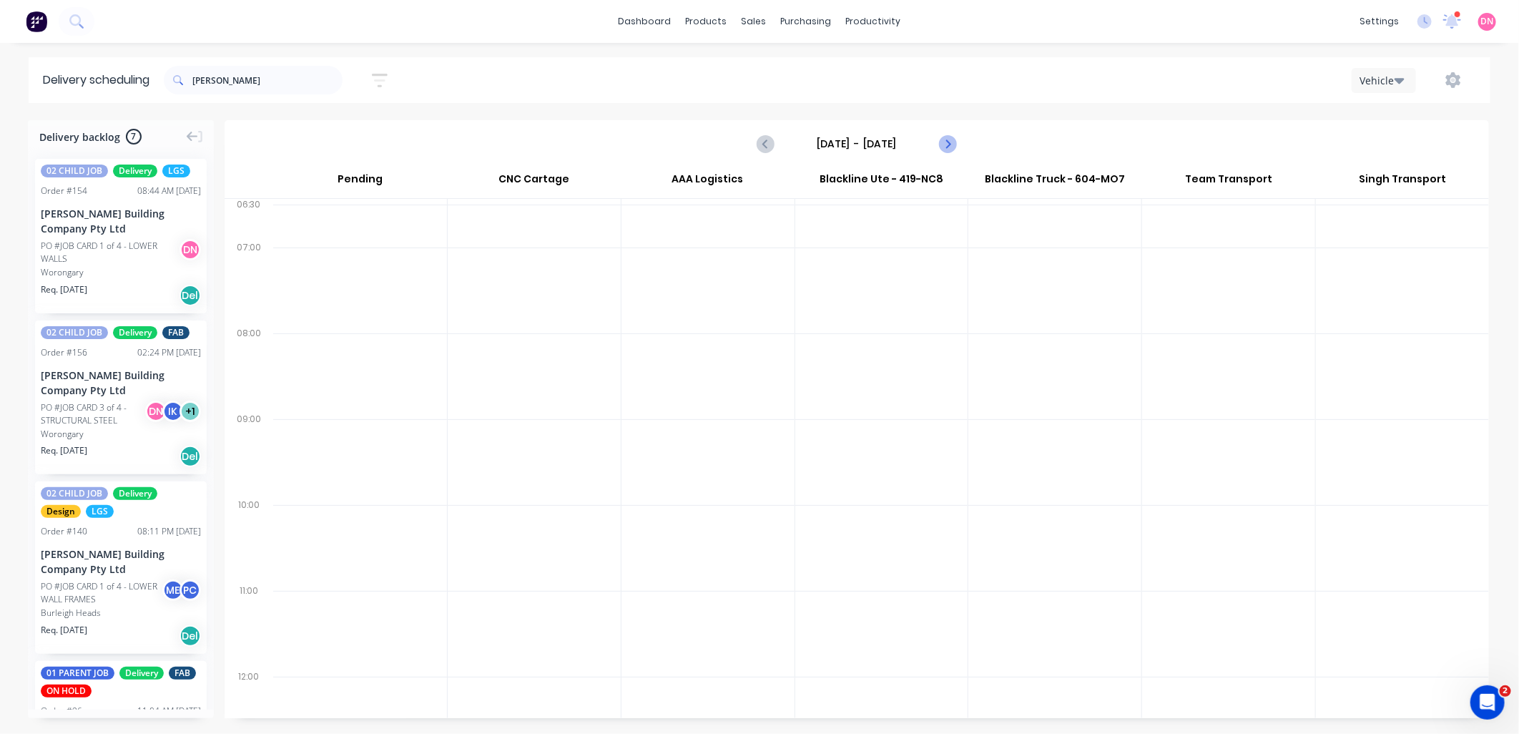
click at [940, 144] on icon "Next page" at bounding box center [946, 143] width 17 height 17
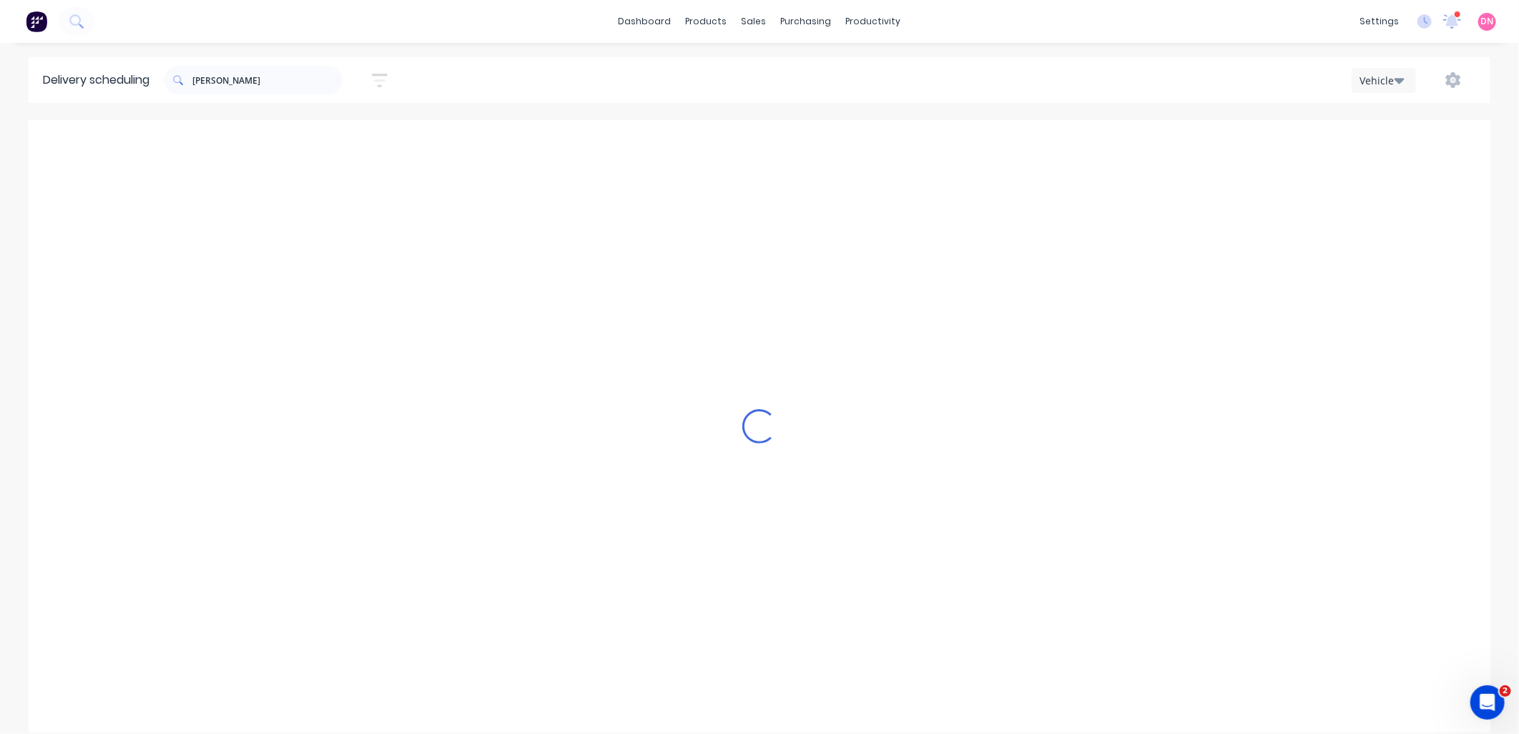
click at [940, 144] on icon "Next page" at bounding box center [946, 143] width 17 height 17
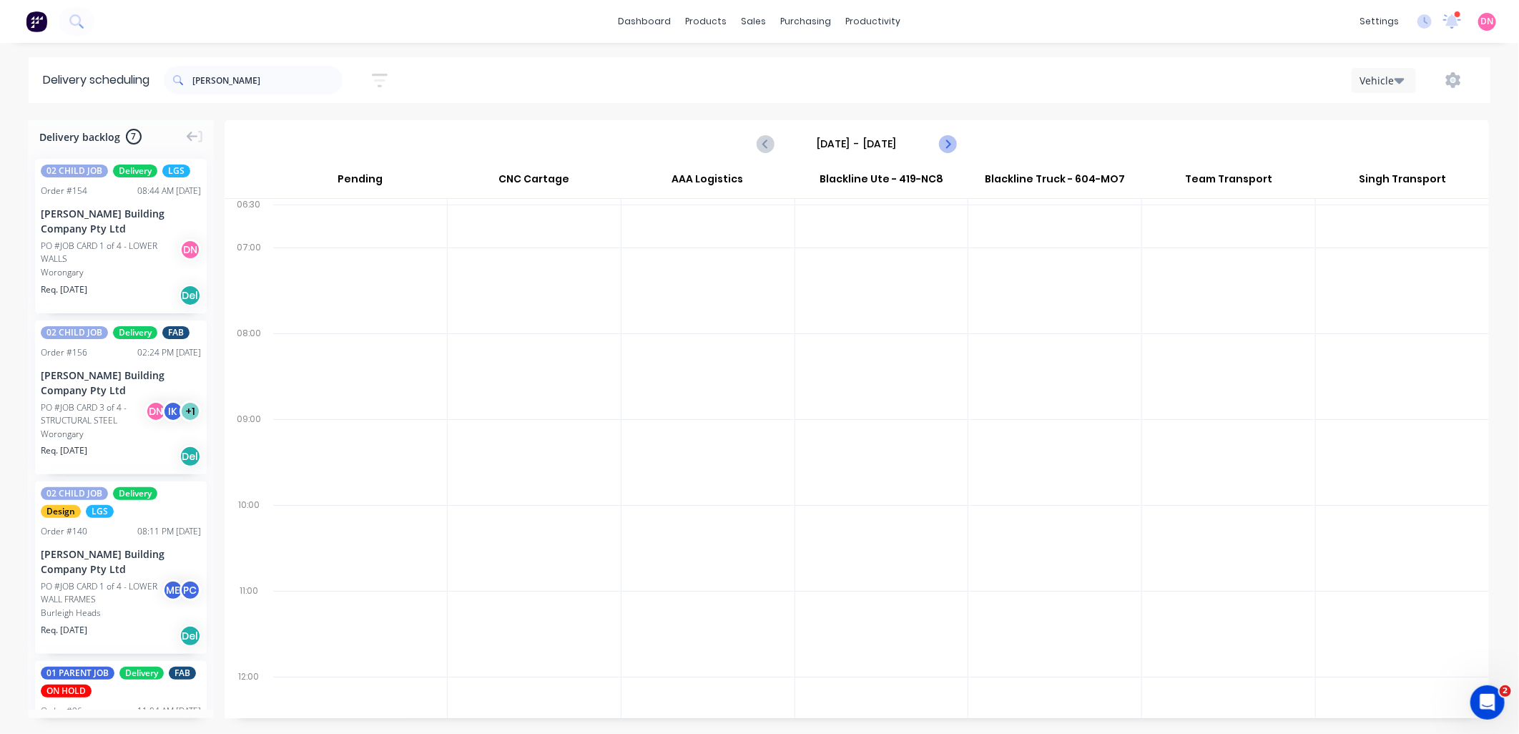
click at [940, 144] on icon "Next page" at bounding box center [946, 143] width 17 height 17
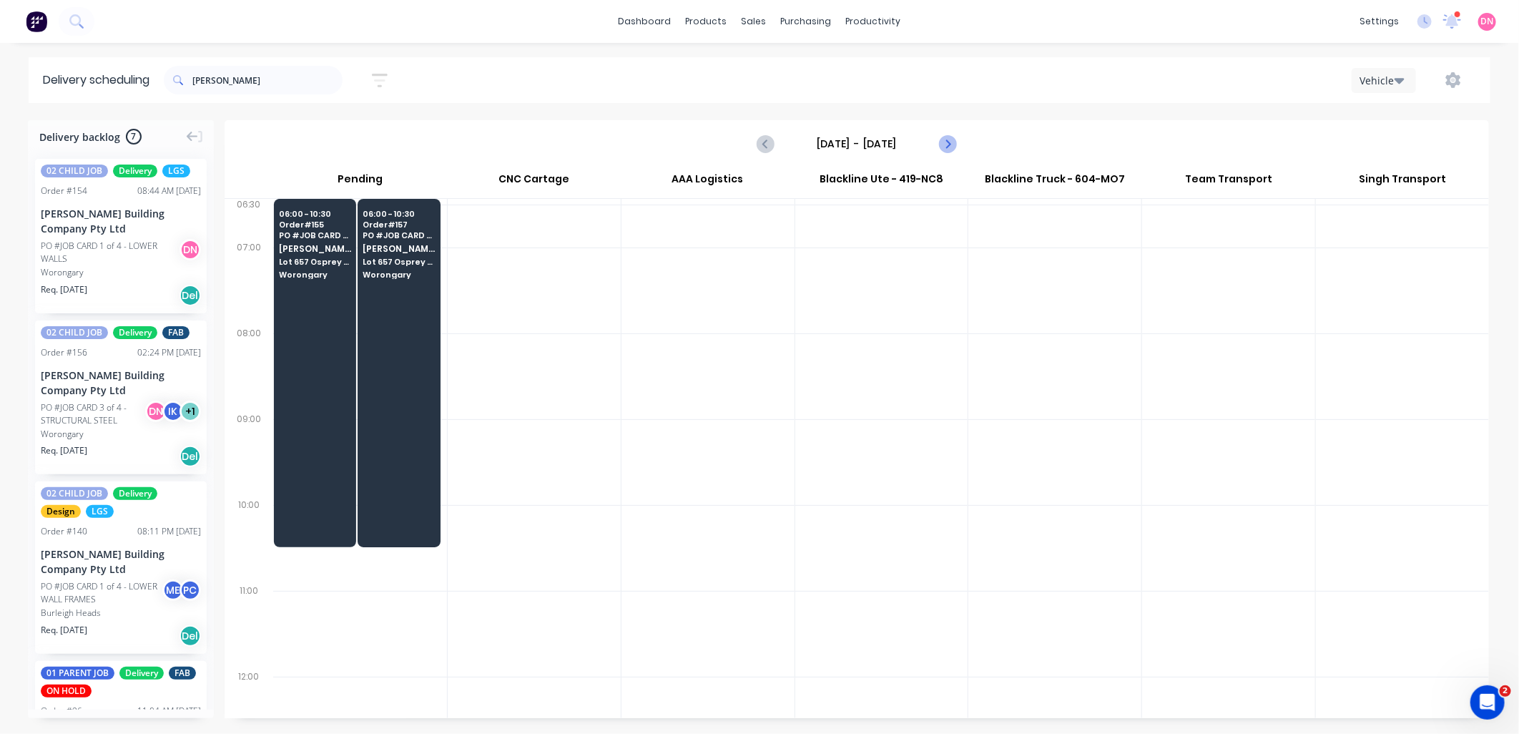
click at [940, 144] on icon "Next page" at bounding box center [946, 143] width 17 height 17
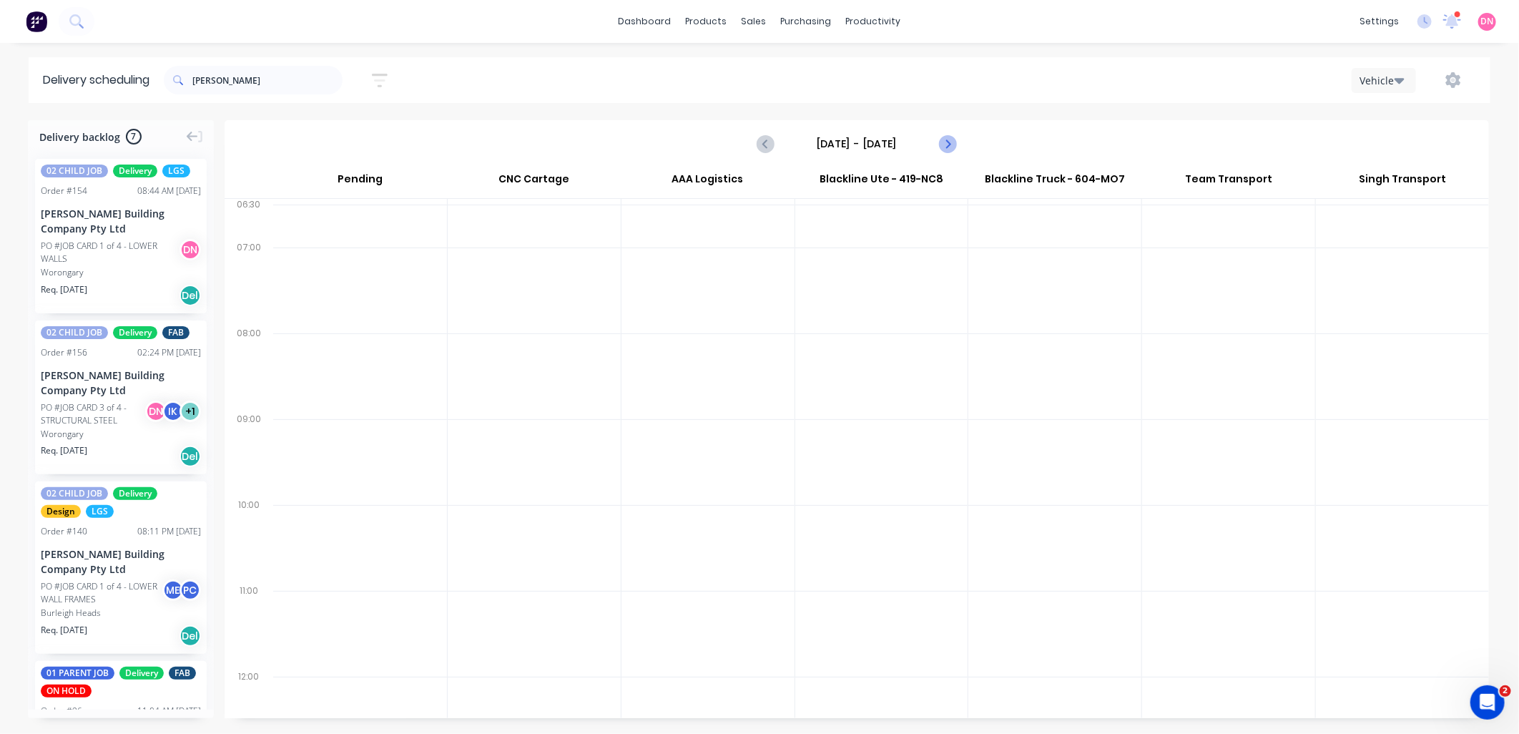
click at [940, 144] on icon "Next page" at bounding box center [946, 143] width 17 height 17
type input "Monday - 15/09/25"
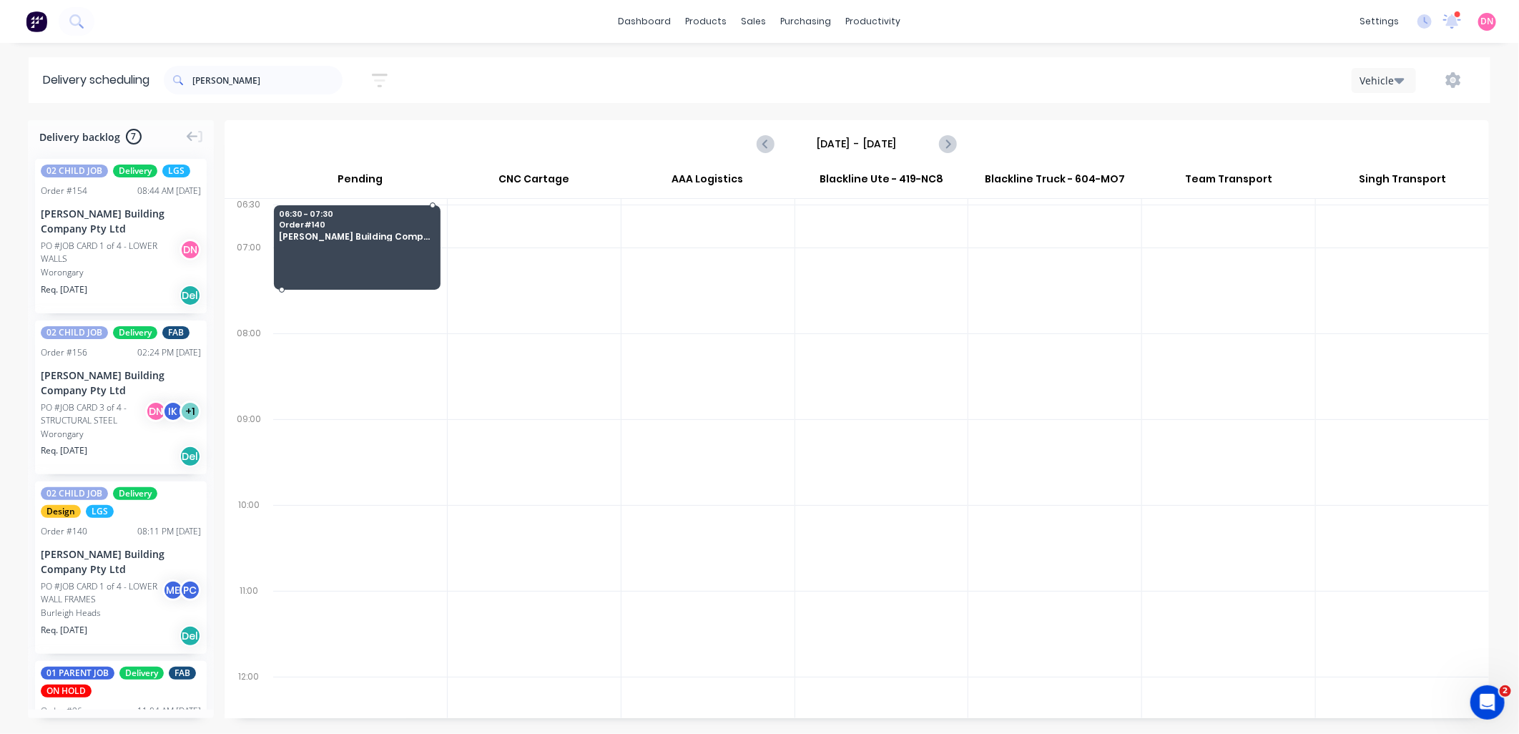
drag, startPoint x: 134, startPoint y: 567, endPoint x: 345, endPoint y: 238, distance: 391.1
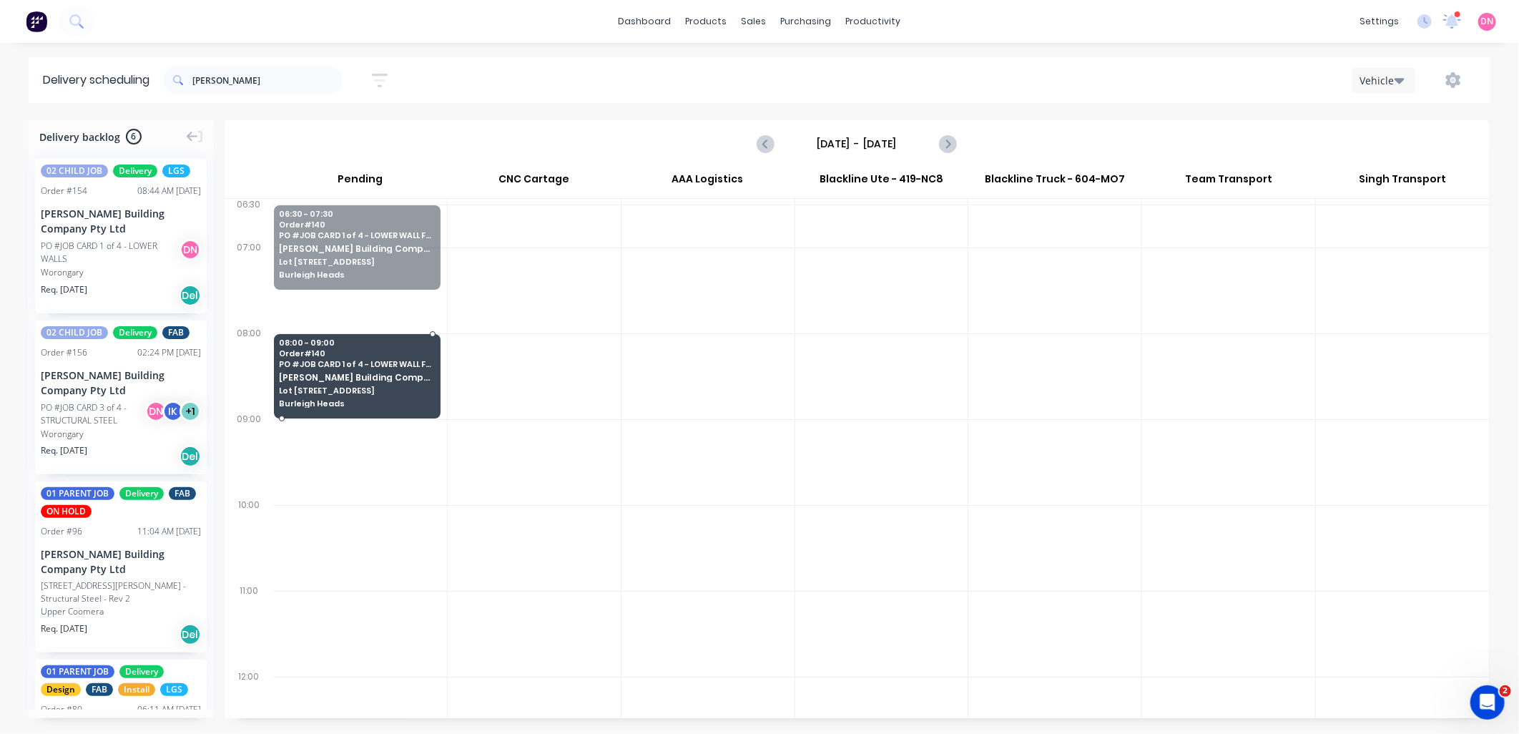
drag, startPoint x: 387, startPoint y: 251, endPoint x: 401, endPoint y: 377, distance: 126.7
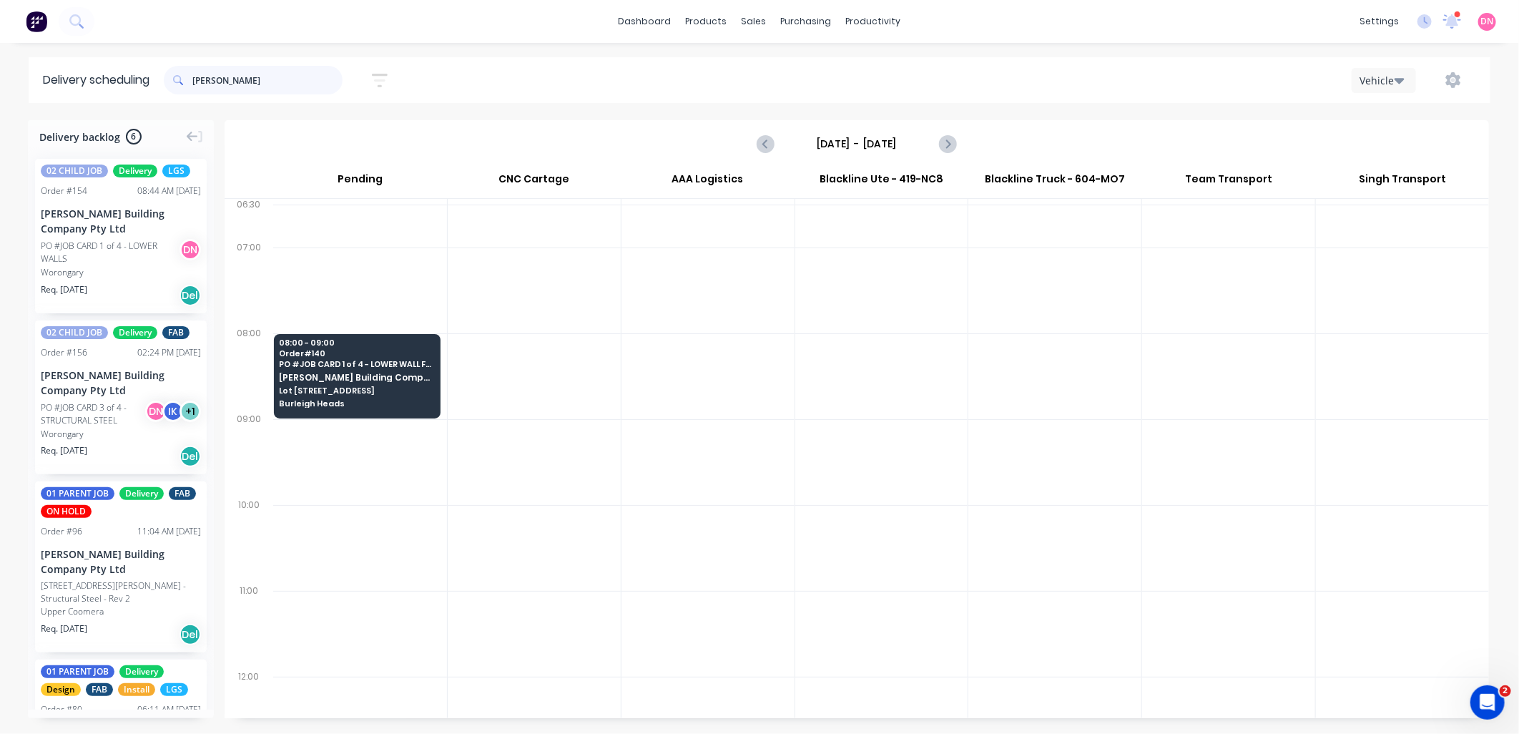
drag, startPoint x: 291, startPoint y: 77, endPoint x: 100, endPoint y: 104, distance: 192.8
click at [100, 104] on div "Delivery scheduling blackwood Sort by Most recent Created date Required date Or…" at bounding box center [759, 395] width 1519 height 676
type input "cowell"
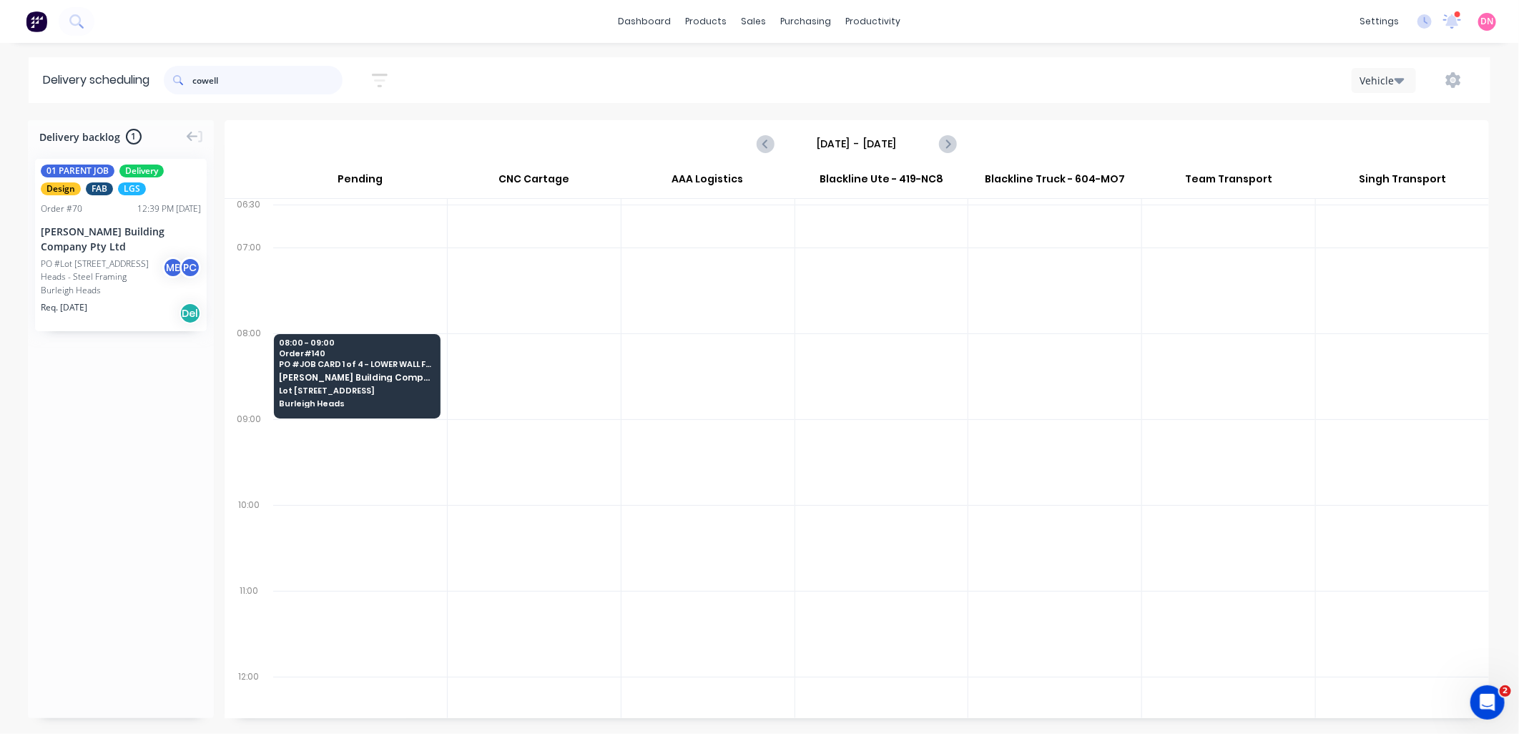
drag, startPoint x: 255, startPoint y: 75, endPoint x: 117, endPoint y: 66, distance: 138.3
click at [117, 66] on header "Delivery scheduling cowell Sort by Most recent Created date Required date Order…" at bounding box center [760, 80] width 1462 height 46
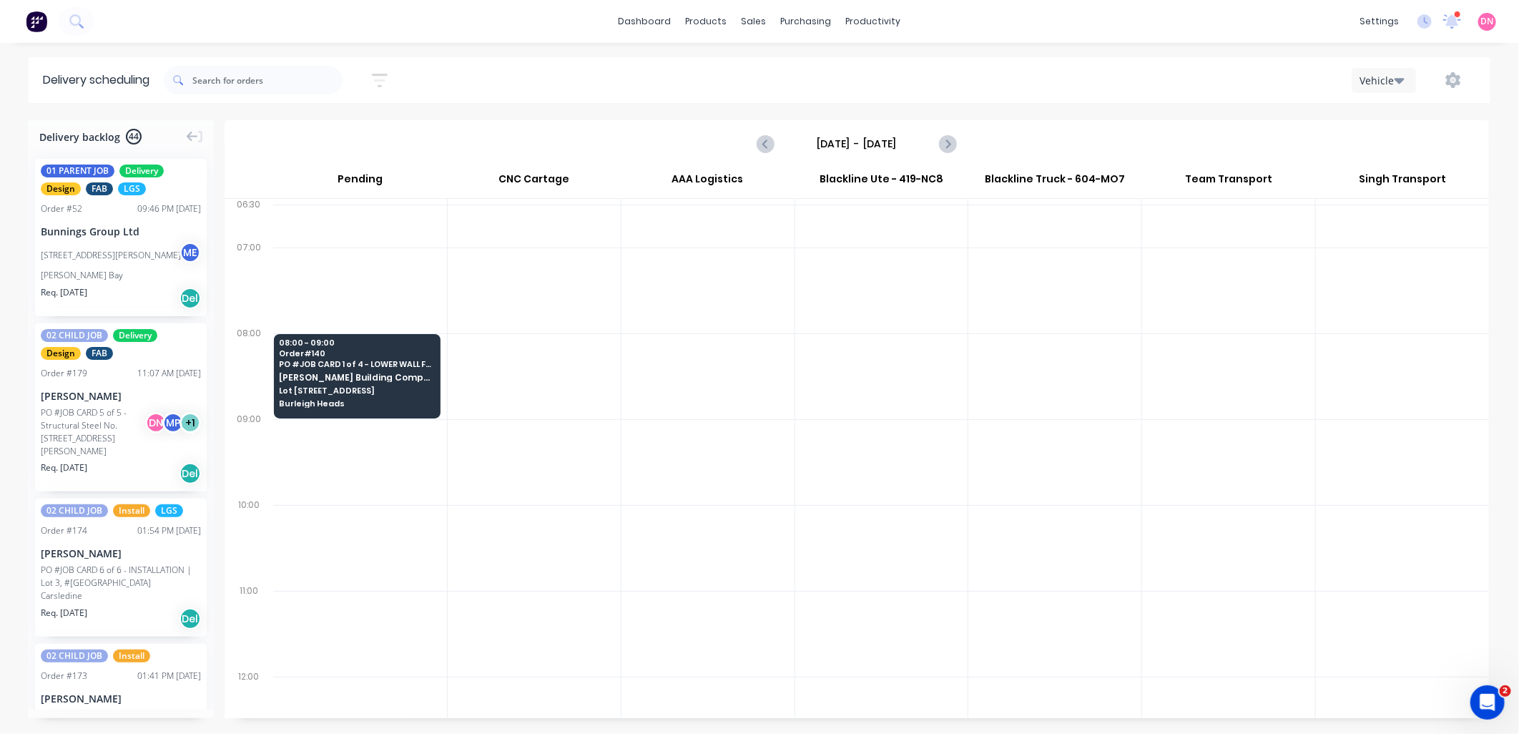
click at [383, 79] on icon "button" at bounding box center [379, 80] width 11 height 2
click at [361, 215] on button "Filter by labels" at bounding box center [314, 220] width 134 height 21
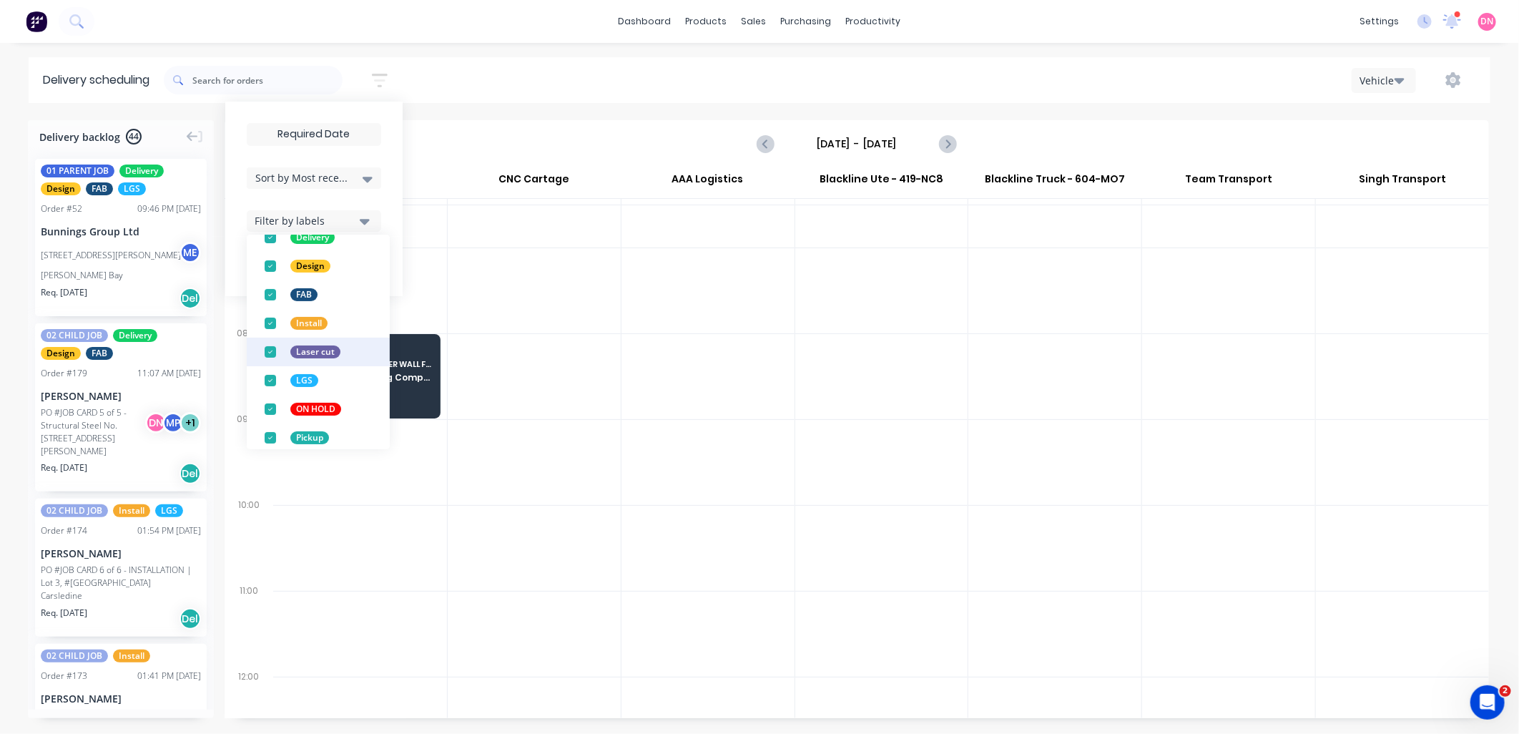
scroll to position [272, 0]
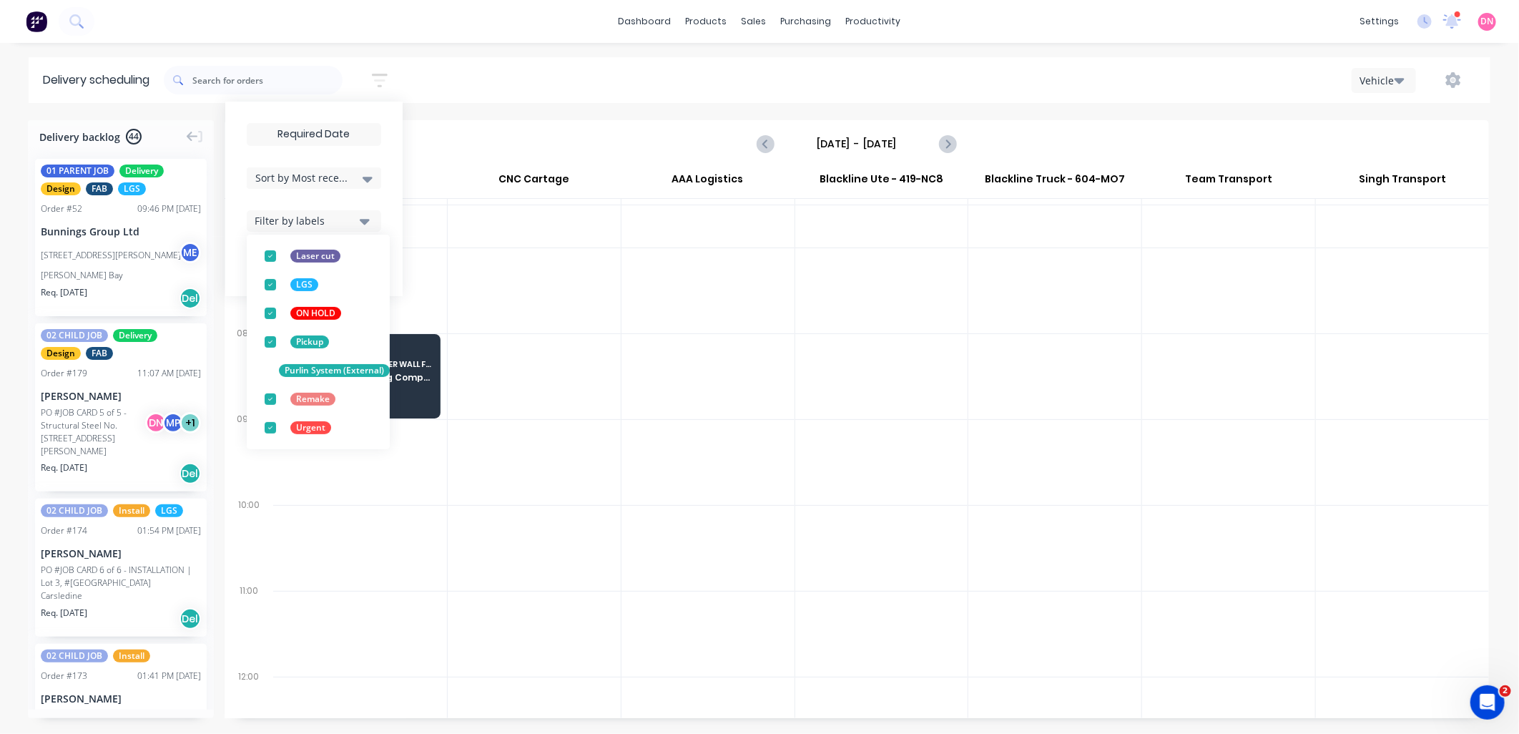
click at [344, 223] on div "Filter by labels" at bounding box center [305, 220] width 101 height 15
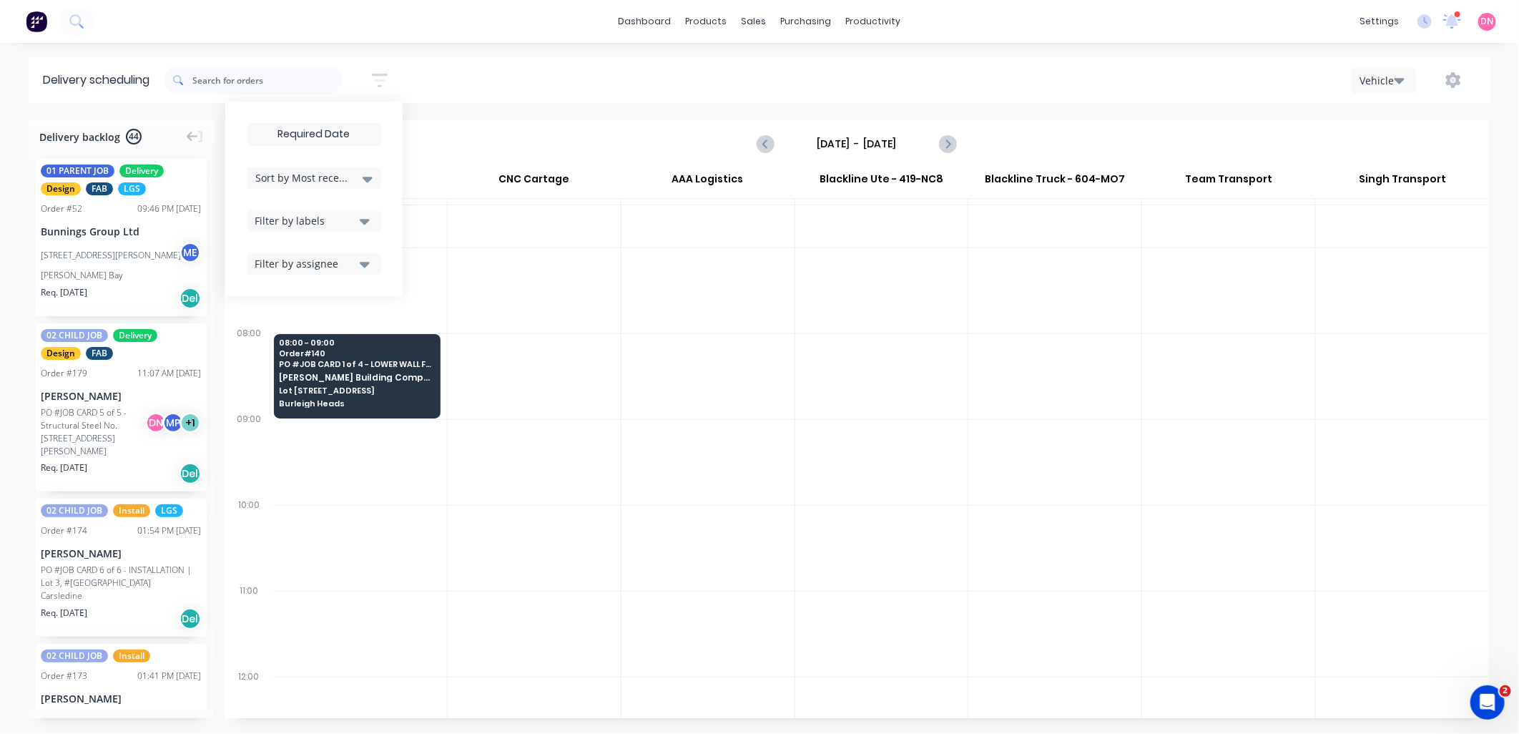
click at [350, 272] on button "Filter by assignee" at bounding box center [314, 263] width 134 height 21
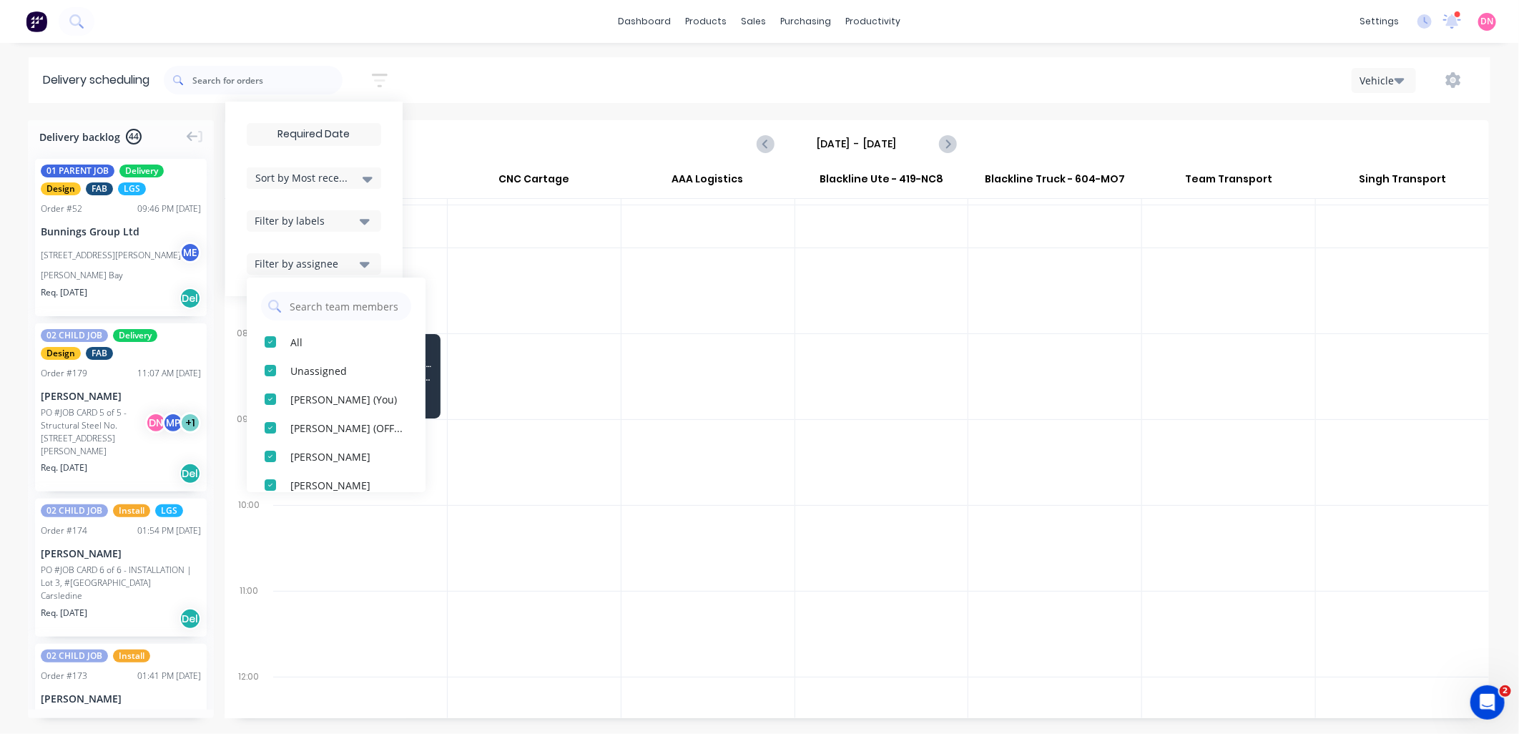
click at [350, 272] on button "Filter by assignee" at bounding box center [314, 263] width 134 height 21
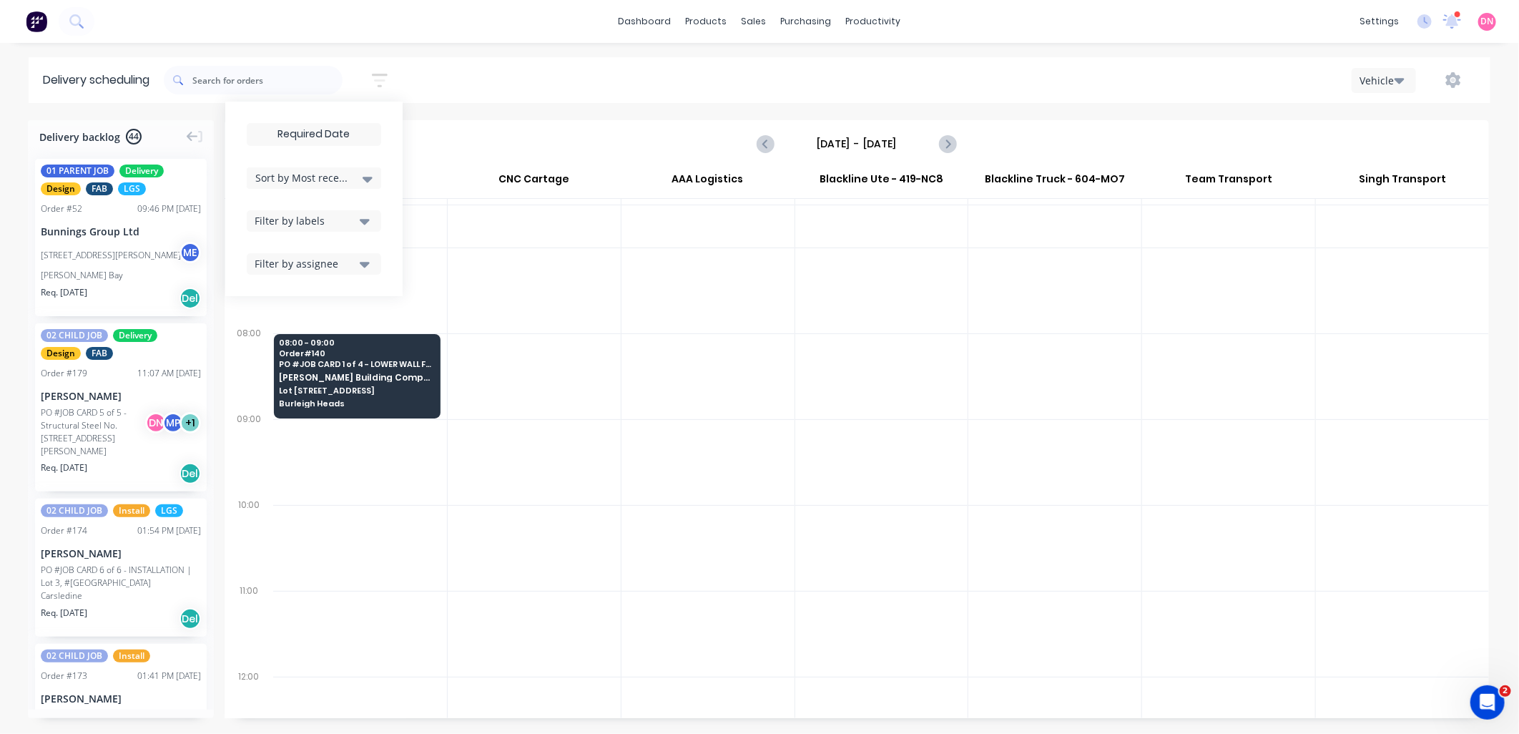
click at [348, 179] on span "Sort by Most recent" at bounding box center [301, 177] width 93 height 15
click at [344, 262] on div "Order number" at bounding box center [314, 260] width 134 height 26
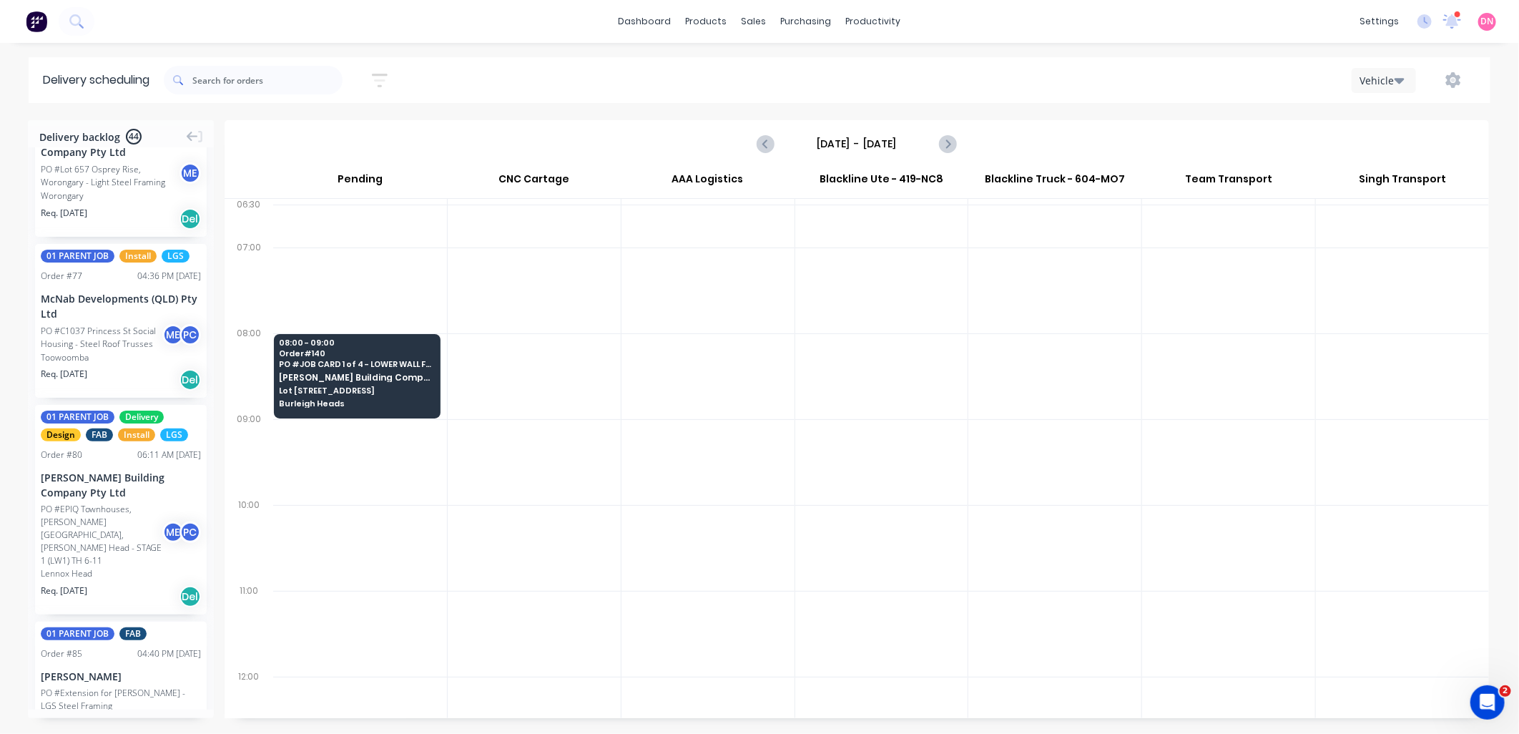
scroll to position [880, 0]
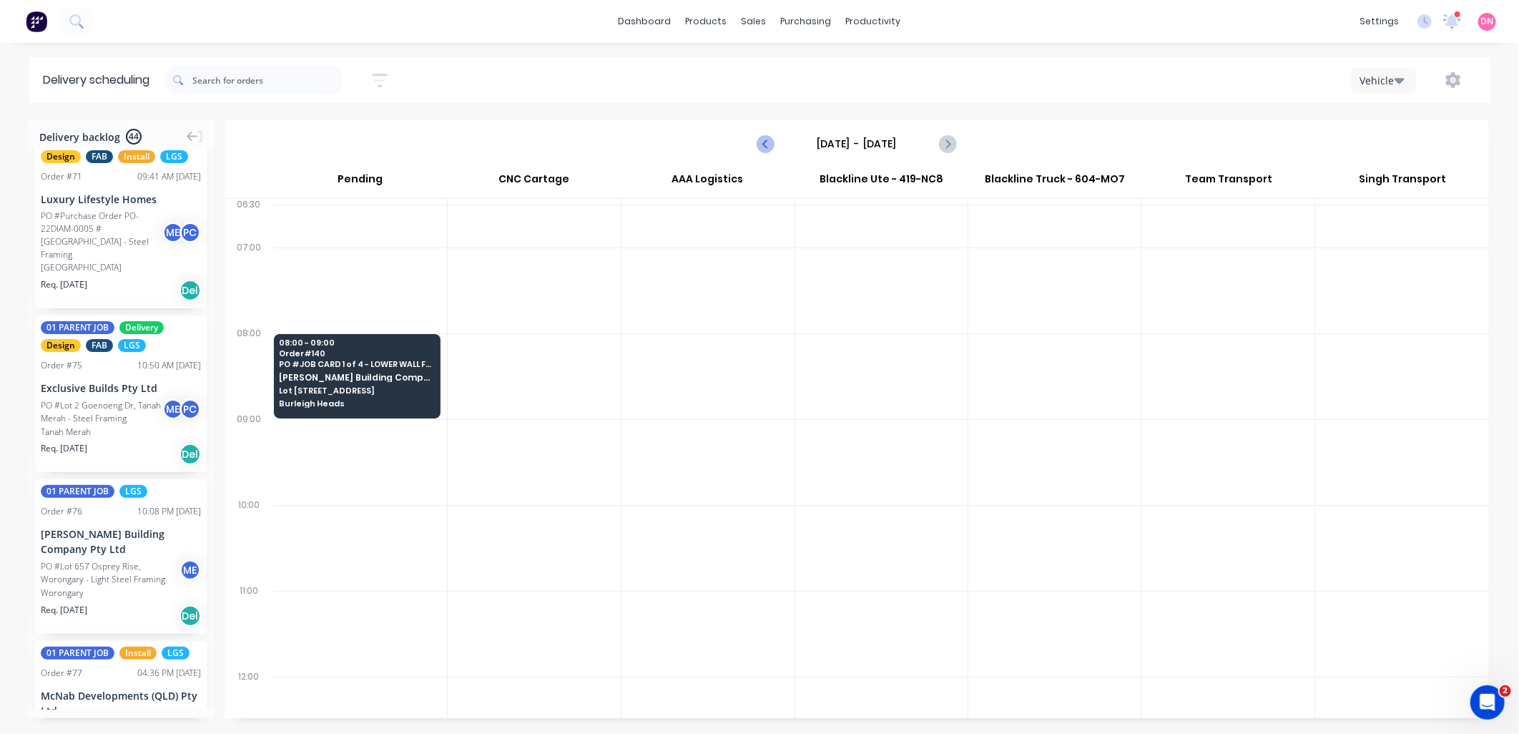
click at [763, 146] on icon "Previous page" at bounding box center [765, 143] width 17 height 17
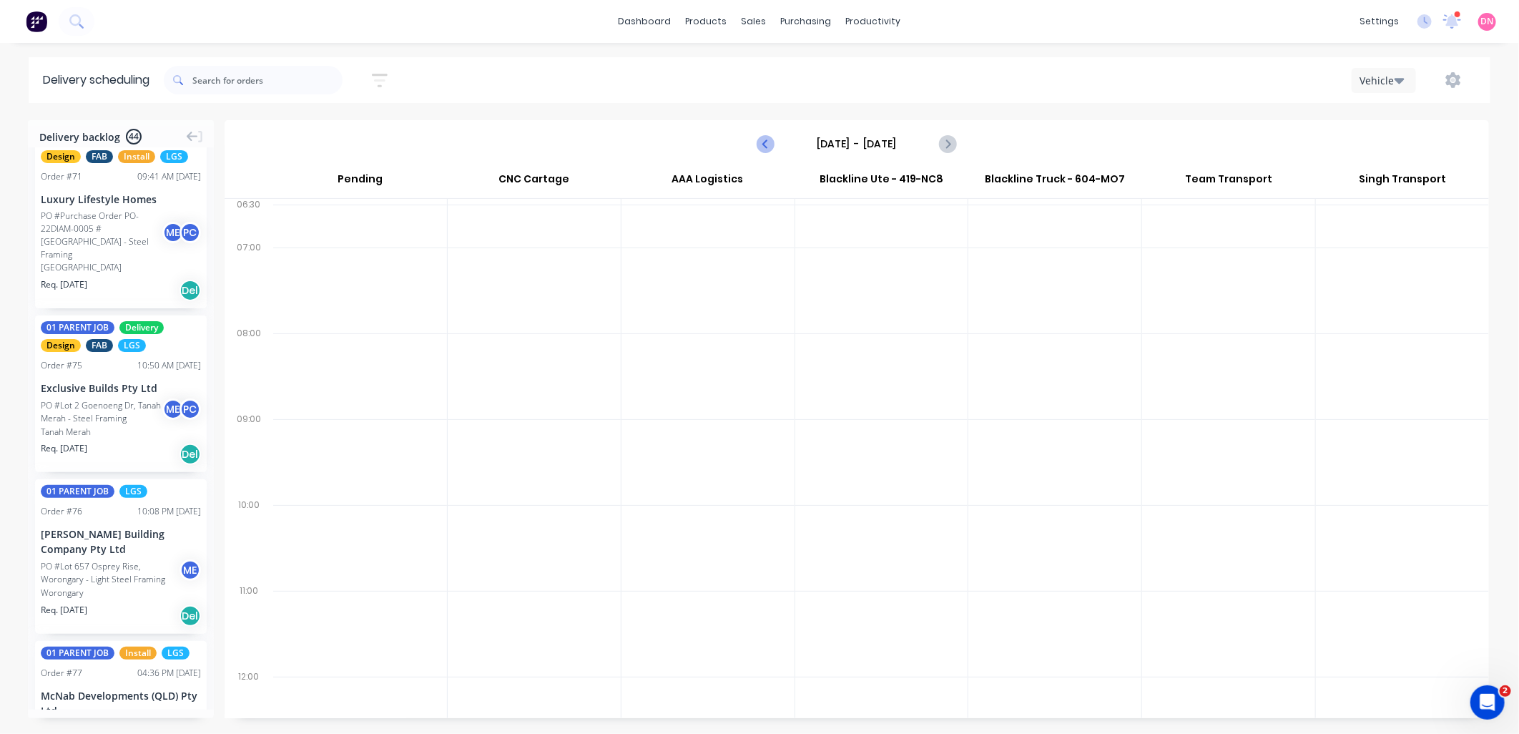
click at [763, 146] on icon "Previous page" at bounding box center [765, 143] width 17 height 17
click at [945, 142] on icon "Next page" at bounding box center [946, 143] width 17 height 17
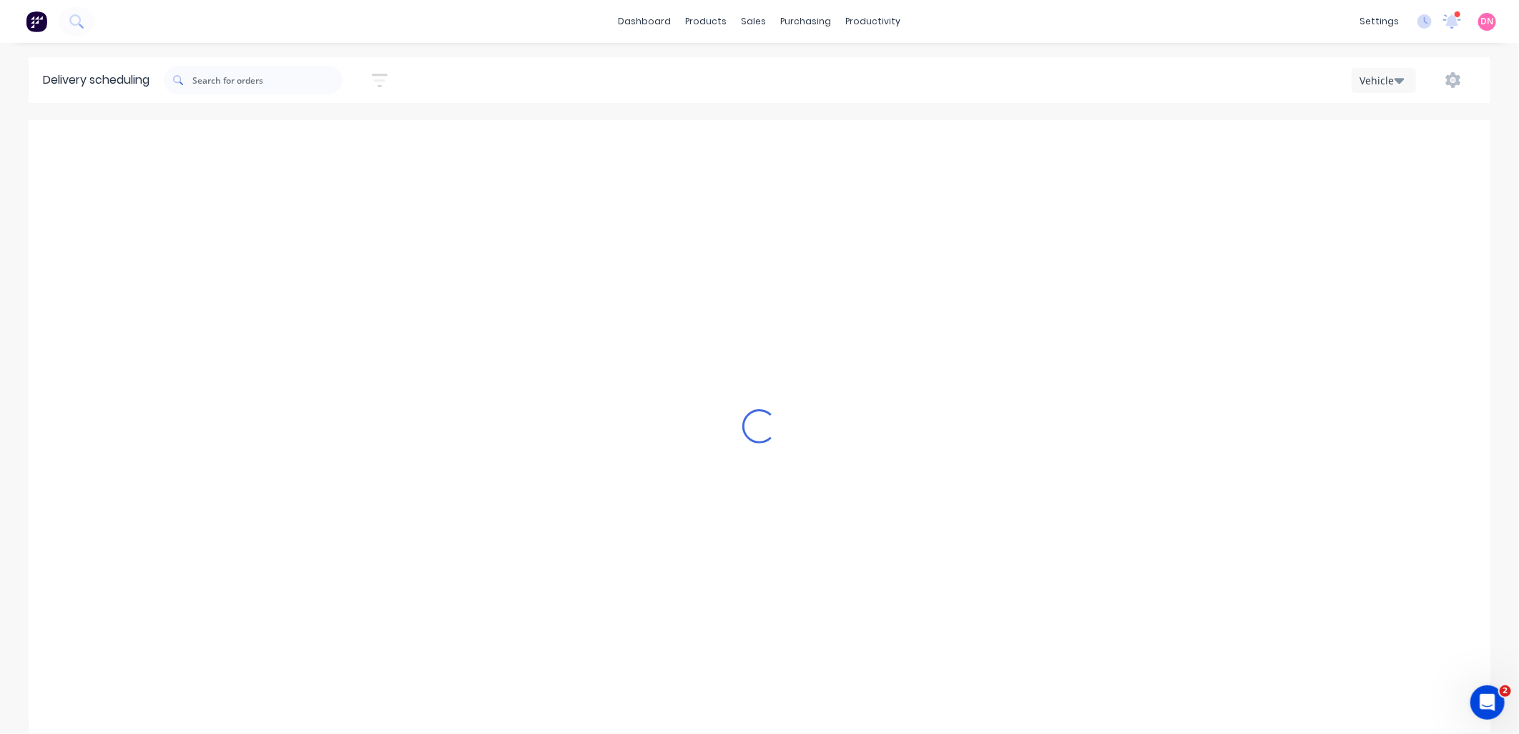
click at [945, 142] on icon "Next page" at bounding box center [946, 143] width 17 height 17
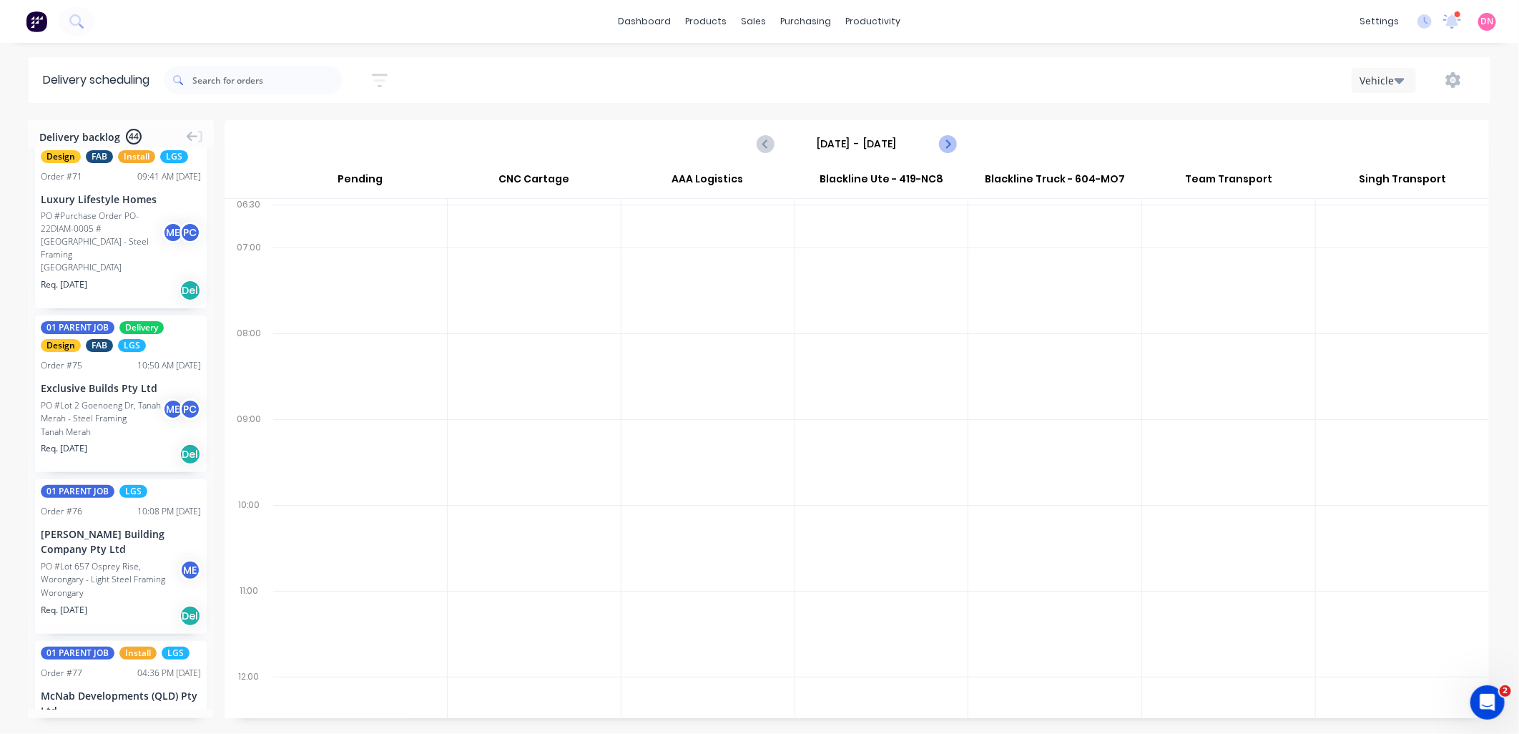
click at [945, 142] on icon "Next page" at bounding box center [946, 143] width 17 height 17
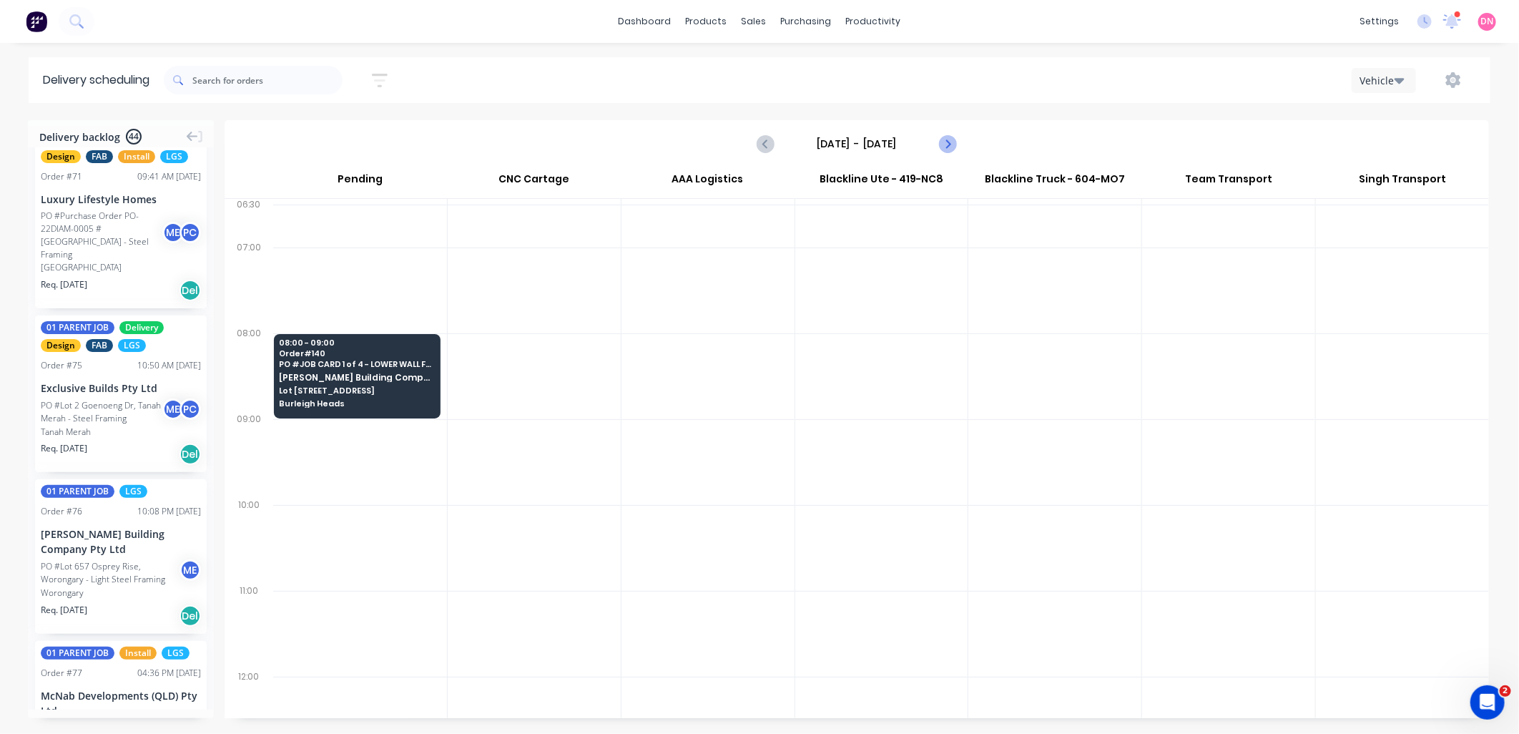
click at [945, 142] on icon "Next page" at bounding box center [946, 143] width 17 height 17
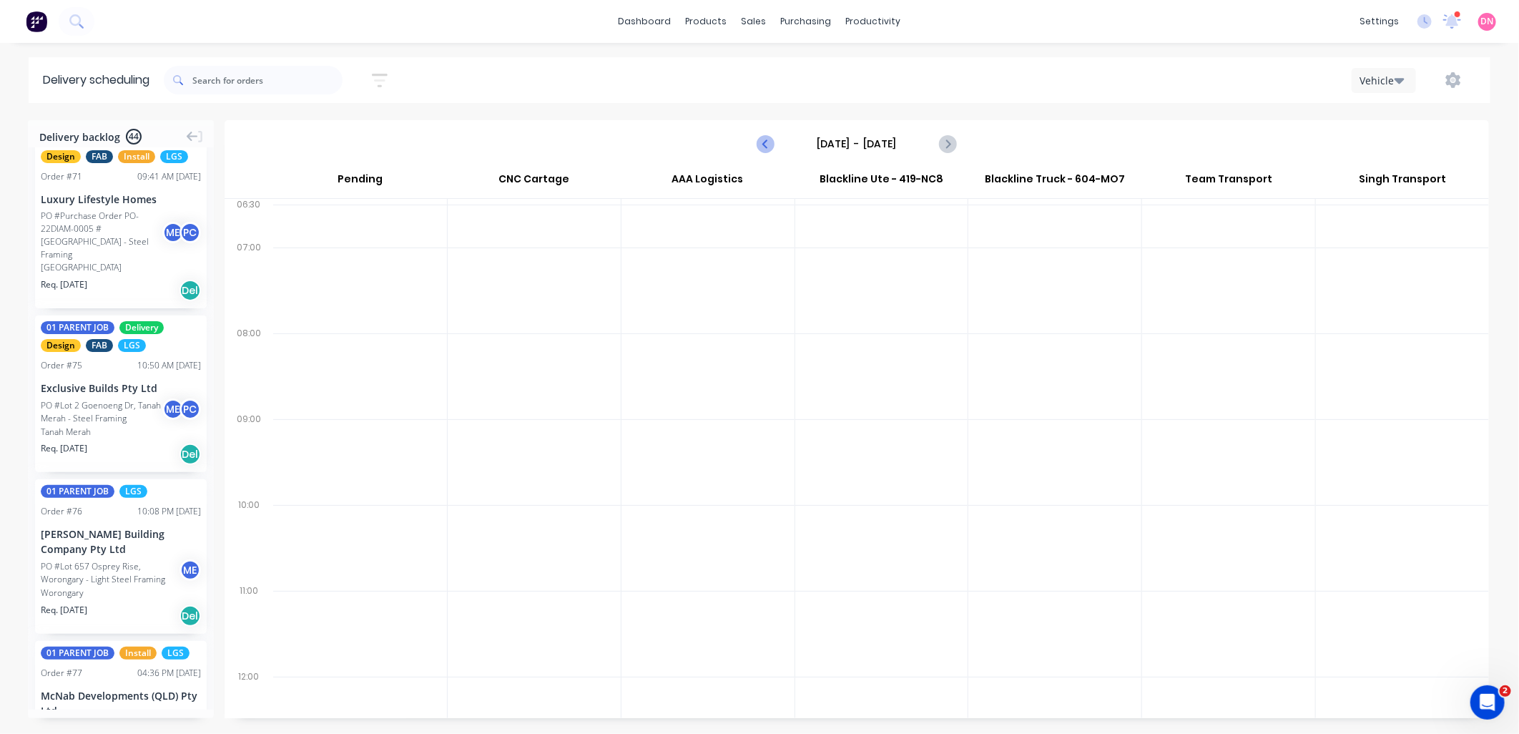
click at [765, 146] on icon "Previous page" at bounding box center [765, 143] width 17 height 17
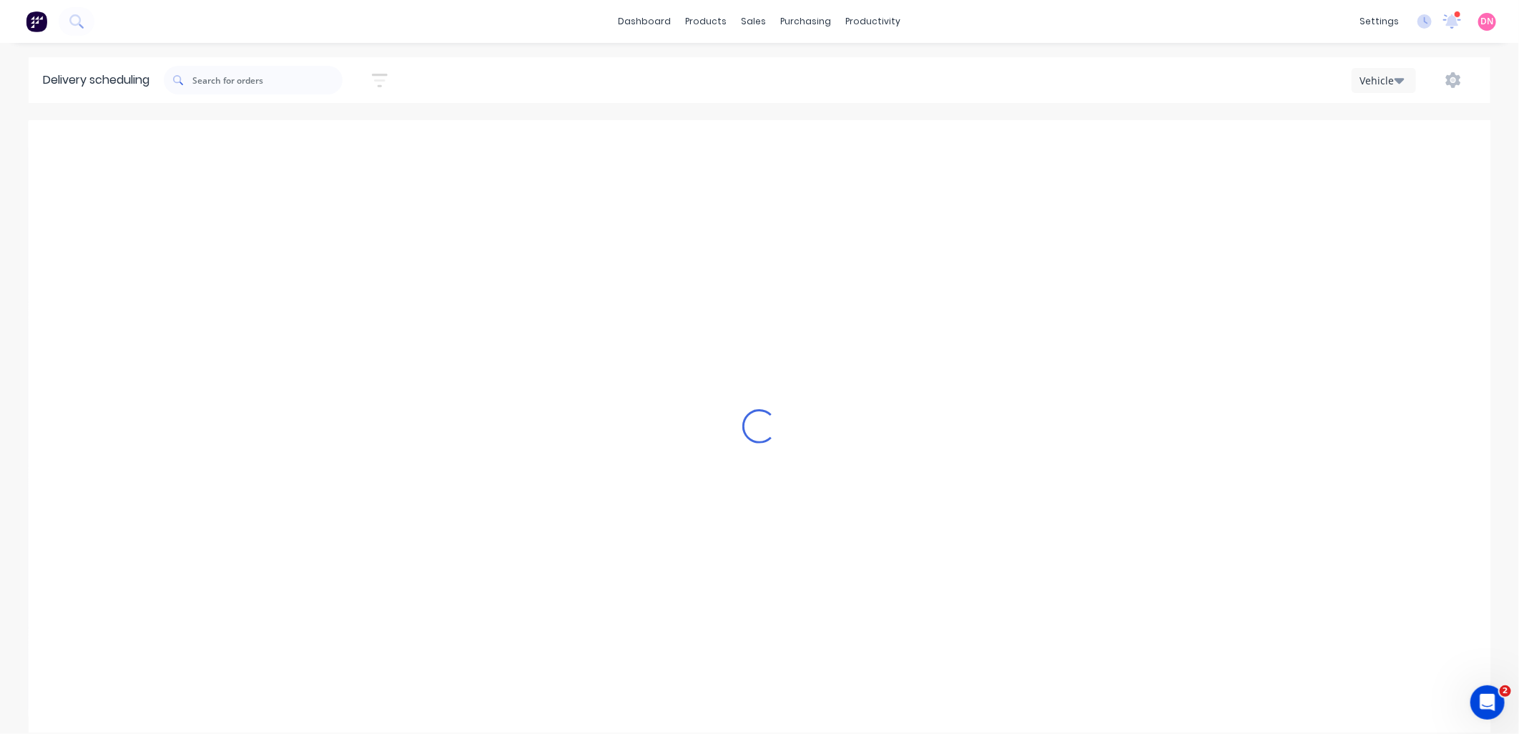
type input "Monday - 15/09/25"
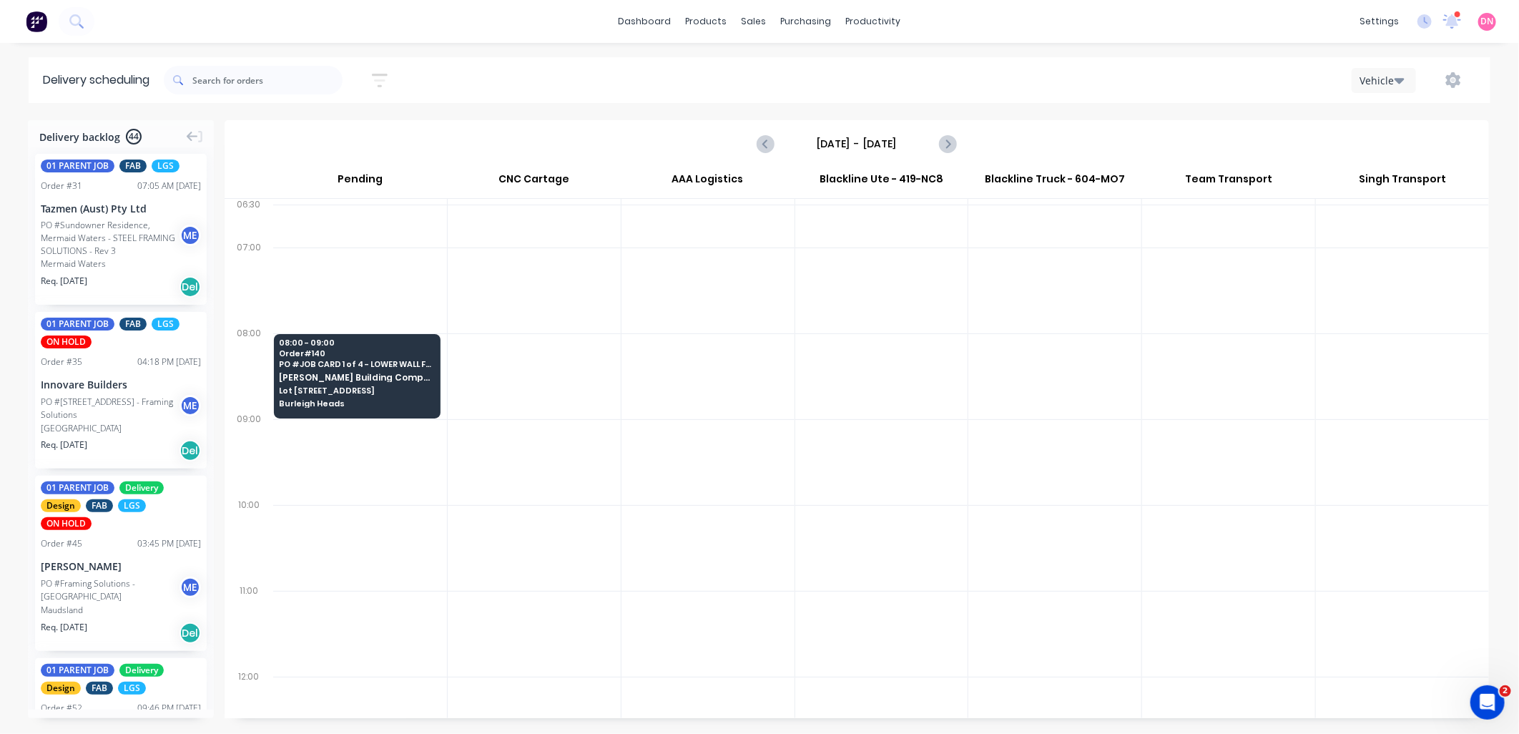
scroll to position [0, 0]
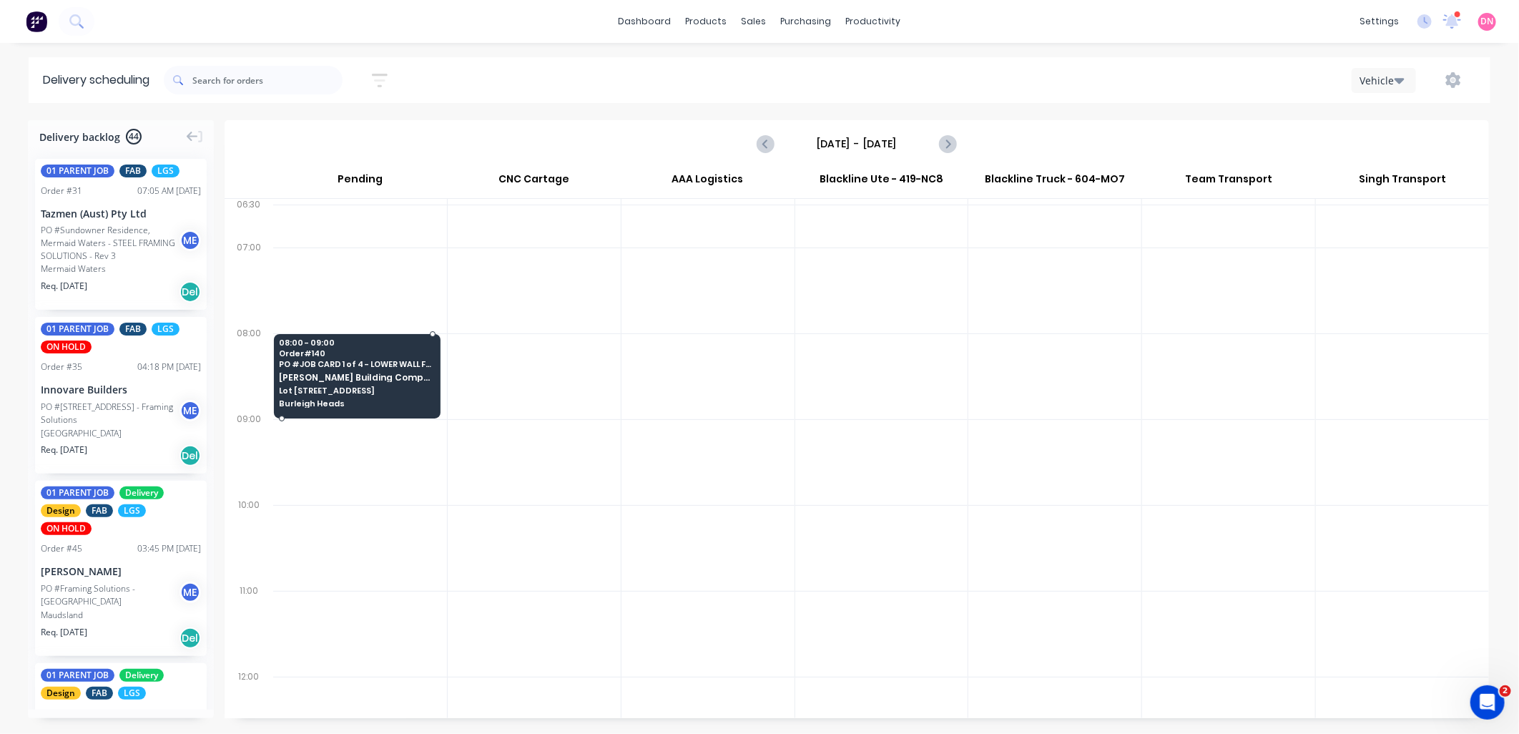
click at [372, 387] on span "Lot [STREET_ADDRESS]" at bounding box center [356, 390] width 155 height 9
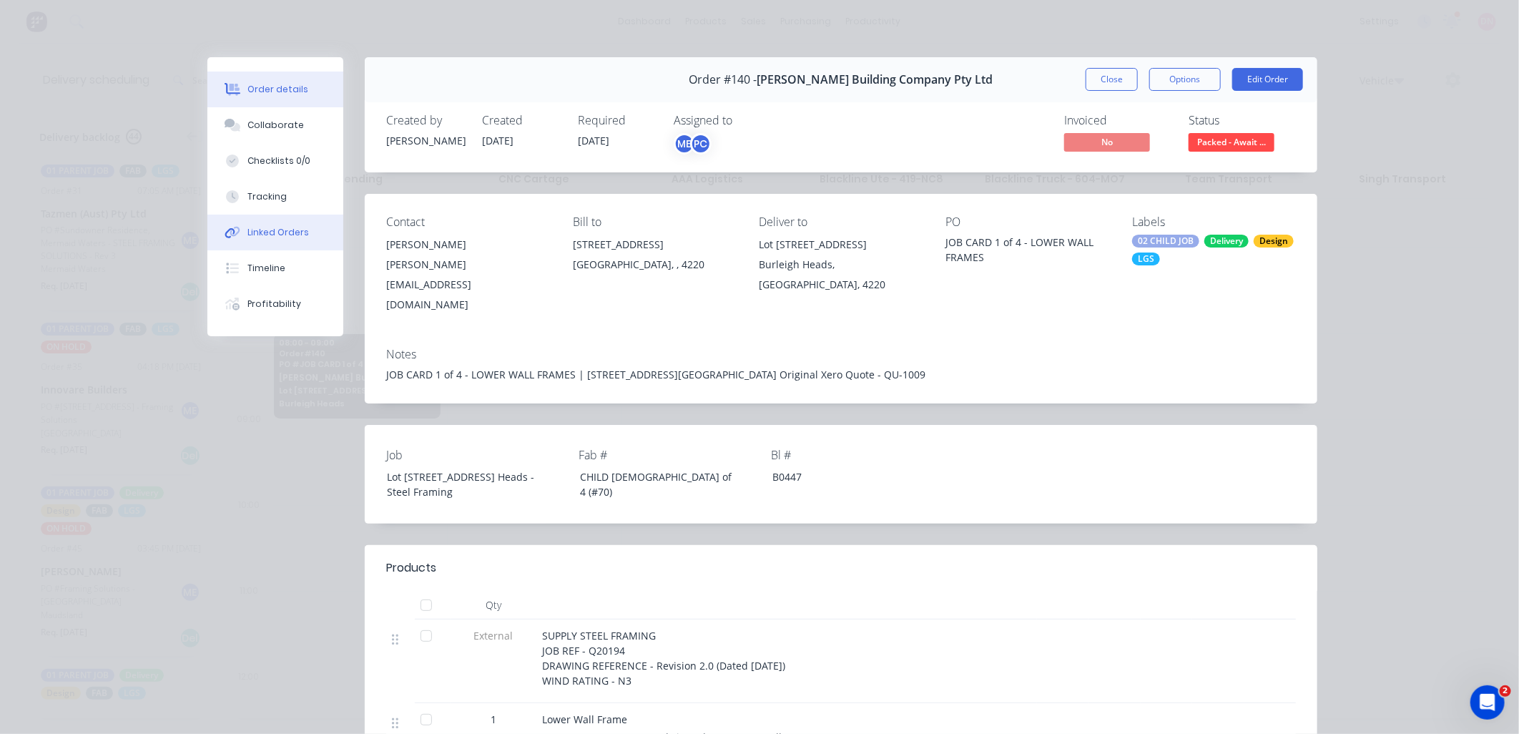
click at [290, 227] on div "Linked Orders" at bounding box center [277, 232] width 61 height 13
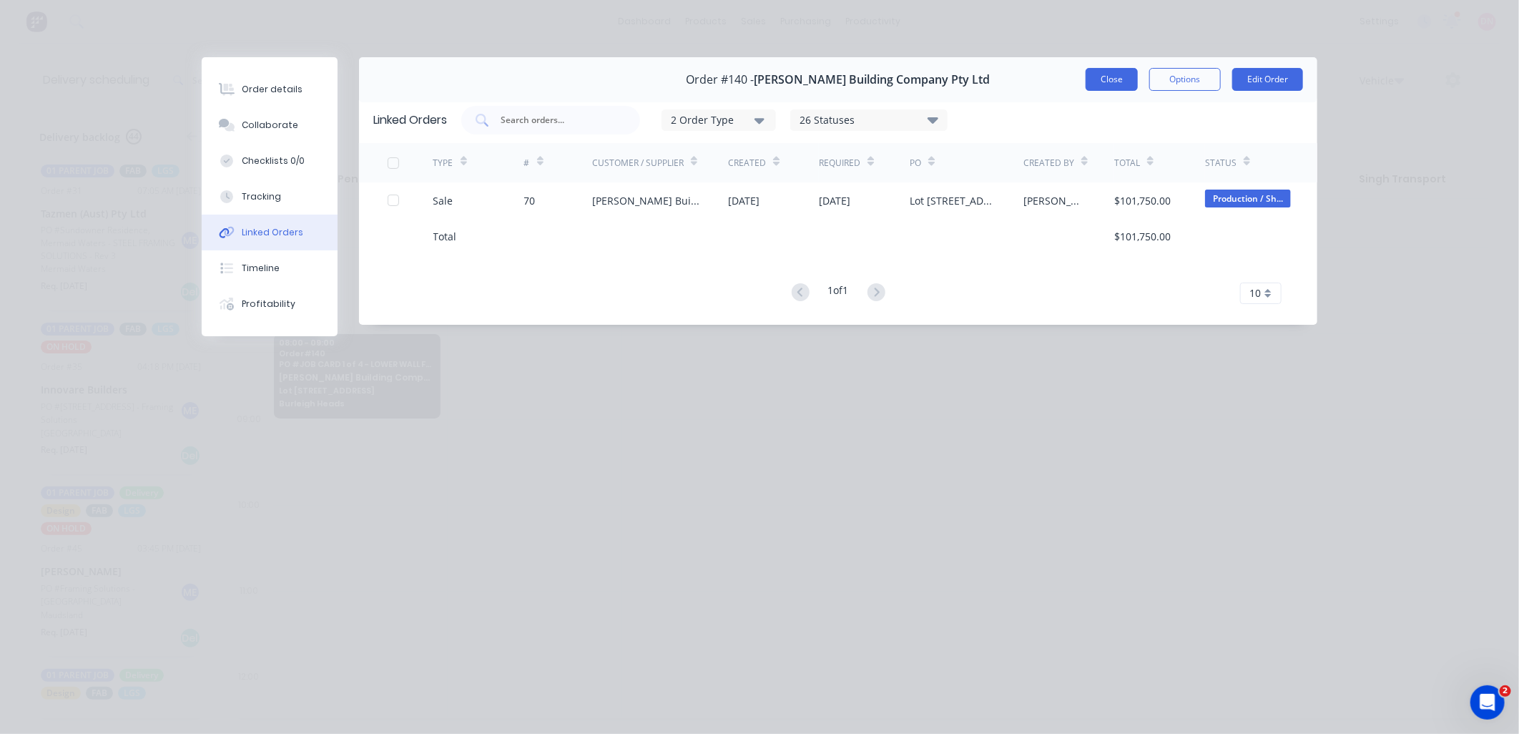
click at [1100, 81] on button "Close" at bounding box center [1111, 79] width 52 height 23
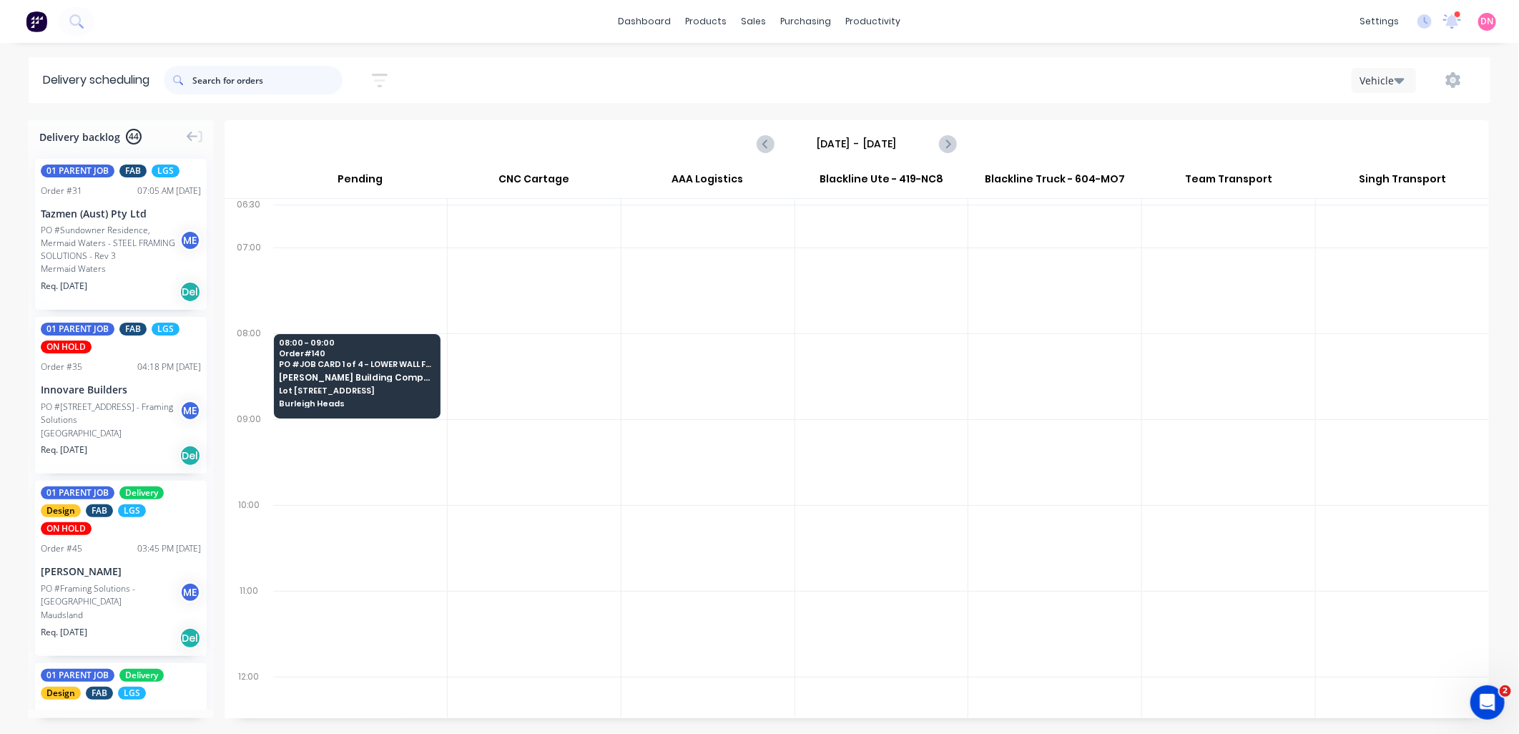
click at [238, 81] on input "text" at bounding box center [267, 80] width 150 height 29
type input "west"
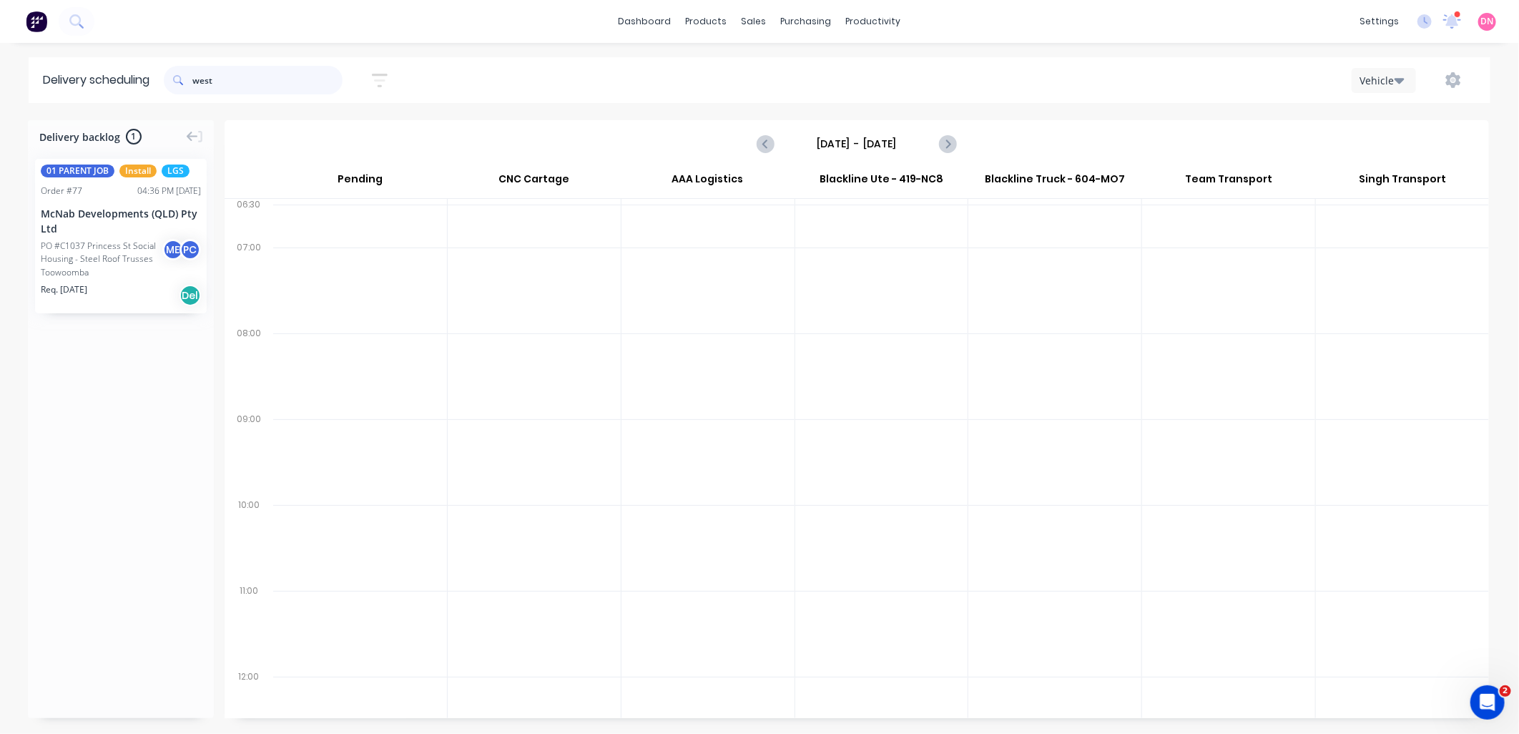
drag, startPoint x: 232, startPoint y: 89, endPoint x: 160, endPoint y: 80, distance: 72.0
click at [160, 80] on header "Delivery scheduling west Sort by Order number Created date Required date Order …" at bounding box center [760, 80] width 1462 height 46
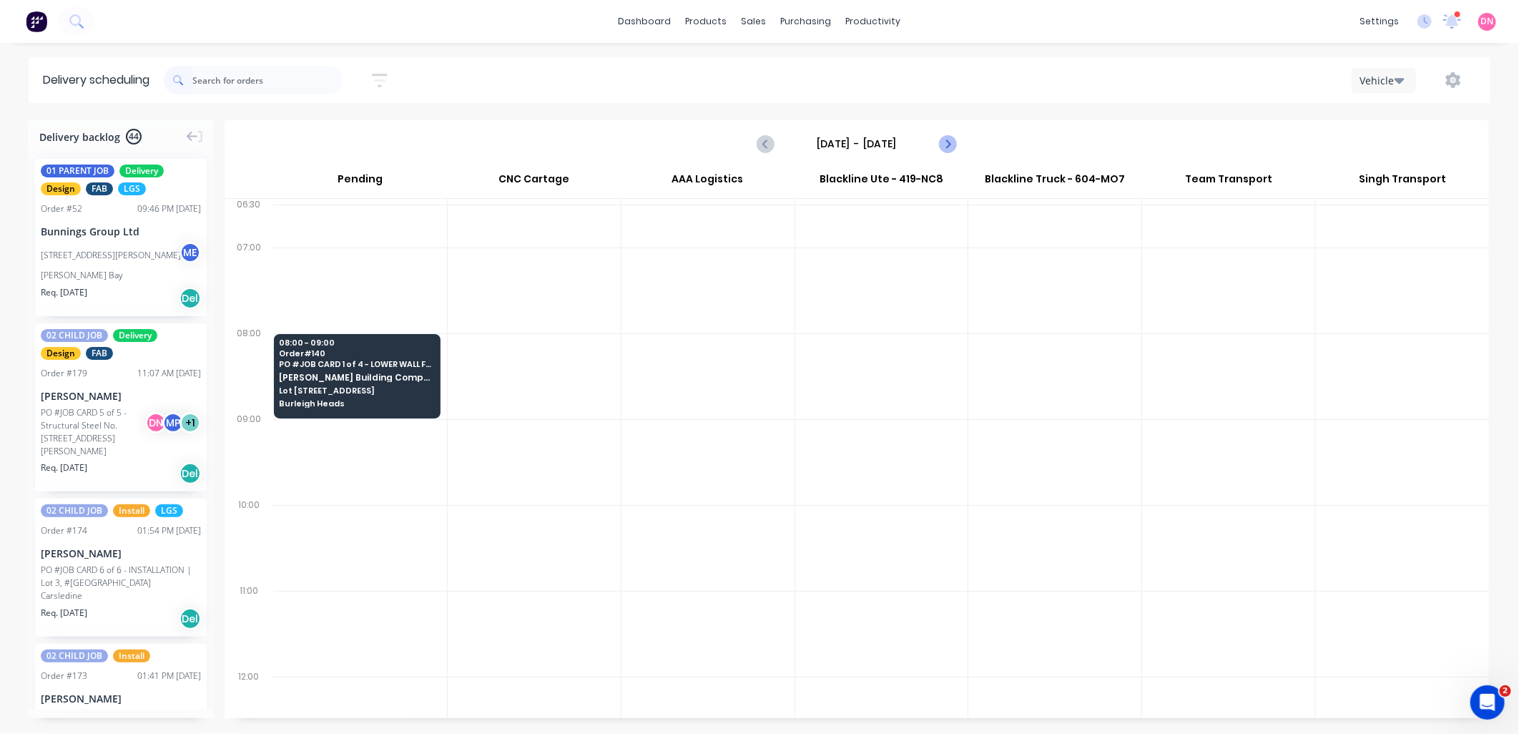
click at [949, 138] on icon "Next page" at bounding box center [946, 143] width 17 height 17
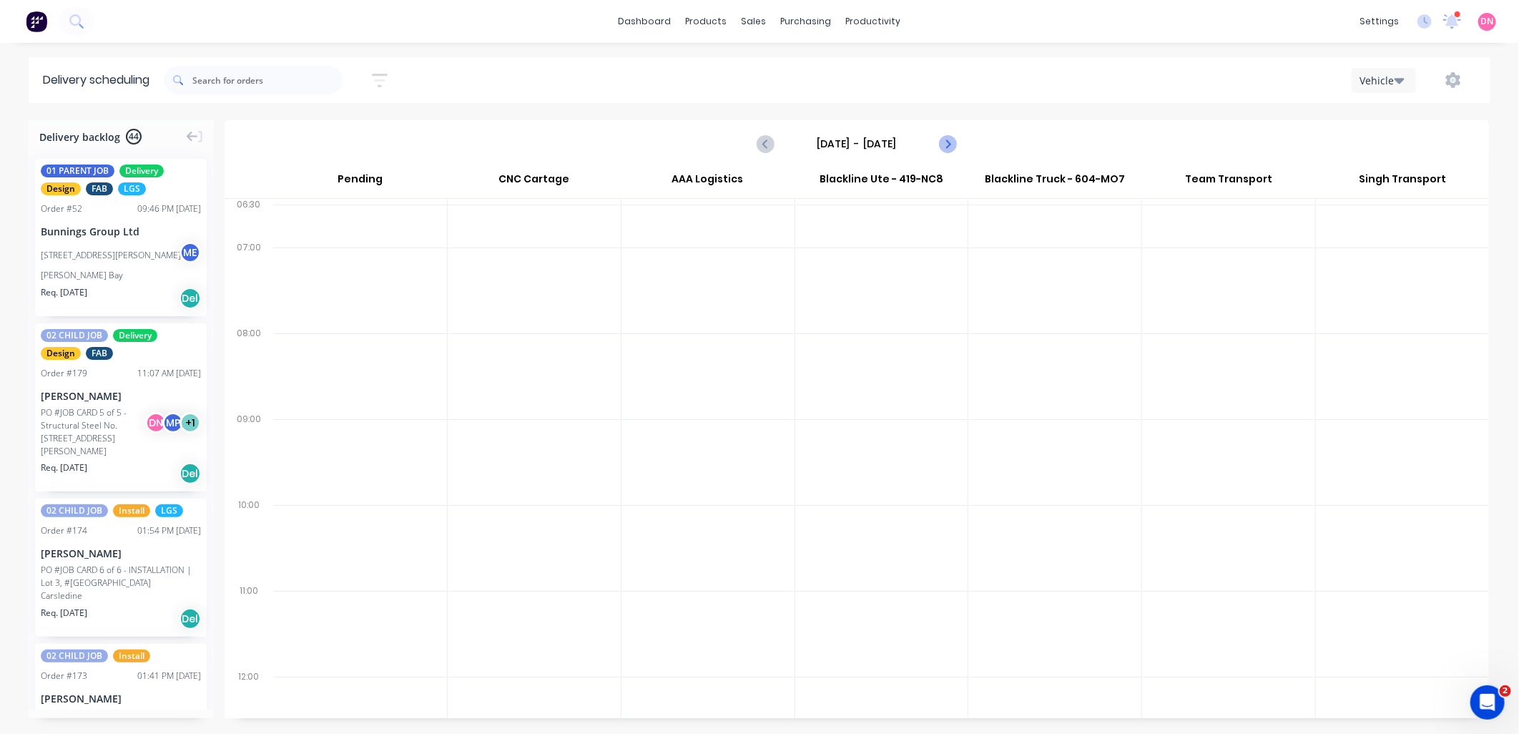
click at [949, 138] on icon "Next page" at bounding box center [946, 143] width 17 height 17
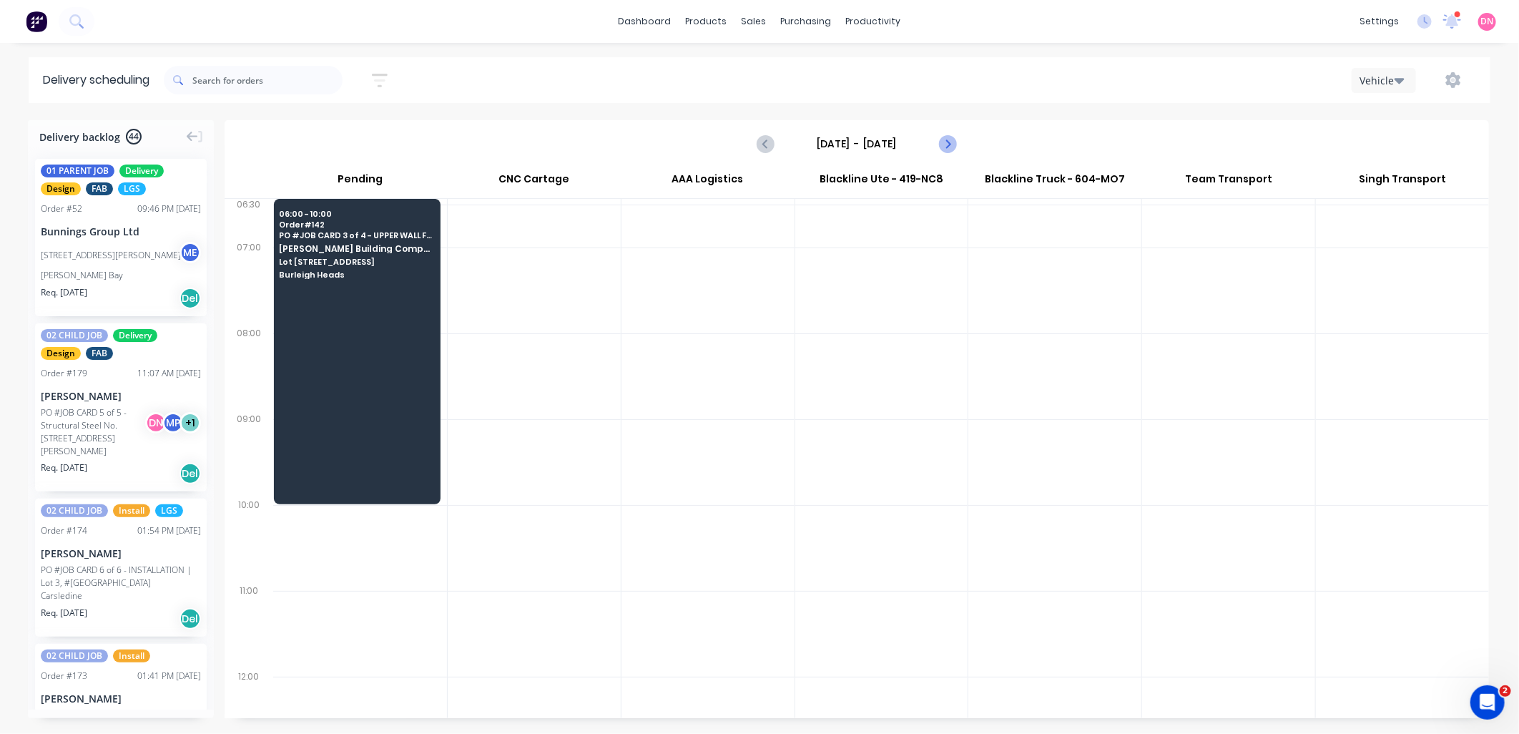
click at [949, 138] on icon "Next page" at bounding box center [946, 143] width 17 height 17
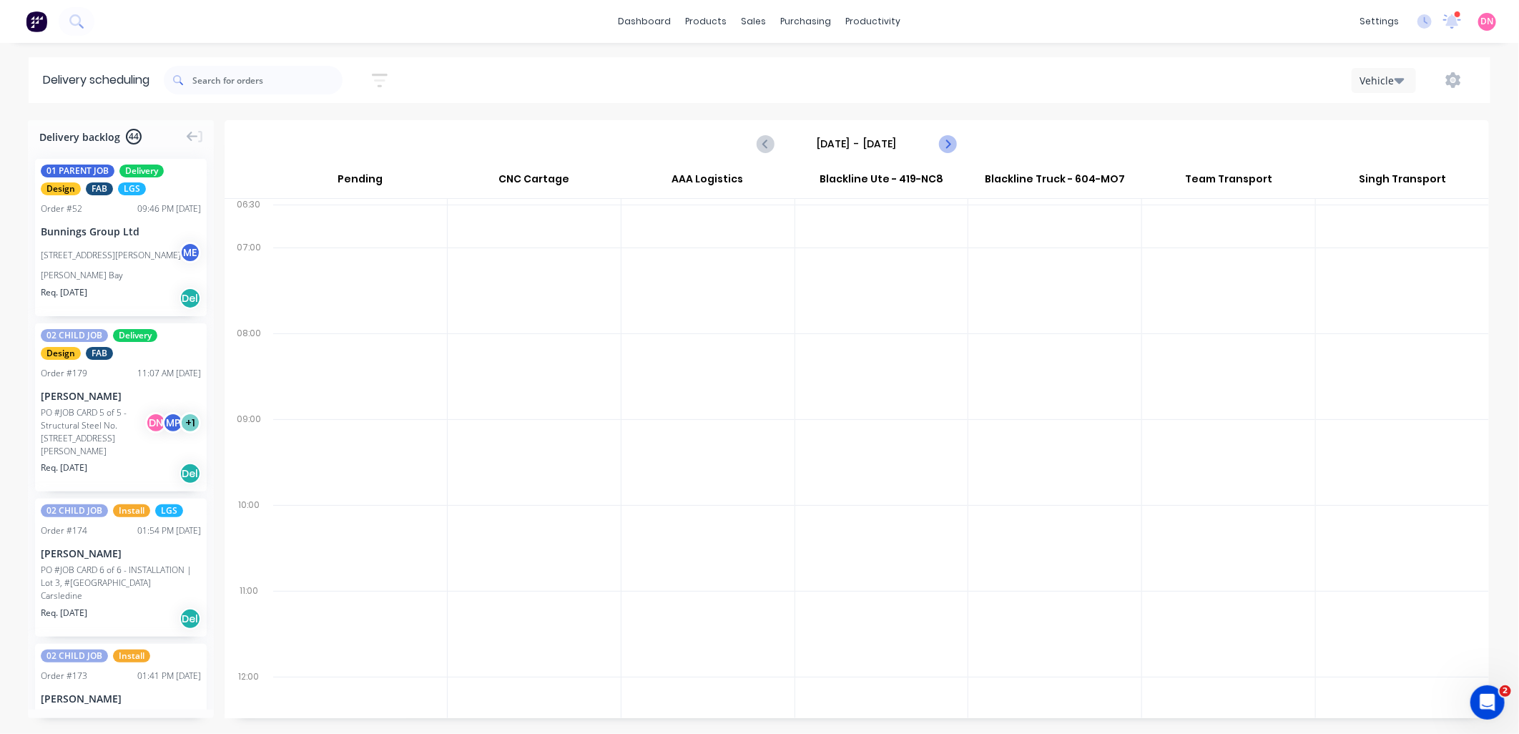
click at [949, 138] on icon "Next page" at bounding box center [946, 143] width 17 height 17
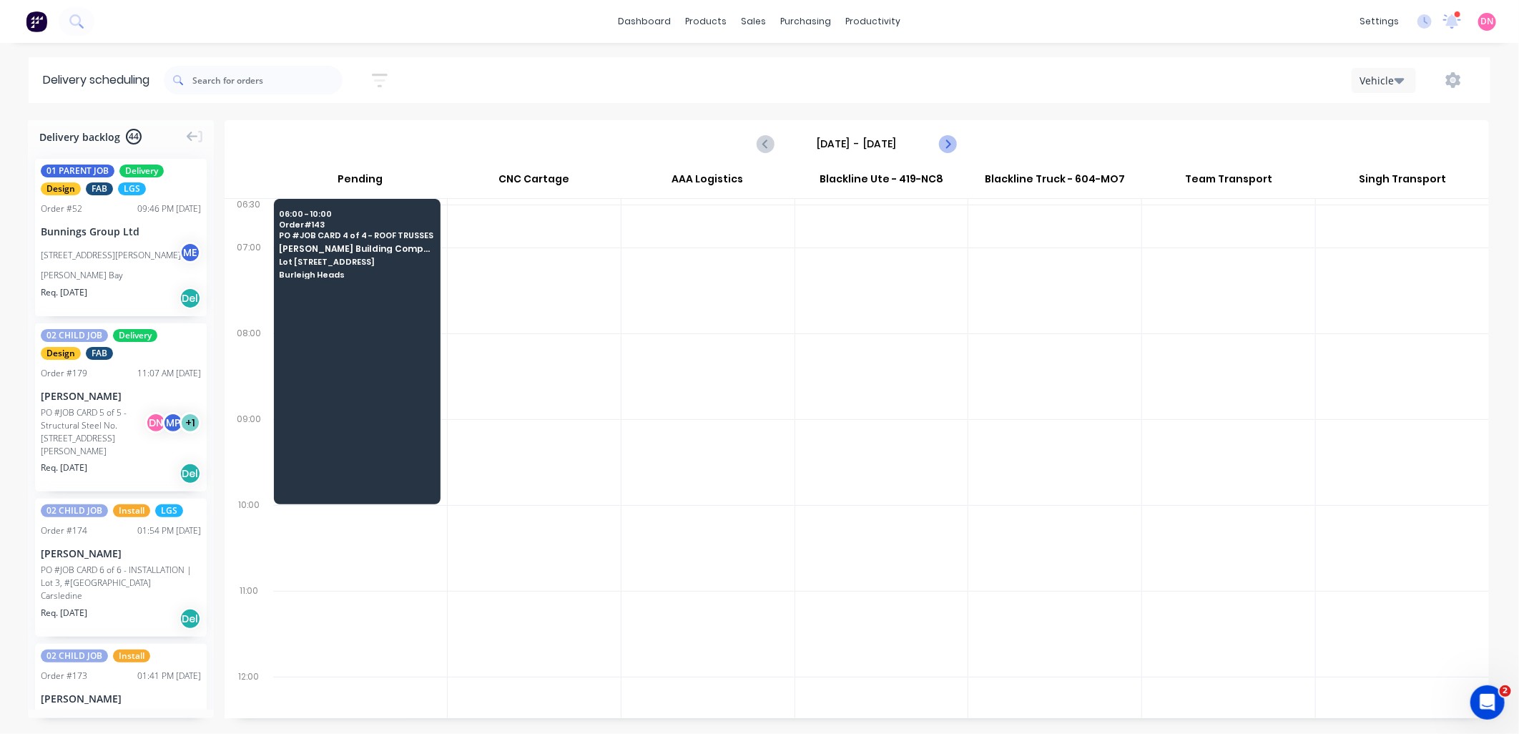
click at [949, 138] on icon "Next page" at bounding box center [946, 143] width 17 height 17
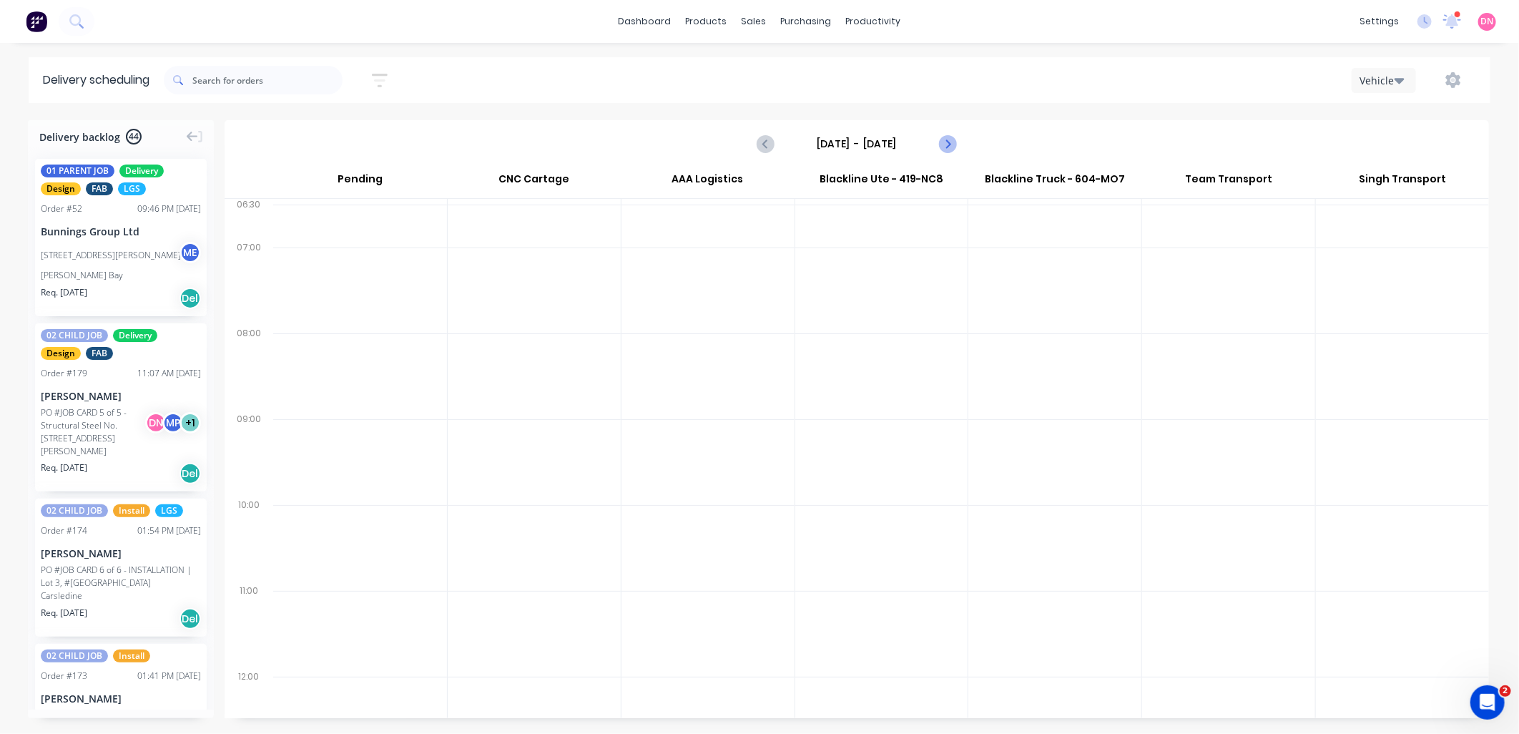
click at [949, 138] on icon "Next page" at bounding box center [946, 143] width 17 height 17
click at [946, 137] on icon "Next page" at bounding box center [946, 143] width 17 height 17
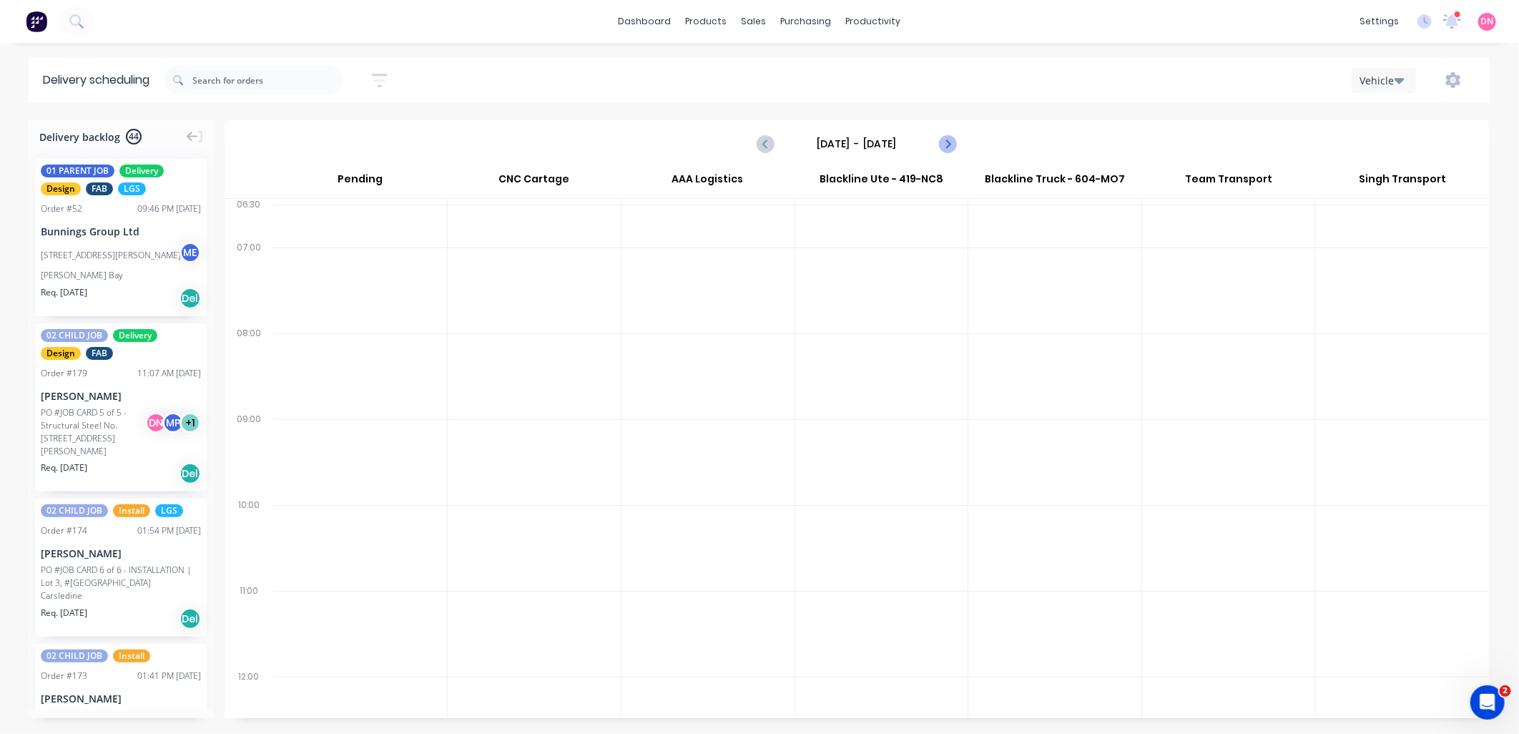
click at [946, 137] on icon "Next page" at bounding box center [946, 143] width 17 height 17
type input "[DATE] - [DATE]"
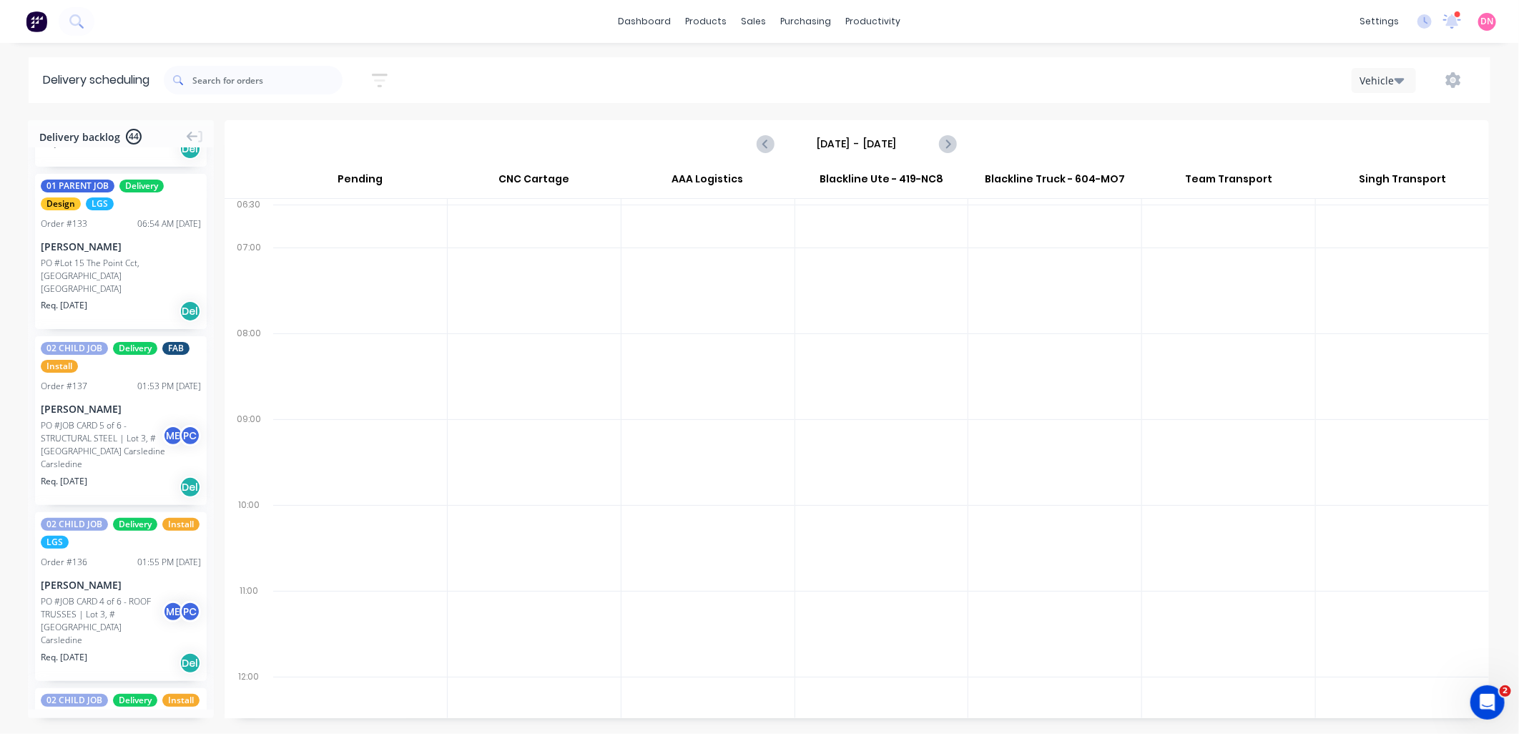
scroll to position [3495, 0]
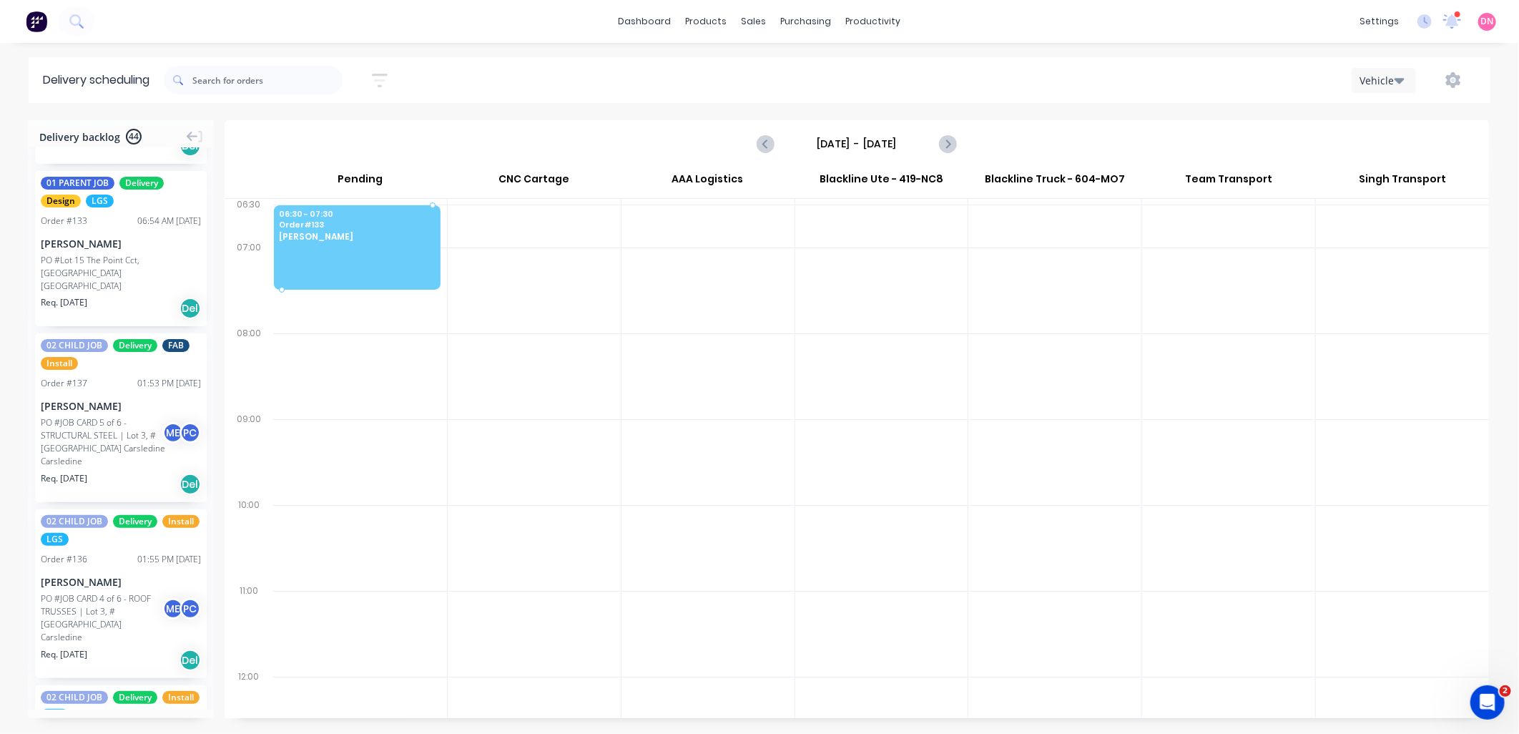
drag, startPoint x: 139, startPoint y: 293, endPoint x: 308, endPoint y: 235, distance: 178.6
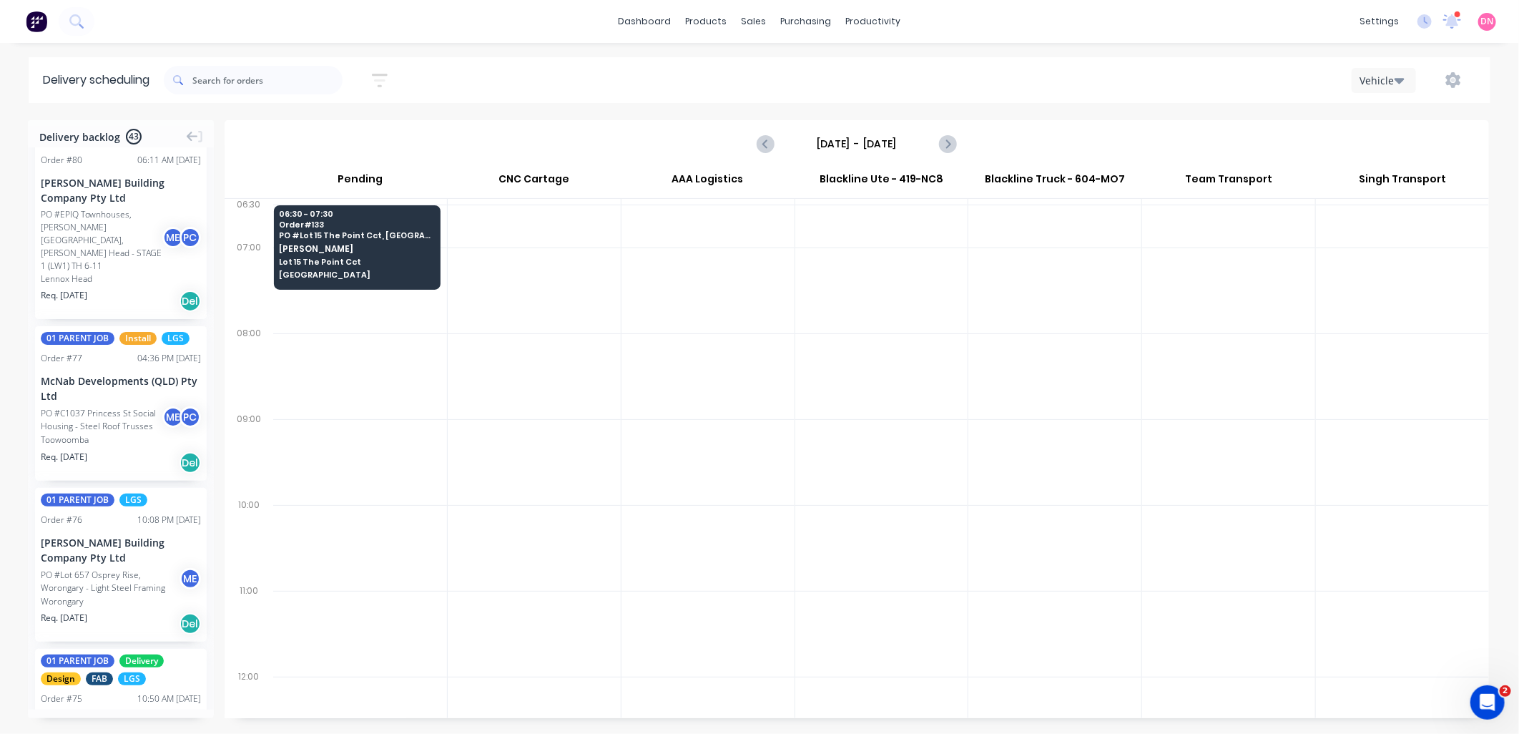
scroll to position [5800, 0]
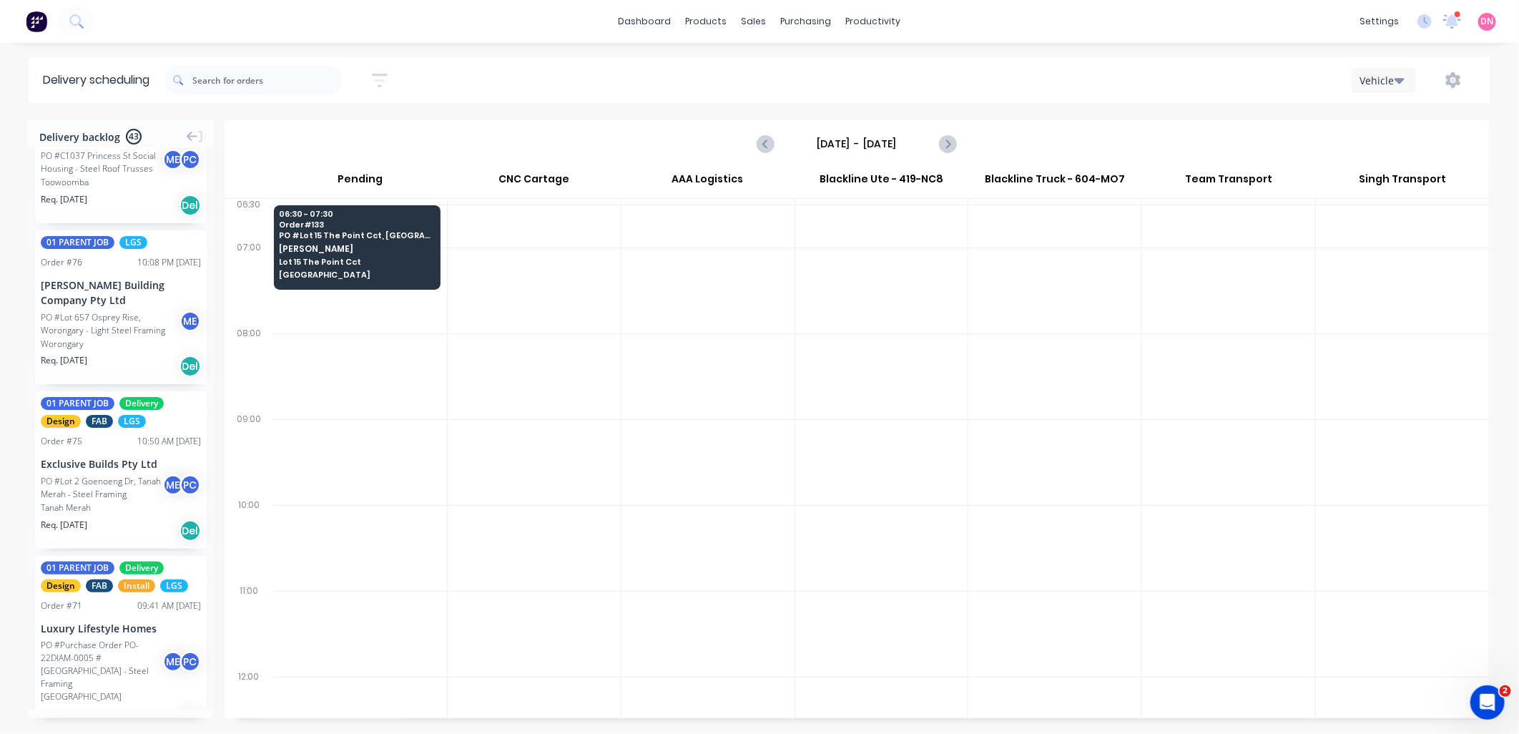
click at [380, 84] on icon "button" at bounding box center [380, 81] width 16 height 18
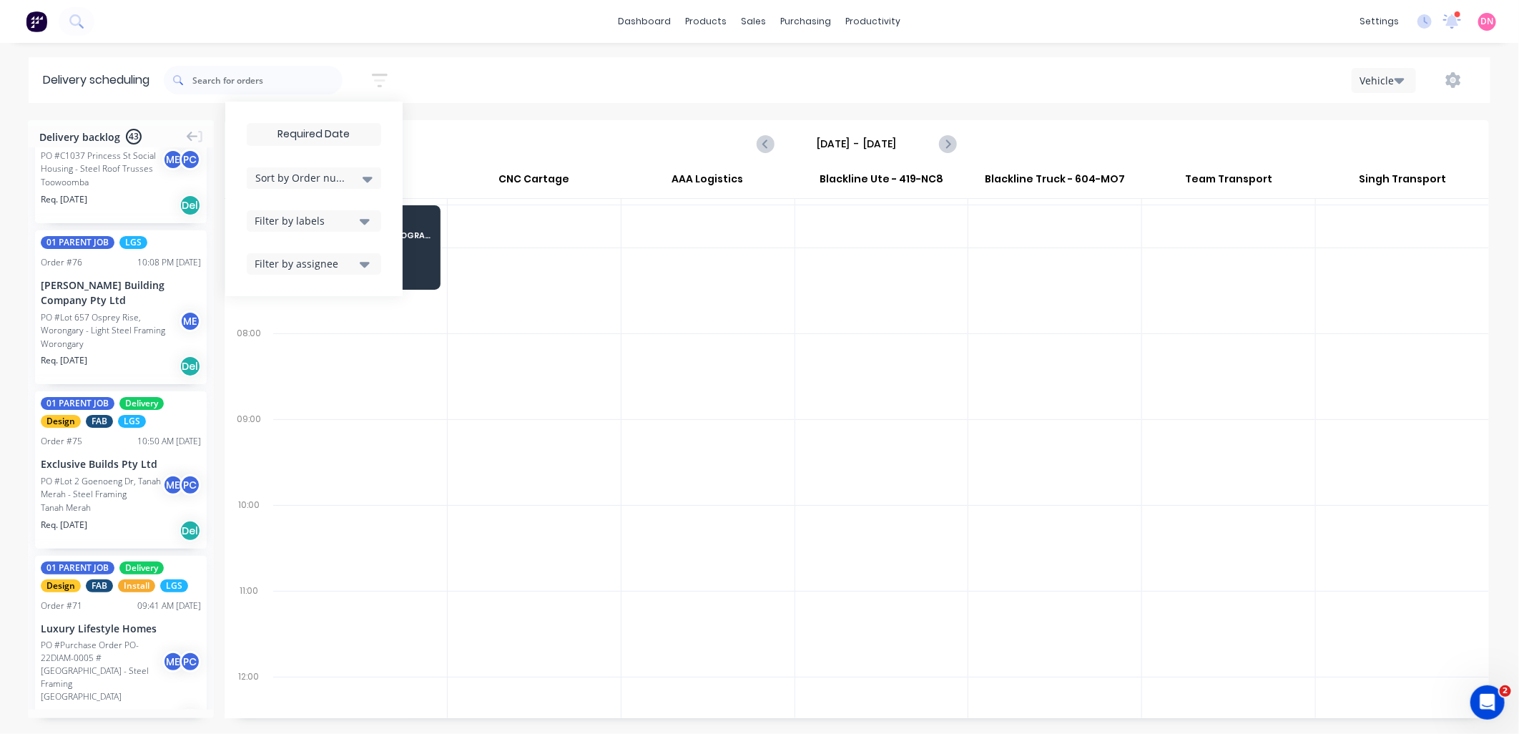
click at [372, 174] on icon at bounding box center [368, 179] width 10 height 16
click at [368, 217] on icon "button" at bounding box center [365, 221] width 10 height 16
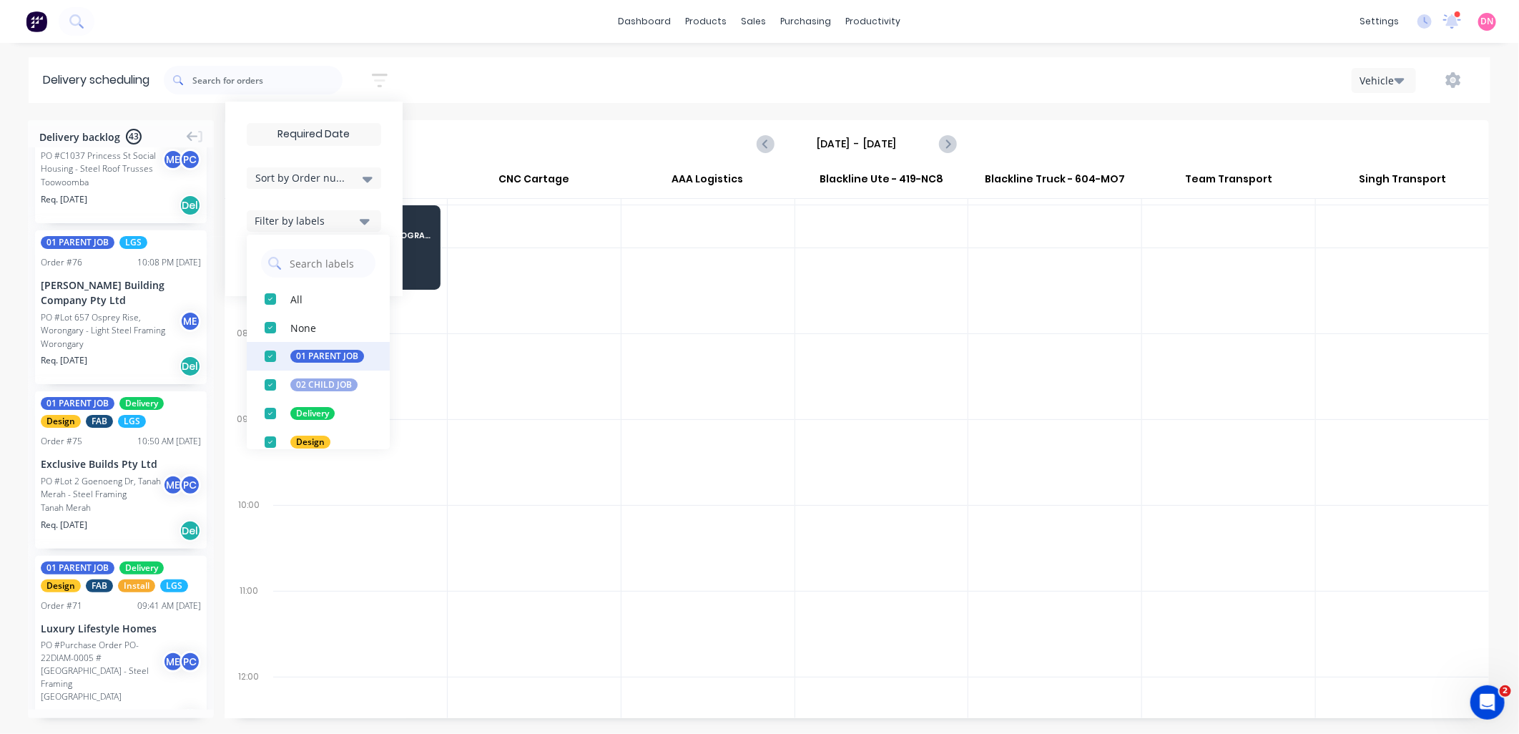
click at [274, 360] on div "button" at bounding box center [270, 356] width 29 height 29
click at [495, 94] on div "Sort by Order number Created date Required date Order number Customer name Most…" at bounding box center [827, 80] width 1326 height 40
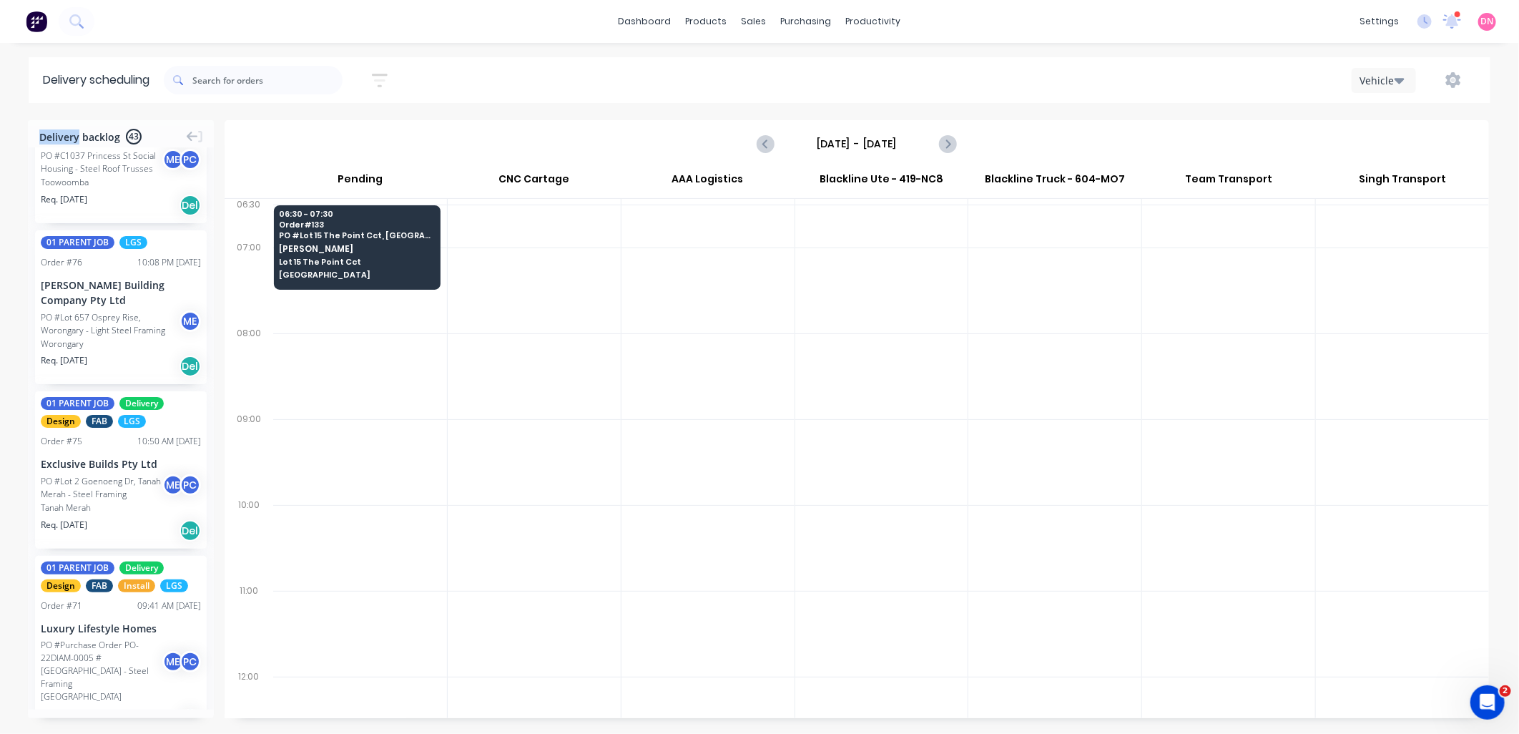
click at [383, 82] on icon "button" at bounding box center [380, 81] width 16 height 18
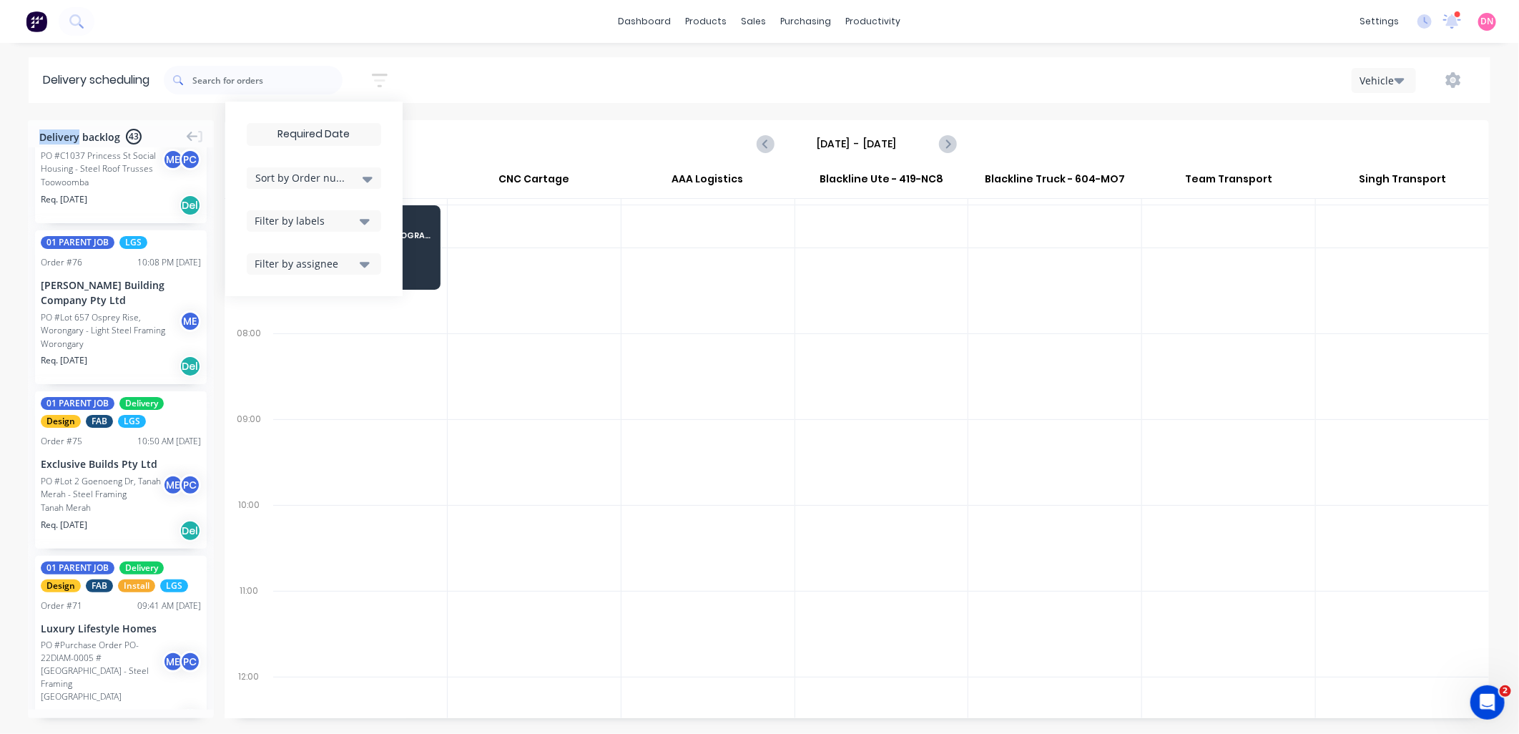
click at [365, 217] on icon "button" at bounding box center [365, 221] width 10 height 16
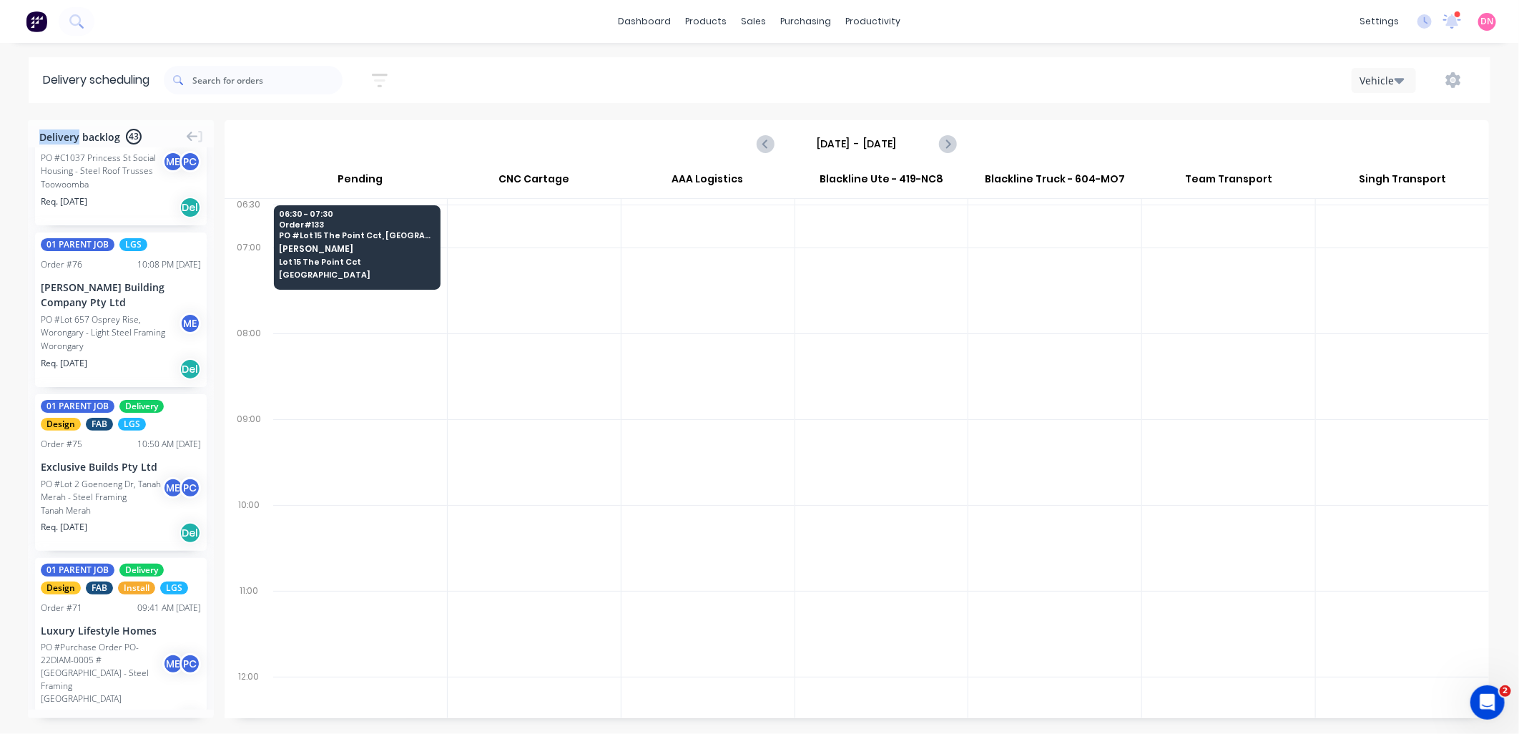
scroll to position [5308, 0]
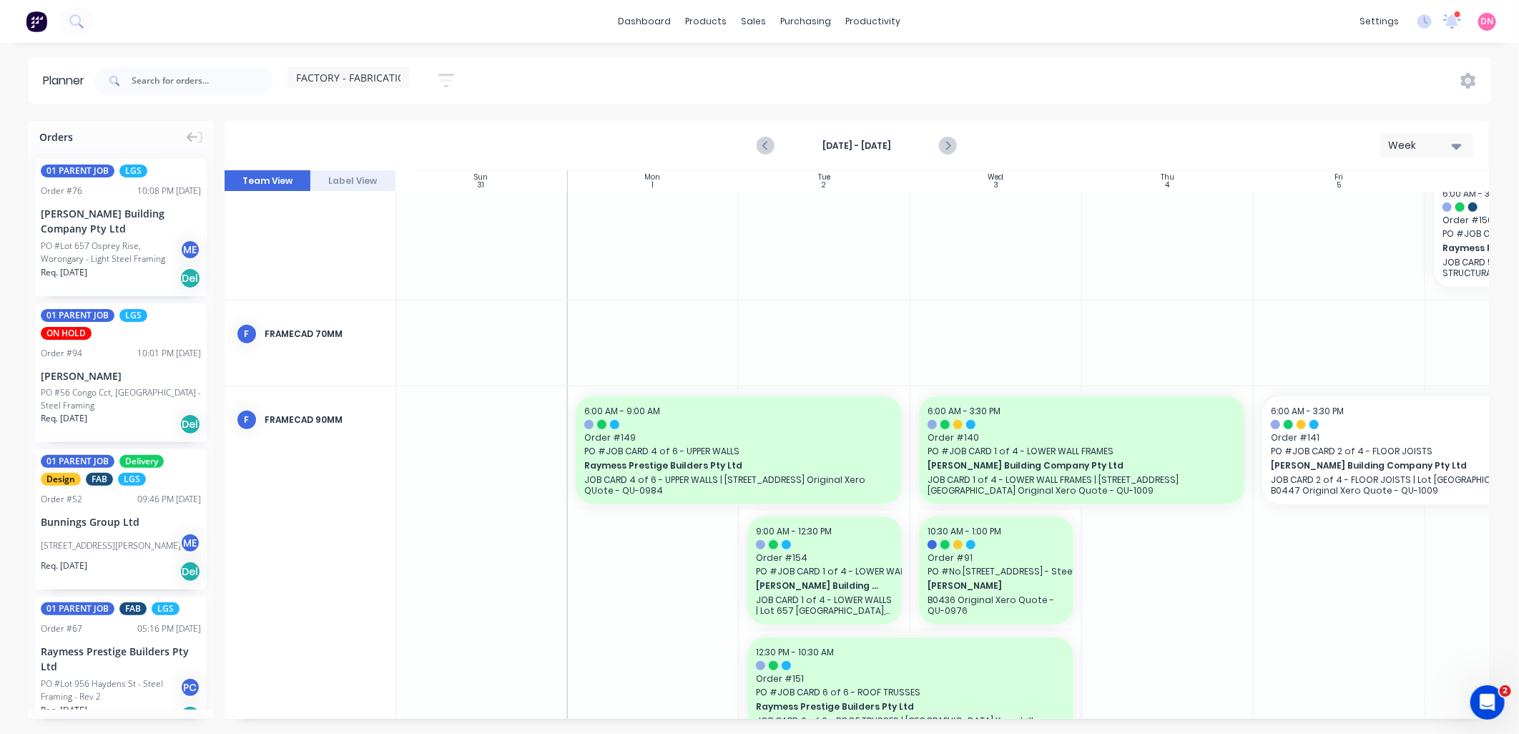
scroll to position [476, 1]
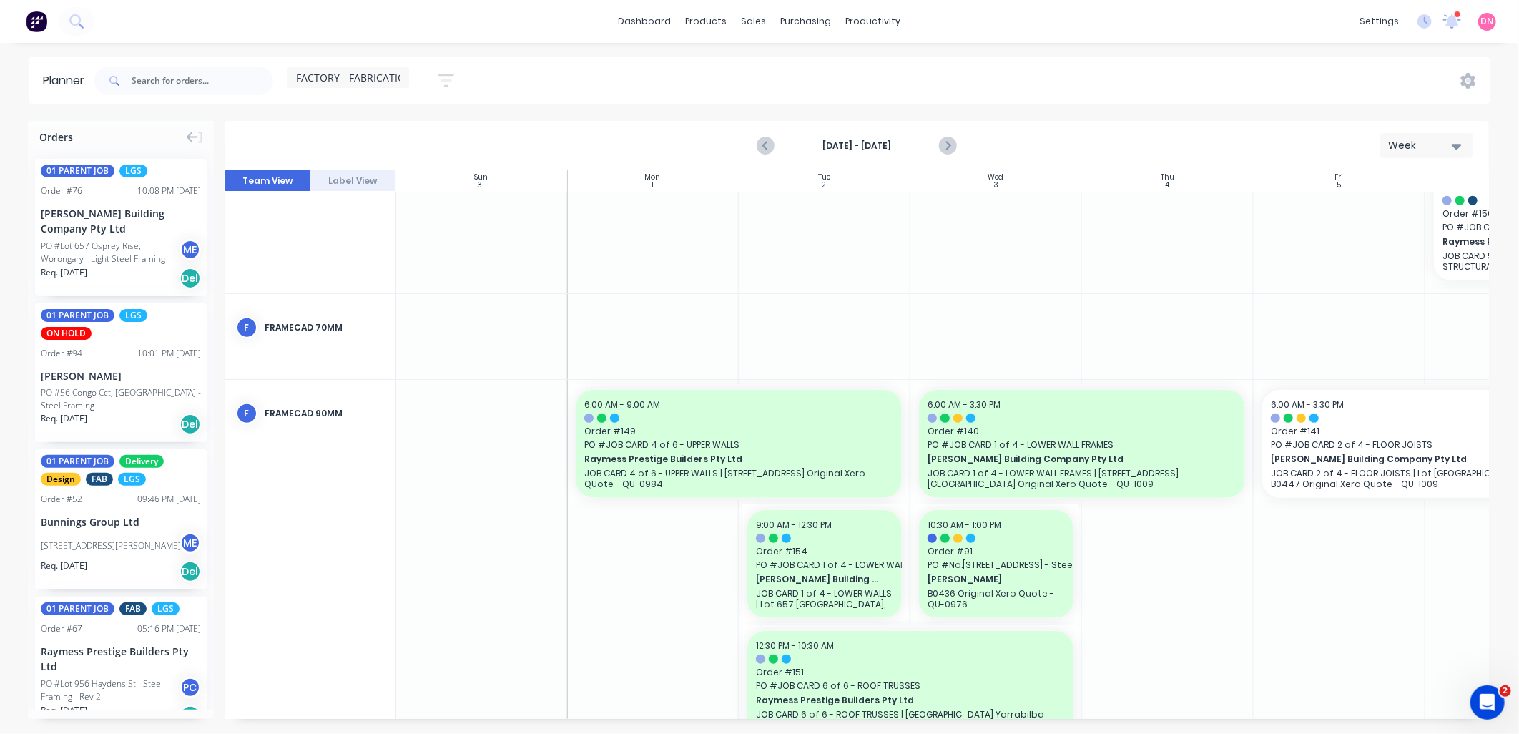
click at [453, 74] on icon "button" at bounding box center [446, 81] width 16 height 14
click at [430, 177] on icon "button" at bounding box center [430, 177] width 10 height 6
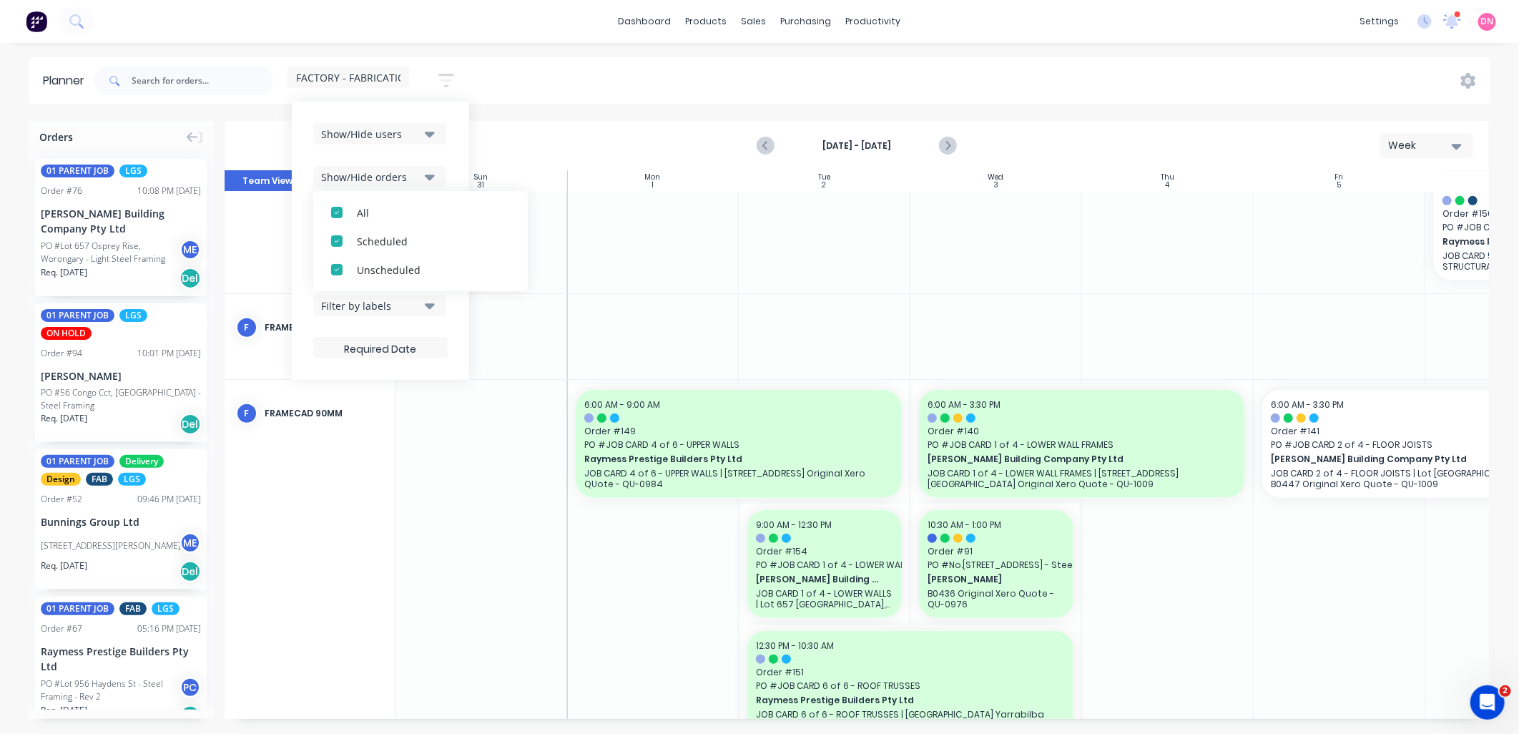
click at [432, 180] on icon "button" at bounding box center [430, 177] width 10 height 6
click at [435, 205] on div "Show/Hide users Show/Hide orders Filter by status Filter by assignee Filter by …" at bounding box center [380, 240] width 134 height 235
click at [435, 212] on button "Filter by status" at bounding box center [379, 219] width 133 height 21
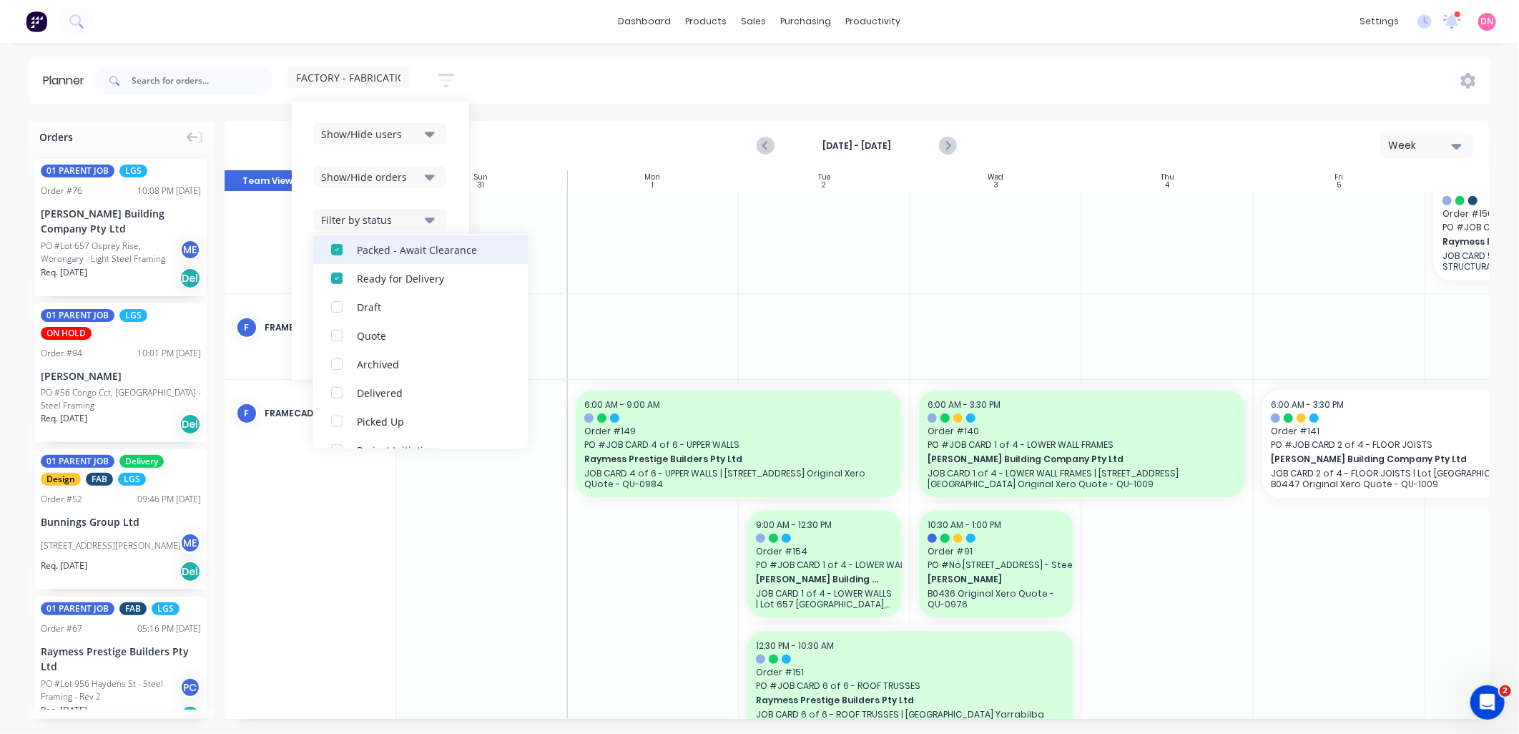
scroll to position [397, 0]
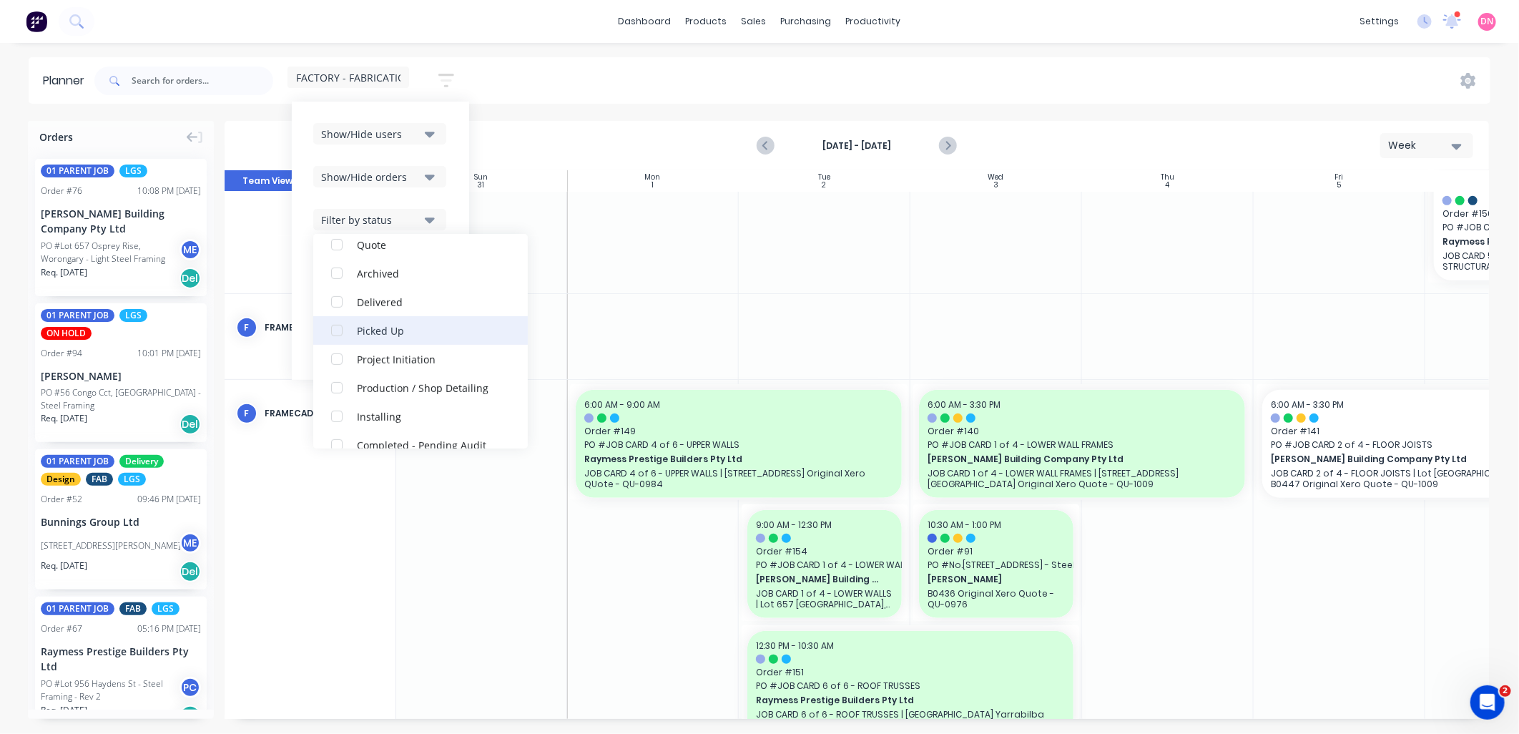
click at [340, 322] on div "button" at bounding box center [336, 330] width 29 height 29
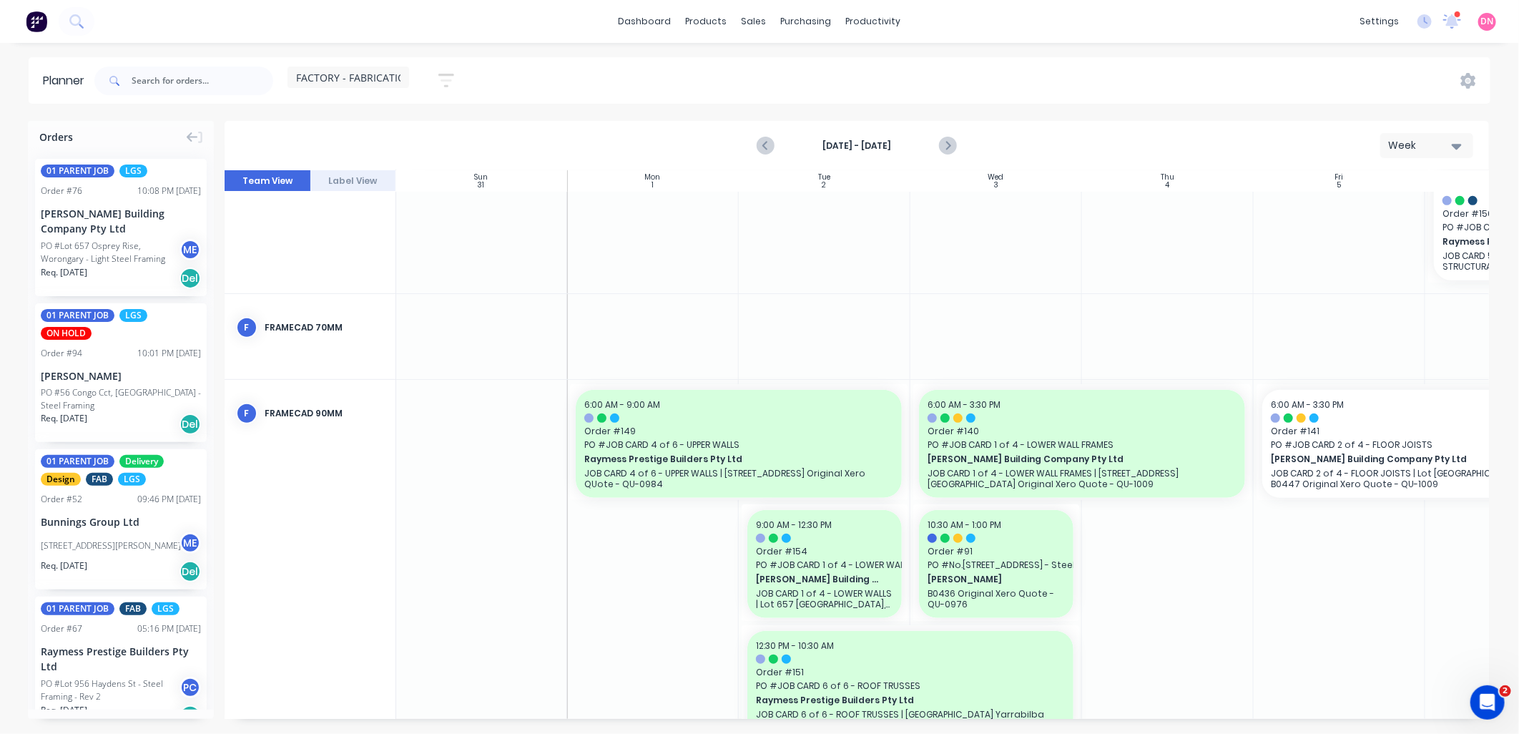
drag, startPoint x: 1067, startPoint y: 717, endPoint x: 1191, endPoint y: 717, distance: 123.7
click at [1191, 717] on div "Orders 01 PARENT JOB LGS Order # 76 10:08 PM 05/09/25 Blackwood Building Compan…" at bounding box center [759, 427] width 1519 height 612
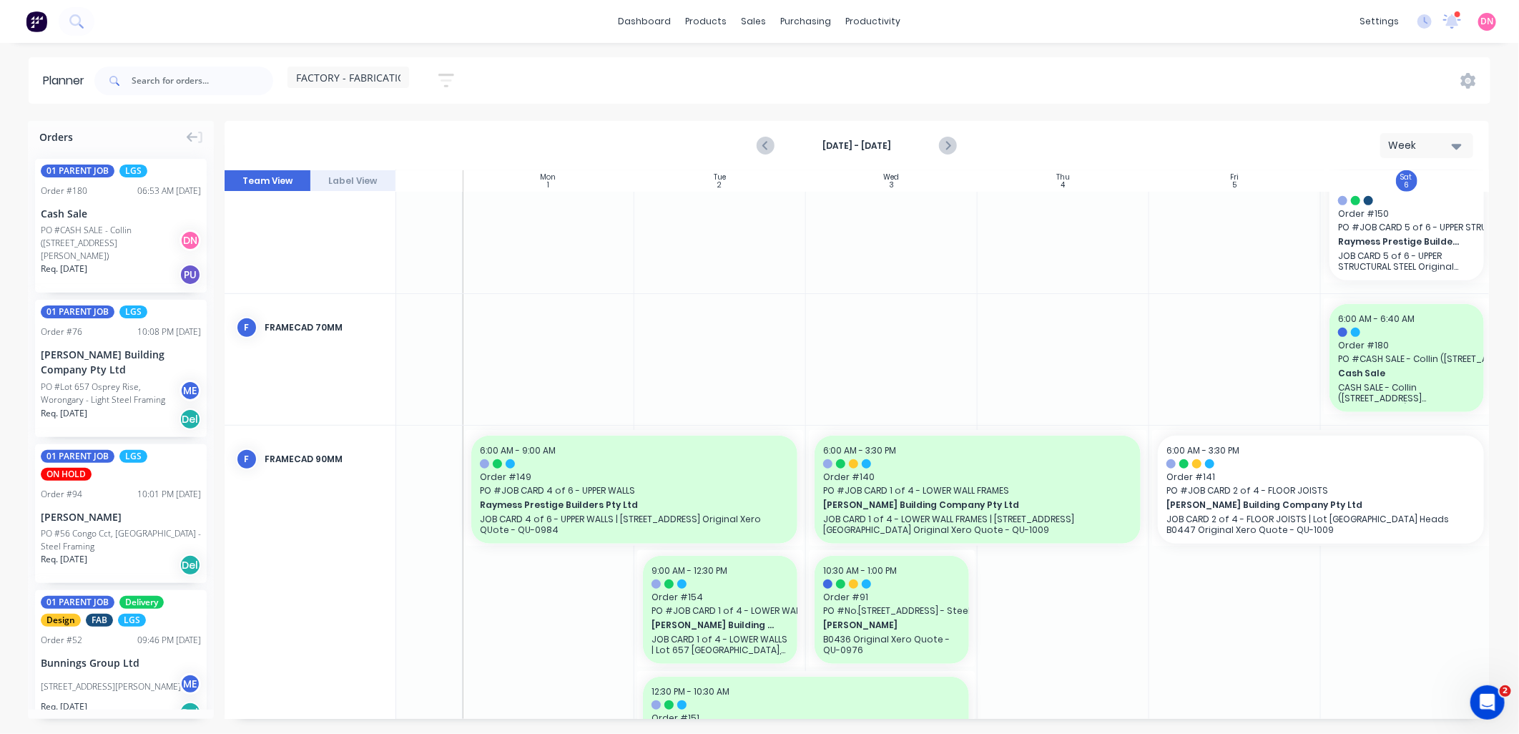
scroll to position [476, 113]
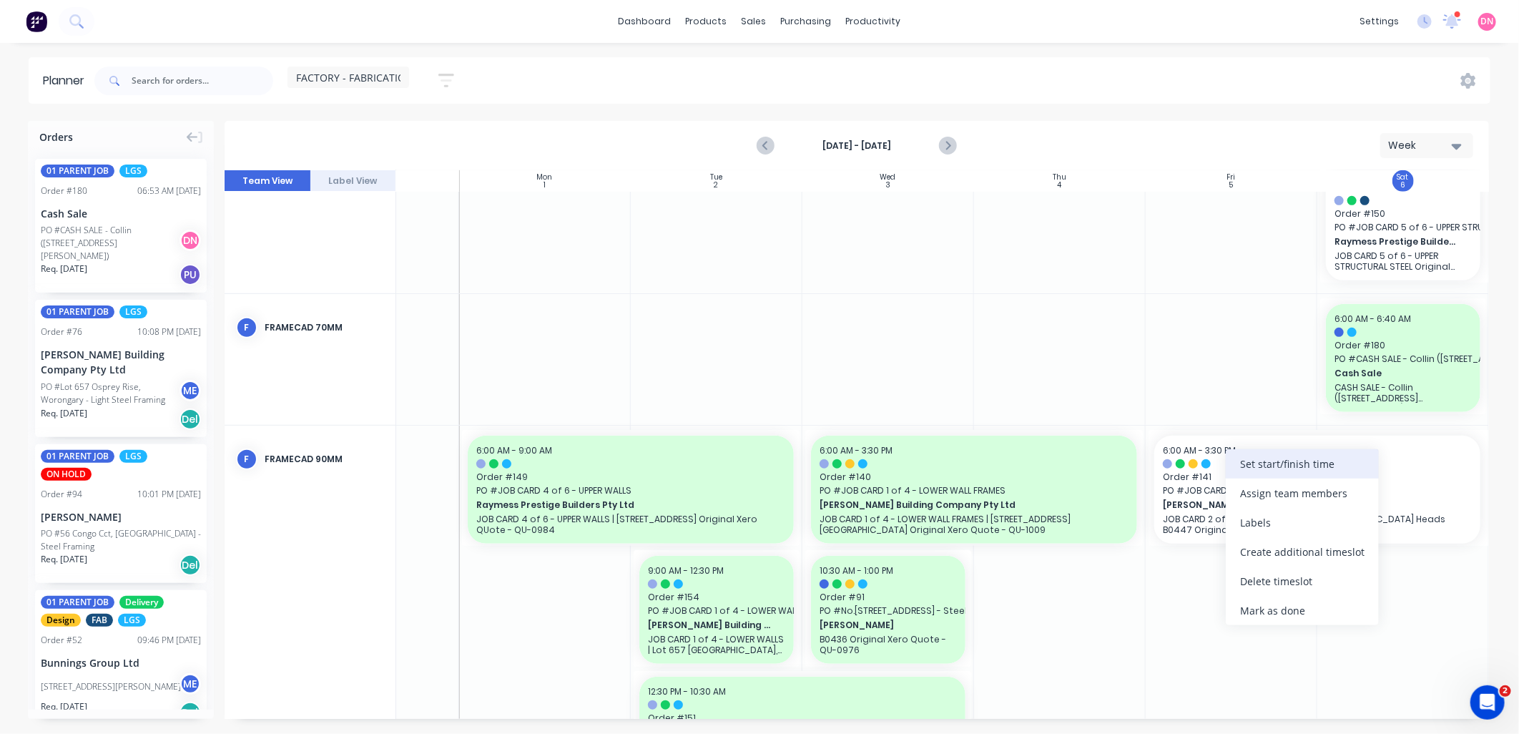
click at [1237, 471] on div "Set start/finish time" at bounding box center [1302, 463] width 153 height 29
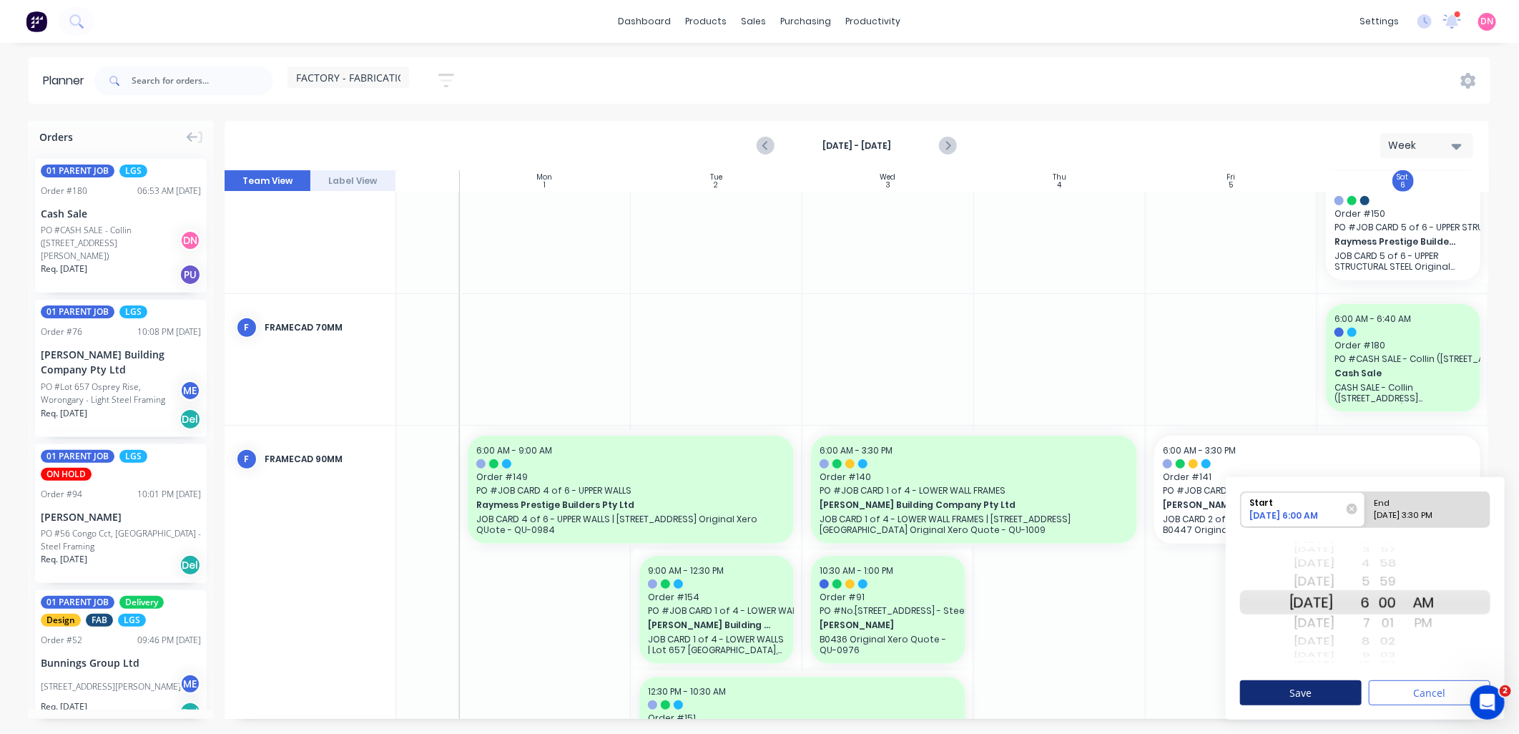
click at [1341, 689] on button "Save" at bounding box center [1301, 692] width 122 height 25
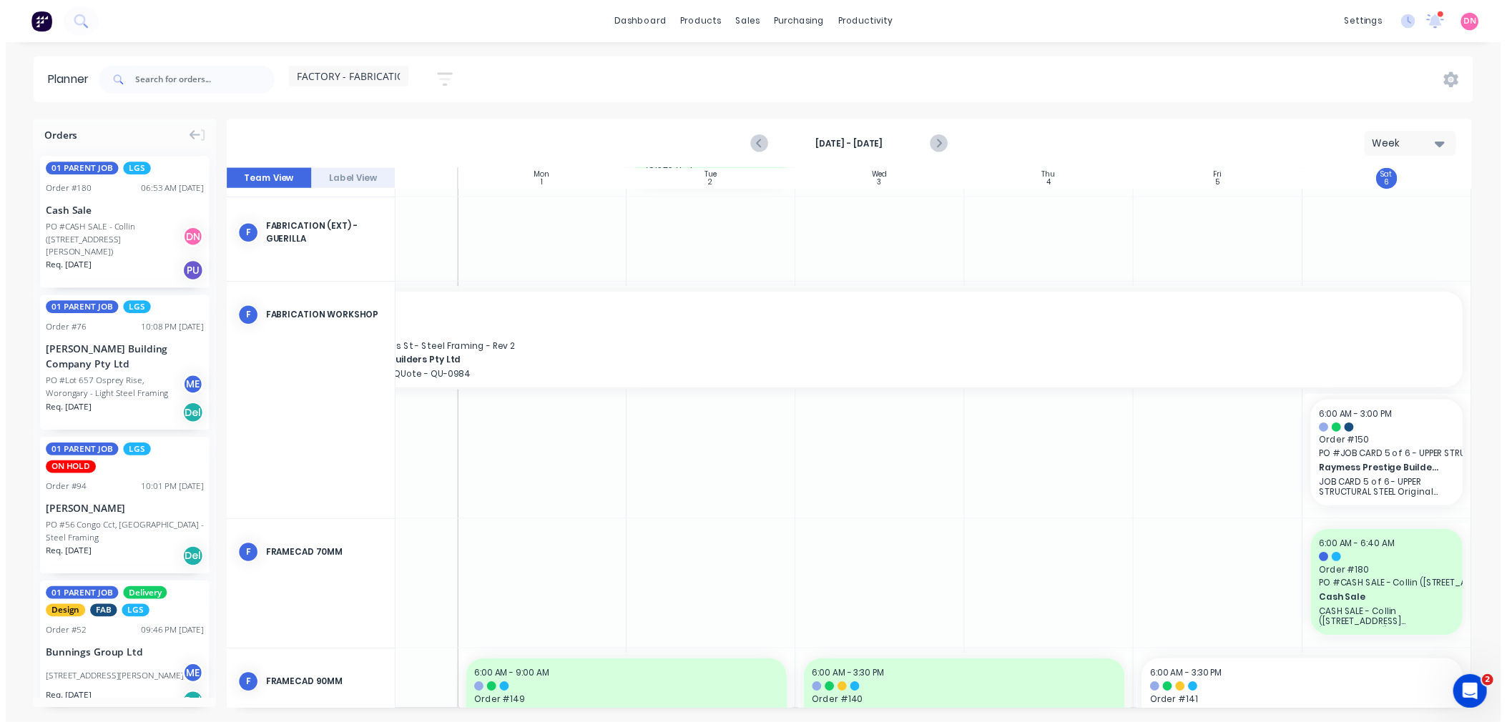
scroll to position [238, 113]
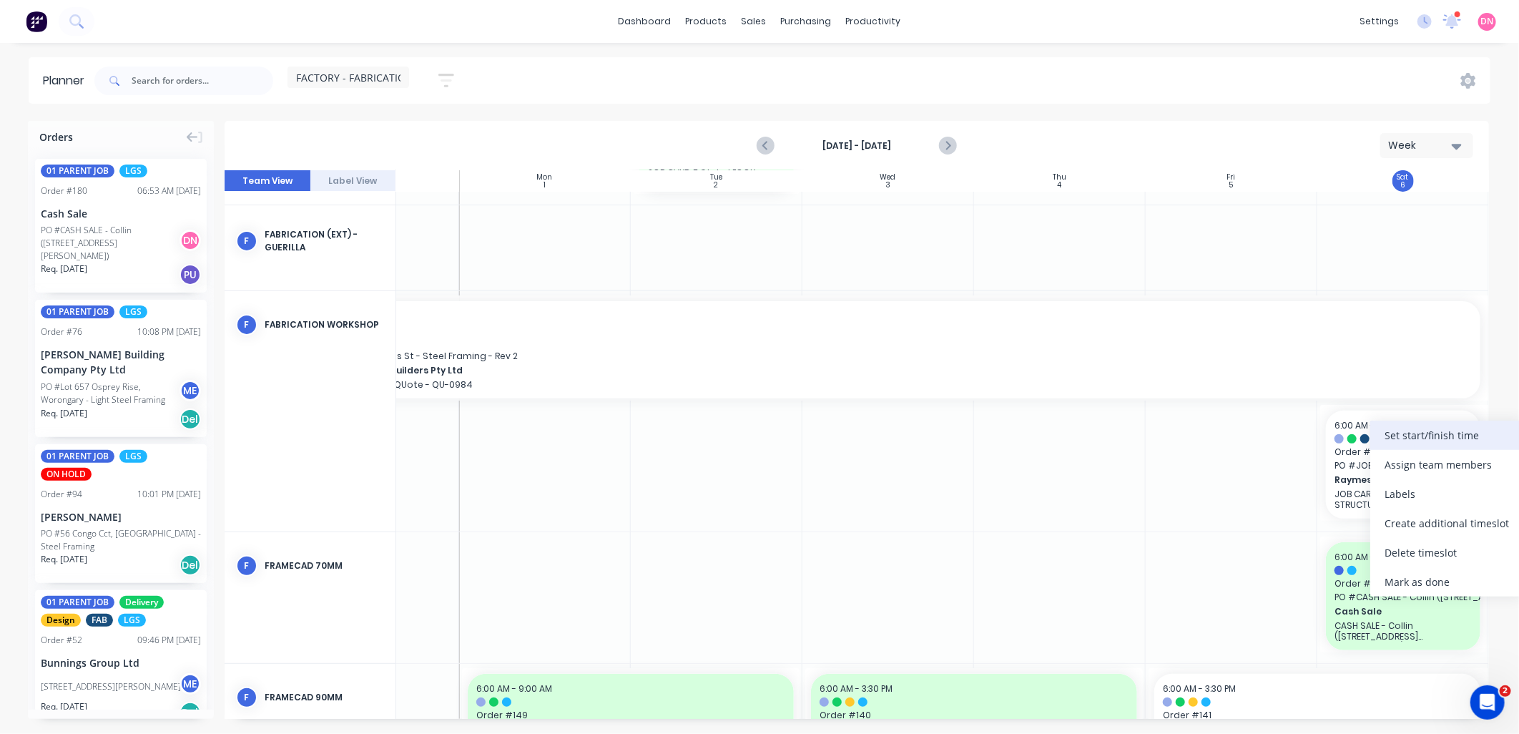
click at [1400, 430] on div "Set start/finish time" at bounding box center [1446, 434] width 153 height 29
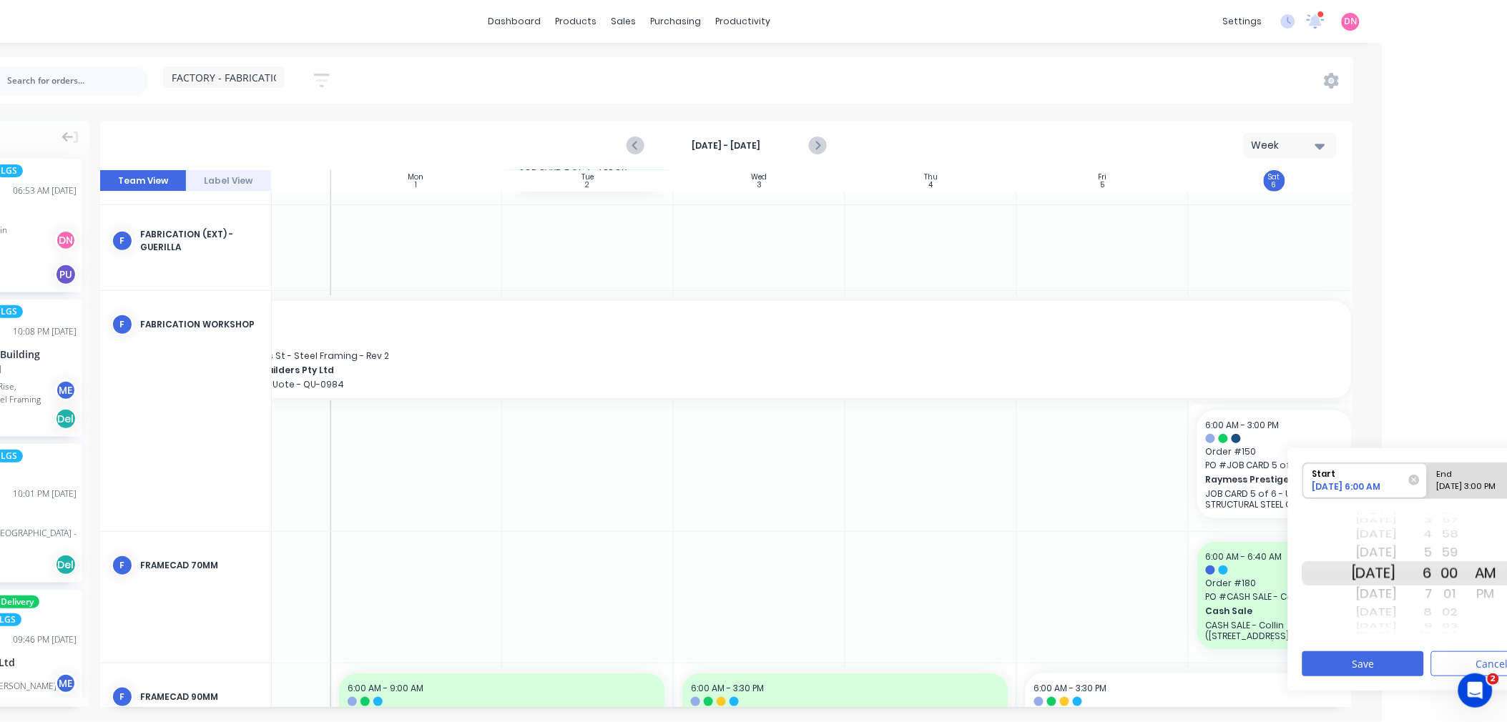
scroll to position [0, 183]
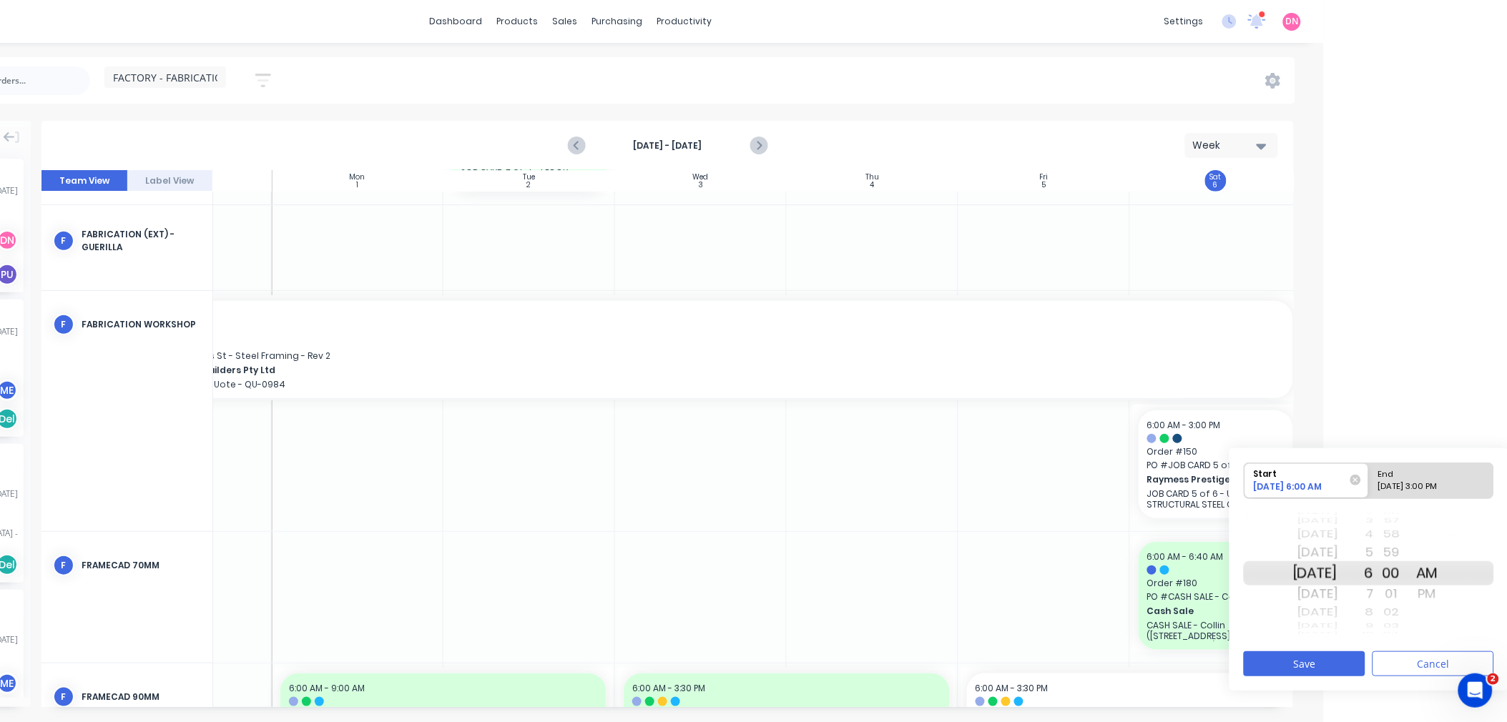
click at [1399, 483] on div "09/08/2025 3:00 PM" at bounding box center [1425, 490] width 104 height 18
click at [1369, 483] on input "End 09/08/2025 3:00 PM" at bounding box center [1369, 480] width 1 height 35
radio input "true"
click at [1374, 556] on div "2" at bounding box center [1356, 552] width 36 height 23
click at [1374, 543] on div "1" at bounding box center [1356, 552] width 36 height 23
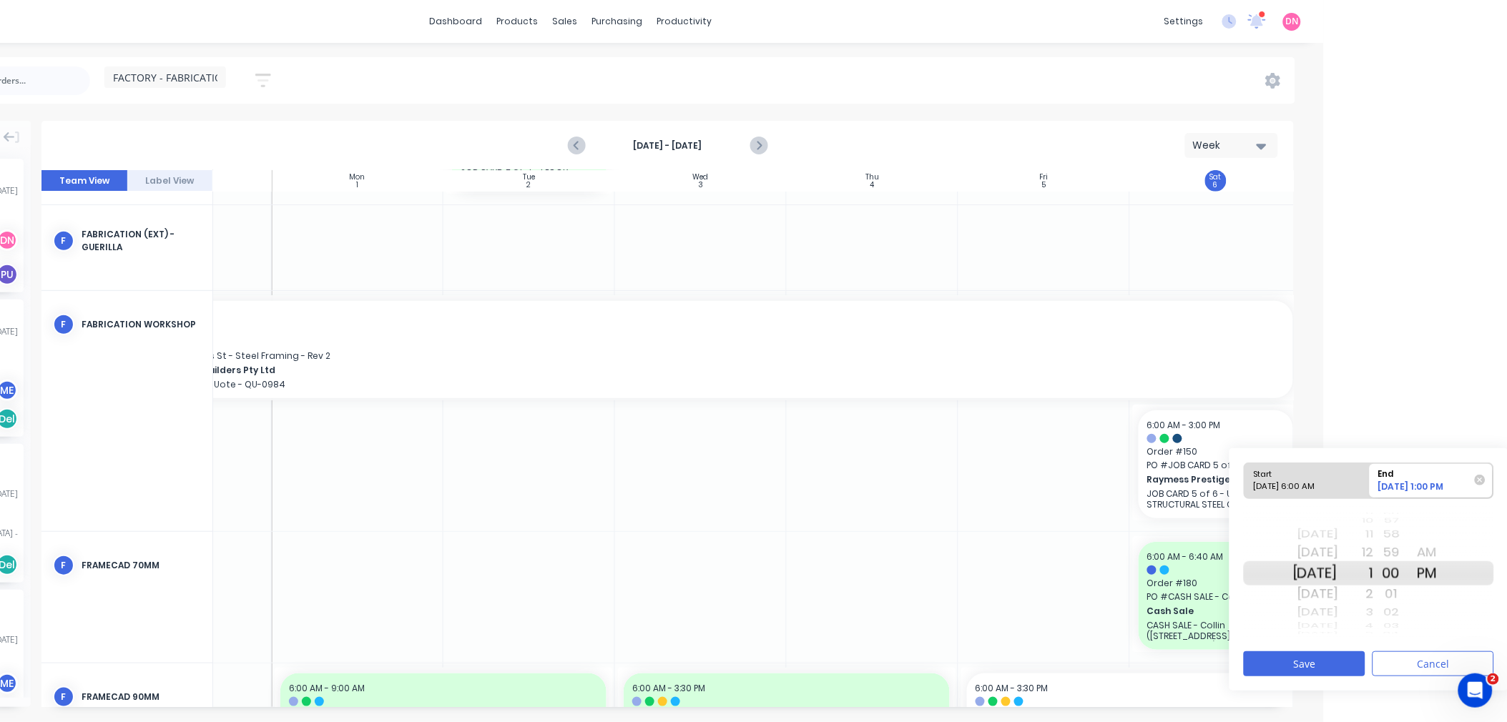
click at [1374, 554] on div "12" at bounding box center [1356, 552] width 36 height 23
click at [1355, 661] on button "Save" at bounding box center [1304, 663] width 122 height 25
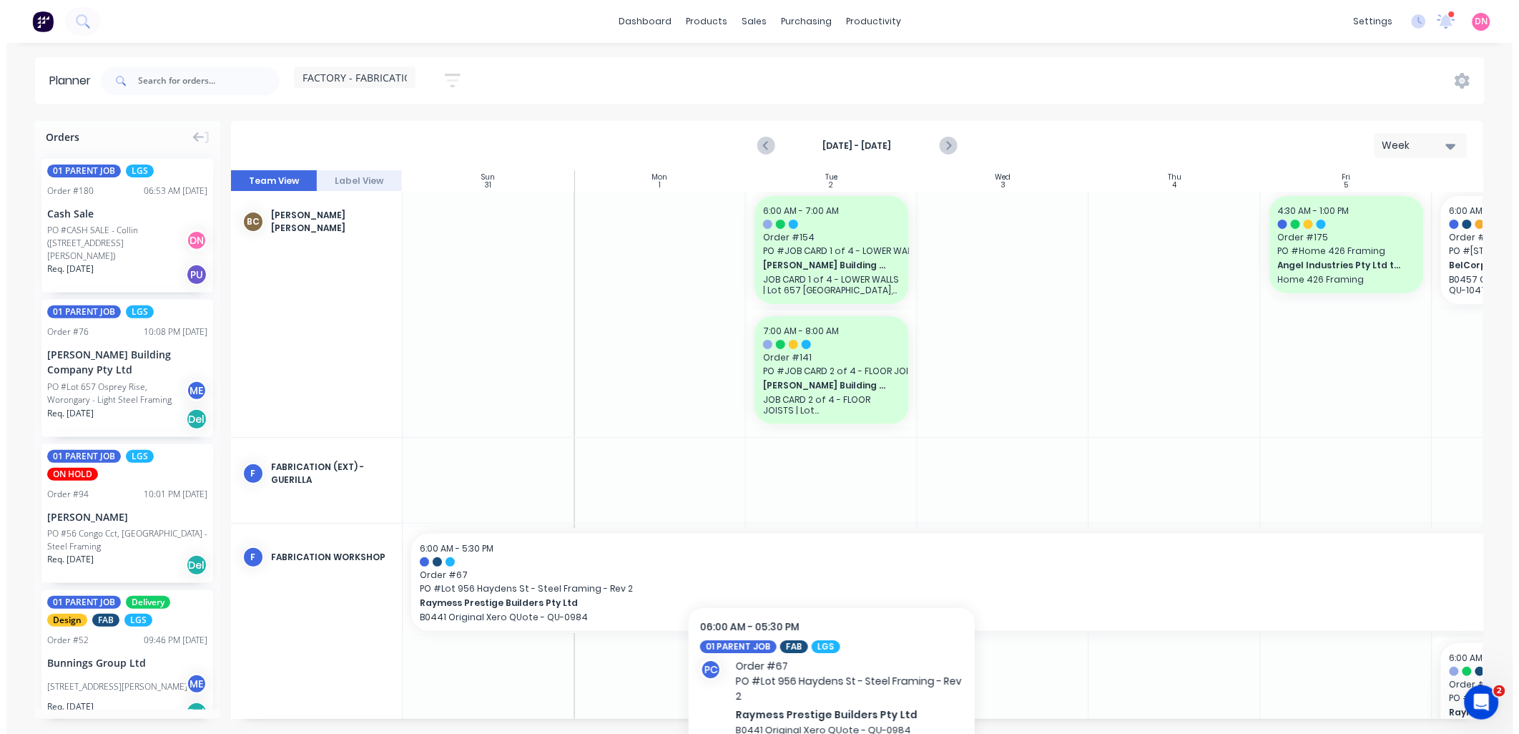
scroll to position [0, 0]
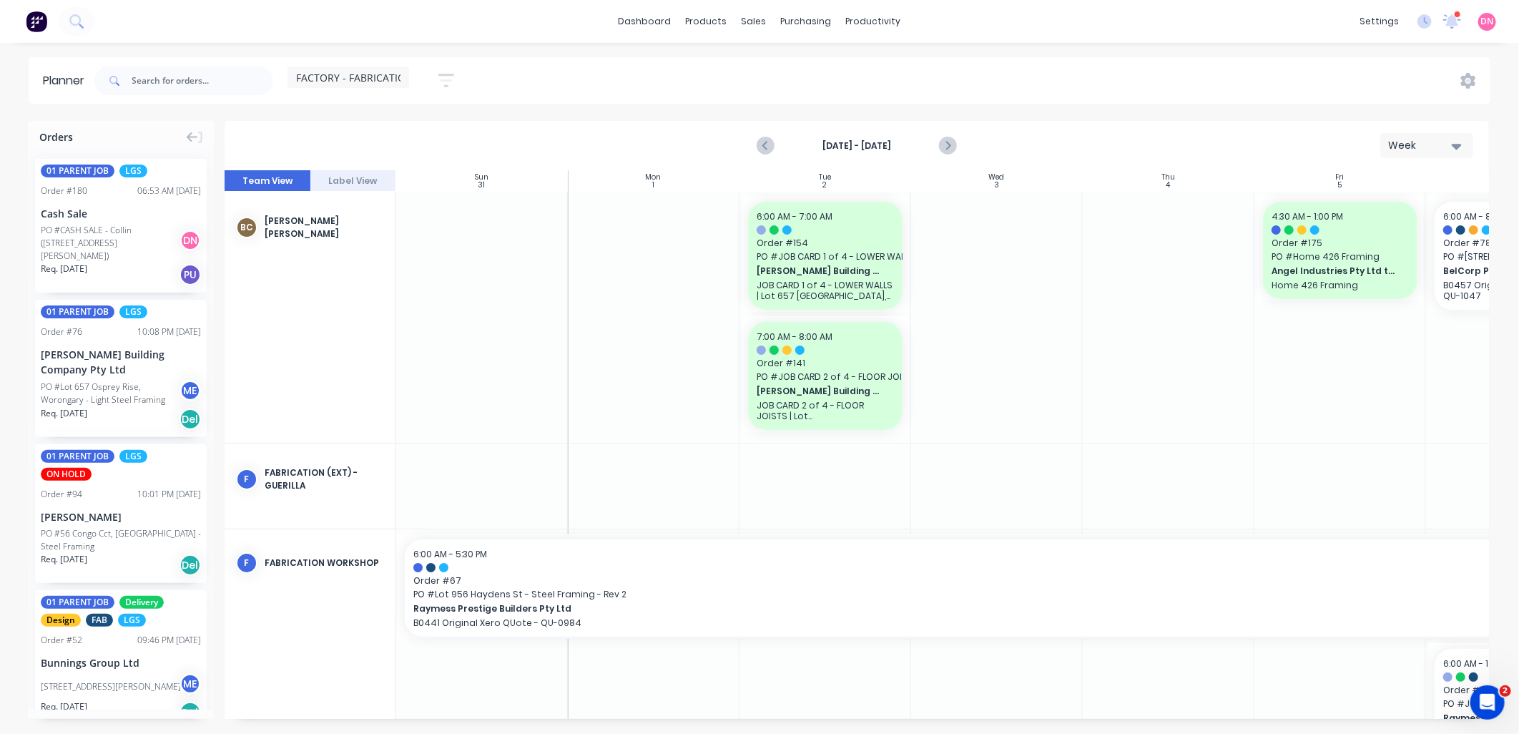
drag, startPoint x: 1153, startPoint y: 720, endPoint x: 1307, endPoint y: 714, distance: 153.9
click at [1307, 713] on div "Orders 01 PARENT JOB LGS Order # 180 06:53 AM 06/09/25 Cash Sale PO #CASH SALE …" at bounding box center [759, 427] width 1519 height 612
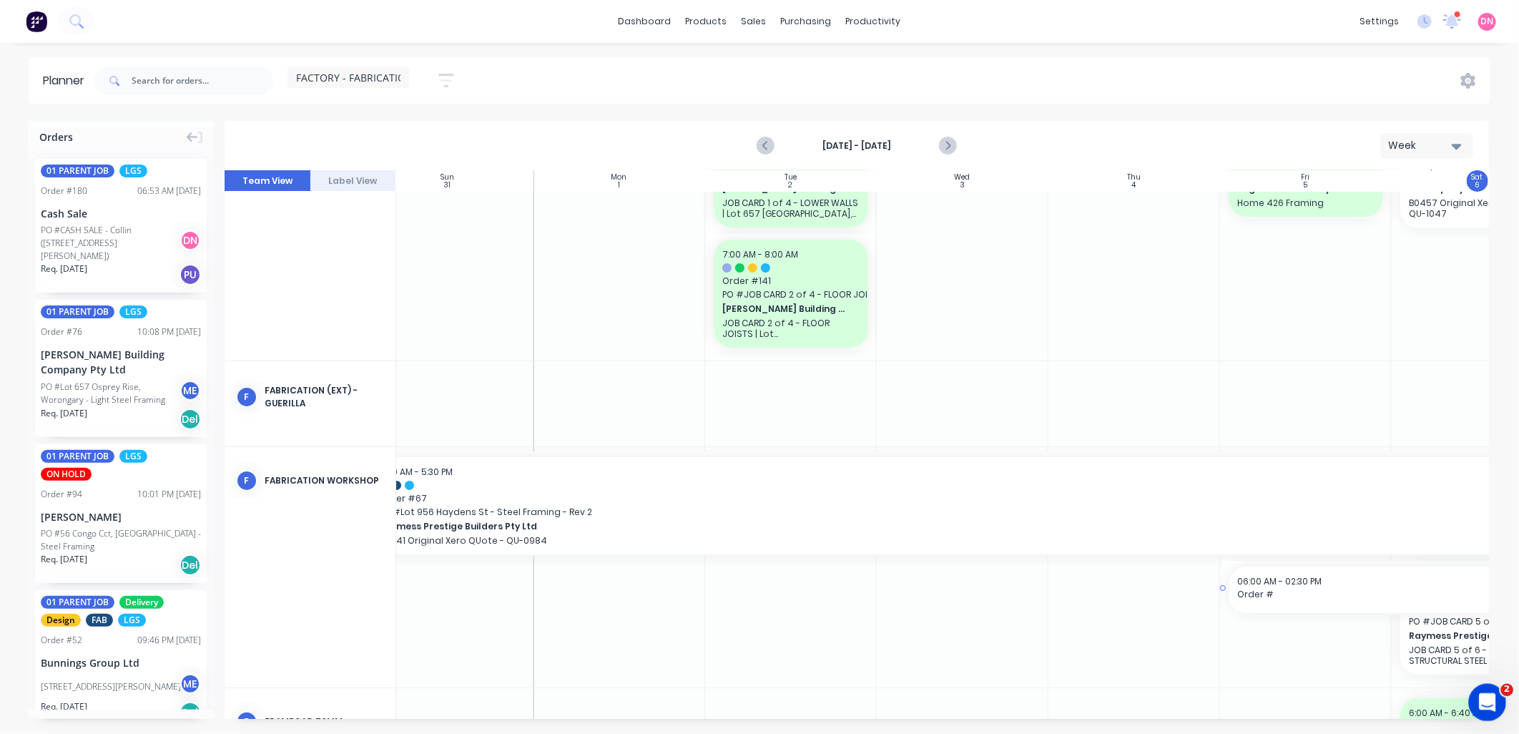
drag, startPoint x: 2739, startPoint y: 1395, endPoint x: 1472, endPoint y: 711, distance: 1440.7
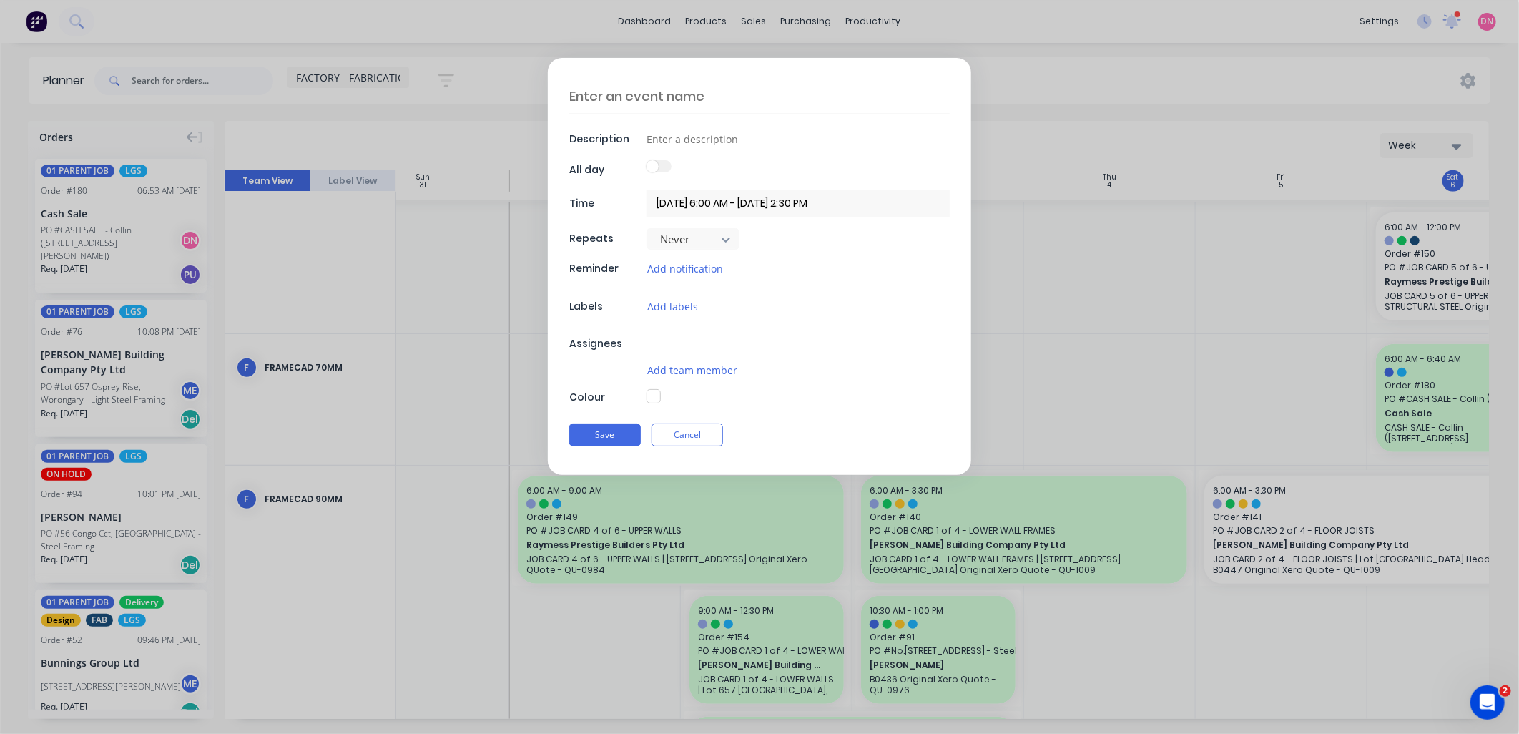
type textarea "x"
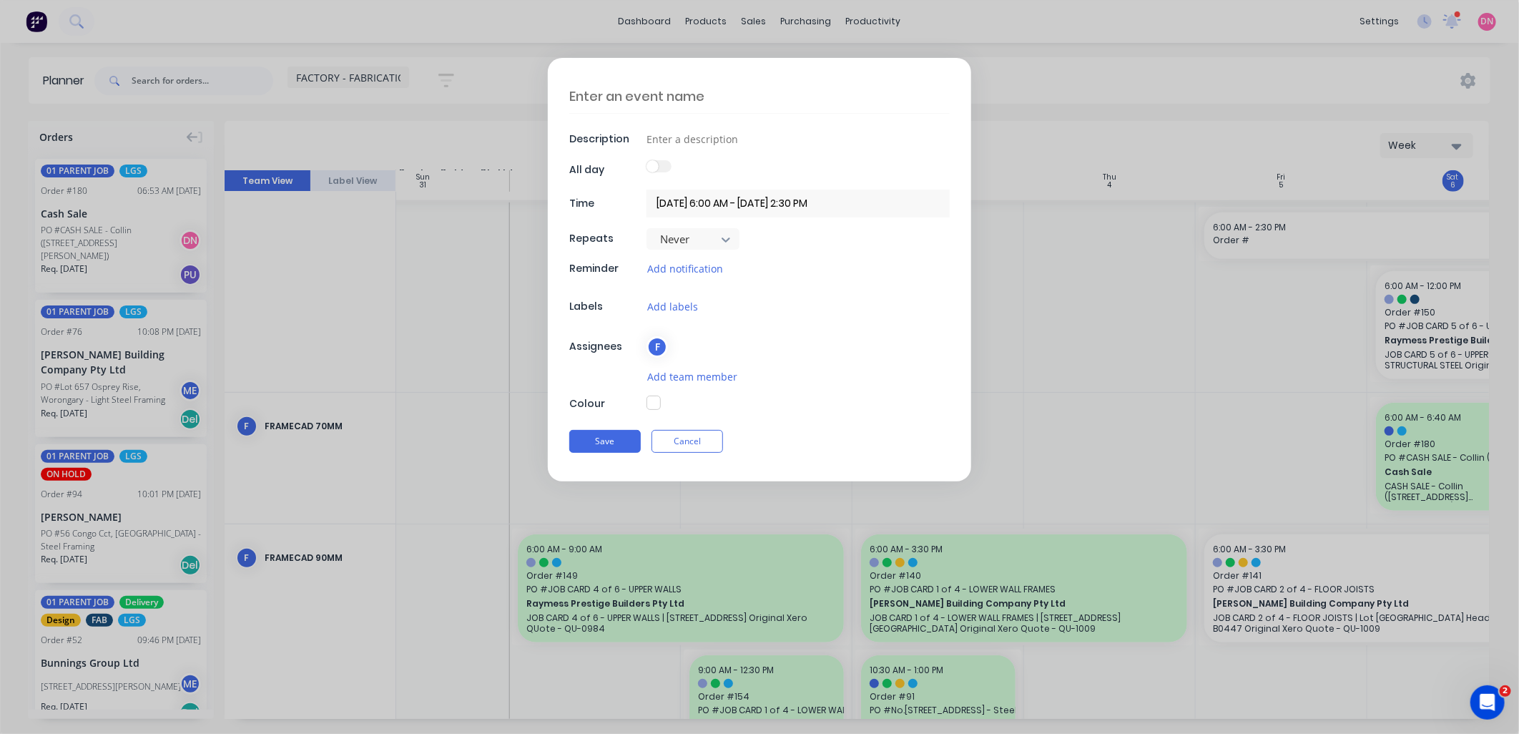
scroll to position [495, 59]
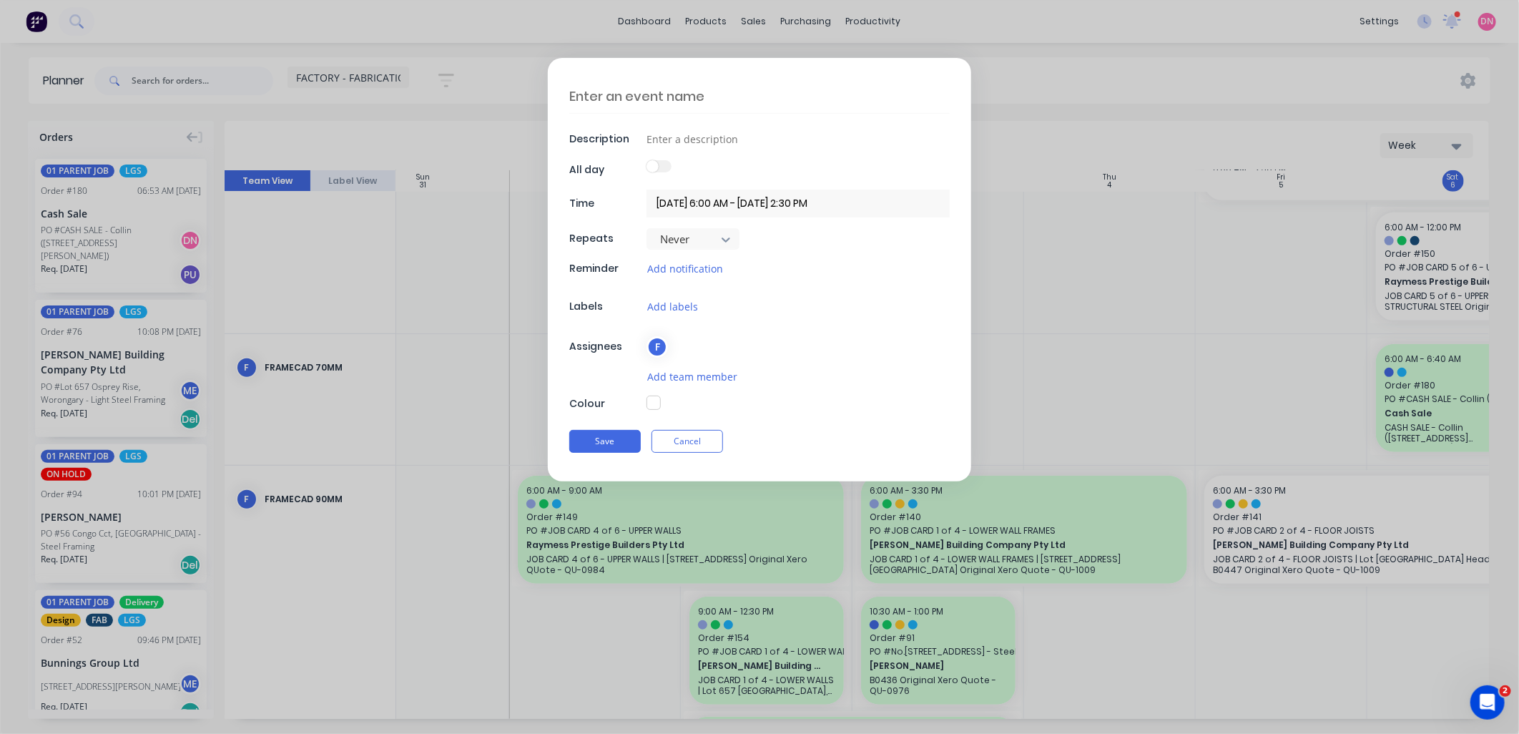
click at [685, 440] on button "Cancel" at bounding box center [687, 441] width 72 height 23
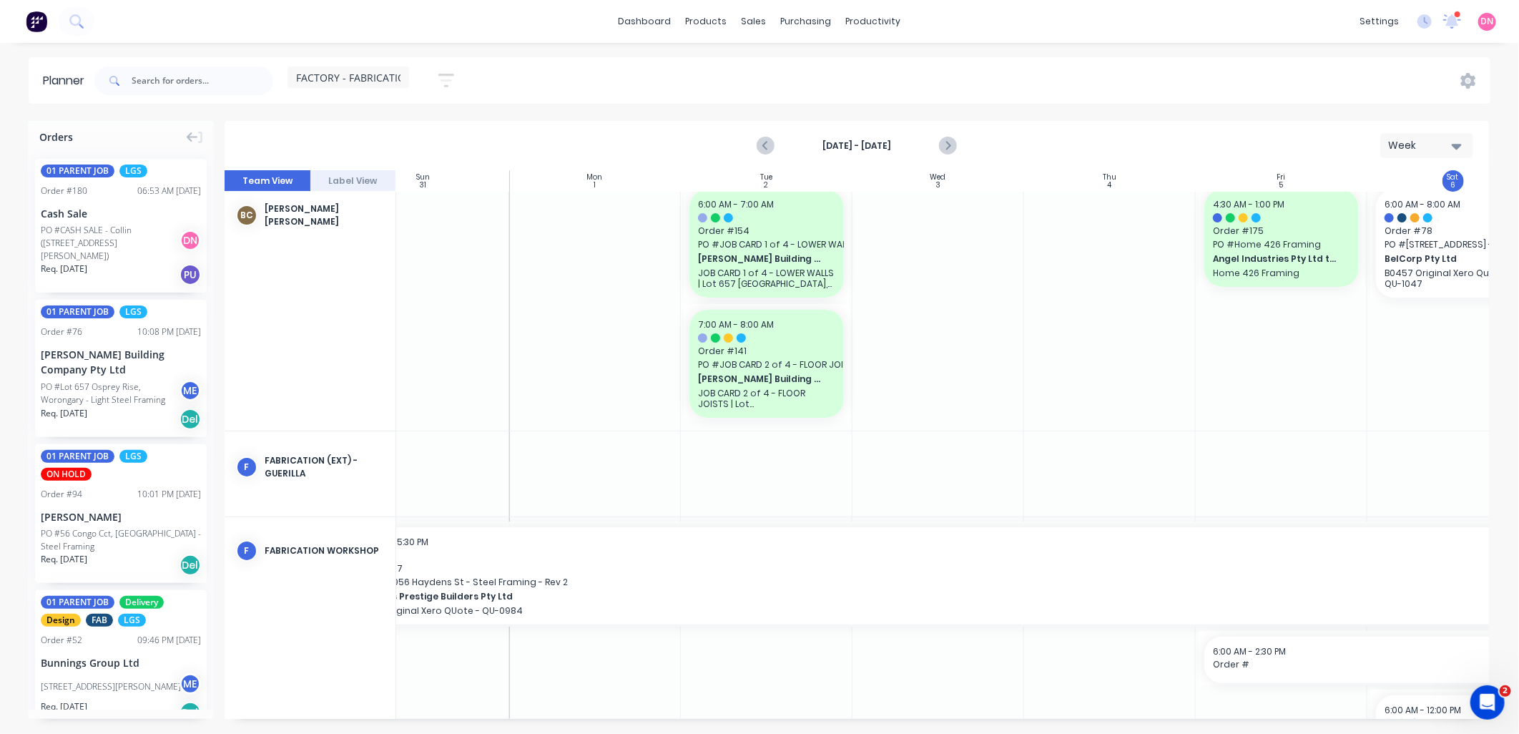
scroll to position [0, 59]
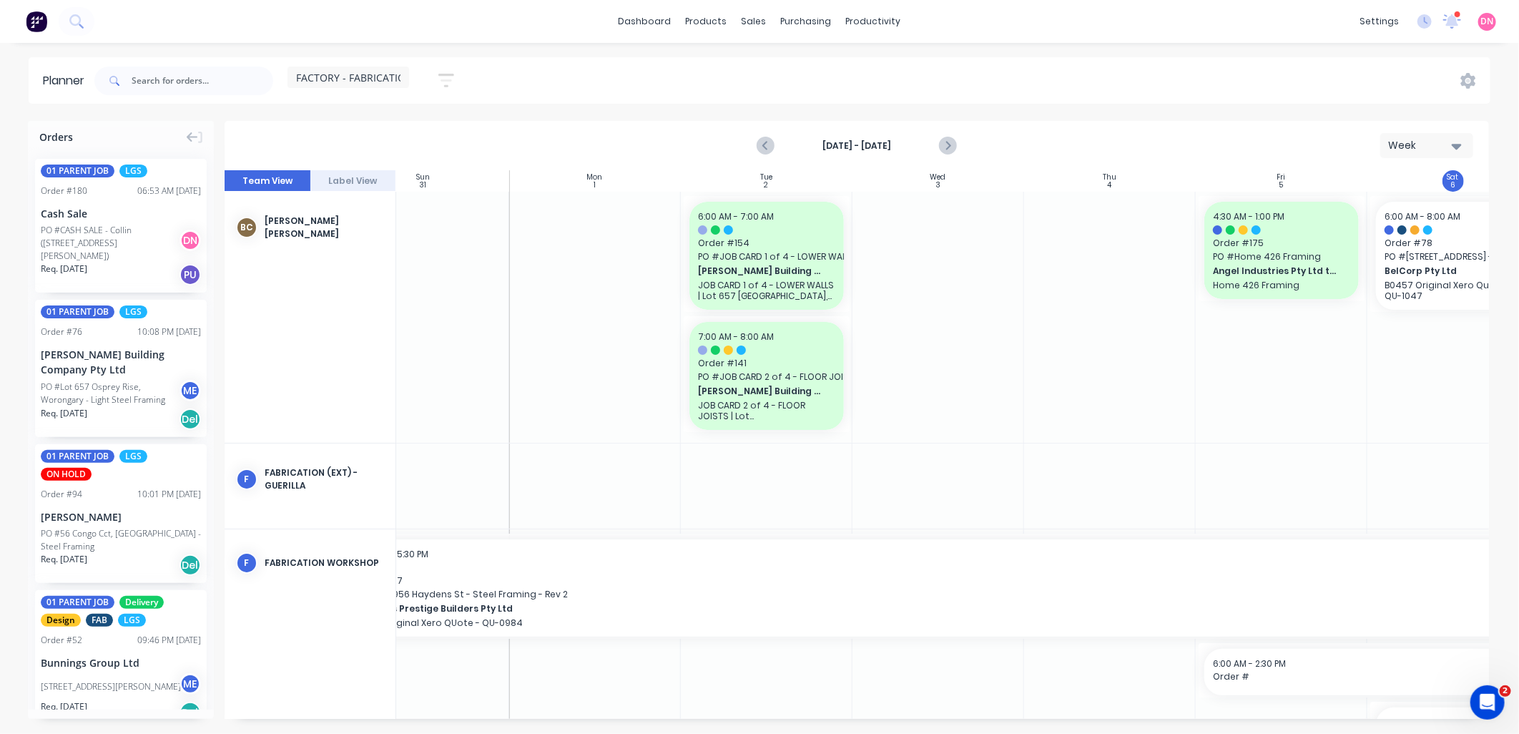
drag, startPoint x: 1113, startPoint y: 720, endPoint x: 1230, endPoint y: 721, distance: 116.6
click at [1230, 721] on div "Orders 01 PARENT JOB LGS Order # 180 06:53 AM 06/09/25 Cash Sale PO #CASH SALE …" at bounding box center [759, 427] width 1519 height 612
drag, startPoint x: 1414, startPoint y: 258, endPoint x: 1422, endPoint y: 305, distance: 47.7
click at [388, 75] on span "FACTORY - FABRICATION" at bounding box center [354, 77] width 117 height 15
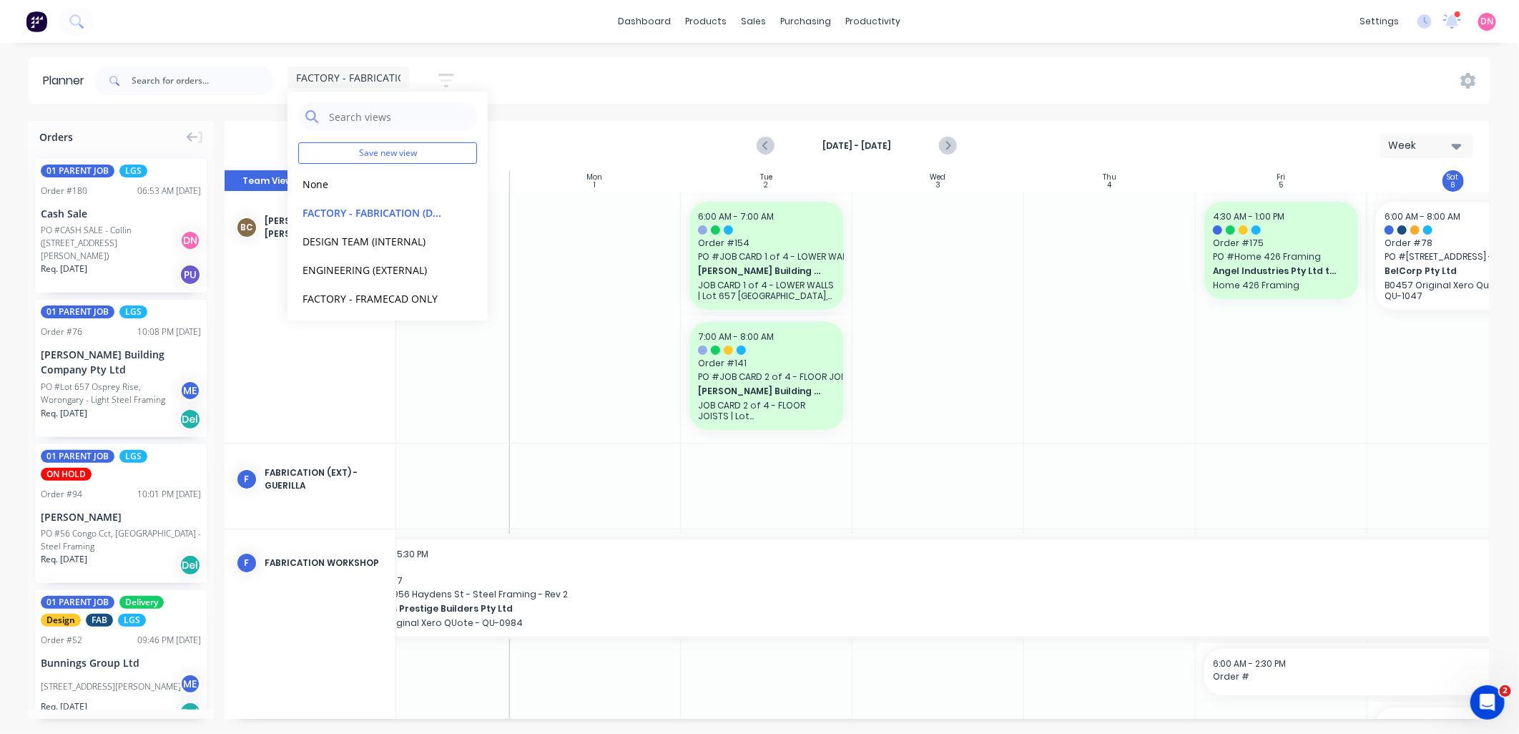
click at [447, 82] on icon "button" at bounding box center [446, 81] width 16 height 18
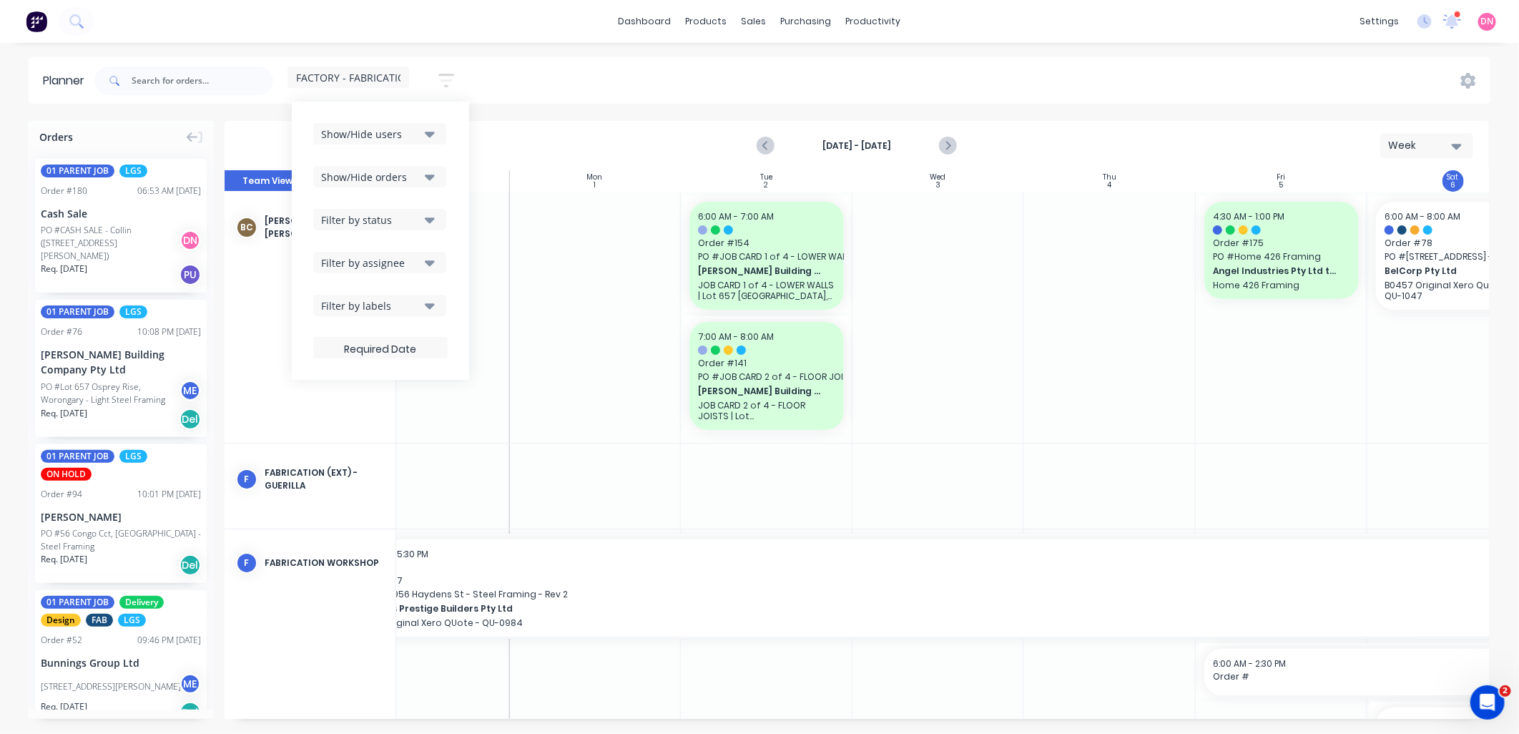
click at [432, 181] on icon "button" at bounding box center [430, 177] width 10 height 16
click at [424, 216] on button "Filter by status" at bounding box center [379, 219] width 133 height 21
click at [436, 207] on div "Show/Hide users Show/Hide orders Filter by status All Picked Up Submitted Accep…" at bounding box center [380, 240] width 134 height 235
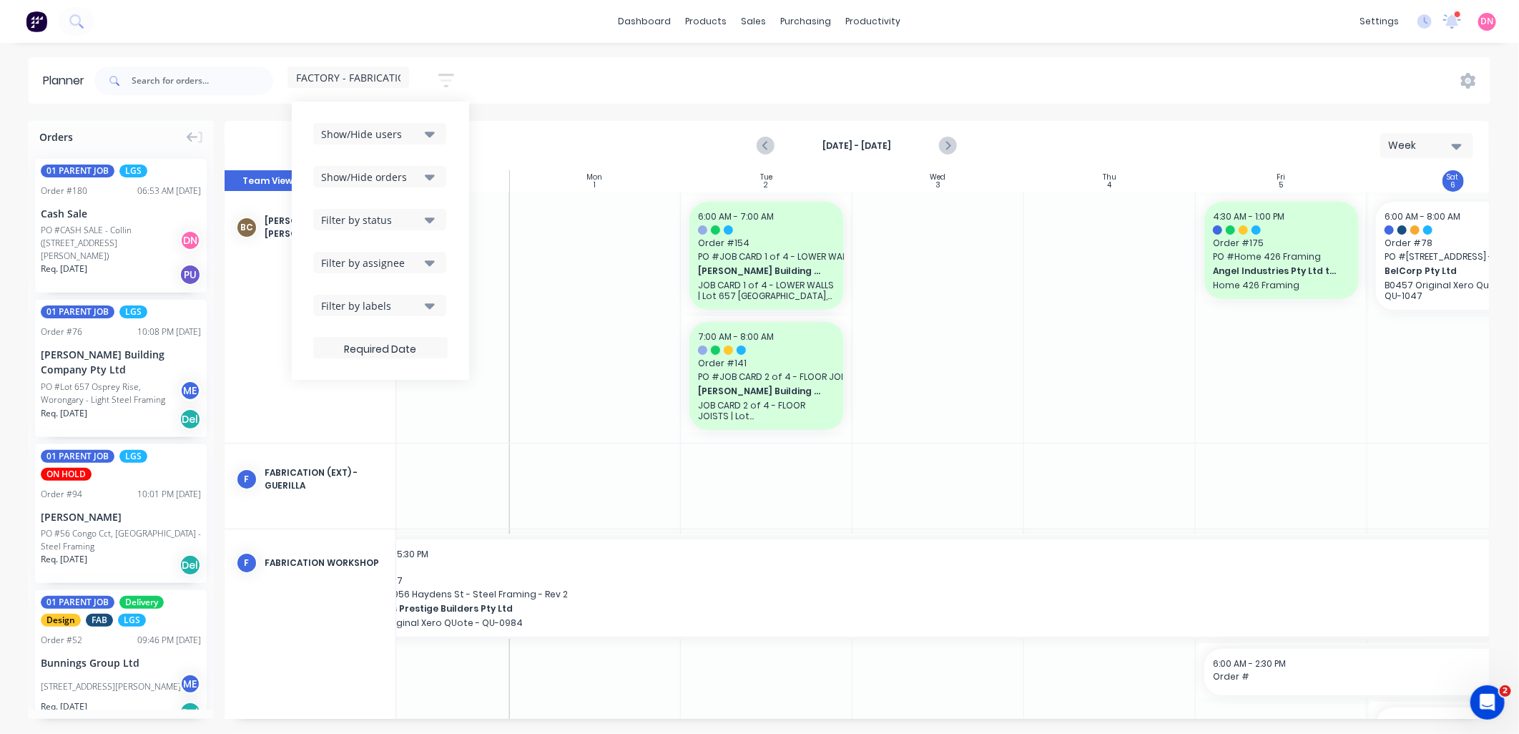
click at [427, 246] on div "Show/Hide users Show/Hide orders Filter by status Filter by assignee Filter by …" at bounding box center [380, 240] width 134 height 235
click at [431, 252] on button "Filter by assignee" at bounding box center [379, 262] width 133 height 21
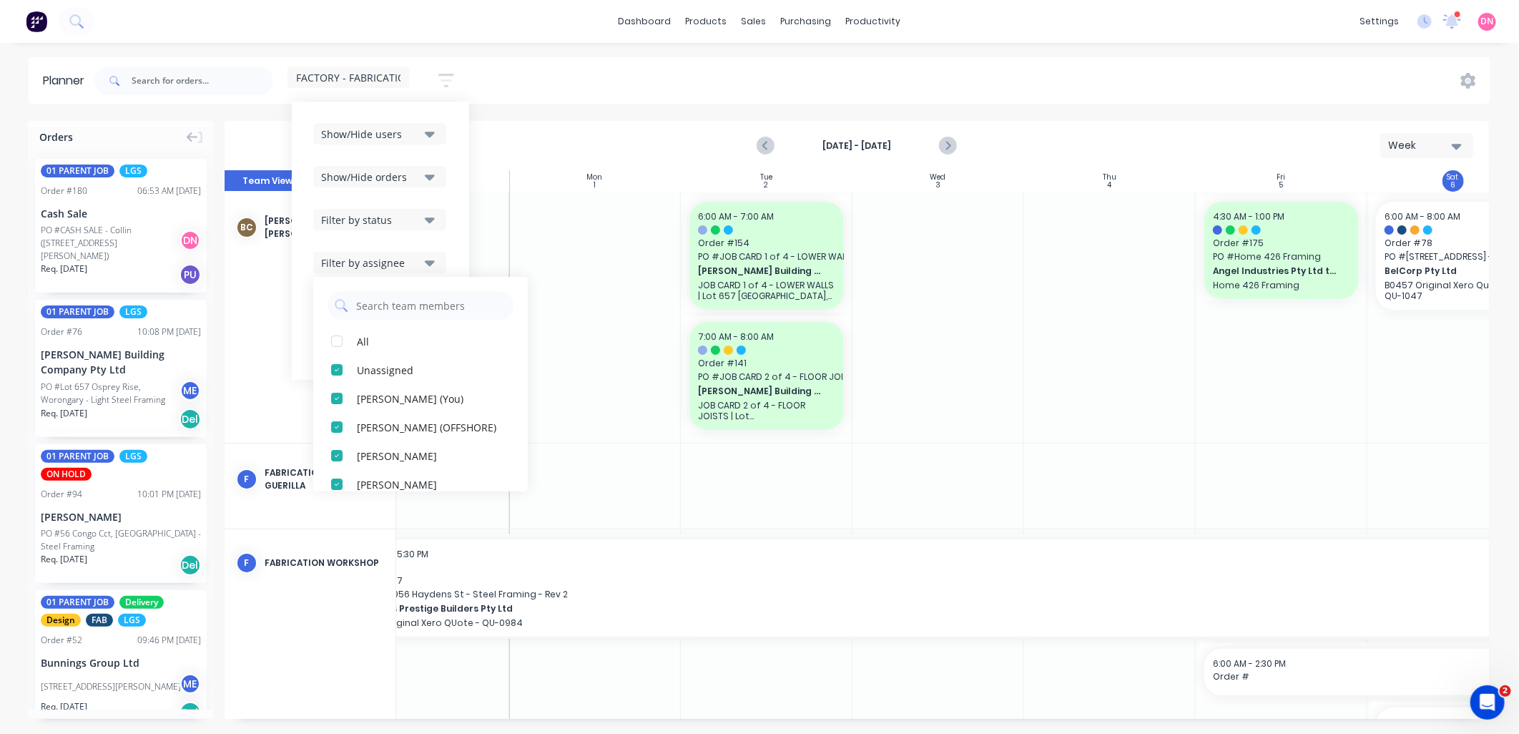
click at [445, 245] on div "Show/Hide users Show/Hide orders Filter by status Filter by assignee All Unassi…" at bounding box center [380, 240] width 134 height 235
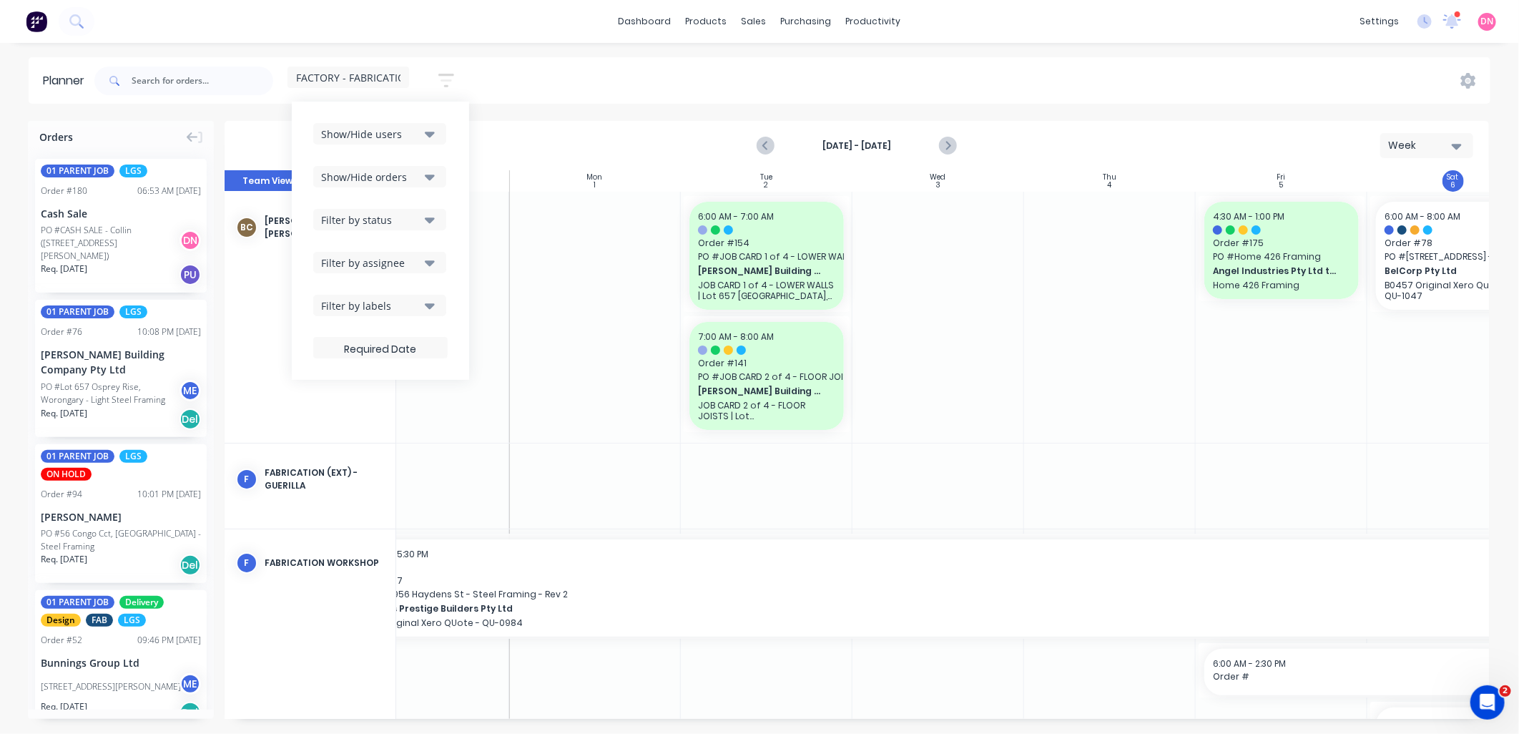
click at [426, 127] on icon "button" at bounding box center [430, 134] width 10 height 16
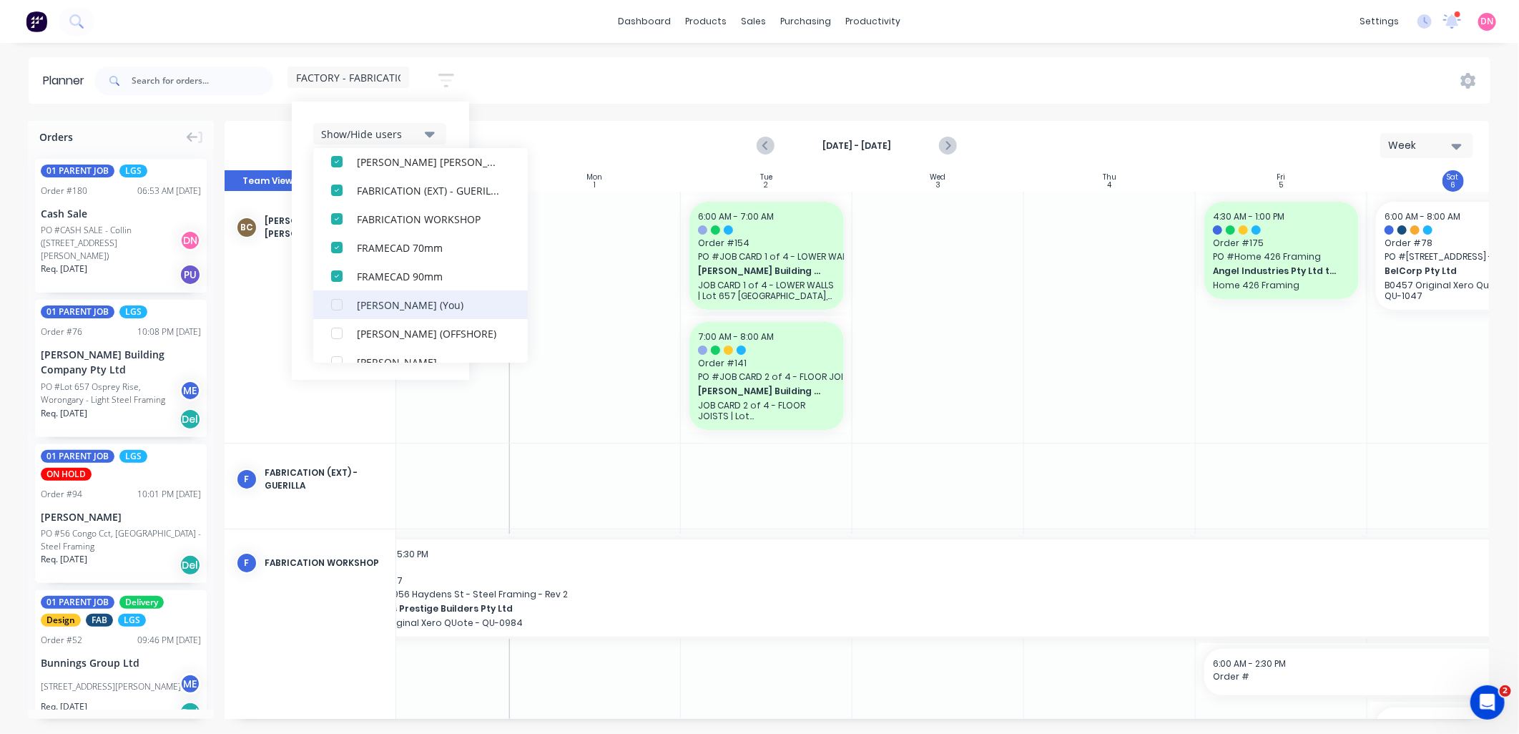
click at [338, 308] on div "button" at bounding box center [336, 304] width 29 height 29
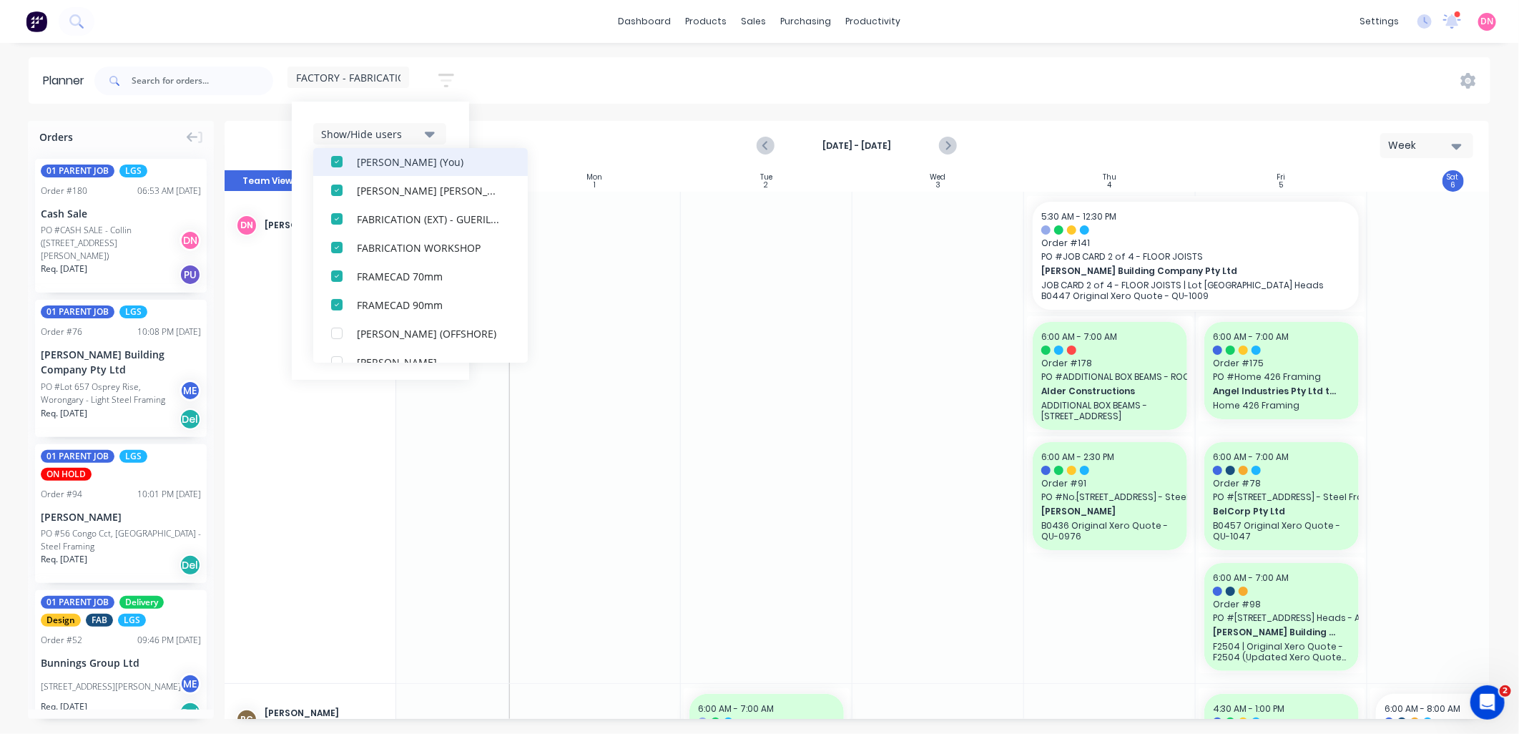
scroll to position [0, 0]
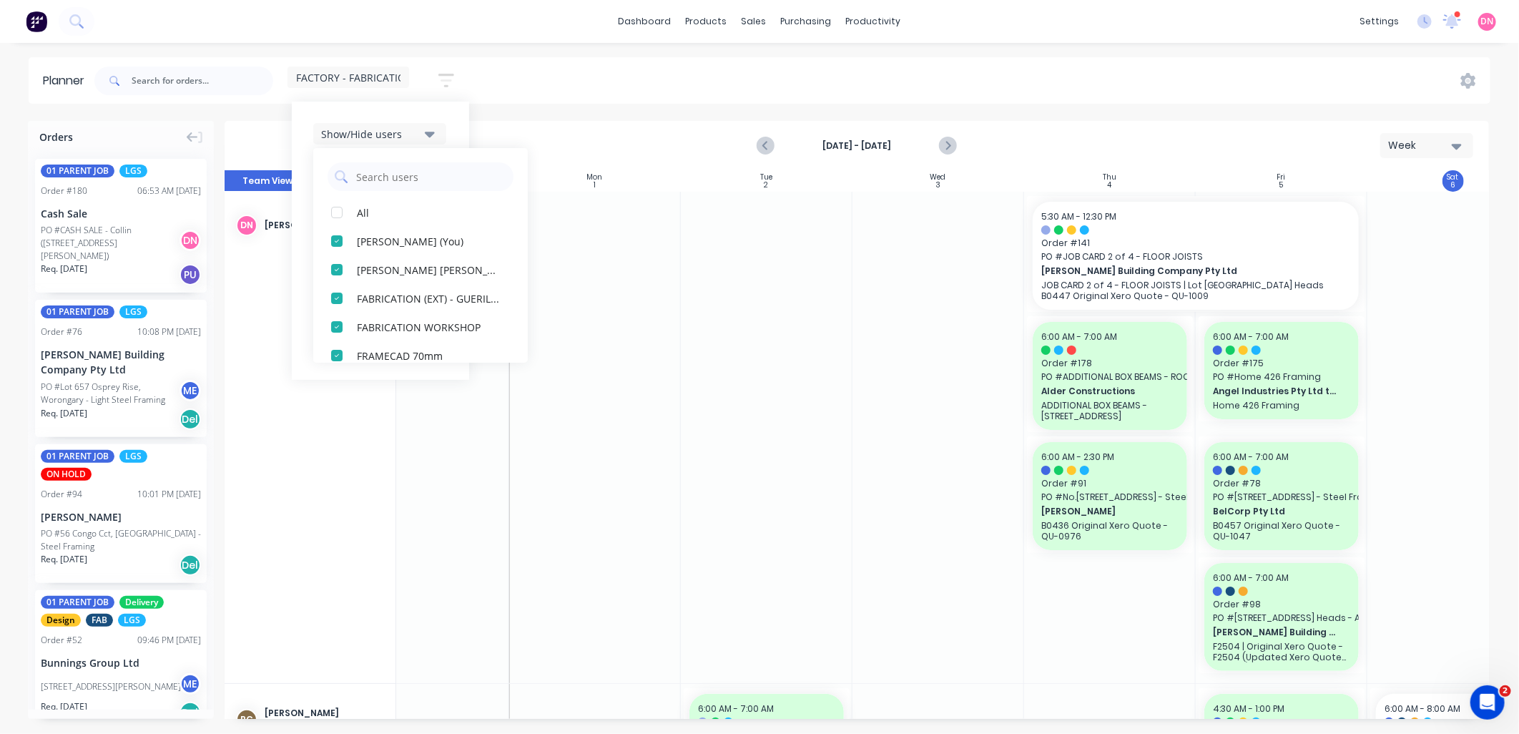
click at [568, 147] on div "Aug 31st - Sep 6th Week" at bounding box center [856, 145] width 1261 height 46
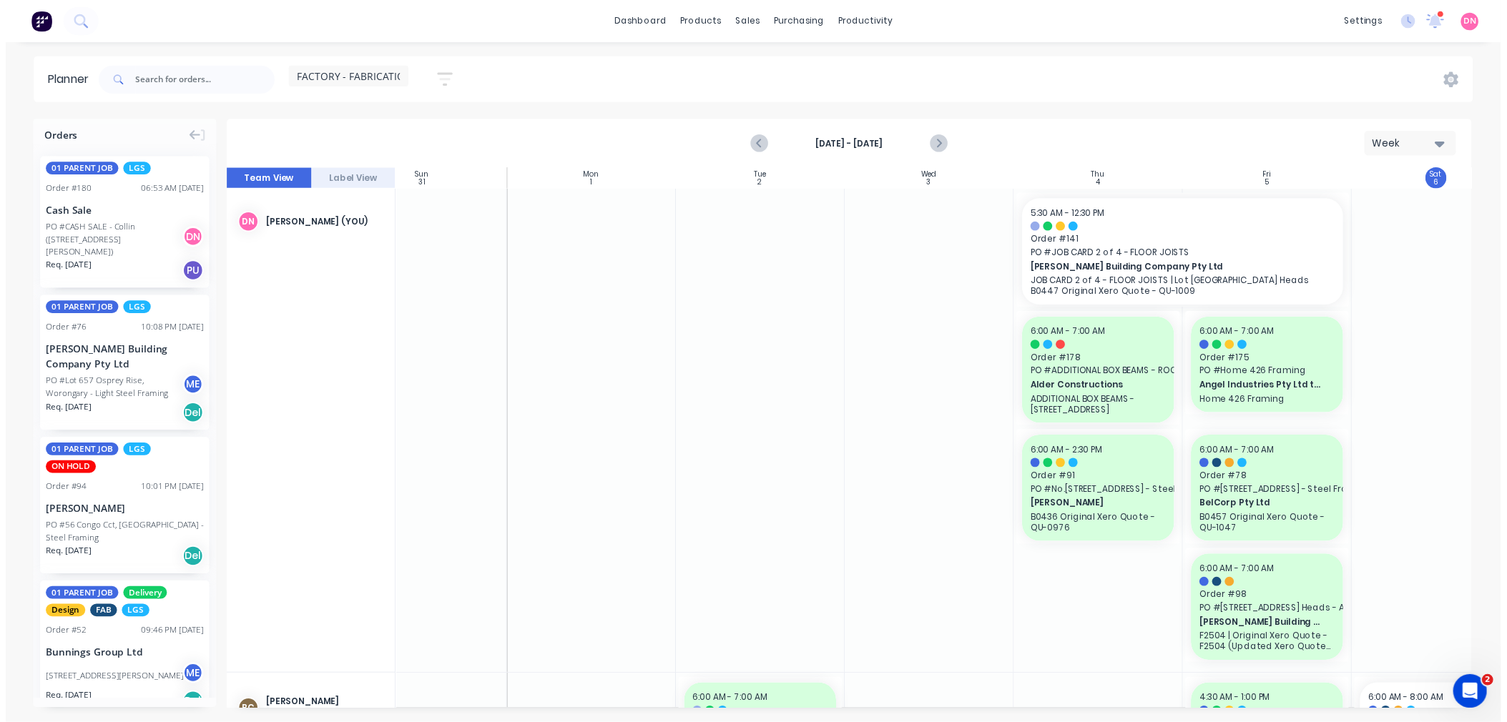
scroll to position [0, 113]
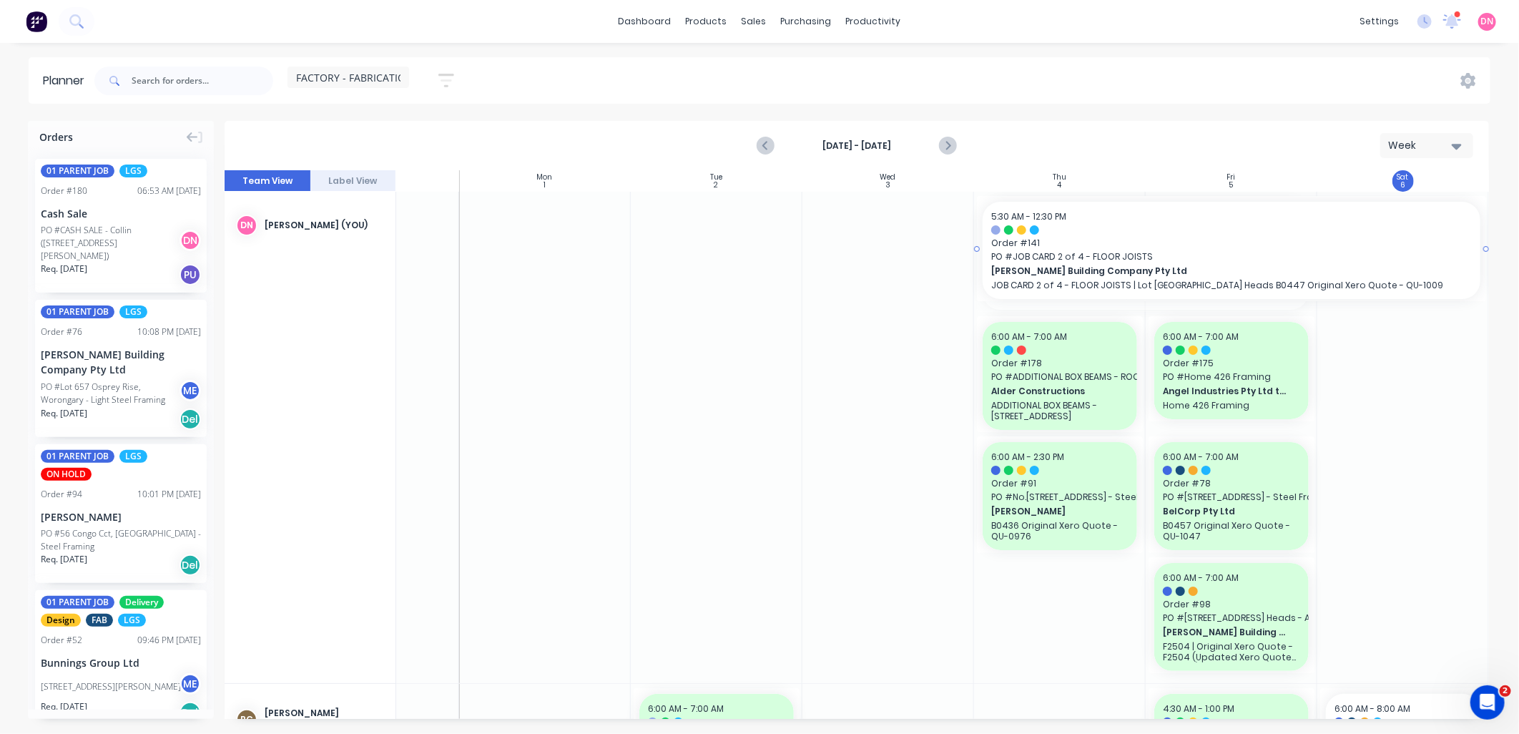
drag, startPoint x: 1307, startPoint y: 255, endPoint x: 1323, endPoint y: 255, distance: 15.7
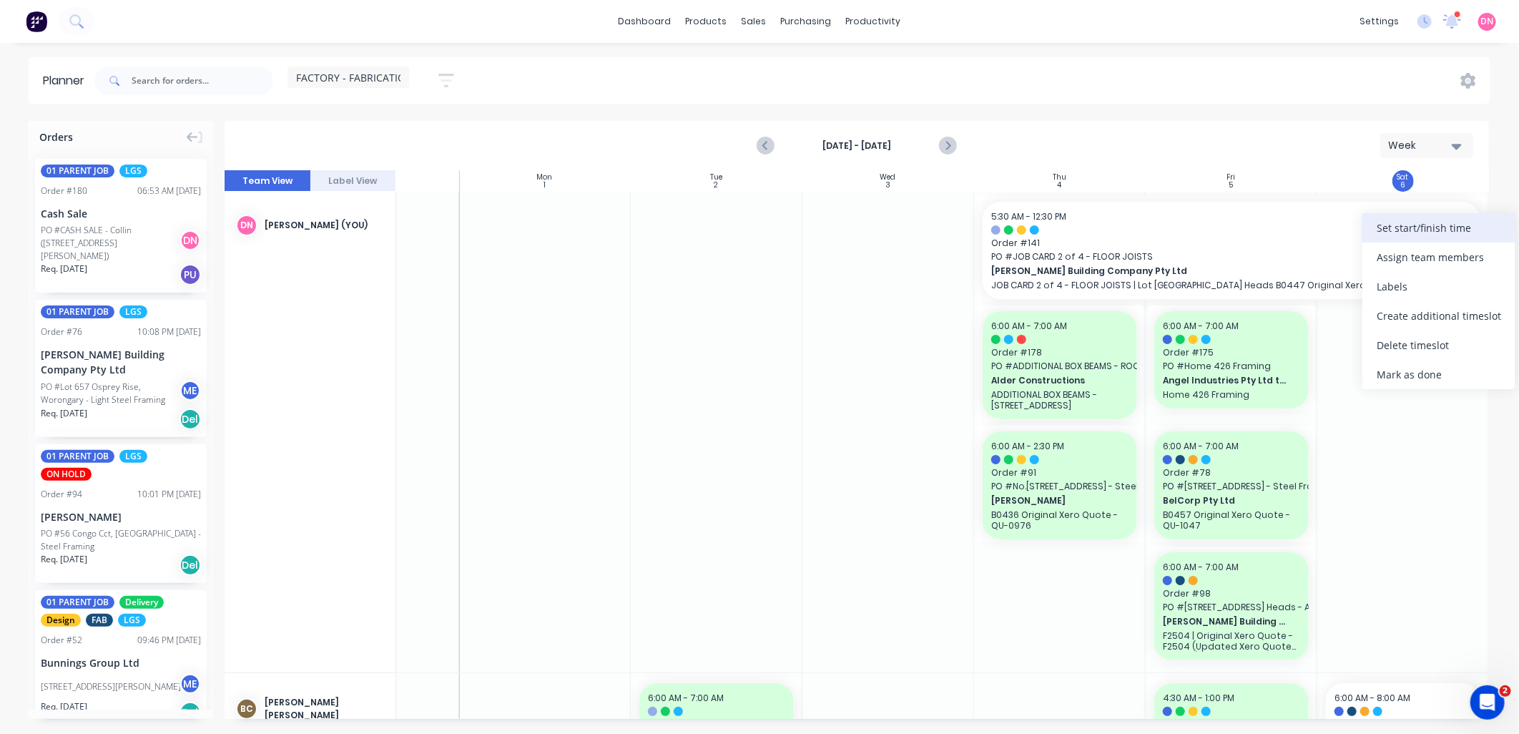
click at [1399, 232] on div "Set start/finish time" at bounding box center [1438, 227] width 153 height 29
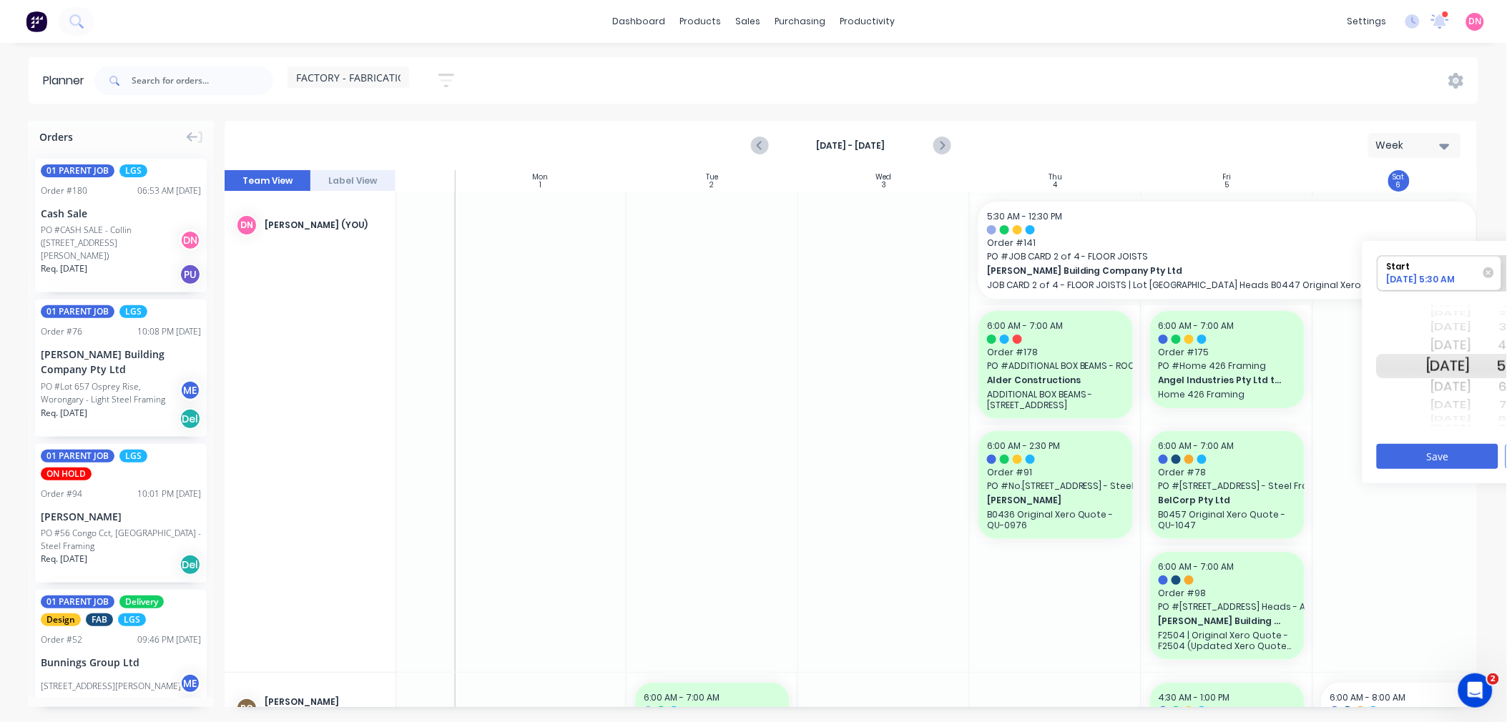
scroll to position [0, 134]
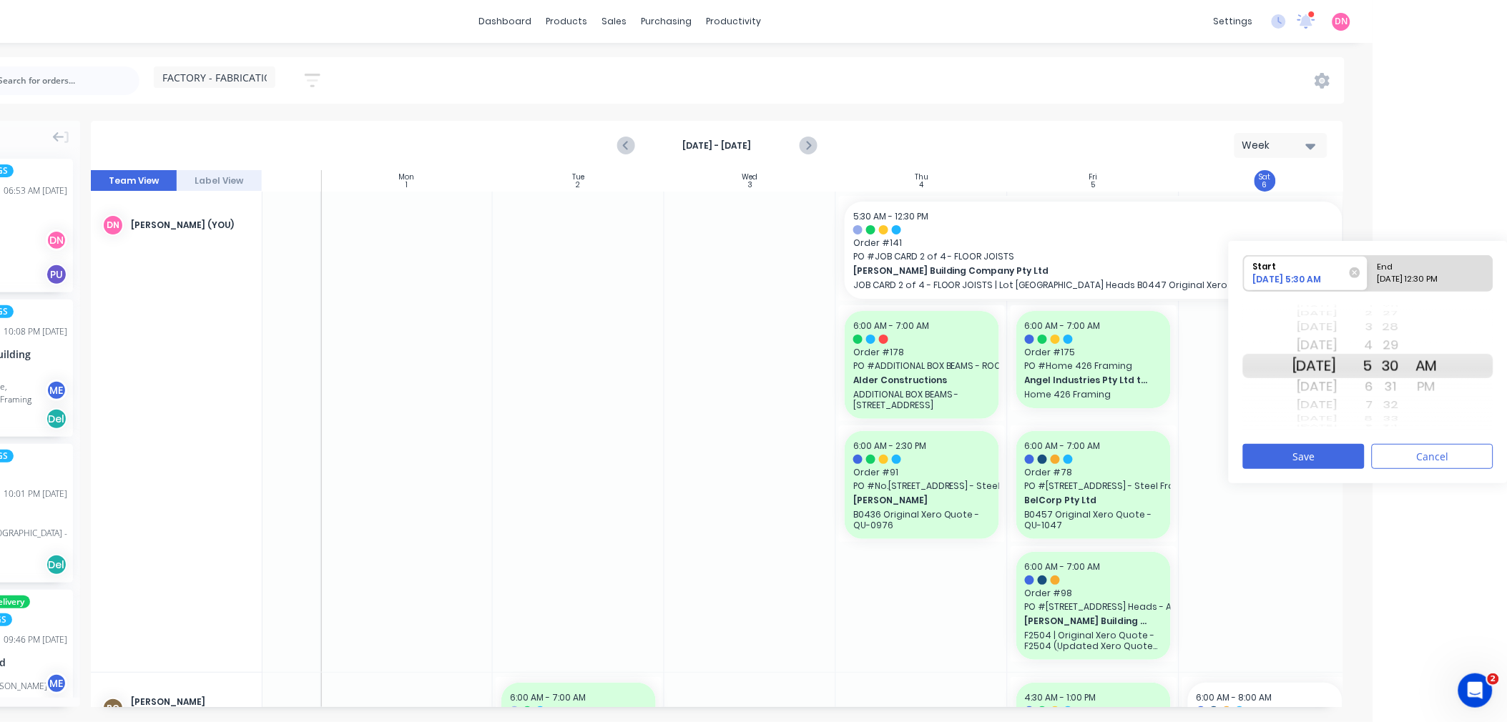
click at [1428, 284] on div "09/06/2025 12:30 PM" at bounding box center [1424, 282] width 104 height 18
click at [1369, 284] on input "End 09/06/2025 12:30 PM" at bounding box center [1368, 273] width 1 height 35
radio input "true"
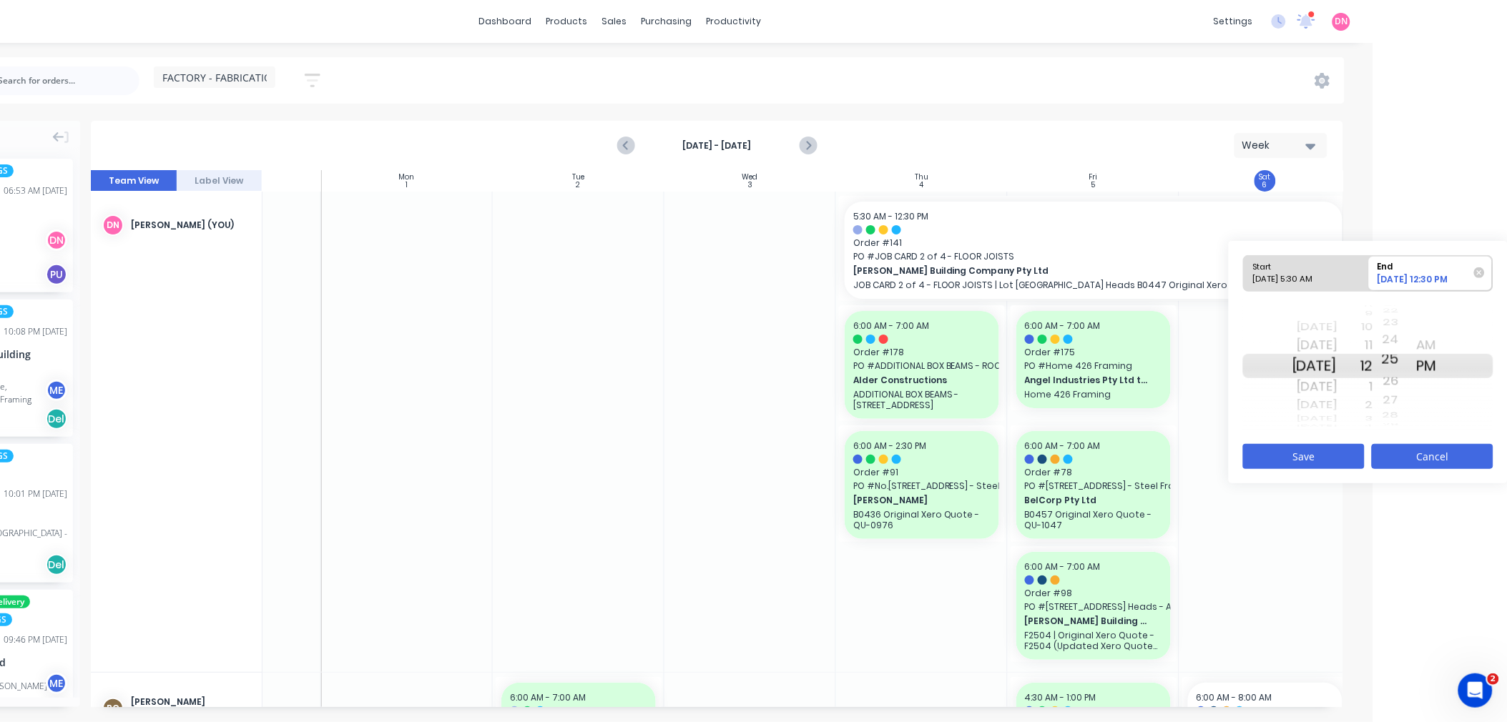
drag, startPoint x: 1410, startPoint y: 352, endPoint x: 1414, endPoint y: 466, distance: 114.5
click at [1414, 466] on div "Start 09/04/2025 5:30 AM End 09/06/2025 12:30 PM Thu Sep 4 Fri Sep 5 Today Sun …" at bounding box center [1367, 362] width 279 height 242
drag, startPoint x: 1410, startPoint y: 347, endPoint x: 1412, endPoint y: 461, distance: 114.4
click at [1373, 498] on html "dashboard products sales purchasing productivity dashboard products Product Cat…" at bounding box center [619, 361] width 1507 height 722
drag, startPoint x: 1404, startPoint y: 339, endPoint x: 1439, endPoint y: 774, distance: 436.8
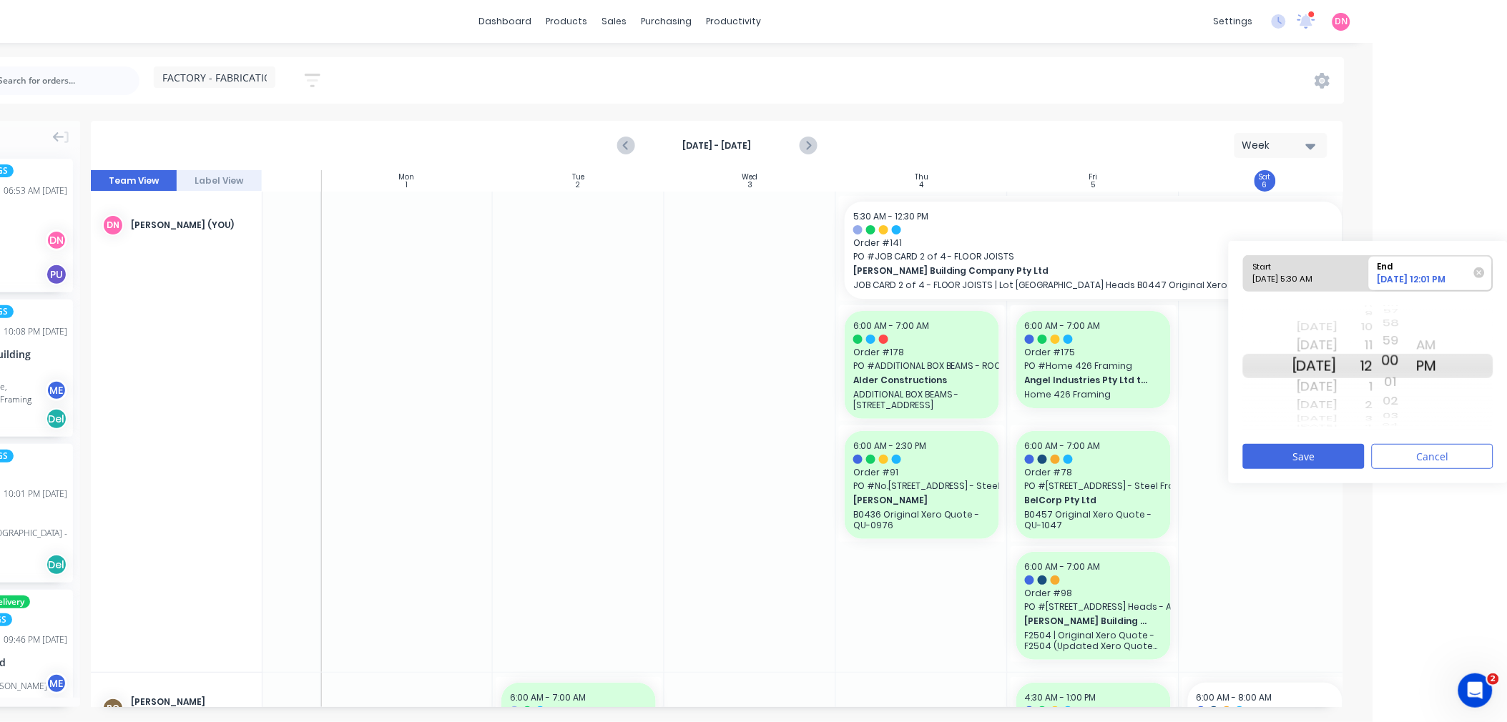
drag, startPoint x: 1416, startPoint y: 333, endPoint x: 1414, endPoint y: 352, distance: 18.6
click at [1409, 352] on div "00" at bounding box center [1391, 361] width 36 height 24
click at [1341, 451] on button "Save" at bounding box center [1304, 456] width 122 height 25
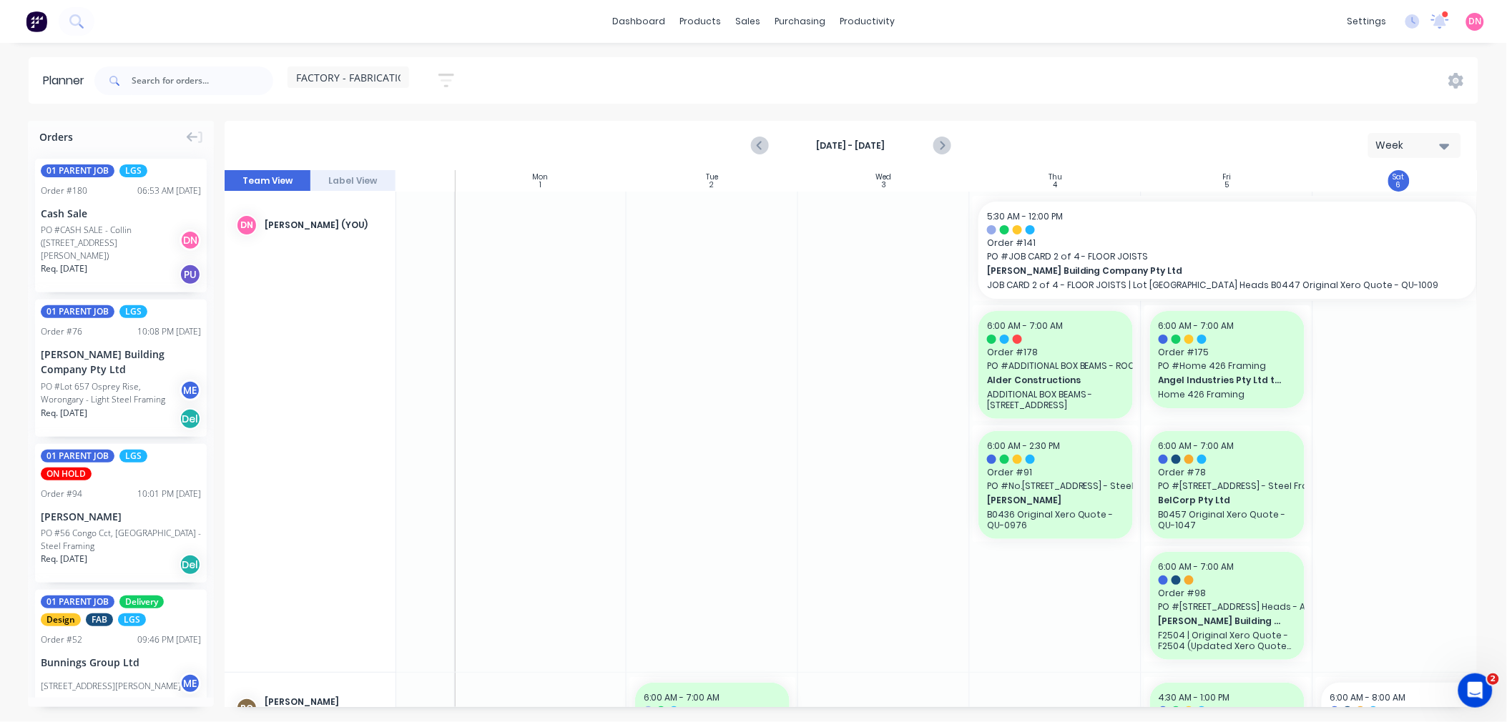
scroll to position [0, 0]
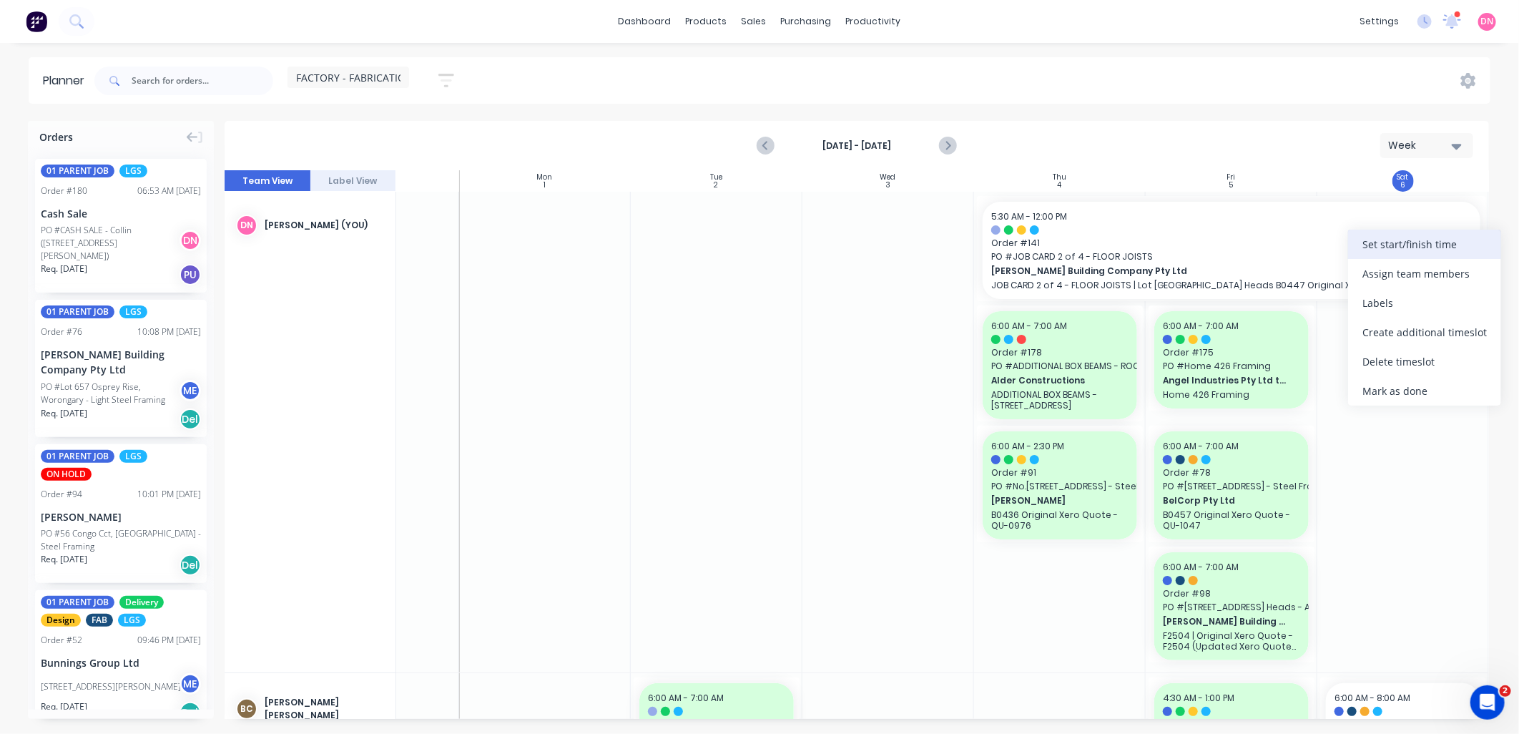
click at [1395, 249] on div "Set start/finish time" at bounding box center [1424, 244] width 153 height 29
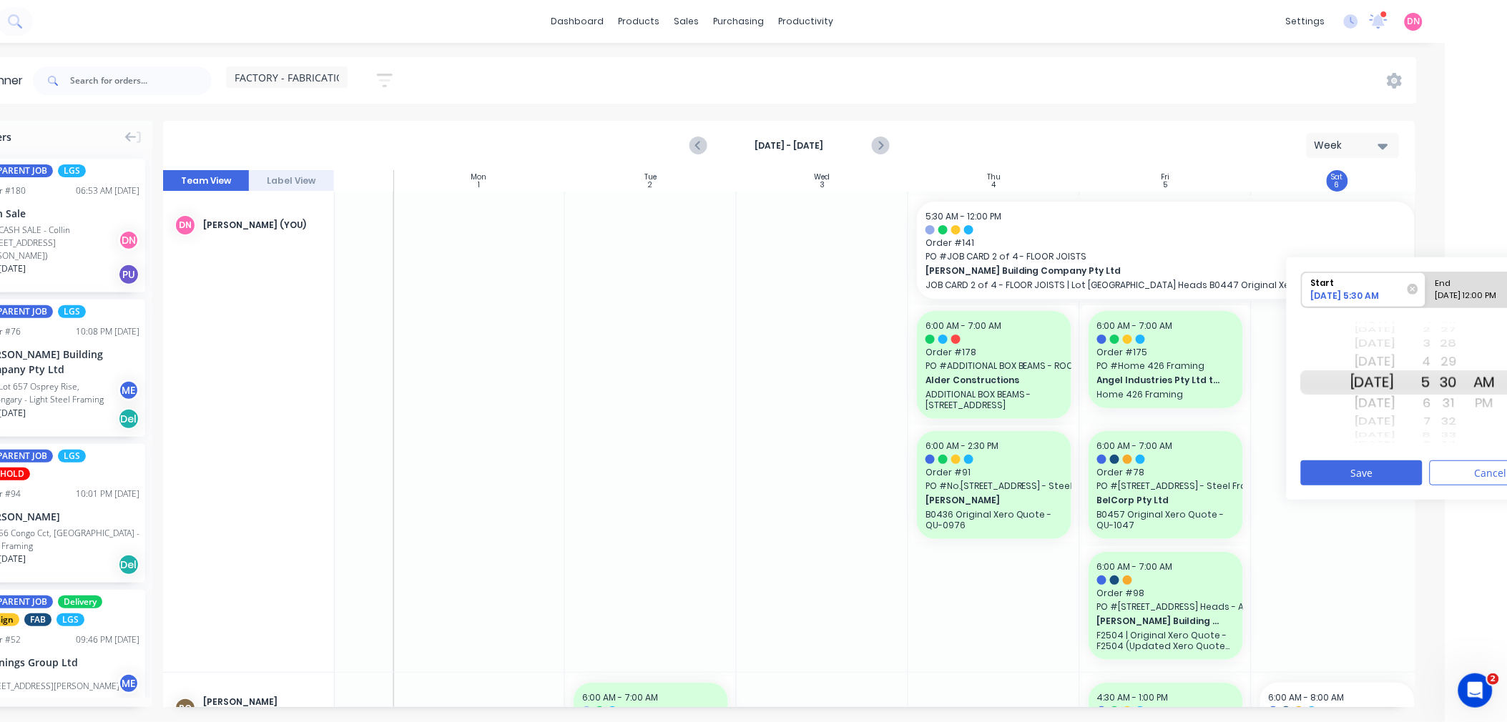
scroll to position [0, 119]
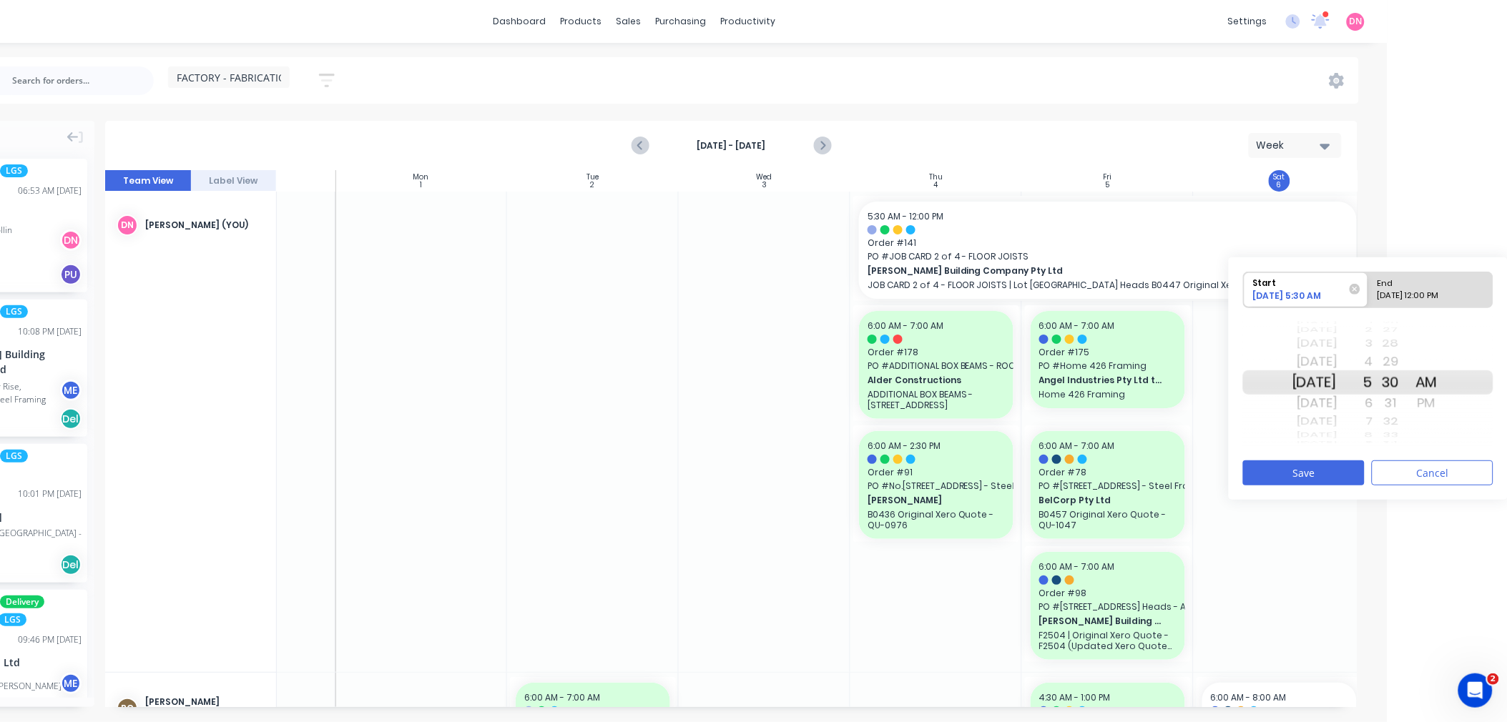
click at [1337, 405] on div "Fri Sep 5" at bounding box center [1314, 403] width 45 height 23
click at [1337, 422] on div "Sun Sep 7" at bounding box center [1314, 422] width 45 height 19
click at [1337, 403] on div "Mon Sep 8" at bounding box center [1314, 403] width 45 height 23
drag, startPoint x: 1389, startPoint y: 359, endPoint x: 1394, endPoint y: 546, distance: 186.7
click at [1387, 546] on html "dashboard products sales purchasing productivity dashboard products Product Cat…" at bounding box center [634, 361] width 1507 height 722
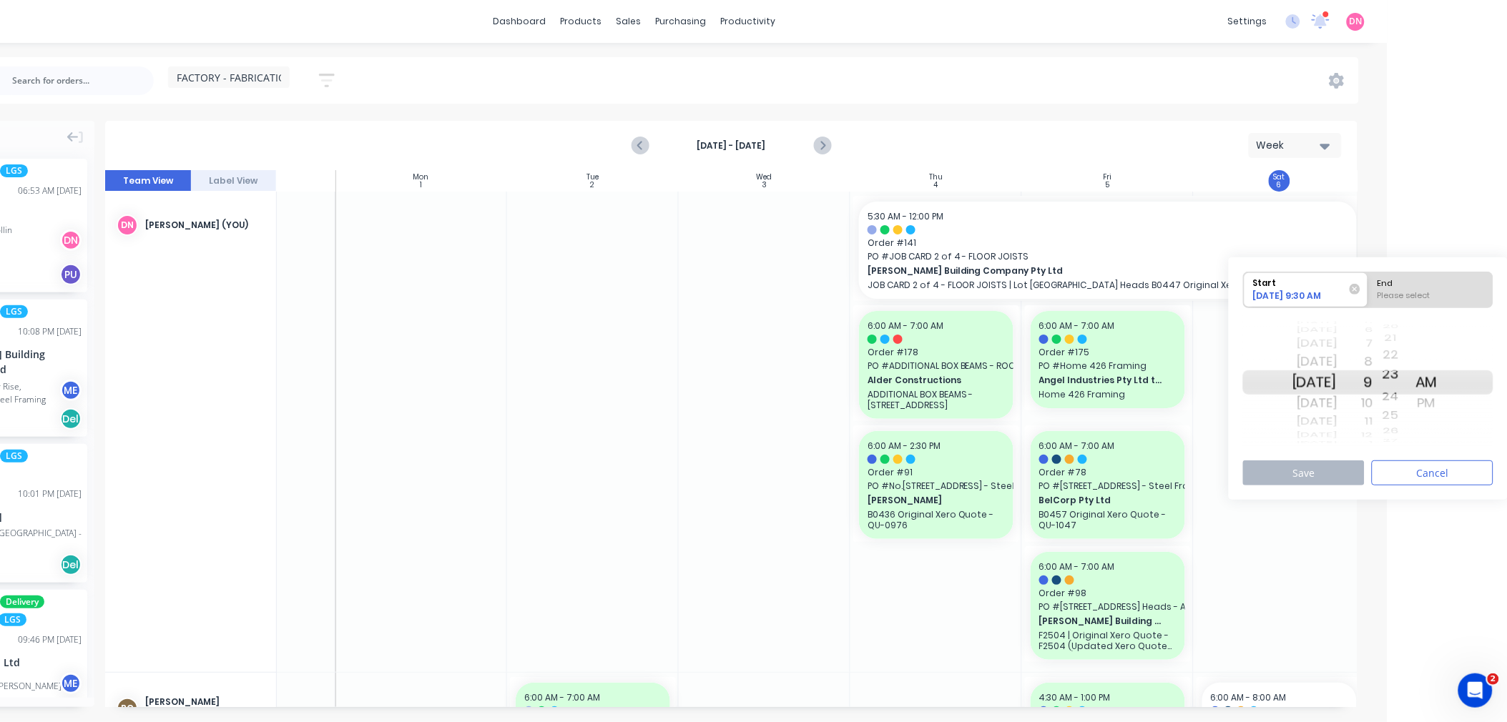
drag, startPoint x: 1412, startPoint y: 375, endPoint x: 1414, endPoint y: 509, distance: 133.7
click at [1387, 548] on html "dashboard products sales purchasing productivity dashboard products Product Cat…" at bounding box center [634, 361] width 1507 height 722
drag, startPoint x: 1416, startPoint y: 412, endPoint x: 1443, endPoint y: 245, distance: 168.8
click at [1387, 245] on html "dashboard products sales purchasing productivity dashboard products Product Cat…" at bounding box center [634, 361] width 1507 height 722
click at [1424, 471] on button "Cancel" at bounding box center [1432, 472] width 122 height 25
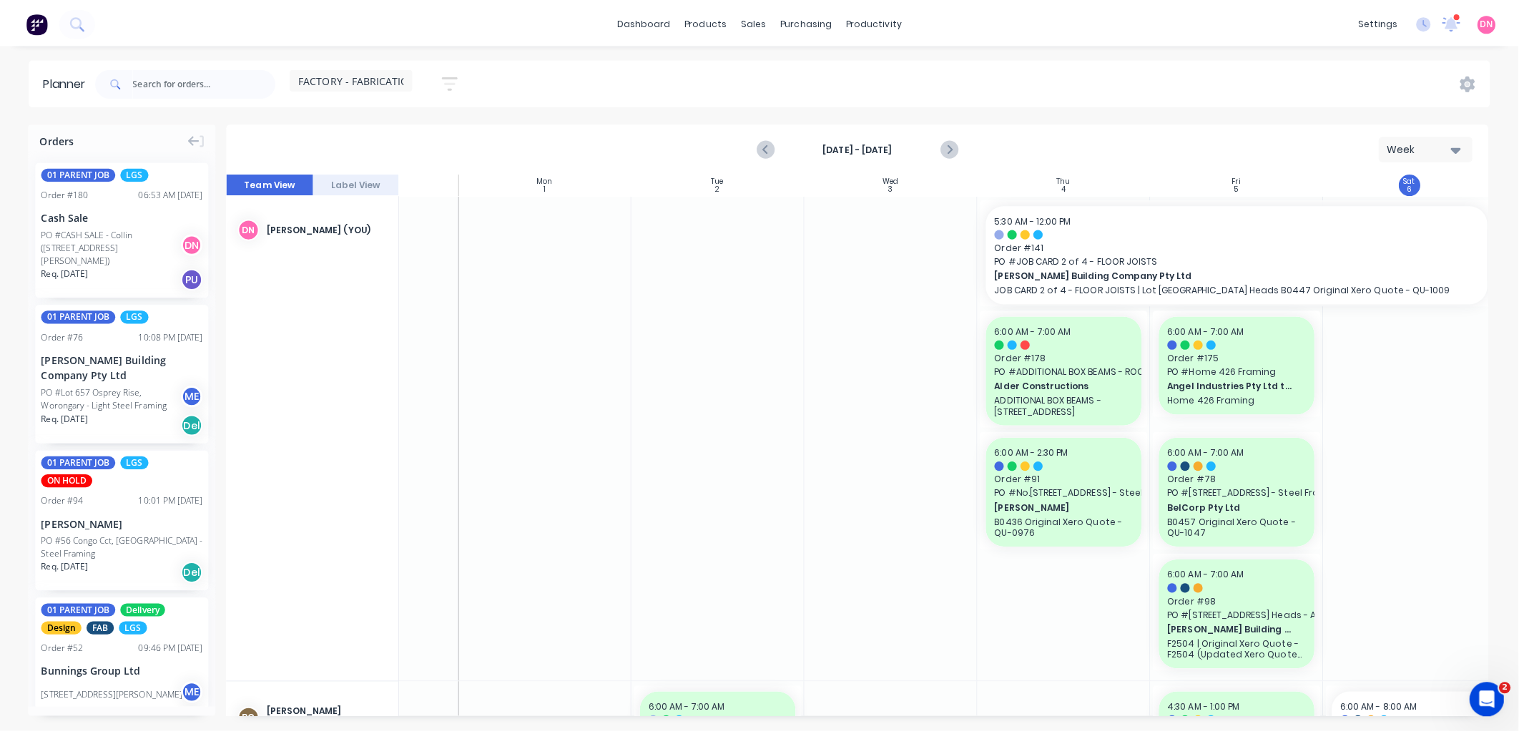
scroll to position [0, 0]
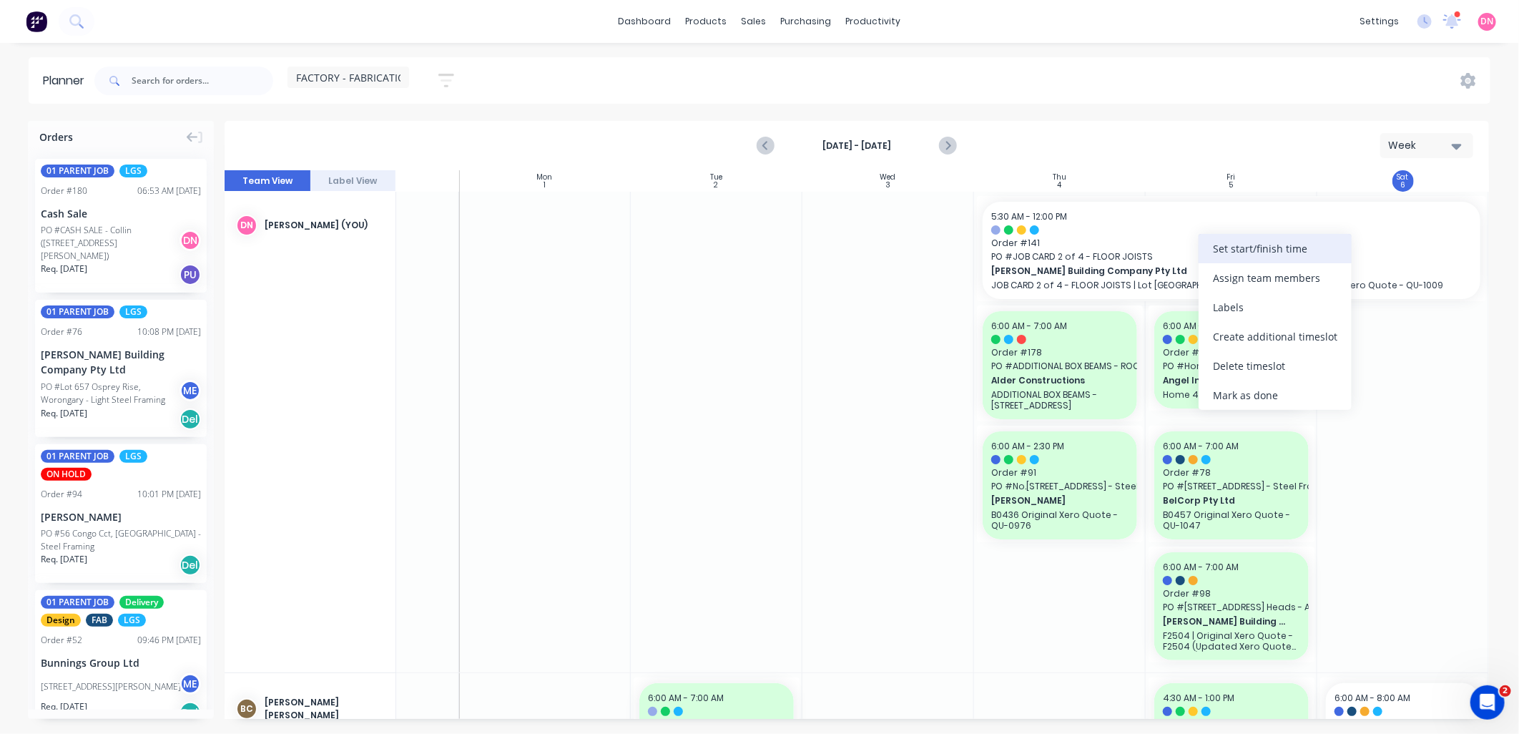
click at [1238, 244] on div "Set start/finish time" at bounding box center [1274, 248] width 153 height 29
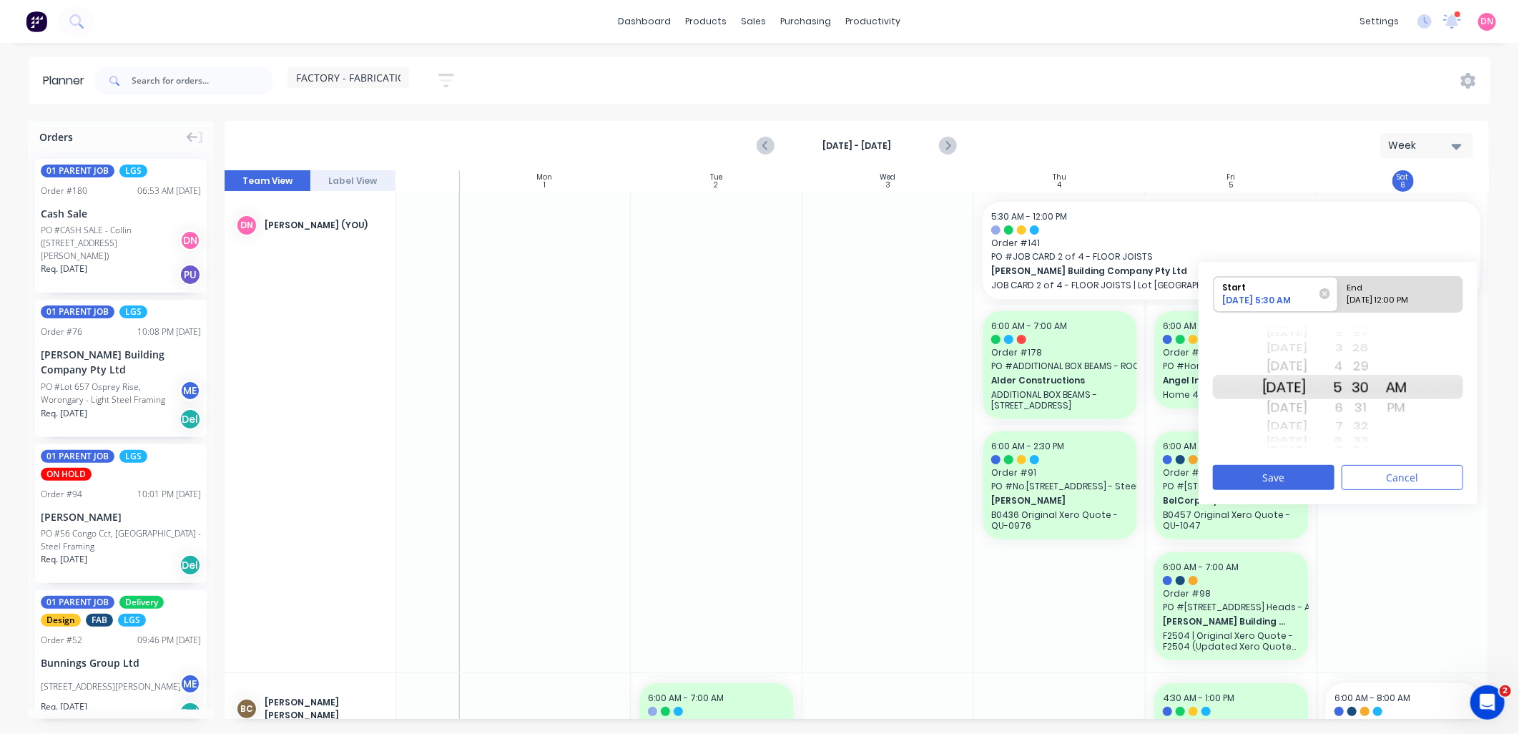
click at [1386, 308] on div "09/06/2025 12:00 PM" at bounding box center [1394, 303] width 104 height 18
click at [1339, 308] on input "End 09/06/2025 12:00 PM" at bounding box center [1338, 294] width 1 height 35
radio input "true"
click at [1307, 424] on div "Mon Sep 8" at bounding box center [1284, 426] width 45 height 19
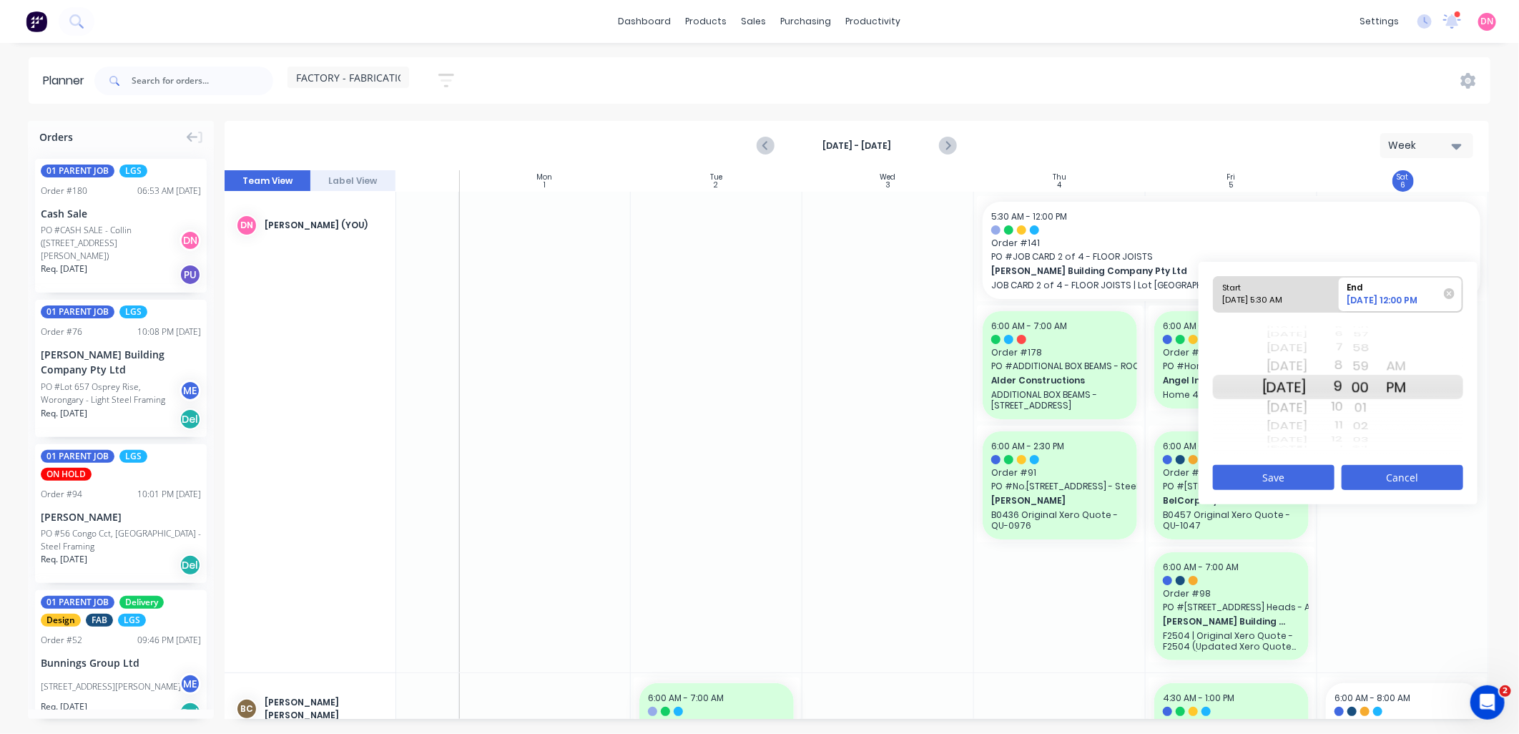
drag, startPoint x: 1357, startPoint y: 409, endPoint x: 1360, endPoint y: 481, distance: 71.6
click at [1360, 481] on div "Start 09/04/2025 5:30 AM End 09/08/2025 12:00 PM Thu Sep 4 Fri Sep 5 Today Sun …" at bounding box center [1337, 383] width 279 height 242
drag, startPoint x: 1384, startPoint y: 411, endPoint x: 1394, endPoint y: 397, distance: 17.9
click at [1389, 202] on div "Orders 01 PARENT JOB LGS Order # 180 06:53 AM 06/09/25 Cash Sale PO #CASH SALE …" at bounding box center [759, 427] width 1519 height 612
drag, startPoint x: 1377, startPoint y: 433, endPoint x: 1379, endPoint y: 156, distance: 276.7
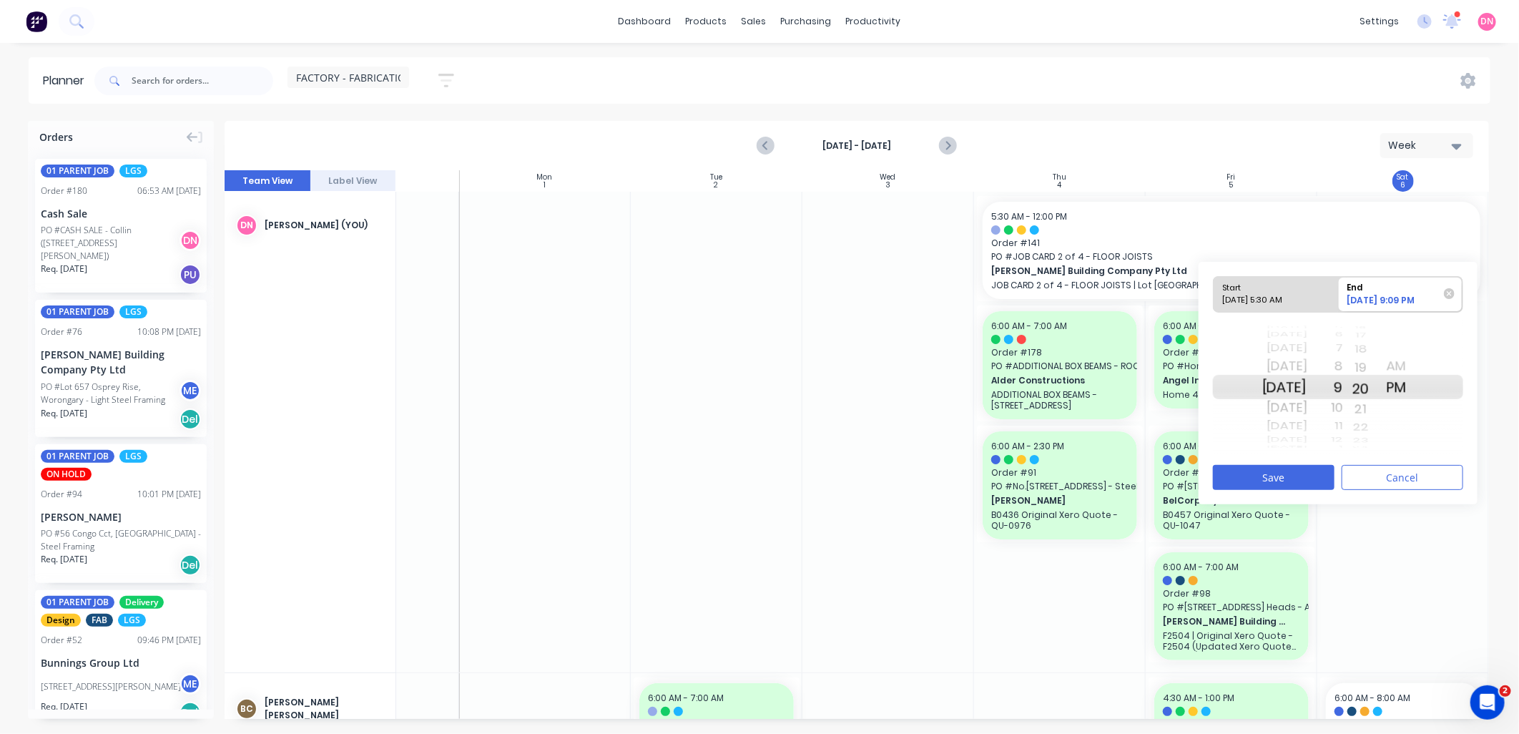
click at [1380, 161] on div "Orders 01 PARENT JOB LGS Order # 180 06:53 AM 06/09/25 Cash Sale PO #CASH SALE …" at bounding box center [759, 427] width 1519 height 612
drag, startPoint x: 1402, startPoint y: 369, endPoint x: 1414, endPoint y: 429, distance: 61.3
click at [1414, 398] on div "AM PM" at bounding box center [1397, 386] width 36 height 23
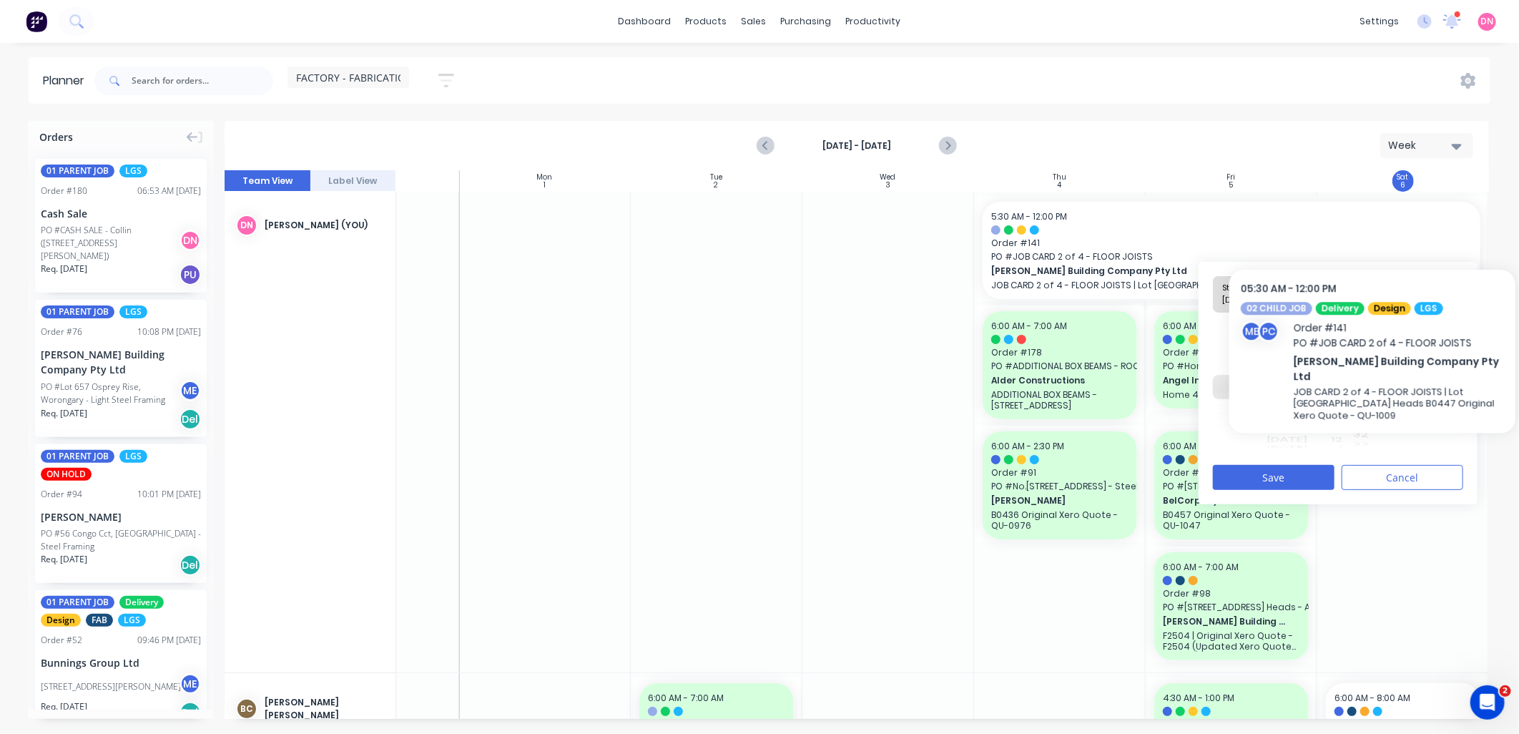
drag, startPoint x: 1391, startPoint y: 416, endPoint x: 1399, endPoint y: 211, distance: 205.4
click at [1399, 211] on div "Orders 01 PARENT JOB LGS Order # 180 06:53 AM 06/09/25 Cash Sale PO #CASH SALE …" at bounding box center [759, 427] width 1519 height 612
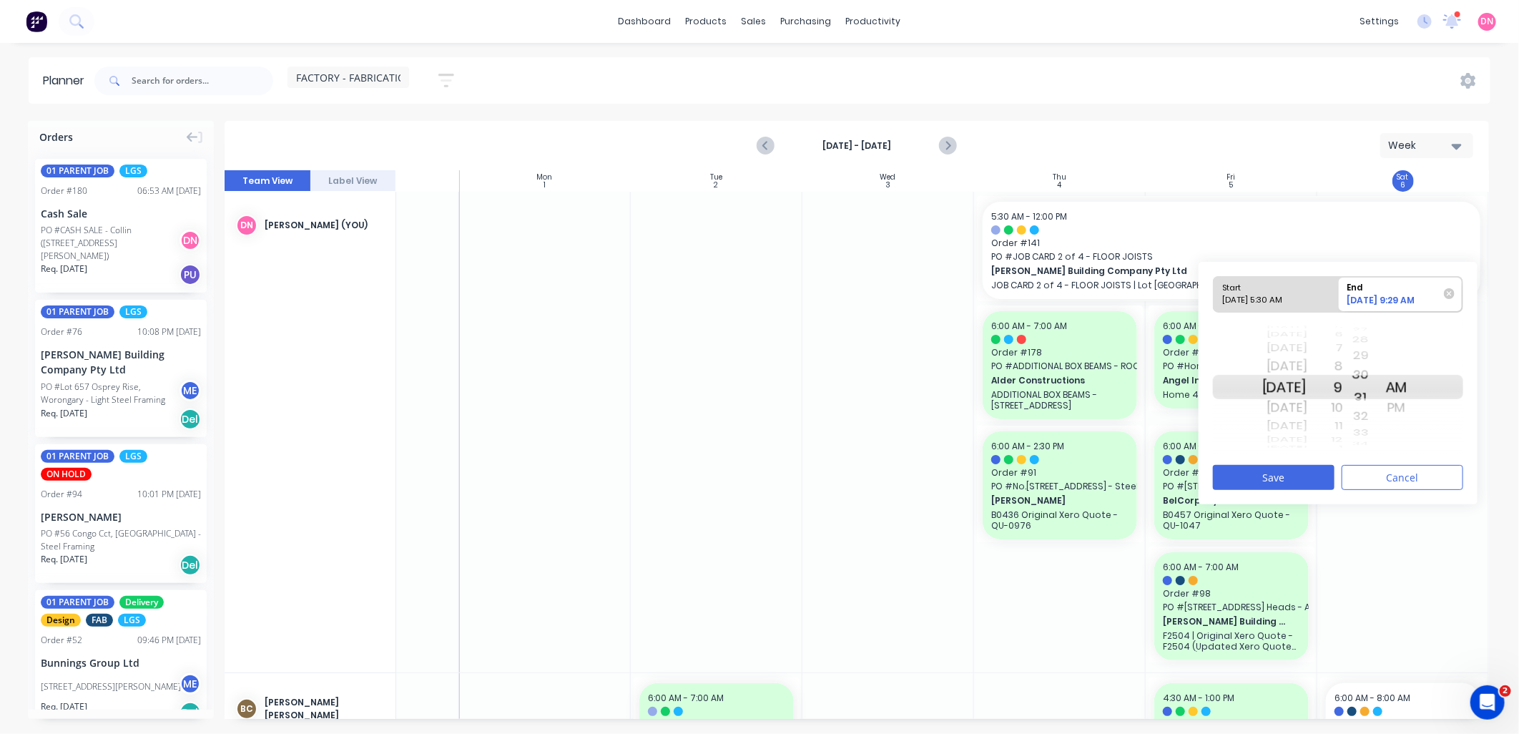
drag, startPoint x: 1387, startPoint y: 403, endPoint x: 1369, endPoint y: 365, distance: 41.9
click at [1369, 375] on div "22 23 24 25 26 27 28 29 30 31 32 33 34 35 36 37 38 39 40" at bounding box center [1361, 387] width 36 height 24
drag, startPoint x: 1377, startPoint y: 388, endPoint x: 1380, endPoint y: 408, distance: 20.9
click at [1379, 408] on div "50 51 52 53 54 55 56 57 58 59 00 01 02 03 04 05 06 07 08 09 10 11 12 13 14 15 1…" at bounding box center [1361, 387] width 36 height 136
click at [1321, 475] on button "Save" at bounding box center [1274, 477] width 122 height 25
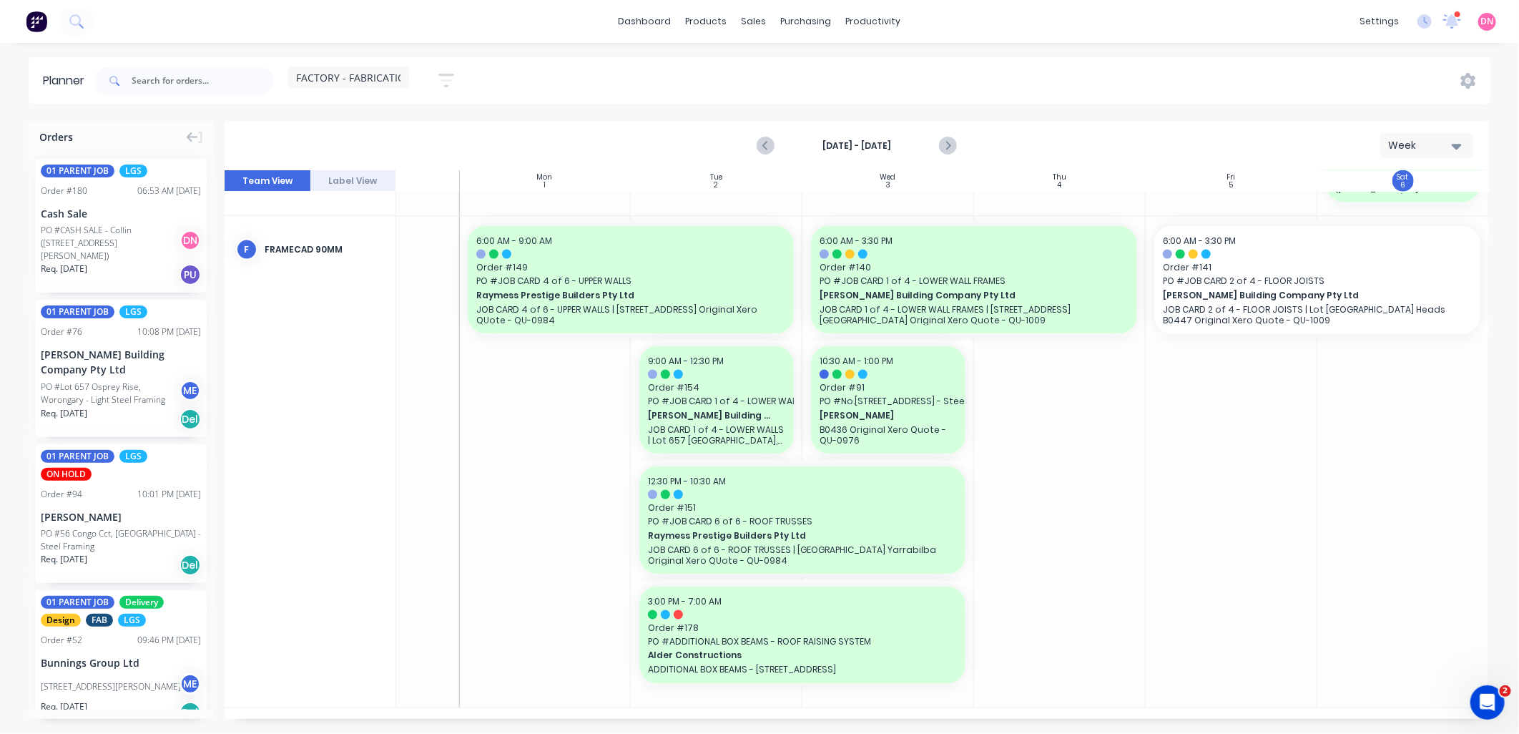
scroll to position [754, 113]
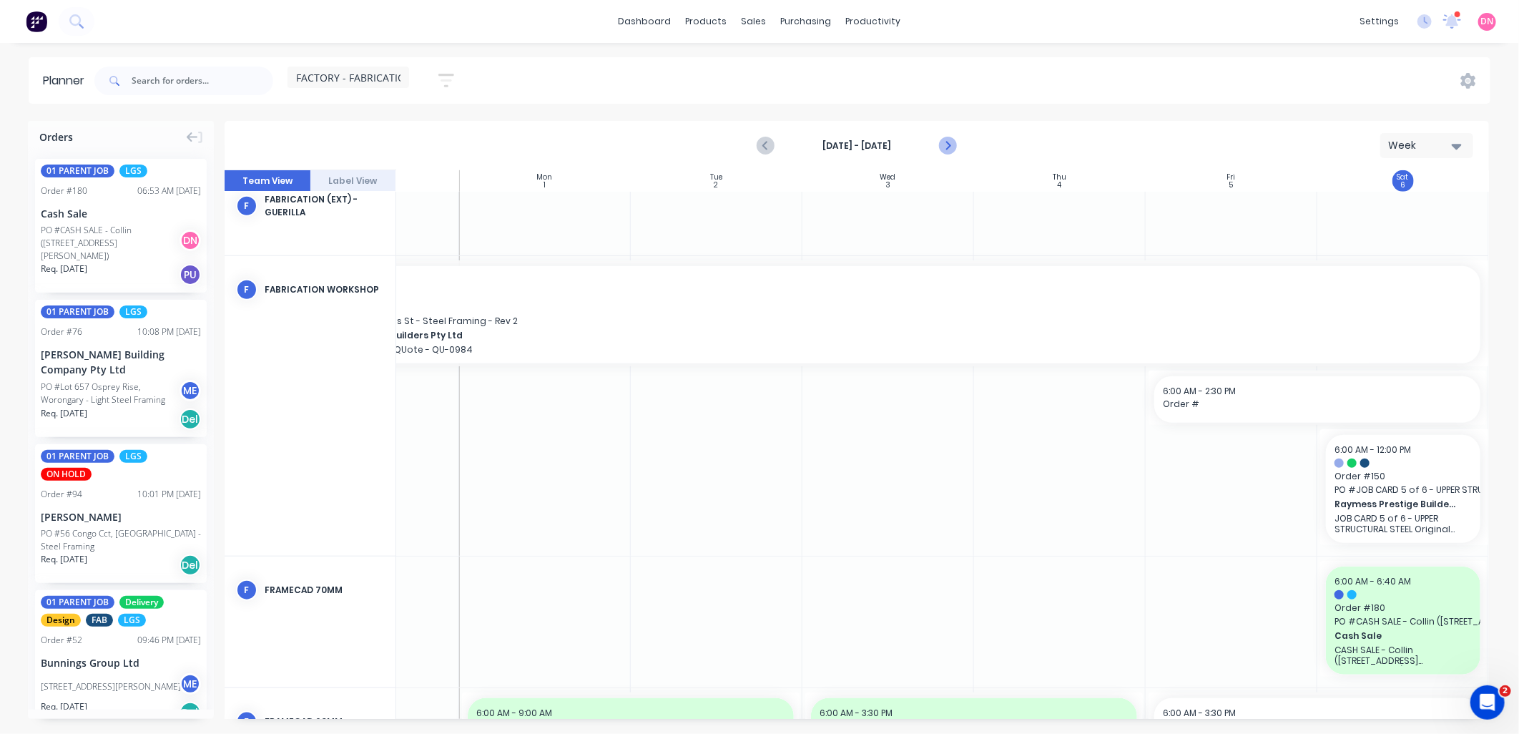
click at [952, 147] on icon "Next page" at bounding box center [946, 145] width 17 height 17
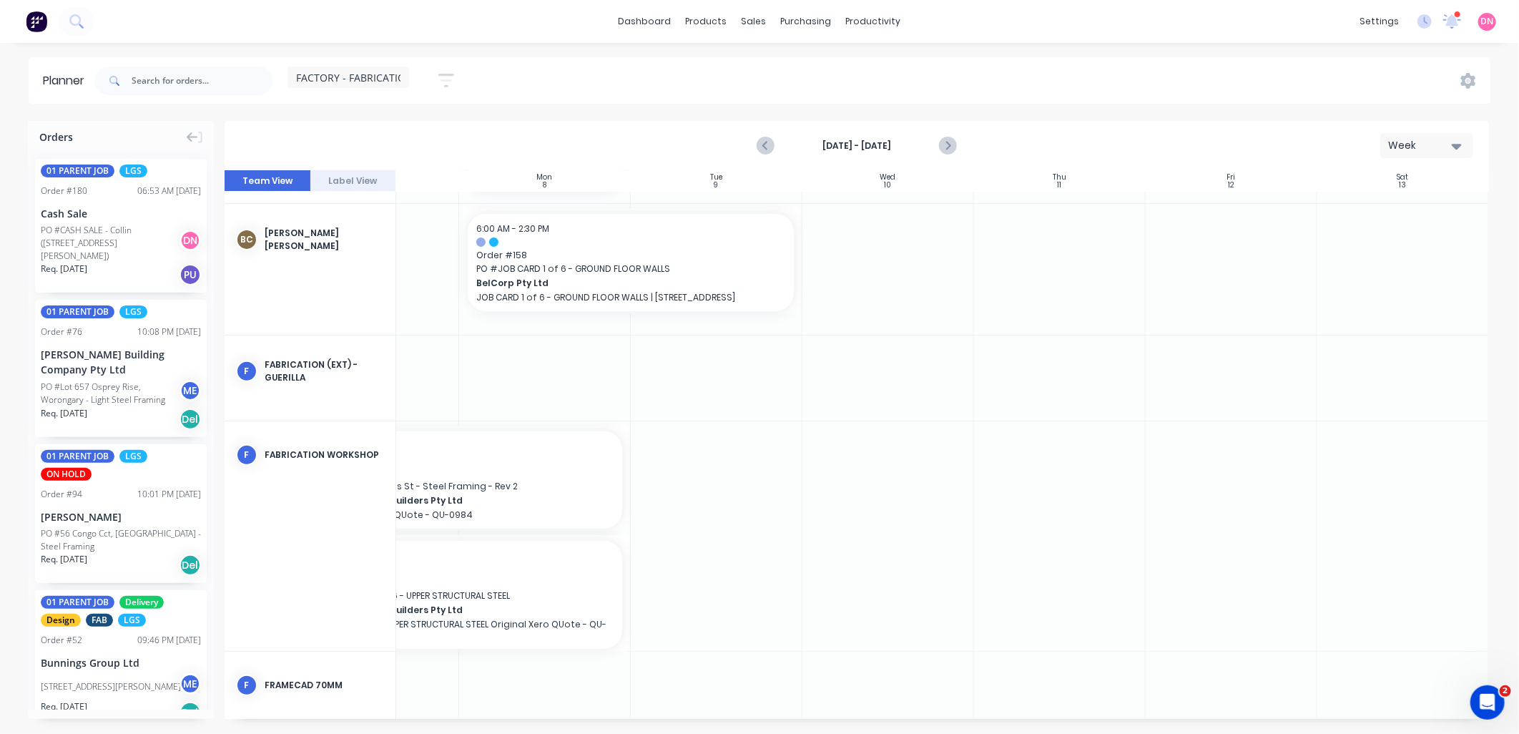
scroll to position [240, 113]
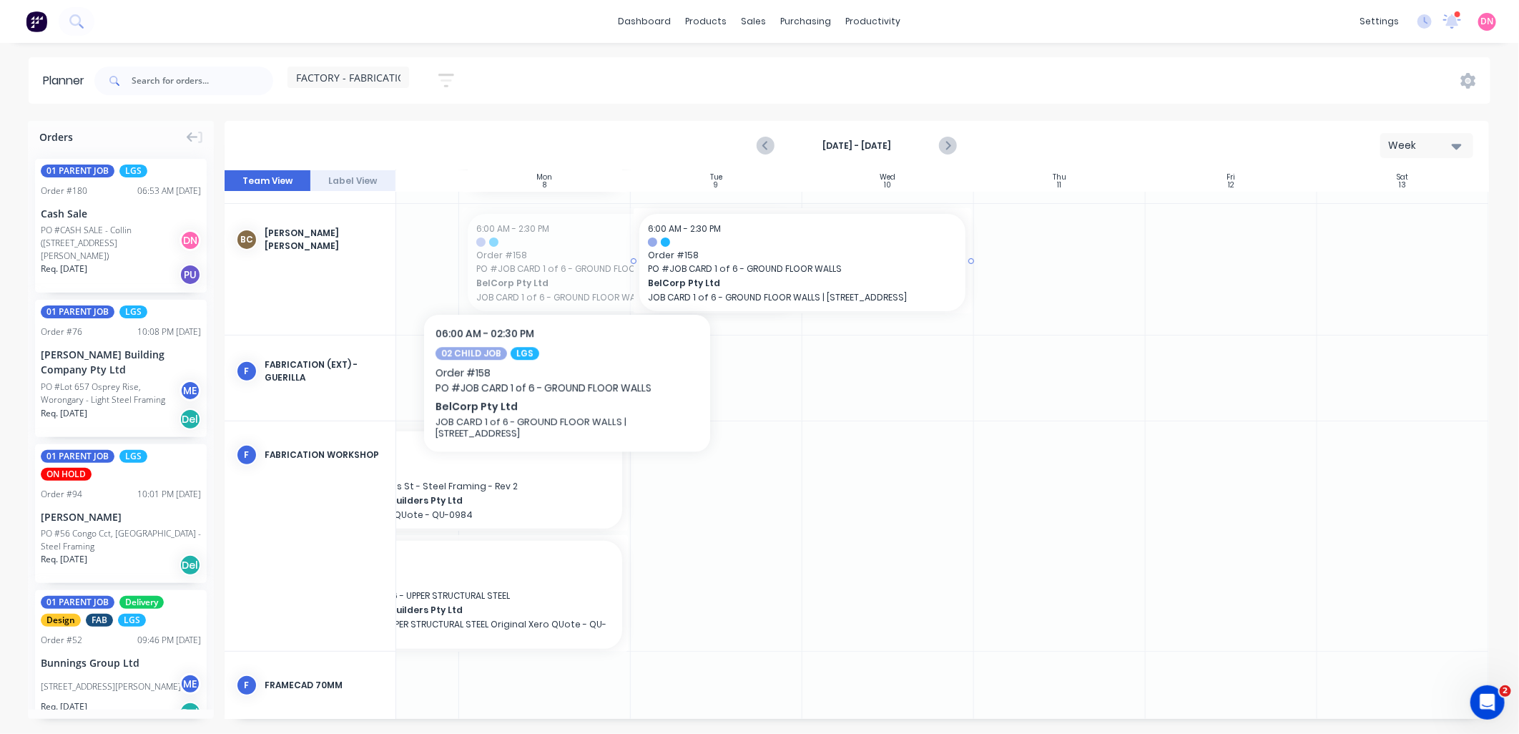
drag, startPoint x: 553, startPoint y: 260, endPoint x: 737, endPoint y: 272, distance: 183.5
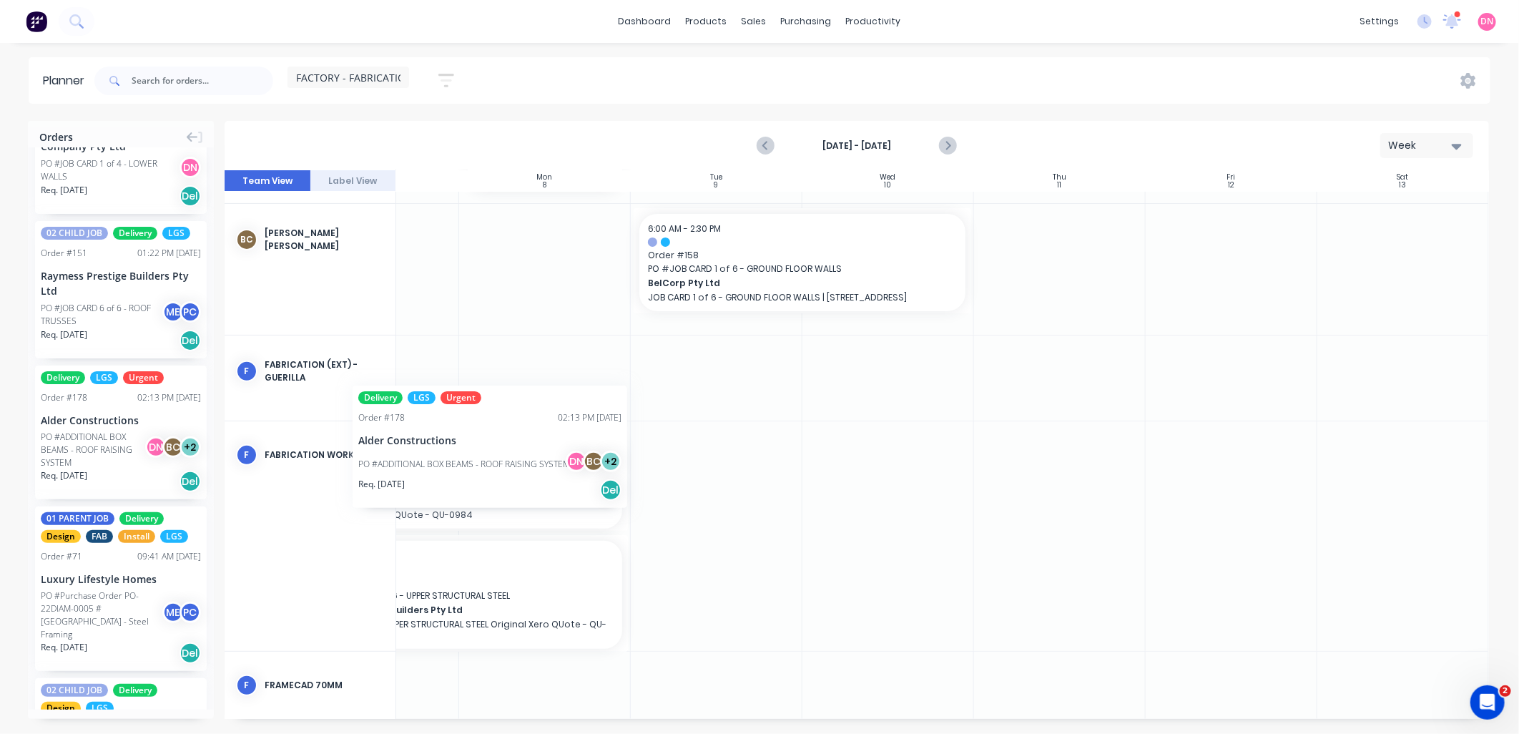
scroll to position [240, 104]
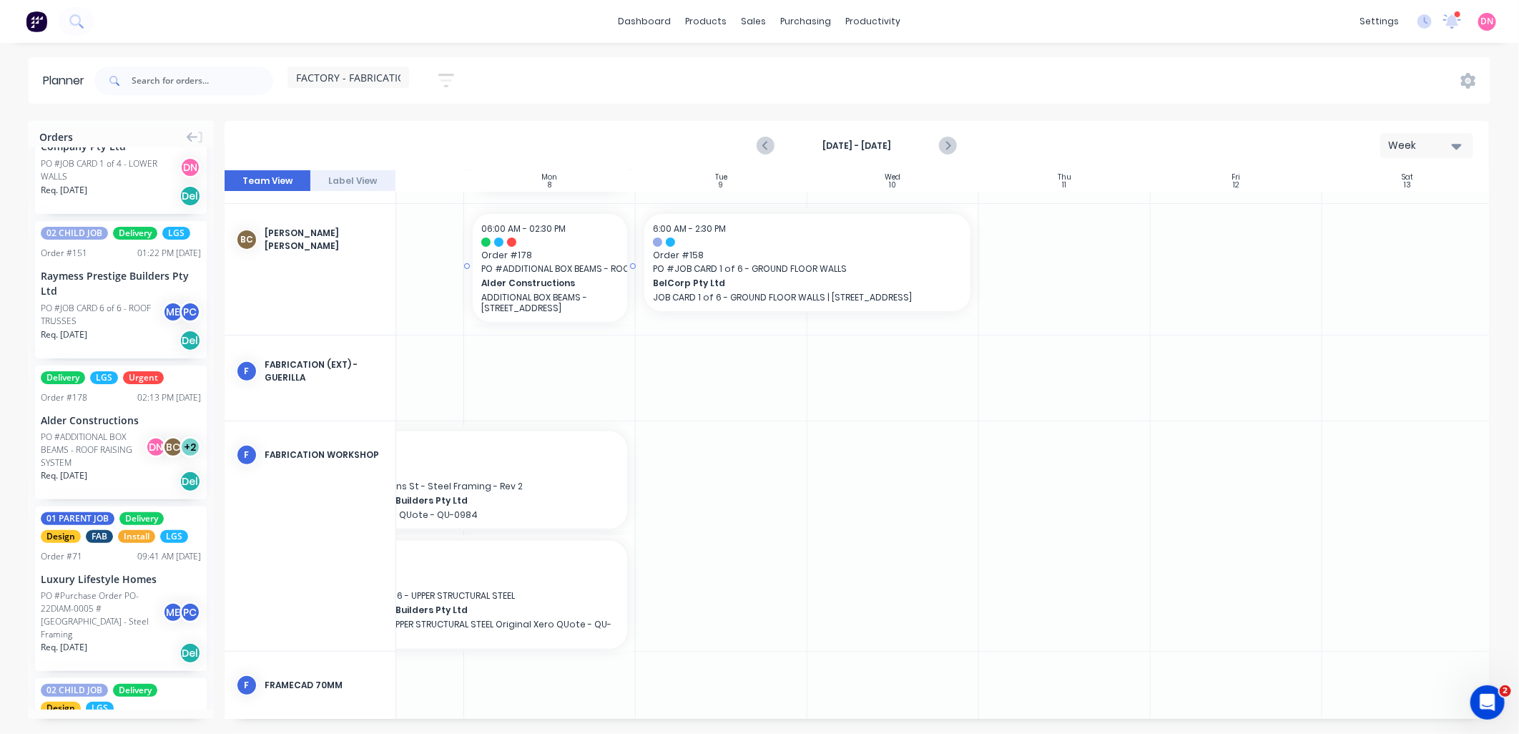
drag, startPoint x: 90, startPoint y: 455, endPoint x: 488, endPoint y: 287, distance: 431.6
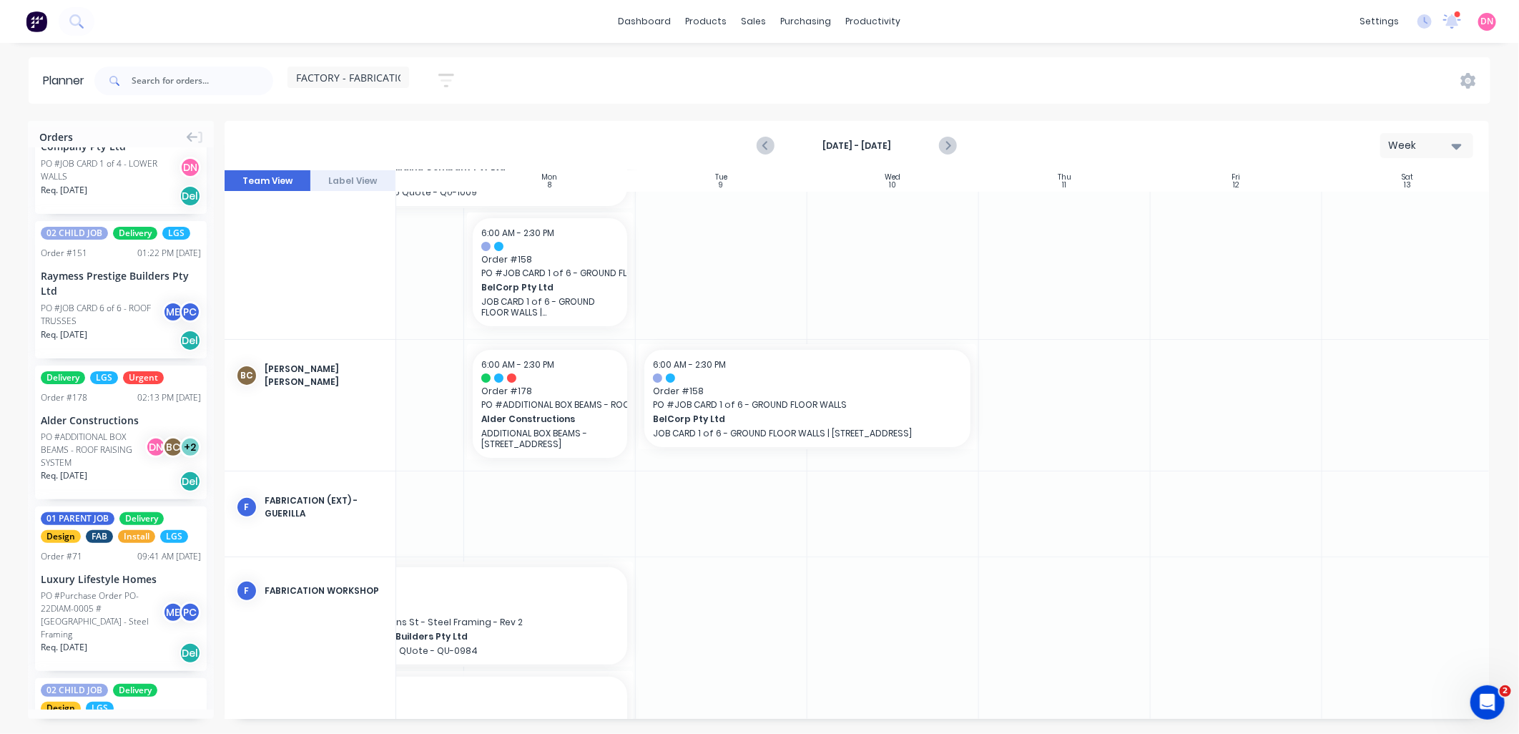
scroll to position [0, 104]
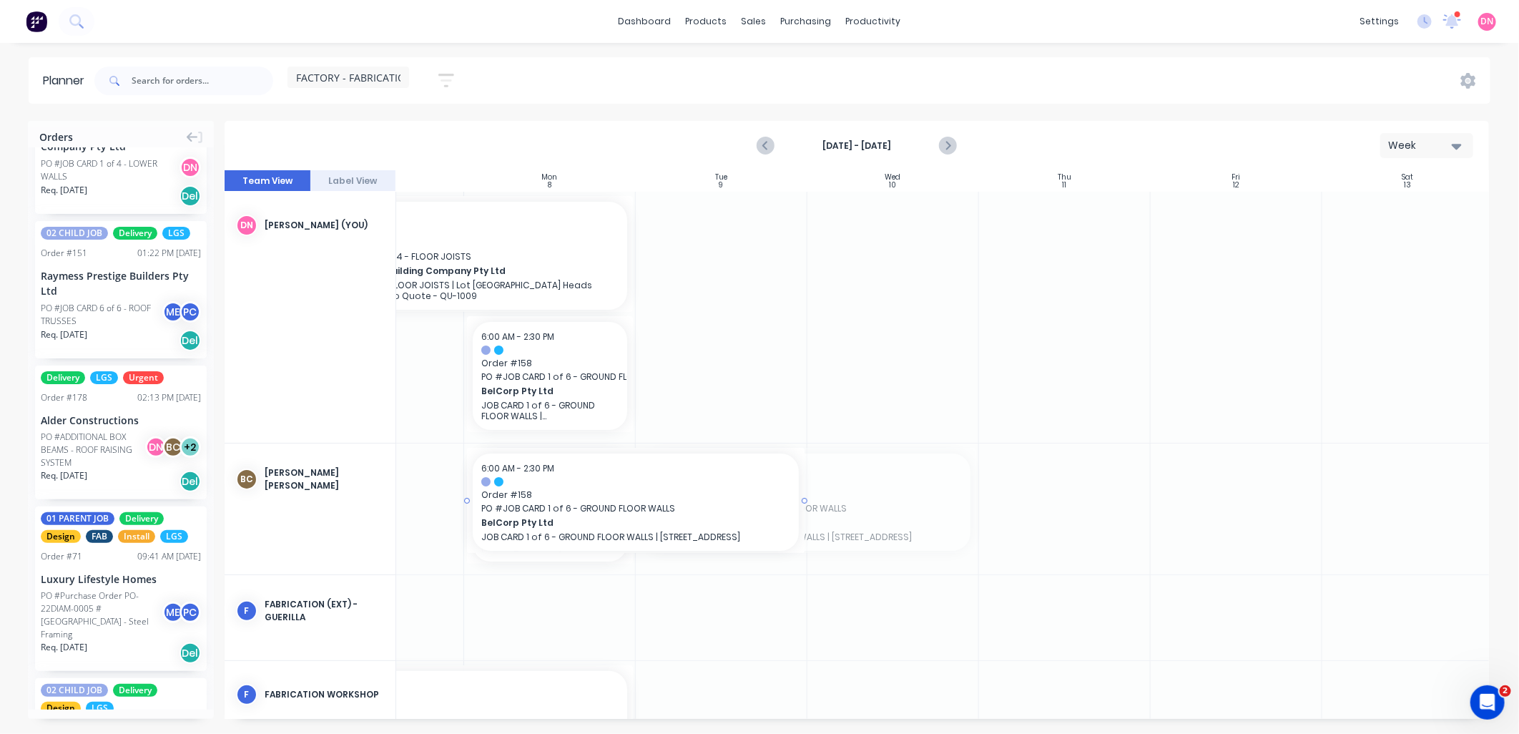
drag, startPoint x: 741, startPoint y: 518, endPoint x: 597, endPoint y: 518, distance: 143.7
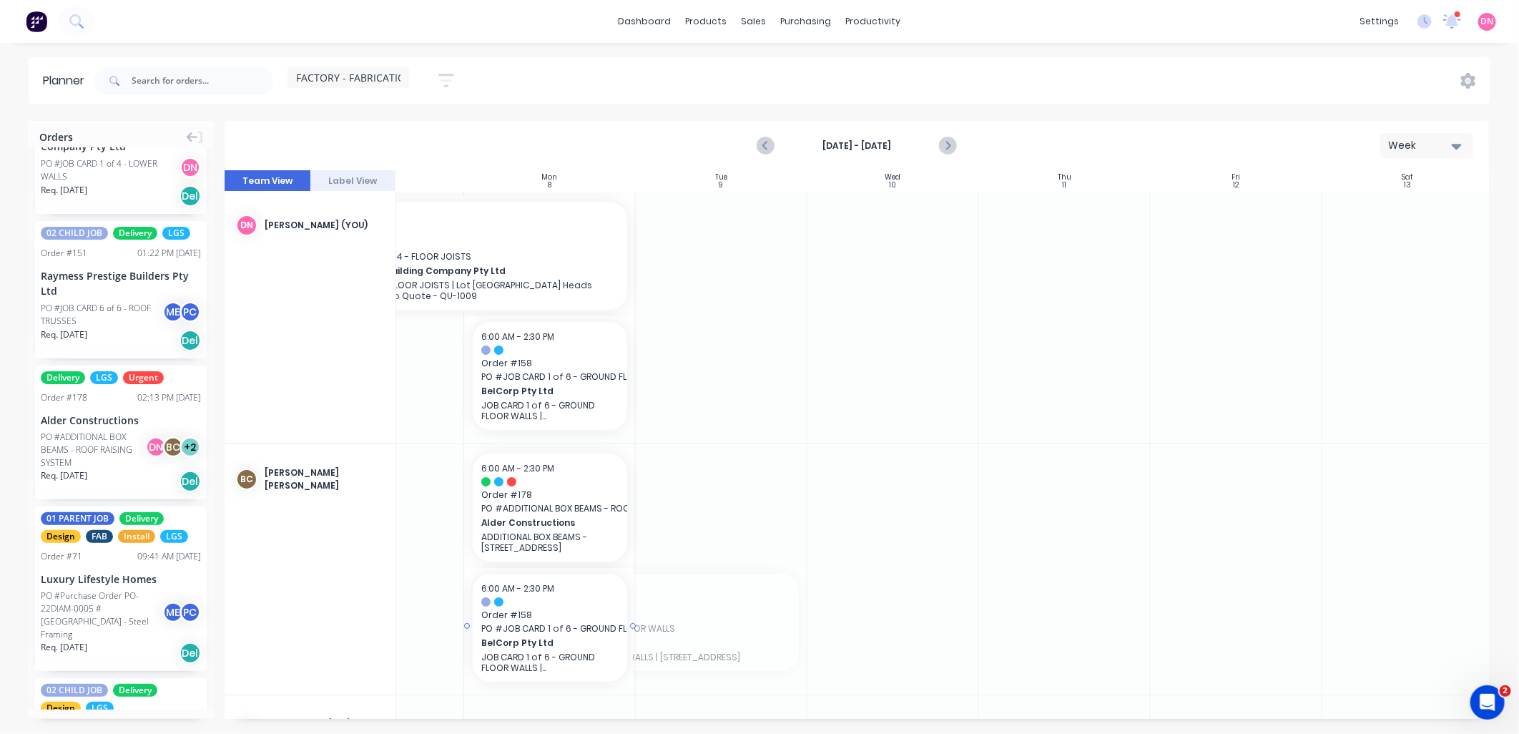
drag, startPoint x: 805, startPoint y: 629, endPoint x: 613, endPoint y: 620, distance: 192.6
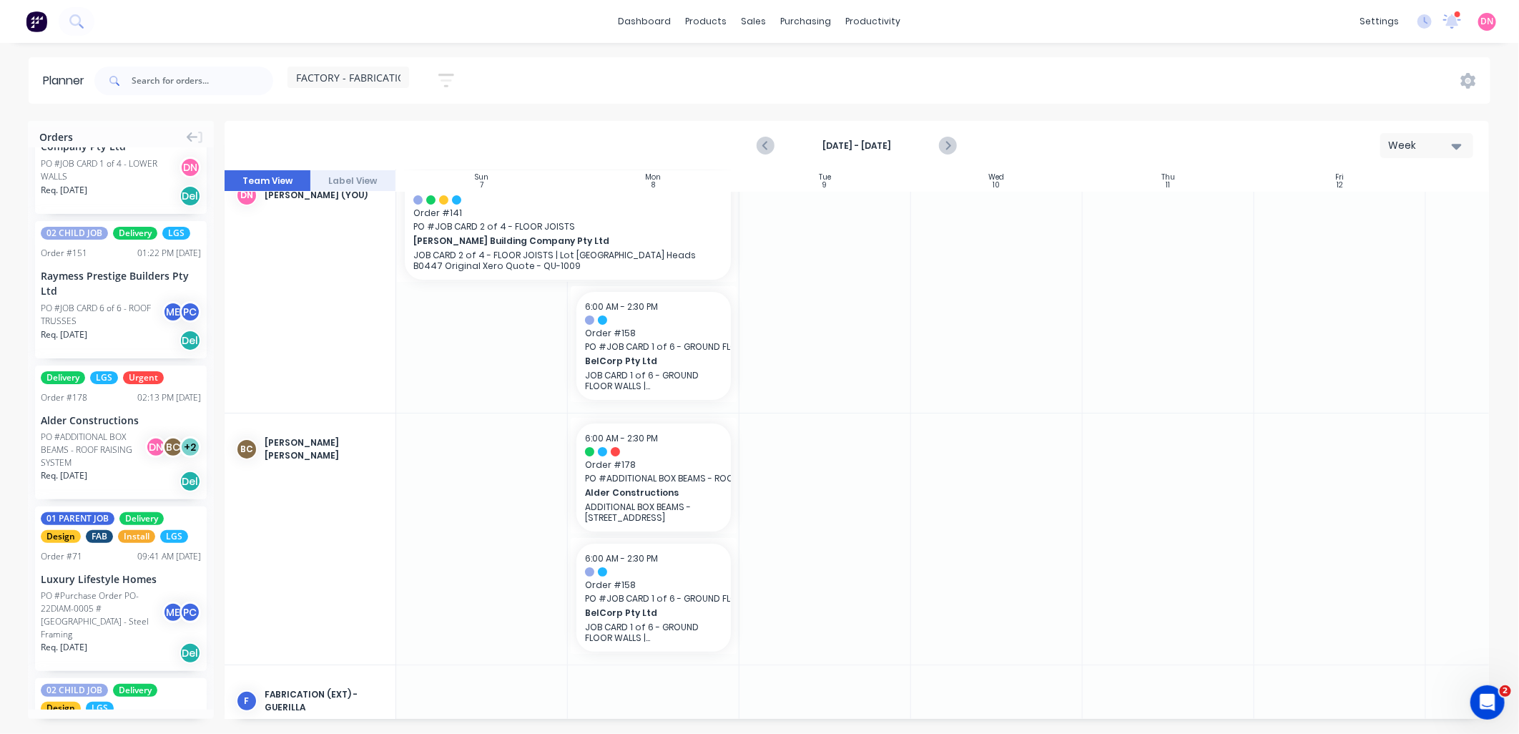
scroll to position [0, 0]
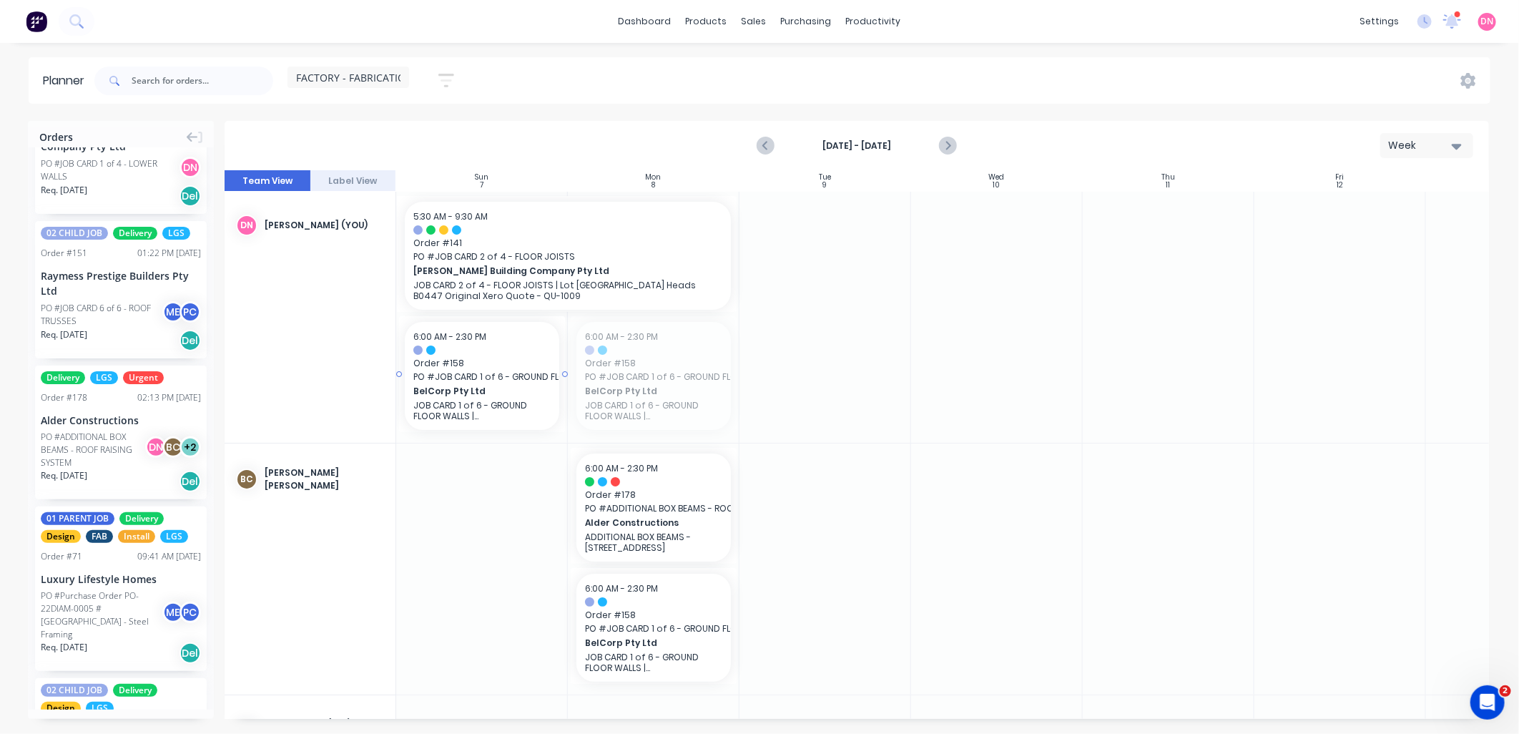
drag, startPoint x: 659, startPoint y: 383, endPoint x: 516, endPoint y: 401, distance: 144.9
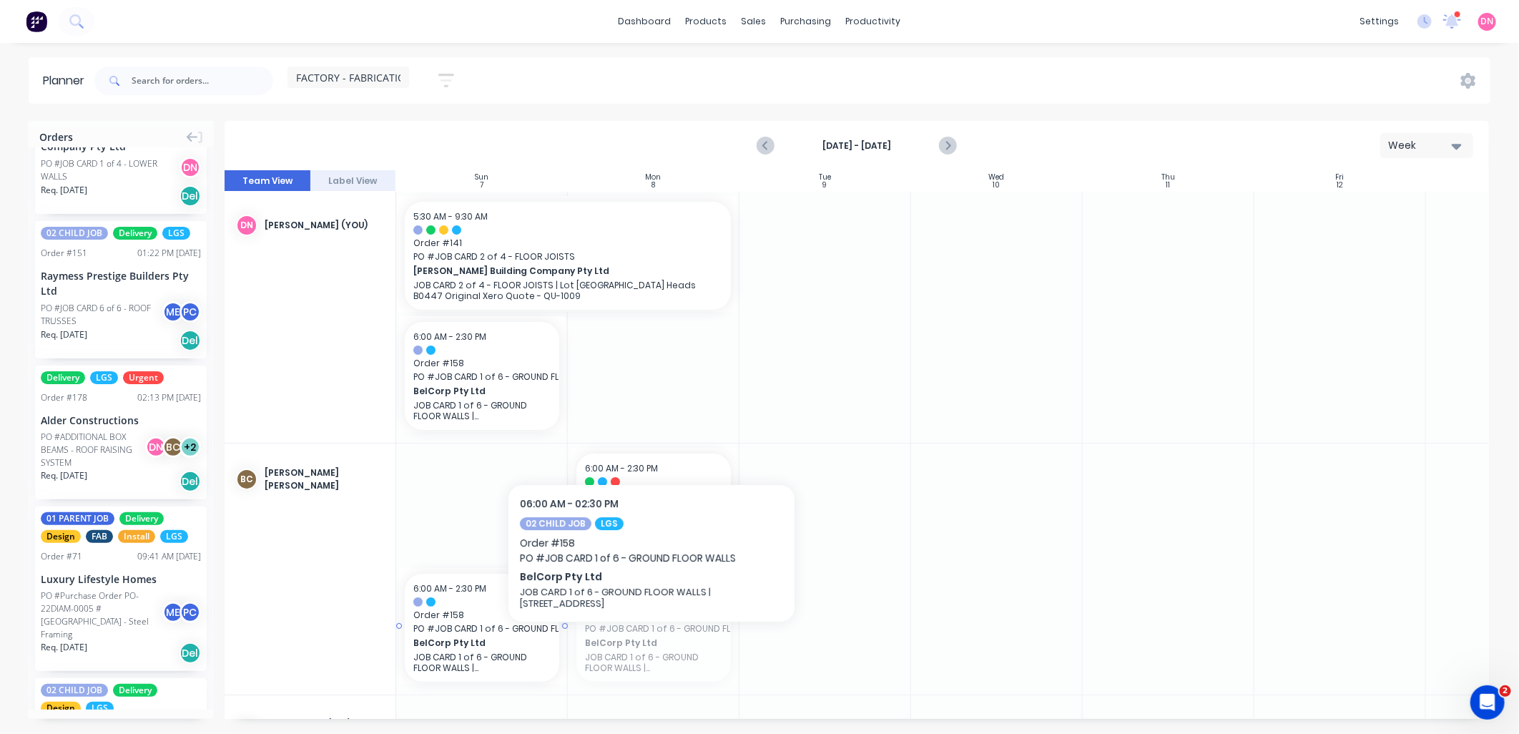
drag, startPoint x: 674, startPoint y: 645, endPoint x: 542, endPoint y: 646, distance: 131.6
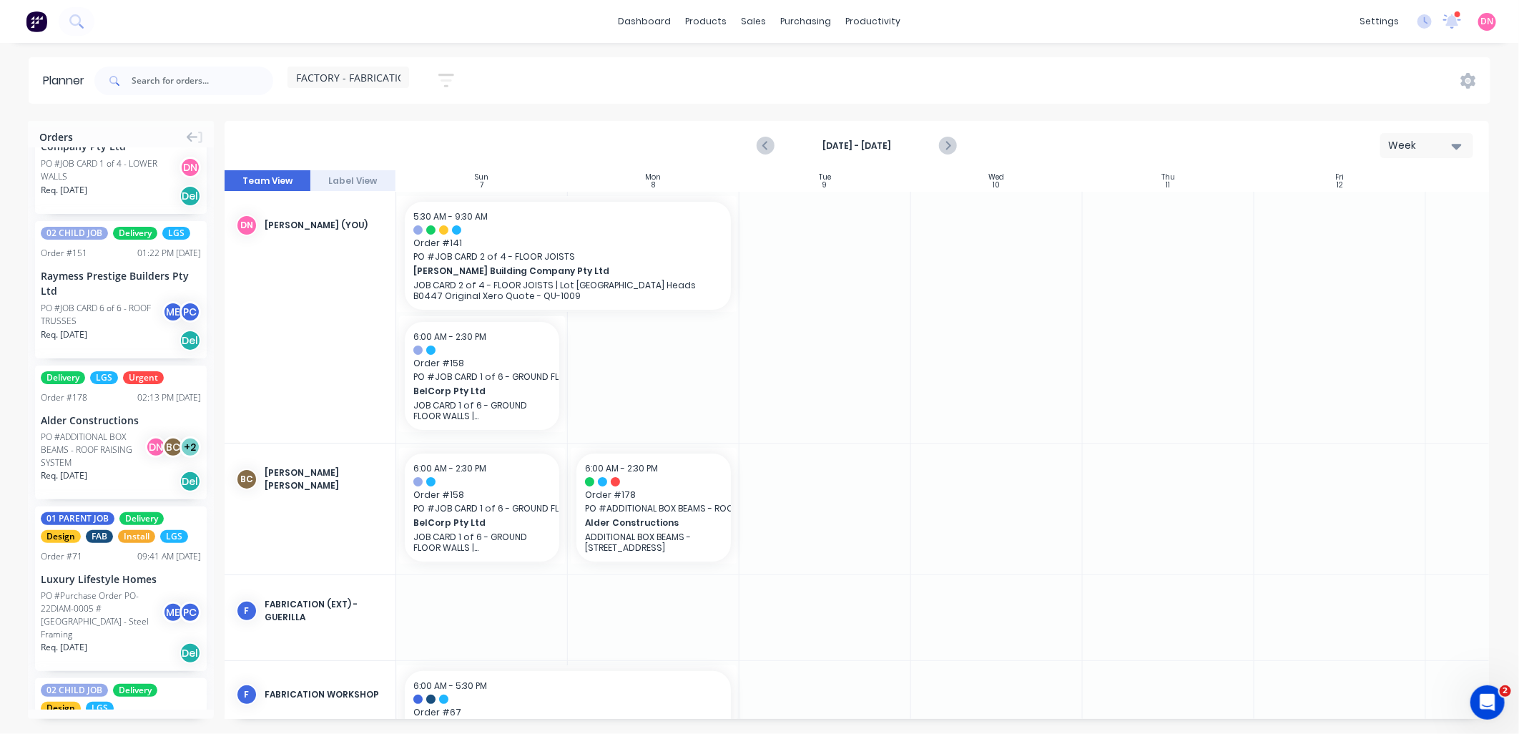
drag, startPoint x: 611, startPoint y: 719, endPoint x: 504, endPoint y: 719, distance: 107.3
click at [504, 719] on div "Sun 7 Sunday, September 7, 2025 Mon 8 Monday, September 8, 2025 Tue 9 Tuesday, …" at bounding box center [857, 444] width 1264 height 548
click at [761, 152] on icon "Previous page" at bounding box center [765, 145] width 17 height 17
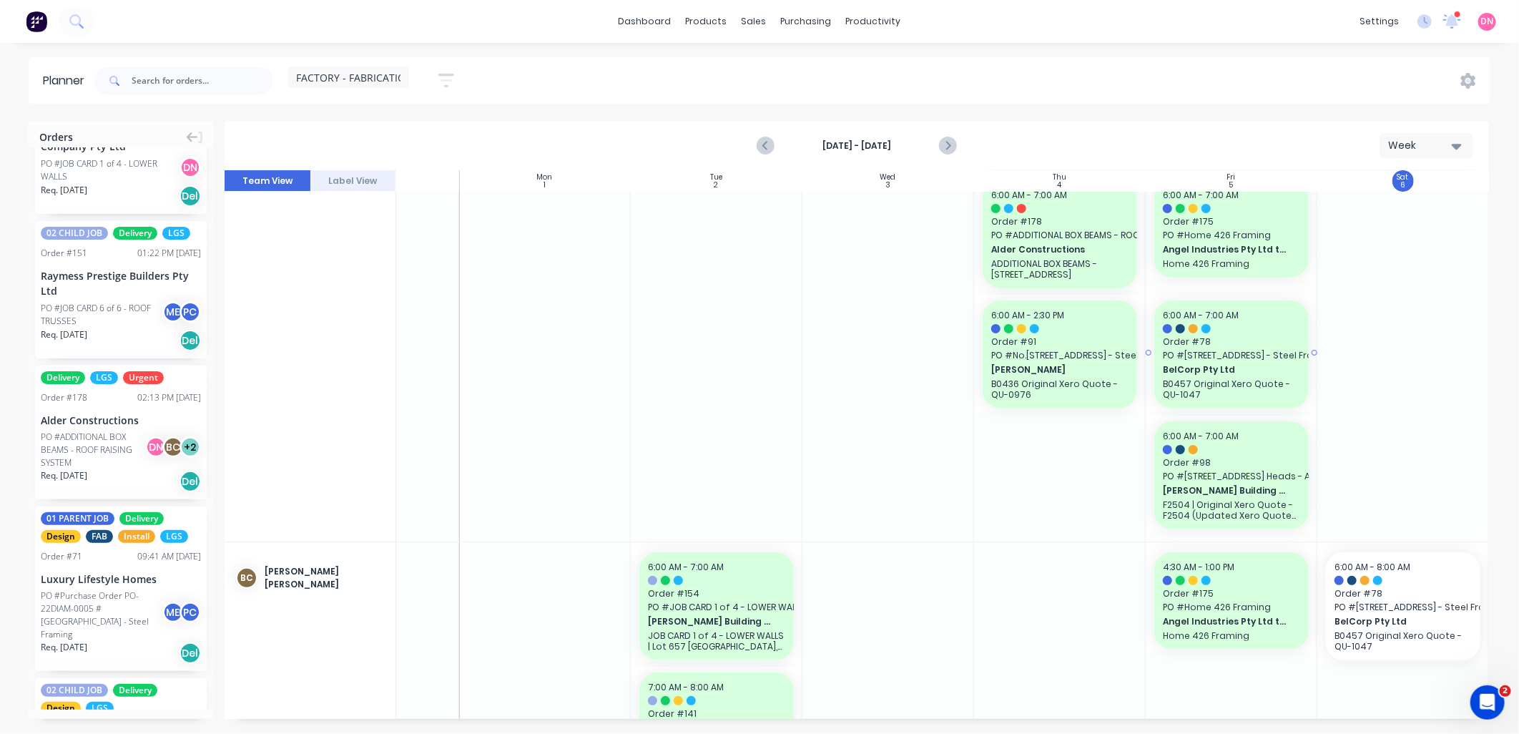
scroll to position [159, 113]
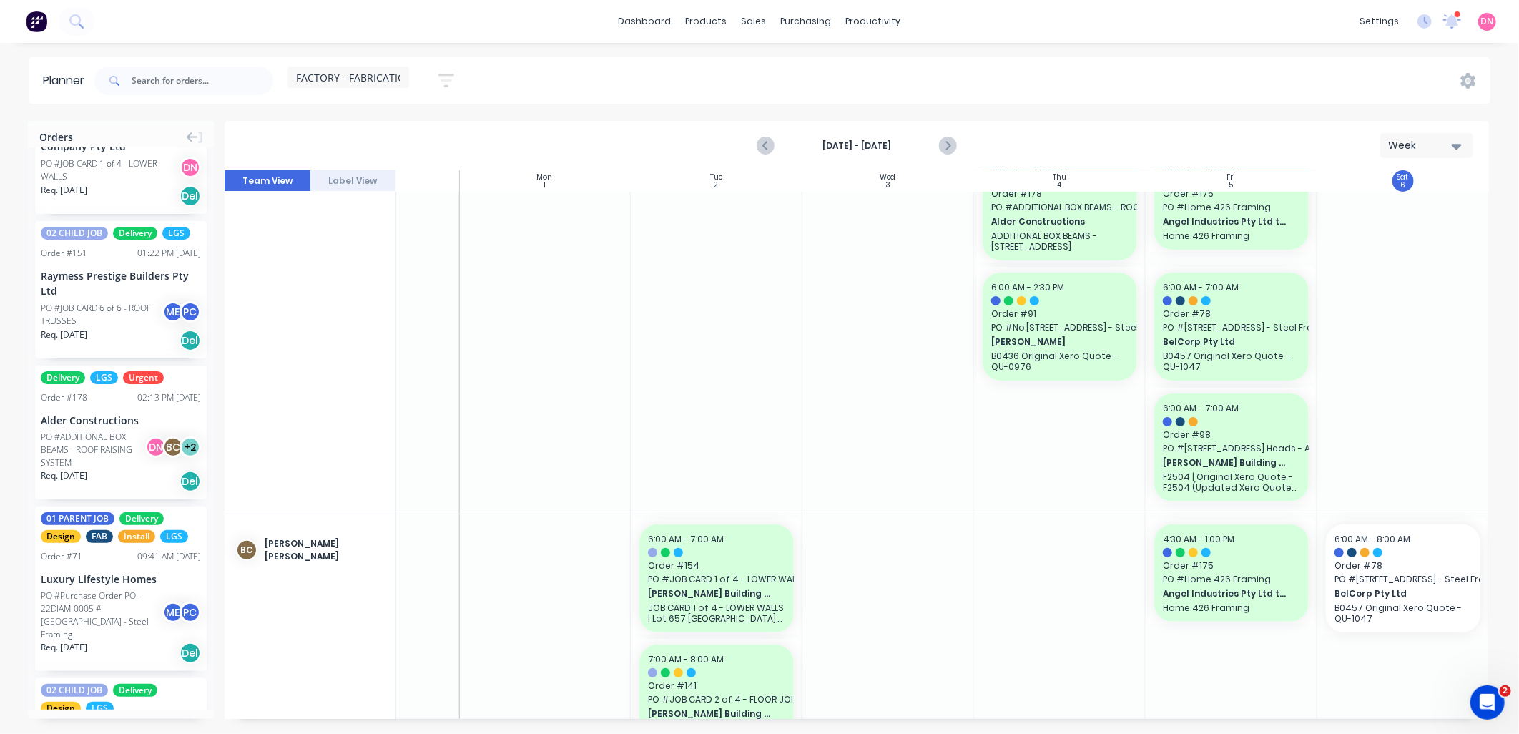
click at [958, 154] on div "Aug 31st - Sep 6th Week" at bounding box center [856, 145] width 1261 height 46
click at [953, 149] on icon "Next page" at bounding box center [946, 145] width 17 height 17
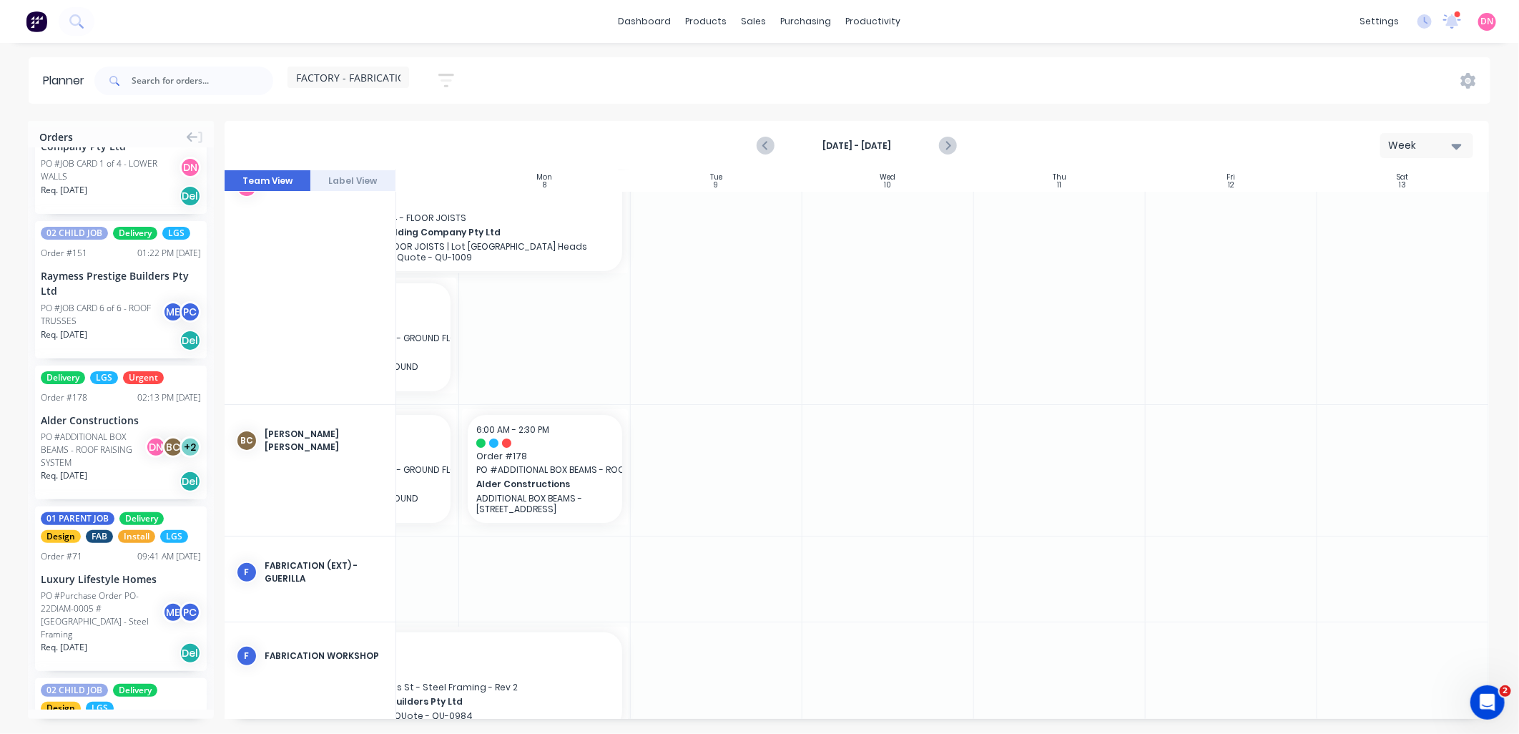
scroll to position [0, 113]
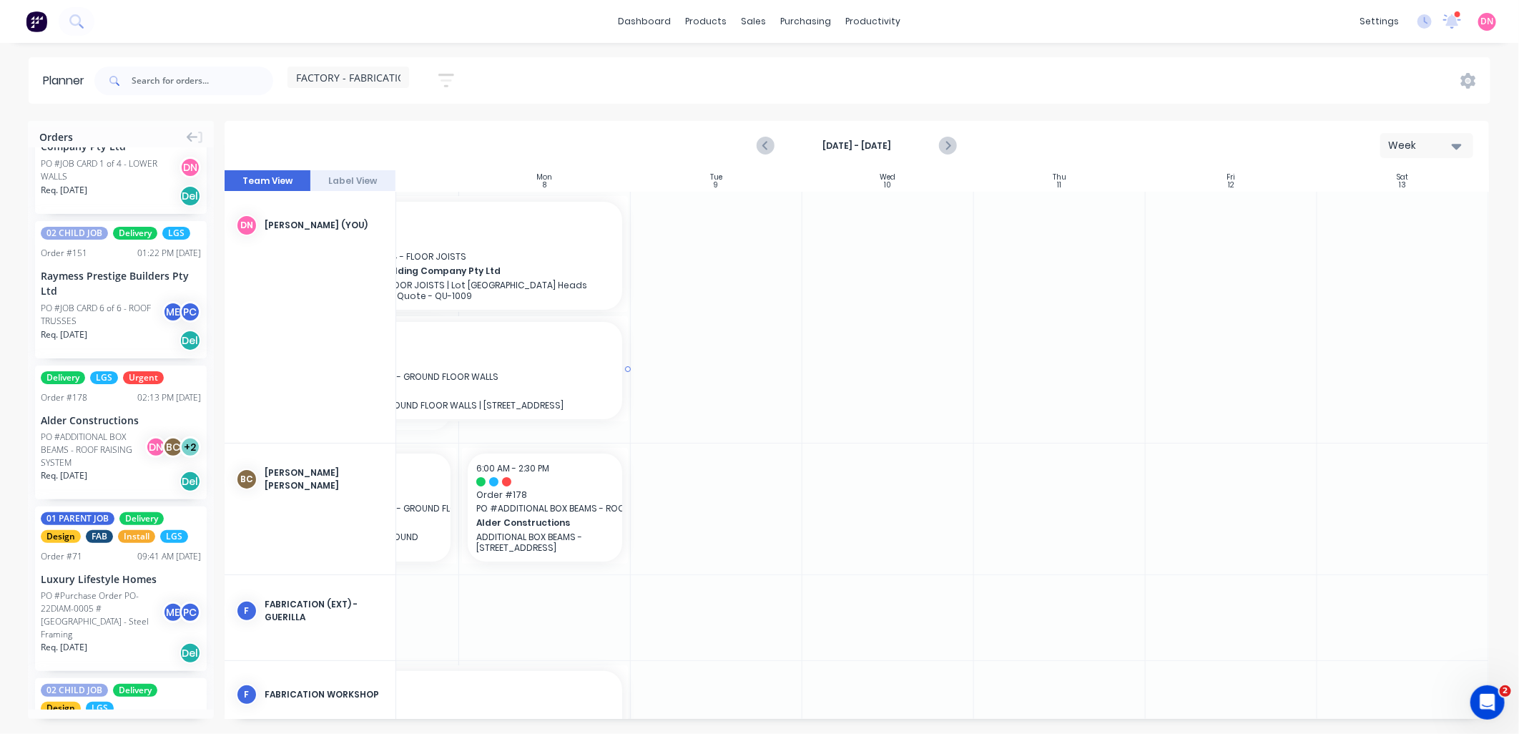
drag, startPoint x: 453, startPoint y: 380, endPoint x: 576, endPoint y: 377, distance: 122.3
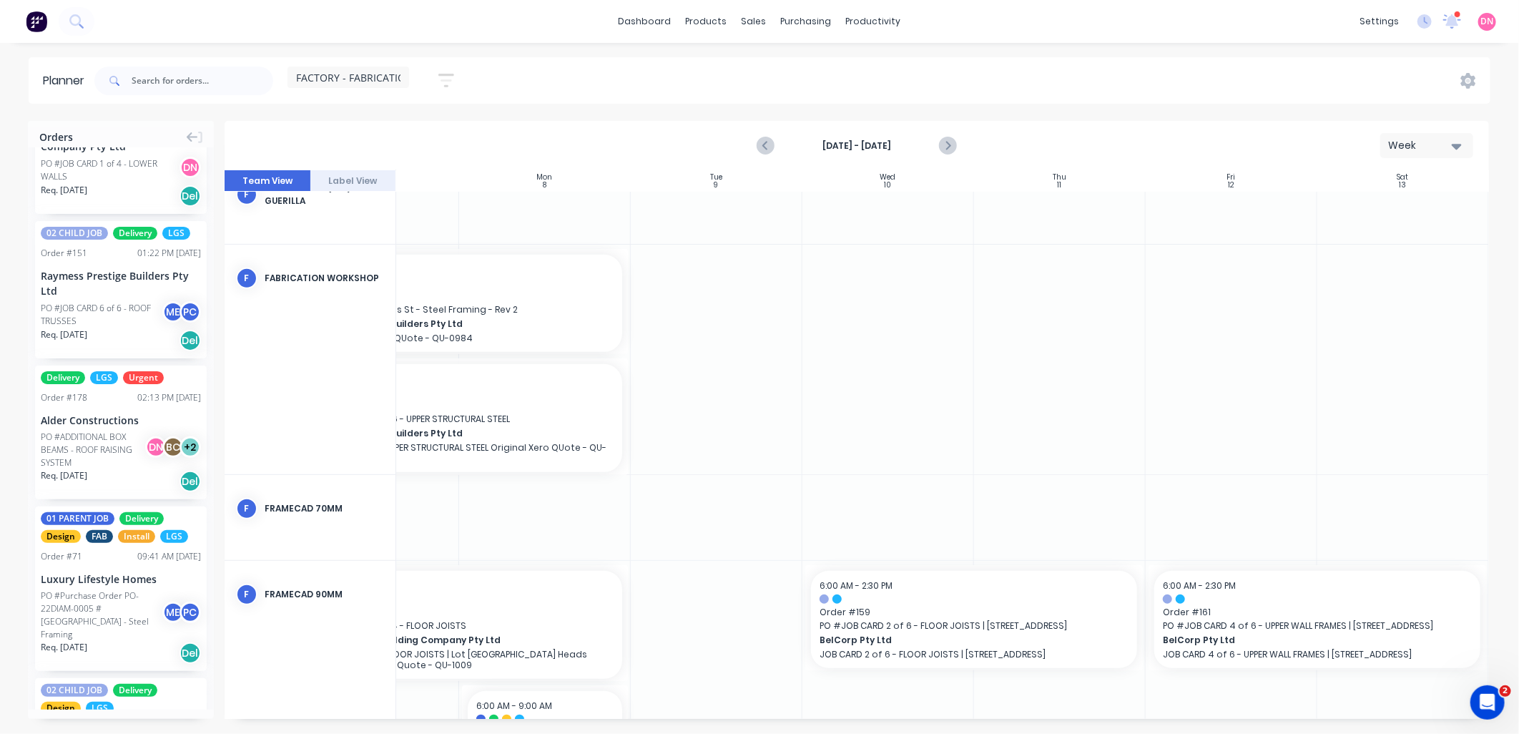
scroll to position [476, 113]
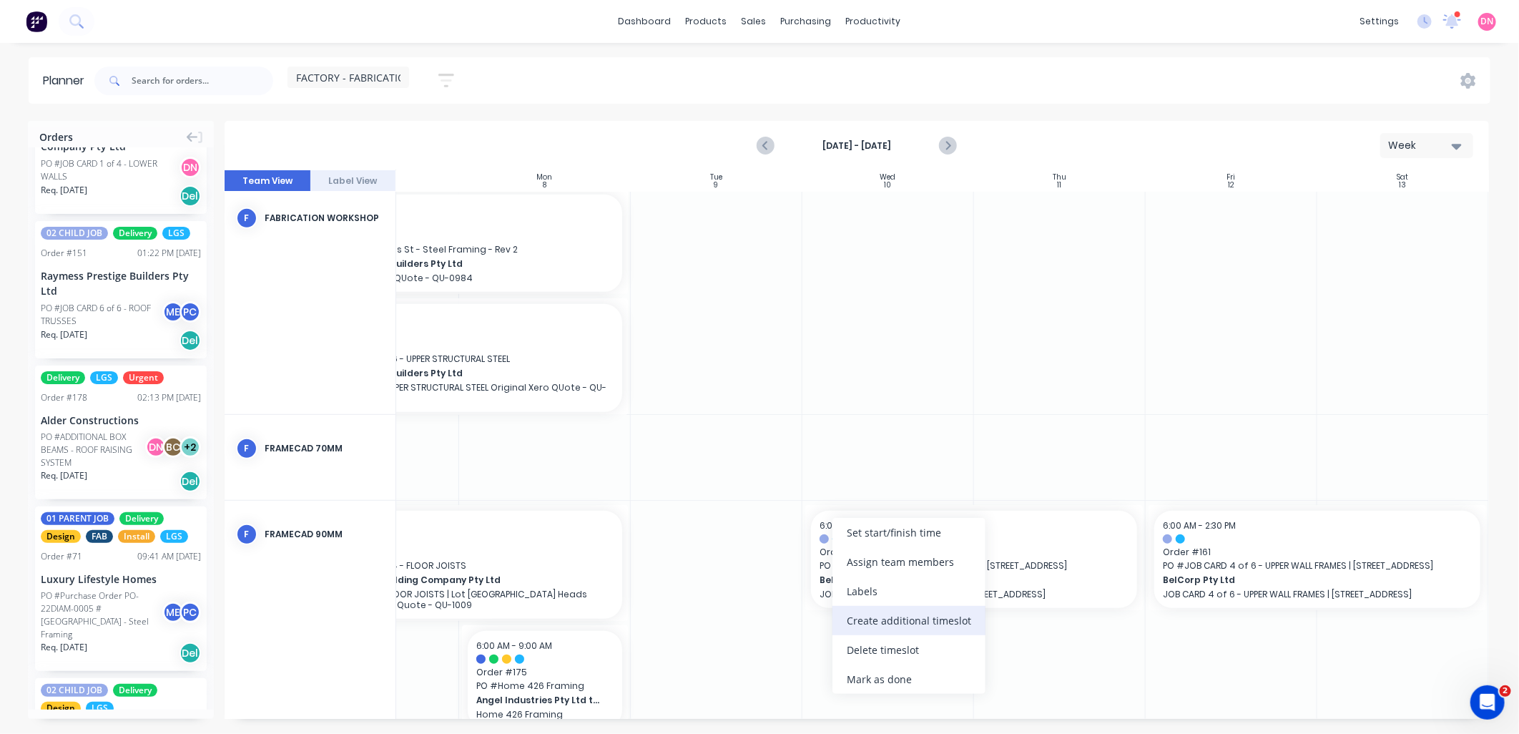
click at [863, 616] on div "Create additional timeslot" at bounding box center [908, 620] width 153 height 29
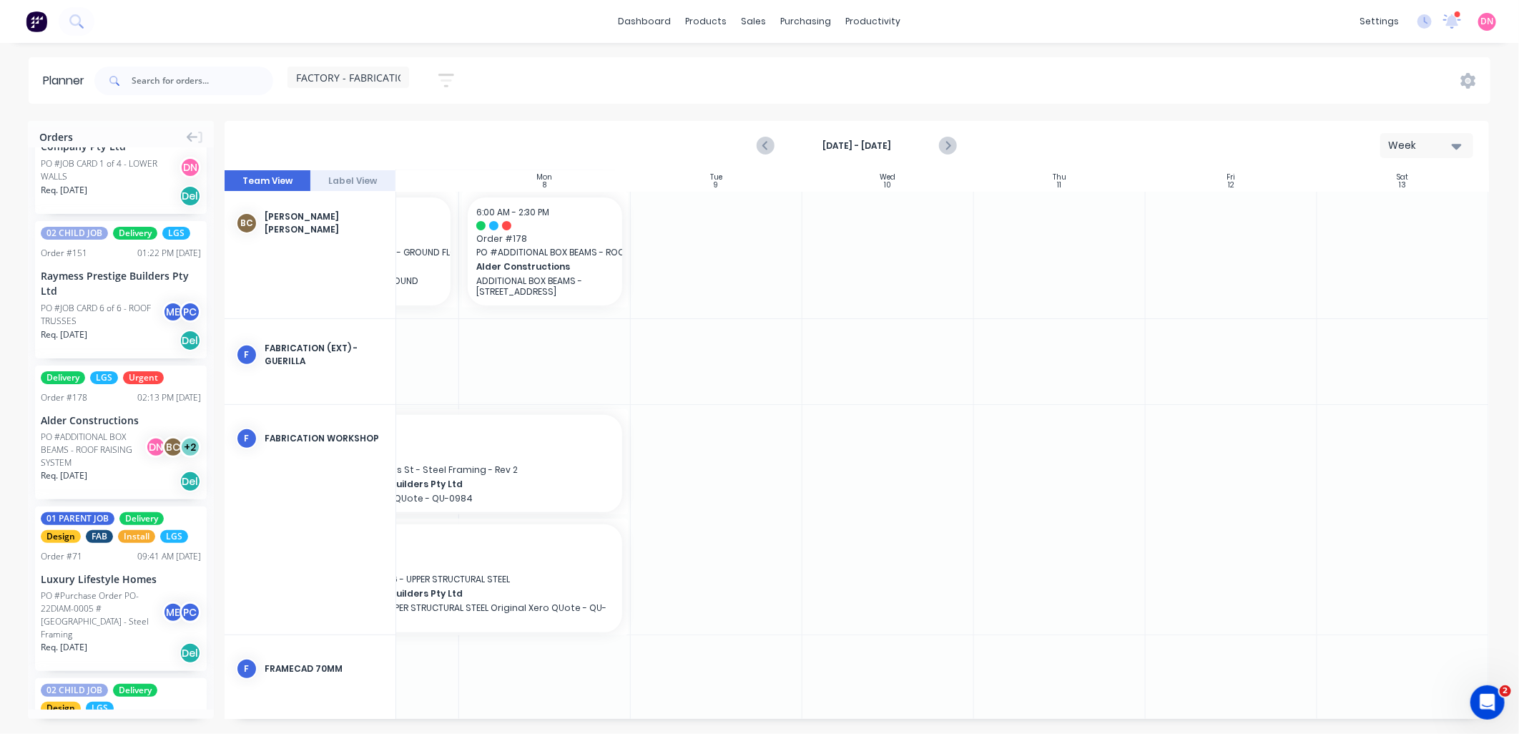
scroll to position [227, 113]
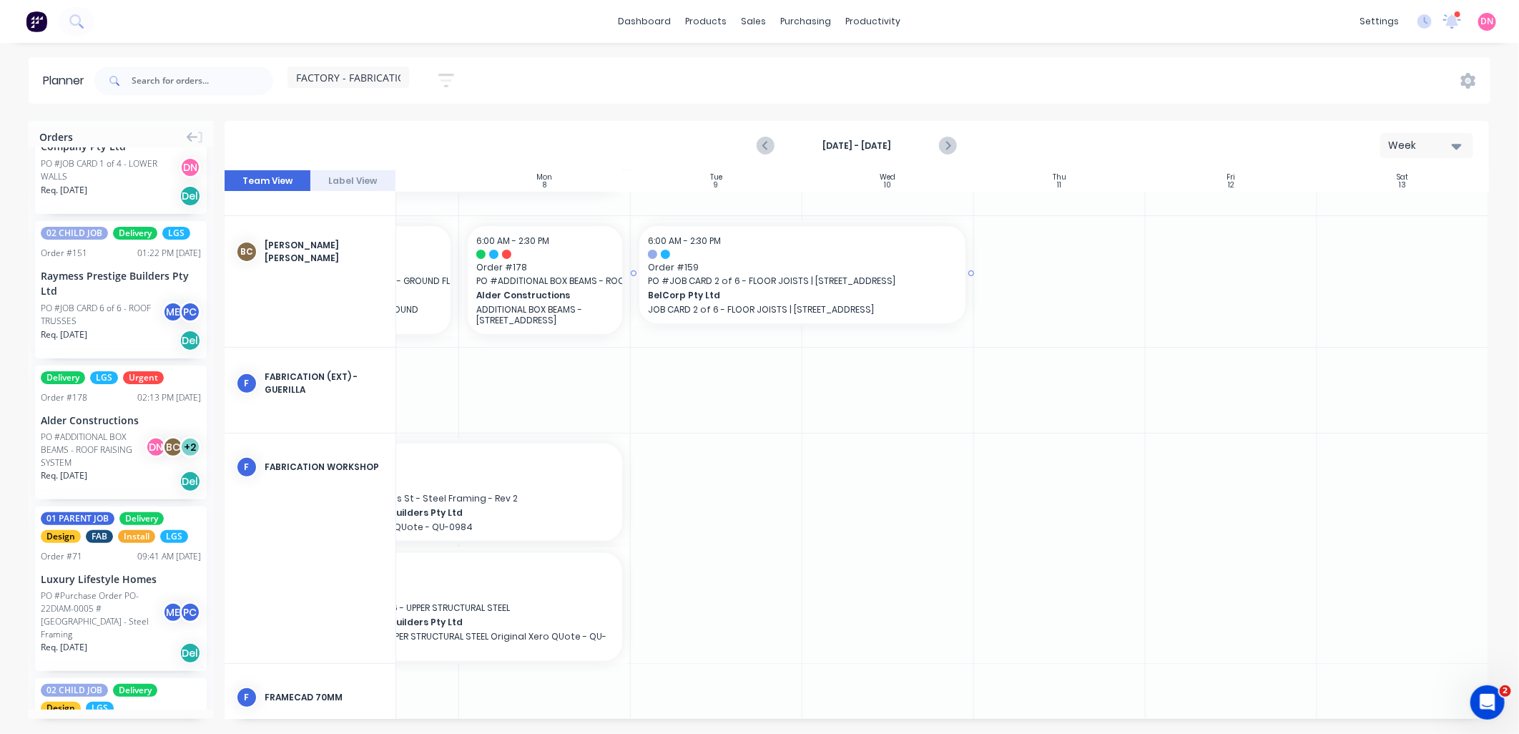
drag, startPoint x: 873, startPoint y: 666, endPoint x: 711, endPoint y: 301, distance: 399.5
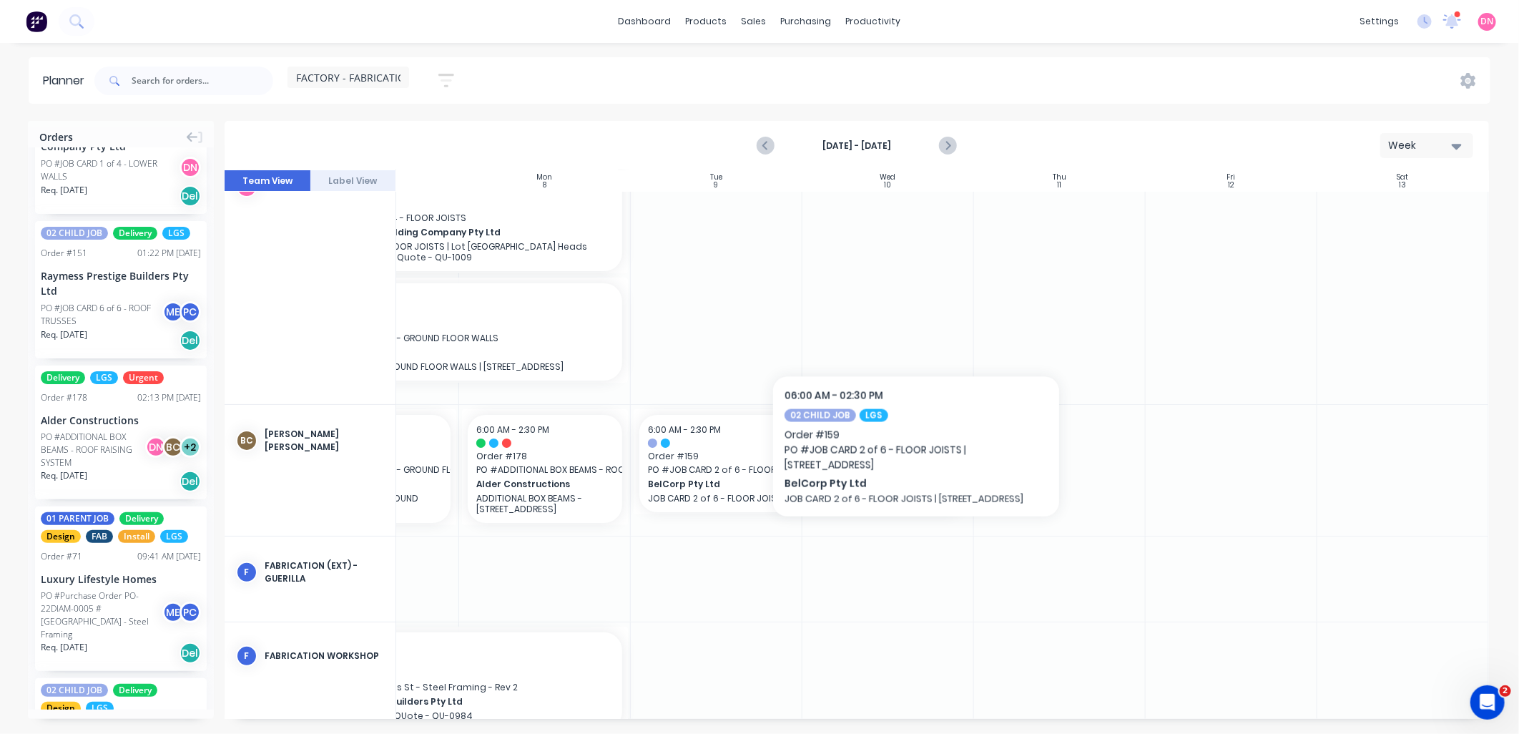
scroll to position [0, 113]
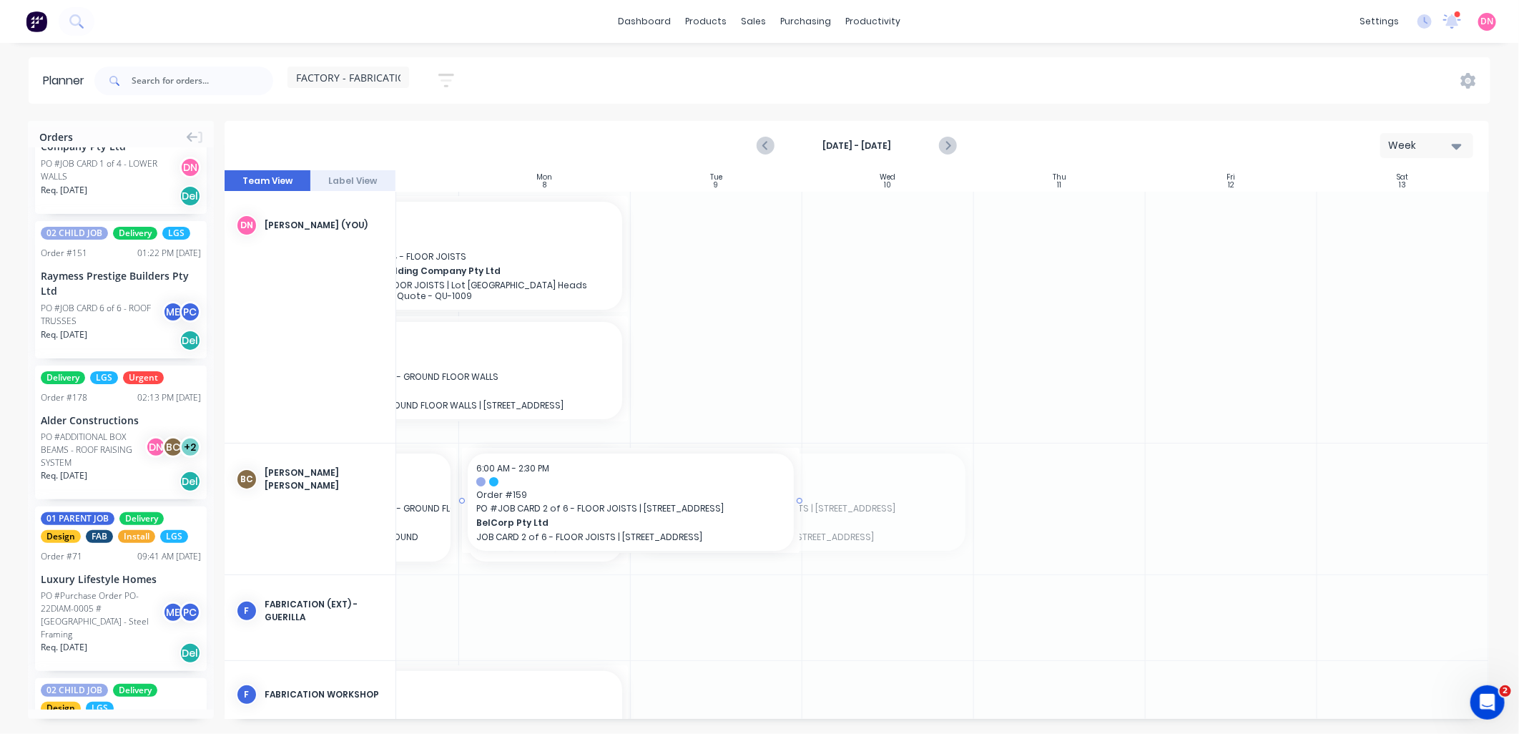
drag, startPoint x: 964, startPoint y: 496, endPoint x: 767, endPoint y: 491, distance: 197.4
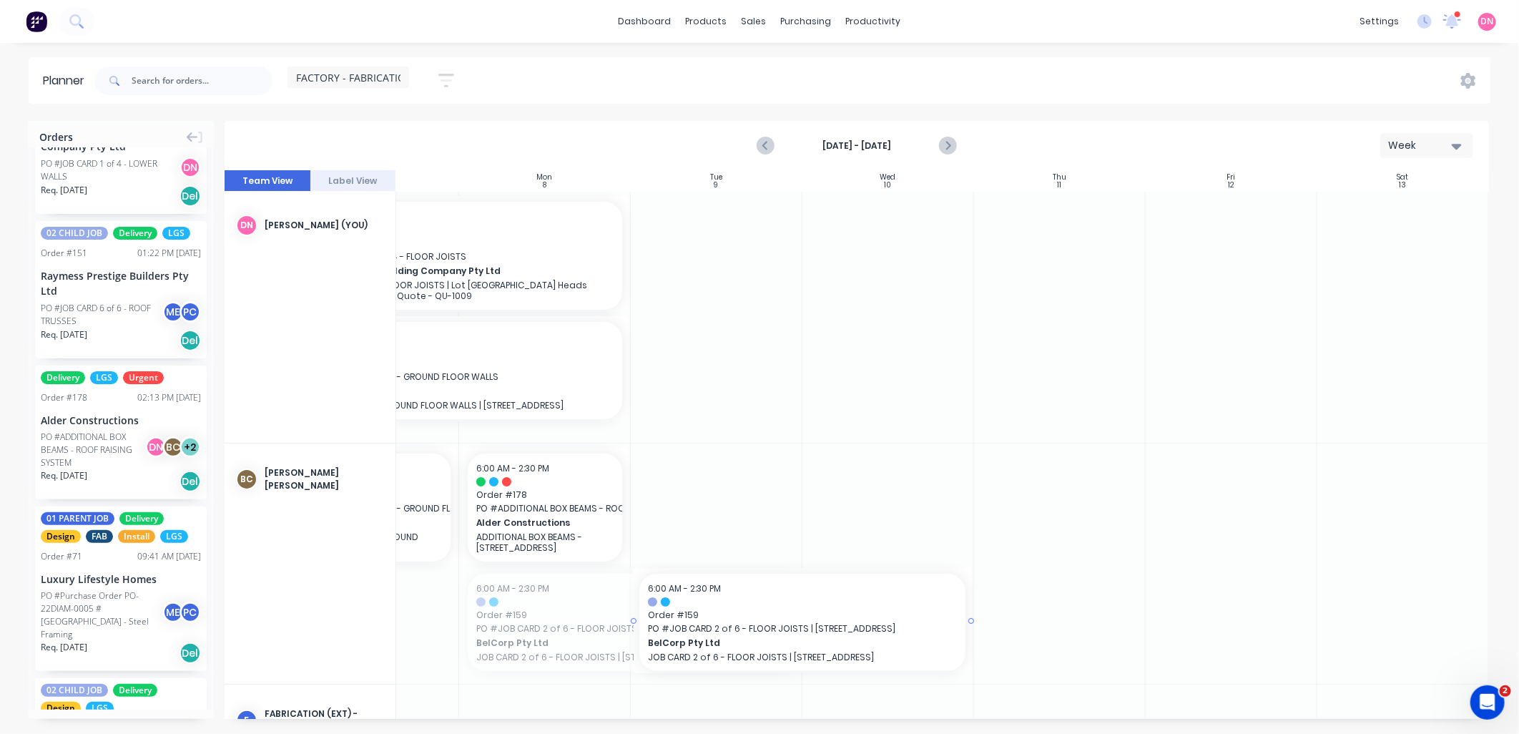
drag, startPoint x: 599, startPoint y: 612, endPoint x: 726, endPoint y: 506, distance: 165.5
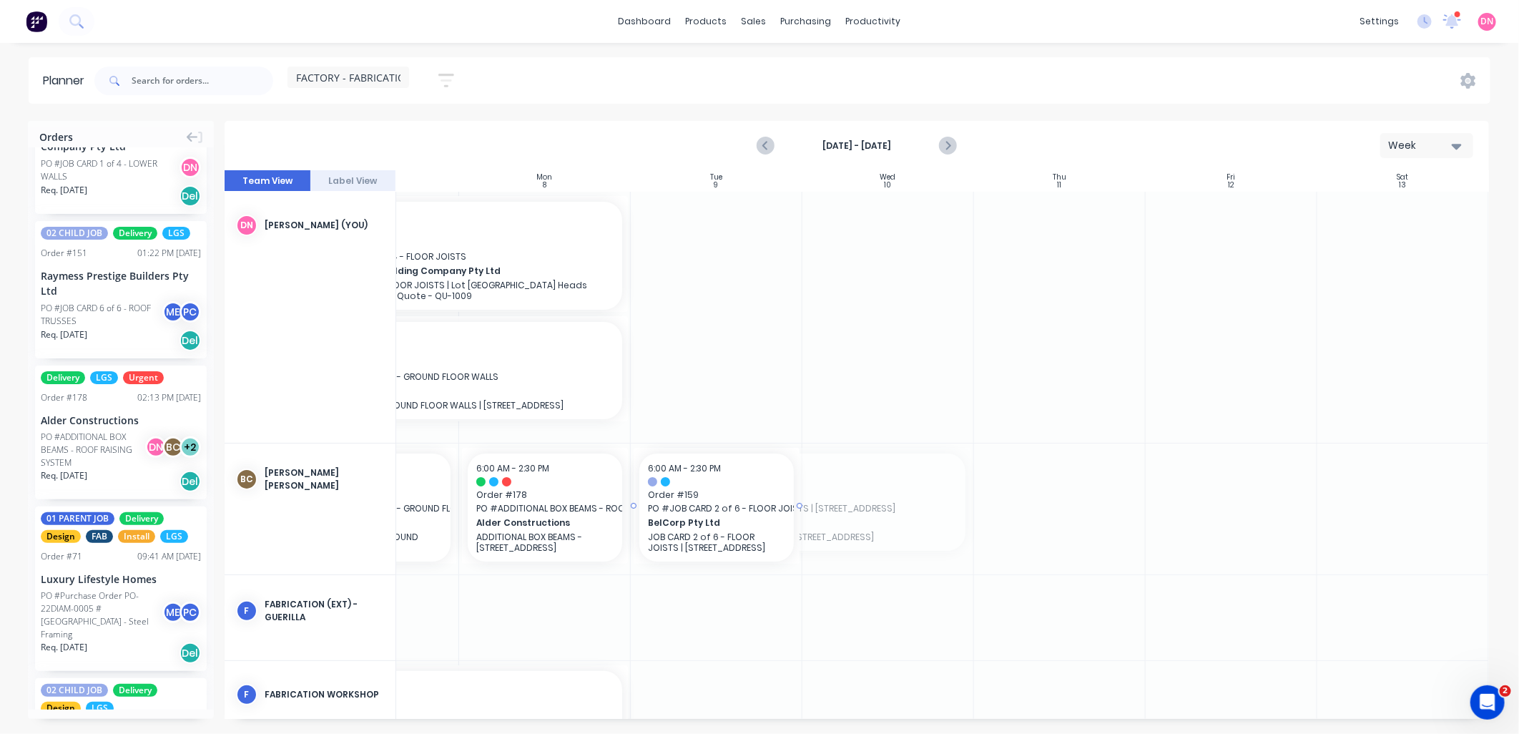
drag, startPoint x: 965, startPoint y: 503, endPoint x: 678, endPoint y: 496, distance: 287.5
click at [770, 570] on div "Create additional timeslot" at bounding box center [777, 577] width 153 height 29
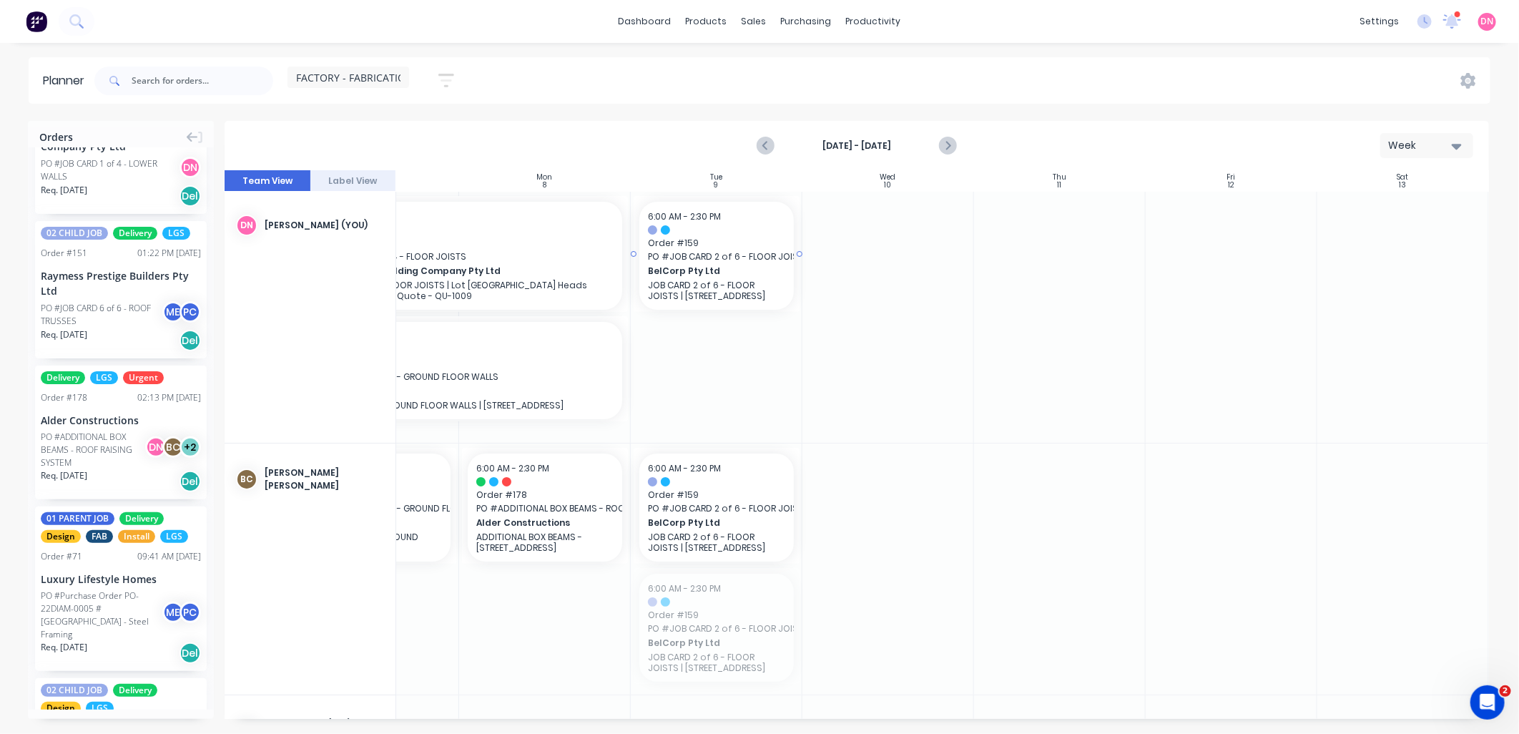
drag, startPoint x: 735, startPoint y: 606, endPoint x: 714, endPoint y: 363, distance: 243.4
click at [880, 466] on div at bounding box center [888, 508] width 172 height 131
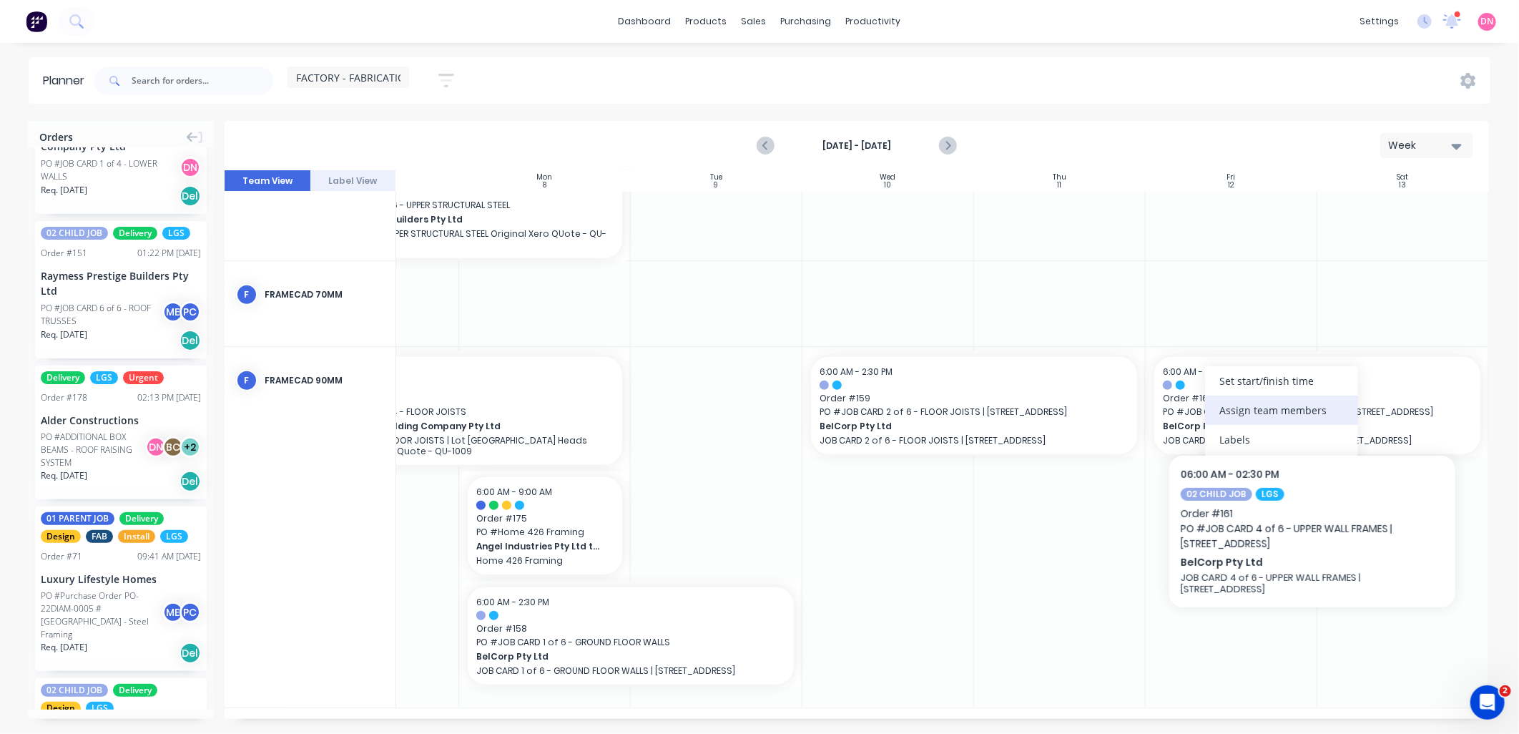
scroll to position [624, 113]
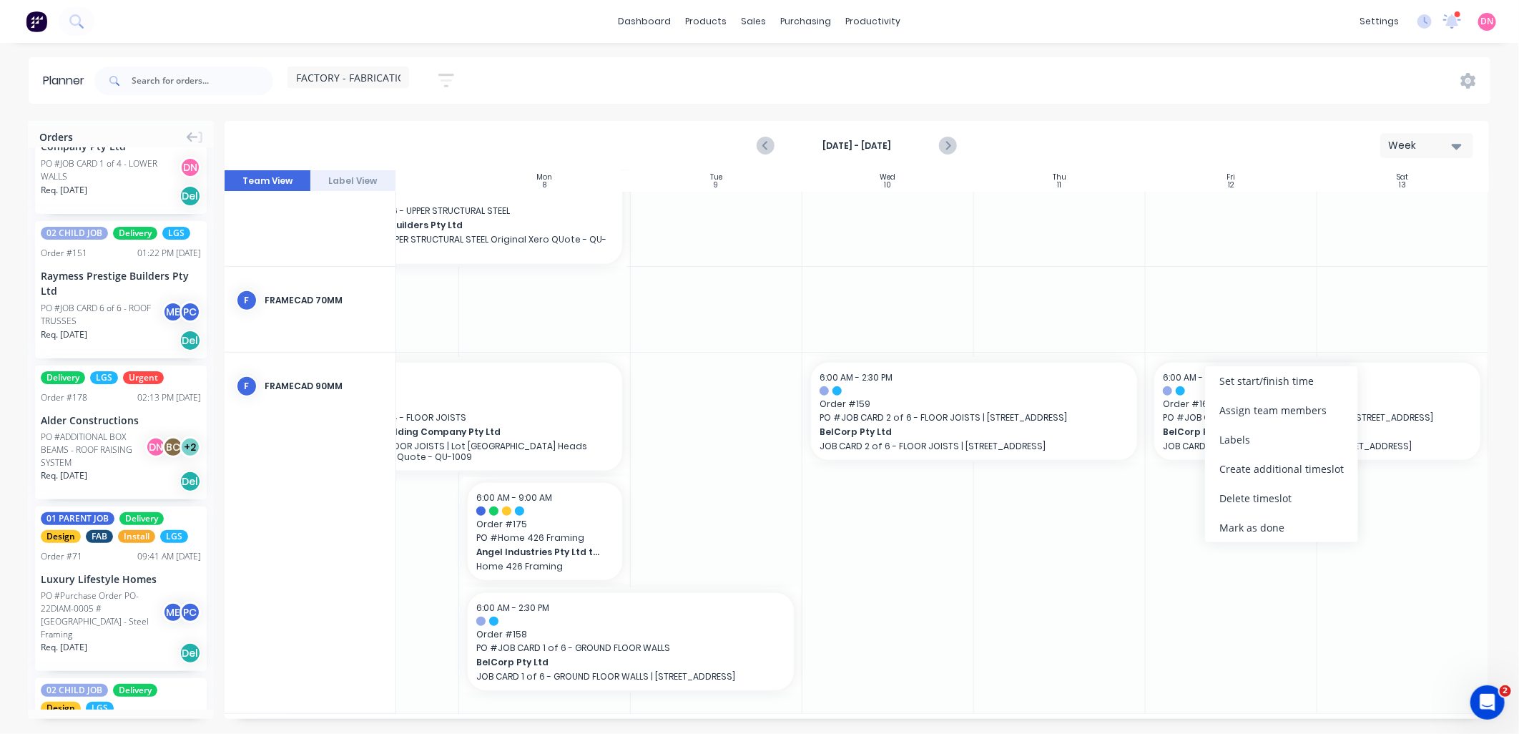
click at [1274, 466] on div "Create additional timeslot" at bounding box center [1281, 468] width 153 height 29
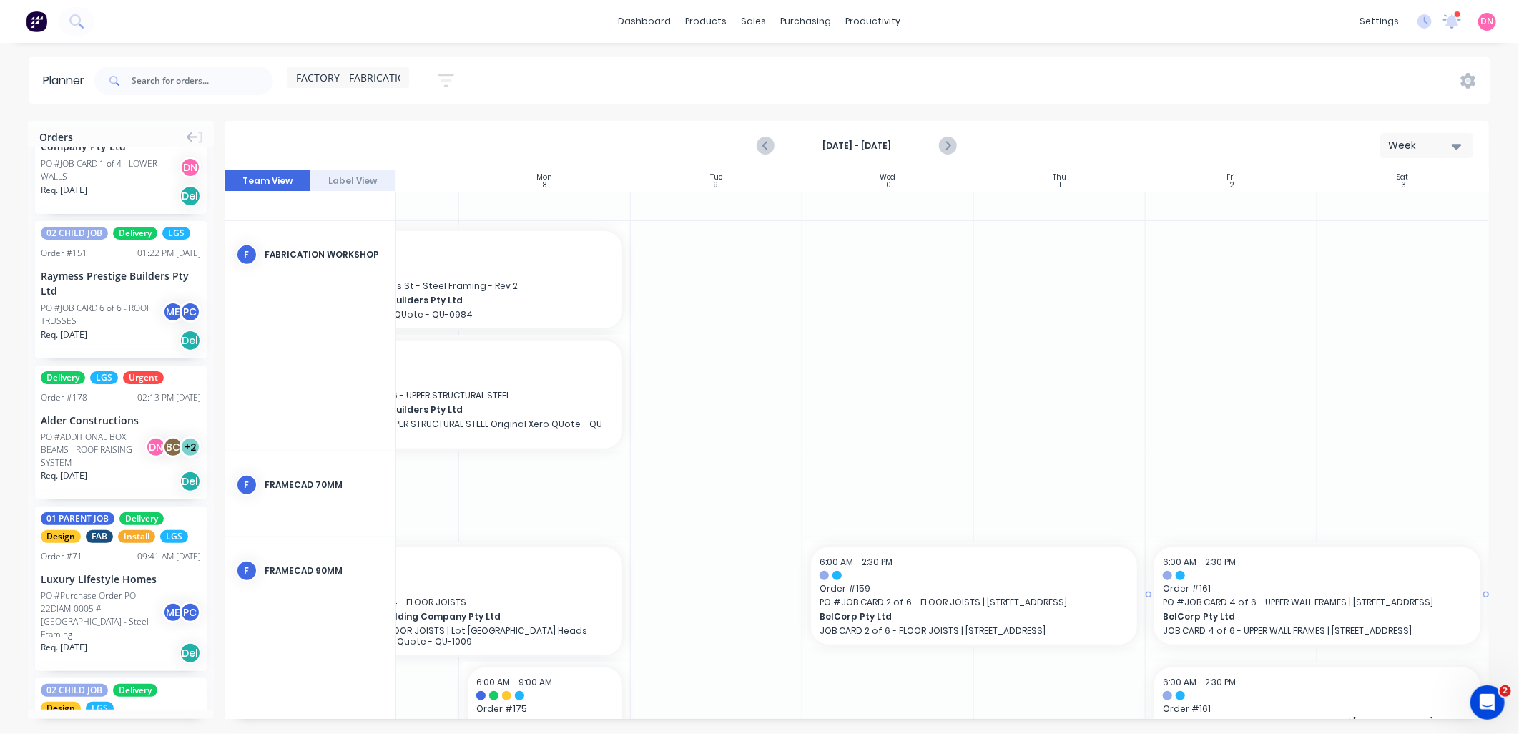
scroll to position [545, 113]
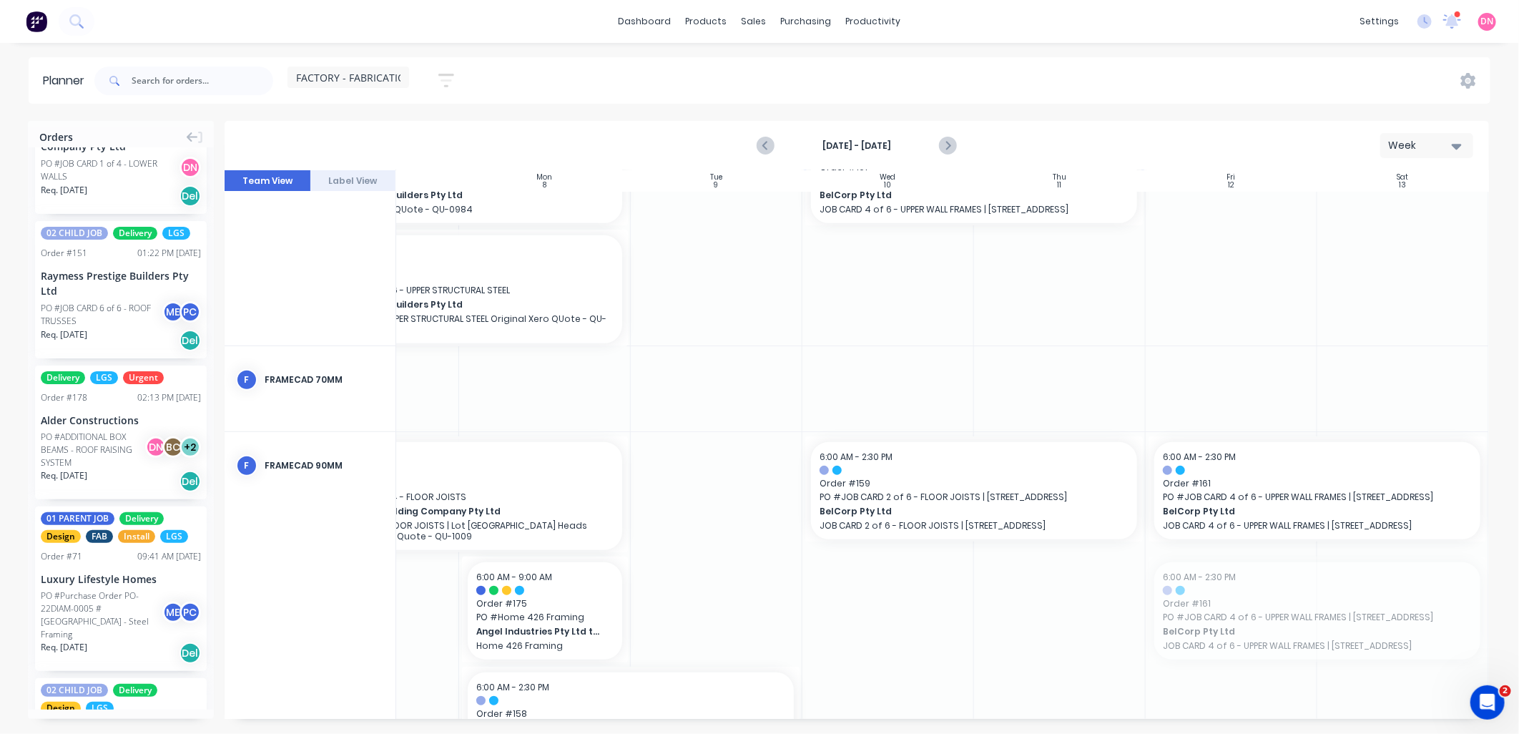
drag, startPoint x: 1246, startPoint y: 642, endPoint x: 846, endPoint y: 226, distance: 577.0
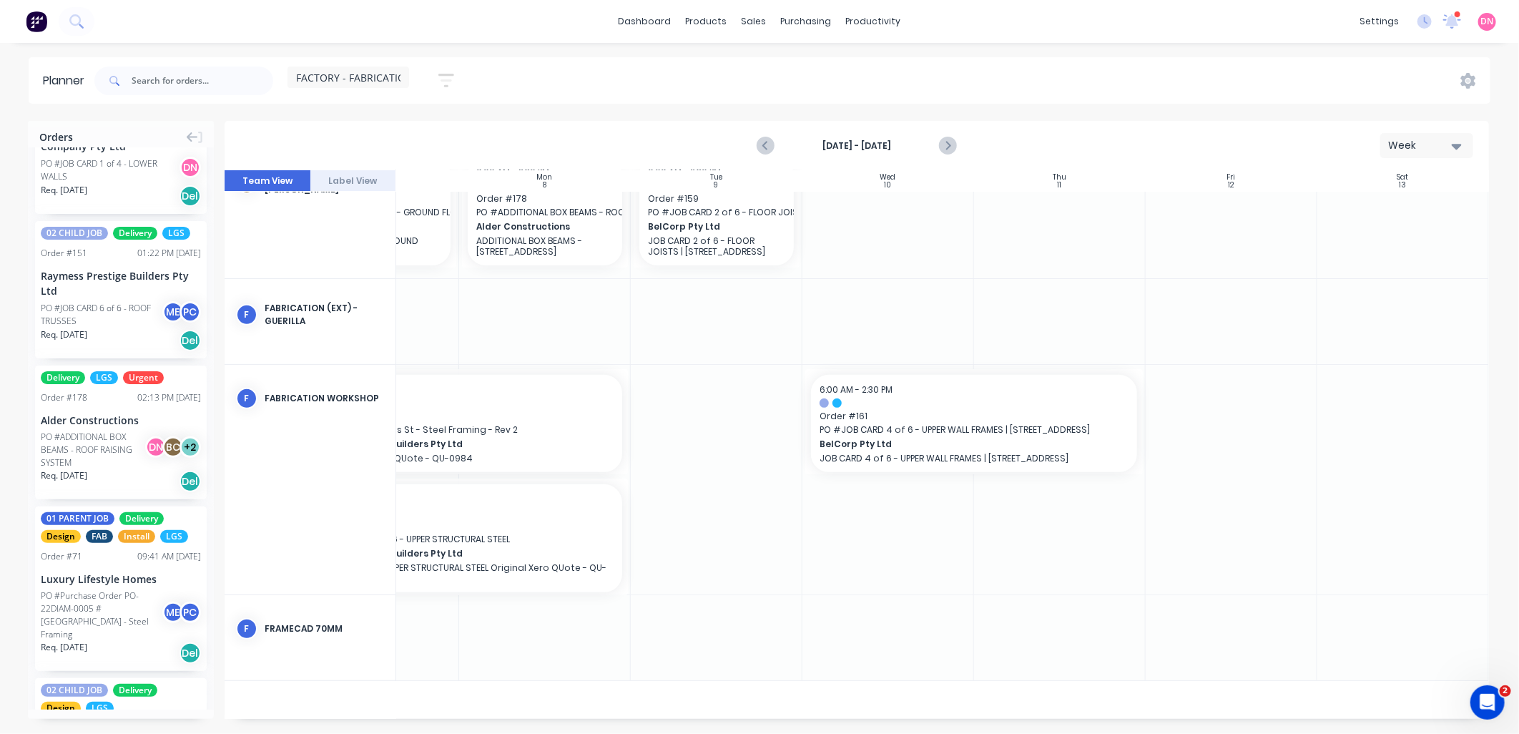
scroll to position [147, 113]
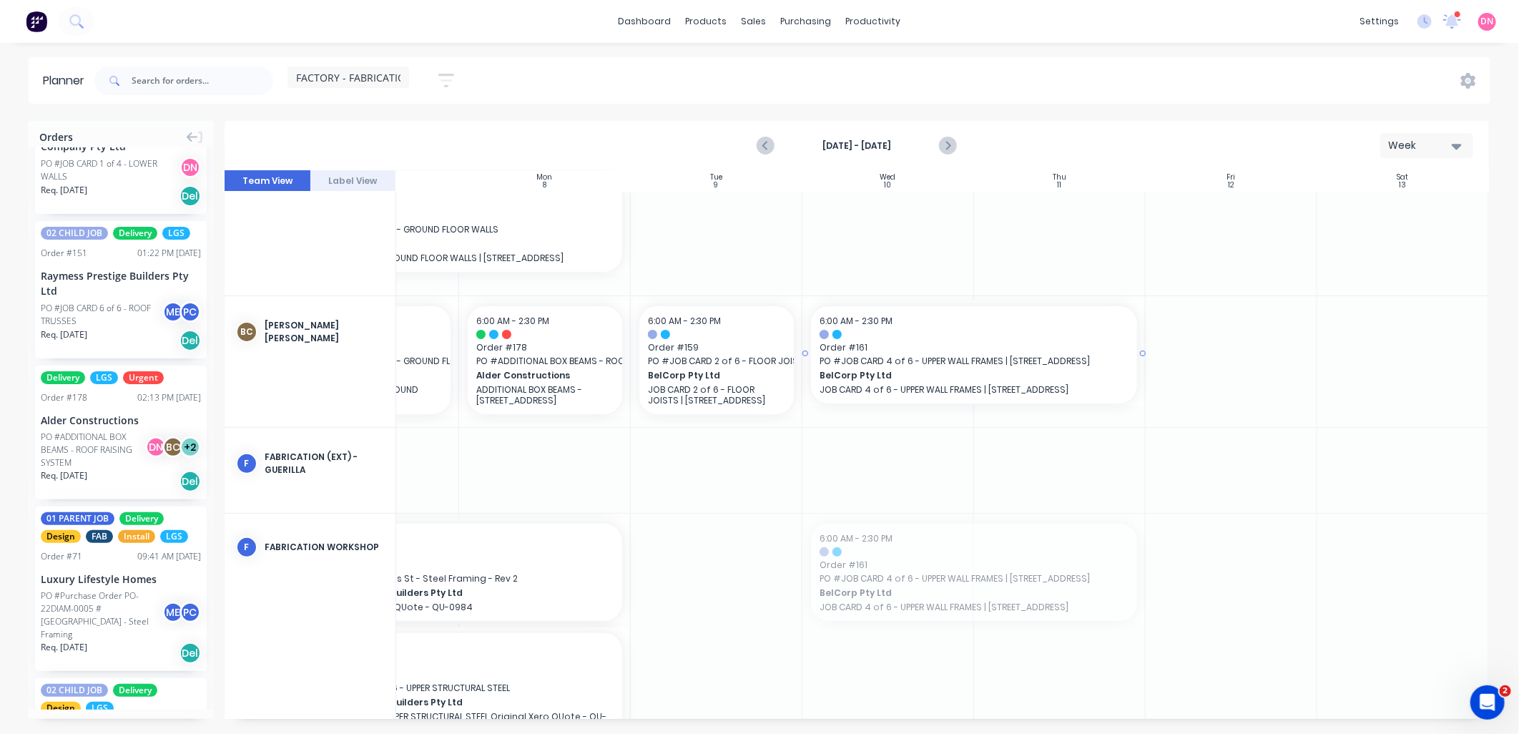
drag, startPoint x: 900, startPoint y: 573, endPoint x: 885, endPoint y: 358, distance: 215.7
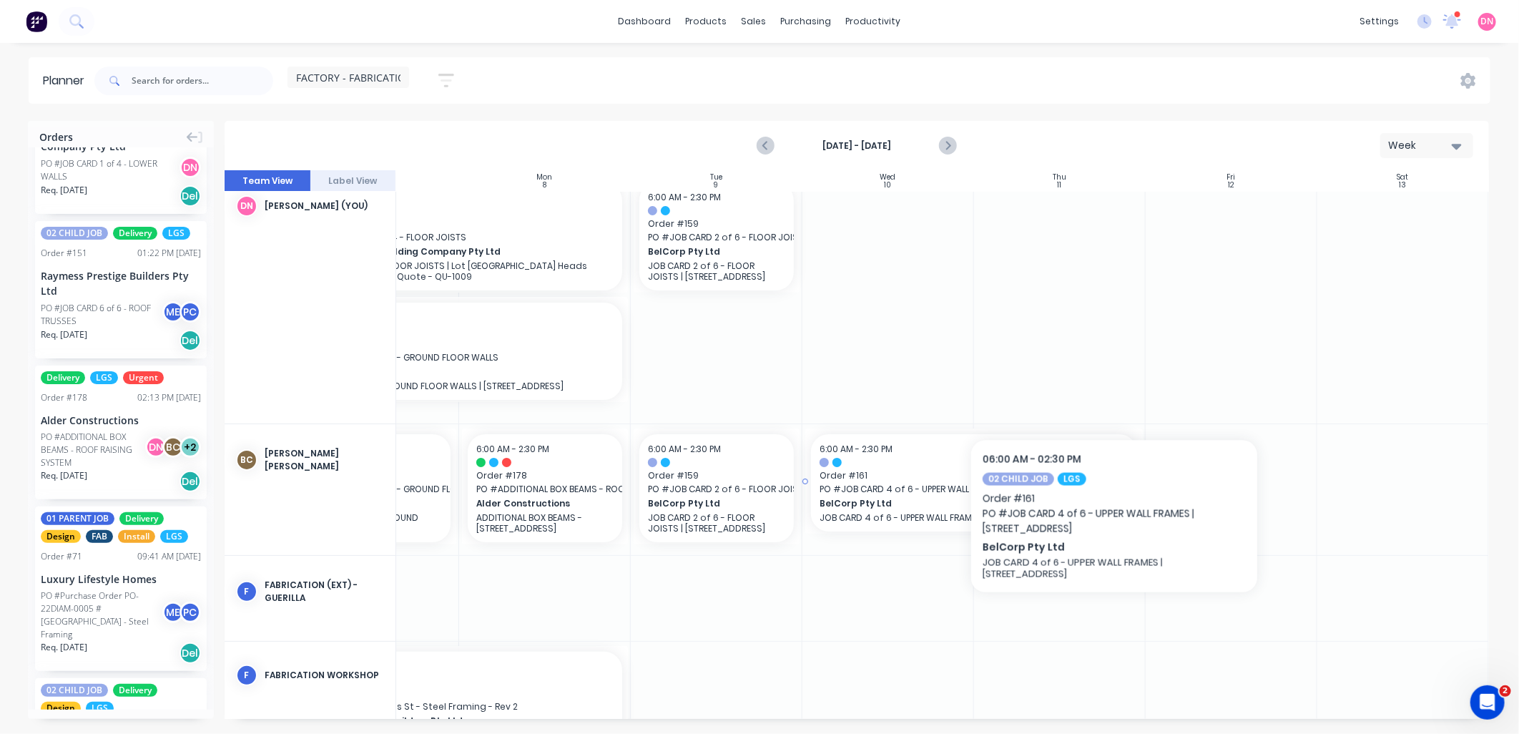
scroll to position [0, 113]
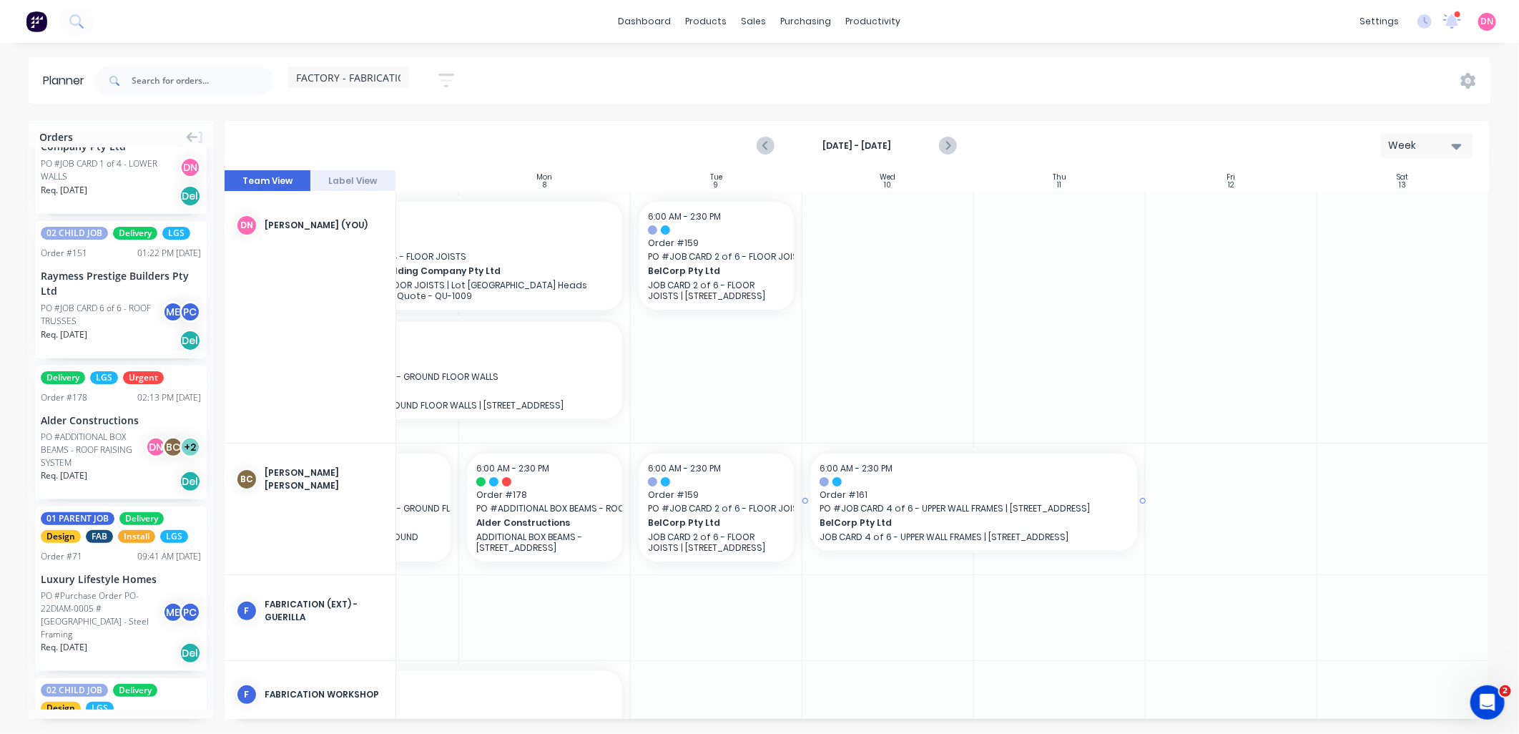
click at [1133, 501] on div at bounding box center [974, 500] width 338 height 105
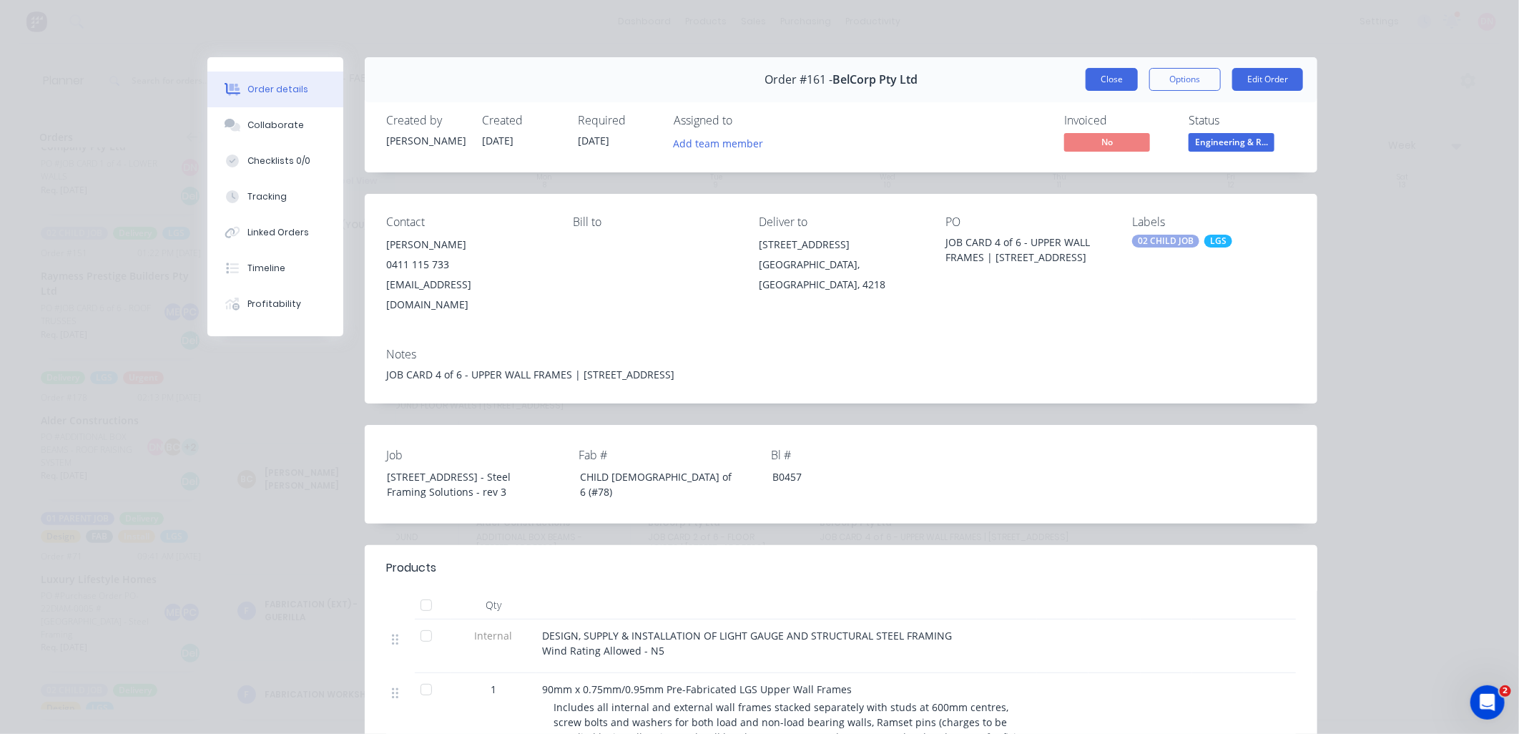
click at [1118, 79] on button "Close" at bounding box center [1111, 79] width 52 height 23
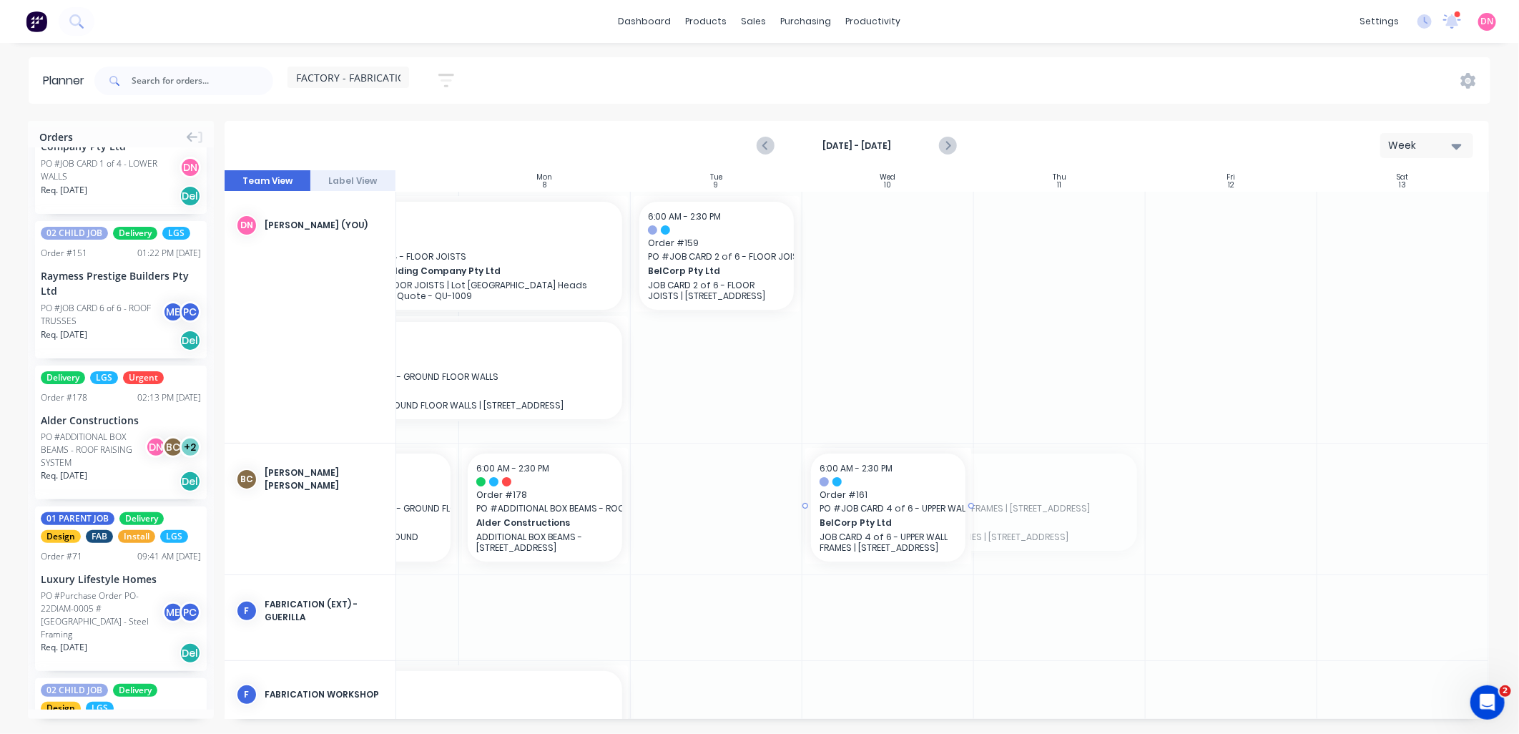
drag, startPoint x: 1135, startPoint y: 498, endPoint x: 901, endPoint y: 492, distance: 233.9
click at [949, 562] on div "Create additional timeslot" at bounding box center [967, 570] width 153 height 29
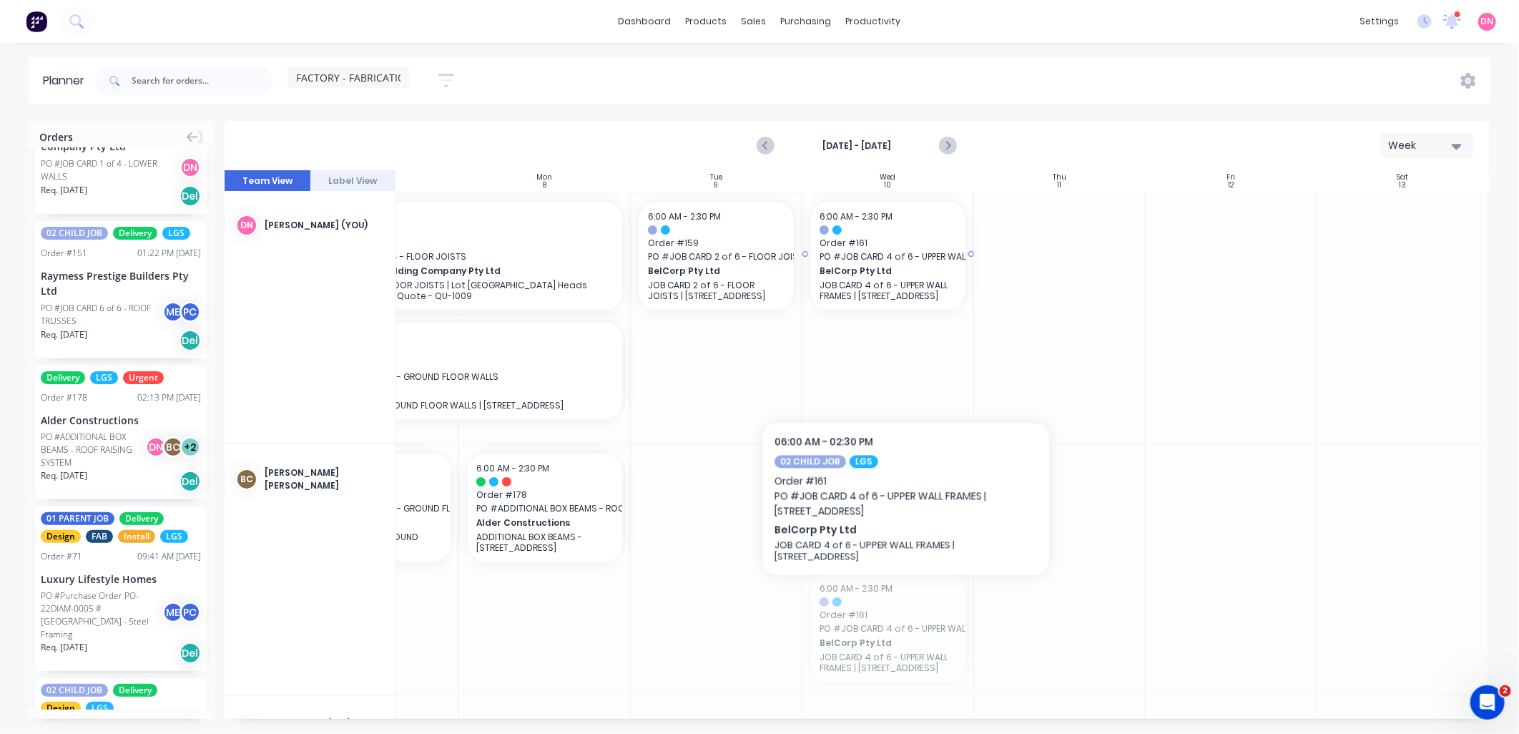
drag, startPoint x: 906, startPoint y: 611, endPoint x: 895, endPoint y: 320, distance: 291.9
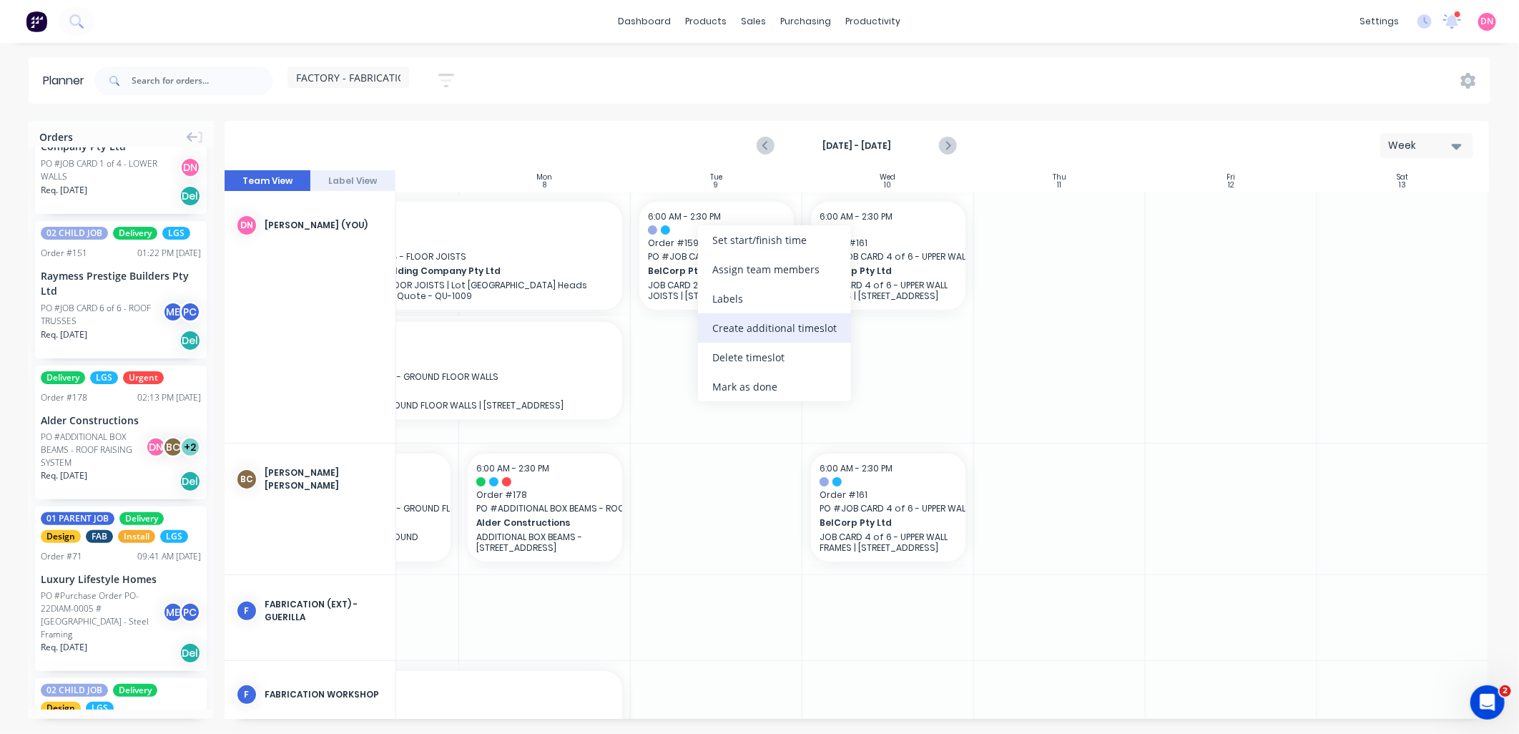
click at [759, 325] on div "Create additional timeslot" at bounding box center [774, 327] width 153 height 29
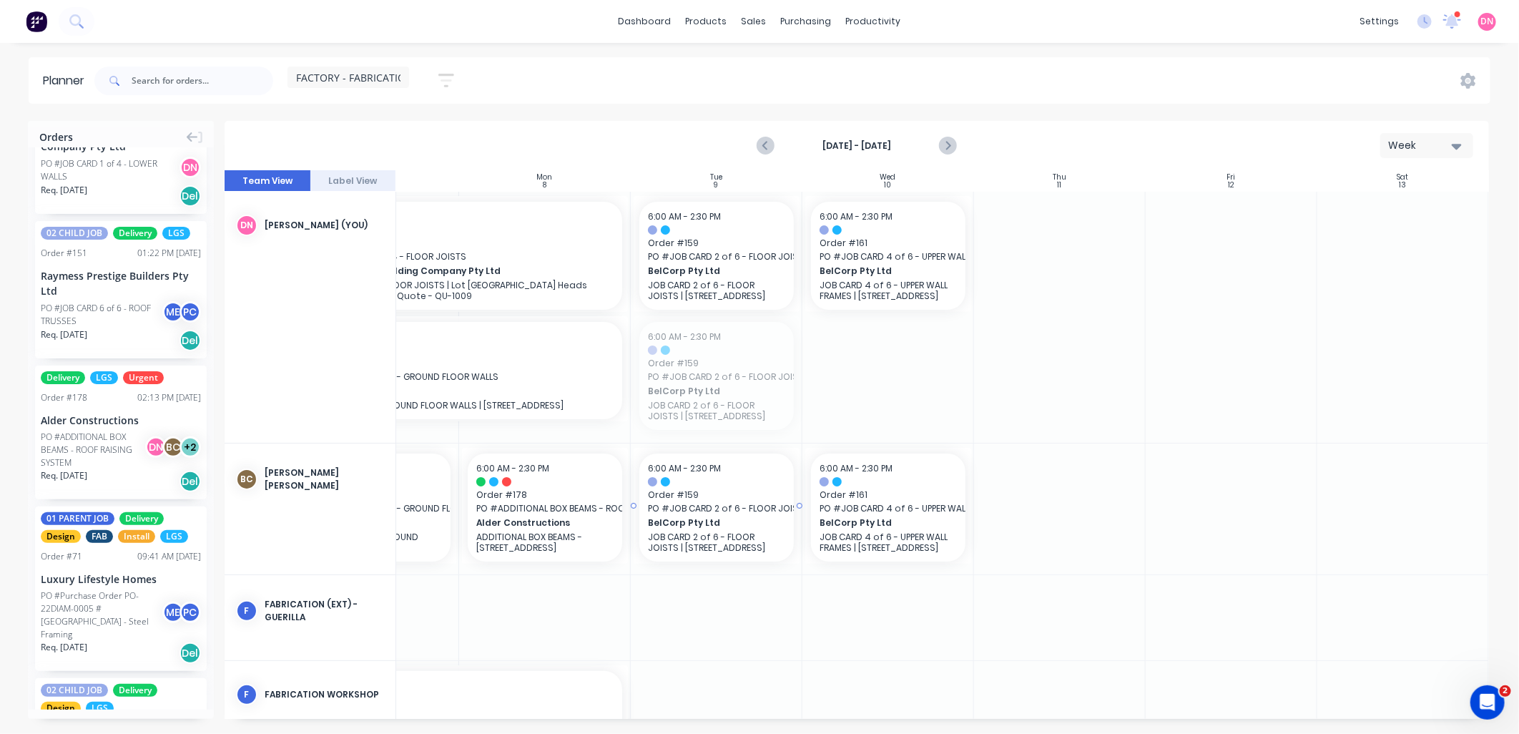
drag, startPoint x: 735, startPoint y: 368, endPoint x: 726, endPoint y: 496, distance: 128.3
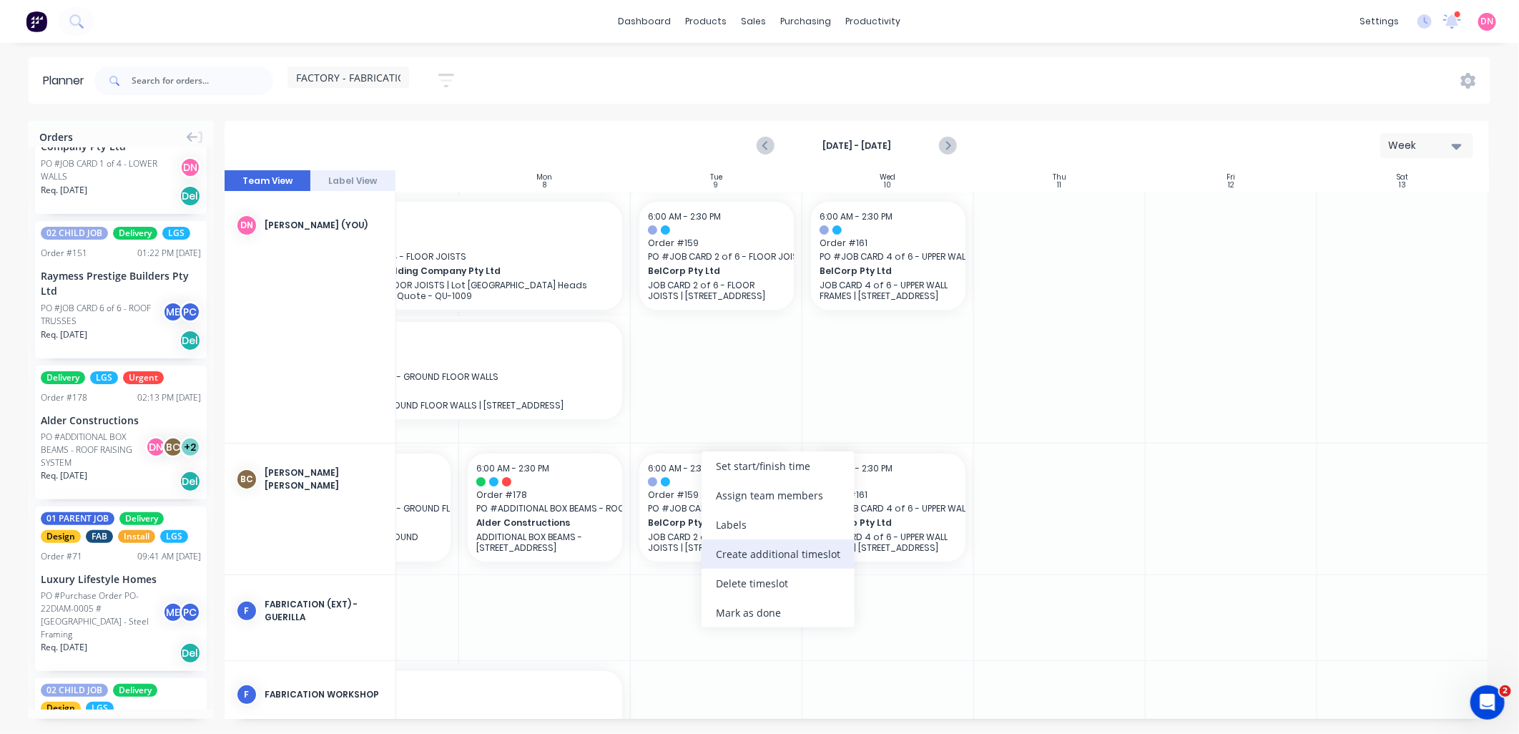
click at [767, 558] on div "Create additional timeslot" at bounding box center [777, 553] width 153 height 29
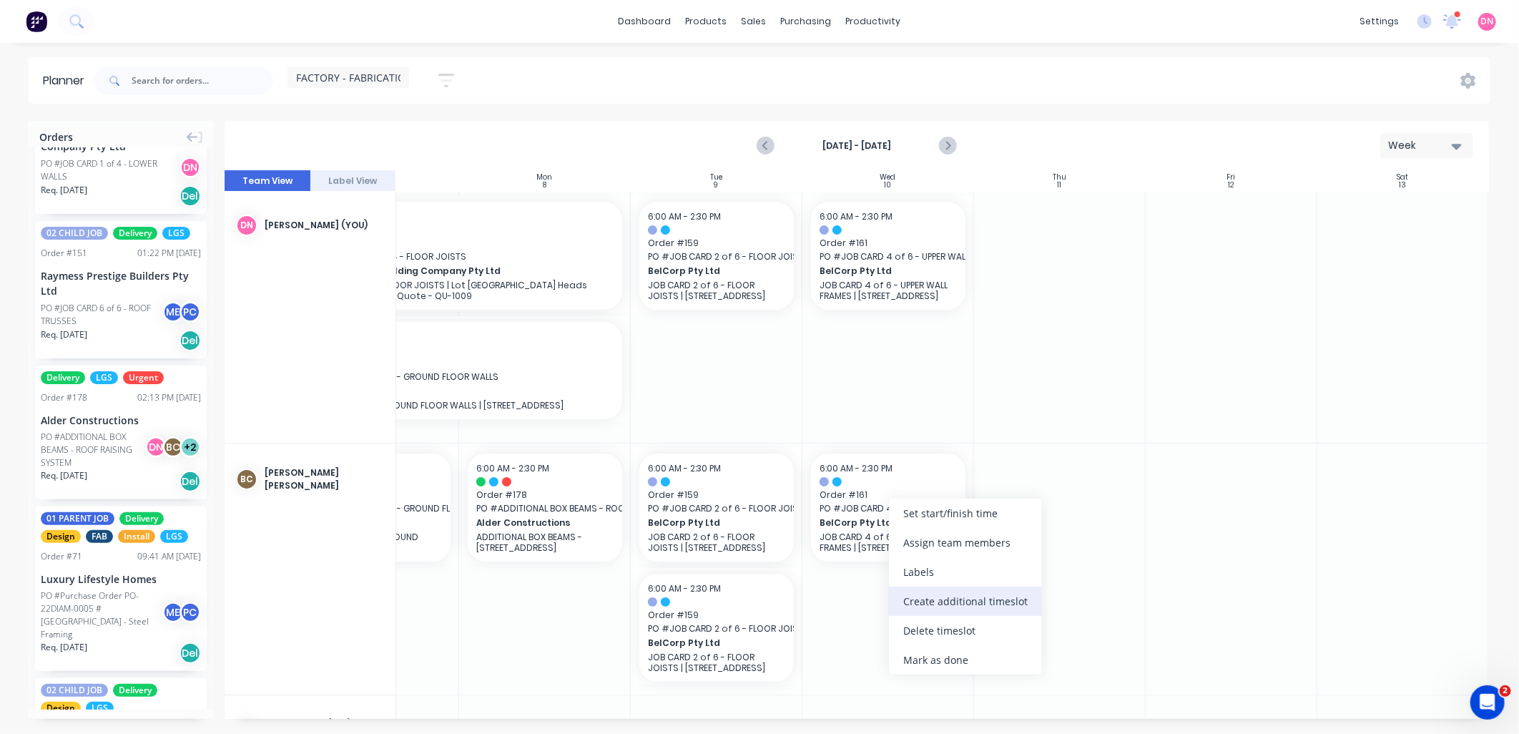
click at [927, 596] on div "Create additional timeslot" at bounding box center [965, 600] width 153 height 29
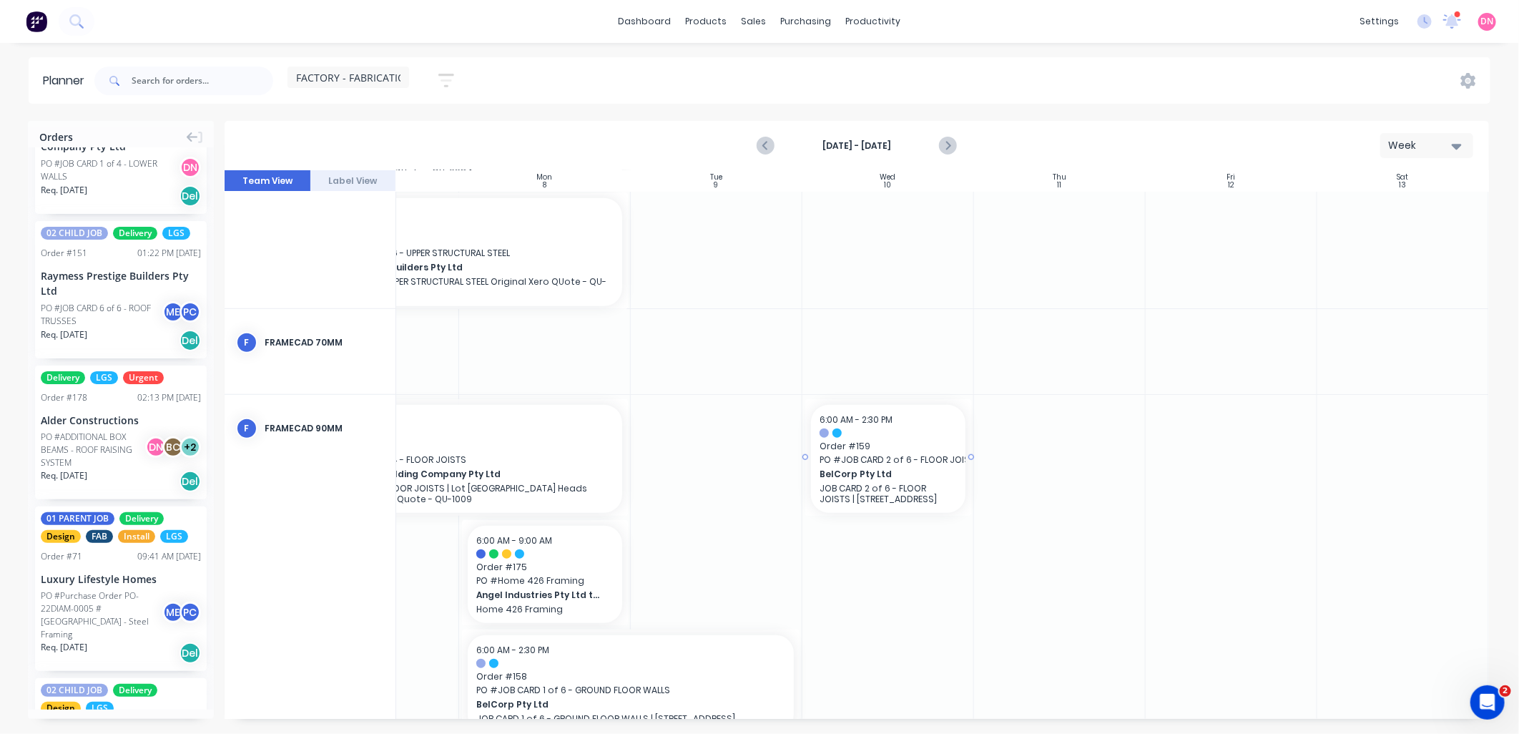
scroll to position [747, 113]
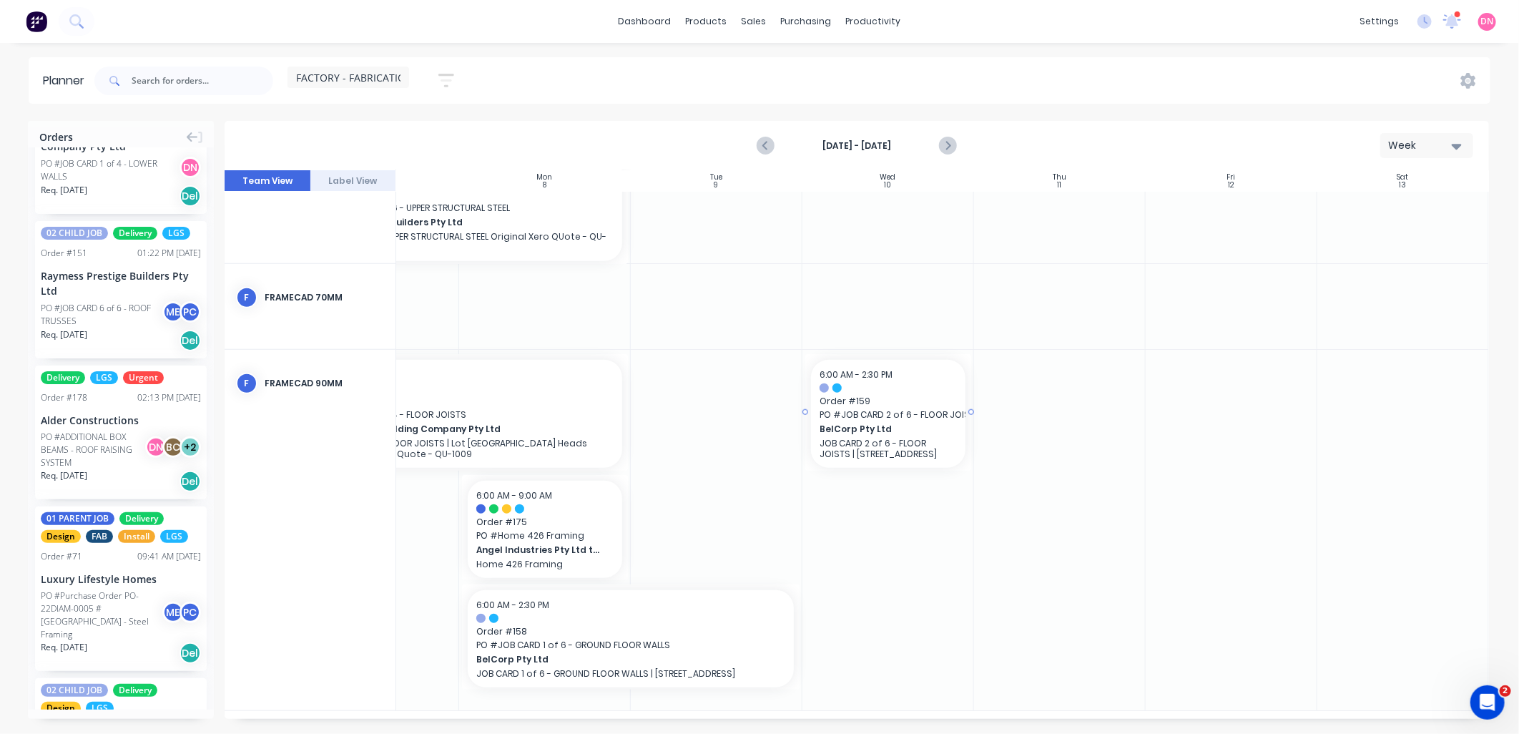
drag, startPoint x: 734, startPoint y: 295, endPoint x: 885, endPoint y: 479, distance: 237.8
drag, startPoint x: 967, startPoint y: 413, endPoint x: 1053, endPoint y: 415, distance: 85.1
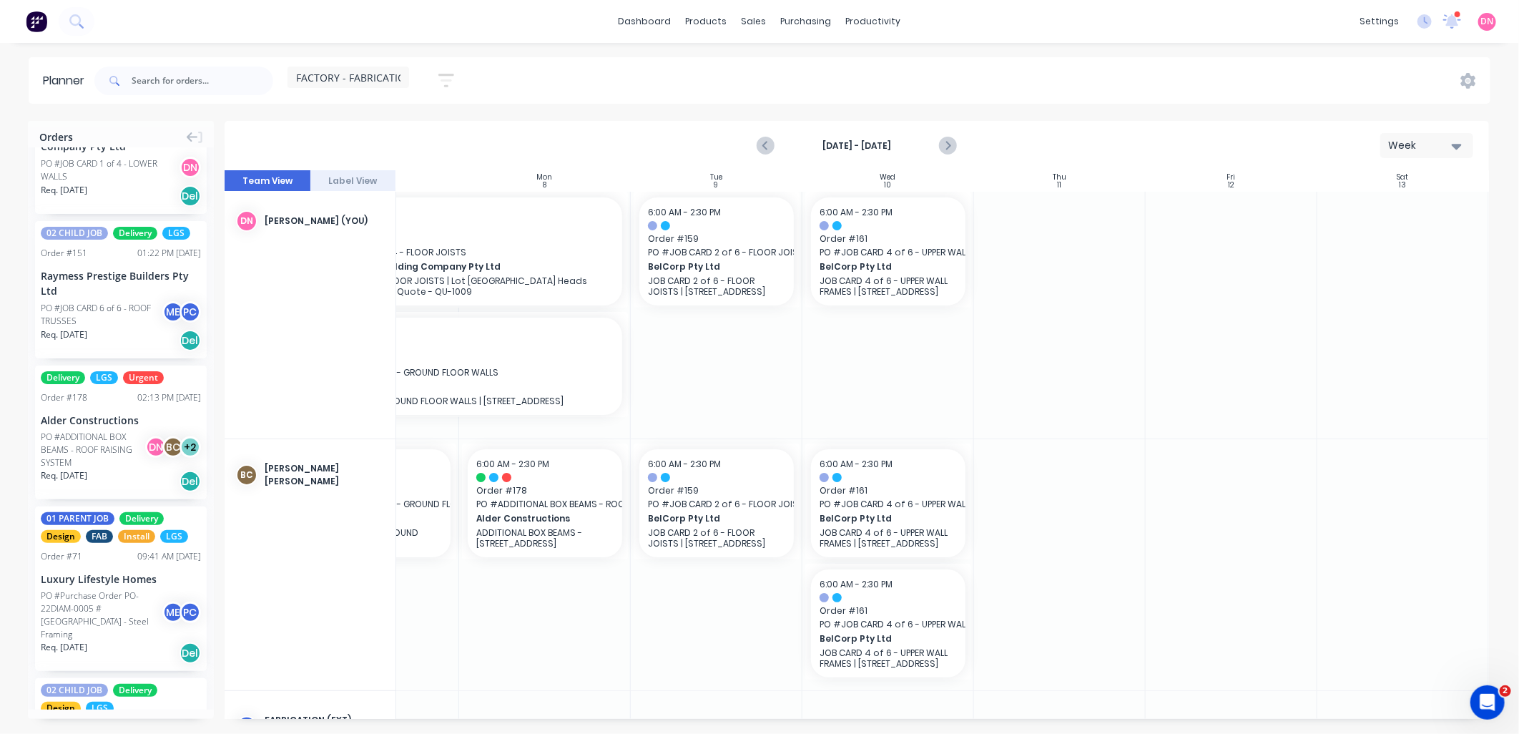
scroll to position [0, 113]
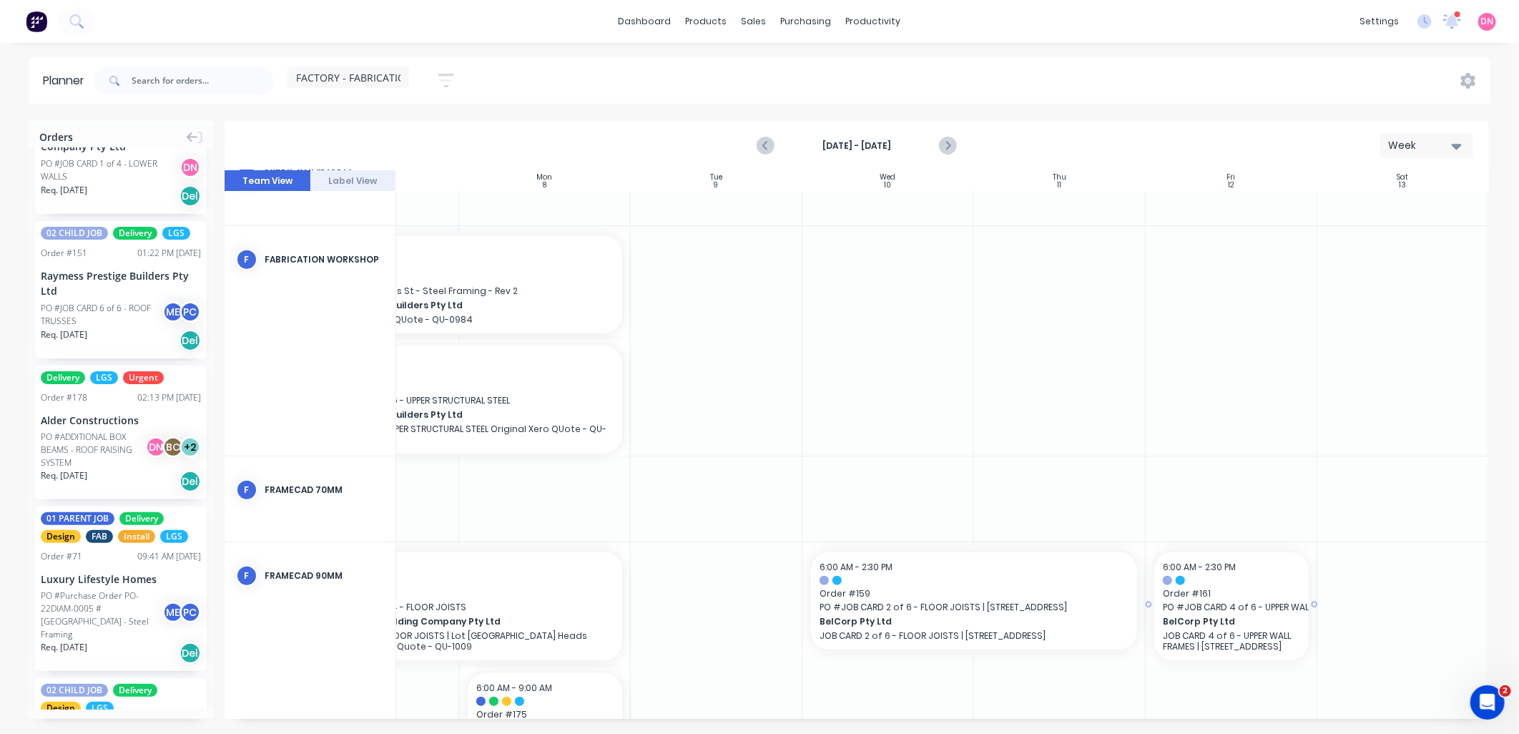
drag, startPoint x: 895, startPoint y: 611, endPoint x: 1192, endPoint y: 624, distance: 297.1
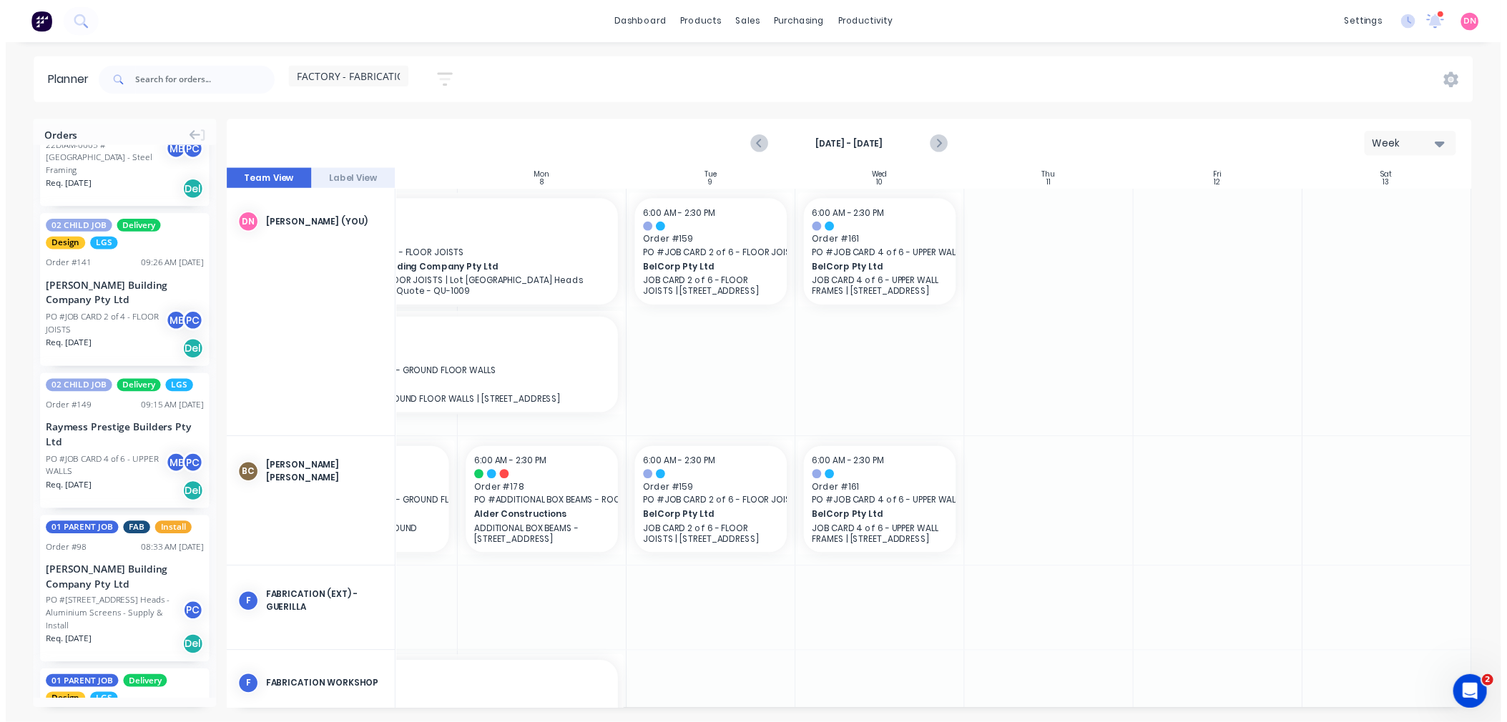
scroll to position [1748, 0]
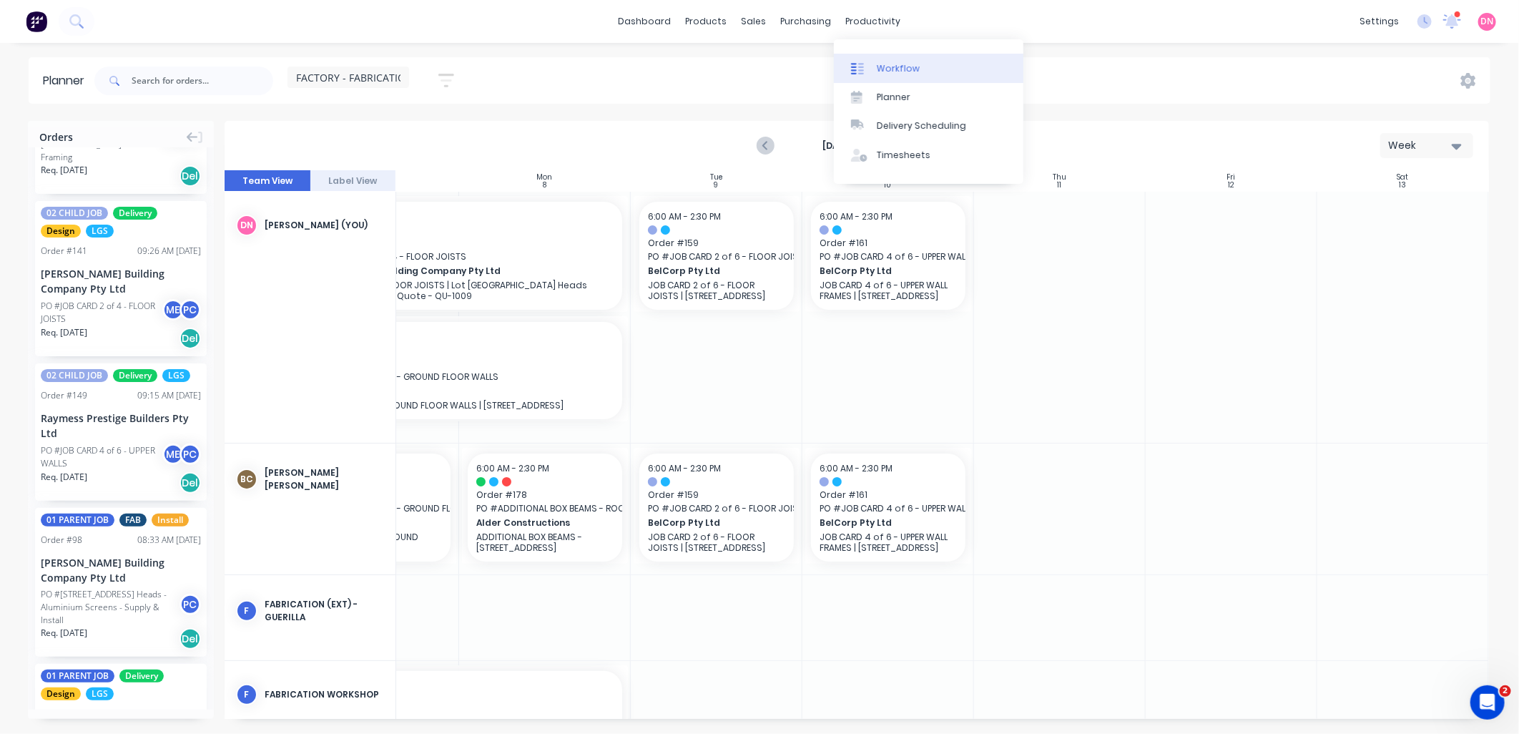
click at [873, 74] on link "Workflow" at bounding box center [928, 68] width 189 height 29
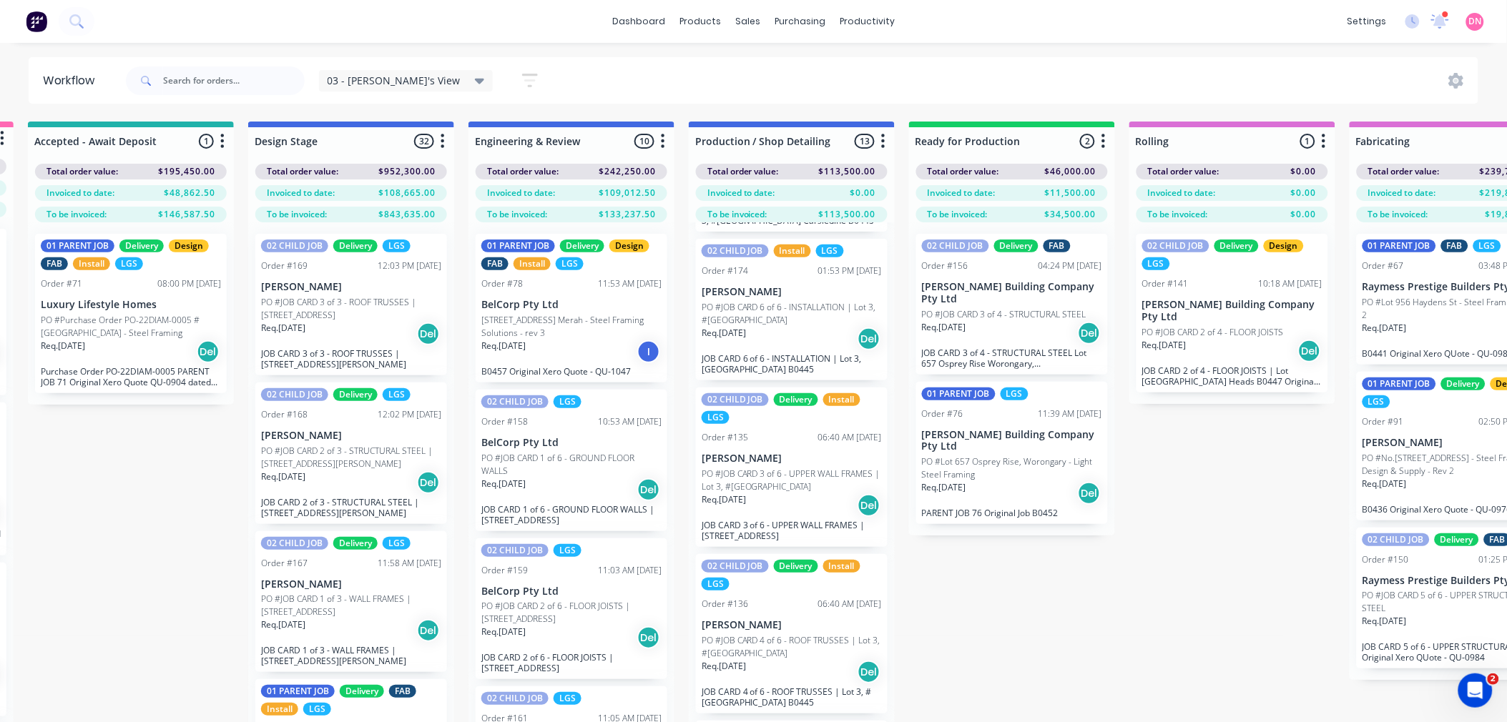
scroll to position [0, 581]
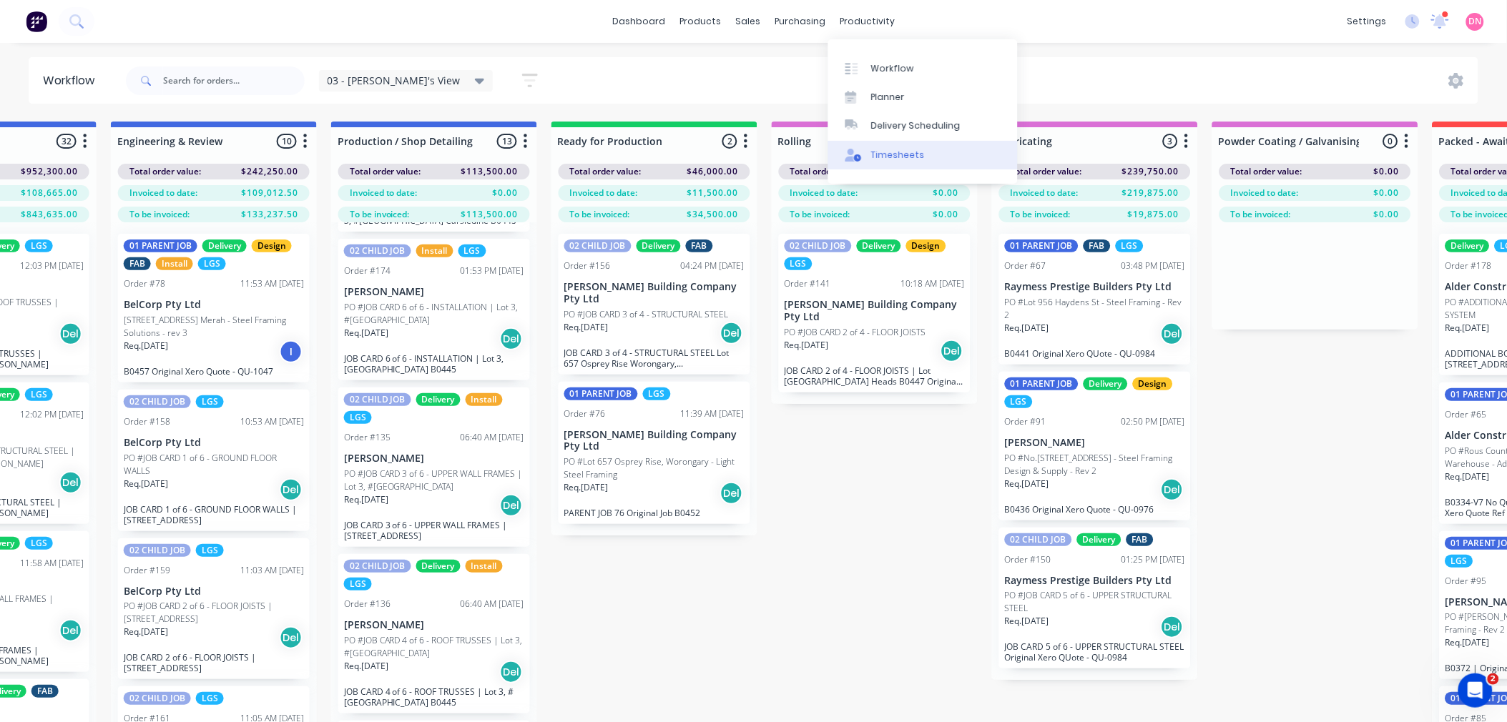
click at [866, 162] on link "Timesheets" at bounding box center [922, 155] width 189 height 29
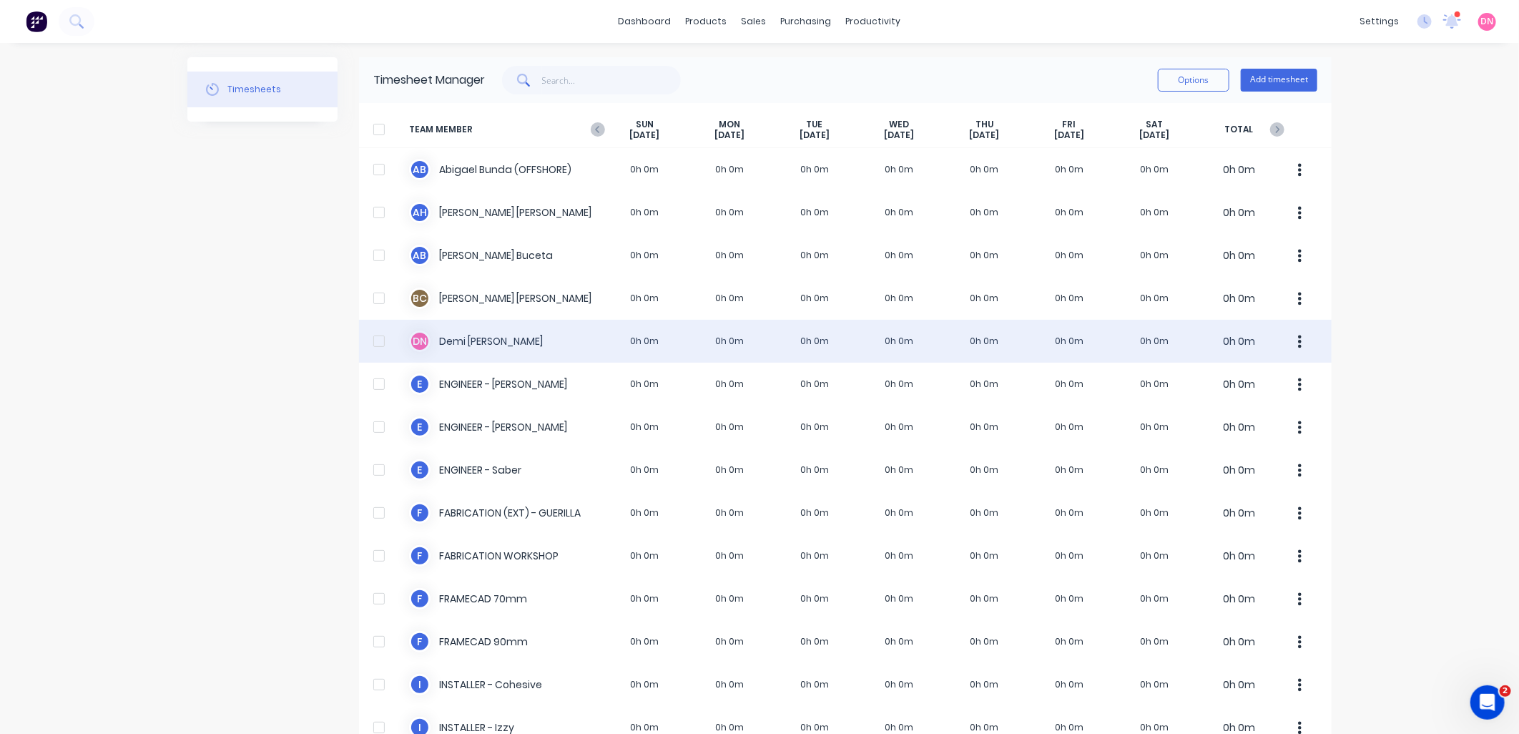
click at [378, 340] on div at bounding box center [379, 341] width 29 height 29
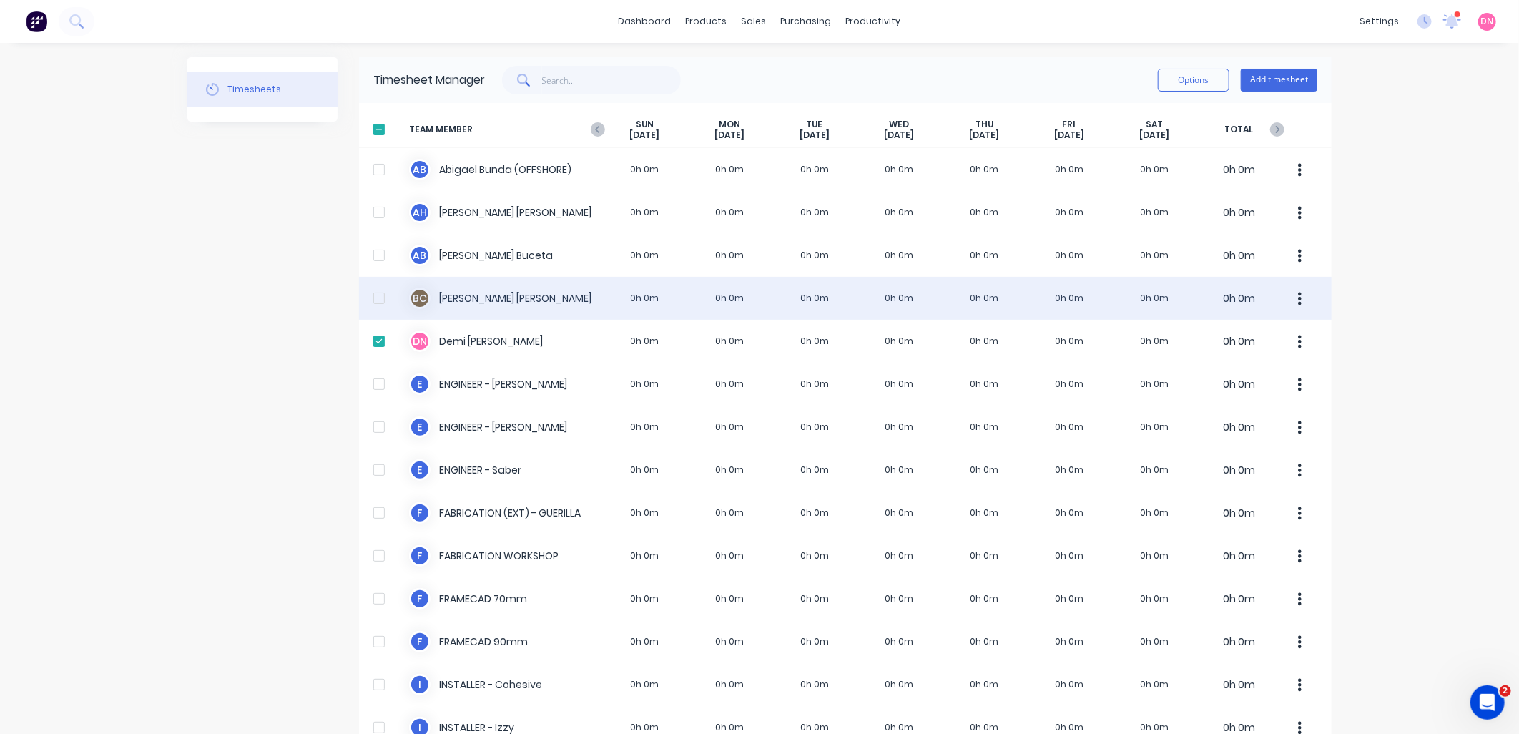
click at [374, 296] on div at bounding box center [379, 298] width 29 height 29
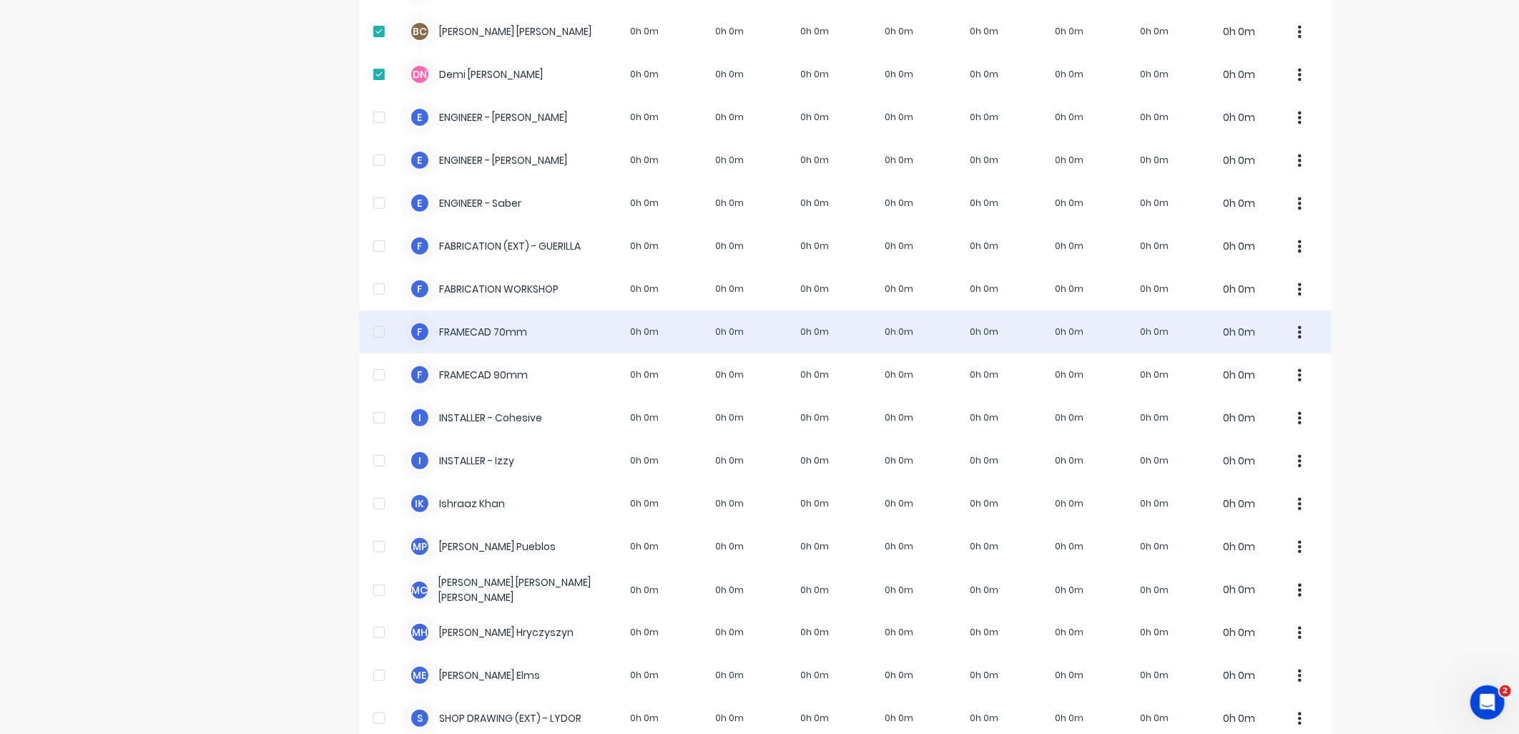
scroll to position [381, 0]
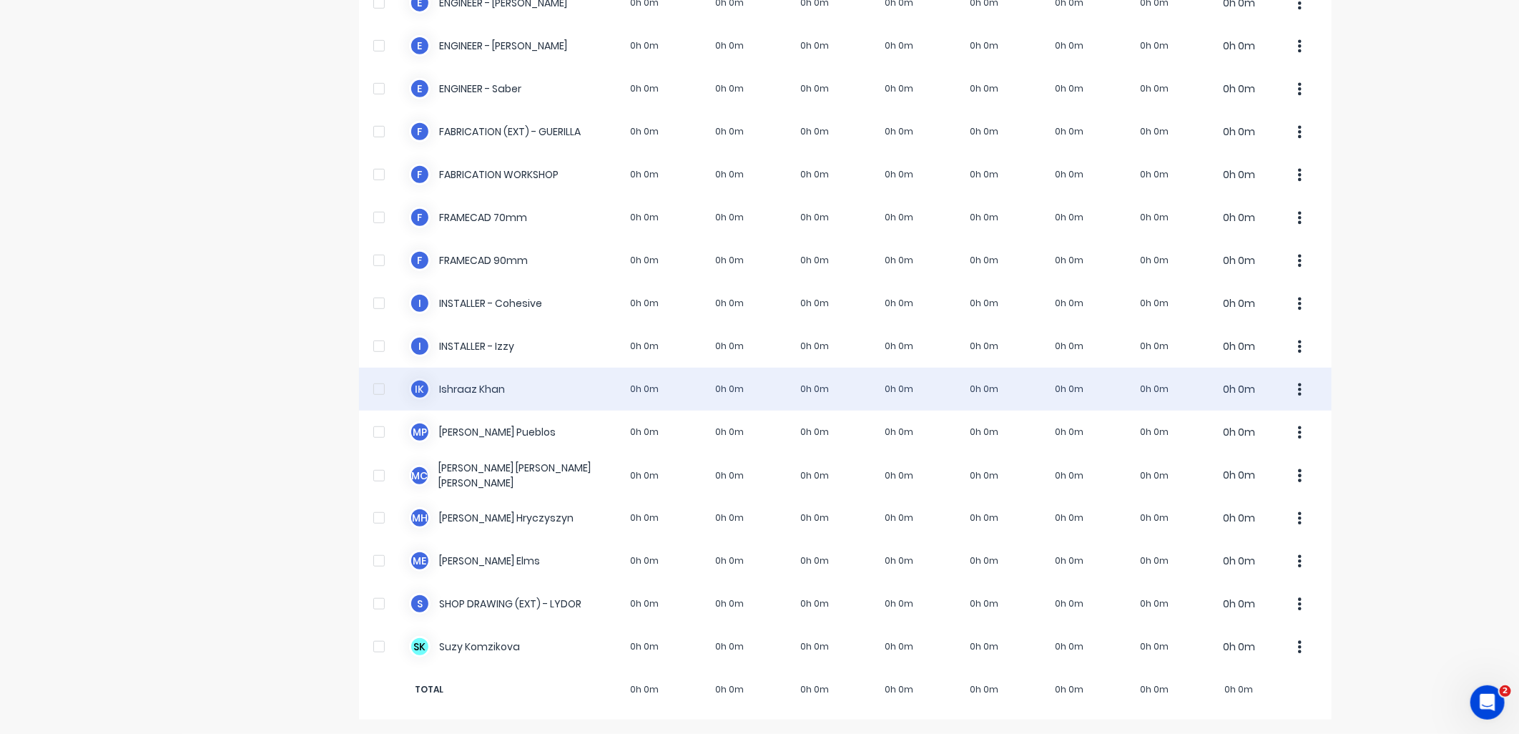
click at [373, 390] on div at bounding box center [379, 389] width 29 height 29
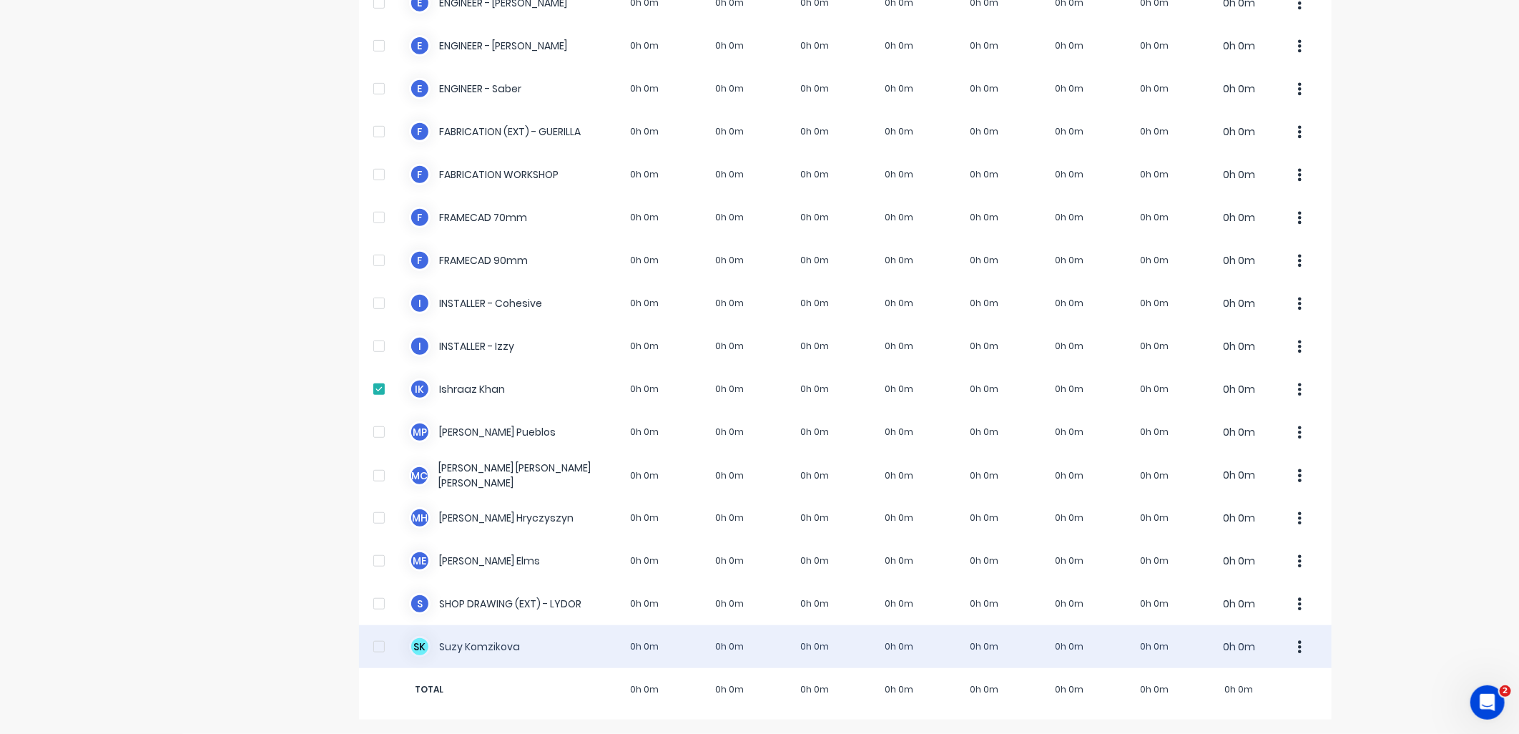
click at [370, 641] on div at bounding box center [379, 646] width 29 height 29
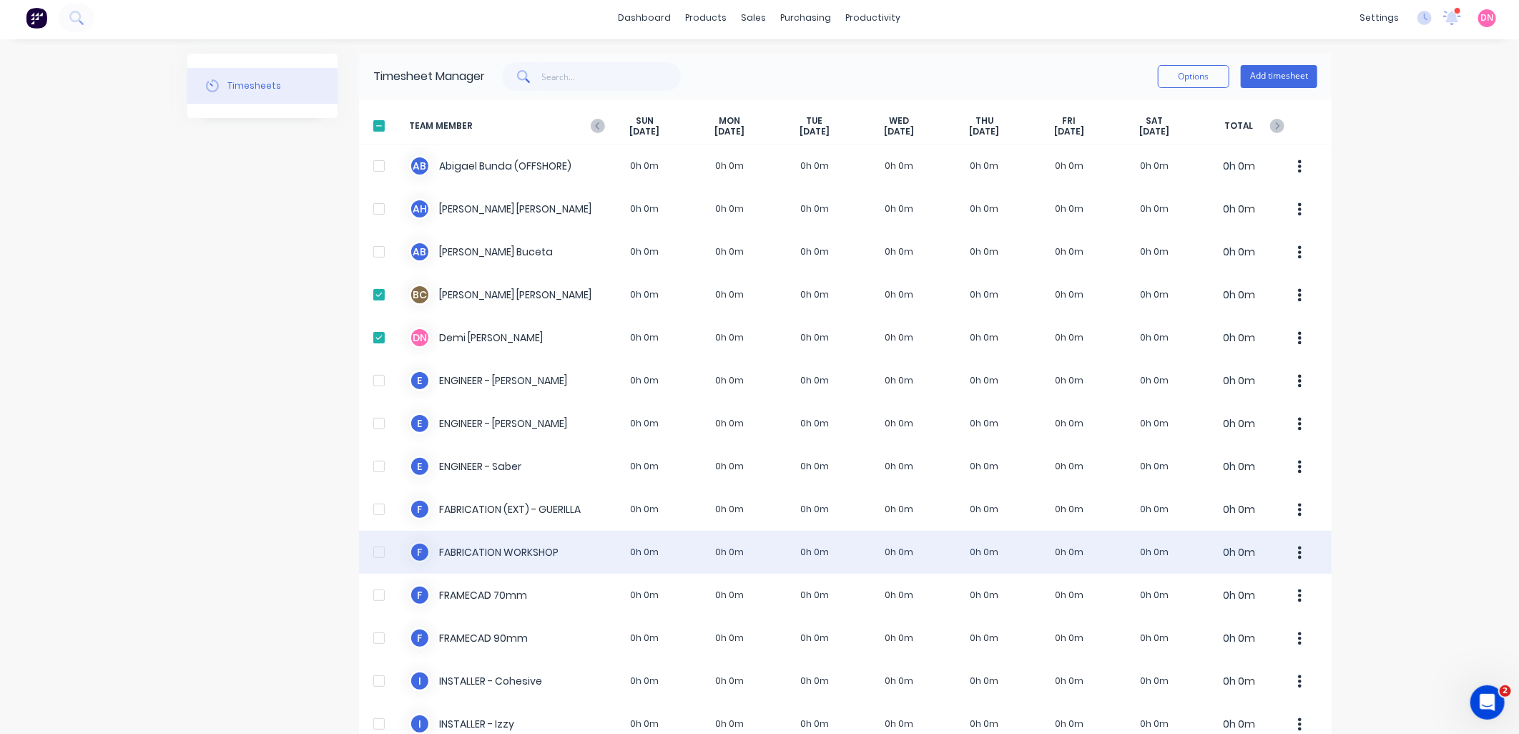
scroll to position [0, 0]
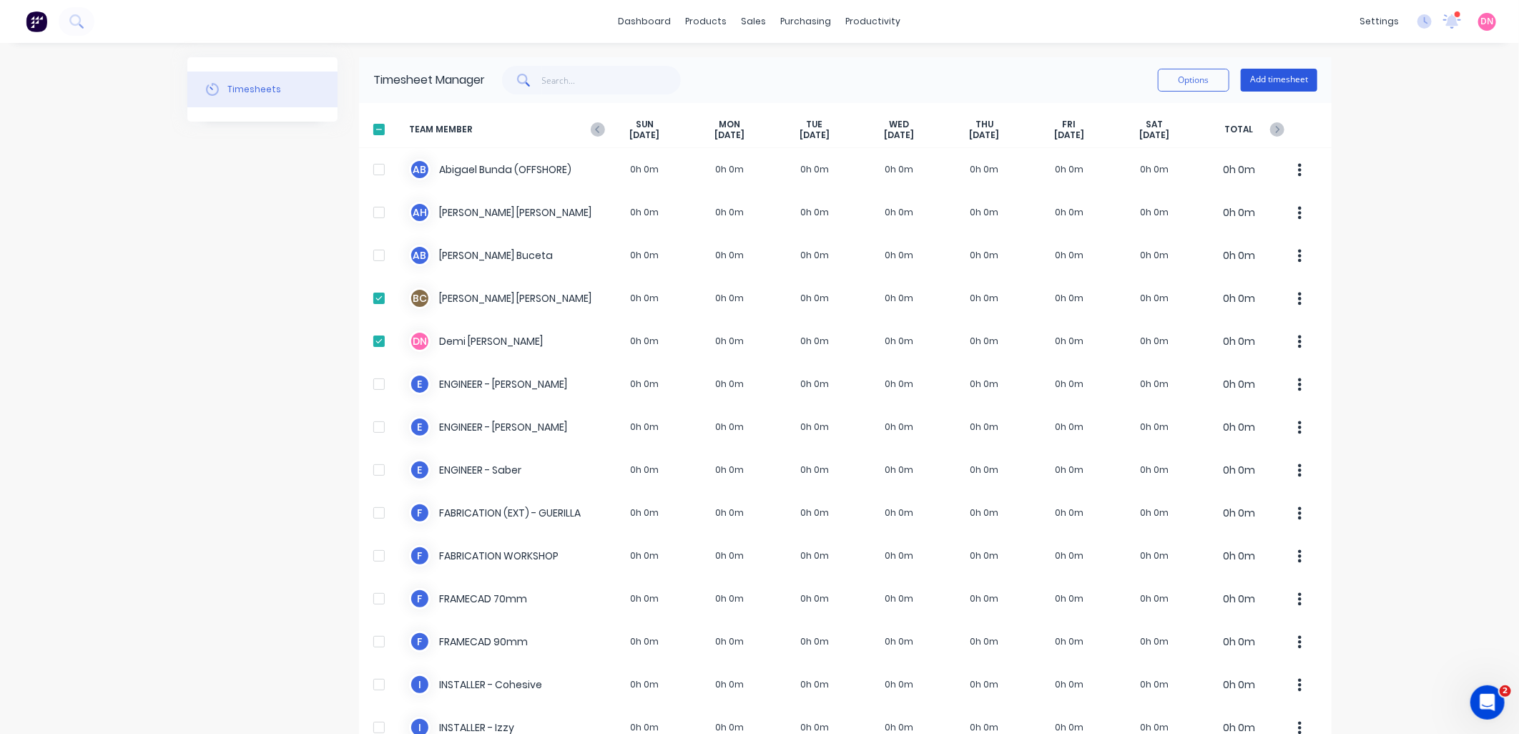
click at [1298, 76] on button "Add timesheet" at bounding box center [1279, 80] width 77 height 23
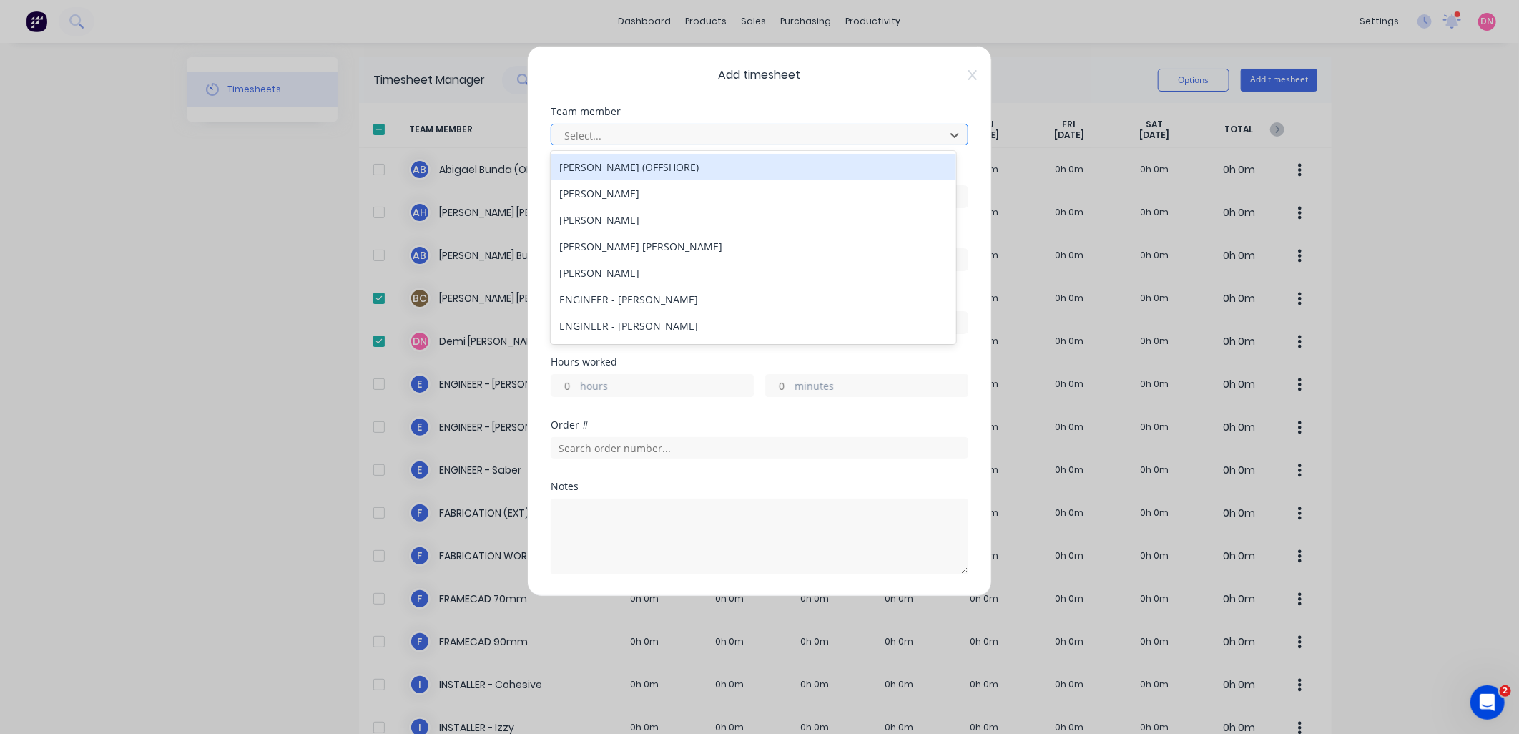
click at [781, 134] on div at bounding box center [750, 136] width 375 height 18
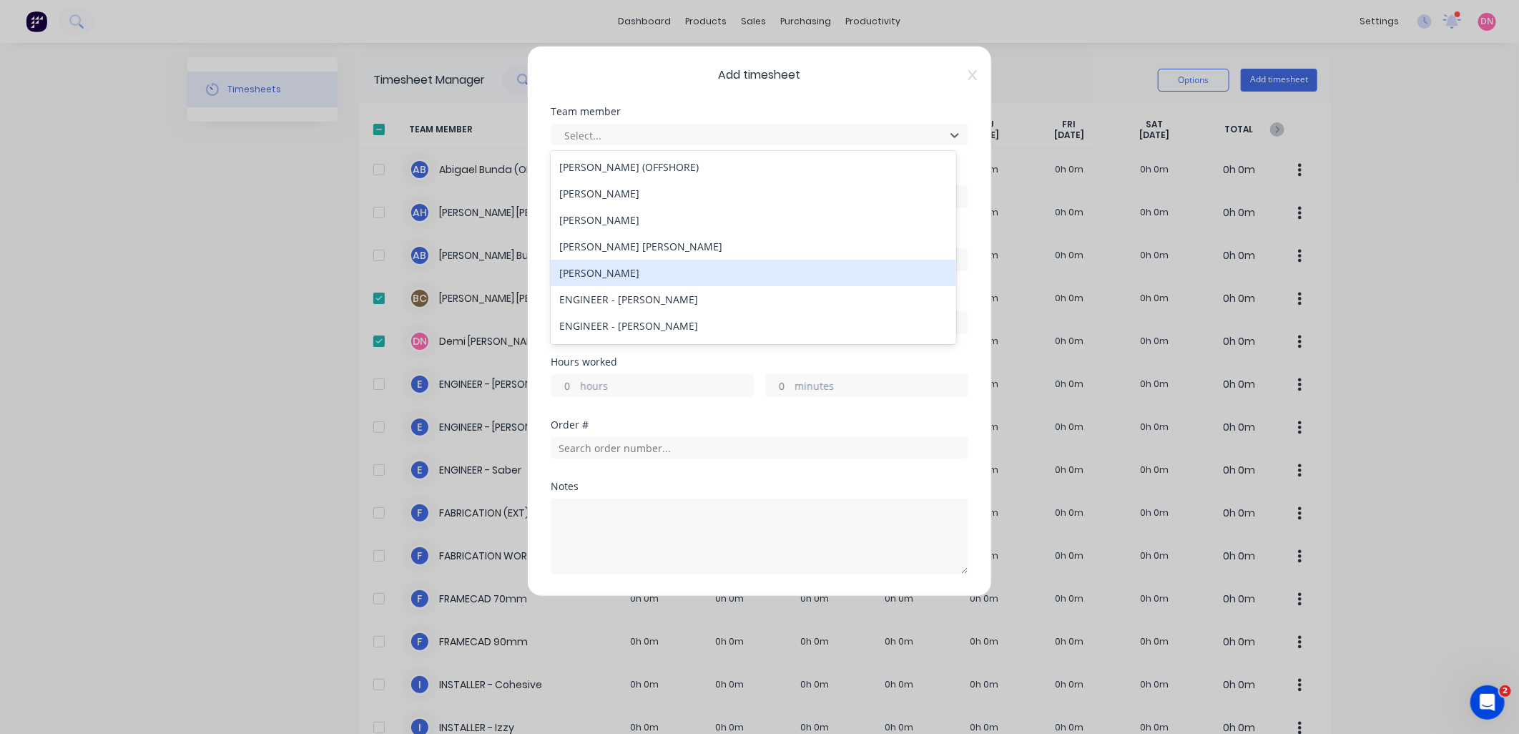
click at [755, 260] on div "[PERSON_NAME]" at bounding box center [753, 273] width 405 height 26
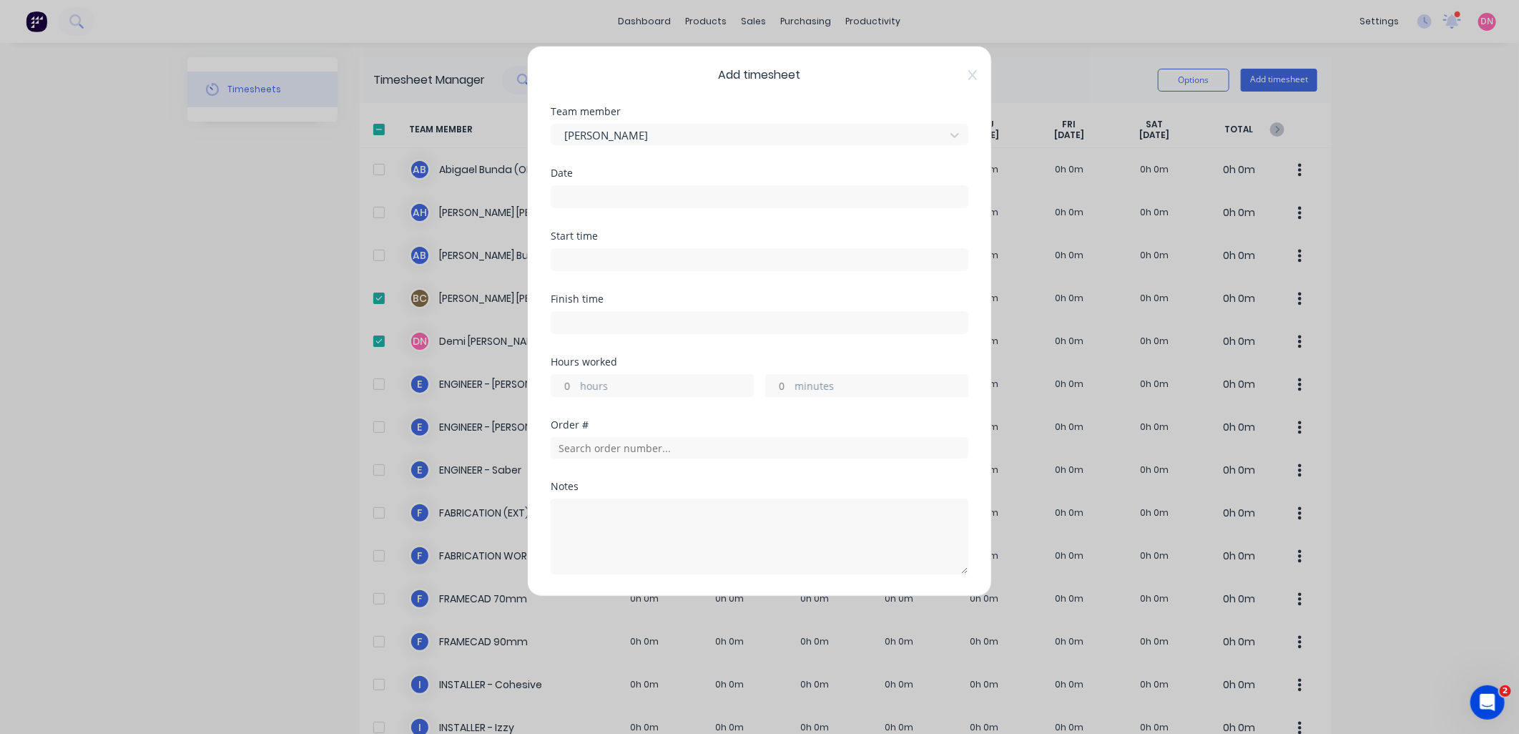
click at [762, 190] on input at bounding box center [759, 196] width 416 height 21
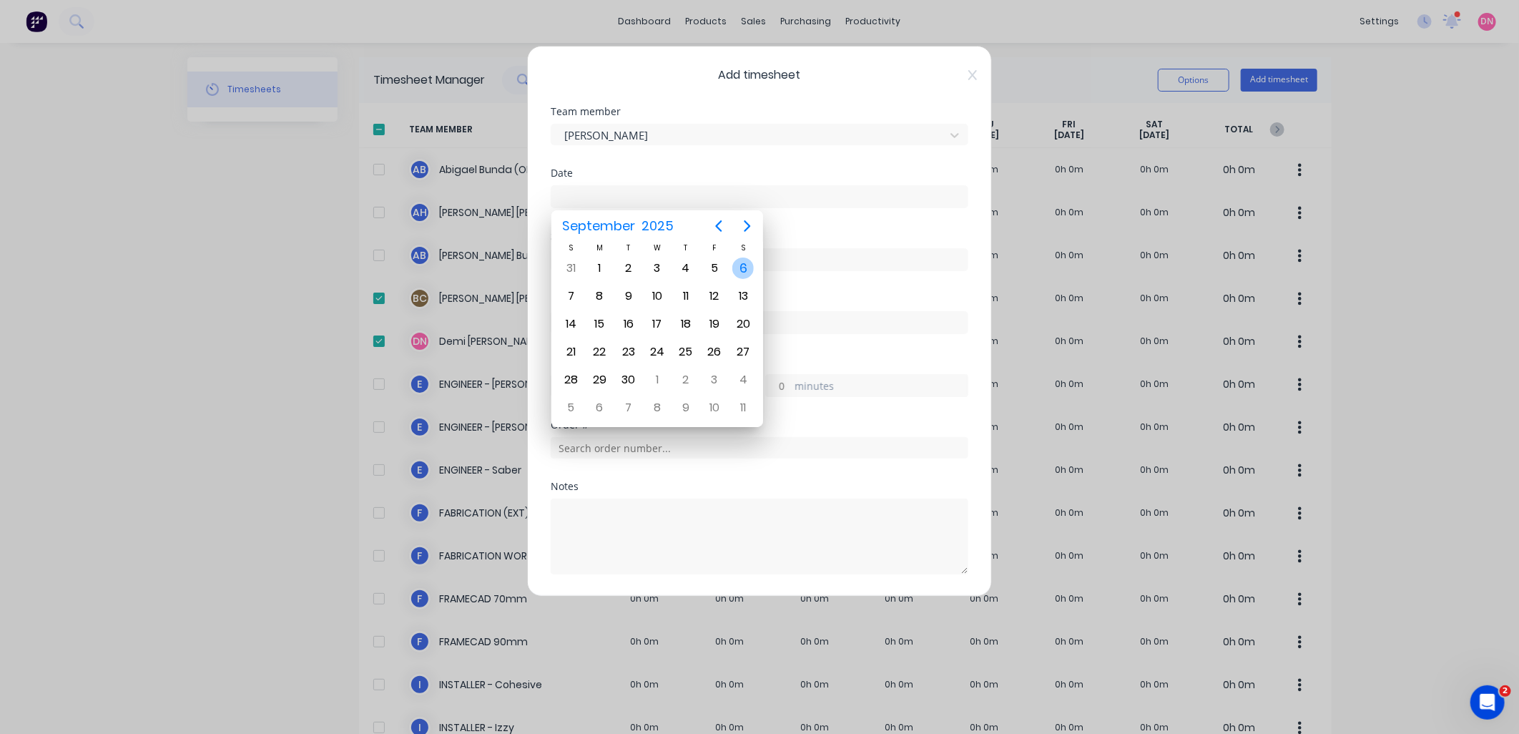
click at [747, 268] on div "6" at bounding box center [742, 267] width 21 height 21
type input "06/09/2025"
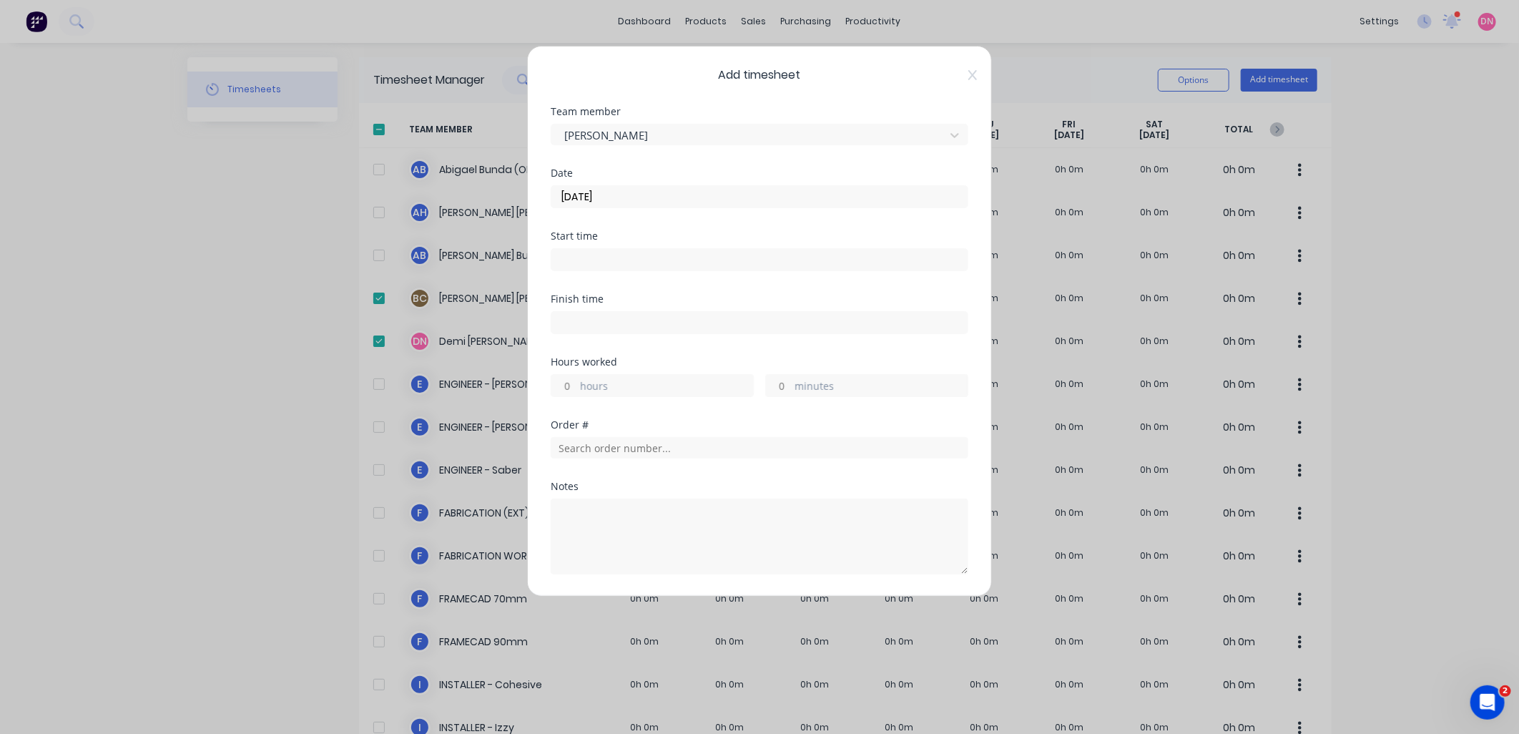
click at [730, 260] on input at bounding box center [759, 259] width 416 height 21
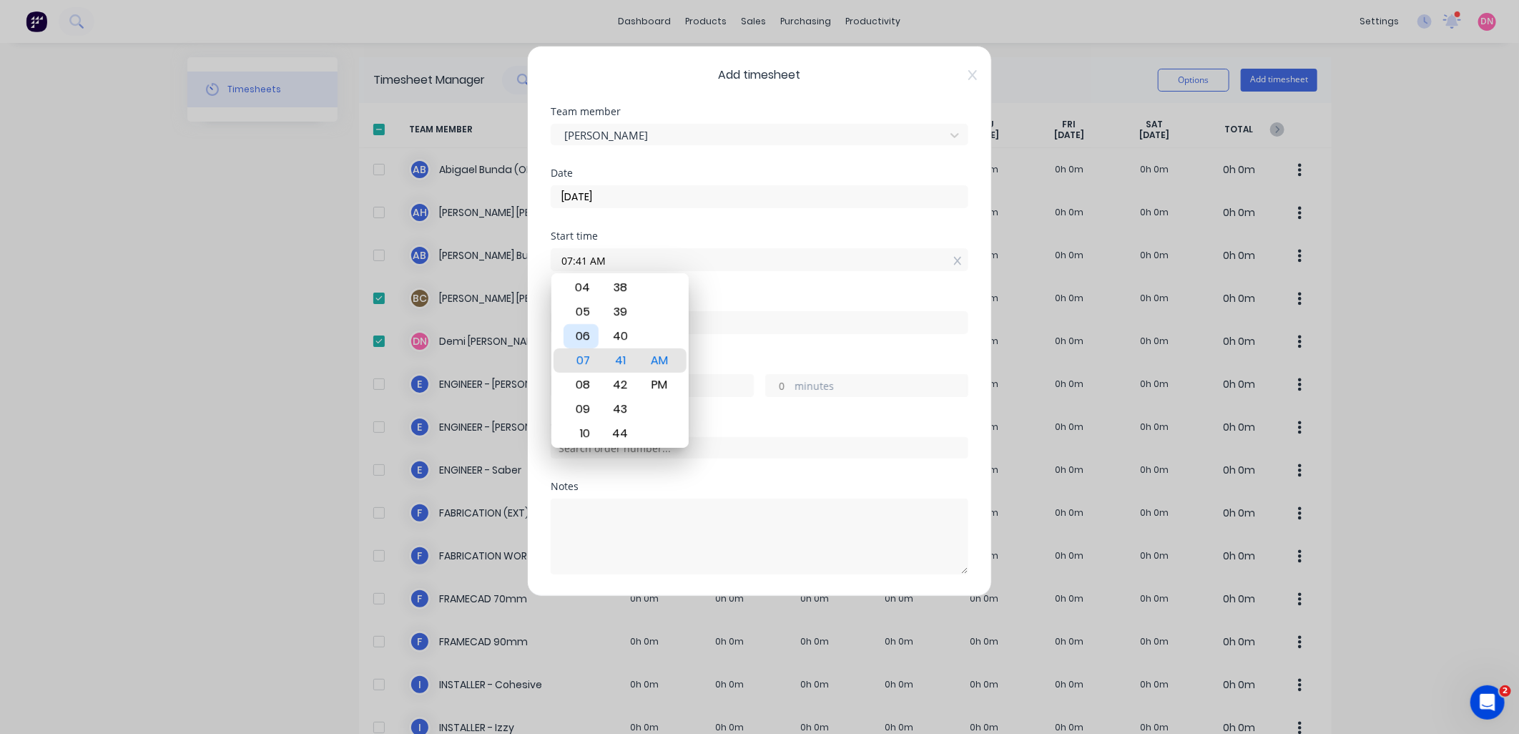
click at [586, 340] on div "06" at bounding box center [580, 336] width 35 height 24
type input "06:15 AM"
click at [627, 365] on div "15" at bounding box center [620, 360] width 35 height 24
click at [661, 365] on div "AM" at bounding box center [659, 360] width 35 height 24
click at [754, 334] on div "Finish time" at bounding box center [760, 325] width 418 height 63
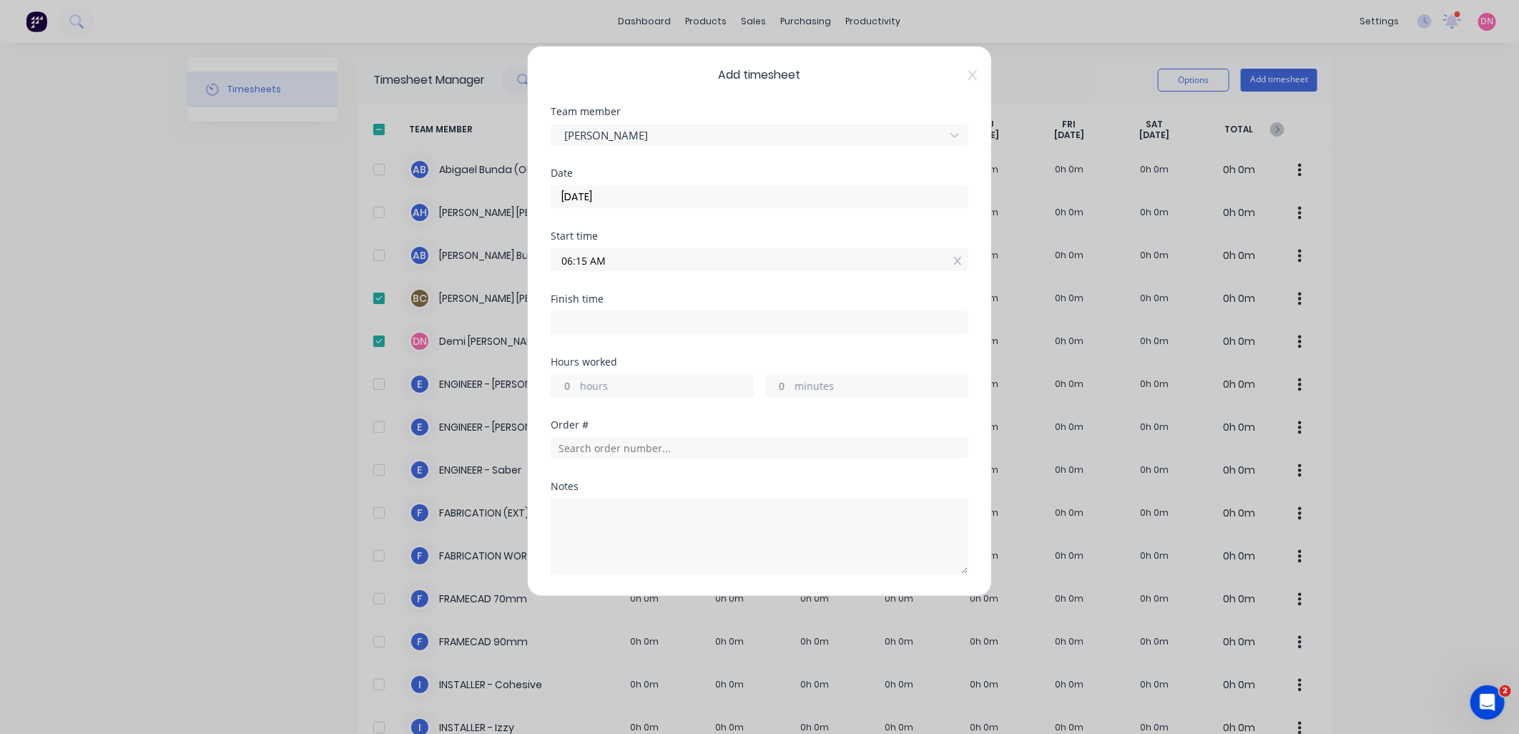
click at [744, 325] on input at bounding box center [759, 322] width 416 height 21
type input "11:44 AM"
type input "5"
type input "29"
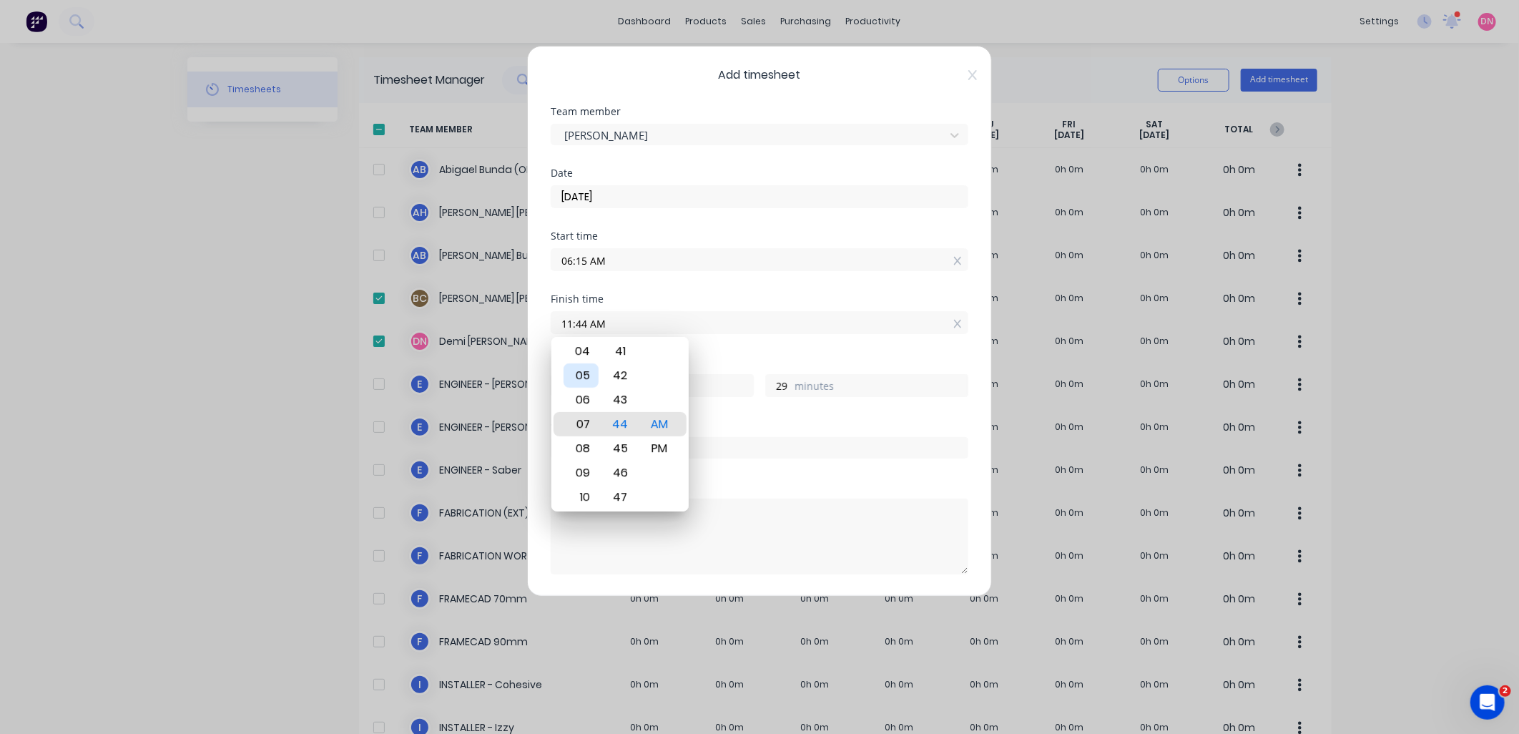
type input "06:44 AM"
type input "0"
type input "04:44 AM"
type input "22"
type input "02:44 AM"
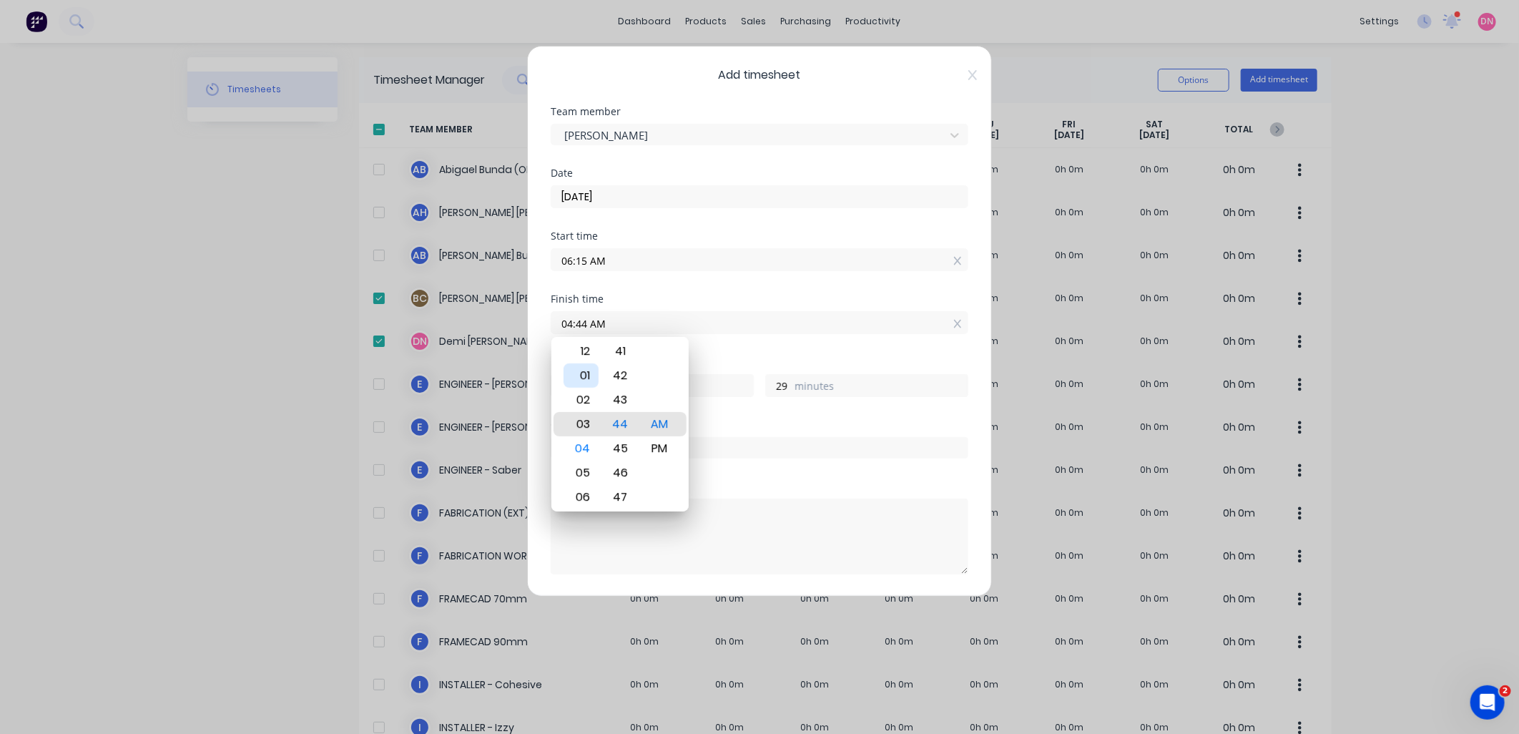
type input "20"
click at [586, 384] on div "12" at bounding box center [580, 375] width 35 height 24
type input "12:44 AM"
type input "18"
type input "12:42 AM"
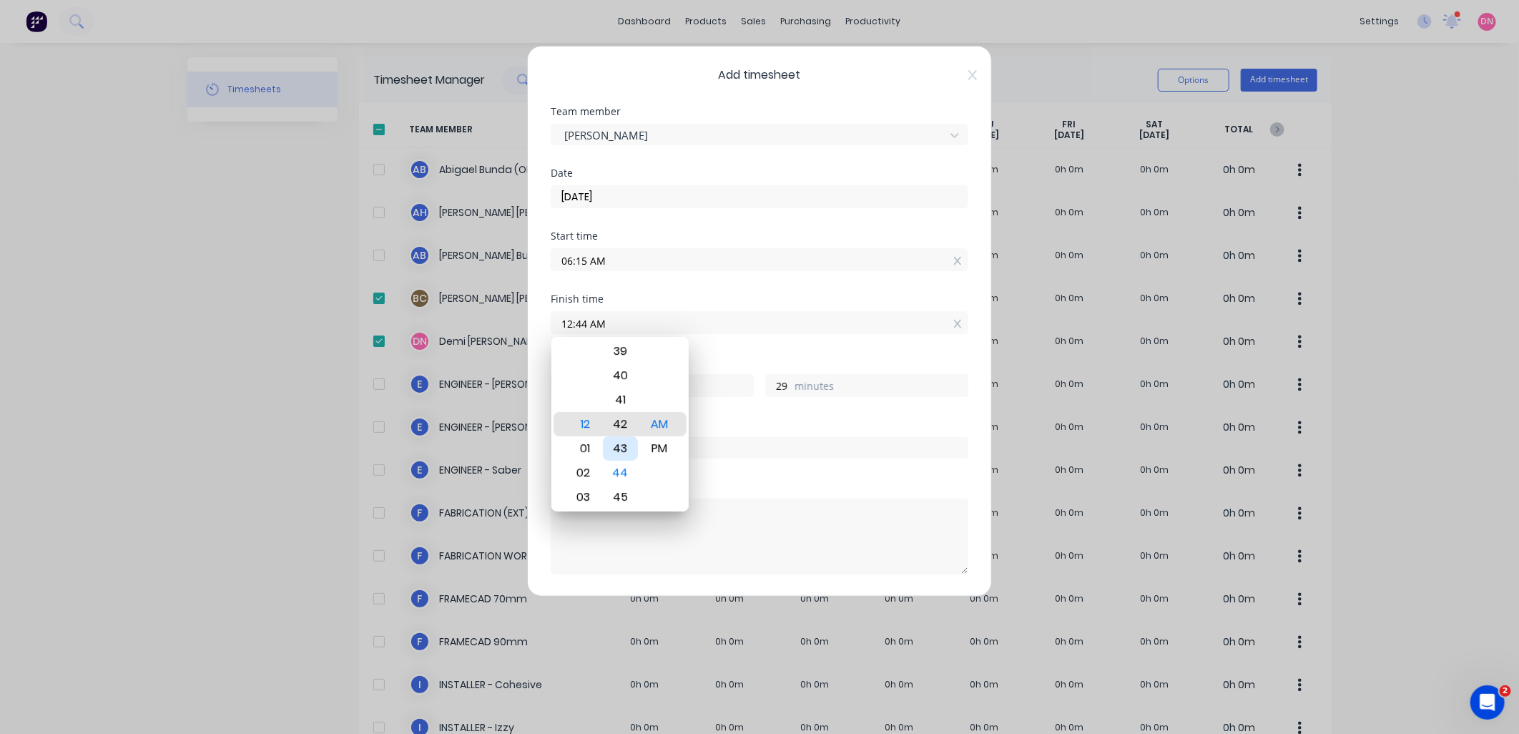
type input "27"
type input "12:38 AM"
type input "23"
type input "12:35 AM"
type input "20"
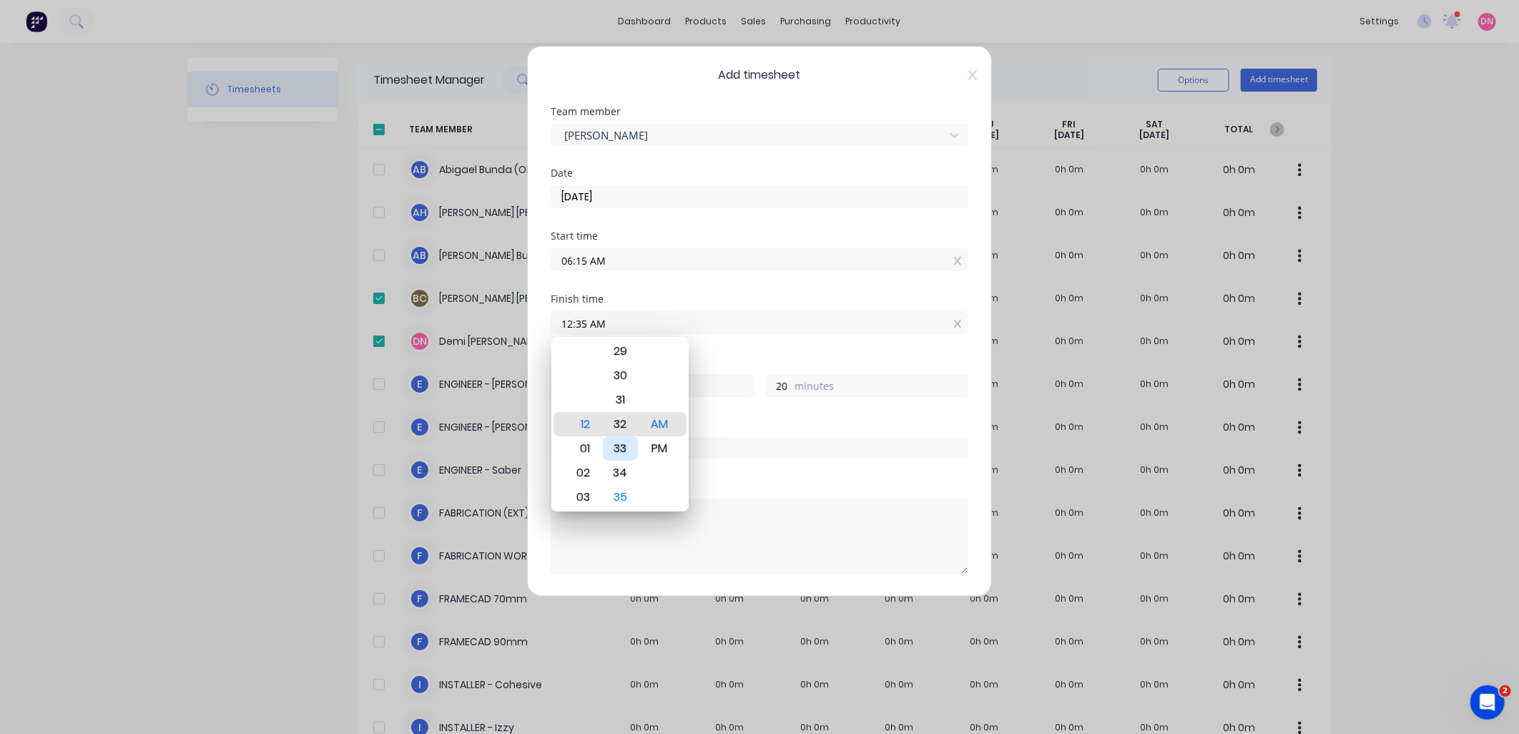
type input "12:31 AM"
type input "16"
type input "12:28 AM"
type input "13"
type input "12:21 AM"
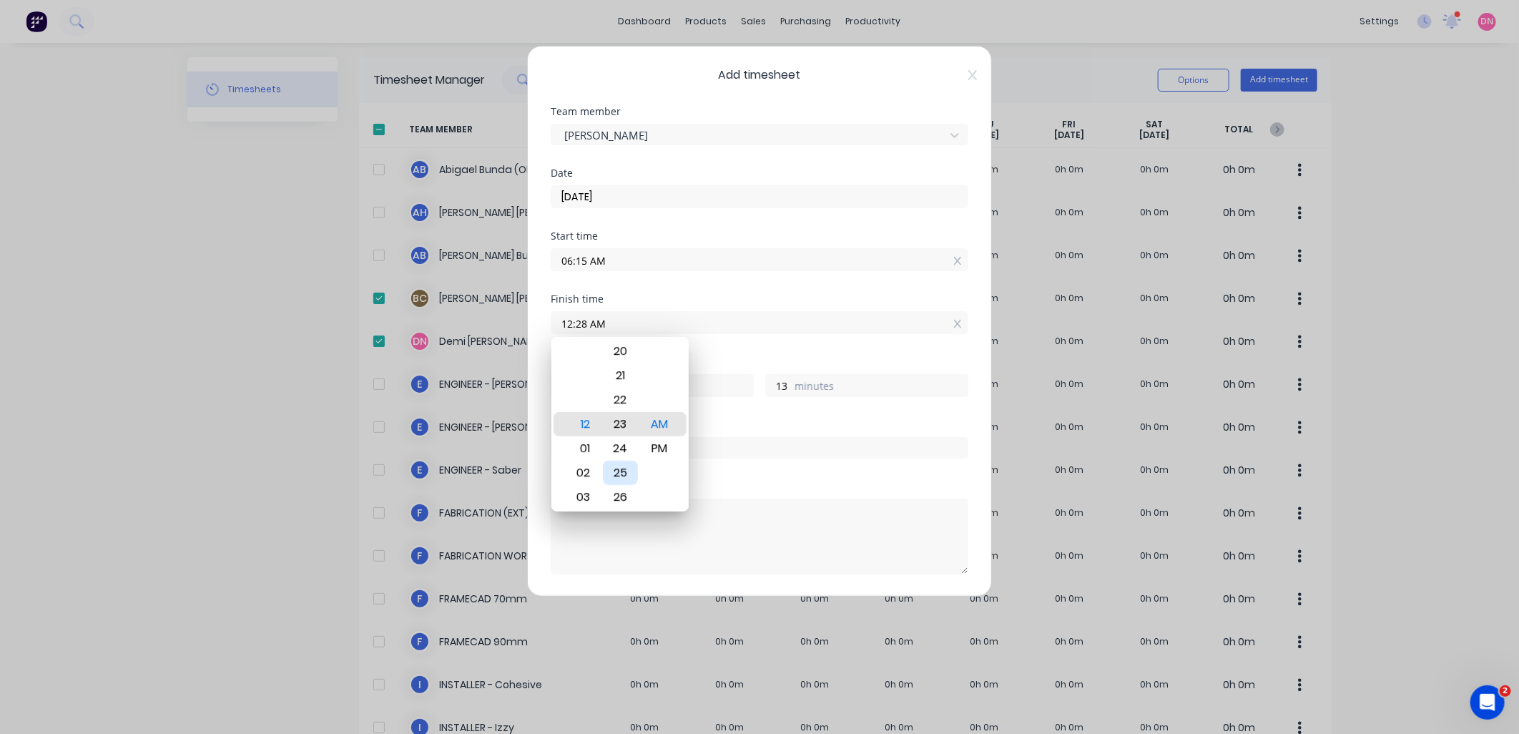
type input "6"
type input "12:17 AM"
type input "2"
type input "12:15 AM"
type input "0"
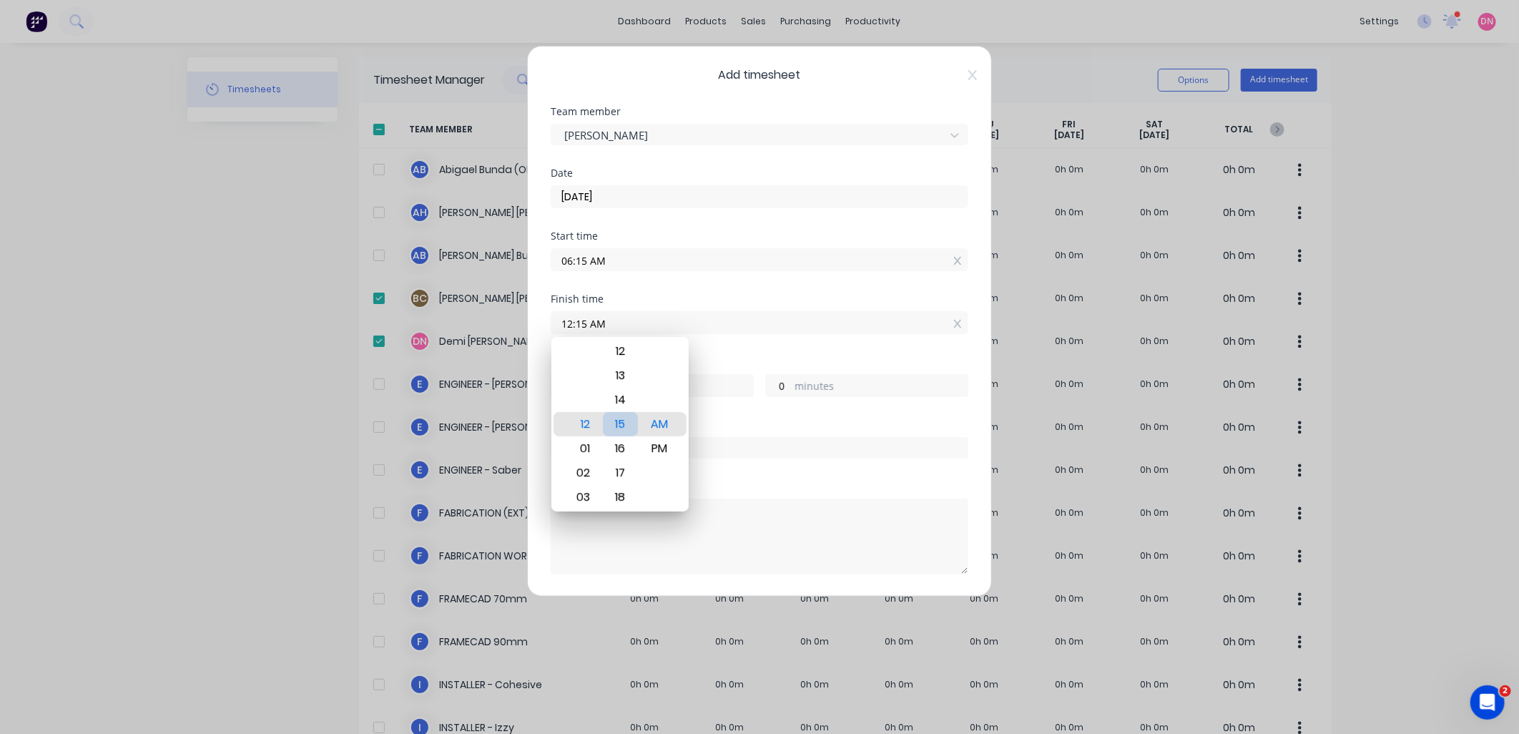
click at [627, 430] on div "15" at bounding box center [620, 424] width 35 height 24
click at [656, 445] on div "PM" at bounding box center [659, 448] width 35 height 24
type input "12:15 PM"
type input "6"
click at [897, 503] on textarea at bounding box center [760, 536] width 418 height 76
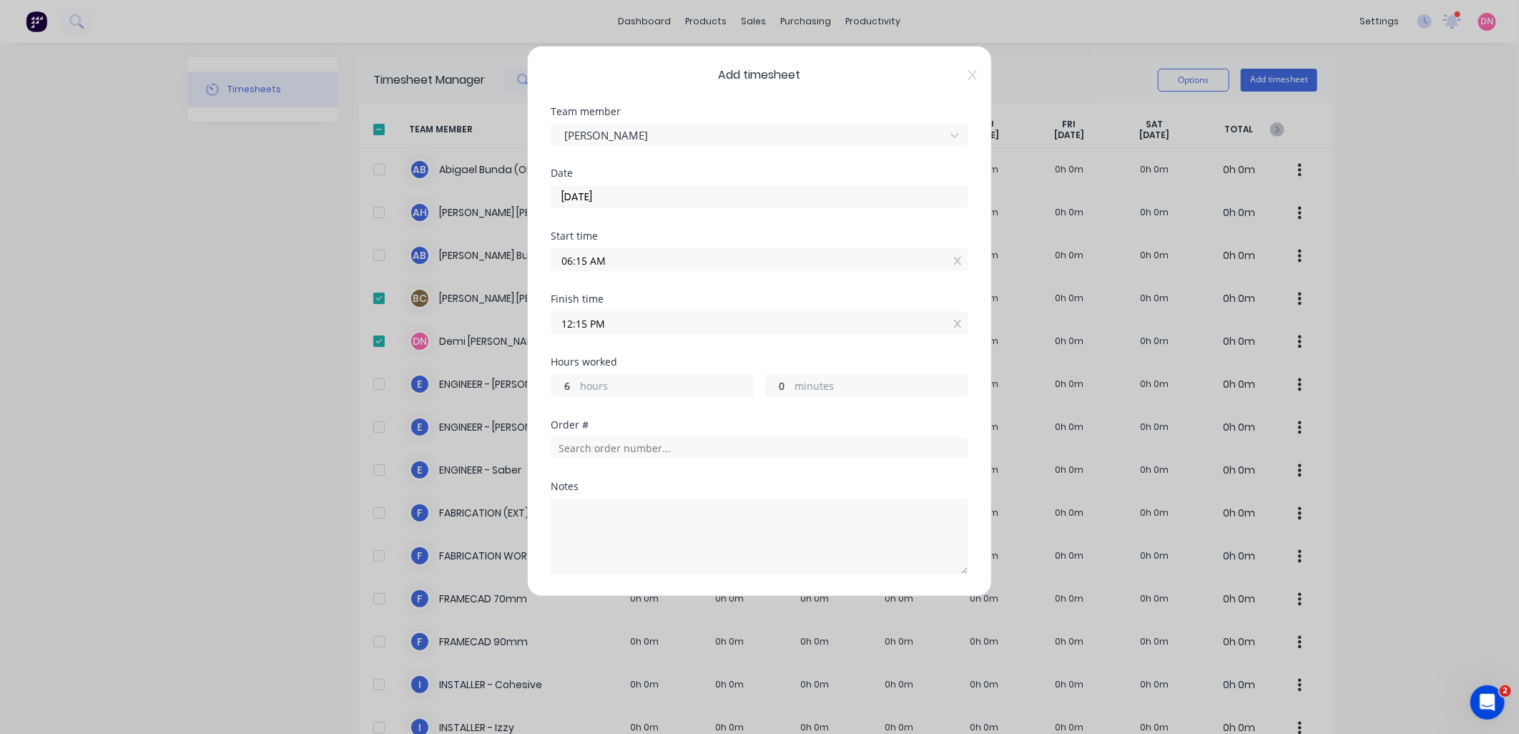
click at [614, 315] on input "12:15 PM" at bounding box center [759, 322] width 416 height 21
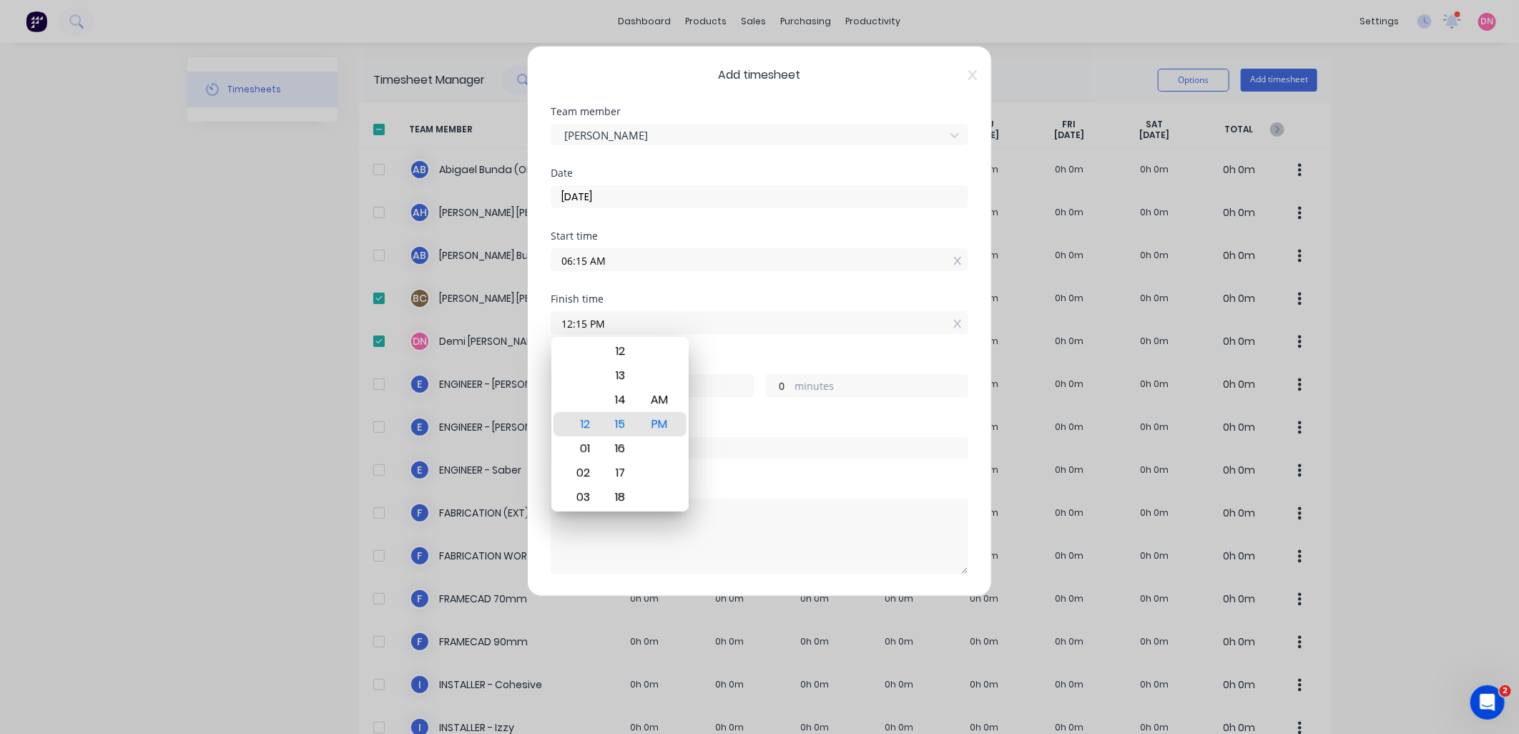
click at [616, 305] on div "Finish time 12:15 PM" at bounding box center [760, 314] width 418 height 40
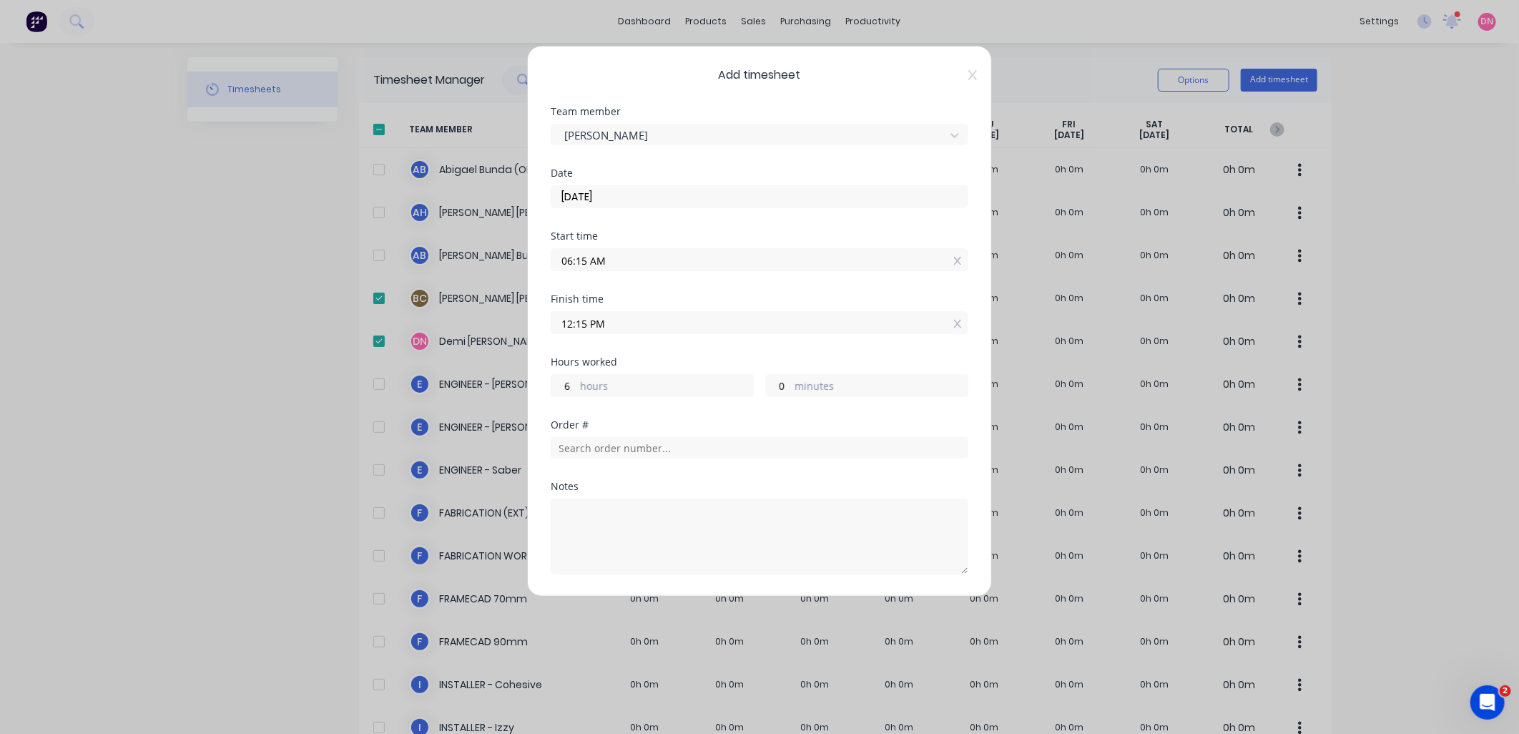
drag, startPoint x: 616, startPoint y: 304, endPoint x: 680, endPoint y: 285, distance: 66.5
click at [680, 285] on div "Start time 06:15 AM" at bounding box center [760, 262] width 418 height 63
click at [666, 439] on input "text" at bounding box center [760, 447] width 418 height 21
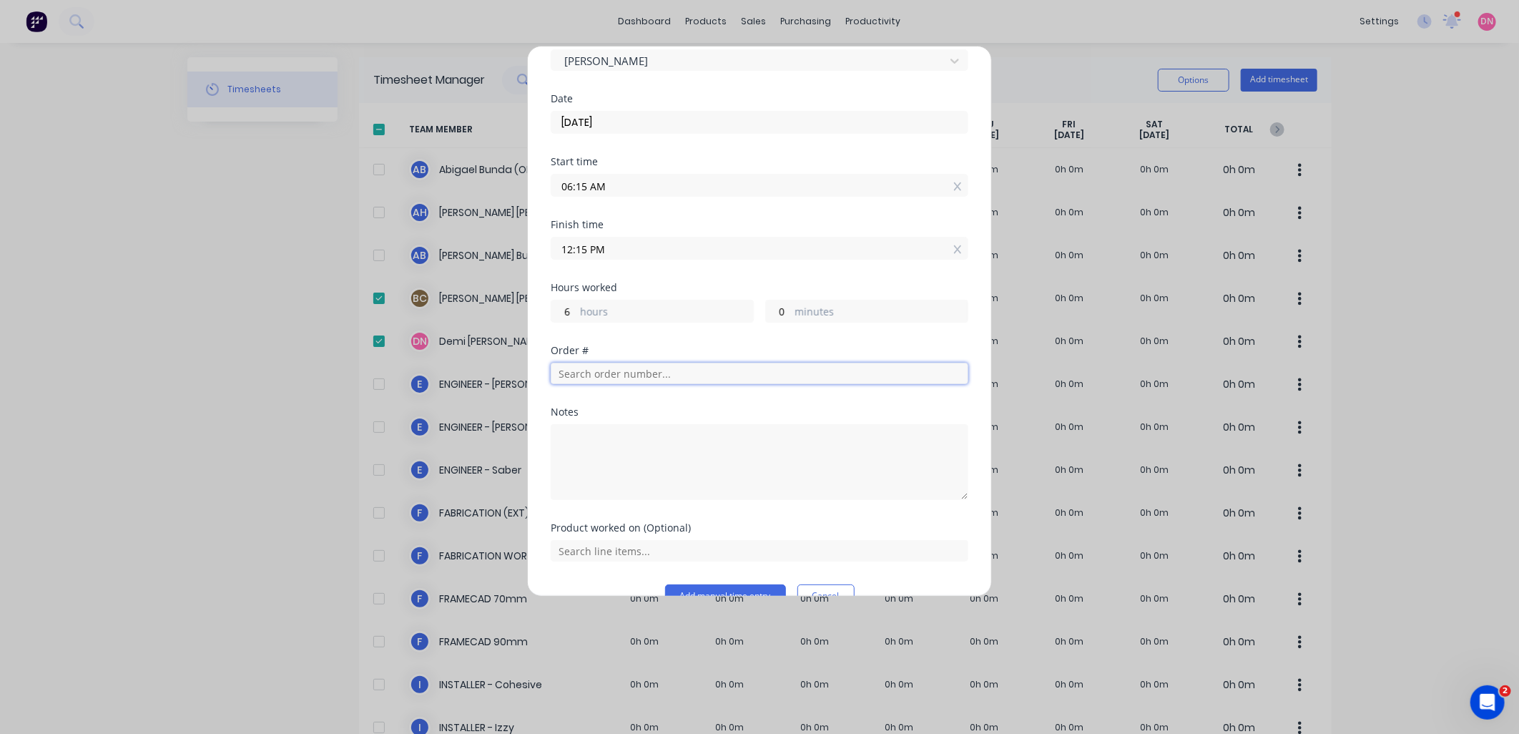
scroll to position [79, 0]
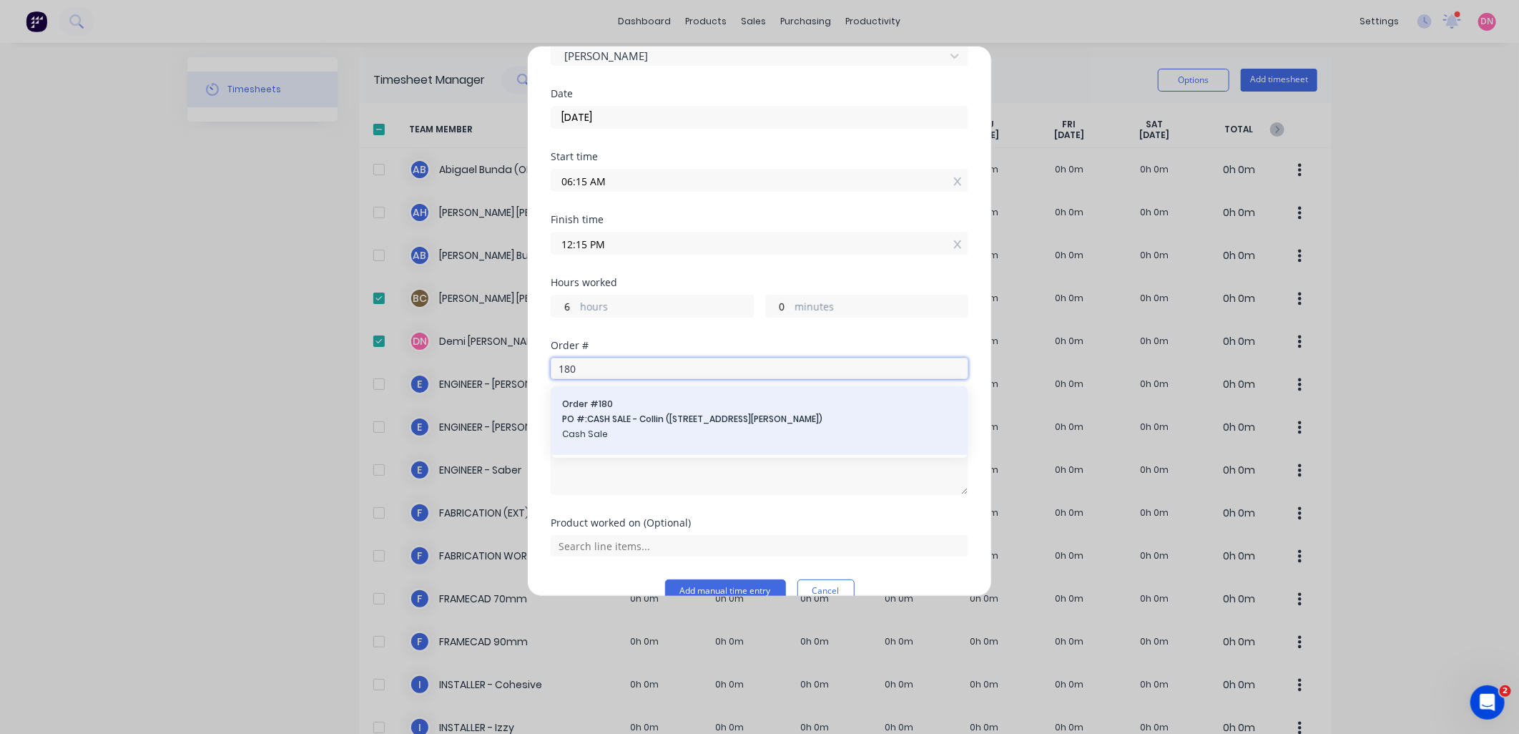
type input "180"
click at [677, 408] on span "Order # 180" at bounding box center [759, 404] width 395 height 13
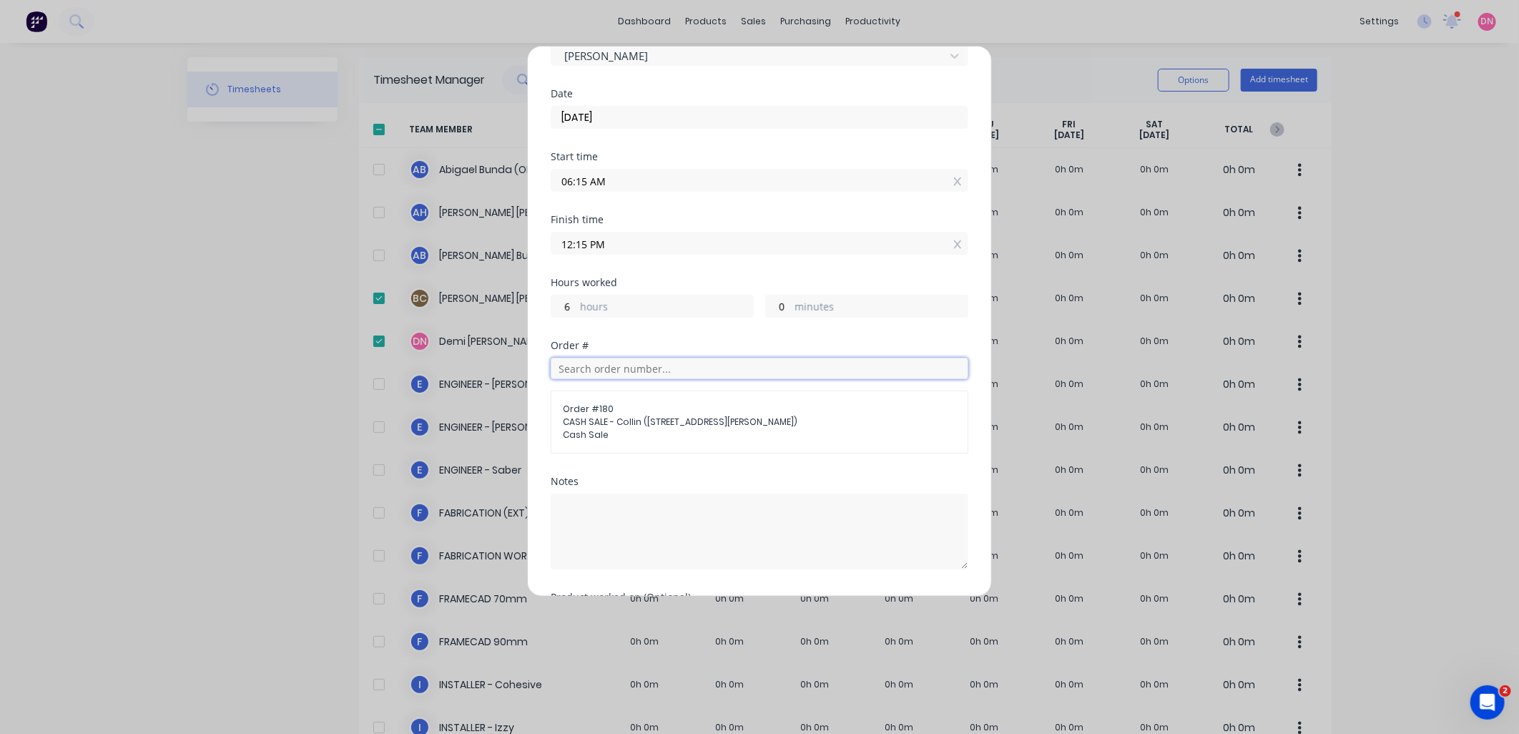
click at [616, 368] on input "text" at bounding box center [760, 368] width 418 height 21
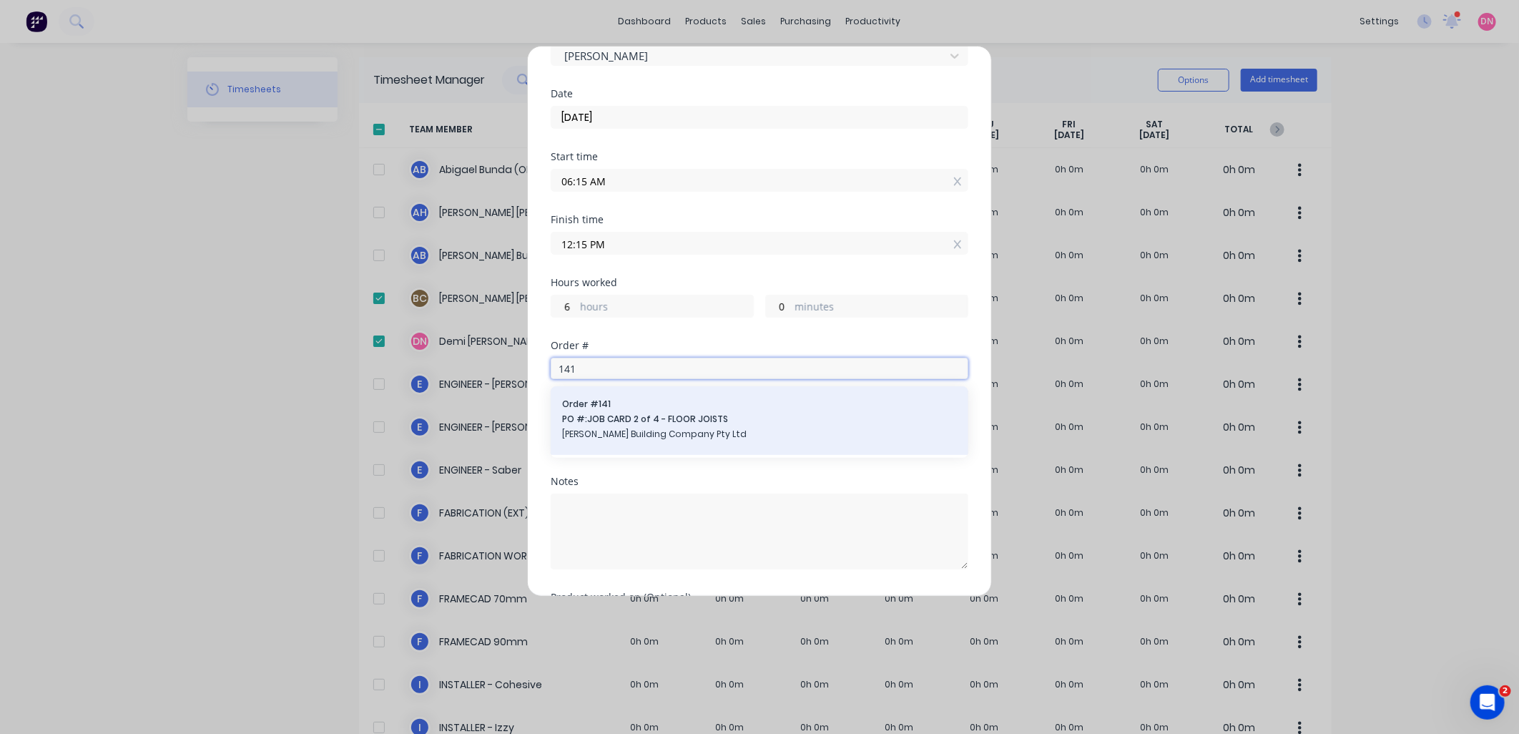
type input "141"
click at [782, 428] on span "[PERSON_NAME] Building Company Pty Ltd" at bounding box center [759, 434] width 395 height 13
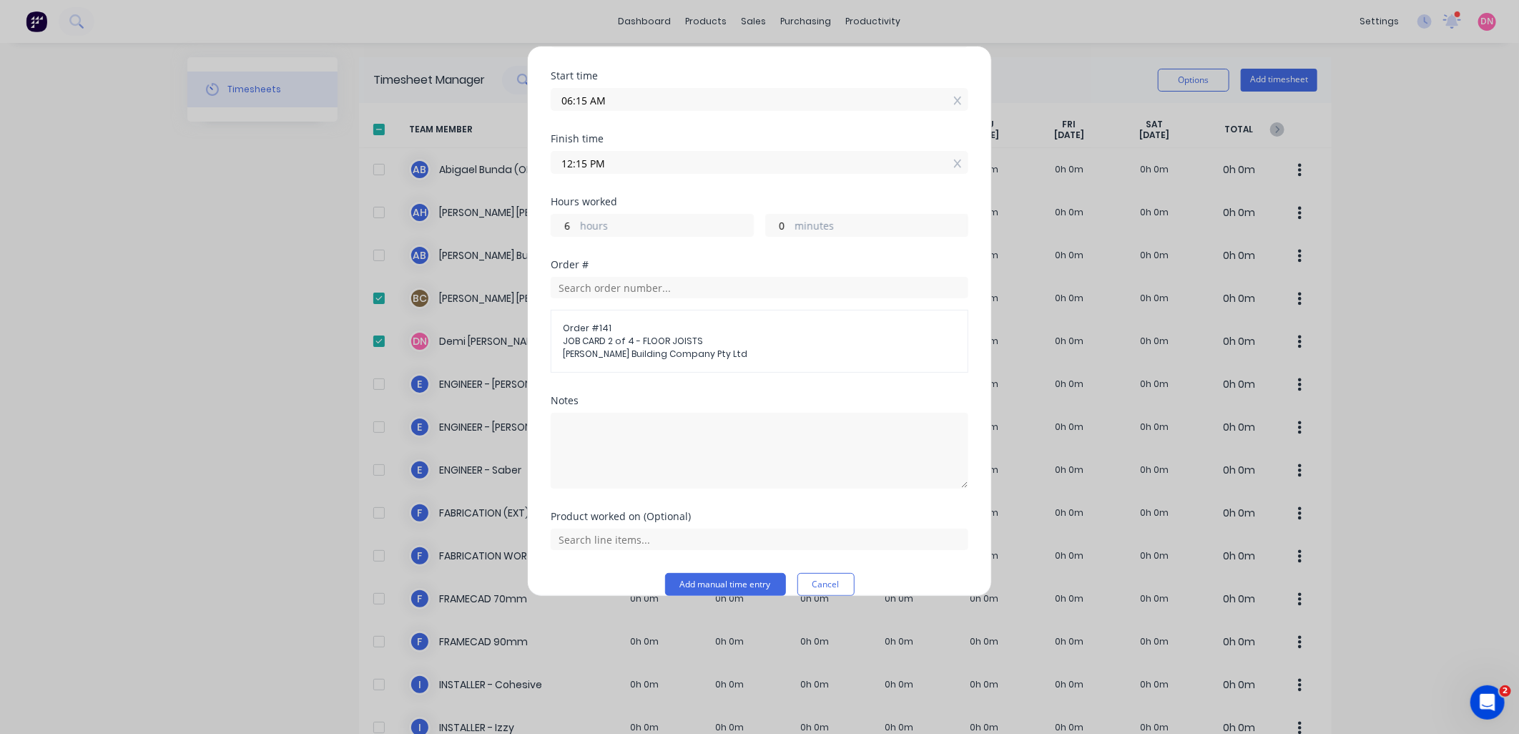
scroll to position [181, 0]
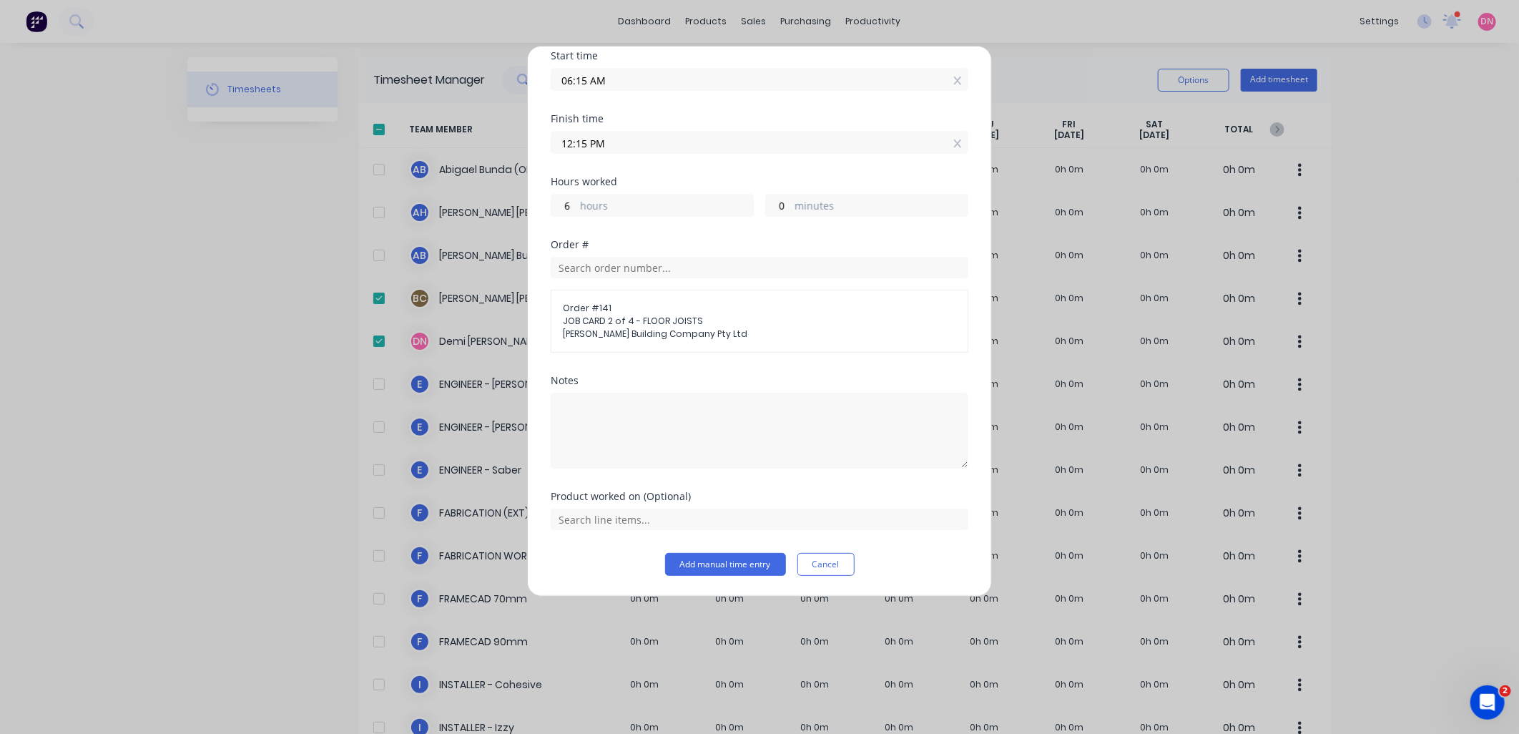
click at [699, 318] on span "JOB CARD 2 of 4 - FLOOR JOISTS" at bounding box center [759, 321] width 393 height 13
click at [597, 269] on input "text" at bounding box center [760, 267] width 418 height 21
click at [644, 240] on div "Order #" at bounding box center [760, 245] width 418 height 10
click at [641, 517] on input "text" at bounding box center [760, 518] width 418 height 21
click at [653, 456] on div "All Products" at bounding box center [760, 448] width 418 height 36
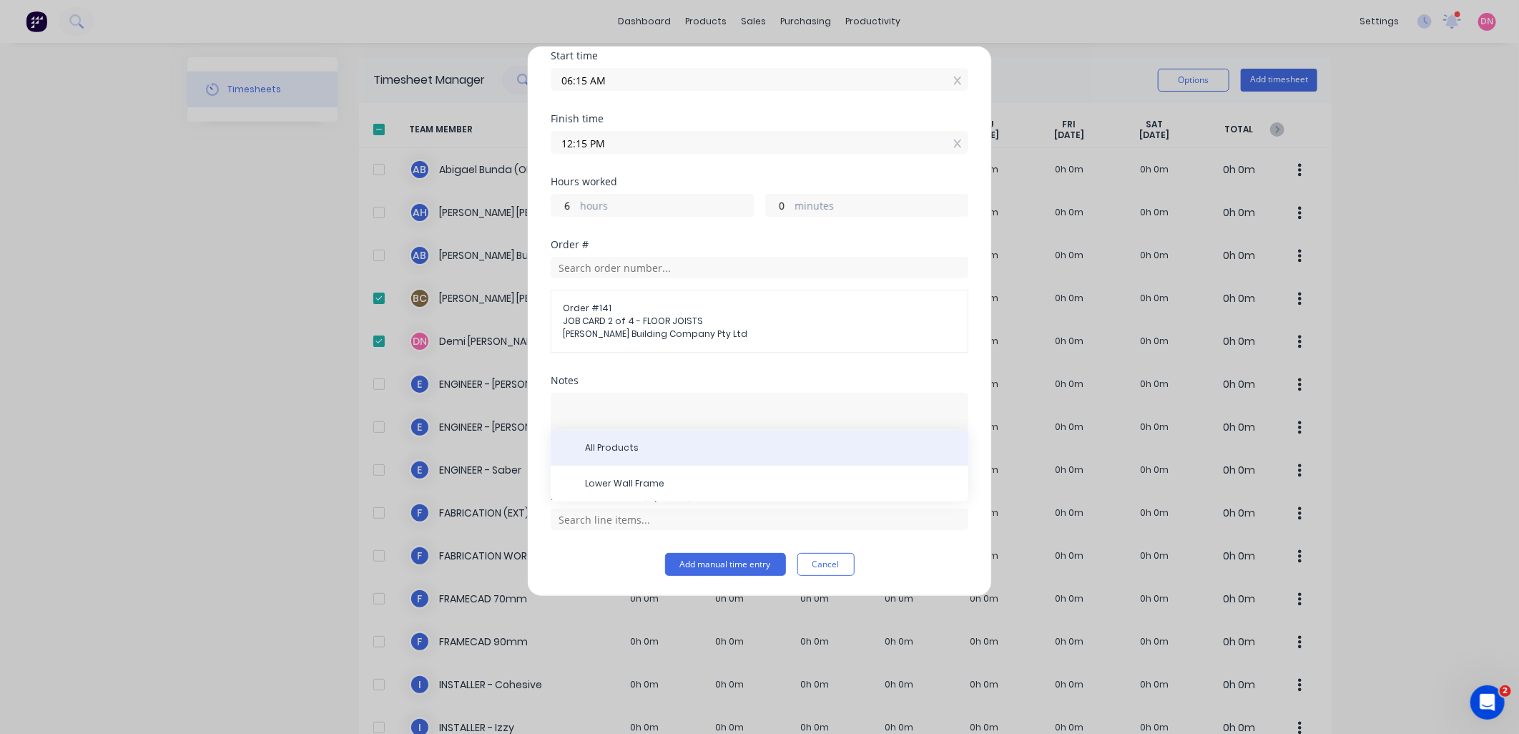
click at [662, 451] on span "All Products" at bounding box center [771, 447] width 372 height 13
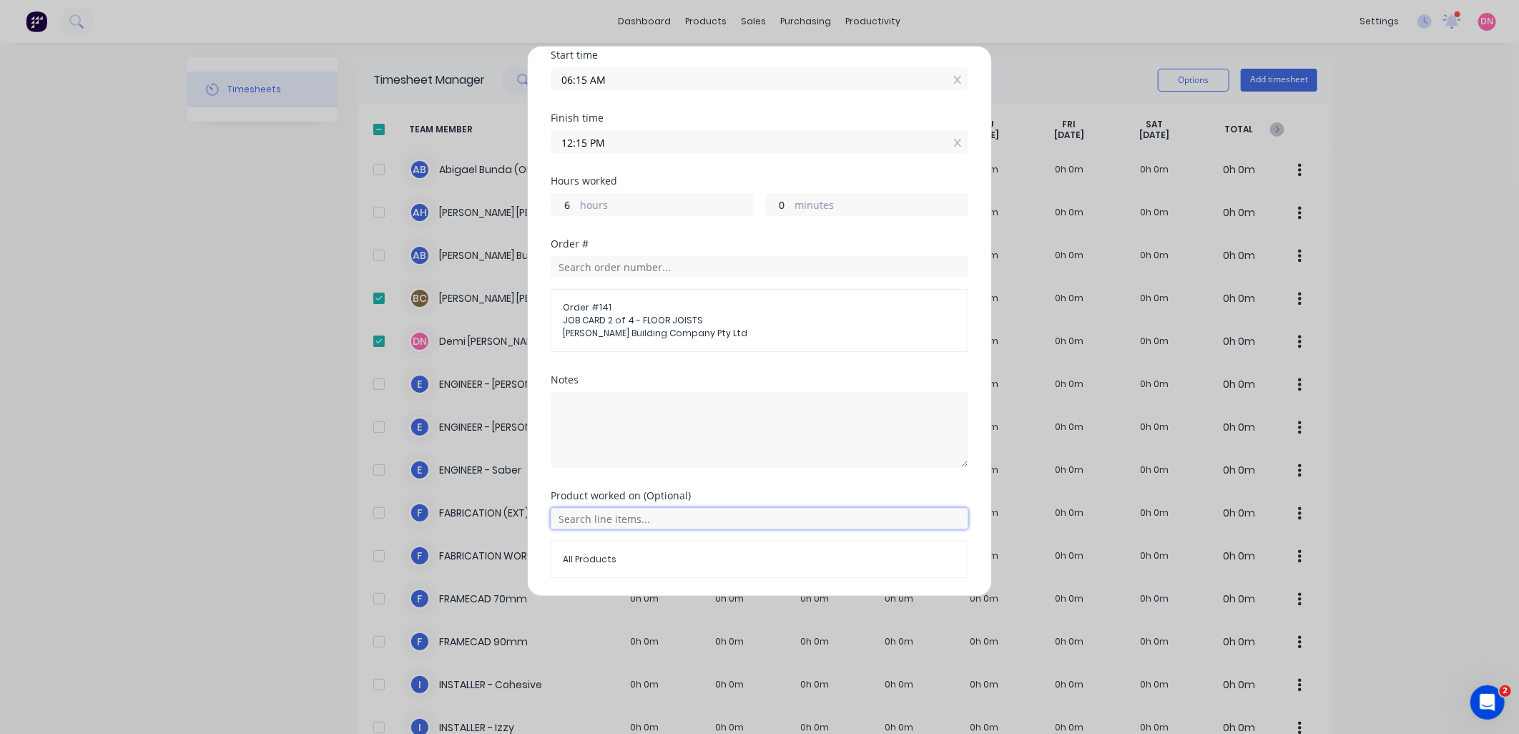
click at [662, 515] on input "text" at bounding box center [760, 518] width 418 height 21
click at [667, 444] on span "All Products" at bounding box center [771, 446] width 372 height 13
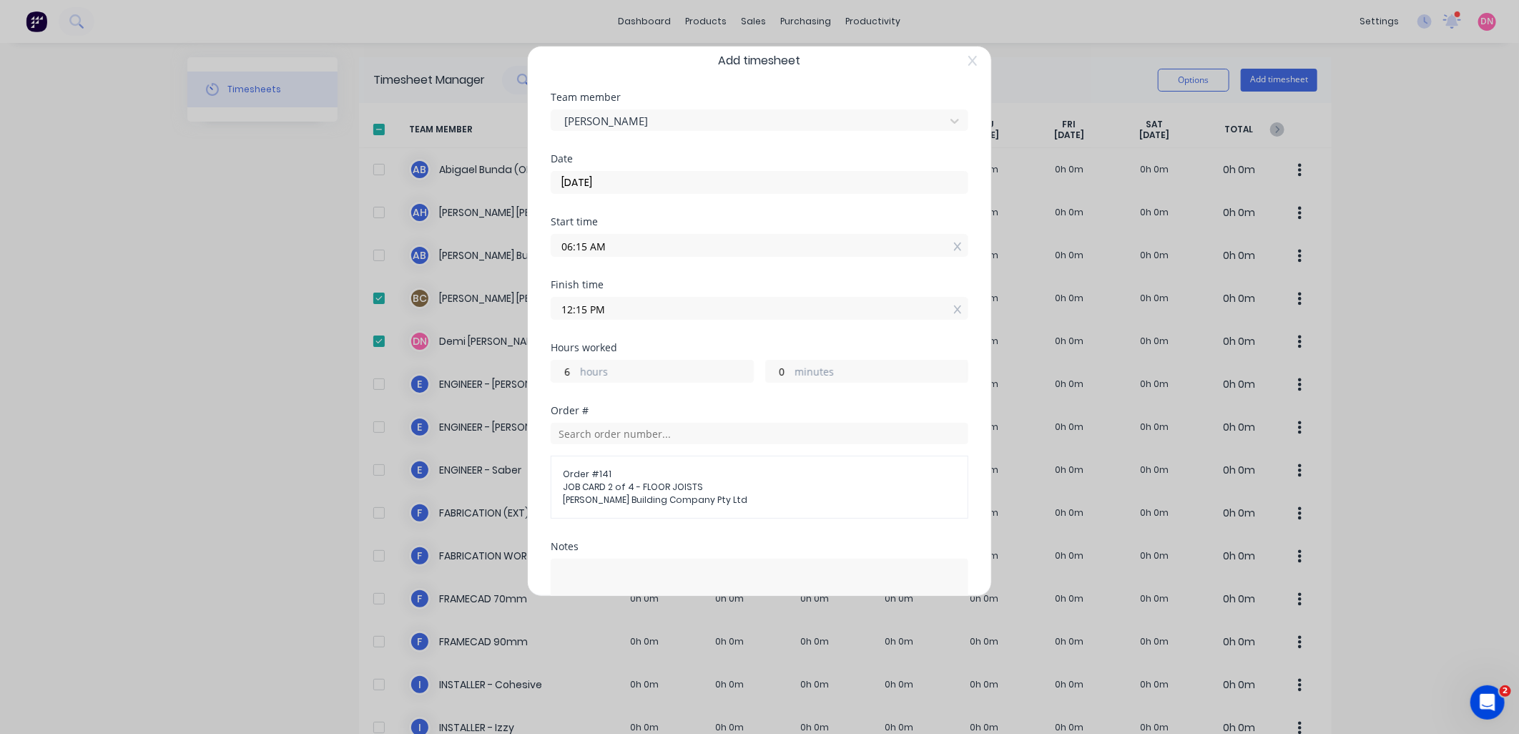
scroll to position [0, 0]
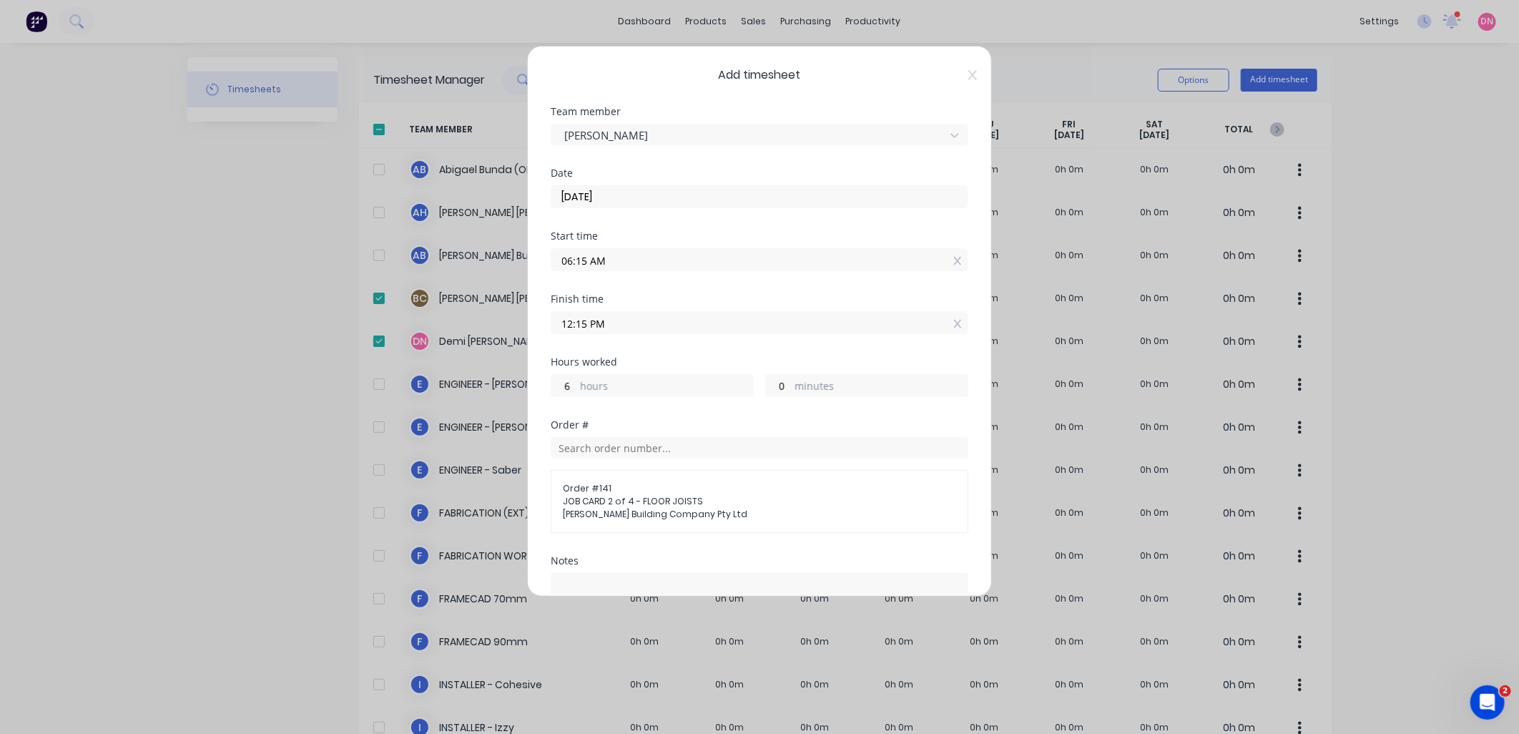
click at [593, 329] on input "12:15 PM" at bounding box center [759, 322] width 416 height 21
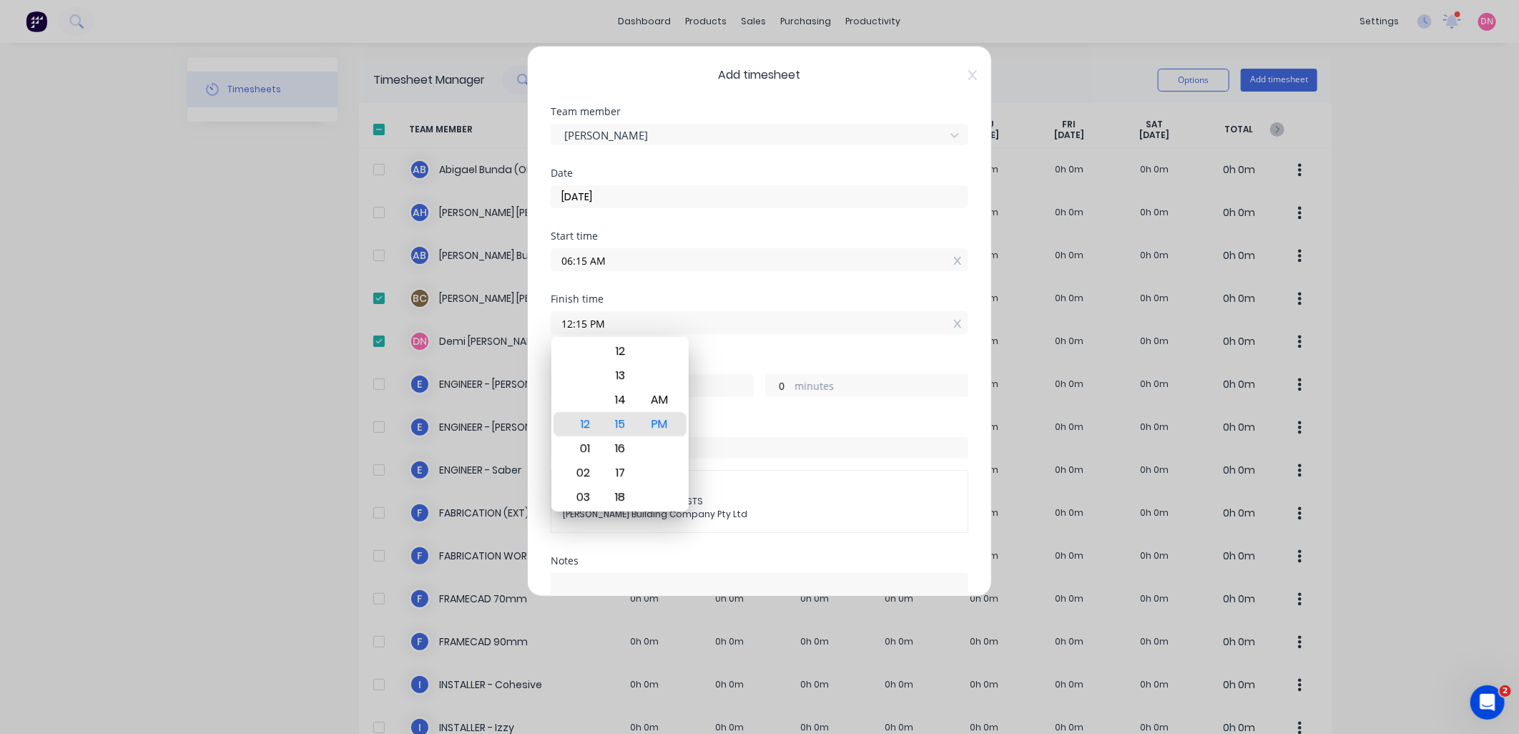
click at [576, 320] on input "12:15 PM" at bounding box center [759, 322] width 416 height 21
click at [580, 320] on input "12:15 PM" at bounding box center [759, 322] width 416 height 21
click at [728, 360] on div "Hours worked" at bounding box center [760, 362] width 418 height 10
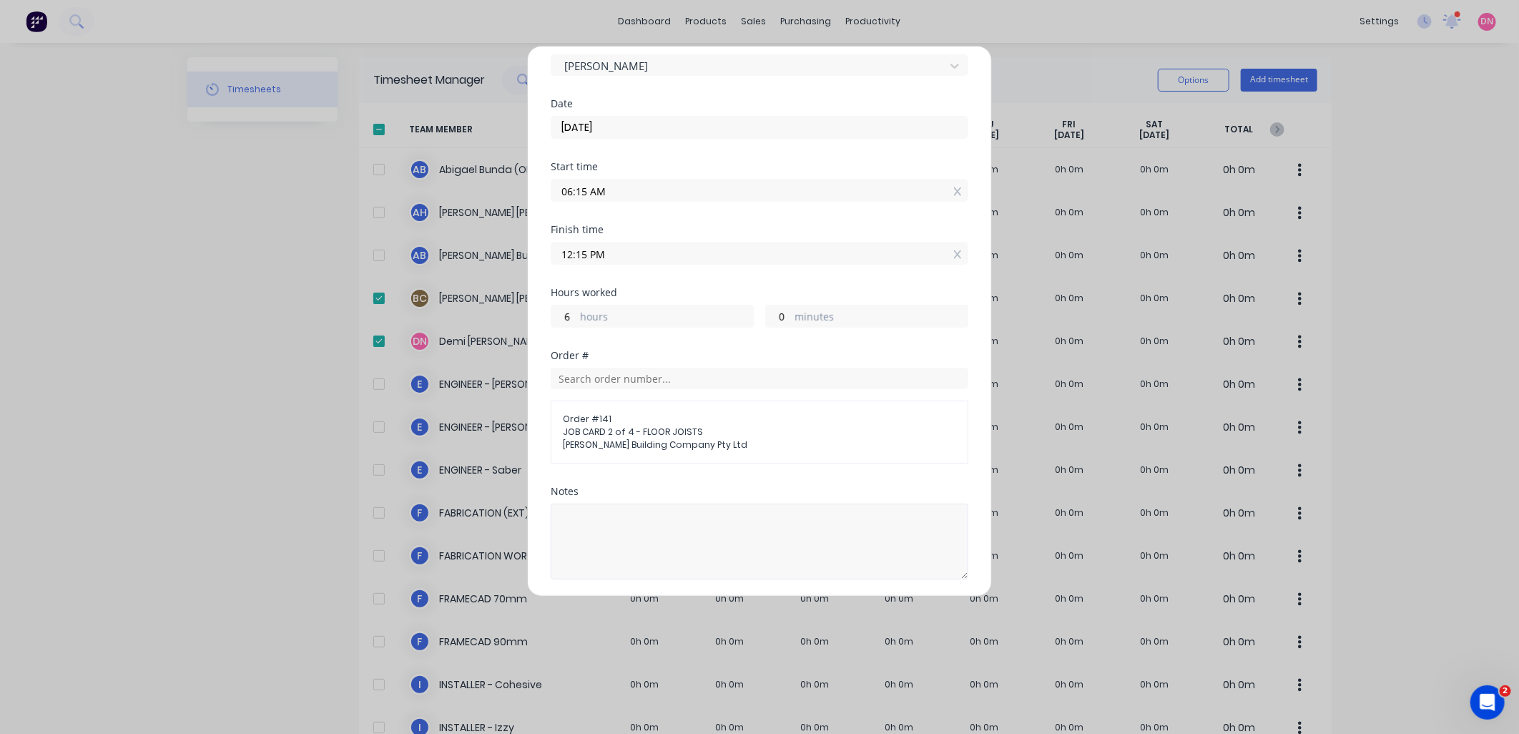
scroll to position [230, 0]
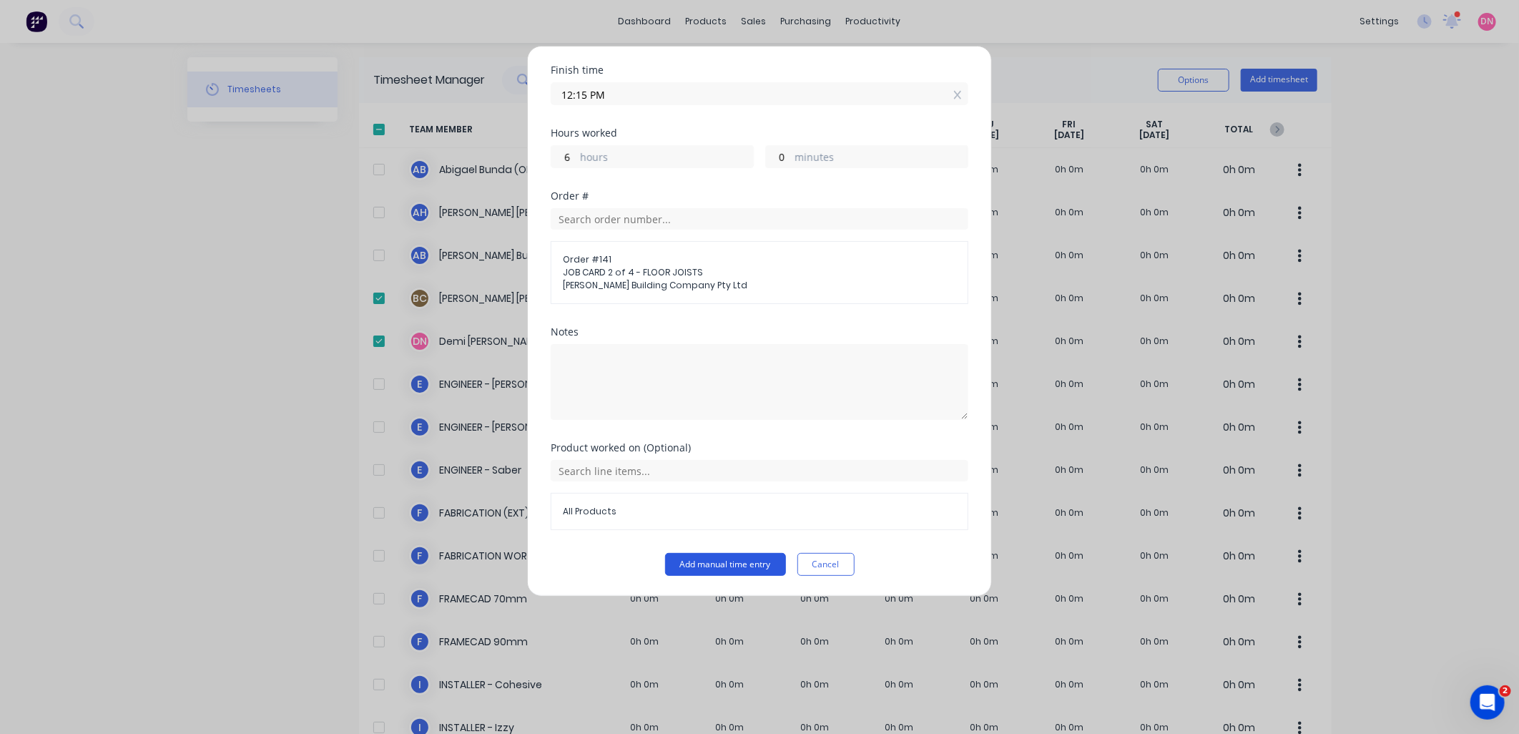
click at [717, 561] on button "Add manual time entry" at bounding box center [725, 564] width 121 height 23
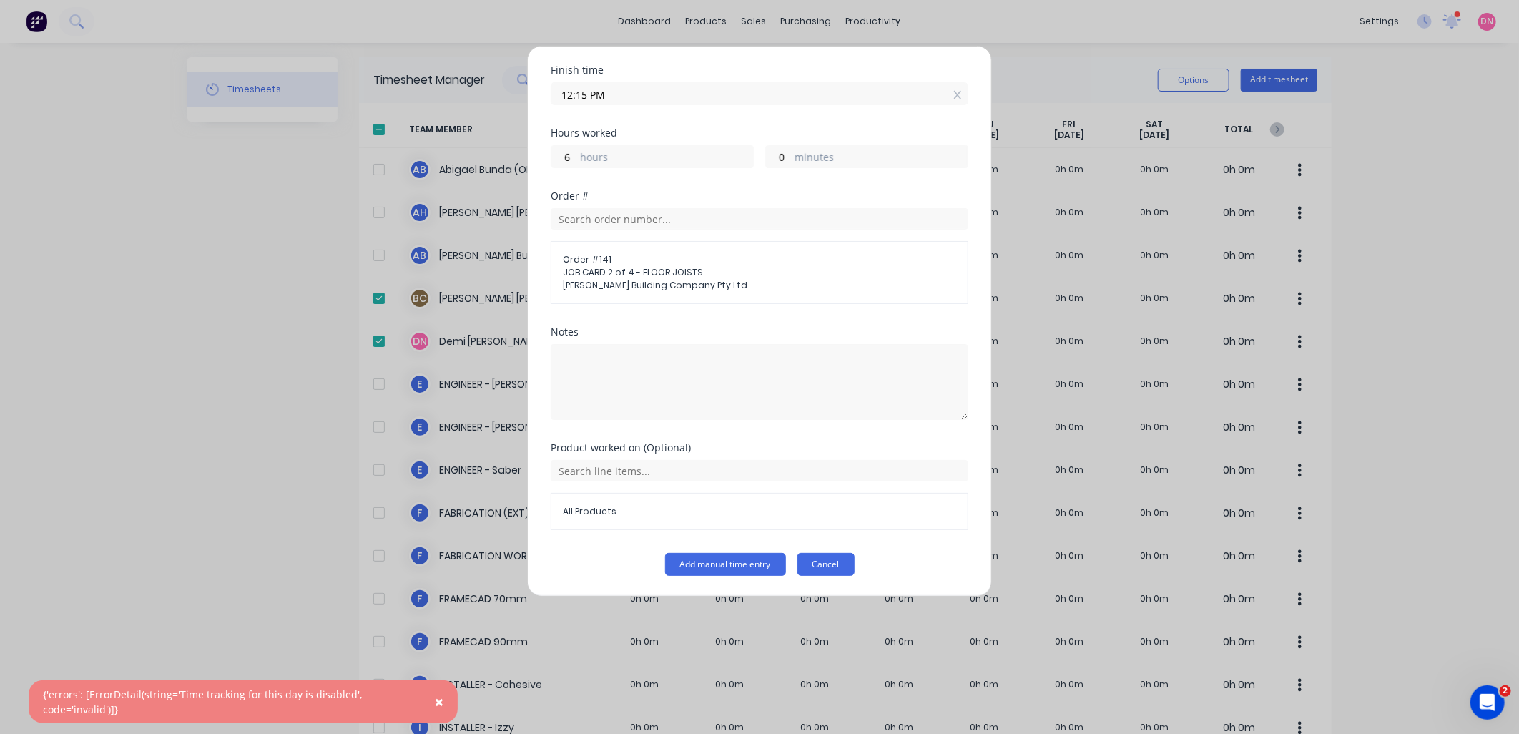
click at [803, 558] on button "Cancel" at bounding box center [825, 564] width 57 height 23
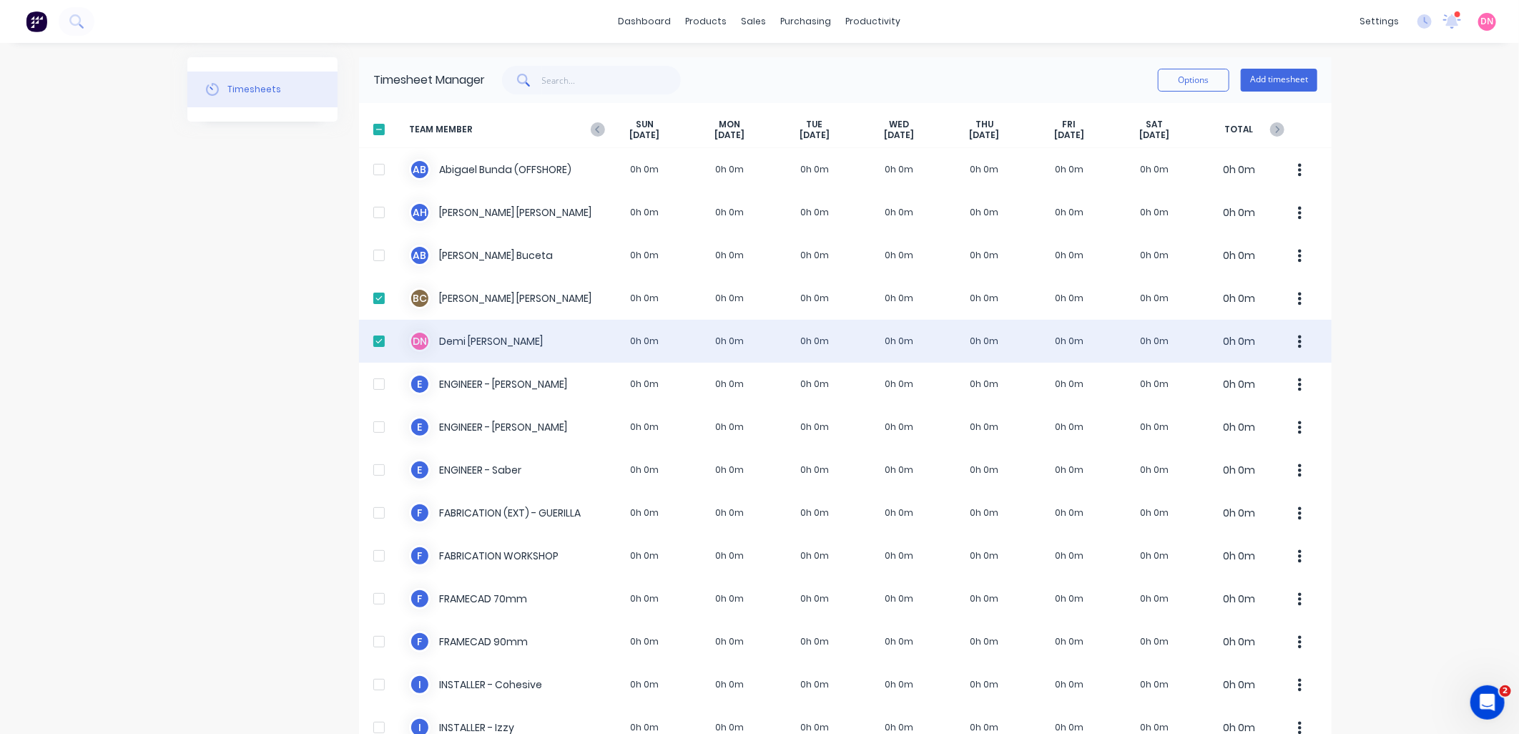
click at [1298, 343] on icon "button" at bounding box center [1300, 342] width 4 height 16
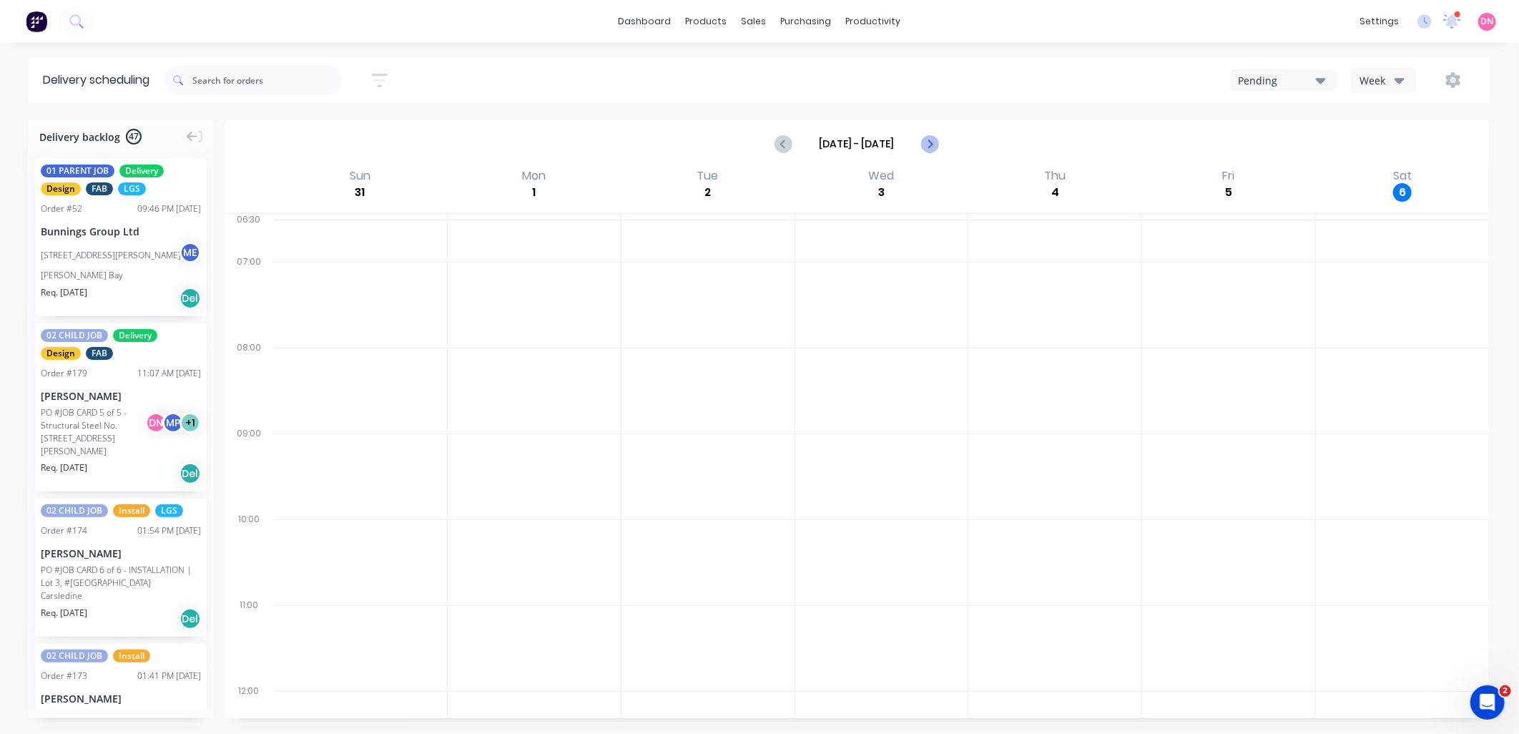
click at [935, 143] on icon "Next page" at bounding box center [928, 143] width 17 height 17
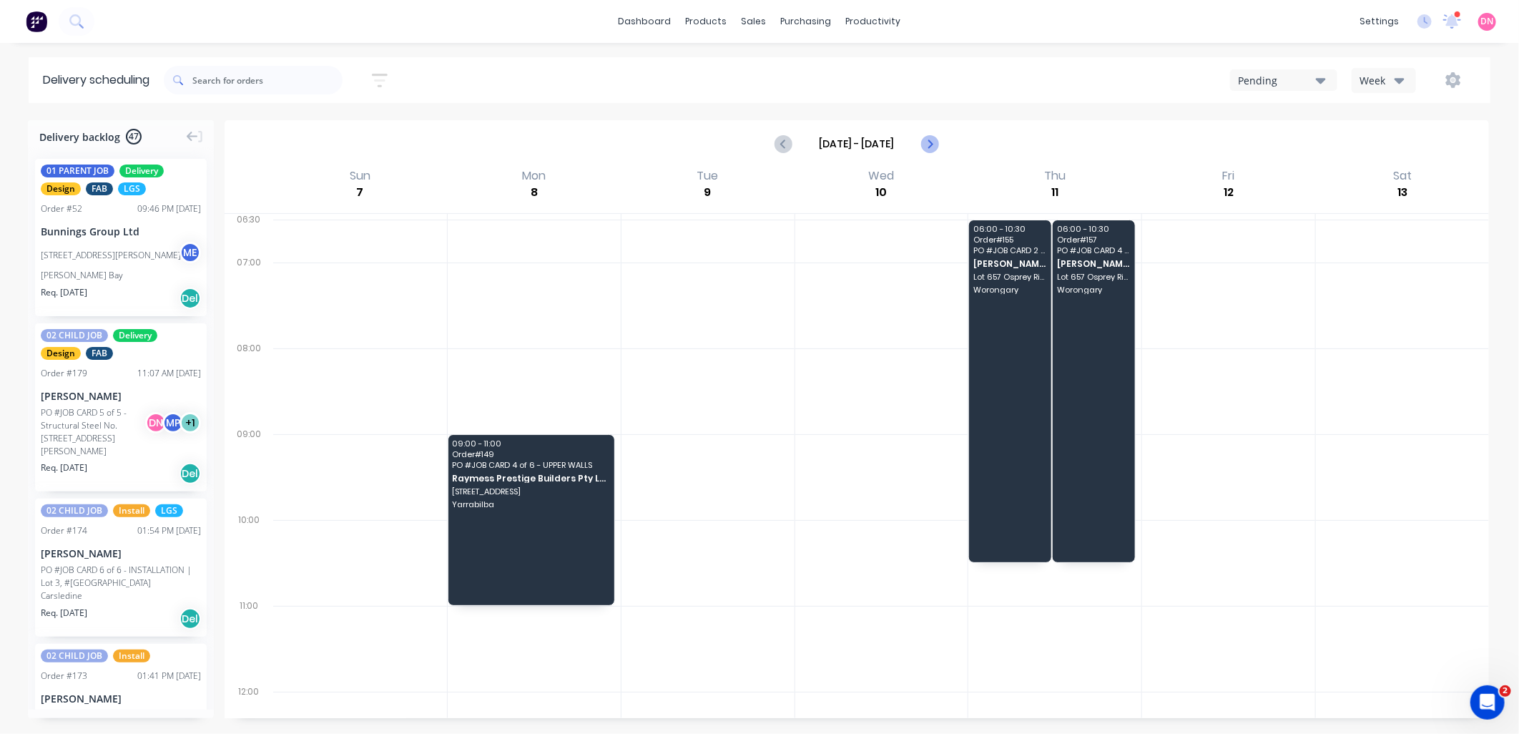
click at [935, 143] on icon "Next page" at bounding box center [928, 143] width 17 height 17
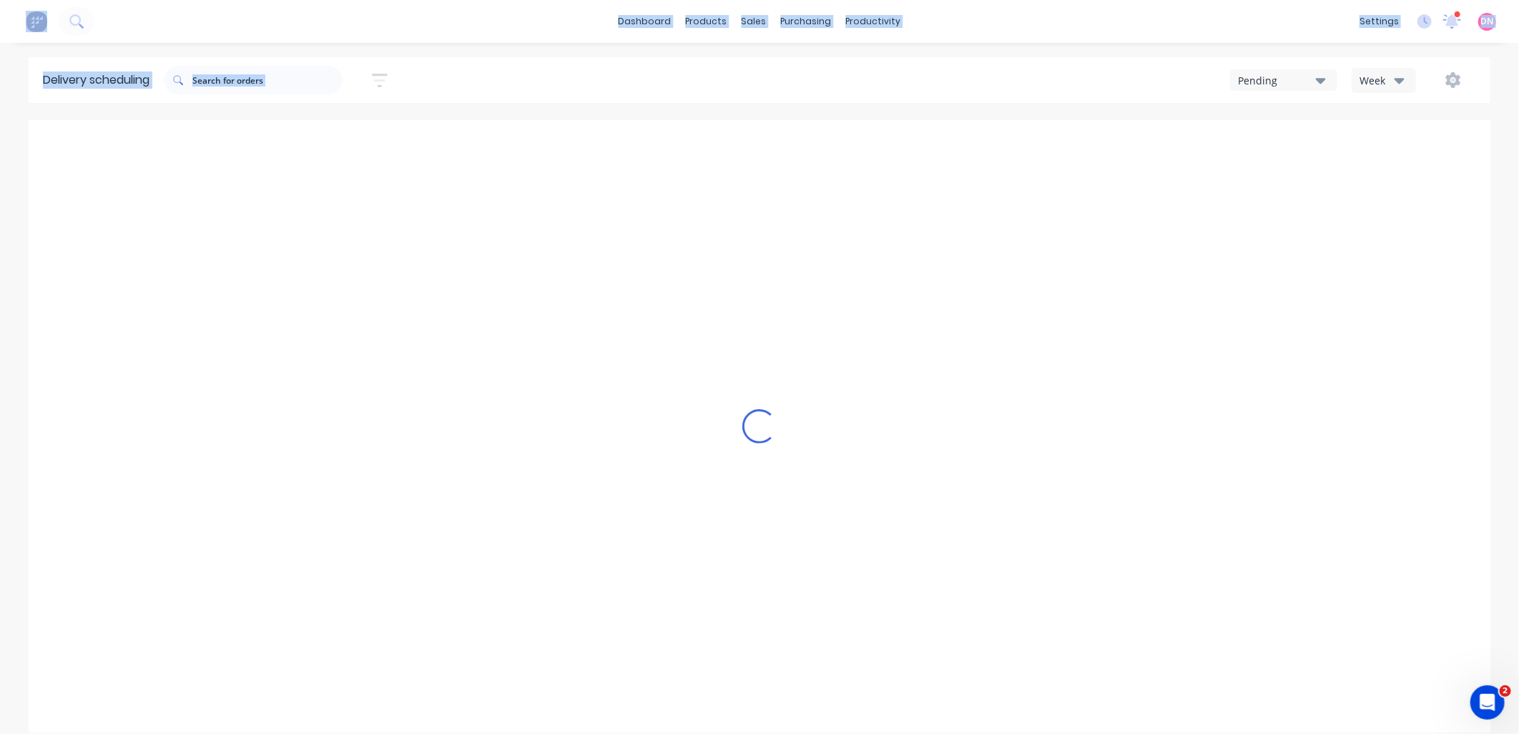
click at [935, 143] on icon "Next page" at bounding box center [928, 143] width 17 height 17
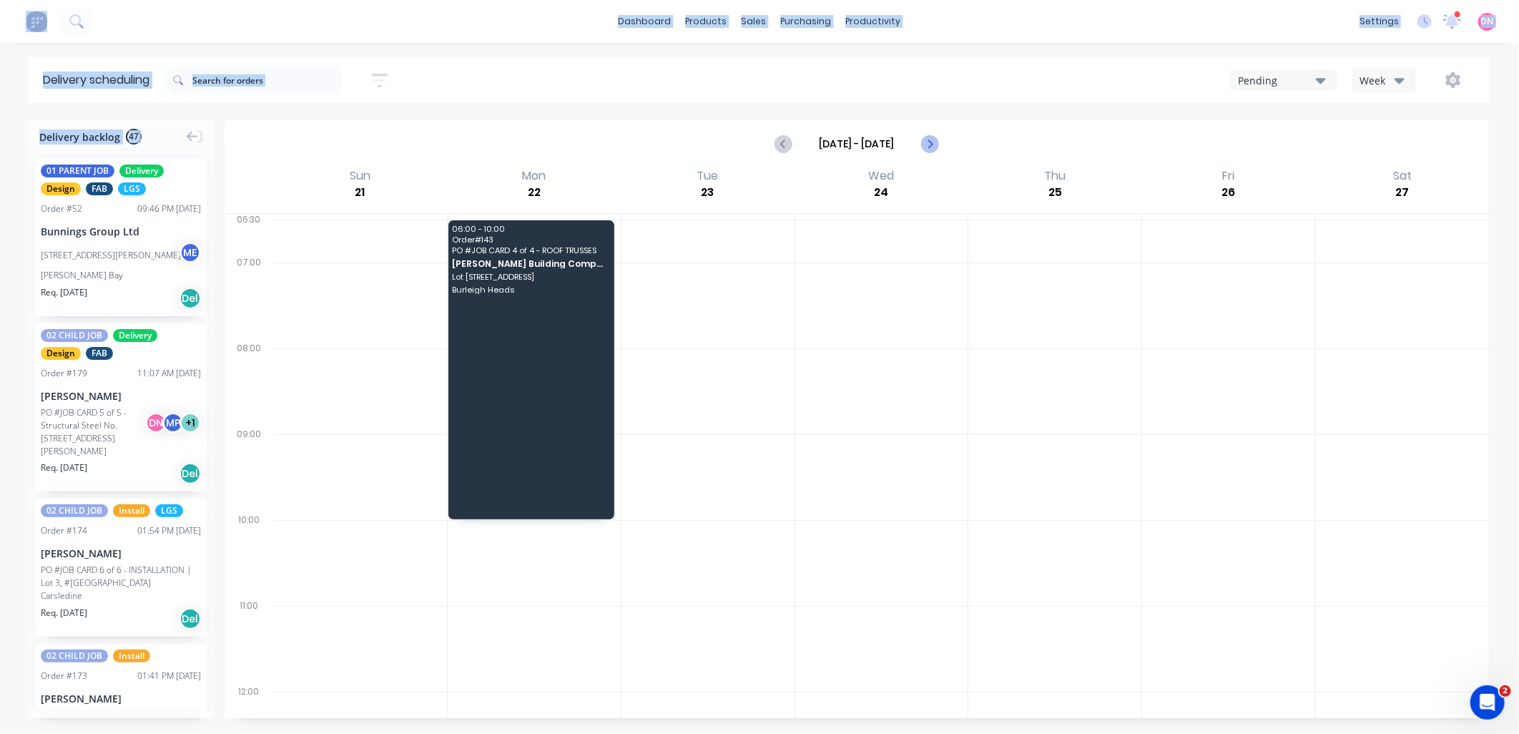
click at [935, 143] on icon "Next page" at bounding box center [928, 143] width 17 height 17
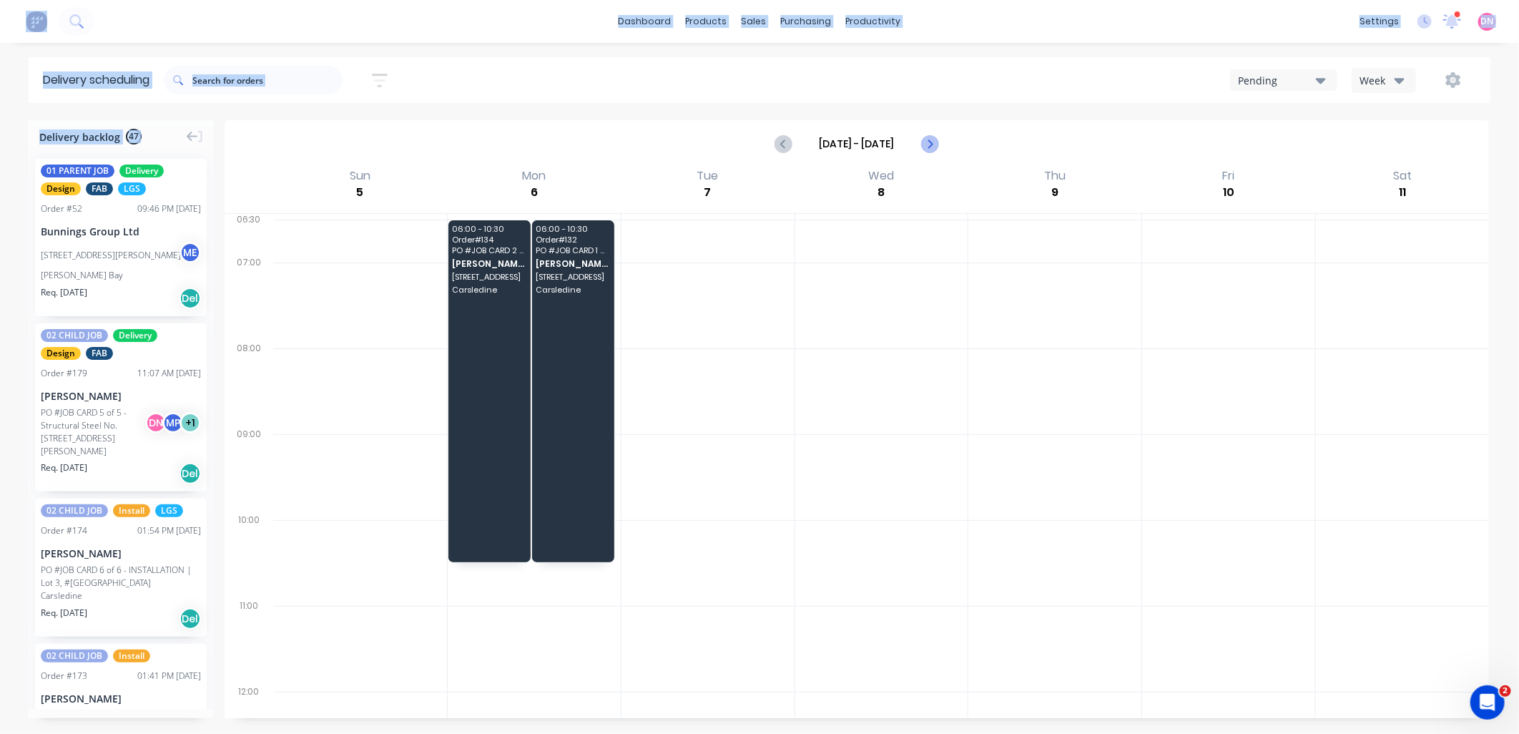
click at [935, 143] on icon "Next page" at bounding box center [928, 143] width 17 height 17
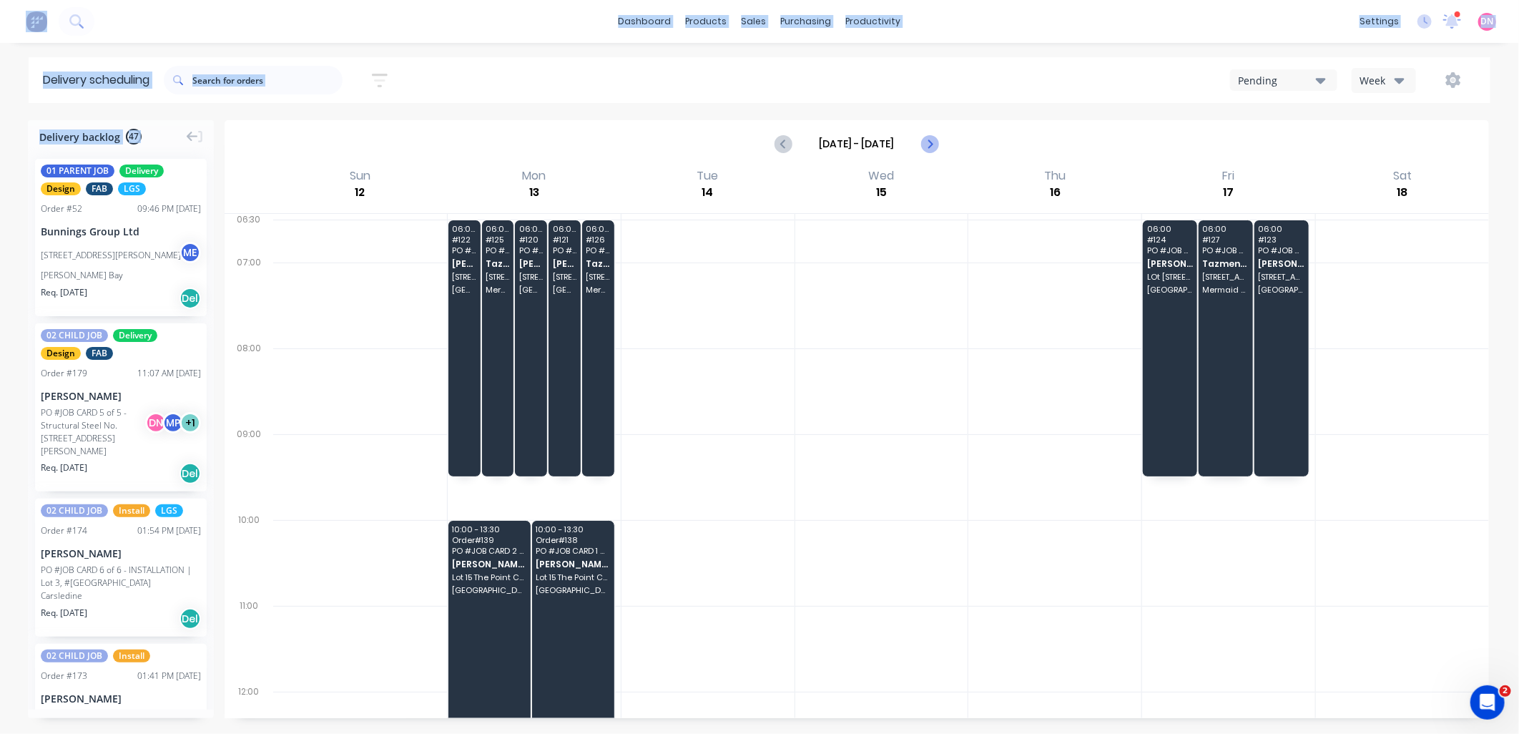
click at [935, 143] on icon "Next page" at bounding box center [928, 143] width 17 height 17
type input "[DATE] - [DATE]"
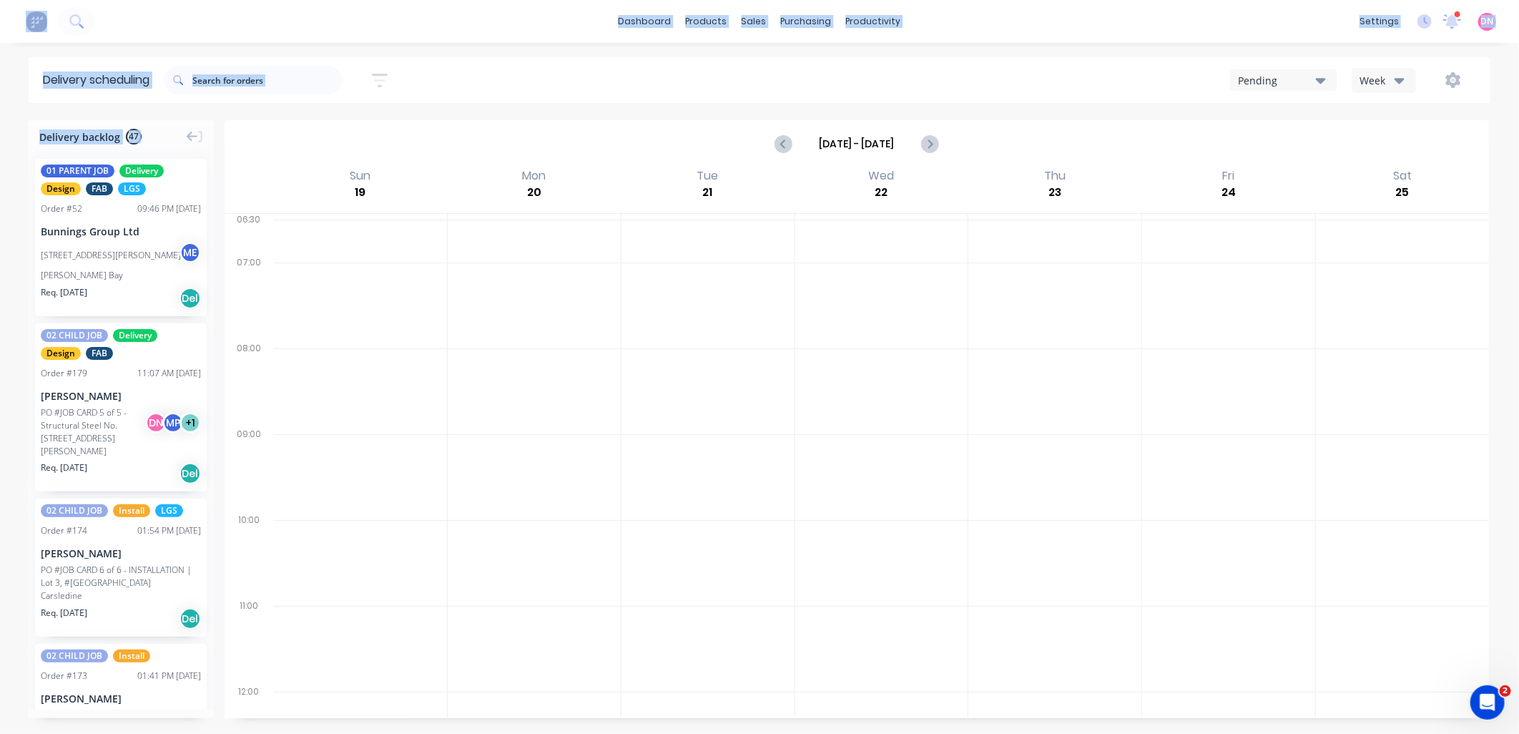
click at [1329, 70] on button "Pending" at bounding box center [1283, 79] width 107 height 21
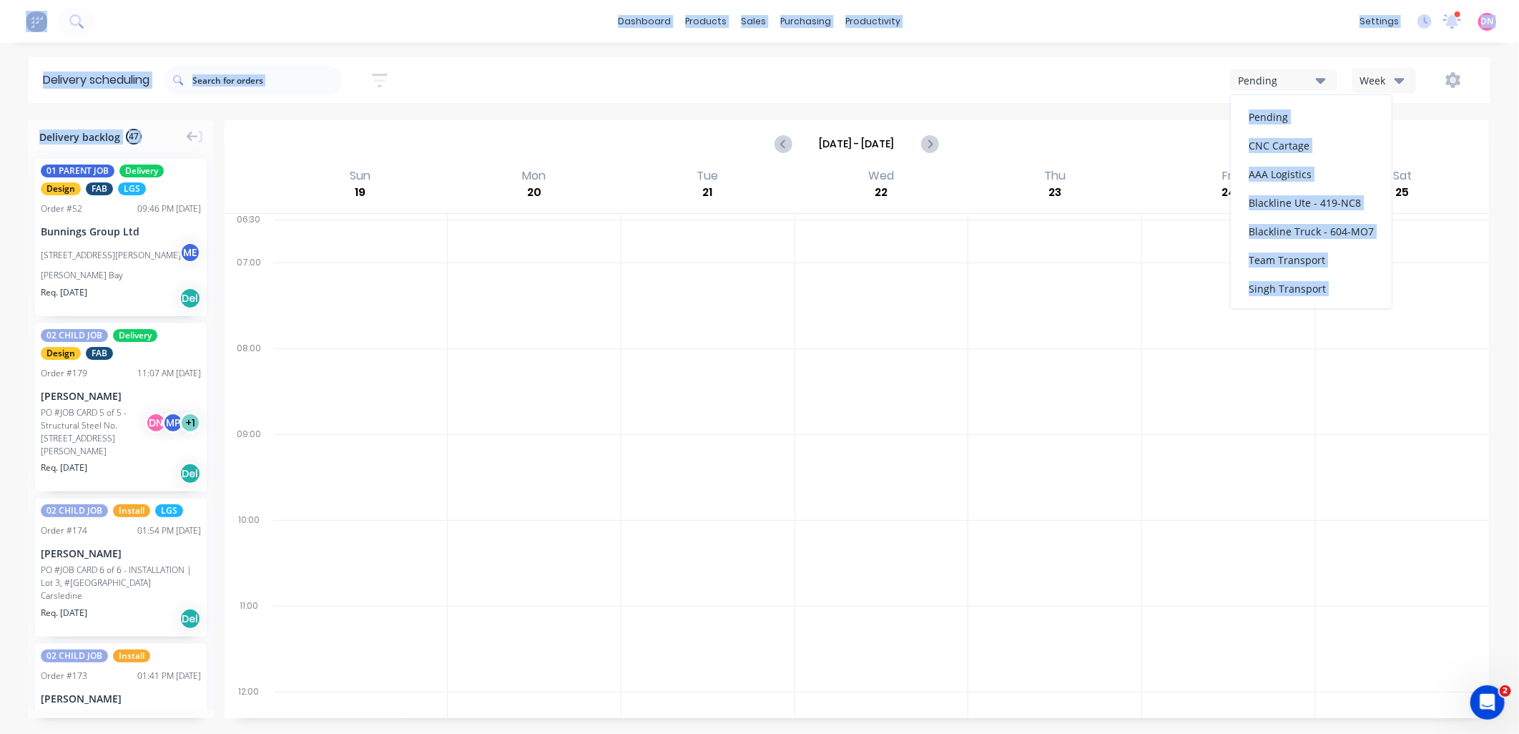
click at [1400, 79] on icon "button" at bounding box center [1399, 81] width 10 height 6
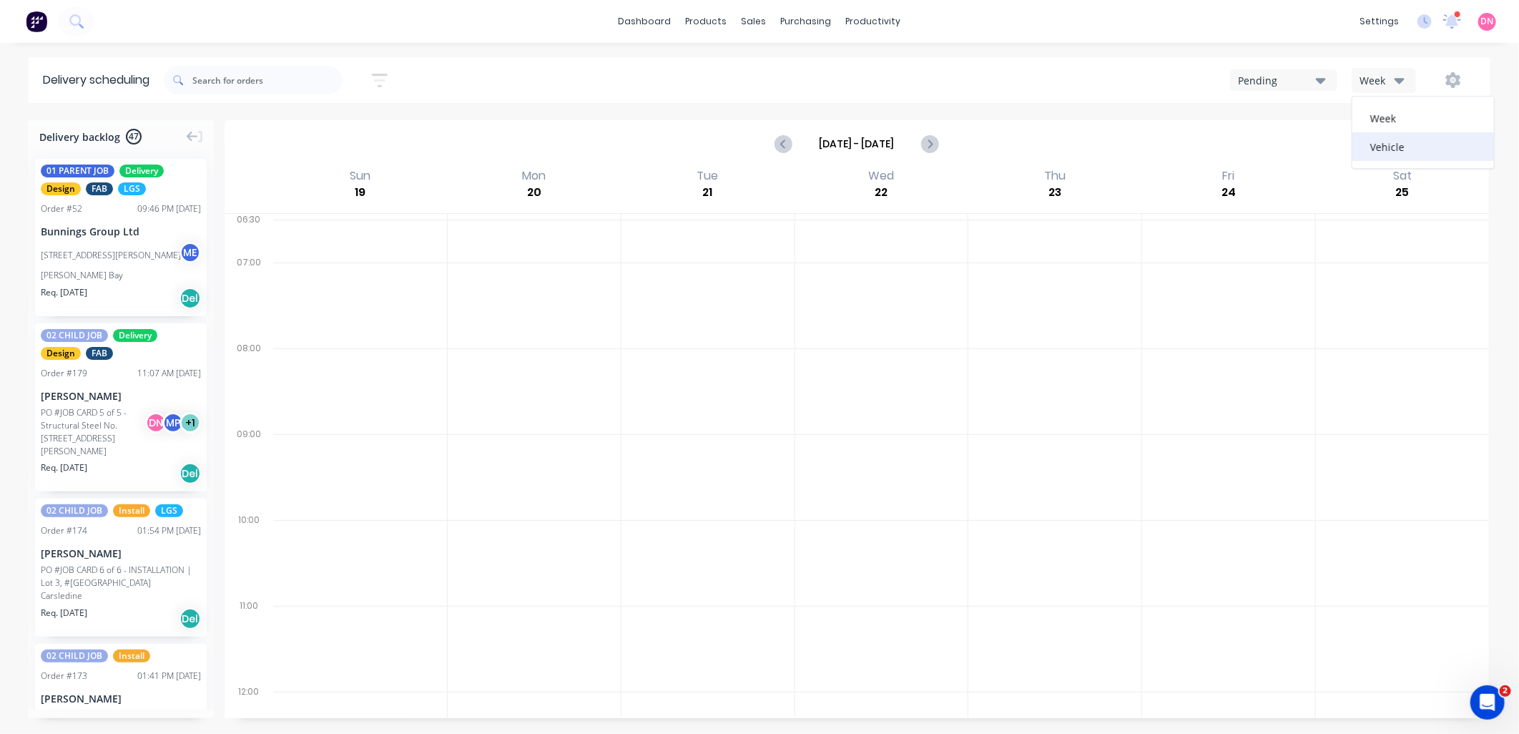
click at [1390, 143] on div "Vehicle" at bounding box center [1423, 146] width 142 height 29
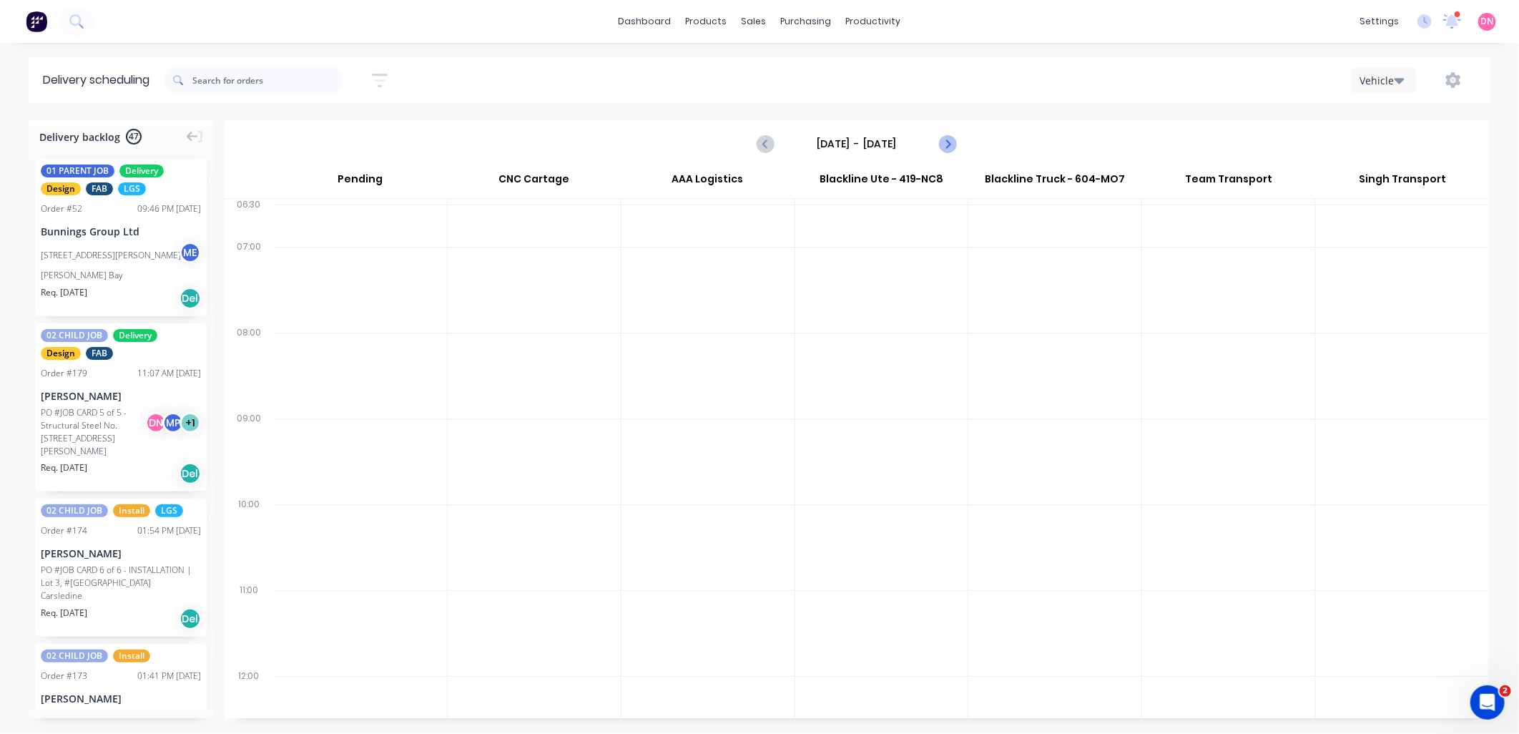
click at [951, 144] on icon "Next page" at bounding box center [946, 143] width 17 height 17
click at [952, 144] on icon "Next page" at bounding box center [946, 143] width 17 height 17
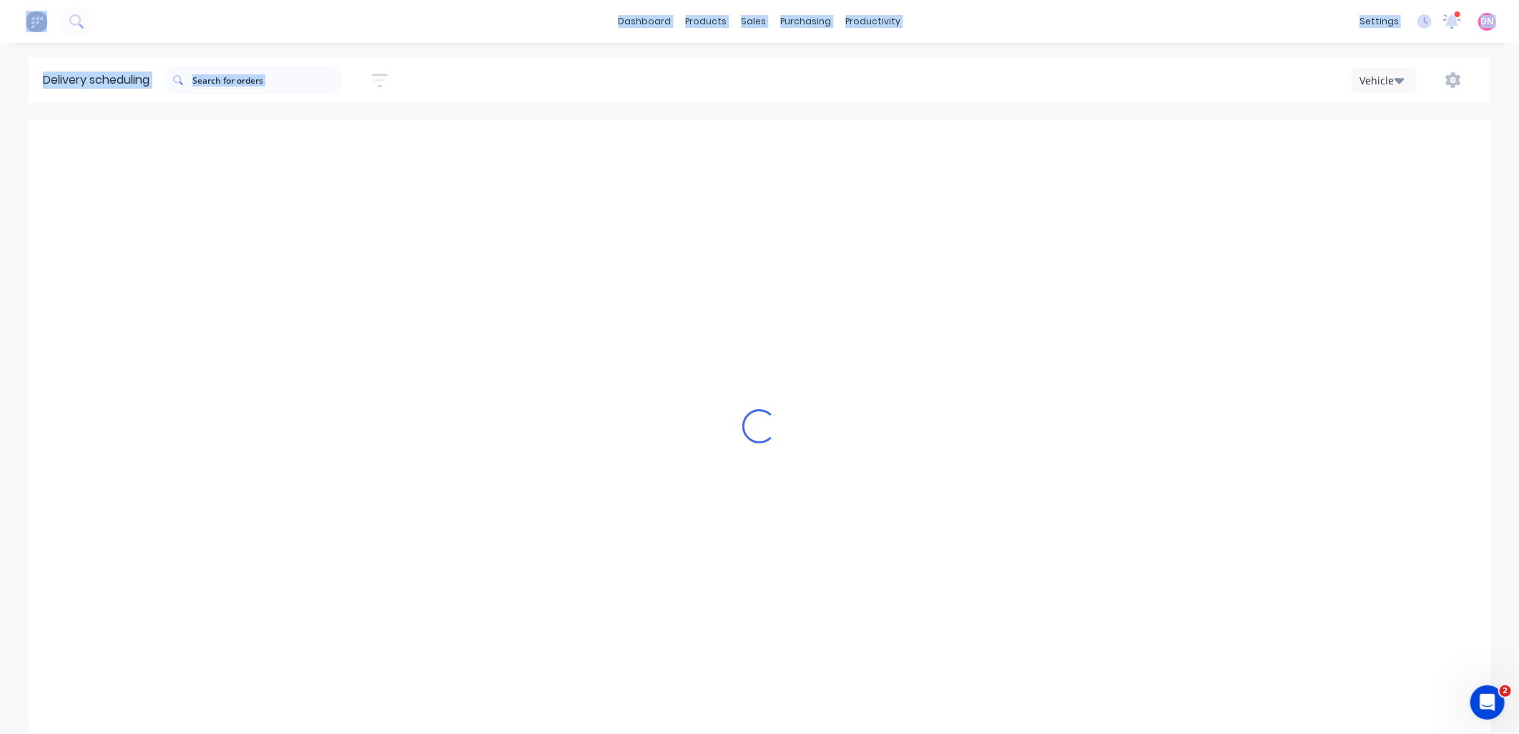
click at [952, 144] on div "Loading..." at bounding box center [760, 426] width 1462 height 612
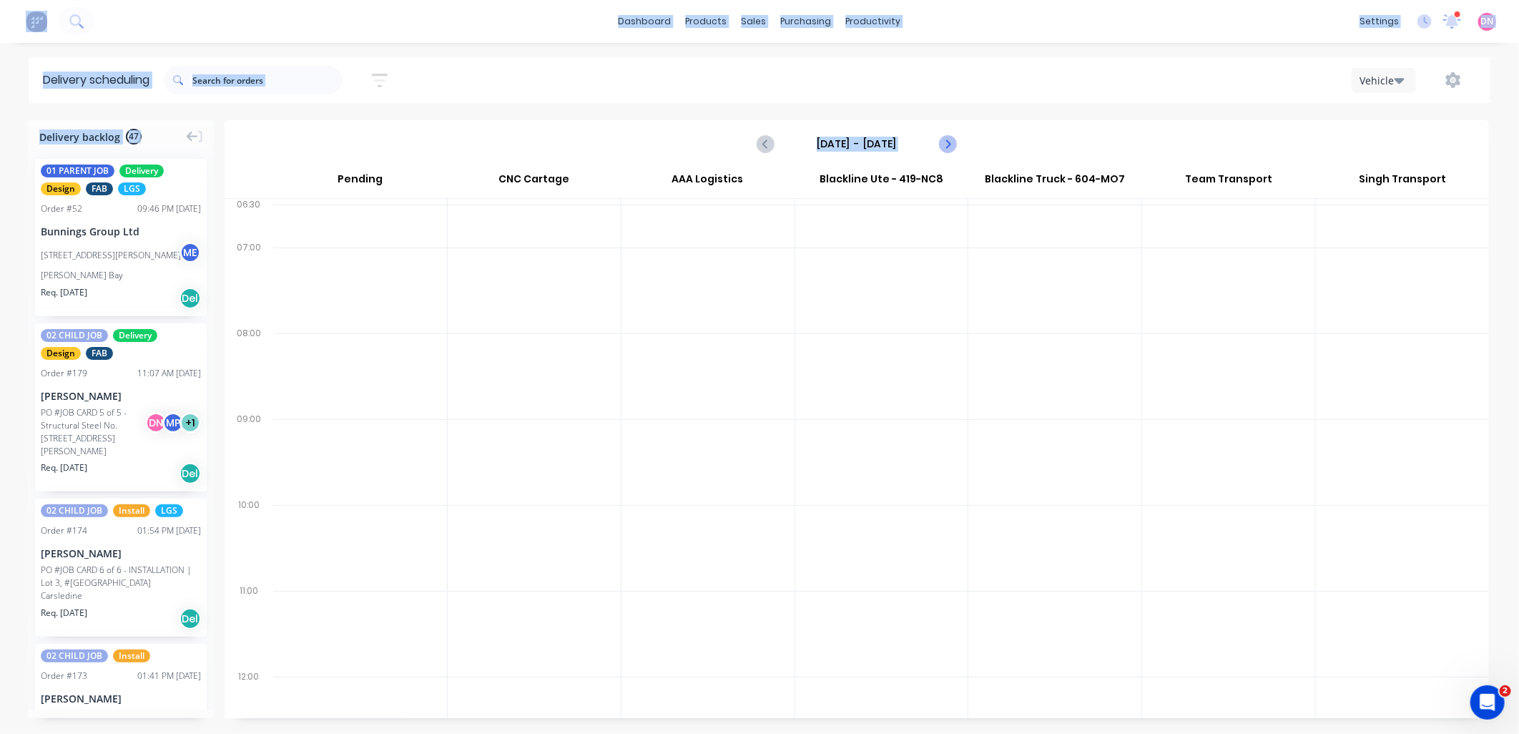
click at [952, 144] on icon "Next page" at bounding box center [946, 143] width 17 height 17
click at [769, 148] on icon "Previous page" at bounding box center [765, 143] width 17 height 17
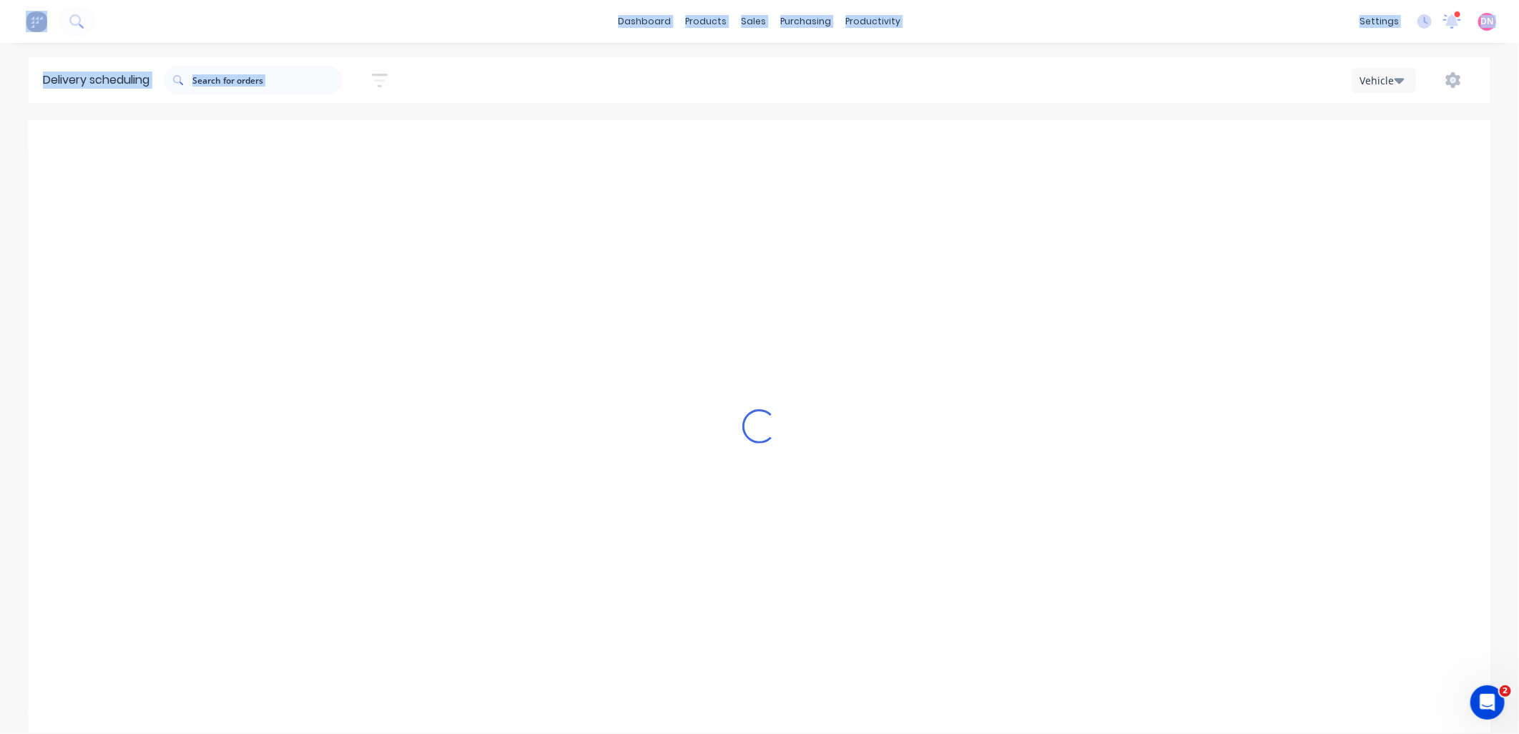
click at [769, 148] on icon "Previous page" at bounding box center [765, 143] width 17 height 17
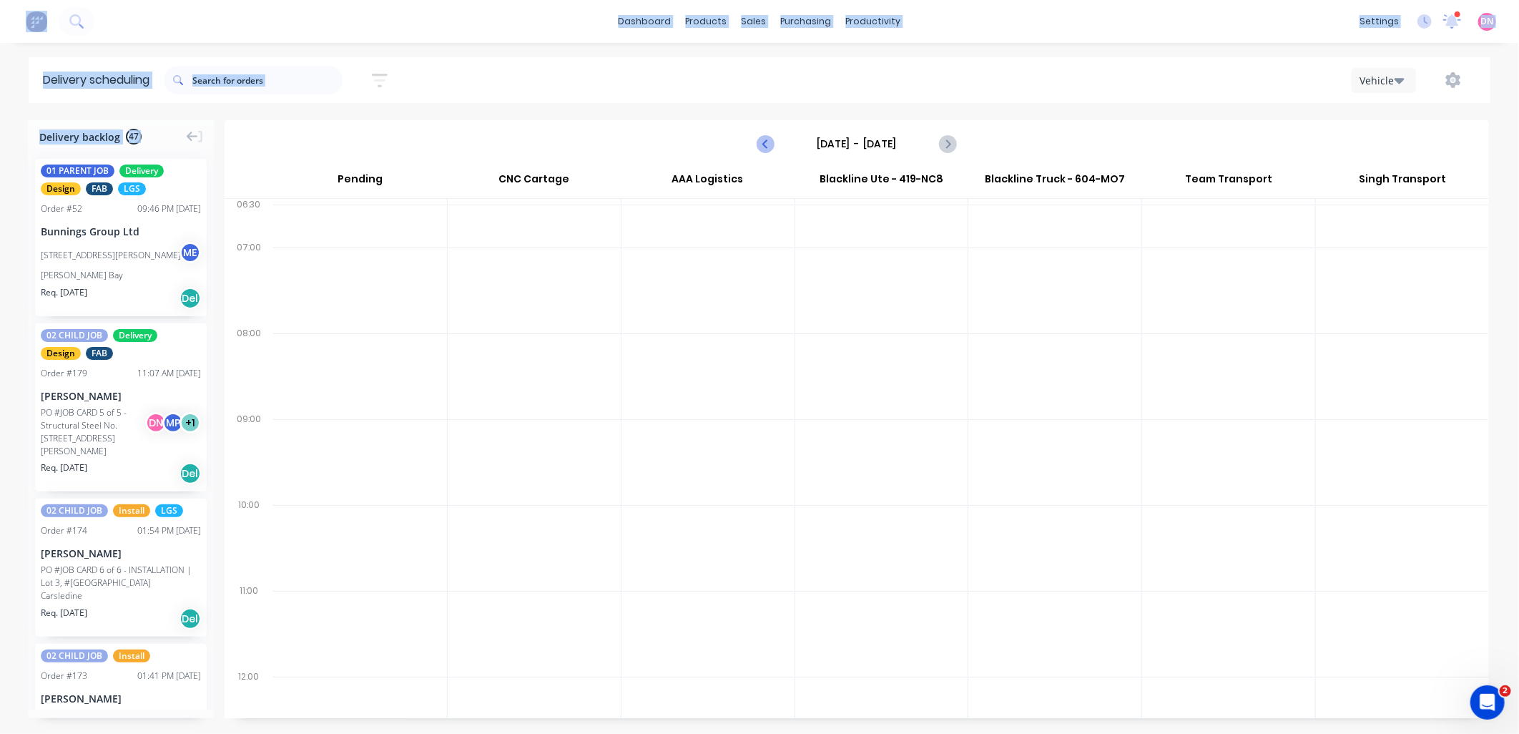
click at [769, 148] on icon "Previous page" at bounding box center [765, 143] width 17 height 17
click at [769, 151] on icon "Previous page" at bounding box center [765, 143] width 17 height 17
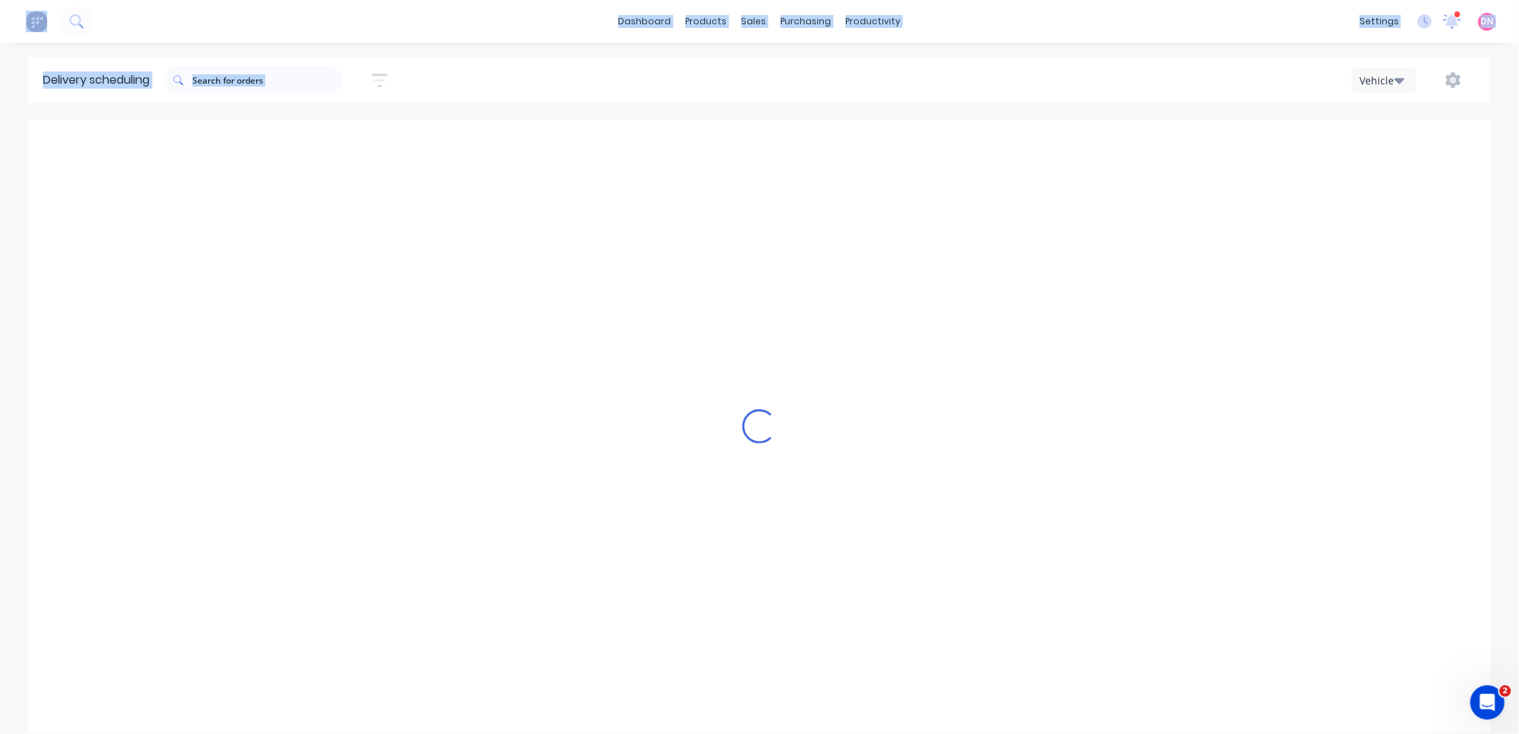
click at [768, 152] on icon "Previous page" at bounding box center [765, 143] width 17 height 17
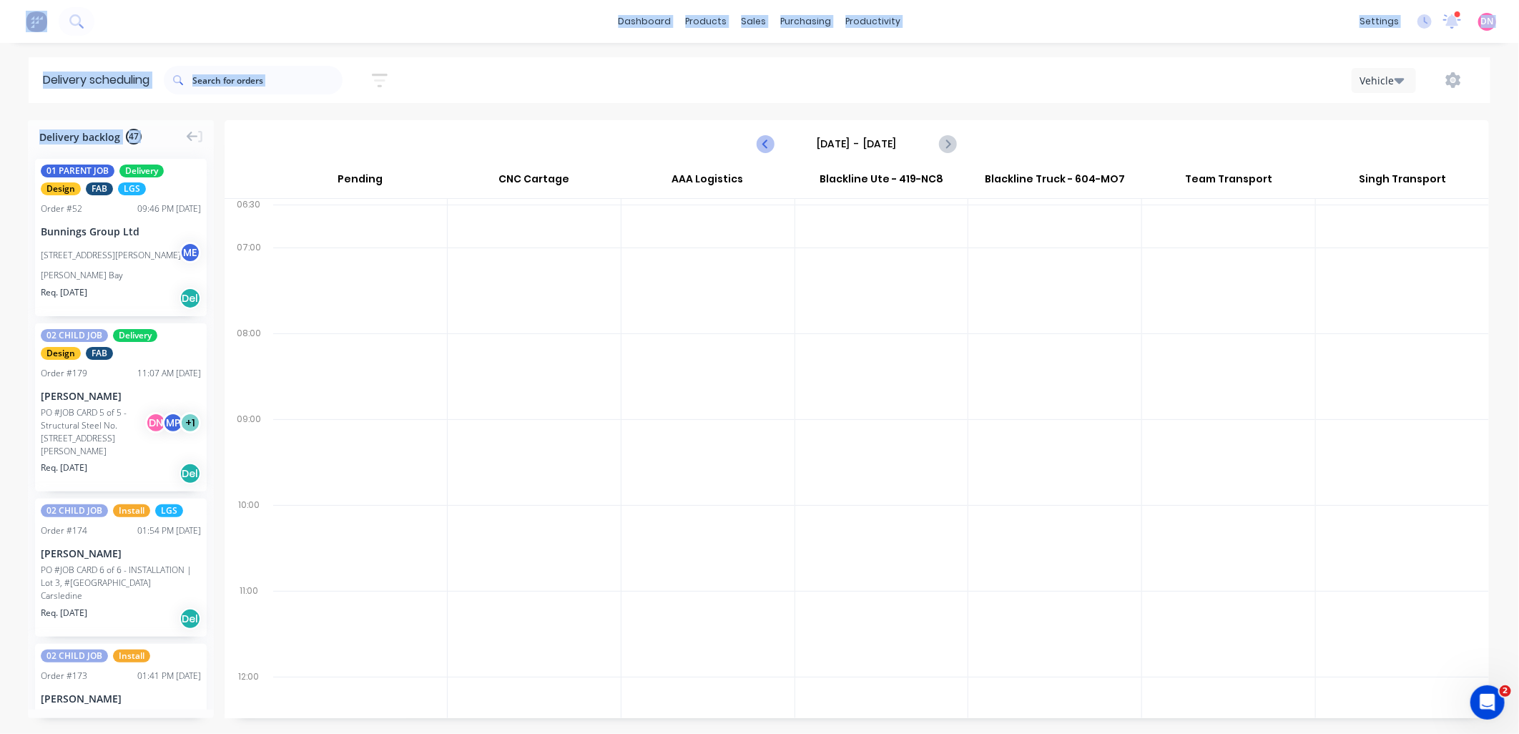
click at [768, 152] on icon "Previous page" at bounding box center [765, 143] width 17 height 17
click at [767, 152] on icon "Previous page" at bounding box center [765, 143] width 17 height 17
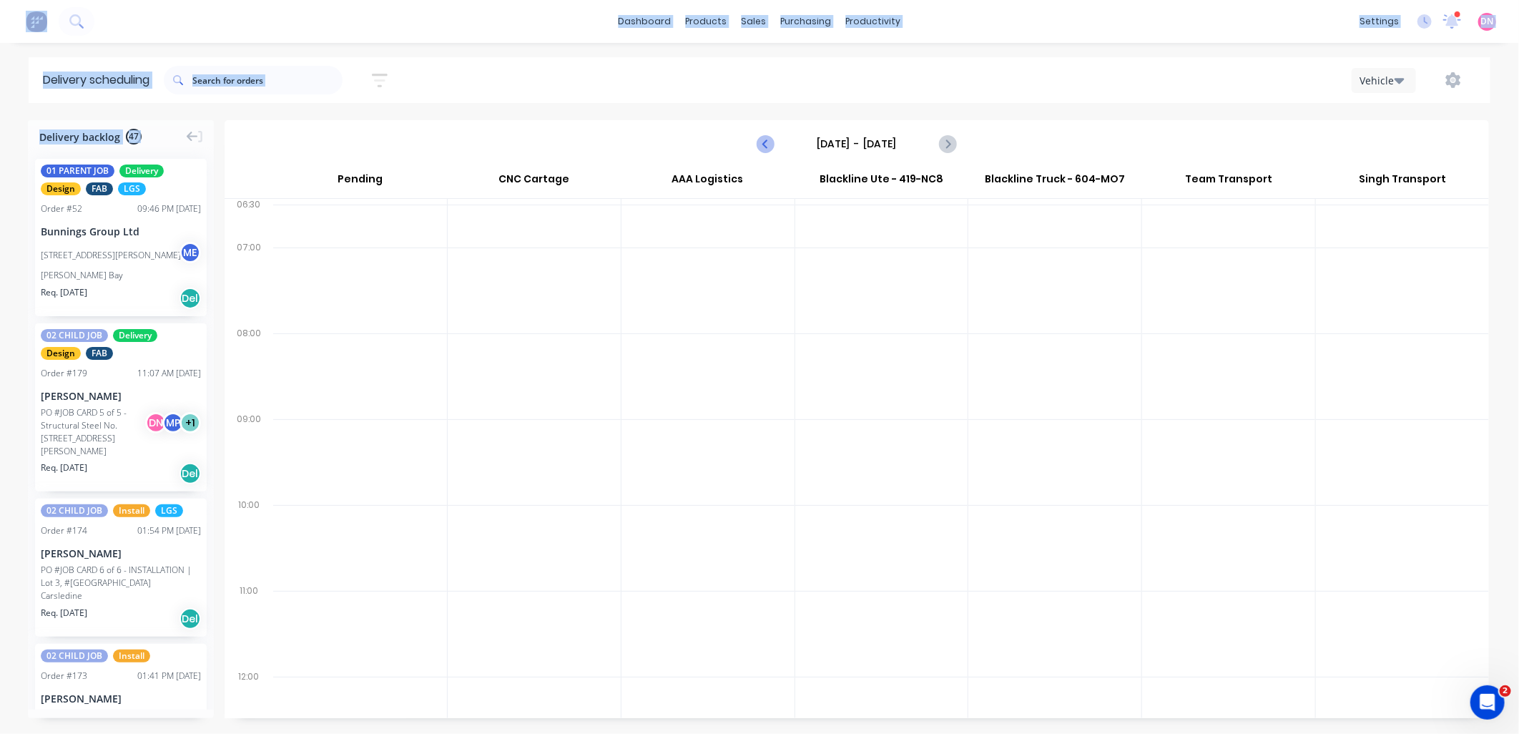
click at [767, 152] on icon "Previous page" at bounding box center [765, 143] width 17 height 17
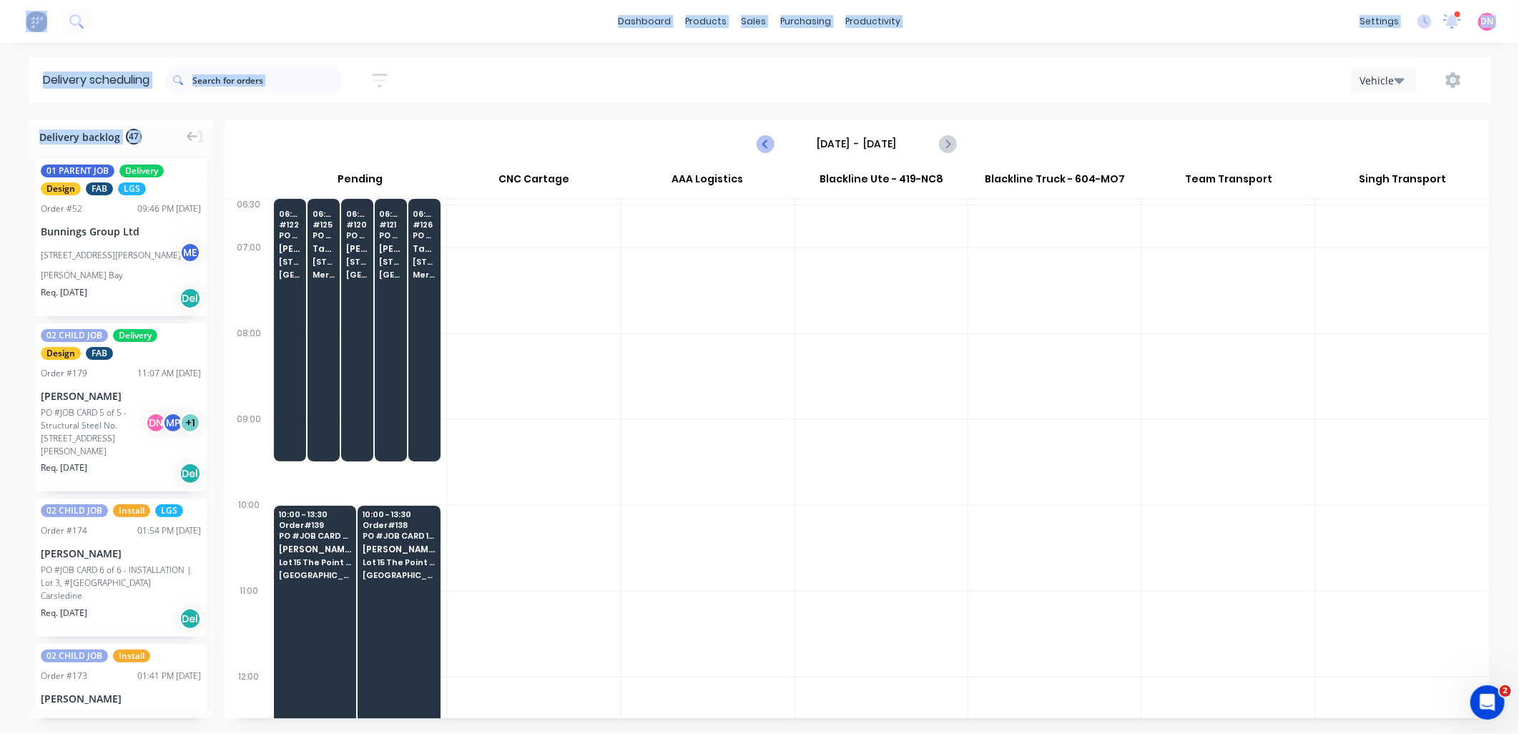
click at [767, 152] on icon "Previous page" at bounding box center [765, 143] width 17 height 17
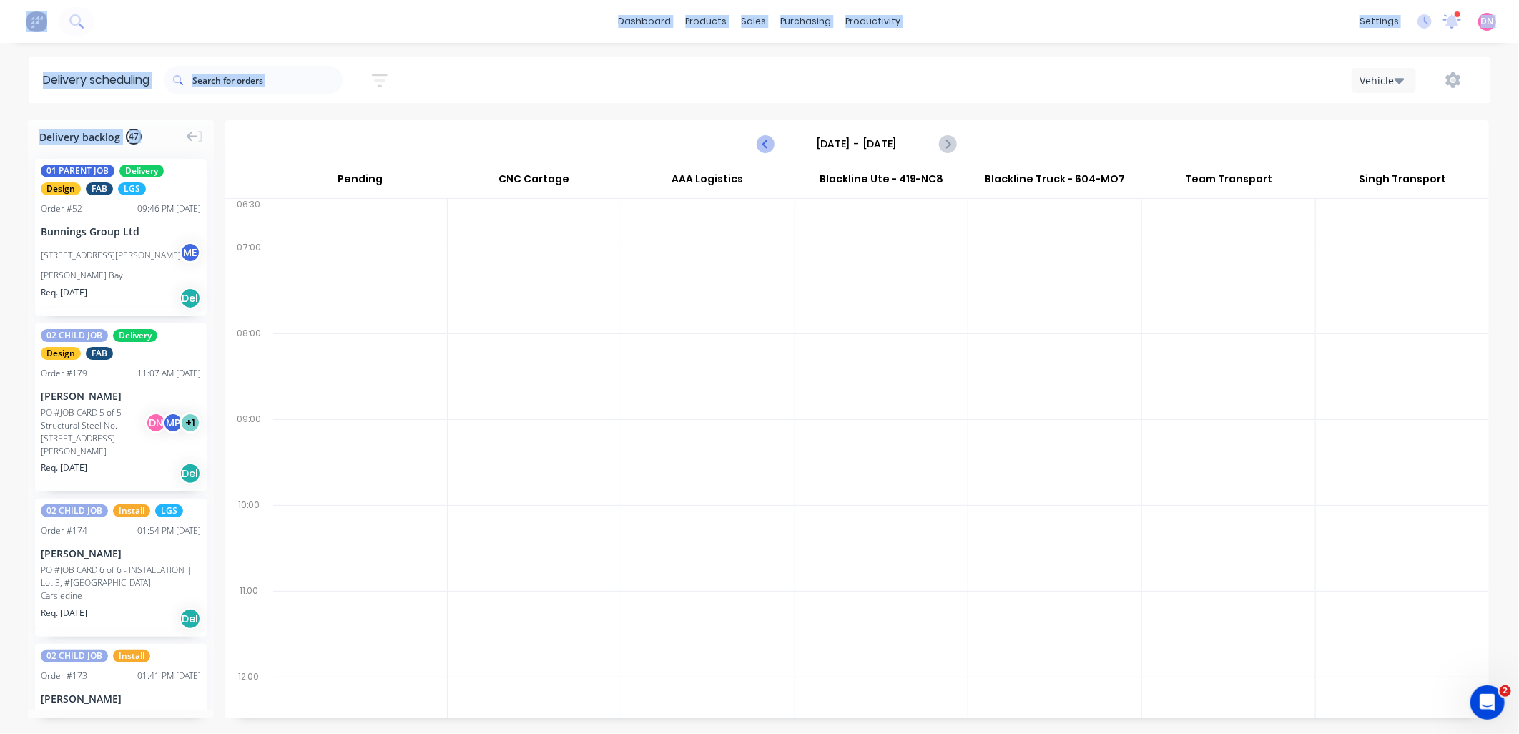
click at [767, 149] on icon "Previous page" at bounding box center [765, 143] width 17 height 17
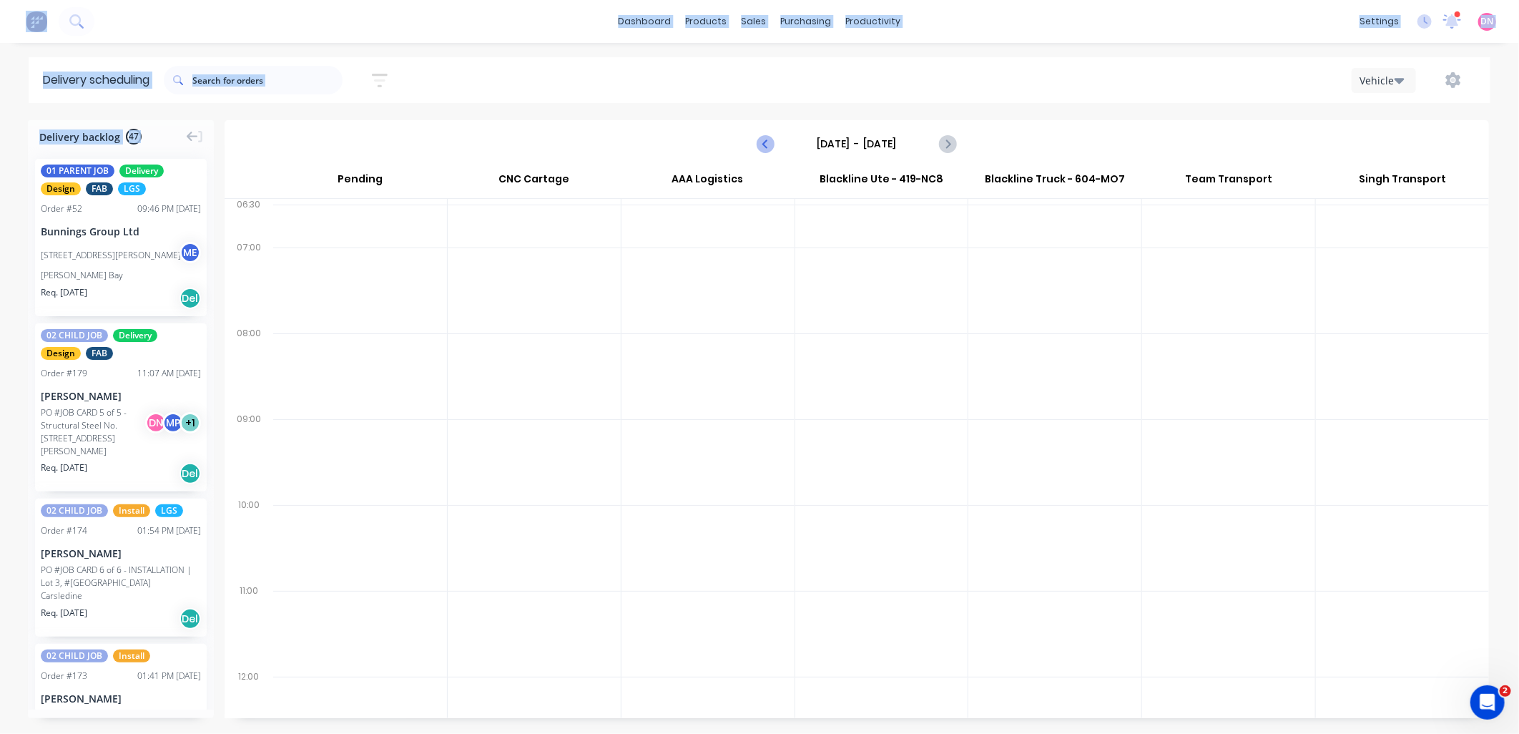
click at [767, 149] on icon "Previous page" at bounding box center [765, 143] width 17 height 17
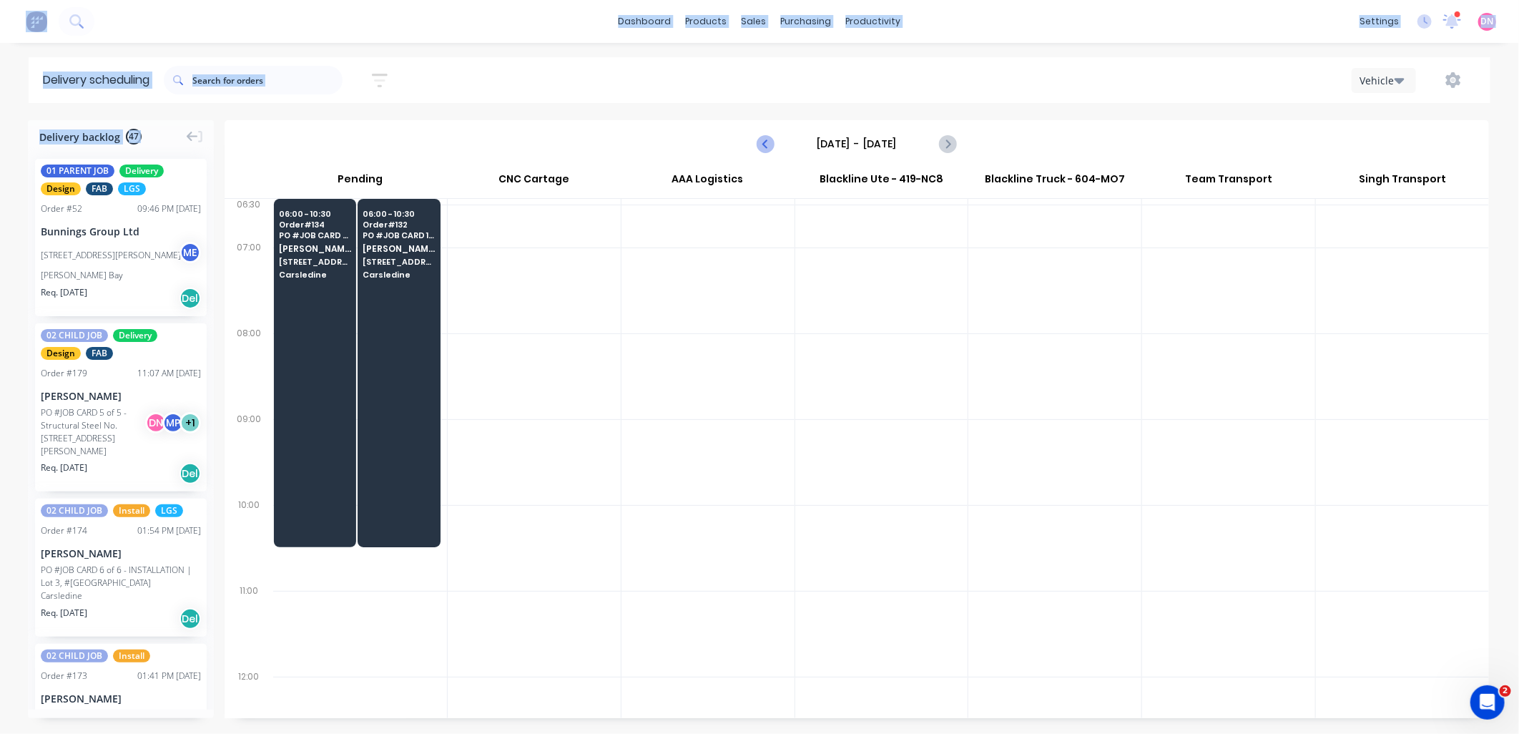
click at [767, 149] on icon "Previous page" at bounding box center [765, 143] width 17 height 17
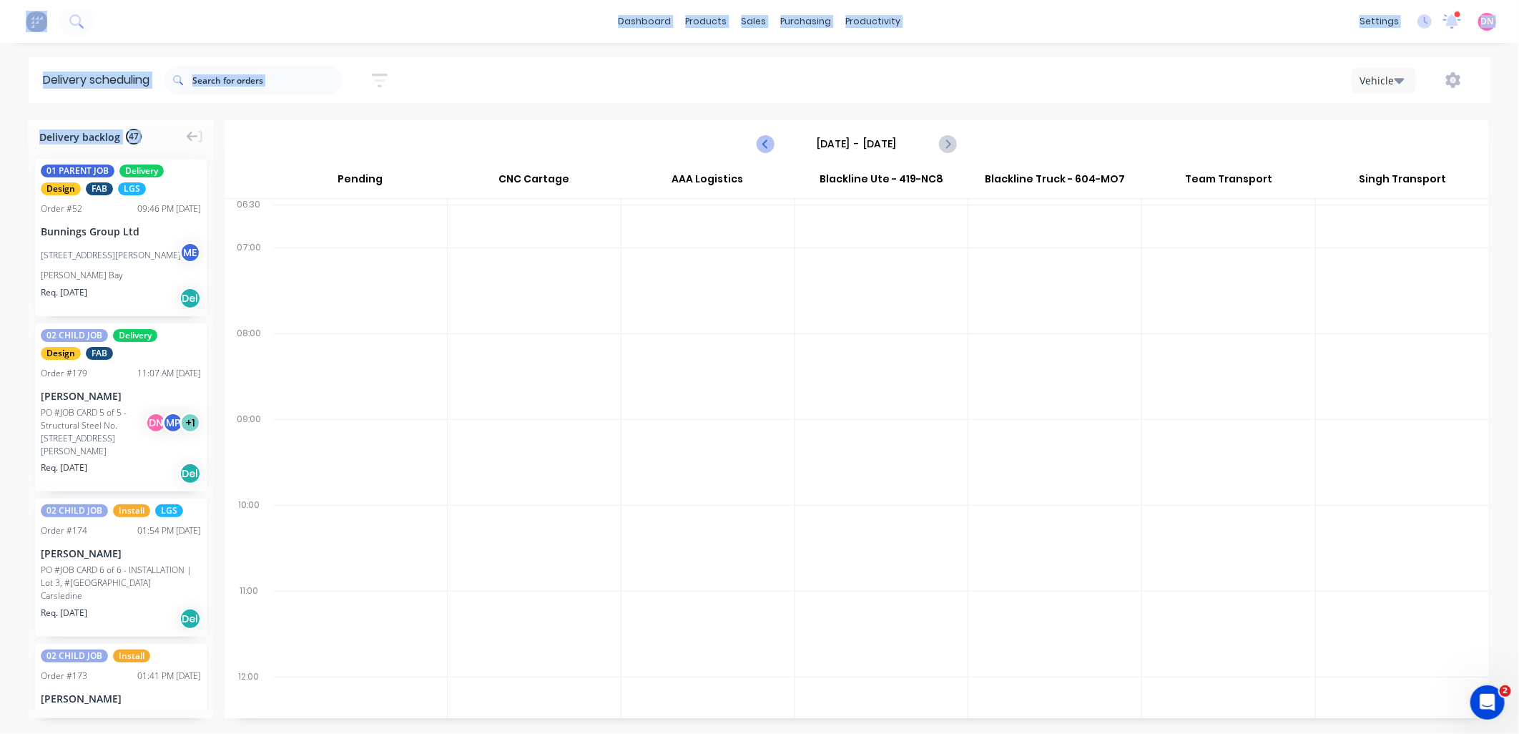
click at [767, 149] on icon "Previous page" at bounding box center [765, 143] width 17 height 17
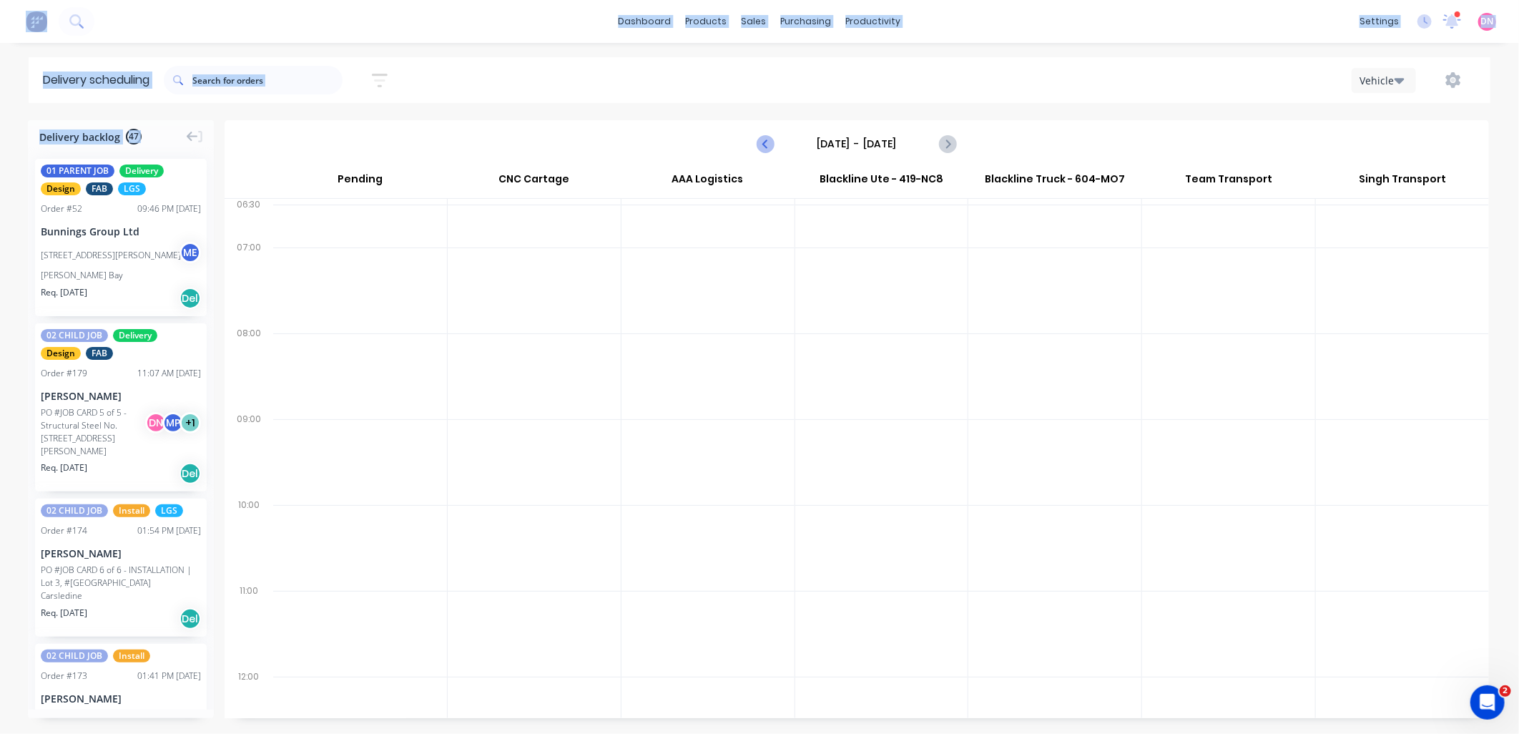
click at [767, 149] on icon "Previous page" at bounding box center [765, 143] width 17 height 17
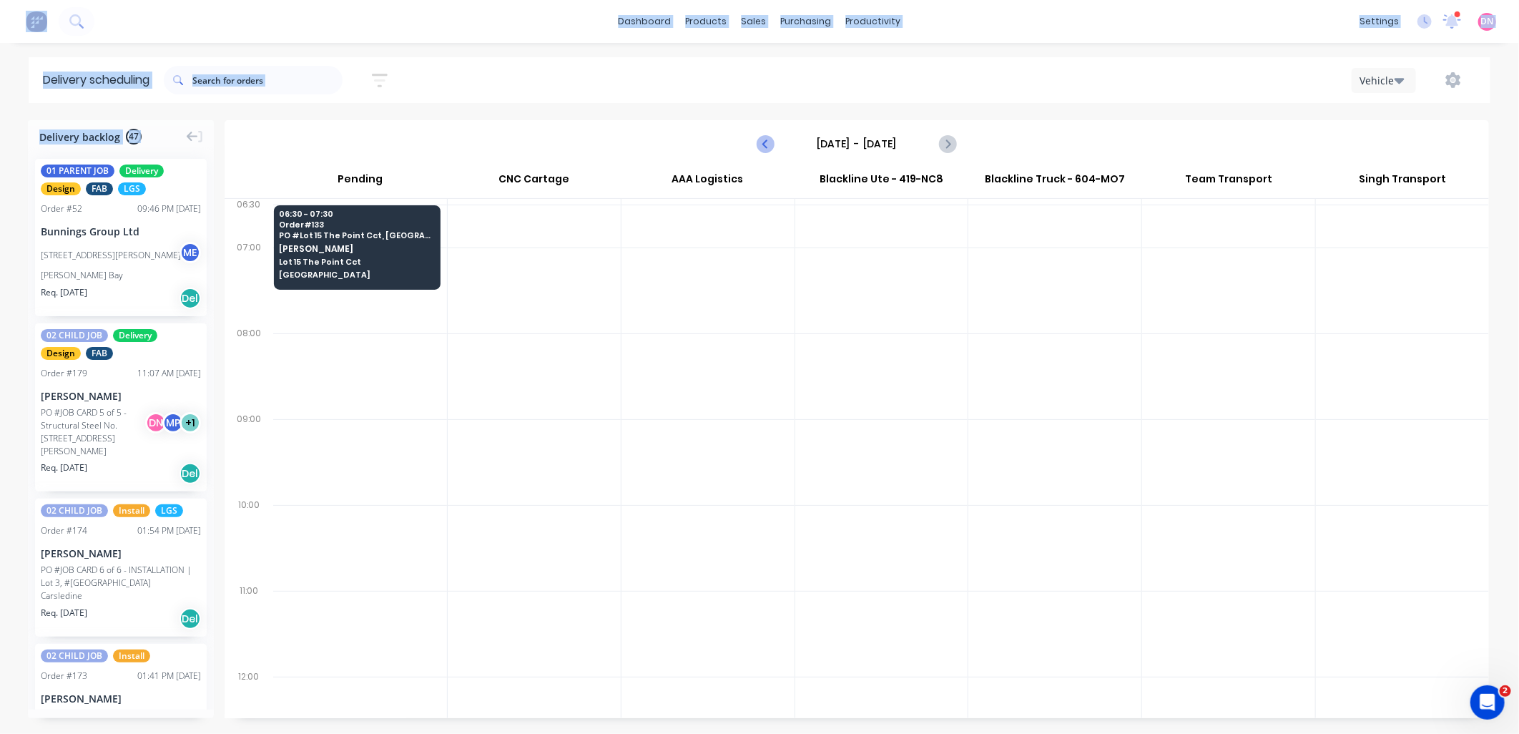
click at [767, 149] on icon "Previous page" at bounding box center [765, 143] width 17 height 17
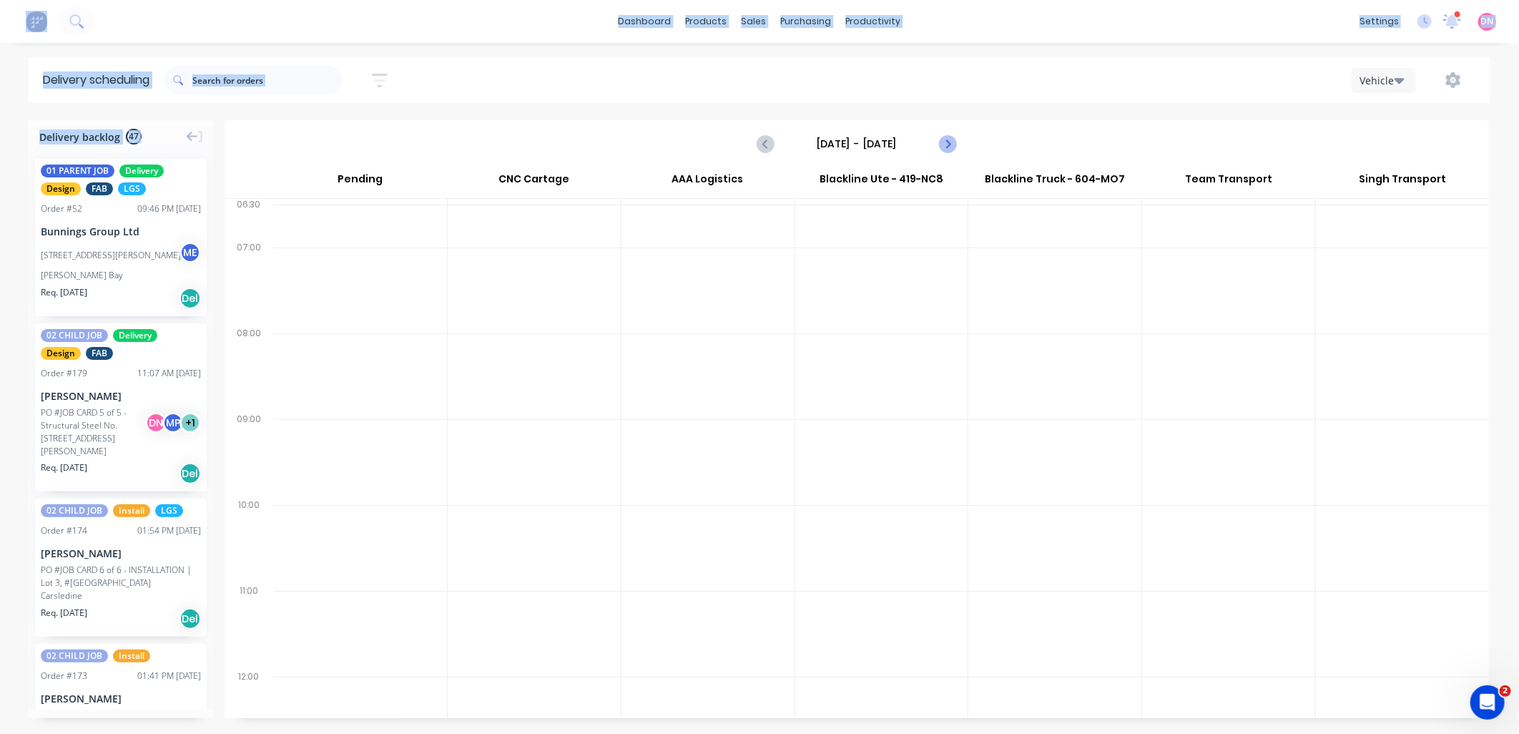
click at [955, 144] on icon "Next page" at bounding box center [946, 143] width 17 height 17
type input "[DATE] - [DATE]"
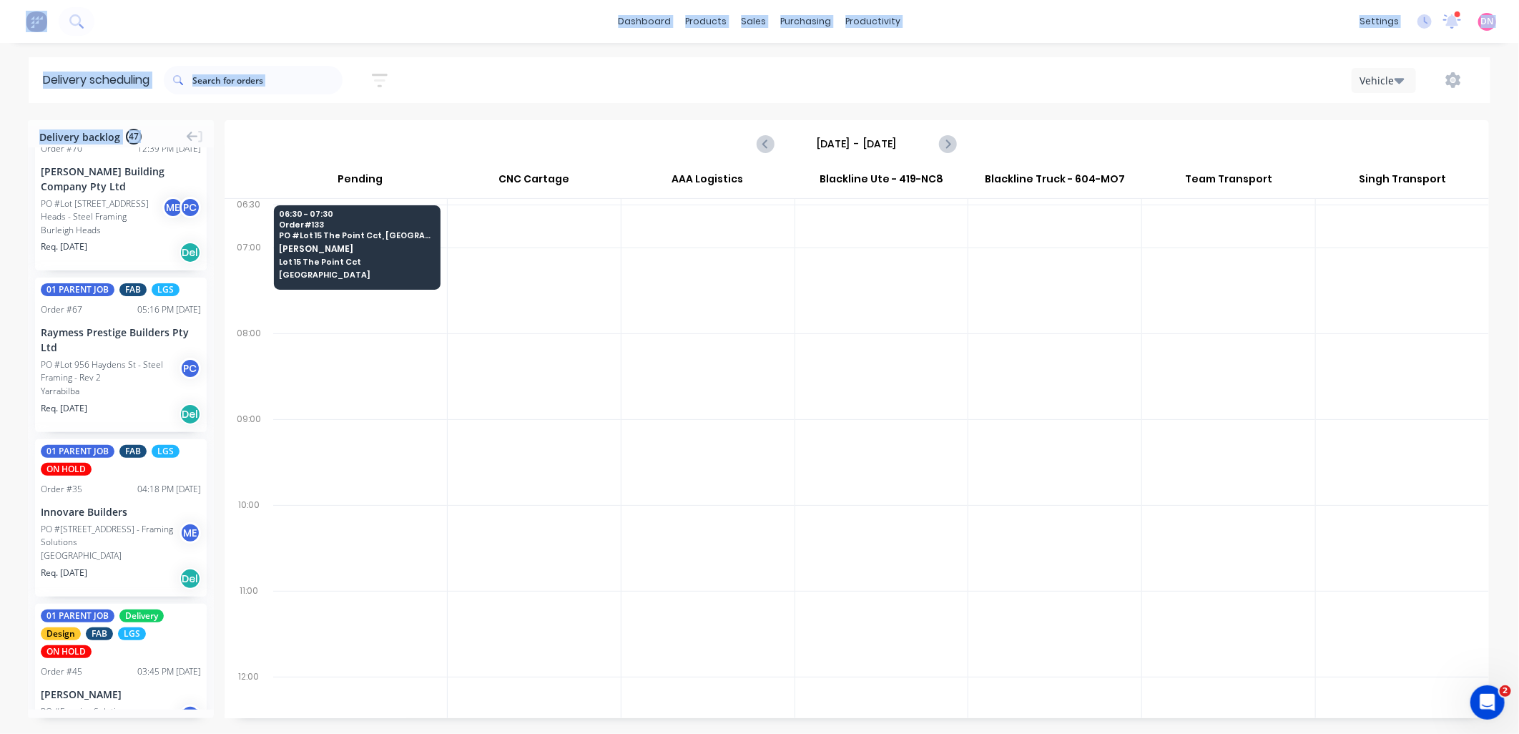
scroll to position [6932, 0]
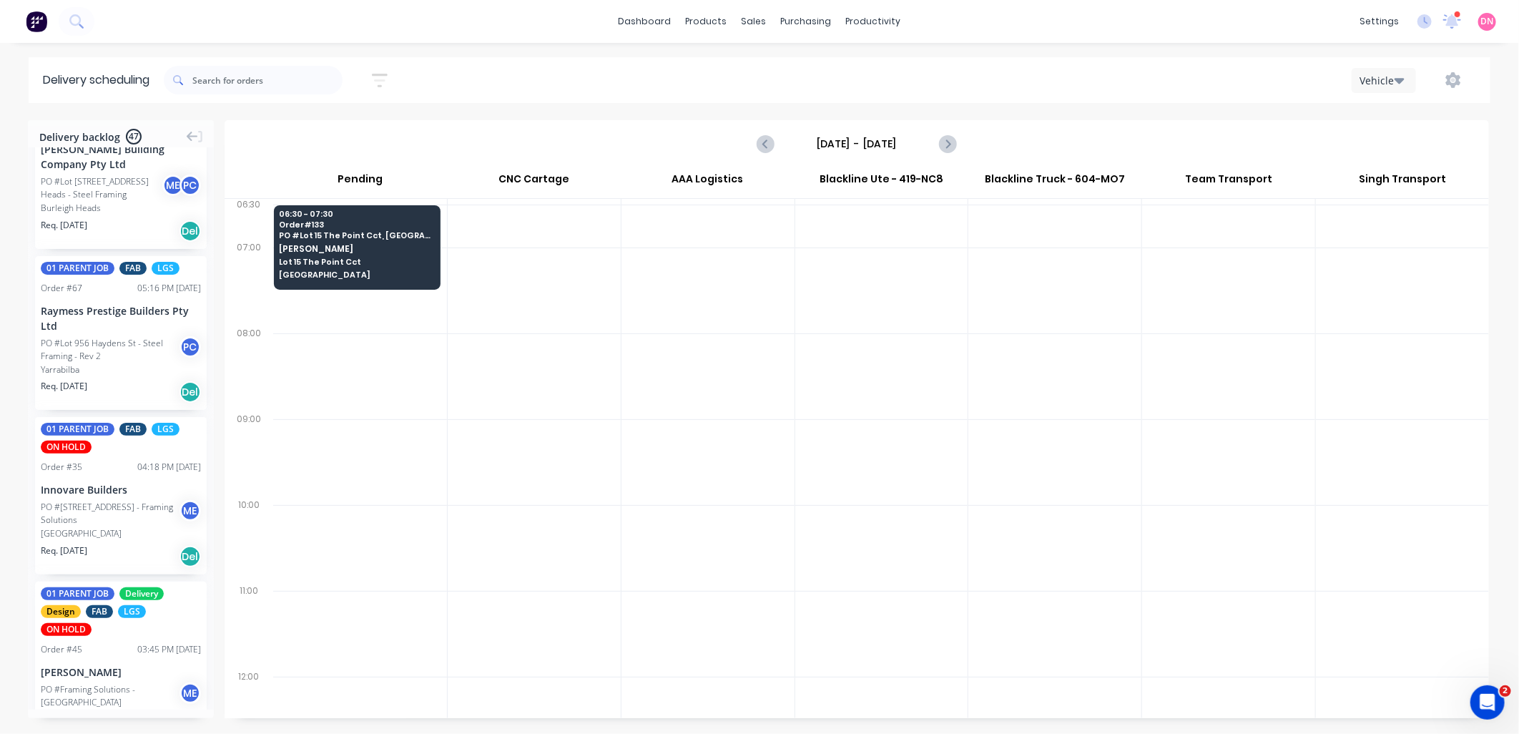
click at [383, 96] on div "Sort by Most recent Created date Required date Order number Customer name Most …" at bounding box center [283, 80] width 239 height 40
click at [387, 84] on icon "button" at bounding box center [380, 81] width 16 height 18
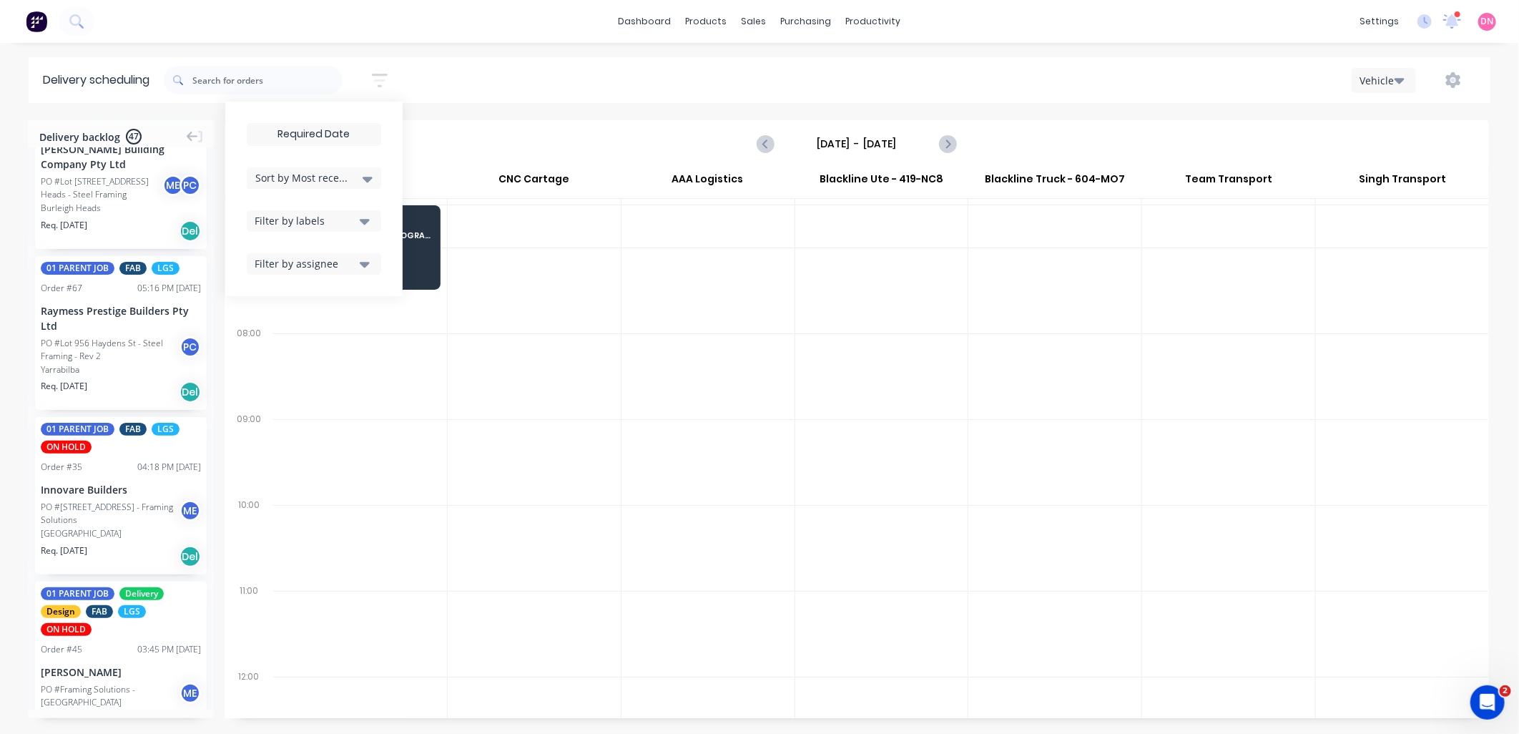
click at [370, 217] on icon "button" at bounding box center [365, 221] width 10 height 16
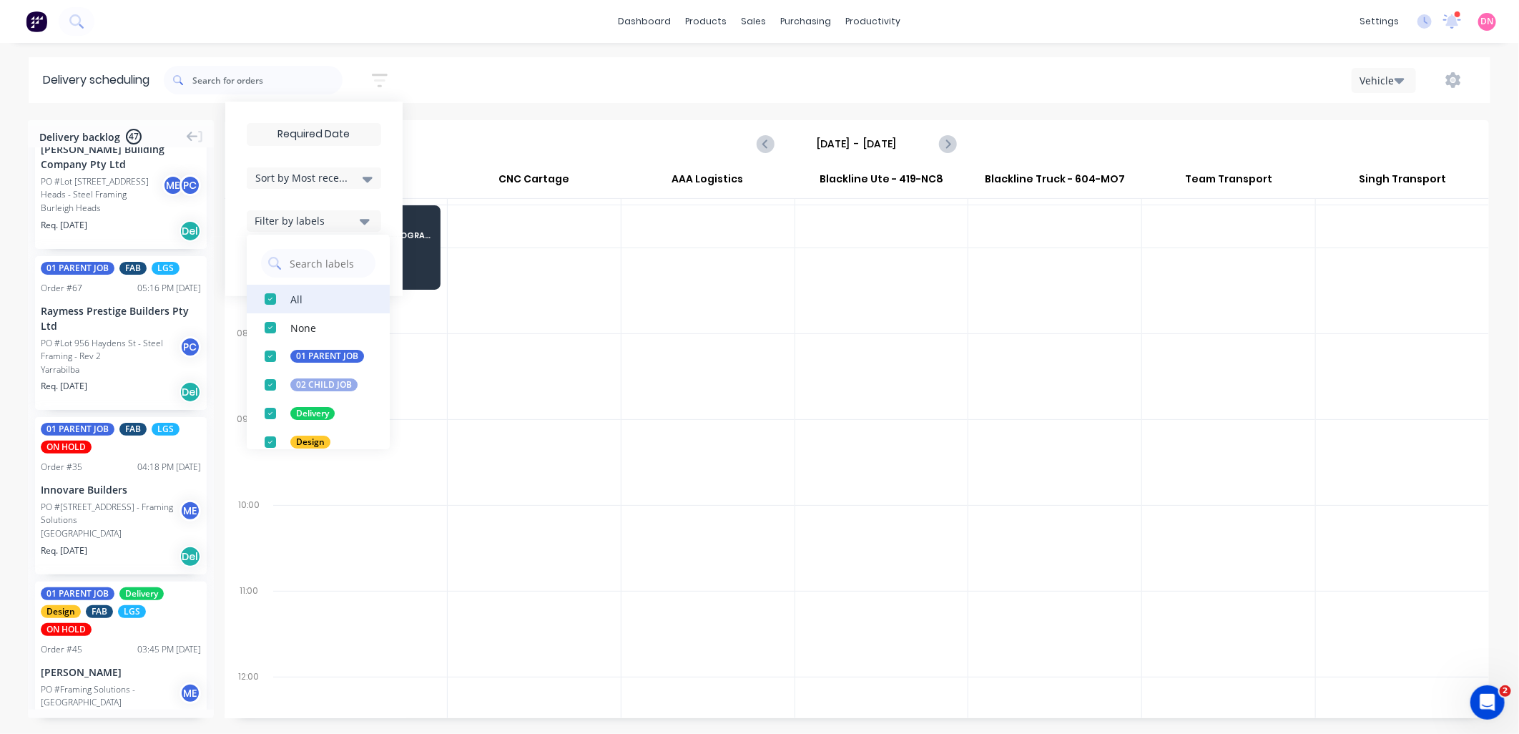
click at [270, 298] on div "button" at bounding box center [270, 299] width 29 height 29
click at [276, 387] on div "button" at bounding box center [270, 384] width 29 height 29
click at [547, 114] on div "Delivery scheduling Sort by Most recent Created date Required date Order number…" at bounding box center [759, 395] width 1519 height 676
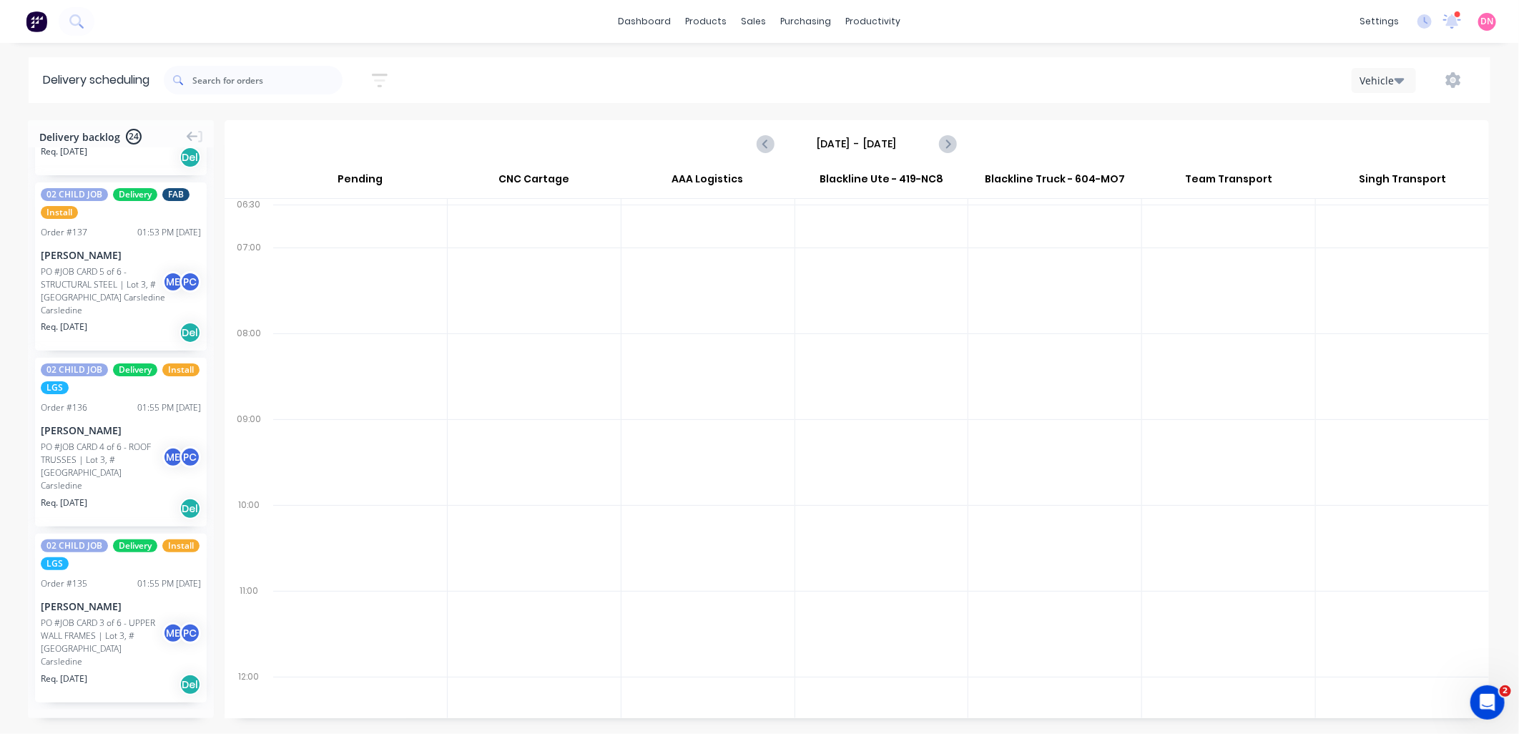
scroll to position [3175, 0]
click at [1375, 80] on div "Vehicle" at bounding box center [1379, 80] width 41 height 15
click at [1390, 143] on div "Vehicle" at bounding box center [1423, 146] width 142 height 29
click at [1454, 70] on button "button" at bounding box center [1453, 80] width 46 height 26
click at [1414, 148] on div "Settings" at bounding box center [1408, 147] width 110 height 21
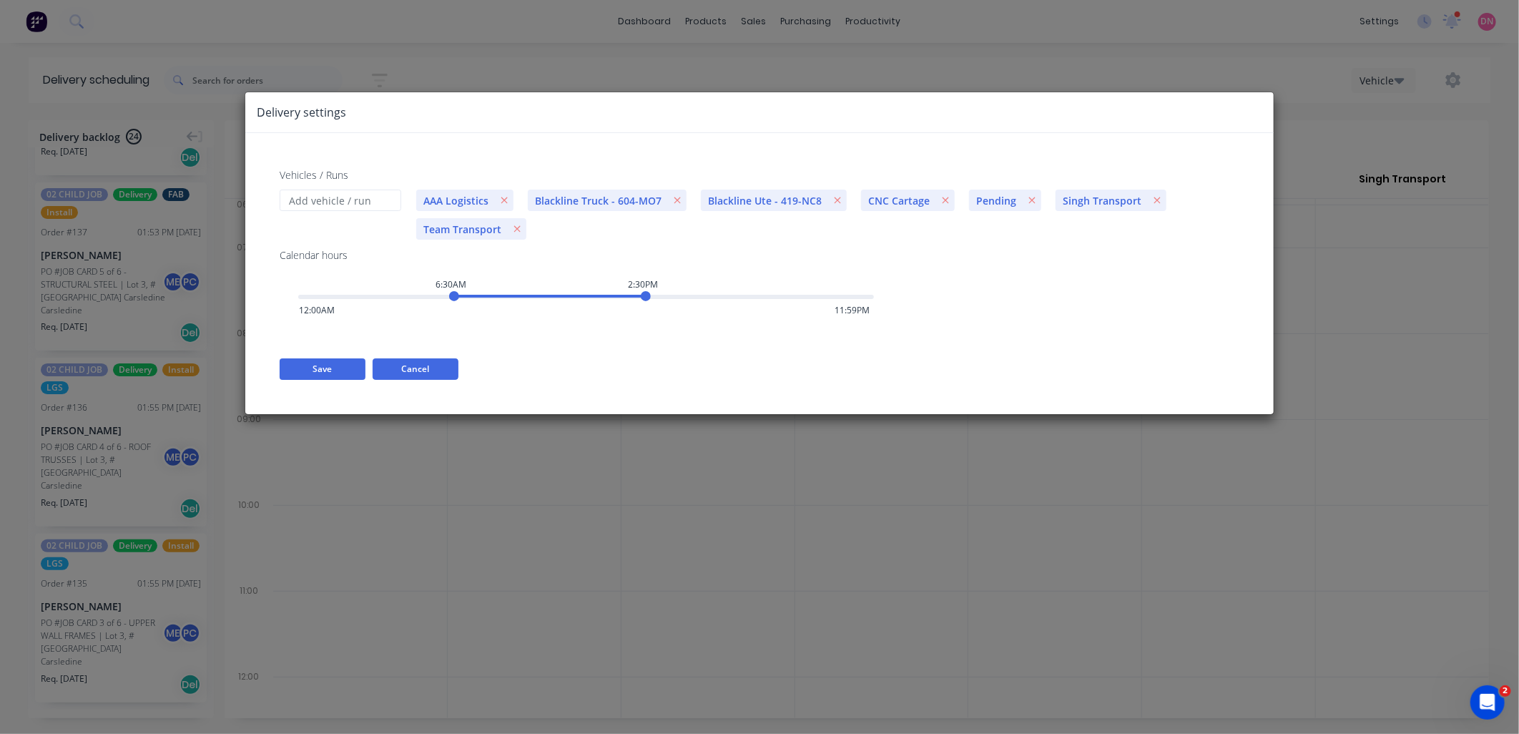
click at [389, 365] on button "Cancel" at bounding box center [416, 368] width 86 height 21
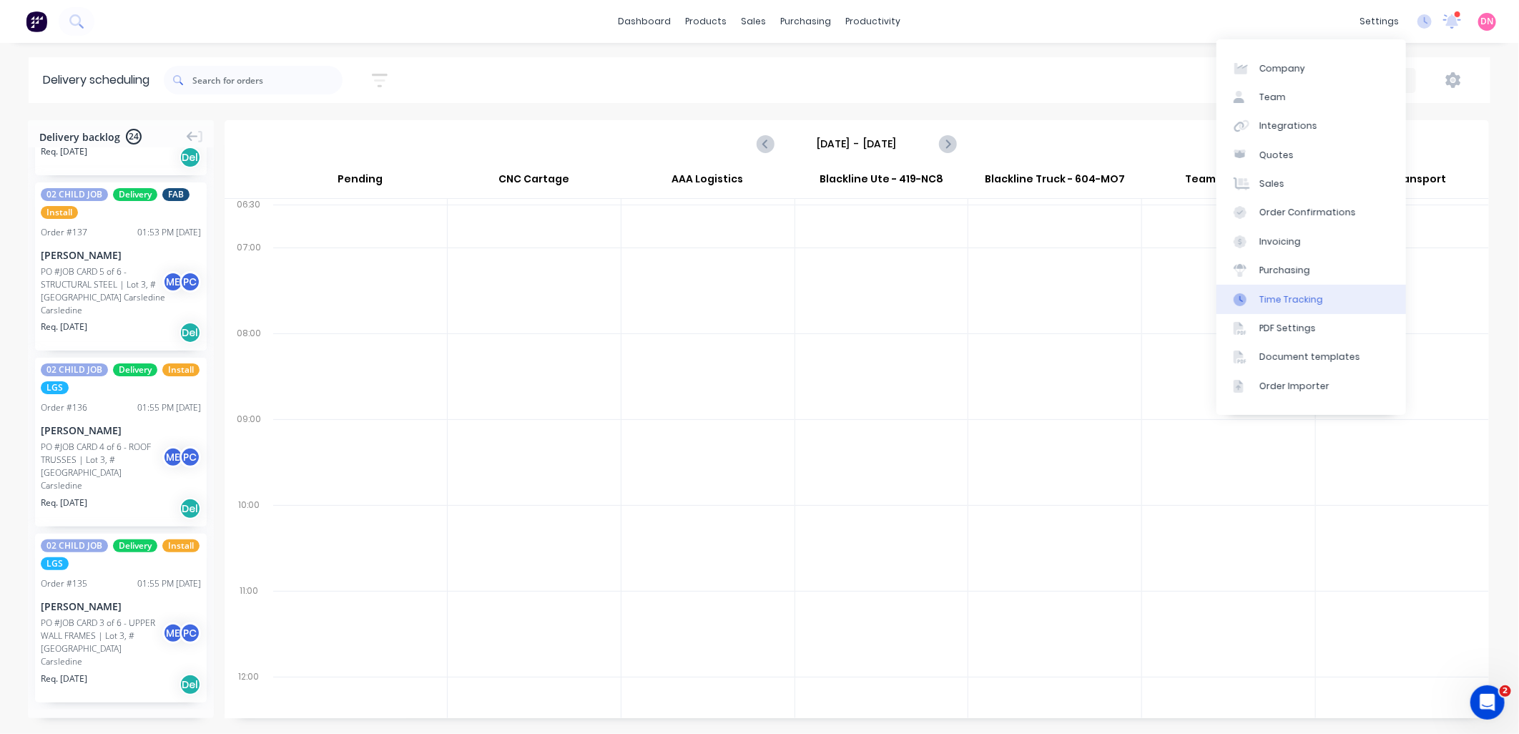
click at [1317, 310] on link "Time Tracking" at bounding box center [1310, 299] width 189 height 29
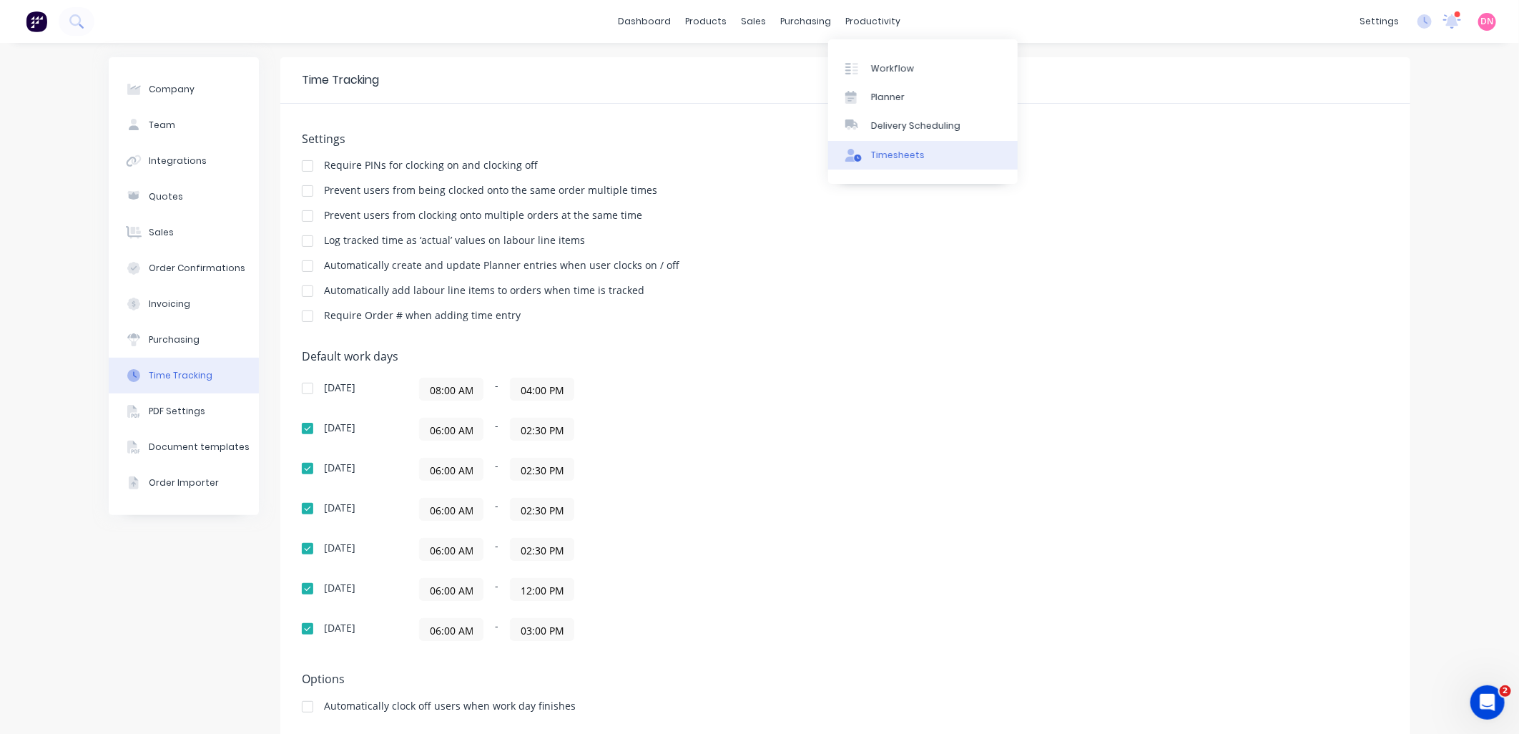
click at [887, 154] on div "Timesheets" at bounding box center [898, 155] width 54 height 13
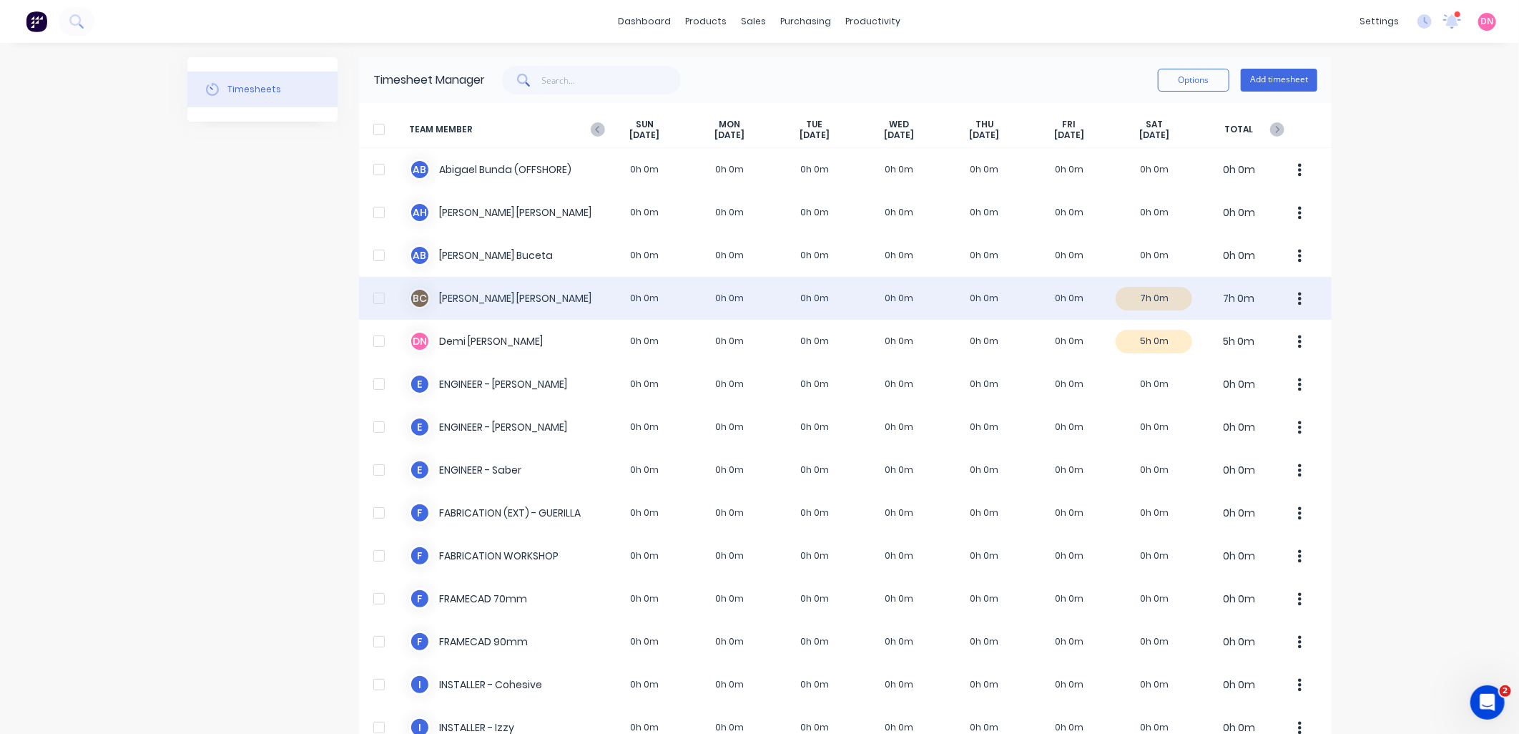
click at [1298, 292] on icon "button" at bounding box center [1300, 299] width 4 height 16
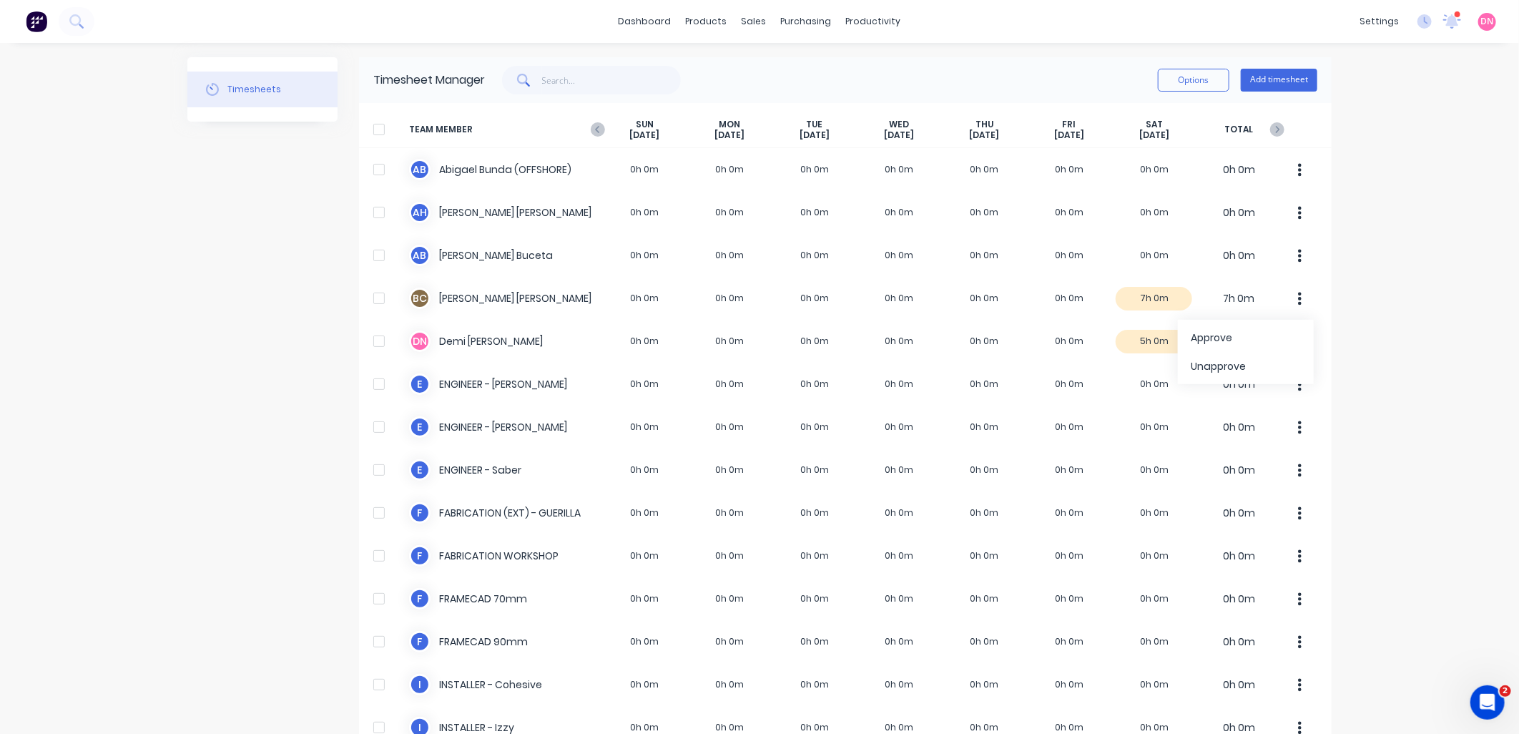
click at [1484, 370] on div "dashboard products sales purchasing productivity dashboard products Product Cat…" at bounding box center [759, 367] width 1519 height 734
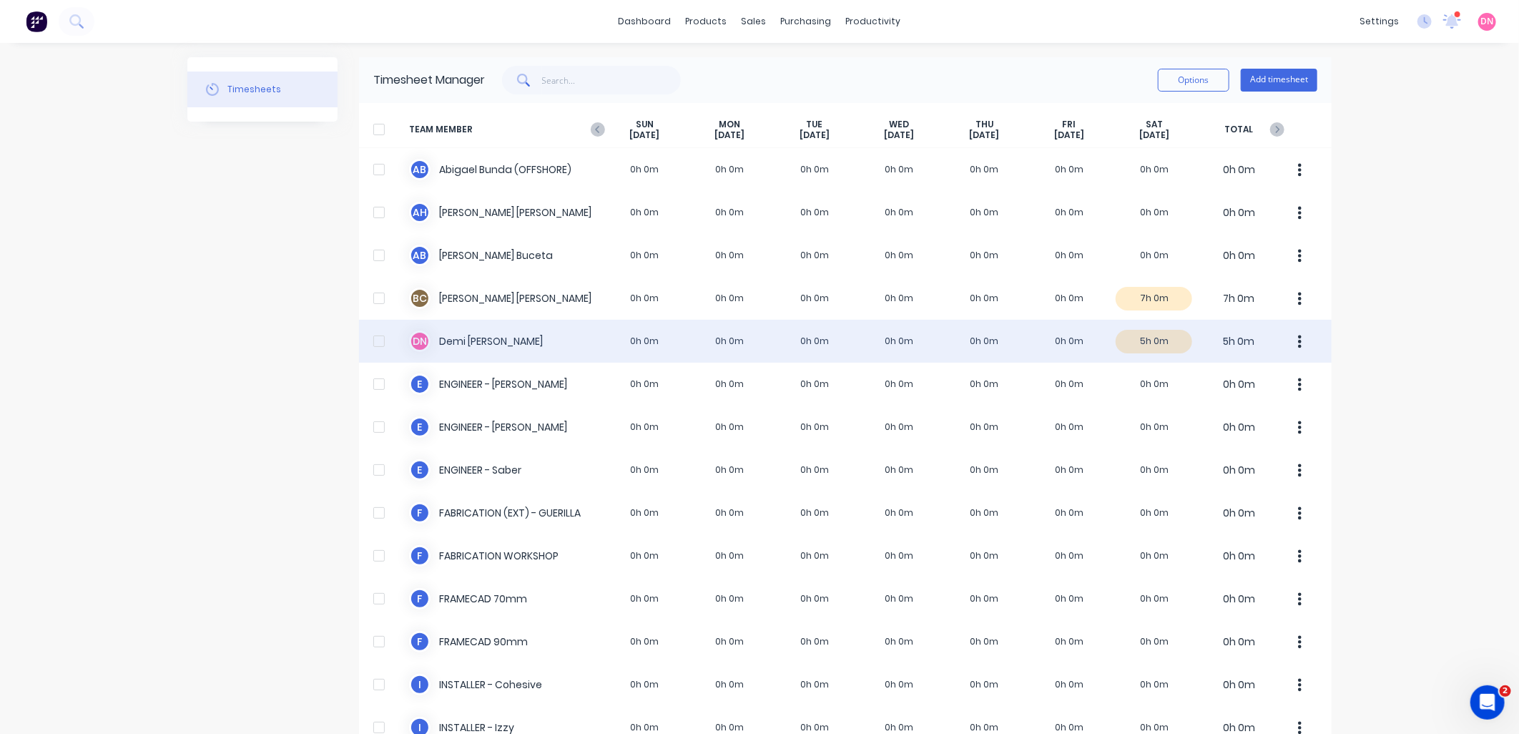
click at [1142, 331] on div "D N [PERSON_NAME] 0h 0m 0h 0m 0h 0m 0h 0m 0h 0m 0h 0m 5h 0m 5h 0m" at bounding box center [845, 341] width 972 height 43
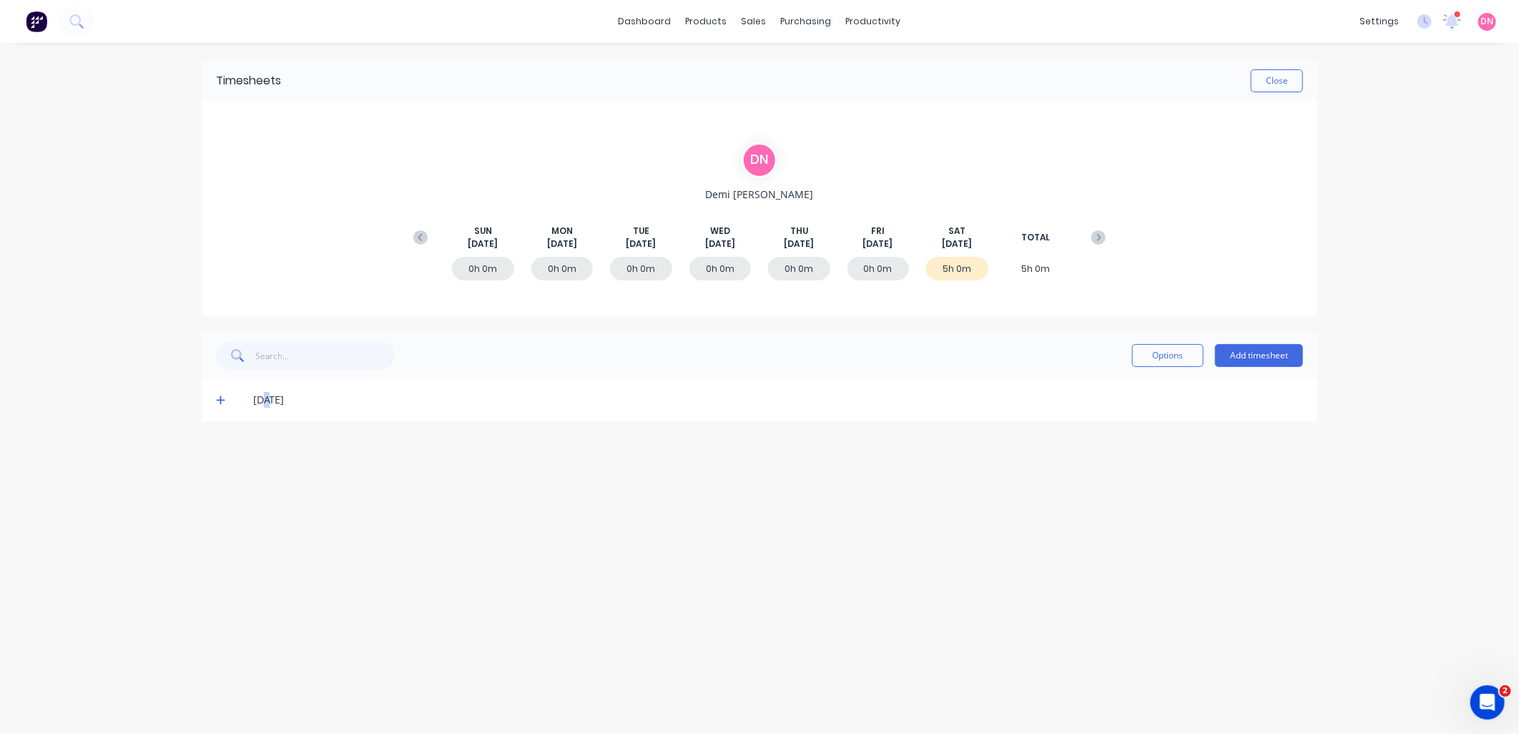
click at [267, 400] on div "[DATE]" at bounding box center [778, 400] width 1050 height 16
drag, startPoint x: 267, startPoint y: 400, endPoint x: 222, endPoint y: 398, distance: 45.1
click at [222, 398] on icon at bounding box center [220, 400] width 9 height 10
